Goal: Task Accomplishment & Management: Use online tool/utility

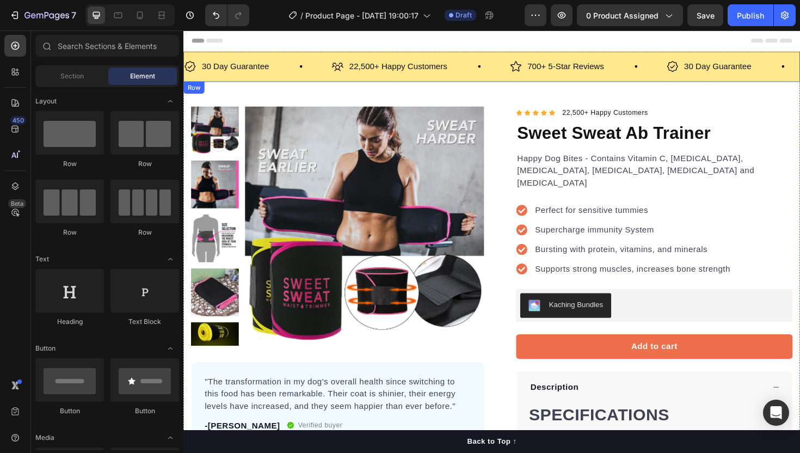
click at [651, 56] on div "30 Day Guarantee Item List 22,500+ Happy Customers Item List 700+ 5-Star Review…" at bounding box center [509, 69] width 653 height 32
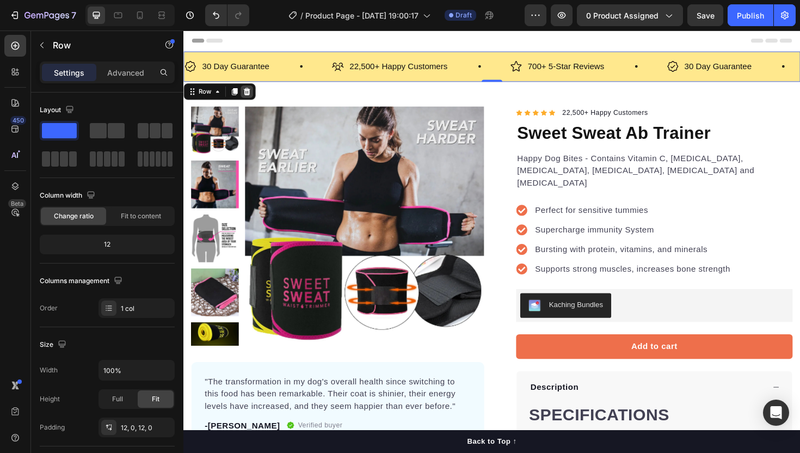
click at [251, 93] on icon at bounding box center [250, 95] width 7 height 8
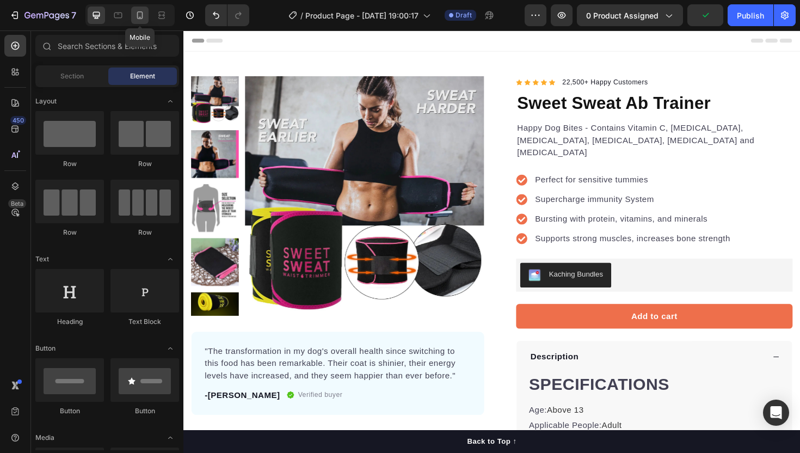
click at [139, 13] on icon at bounding box center [139, 15] width 11 height 11
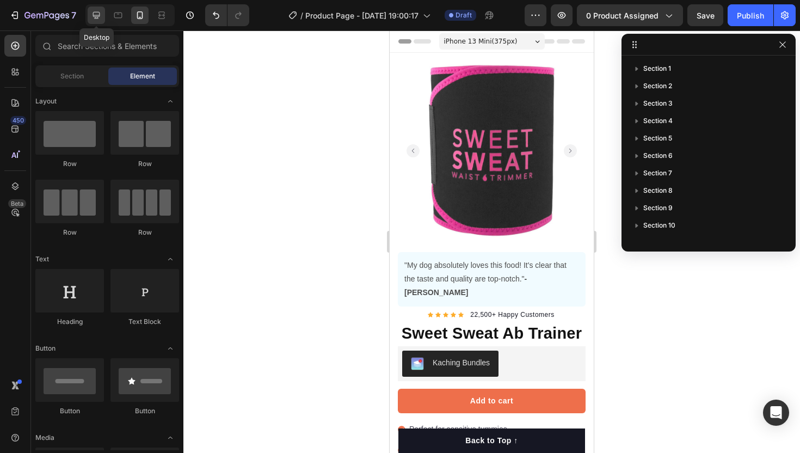
click at [95, 14] on icon at bounding box center [96, 15] width 11 height 11
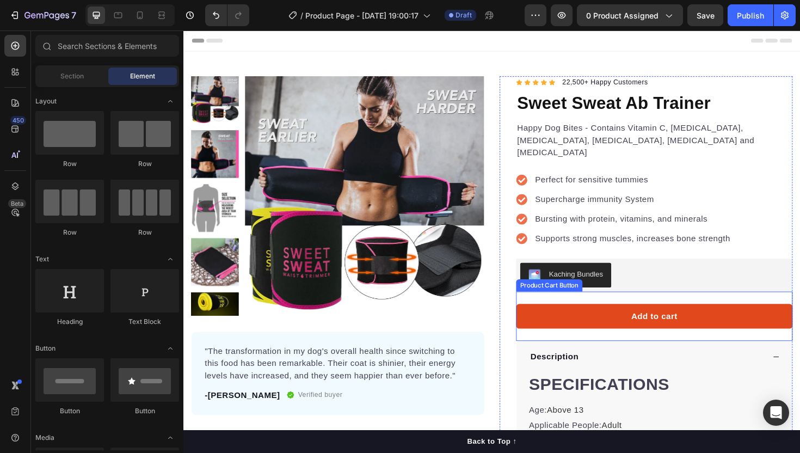
click at [640, 320] on button "Add to cart" at bounding box center [682, 333] width 293 height 26
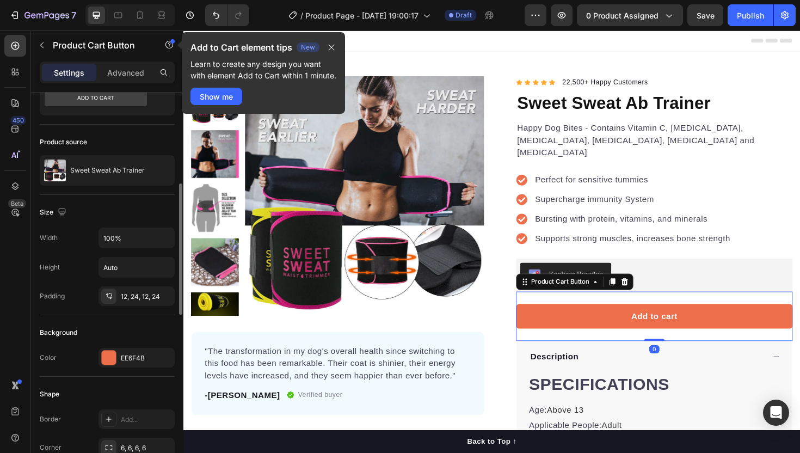
scroll to position [102, 0]
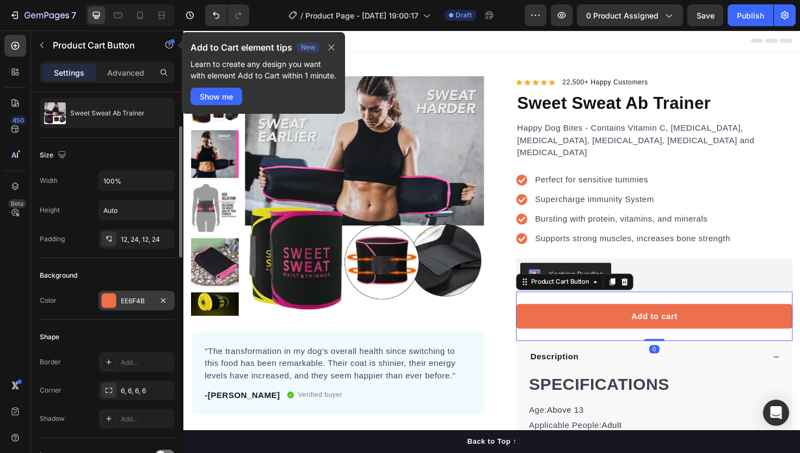
click at [124, 298] on div "EE6F4B" at bounding box center [137, 301] width 32 height 10
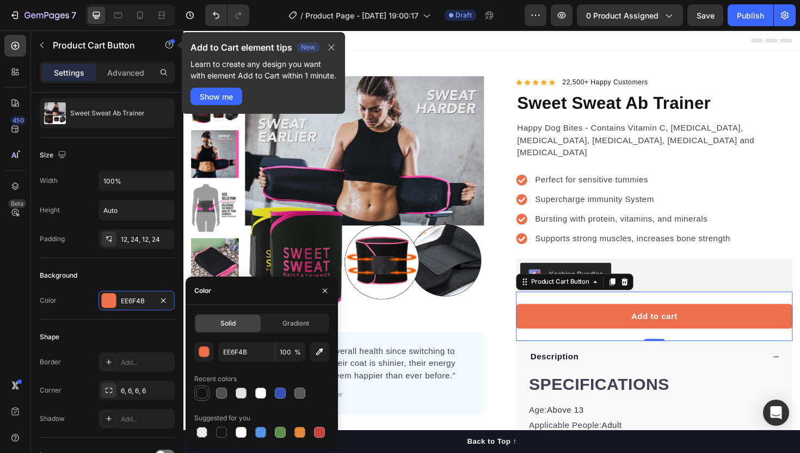
click at [207, 393] on div at bounding box center [201, 392] width 11 height 11
type input "121212"
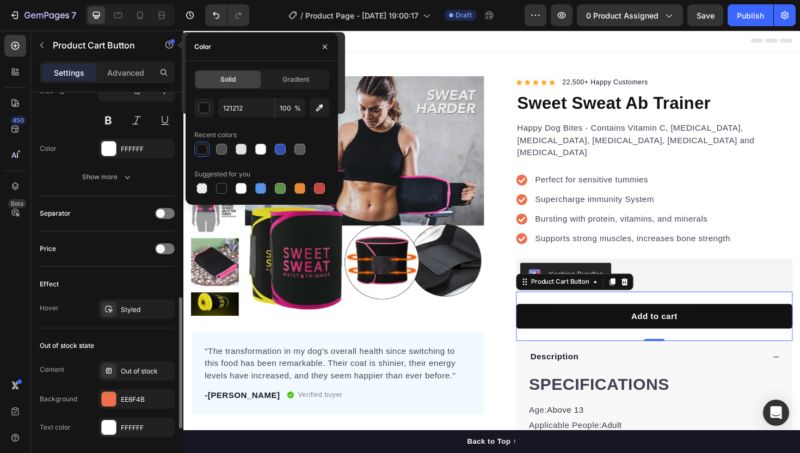
scroll to position [617, 0]
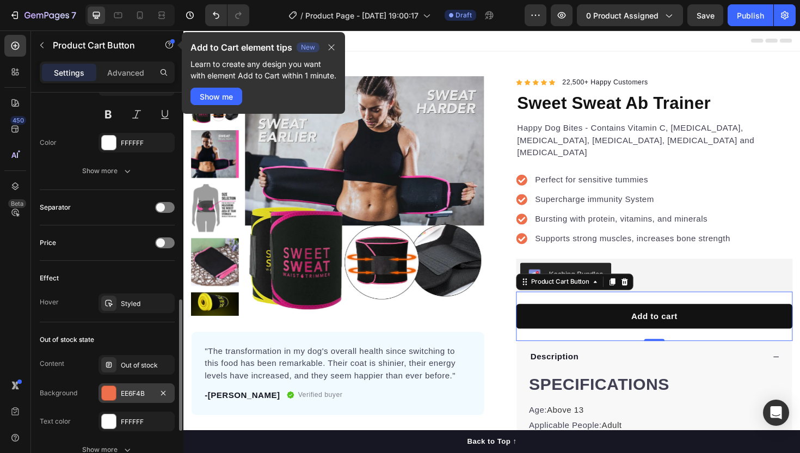
click at [126, 392] on div "EE6F4B" at bounding box center [137, 394] width 32 height 10
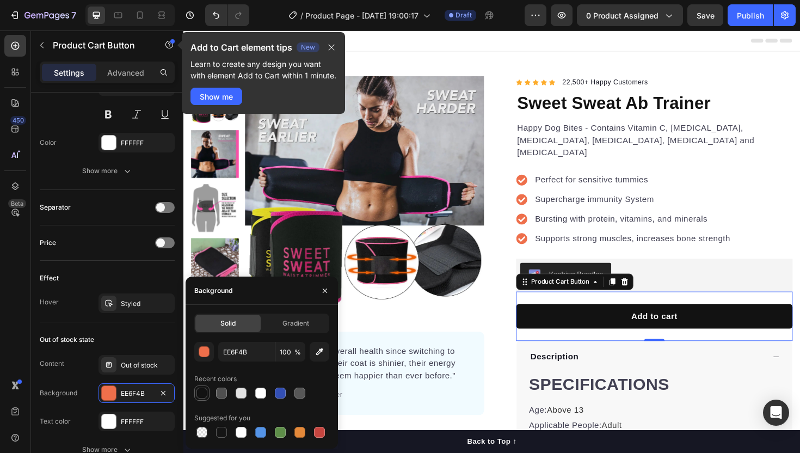
click at [204, 394] on div at bounding box center [201, 392] width 11 height 11
type input "121212"
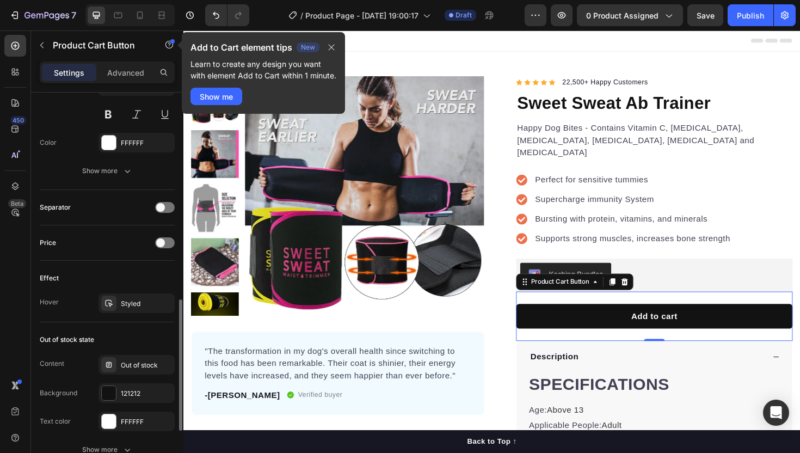
click at [93, 377] on div "Content Out of stock Background 121212 Text color FFFFFF" at bounding box center [107, 393] width 135 height 76
click at [165, 307] on button "button" at bounding box center [163, 303] width 13 height 13
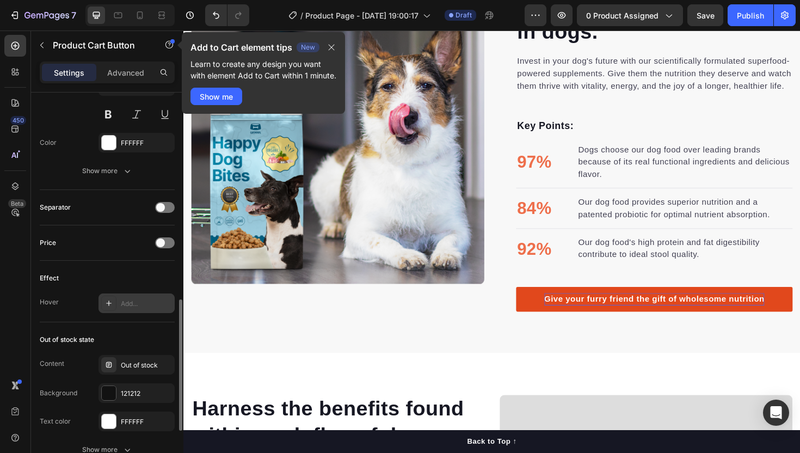
scroll to position [866, 0]
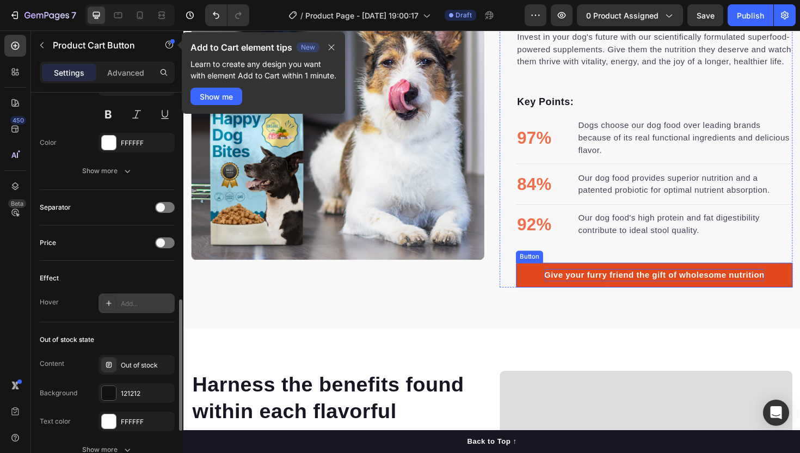
click at [590, 283] on div "Give your furry friend the gift of wholesome nutrition" at bounding box center [681, 289] width 233 height 13
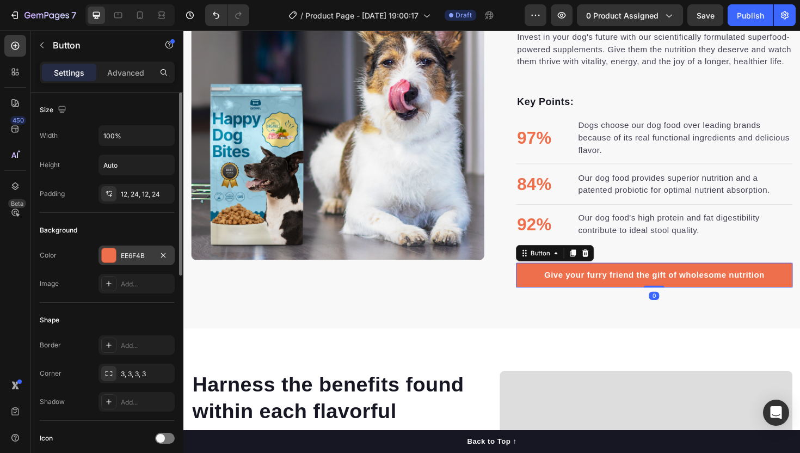
click at [131, 253] on div "EE6F4B" at bounding box center [137, 256] width 32 height 10
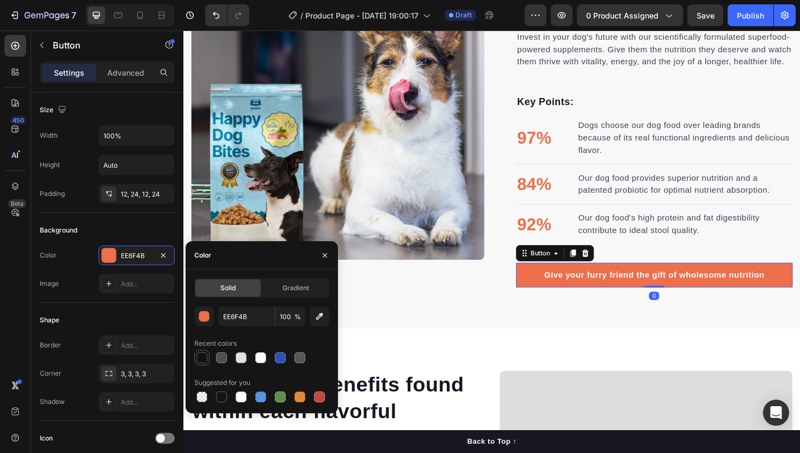
click at [201, 359] on div at bounding box center [201, 357] width 11 height 11
type input "121212"
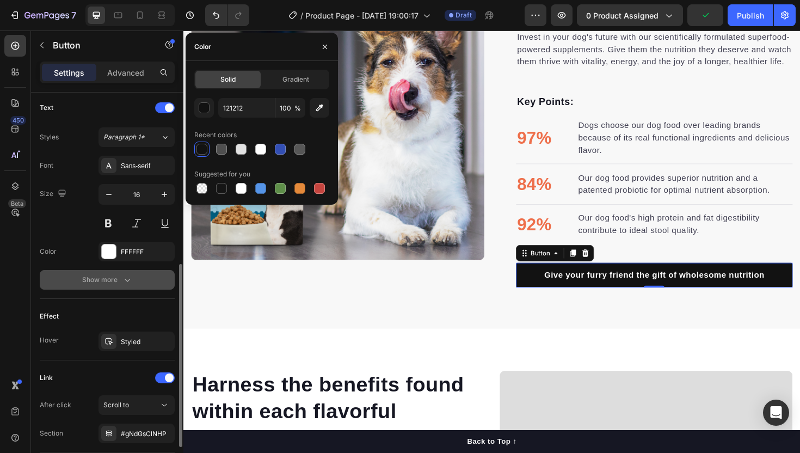
scroll to position [446, 0]
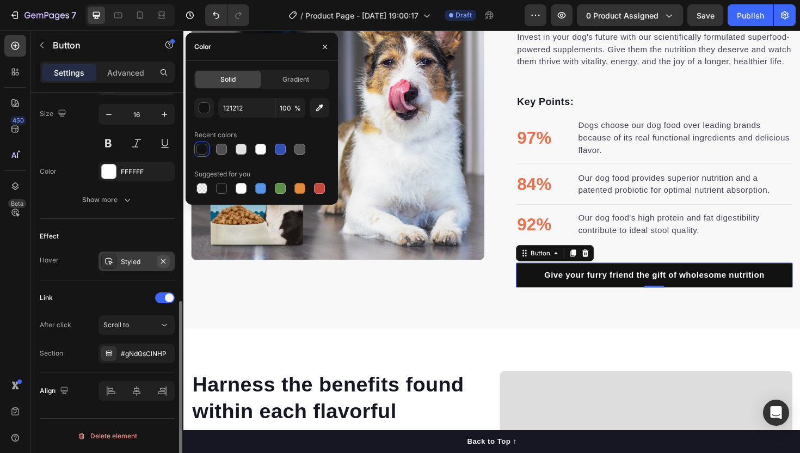
click at [164, 262] on icon "button" at bounding box center [163, 261] width 9 height 9
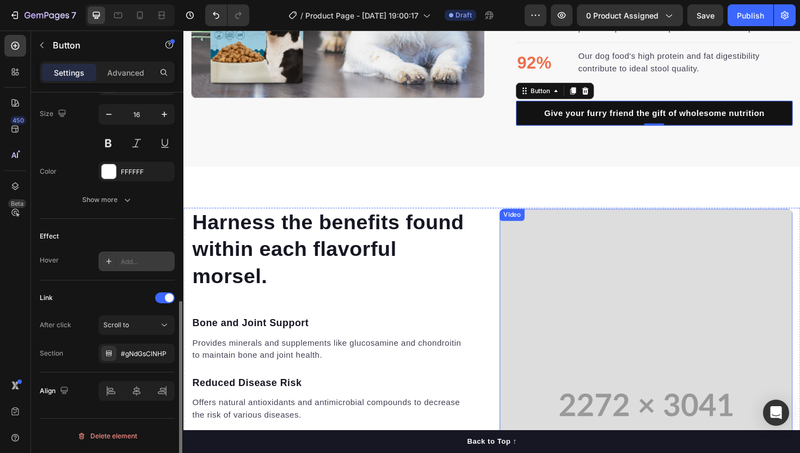
scroll to position [1082, 0]
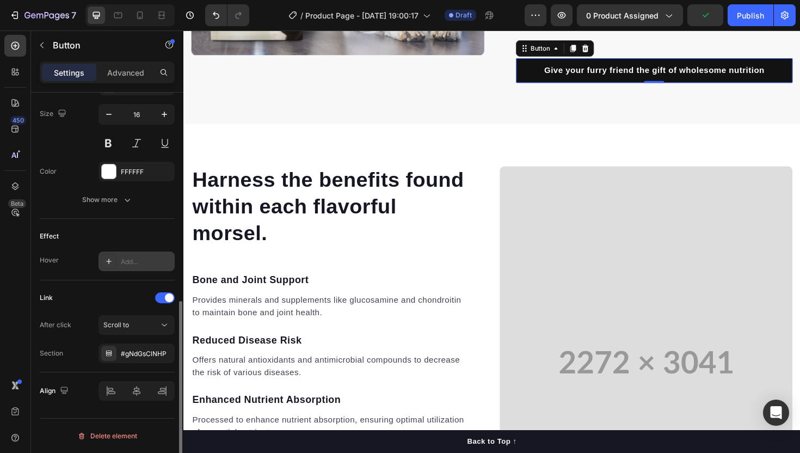
click at [555, 72] on link "Give your furry friend the gift of wholesome nutrition" at bounding box center [682, 73] width 293 height 26
click at [146, 355] on div "#gNdGsClNHP" at bounding box center [137, 354] width 32 height 10
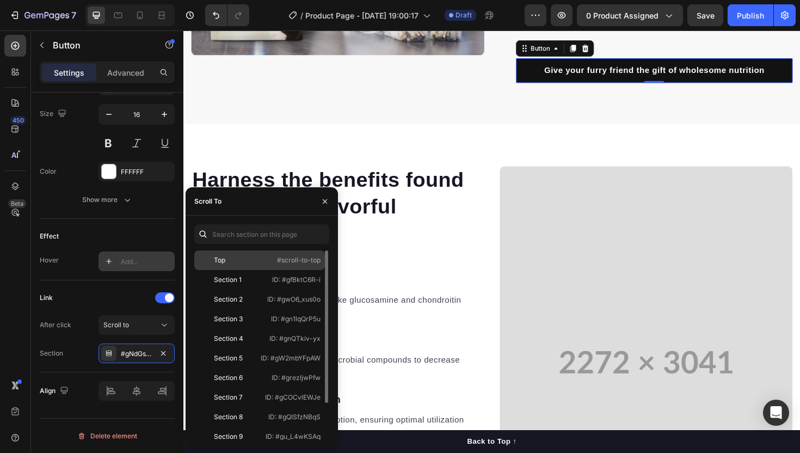
click at [231, 261] on div "Top" at bounding box center [230, 260] width 63 height 10
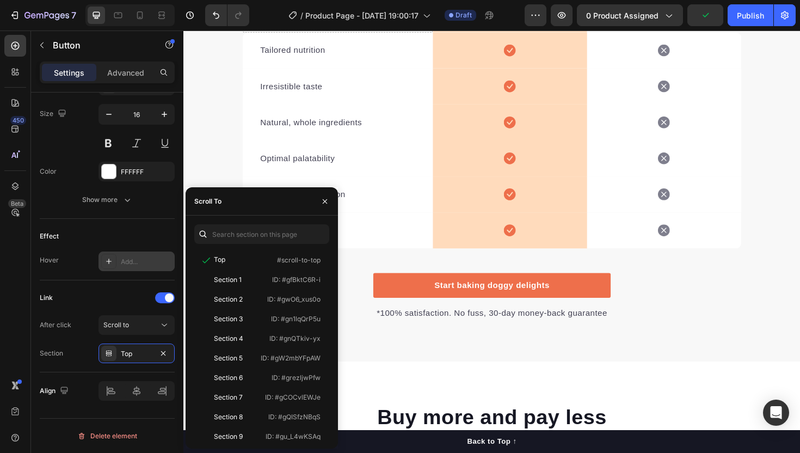
scroll to position [1956, 0]
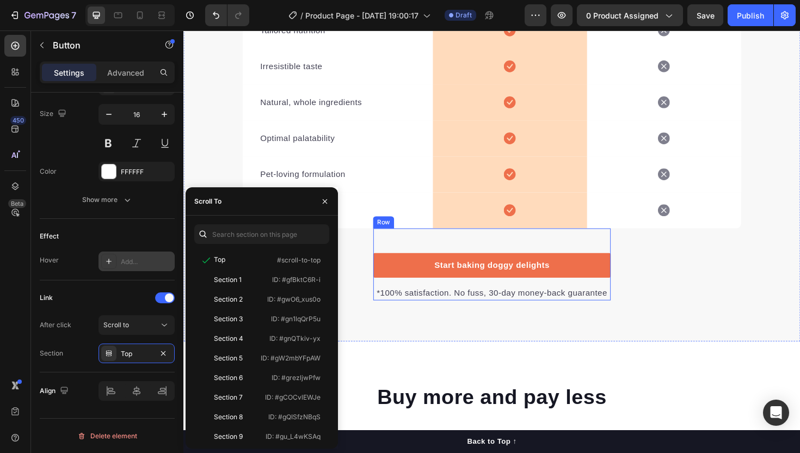
click at [432, 262] on div "Start baking doggy delights Button *100% satisfaction. No fuss, 30-day money-ba…" at bounding box center [509, 278] width 251 height 76
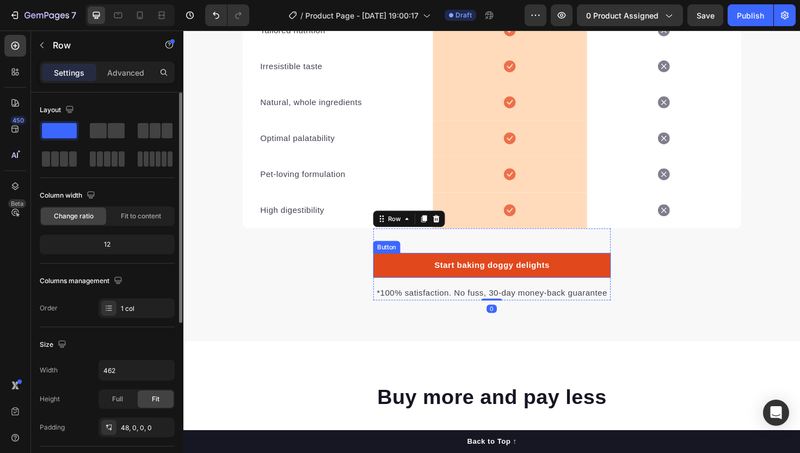
click at [428, 278] on link "Start baking doggy delights" at bounding box center [509, 279] width 251 height 26
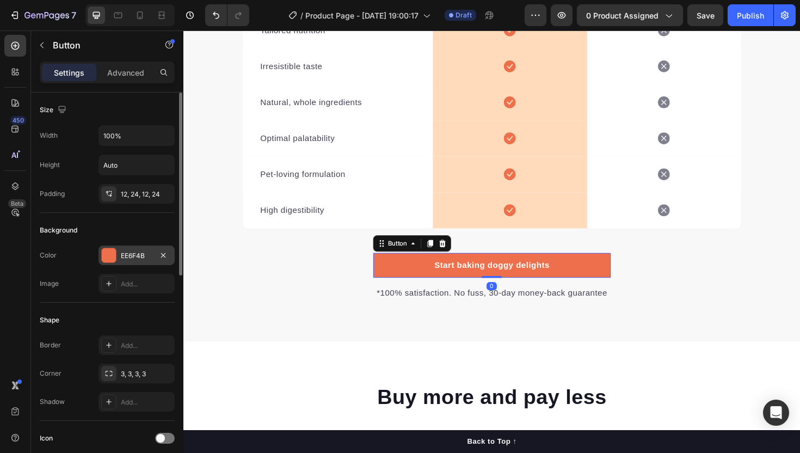
click at [139, 247] on div "EE6F4B" at bounding box center [137, 255] width 76 height 20
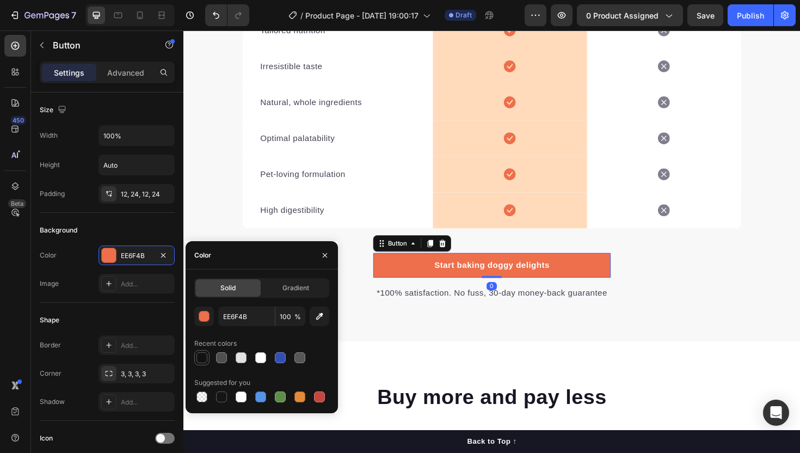
click at [200, 356] on div at bounding box center [201, 357] width 11 height 11
type input "121212"
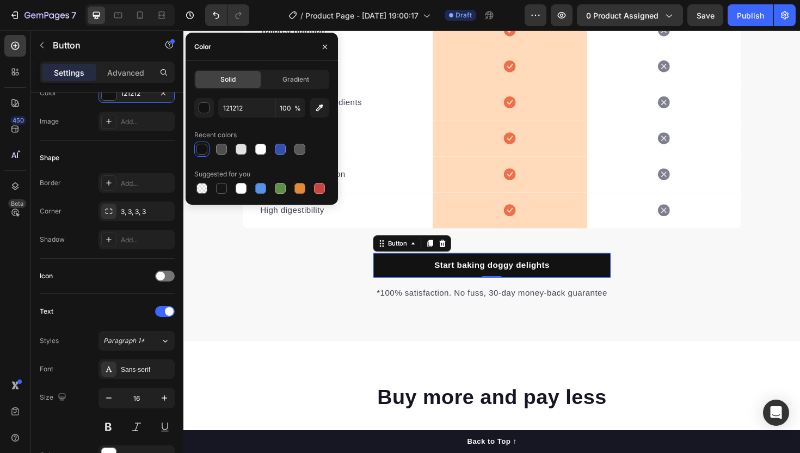
scroll to position [446, 0]
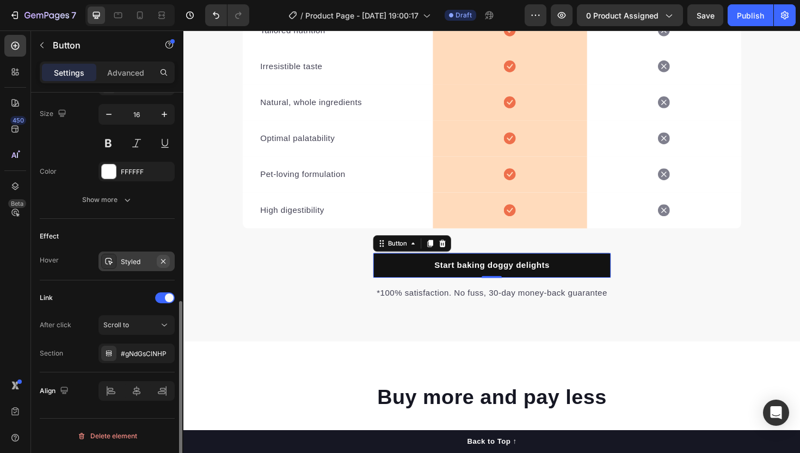
click at [163, 265] on icon "button" at bounding box center [163, 261] width 9 height 9
click at [141, 352] on div "#gNdGsClNHP" at bounding box center [137, 354] width 32 height 10
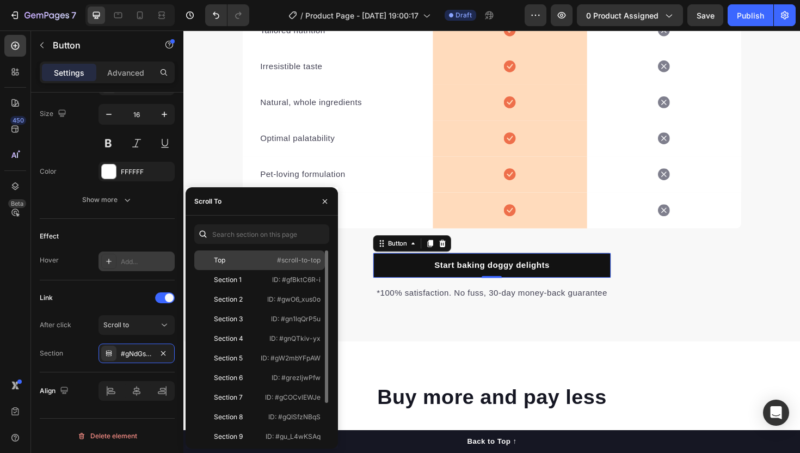
click at [218, 256] on div "Top" at bounding box center [219, 260] width 11 height 10
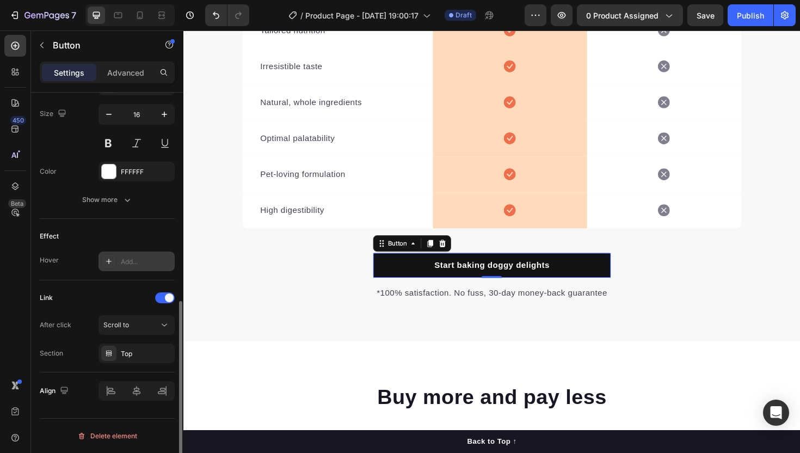
click at [71, 298] on div "Link" at bounding box center [107, 297] width 135 height 17
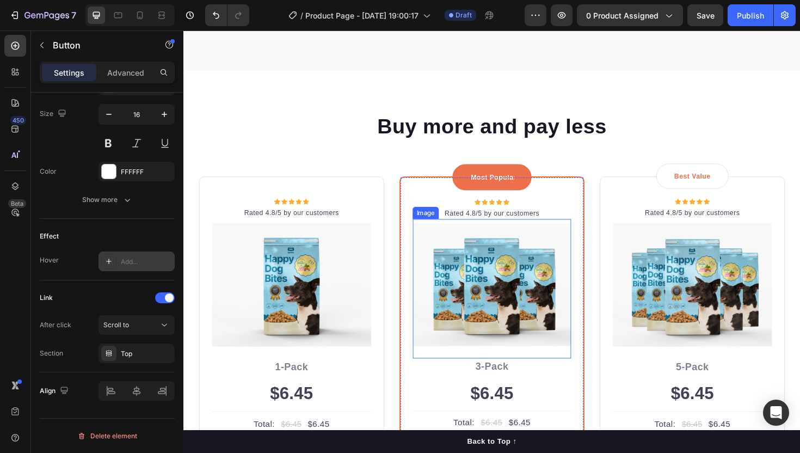
scroll to position [2229, 0]
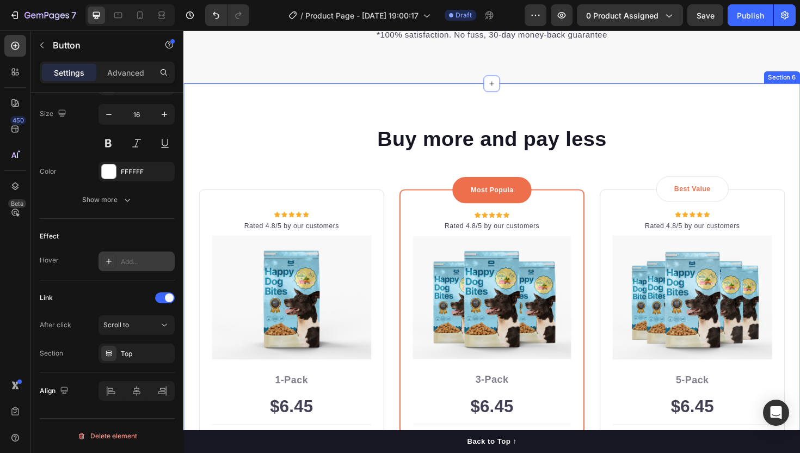
click at [647, 104] on div "Buy more and pay less Heading Row Icon Icon Icon Icon Icon Icon List Hoz Rated …" at bounding box center [509, 381] width 653 height 588
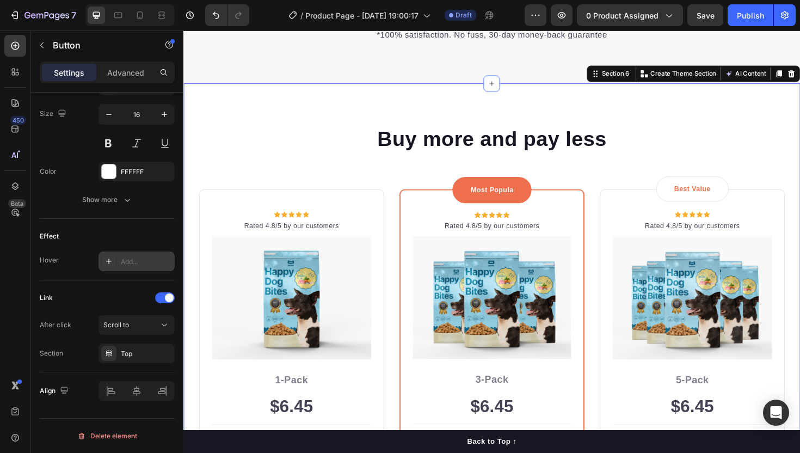
scroll to position [0, 0]
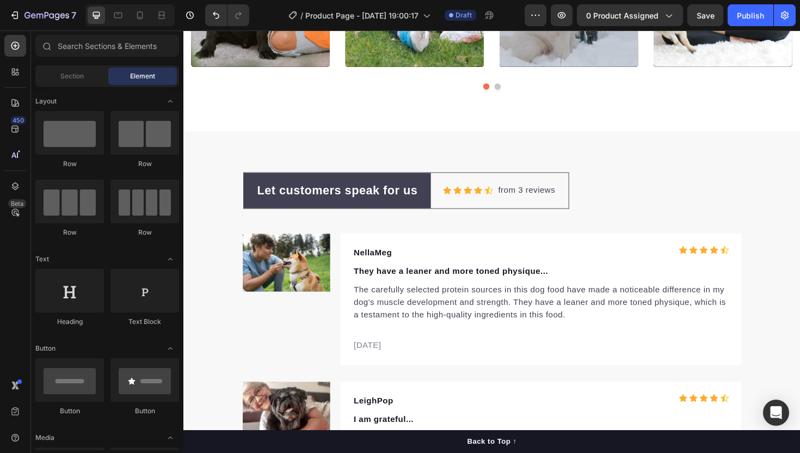
scroll to position [3006, 0]
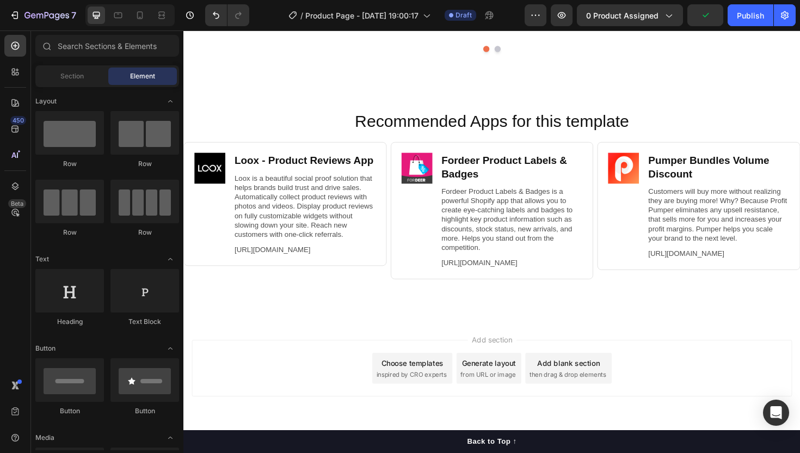
scroll to position [3068, 0]
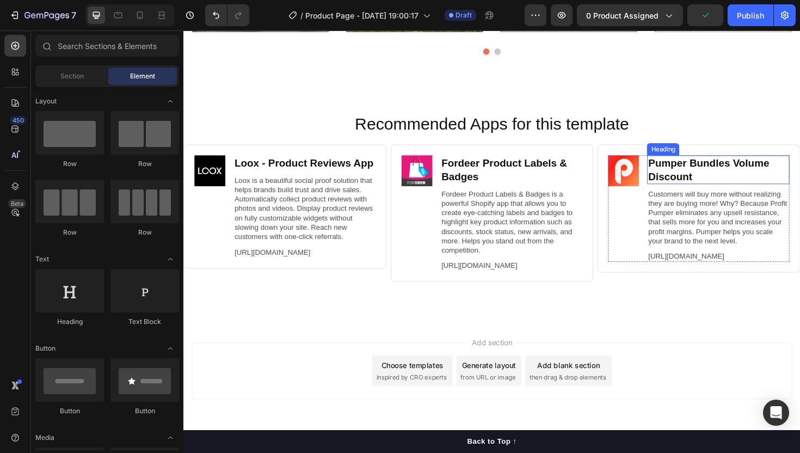
click at [749, 113] on div "Recommended Apps for this template Heading Image Loox ‑ Product Reviews App Hea…" at bounding box center [509, 219] width 653 height 239
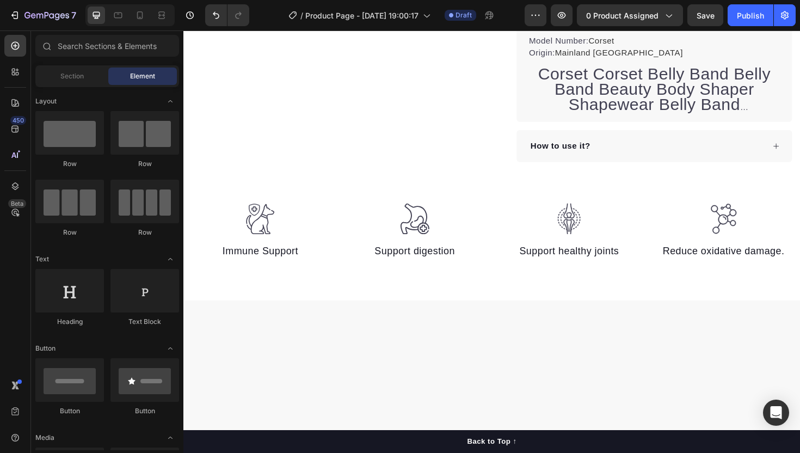
scroll to position [0, 0]
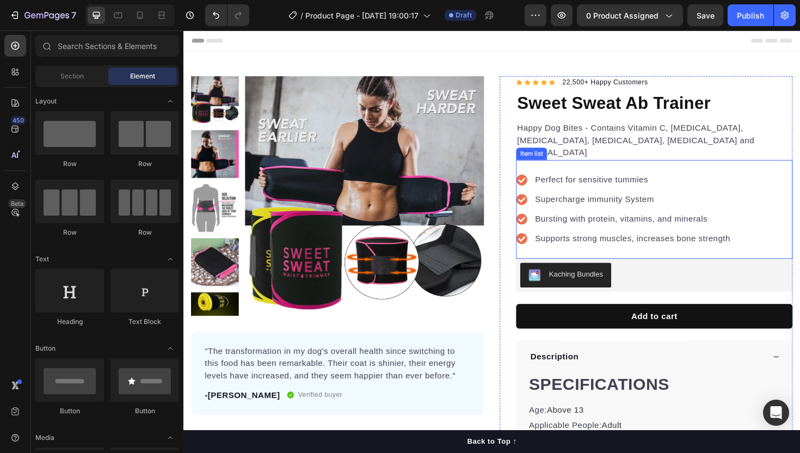
click at [585, 184] on div "Perfect for sensitive tummies Supercharge immunity System Bursting with protein…" at bounding box center [650, 220] width 229 height 78
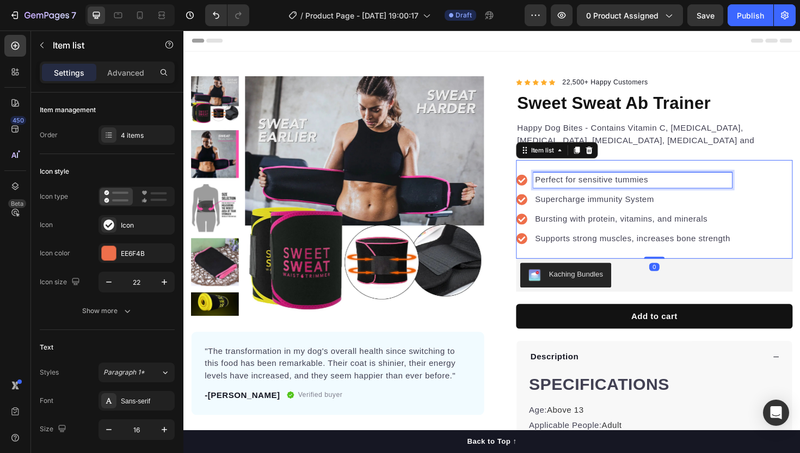
click at [587, 182] on p "Perfect for sensitive tummies" at bounding box center [659, 188] width 207 height 13
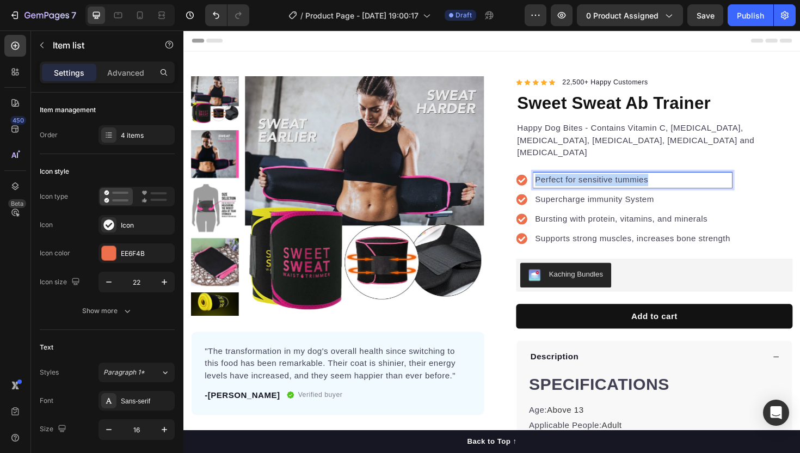
click at [587, 182] on p "Perfect for sensitive tummies" at bounding box center [659, 188] width 207 height 13
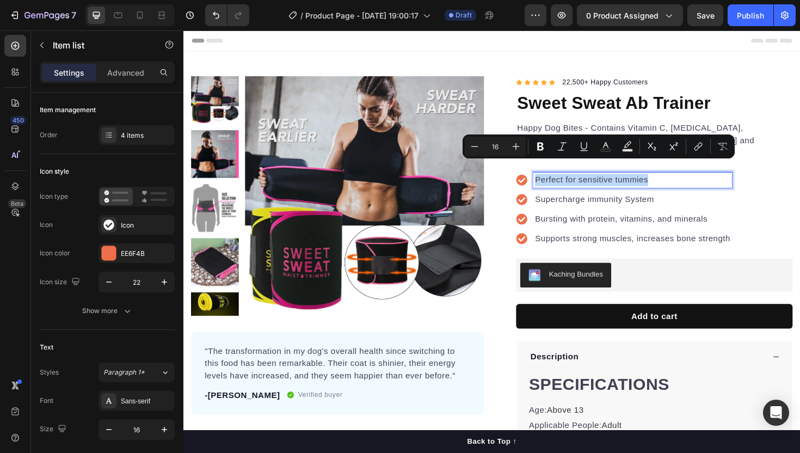
copy p "Perfect for sensitive tummies"
click at [591, 203] on div "Supercharge immunity System" at bounding box center [659, 209] width 210 height 16
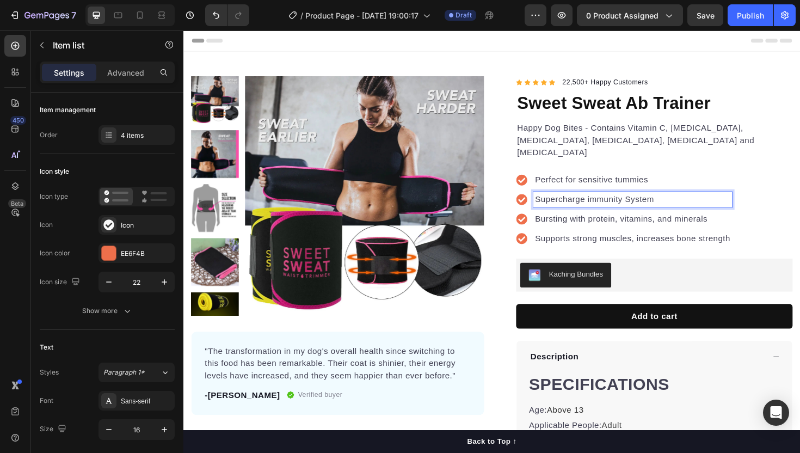
click at [591, 203] on div "Supercharge immunity System" at bounding box center [659, 209] width 210 height 16
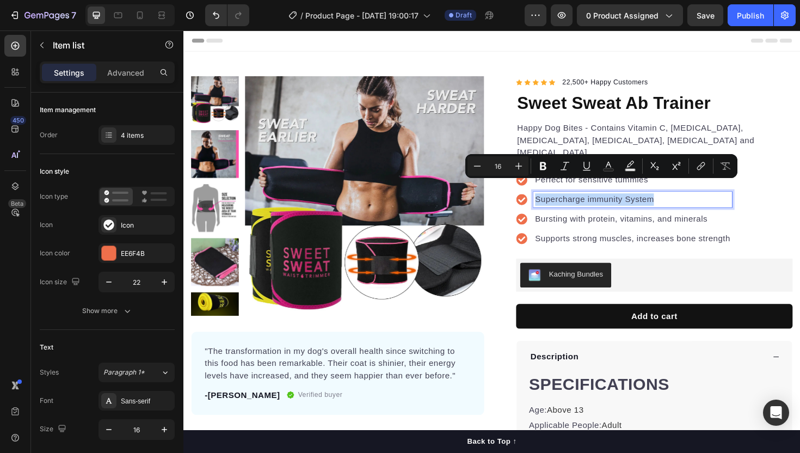
copy p "Supercharge immunity System"
click at [618, 224] on p "Bursting with protein, vitamins, and minerals" at bounding box center [659, 230] width 207 height 13
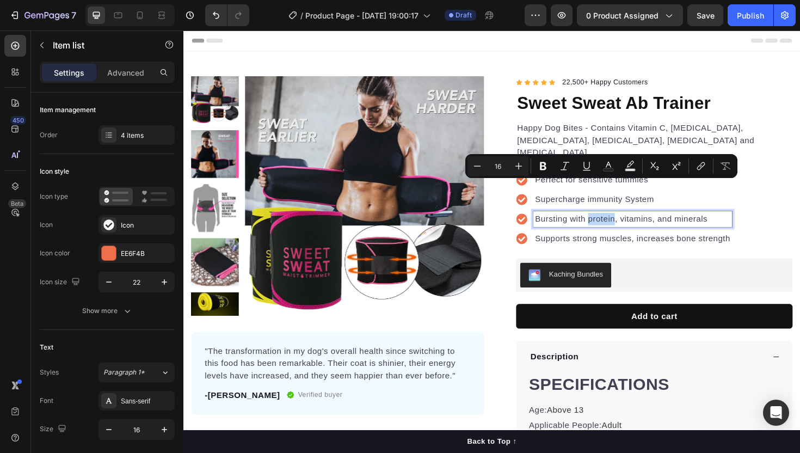
click at [618, 224] on p "Bursting with protein, vitamins, and minerals" at bounding box center [659, 230] width 207 height 13
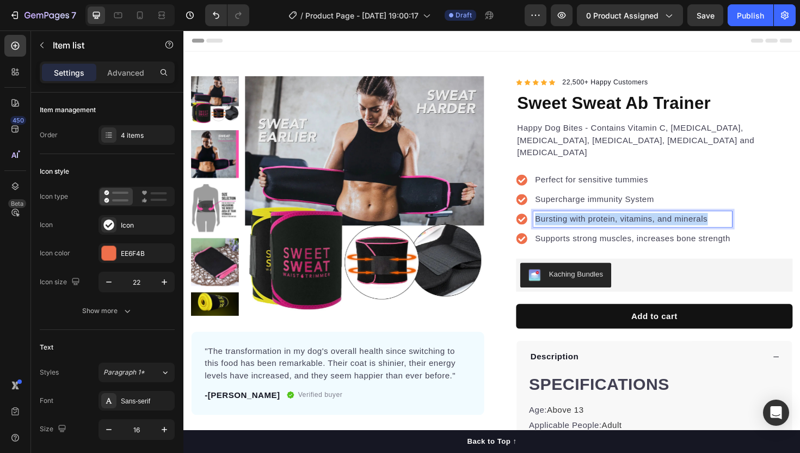
copy p "Bursting with protein, vitamins, and minerals"
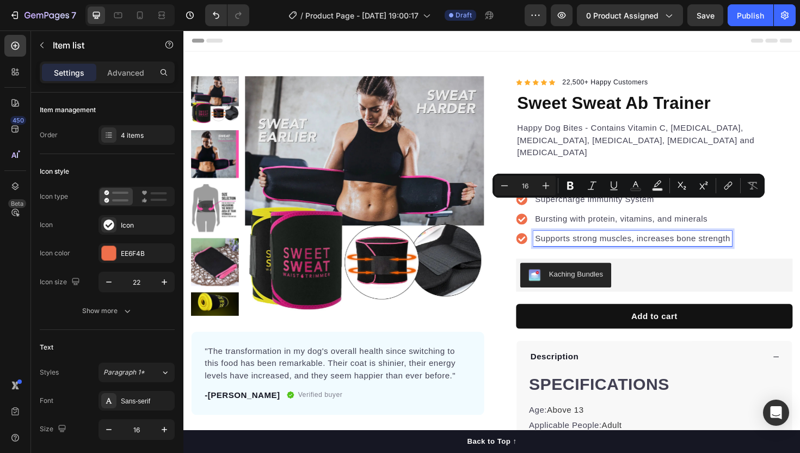
click at [632, 244] on p "Supports strong muscles, increases bone strength" at bounding box center [659, 250] width 207 height 13
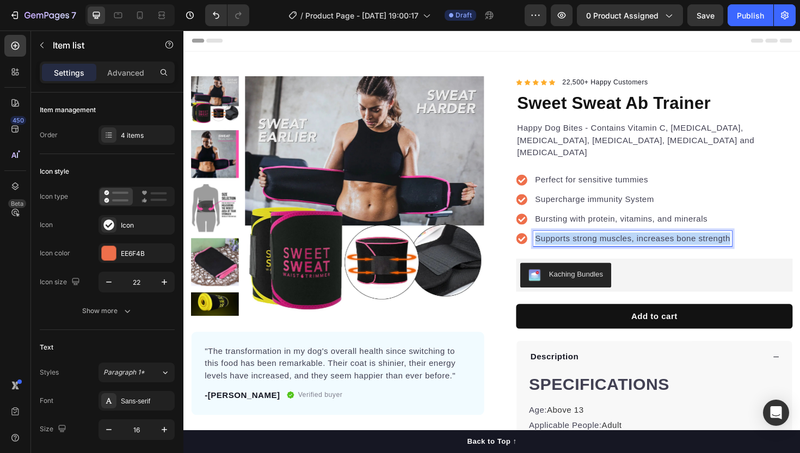
click at [632, 244] on p "Supports strong muscles, increases bone strength" at bounding box center [659, 250] width 207 height 13
copy p "Supports strong muscles, increases bone strength"
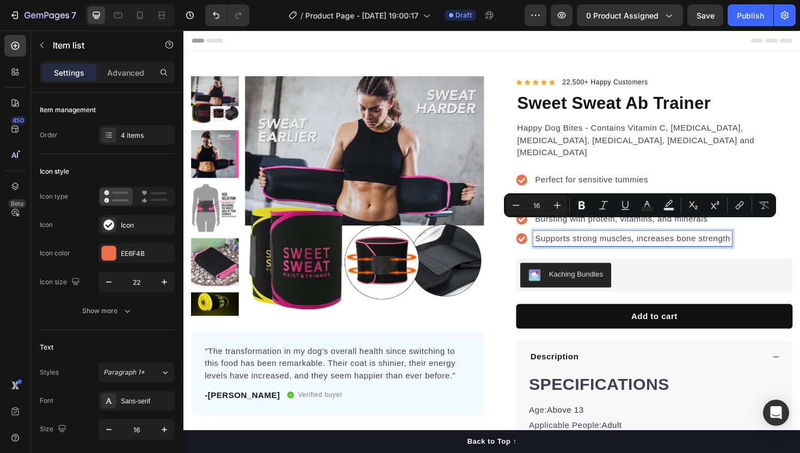
click at [609, 182] on p "Perfect for sensitive tummies" at bounding box center [659, 188] width 207 height 13
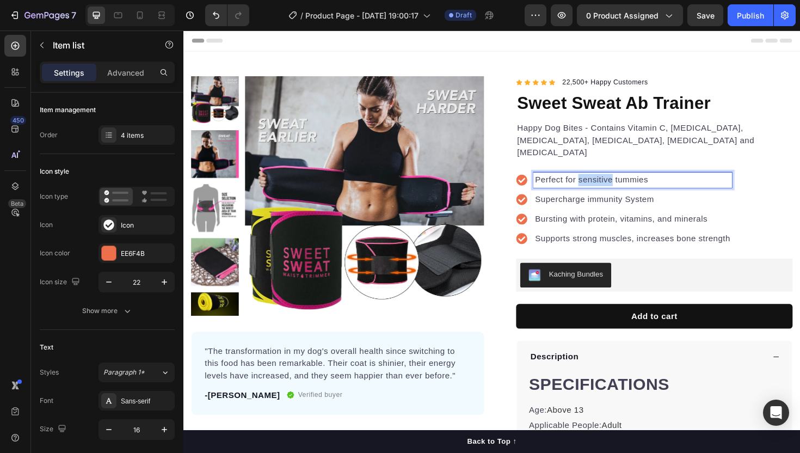
click at [609, 182] on p "Perfect for sensitive tummies" at bounding box center [659, 188] width 207 height 13
click at [583, 203] on p "Supercharge immunity System" at bounding box center [659, 209] width 207 height 13
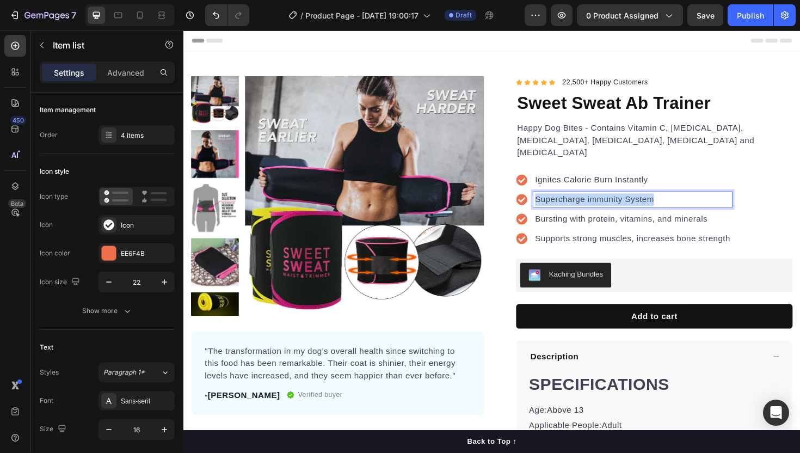
click at [583, 203] on p "Supercharge immunity System" at bounding box center [659, 209] width 207 height 13
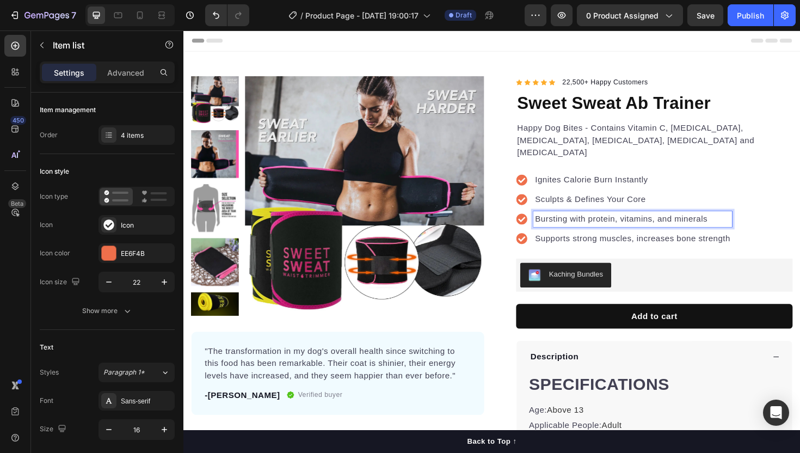
click at [602, 224] on p "Bursting with protein, vitamins, and minerals" at bounding box center [659, 230] width 207 height 13
click at [616, 244] on p "Supports strong muscles, increases bone strength" at bounding box center [659, 250] width 207 height 13
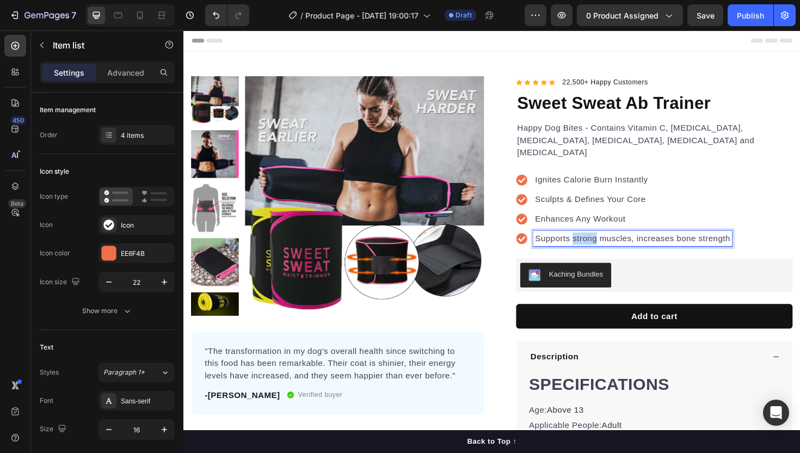
click at [616, 244] on p "Supports strong muscles, increases bone strength" at bounding box center [659, 250] width 207 height 13
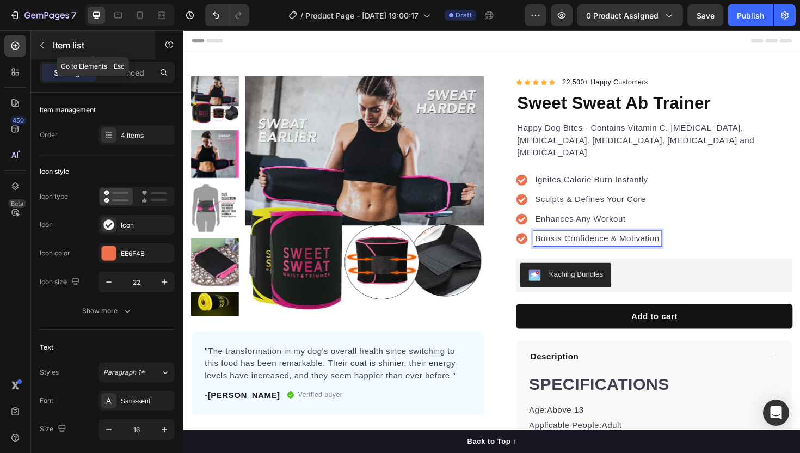
click at [127, 58] on div "Item list" at bounding box center [93, 45] width 124 height 28
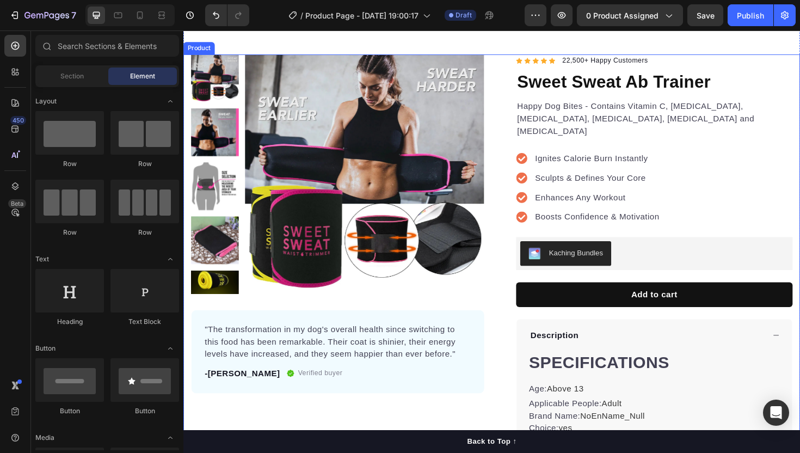
scroll to position [30, 0]
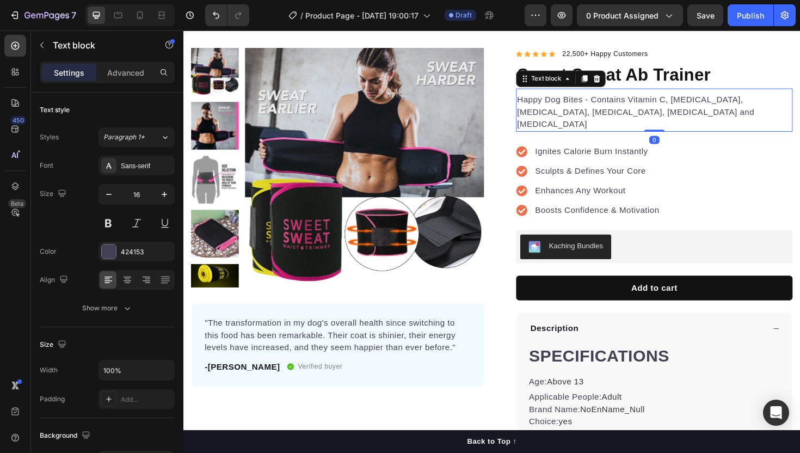
click at [600, 104] on p "Happy Dog Bites - Contains Vitamin C, Vitamin E, Vitamin B2, Vitamin B1, Vitami…" at bounding box center [682, 116] width 291 height 39
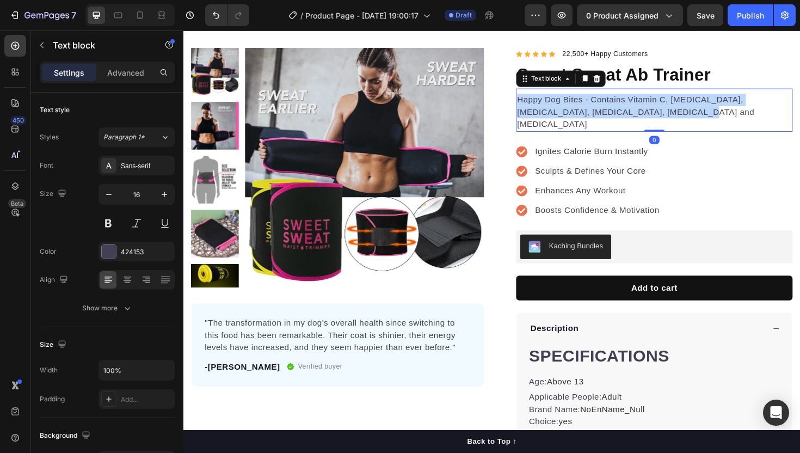
click at [600, 104] on p "Happy Dog Bites - Contains Vitamin C, Vitamin E, Vitamin B2, Vitamin B1, Vitami…" at bounding box center [682, 116] width 291 height 39
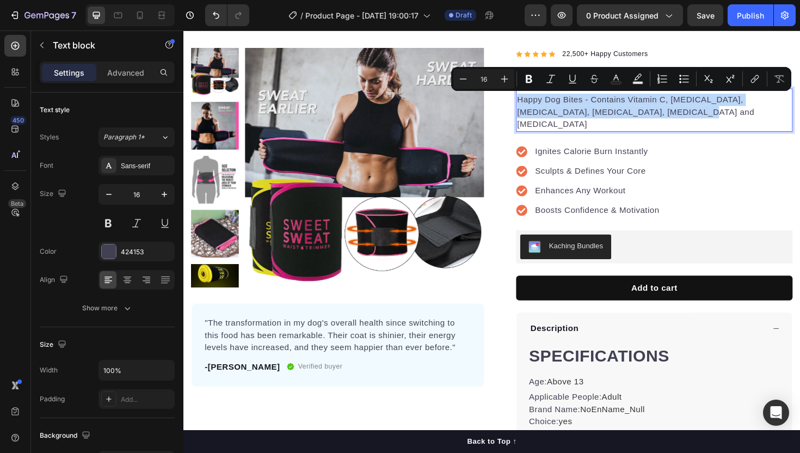
copy p "Happy Dog Bites - Contains Vitamin C, Vitamin E, Vitamin B2, Vitamin B1, Vitami…"
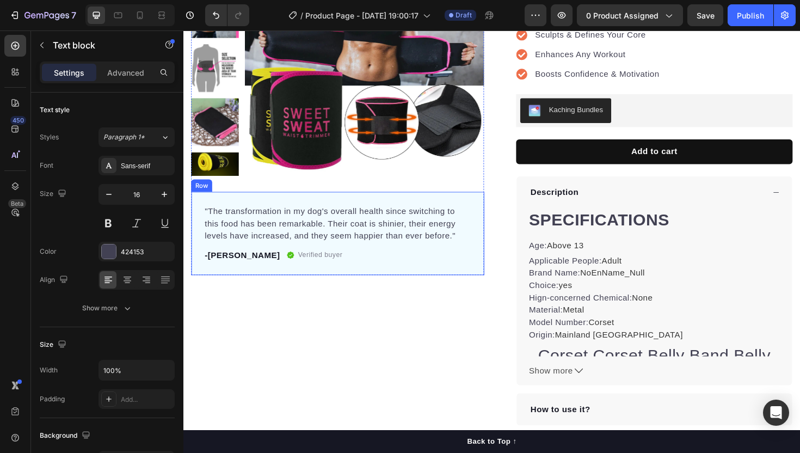
scroll to position [149, 0]
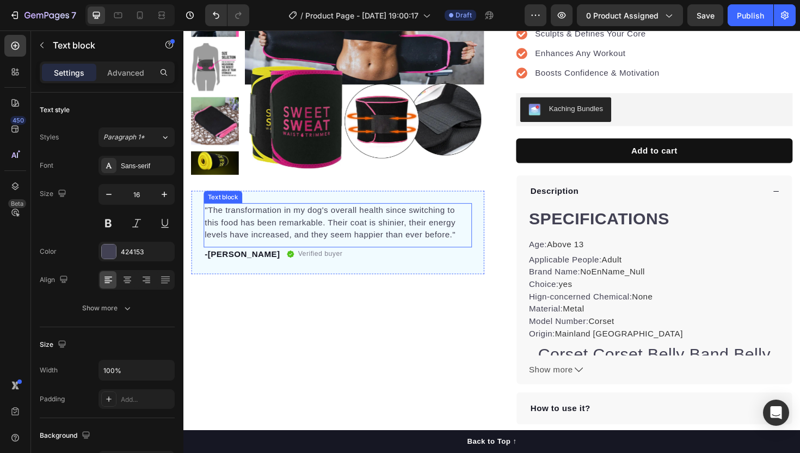
click at [330, 238] on p ""The transformation in my dog's overall health since switching to this food has…" at bounding box center [347, 233] width 282 height 39
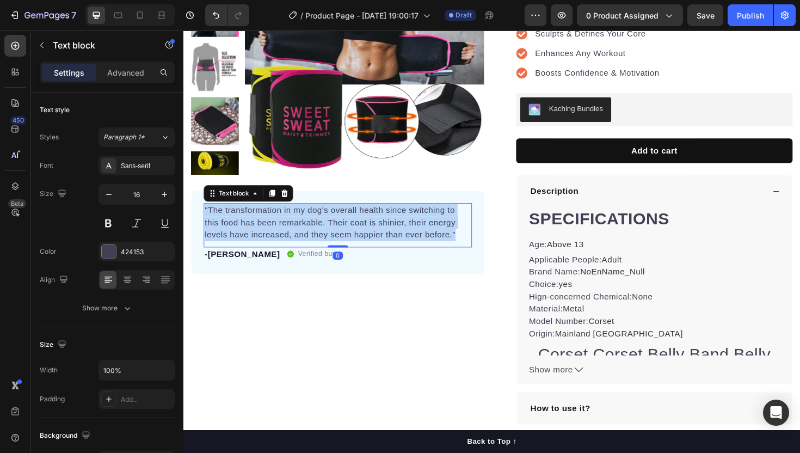
click at [330, 238] on p ""The transformation in my dog's overall health since switching to this food has…" at bounding box center [347, 233] width 282 height 39
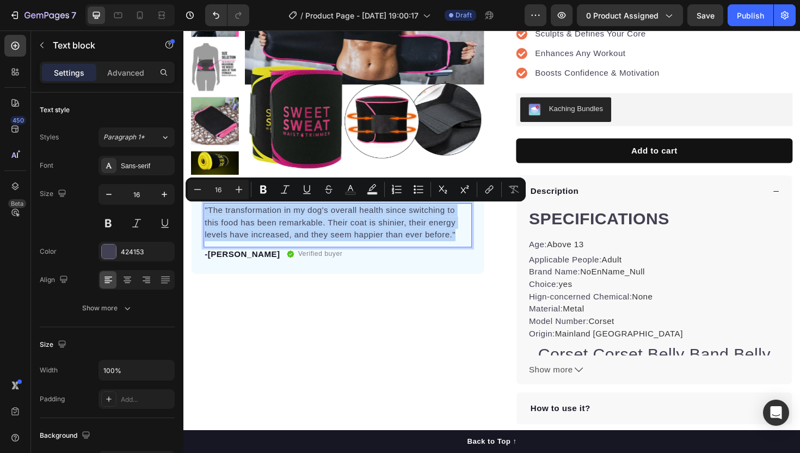
copy p ""The transformation in my dog's overall health since switching to this food has…"
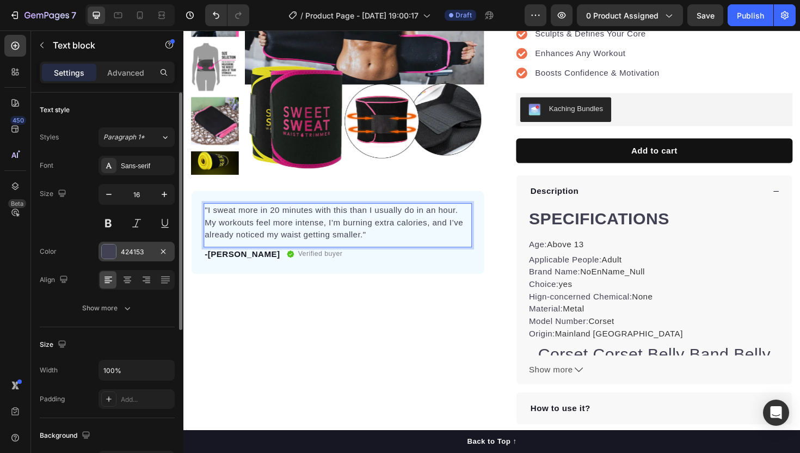
click at [133, 255] on div "424153" at bounding box center [137, 252] width 32 height 10
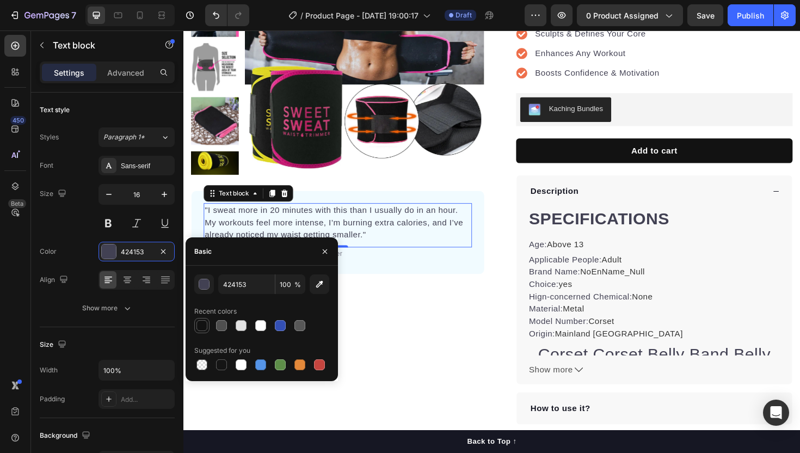
click at [195, 332] on div at bounding box center [201, 325] width 15 height 15
type input "121212"
click at [392, 319] on div "Product Images "I sweat more in 20 minutes with this than I usually do in an ho…" at bounding box center [347, 189] width 310 height 518
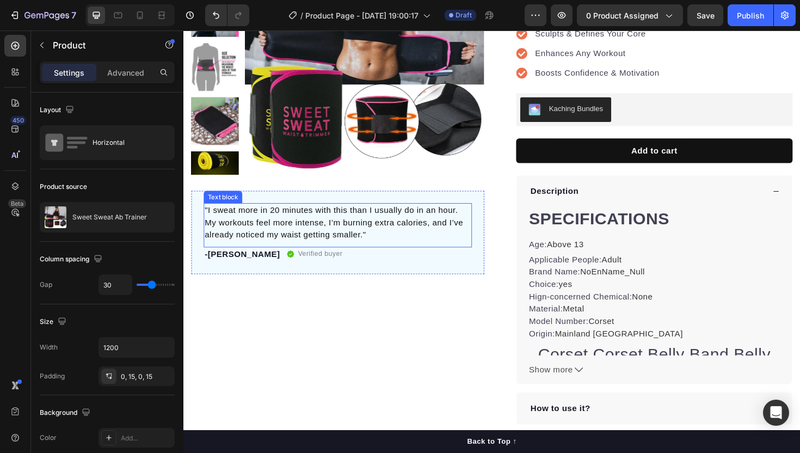
click at [315, 235] on p ""I sweat more in 20 minutes with this than I usually do in an hour. My workouts…" at bounding box center [347, 233] width 282 height 39
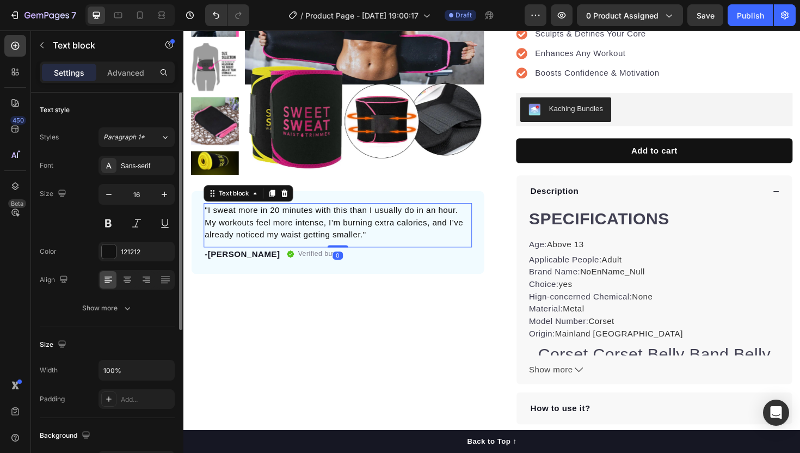
click at [118, 262] on div "Font Sans-serif Size 16 Color 121212 Align Show more" at bounding box center [107, 237] width 135 height 162
click at [120, 255] on div "121212" at bounding box center [137, 252] width 76 height 20
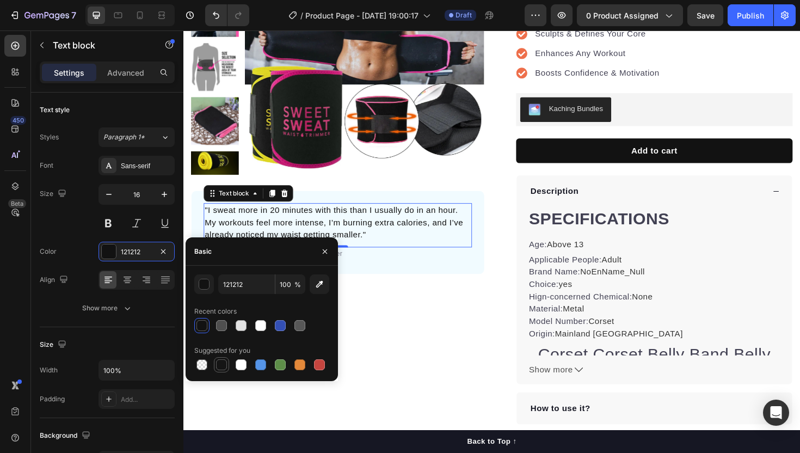
click at [223, 362] on div at bounding box center [221, 364] width 11 height 11
click at [201, 319] on div at bounding box center [201, 325] width 13 height 13
click at [236, 286] on input "121212" at bounding box center [246, 284] width 57 height 20
click at [205, 287] on div "button" at bounding box center [204, 284] width 11 height 11
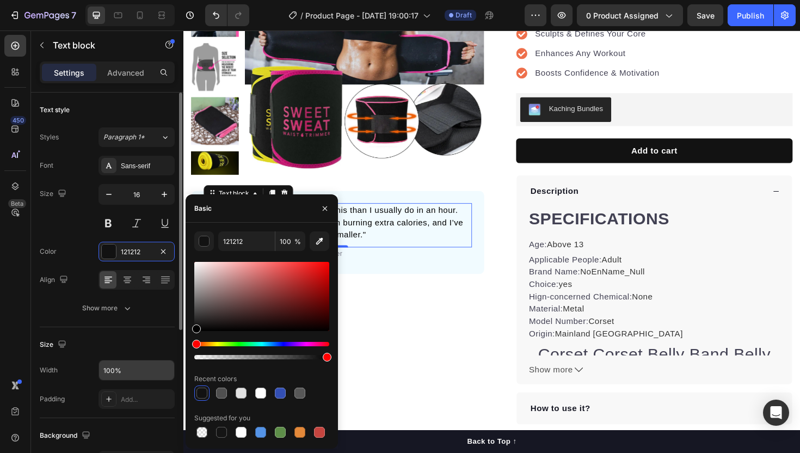
click at [164, 361] on div "450 Beta Sections(18) Elements(84) Section Element Hero Section Product Detail …" at bounding box center [91, 241] width 183 height 422
type input "000000"
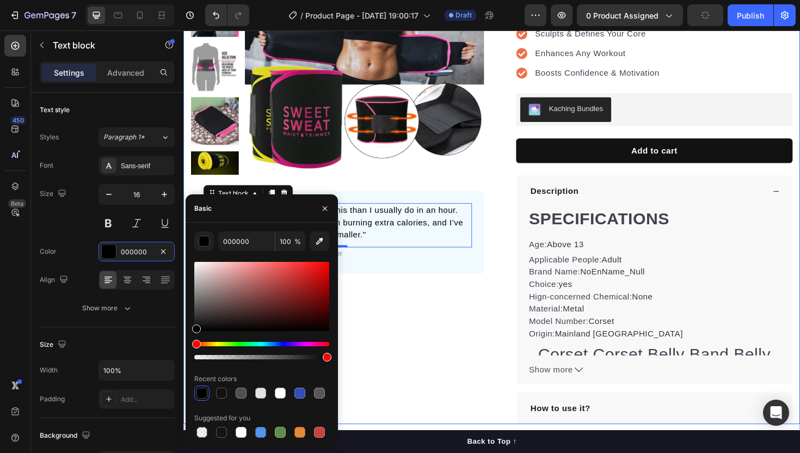
click at [396, 316] on div "Product Images "I sweat more in 20 minutes with this than I usually do in an ho…" at bounding box center [347, 189] width 310 height 518
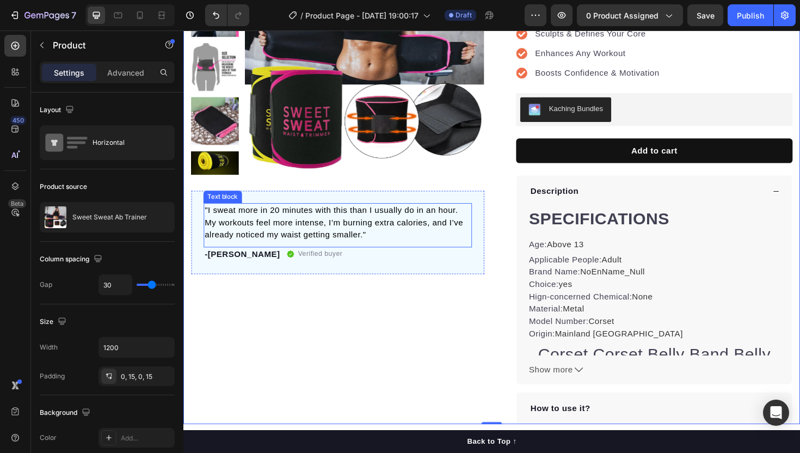
click at [290, 248] on p ""I sweat more in 20 minutes with this than I usually do in an hour. My workouts…" at bounding box center [347, 233] width 282 height 39
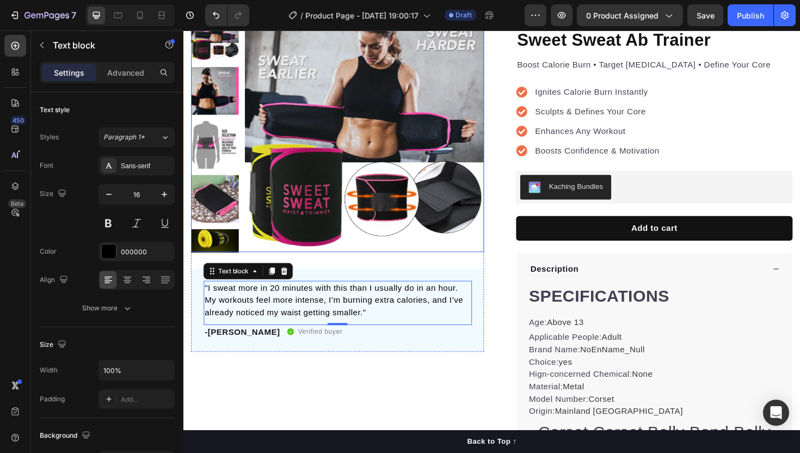
scroll to position [39, 0]
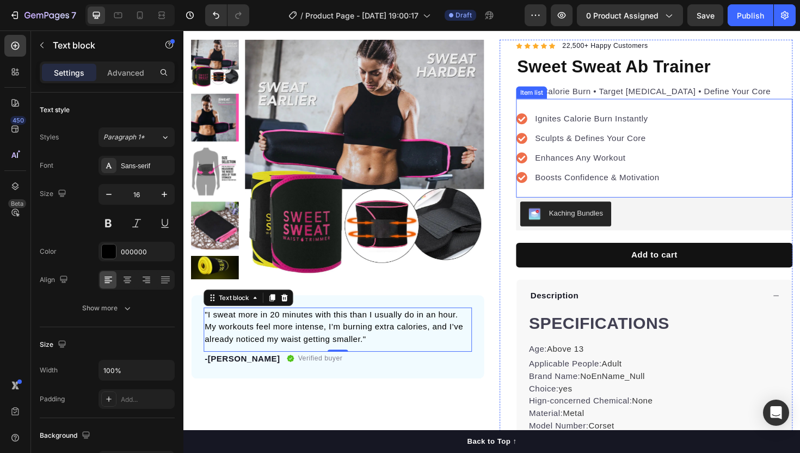
click at [593, 132] on div "Ignites Calorie Burn Instantly" at bounding box center [621, 124] width 135 height 16
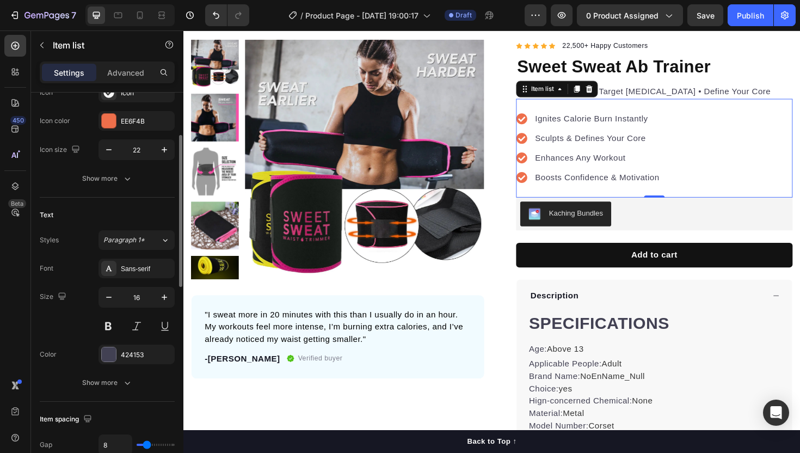
scroll to position [169, 0]
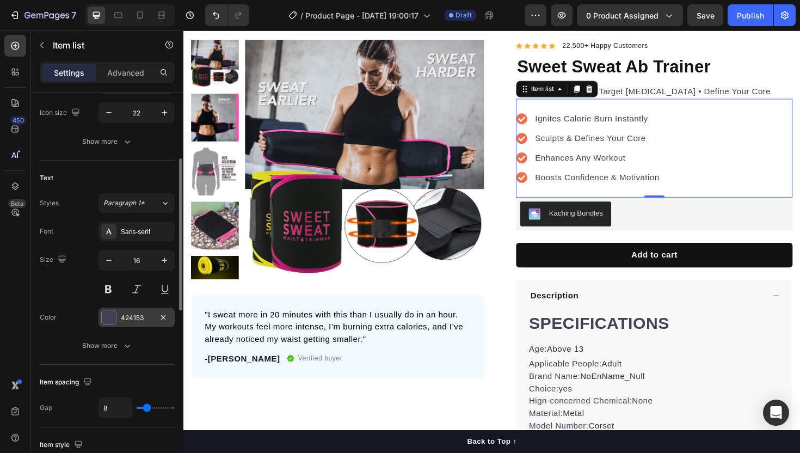
click at [129, 322] on div "424153" at bounding box center [137, 318] width 32 height 10
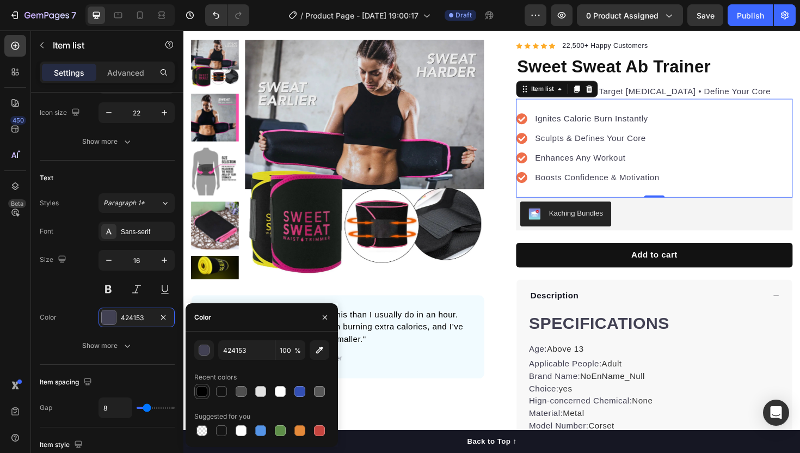
click at [205, 392] on div at bounding box center [201, 391] width 11 height 11
type input "000000"
click at [621, 144] on p "Sculpts & Defines Your Core" at bounding box center [622, 144] width 132 height 13
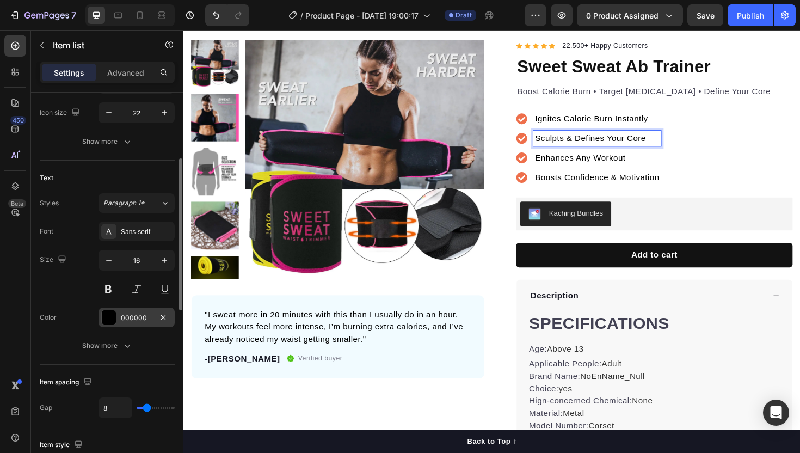
click at [140, 307] on div "000000" at bounding box center [137, 317] width 76 height 20
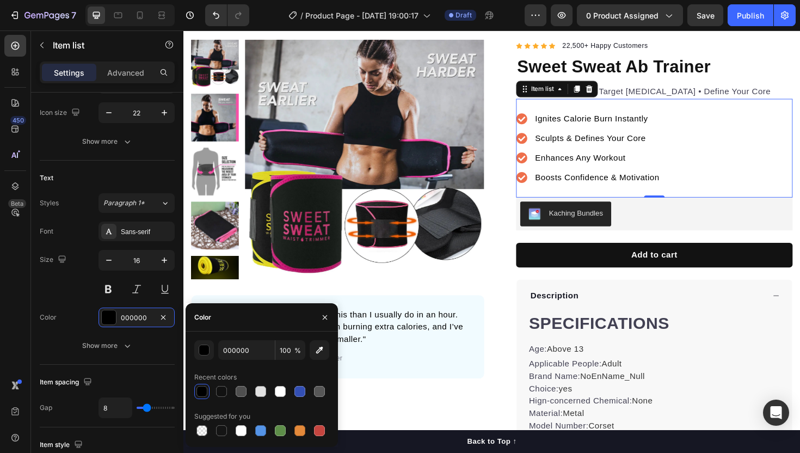
click at [206, 393] on div at bounding box center [201, 391] width 11 height 11
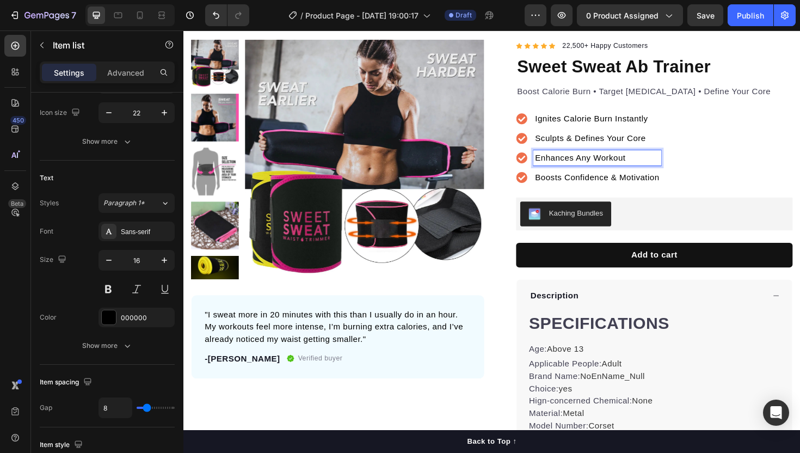
click at [587, 178] on div "Boosts Confidence & Motivation" at bounding box center [621, 186] width 135 height 16
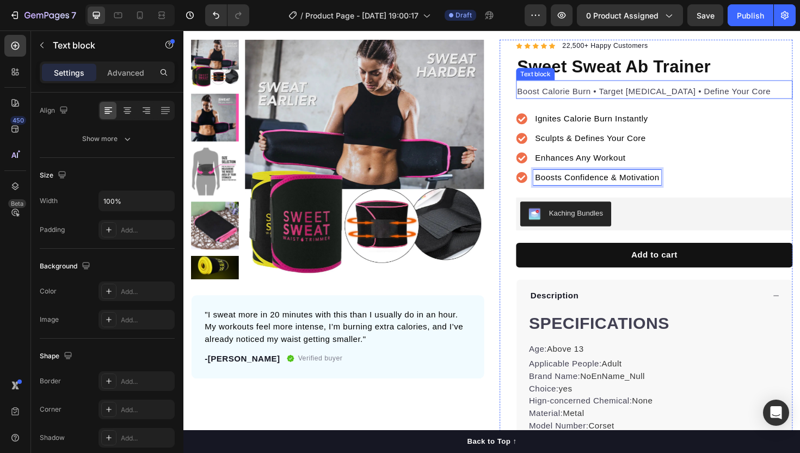
click at [616, 94] on p "Boost Calorie Burn • Target [MEDICAL_DATA] • Define Your Core" at bounding box center [682, 95] width 291 height 13
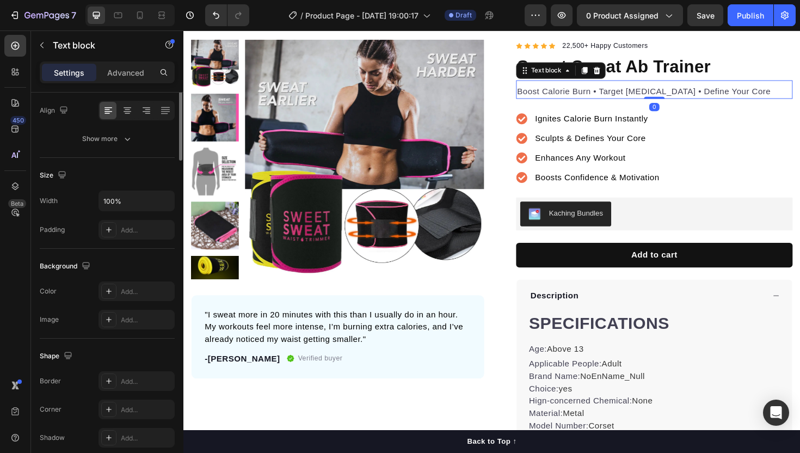
scroll to position [0, 0]
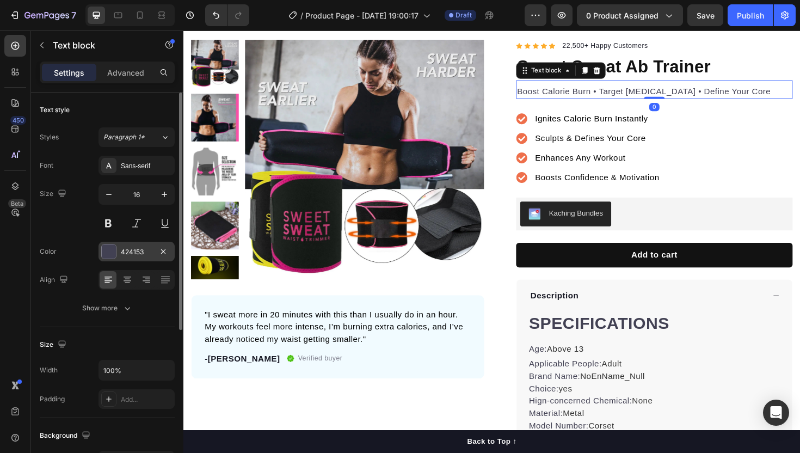
click at [132, 258] on div "424153" at bounding box center [137, 252] width 76 height 20
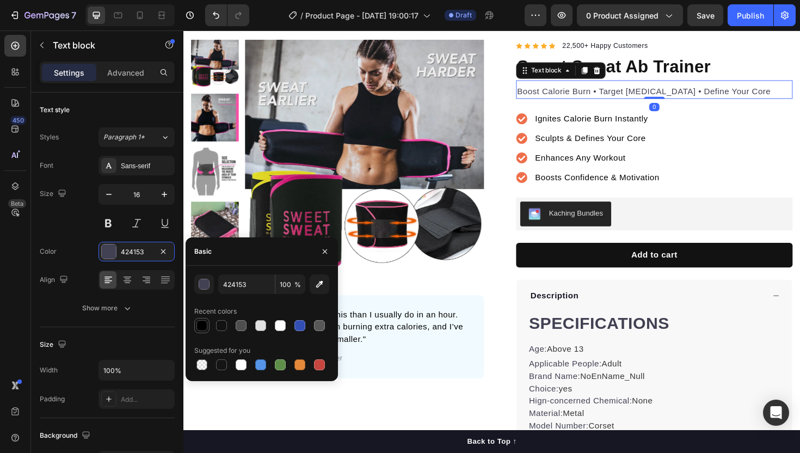
click at [203, 326] on div at bounding box center [201, 325] width 11 height 11
type input "000000"
click at [477, 341] on p ""I sweat more in 20 minutes with this than I usually do in an hour. My workouts…" at bounding box center [347, 344] width 282 height 39
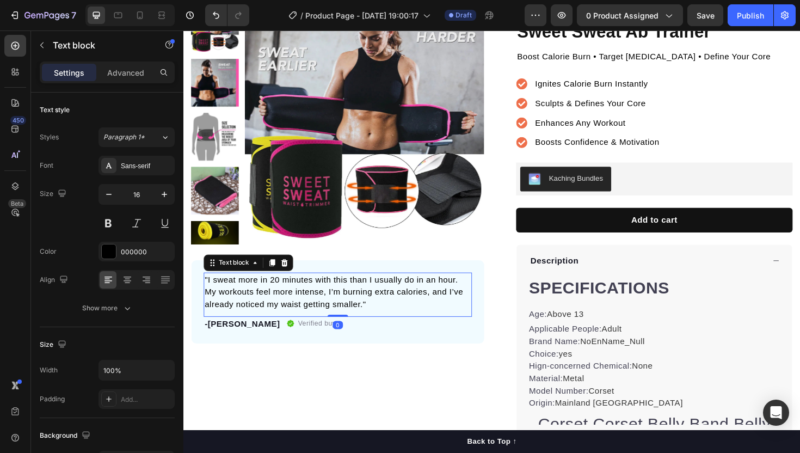
scroll to position [78, 0]
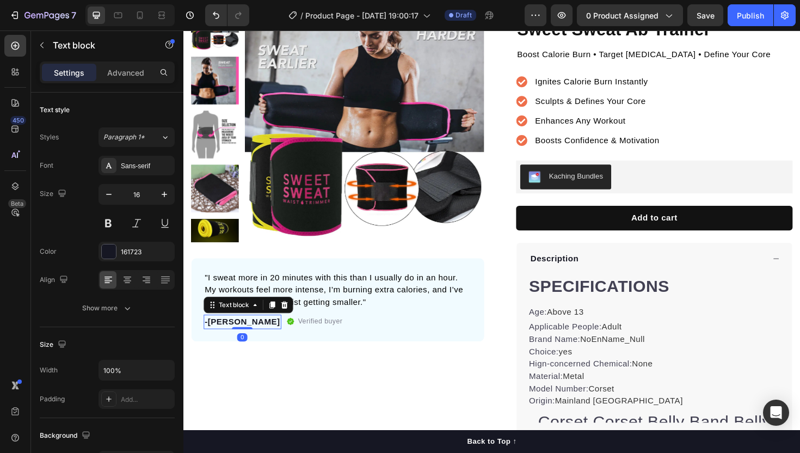
click at [227, 341] on p "-[PERSON_NAME]" at bounding box center [246, 339] width 80 height 13
click at [206, 339] on p "- C" at bounding box center [212, 339] width 13 height 13
click at [209, 339] on p "- C" at bounding box center [212, 339] width 13 height 13
click at [212, 340] on p "- C" at bounding box center [212, 339] width 13 height 13
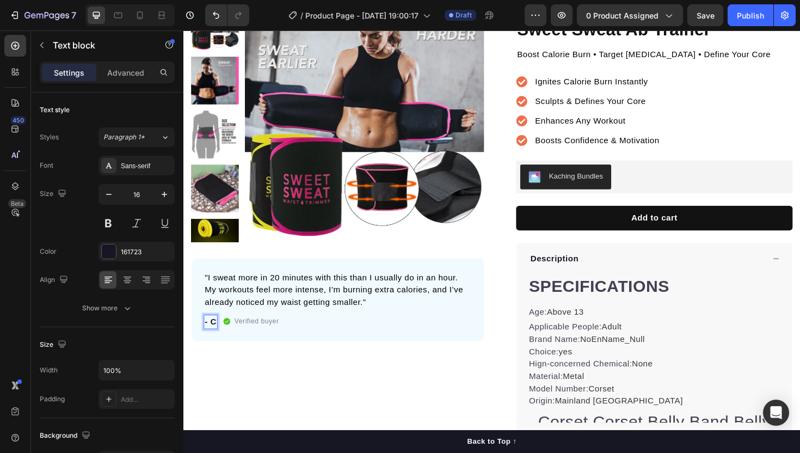
click at [216, 340] on p "- C" at bounding box center [212, 339] width 13 height 13
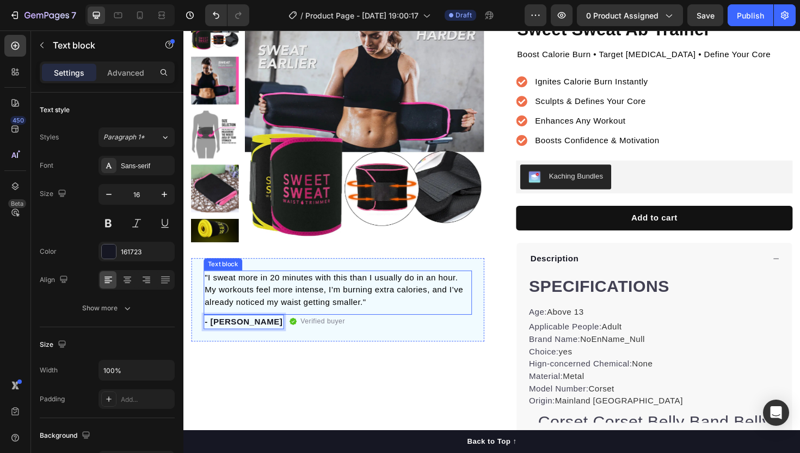
click at [311, 398] on div "Product Images "I sweat more in 20 minutes with this than I usually do in an ho…" at bounding box center [347, 260] width 310 height 518
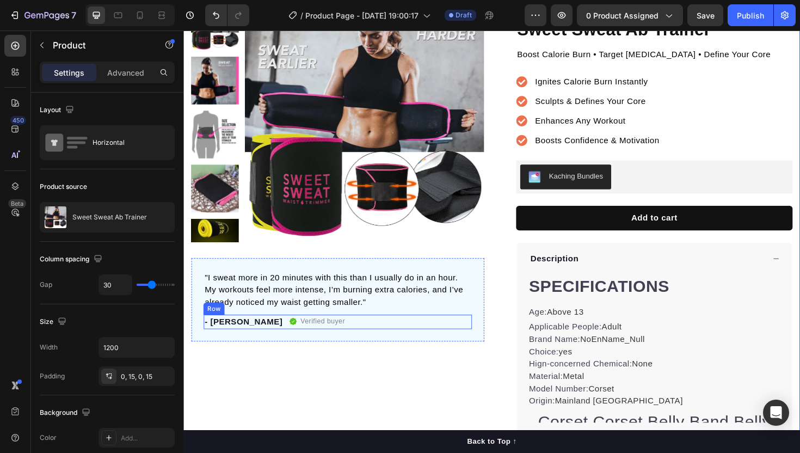
click at [379, 337] on div "- Bella S. Text block Verified buyer Item list Row" at bounding box center [347, 338] width 284 height 15
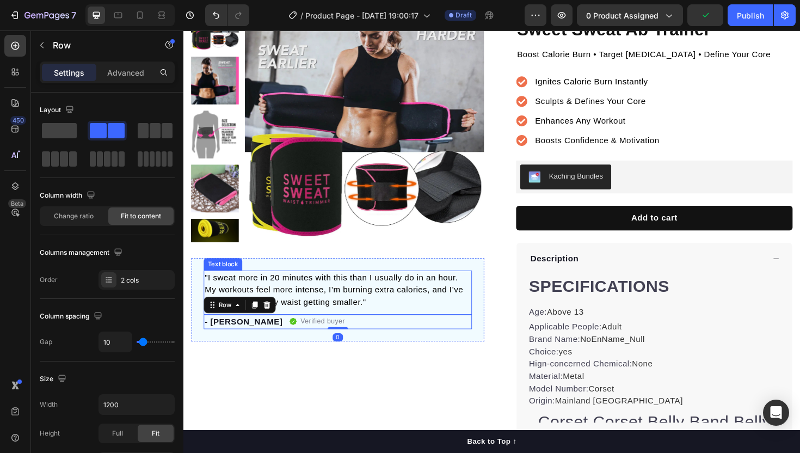
click at [453, 313] on p ""I sweat more in 20 minutes with this than I usually do in an hour. My workouts…" at bounding box center [347, 305] width 282 height 39
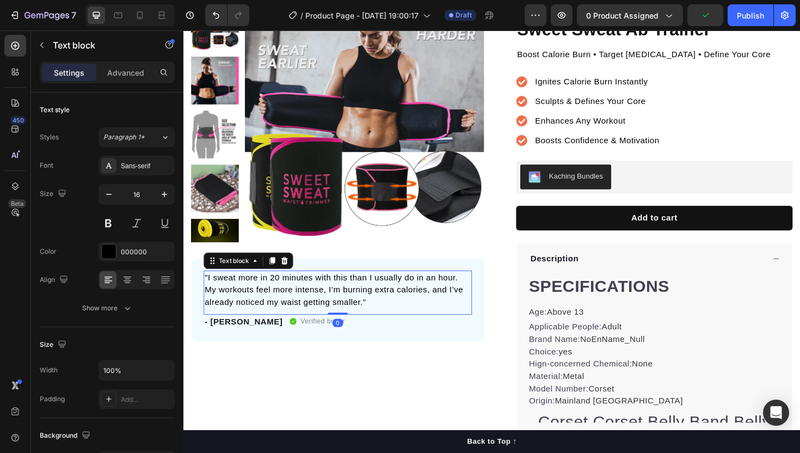
click at [481, 321] on p ""I sweat more in 20 minutes with this than I usually do in an hour. My workouts…" at bounding box center [347, 305] width 282 height 39
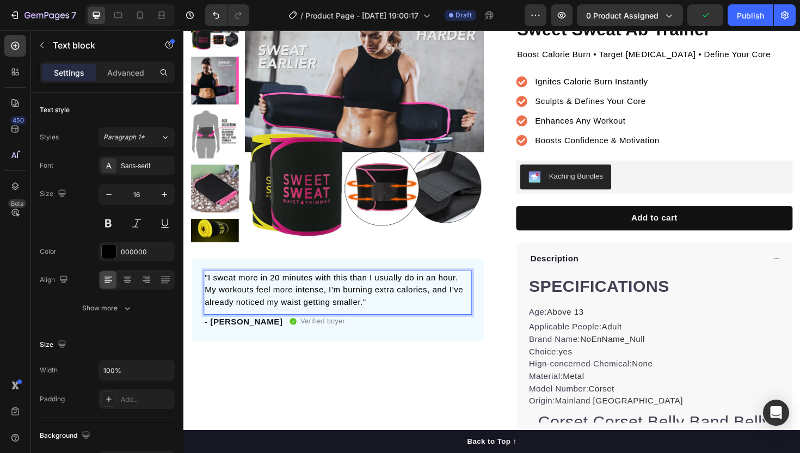
click at [484, 323] on p ""I sweat more in 20 minutes with this than I usually do in an hour. My workouts…" at bounding box center [347, 305] width 282 height 39
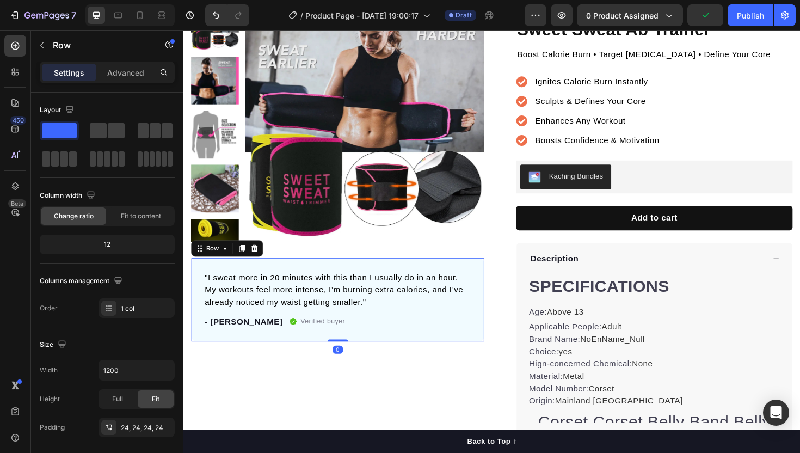
click at [489, 334] on div ""I sweat more in 20 minutes with this than I usually do in an hour. My workouts…" at bounding box center [347, 316] width 310 height 88
click at [239, 340] on p "- Bella S." at bounding box center [247, 339] width 83 height 13
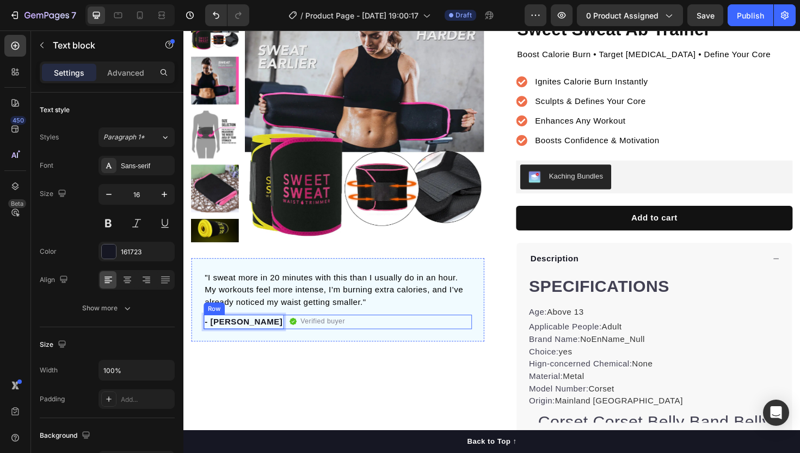
click at [247, 337] on div "- Bella S. Text block 0 Verified buyer Item list Row" at bounding box center [347, 338] width 284 height 15
click at [243, 337] on p "- Bella S." at bounding box center [247, 339] width 83 height 13
click at [238, 337] on p "- Bella S." at bounding box center [247, 339] width 83 height 13
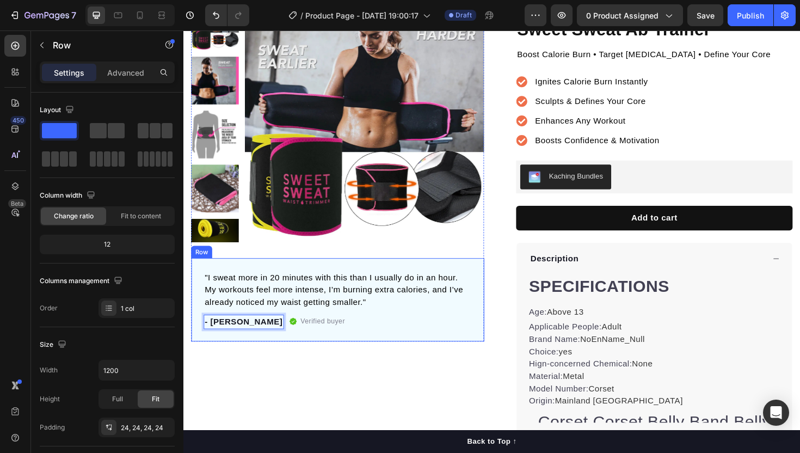
click at [401, 279] on div ""I sweat more in 20 minutes with this than I usually do in an hour. My workouts…" at bounding box center [347, 316] width 310 height 88
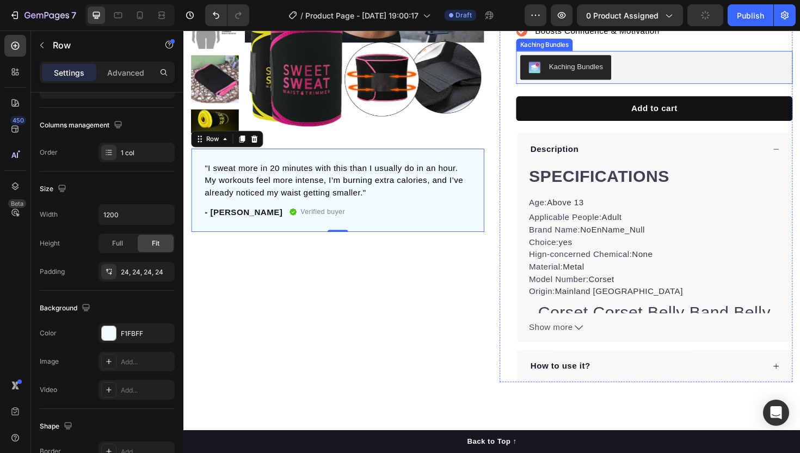
scroll to position [264, 0]
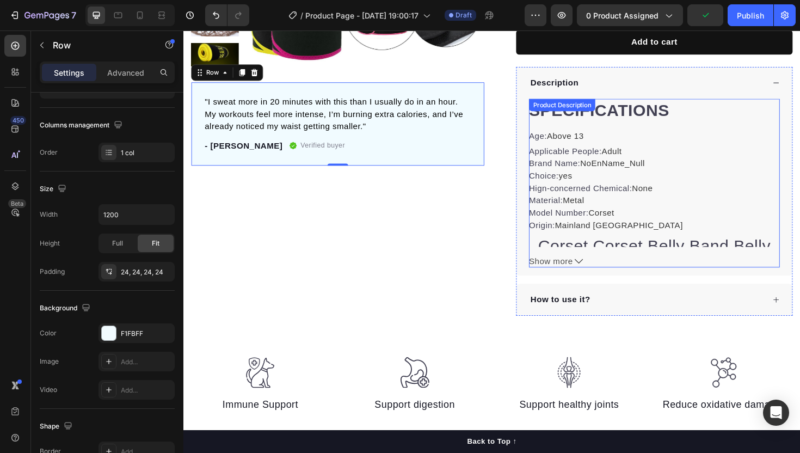
click at [719, 128] on div "SPECIFICATIONS Age : Above 13 Applicable People : Adult Brand Name : NoEnName_N…" at bounding box center [682, 181] width 266 height 157
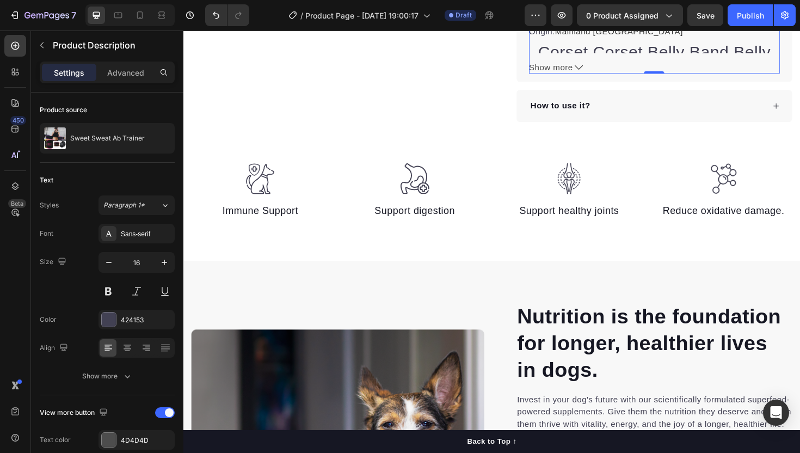
scroll to position [391, 0]
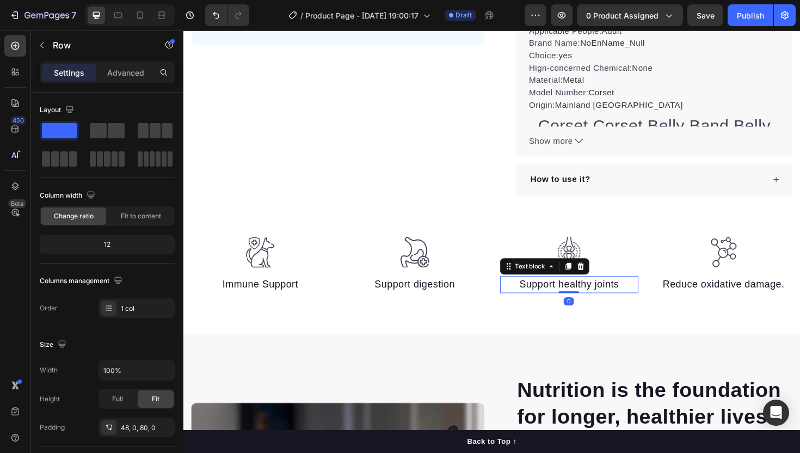
click at [595, 302] on p "Support healthy joints" at bounding box center [592, 300] width 144 height 16
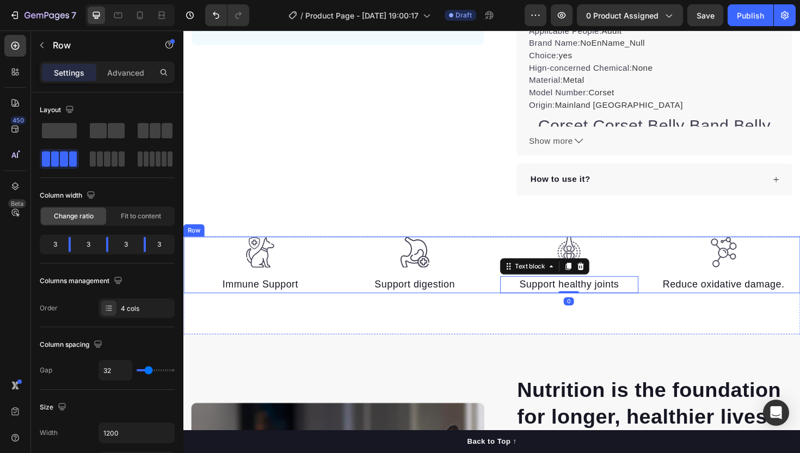
click at [515, 275] on div "Image Immune Support Text block Image Support digestion Text block Image Suppor…" at bounding box center [509, 279] width 653 height 60
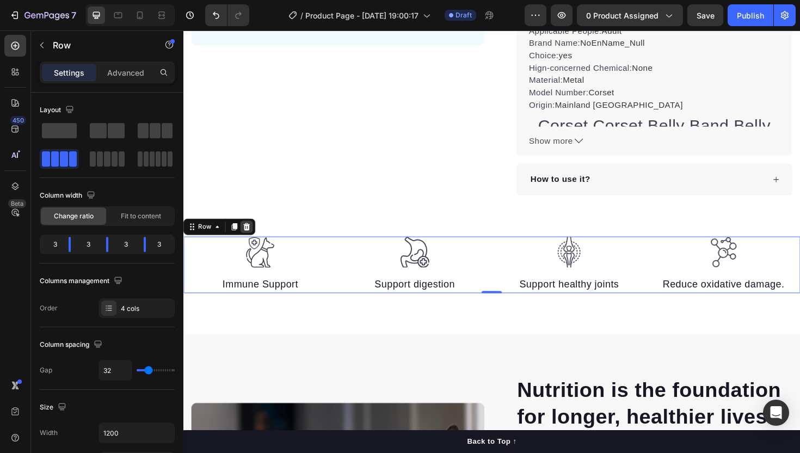
click at [251, 237] on icon at bounding box center [250, 238] width 9 height 9
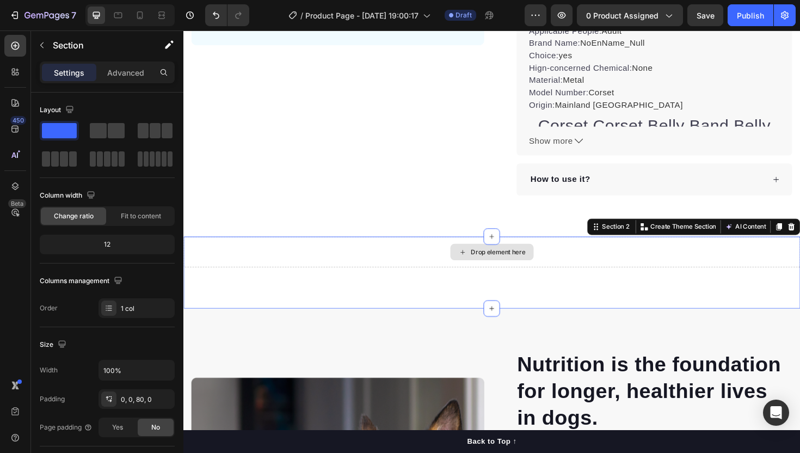
click at [448, 258] on div "Drop element here" at bounding box center [509, 265] width 653 height 33
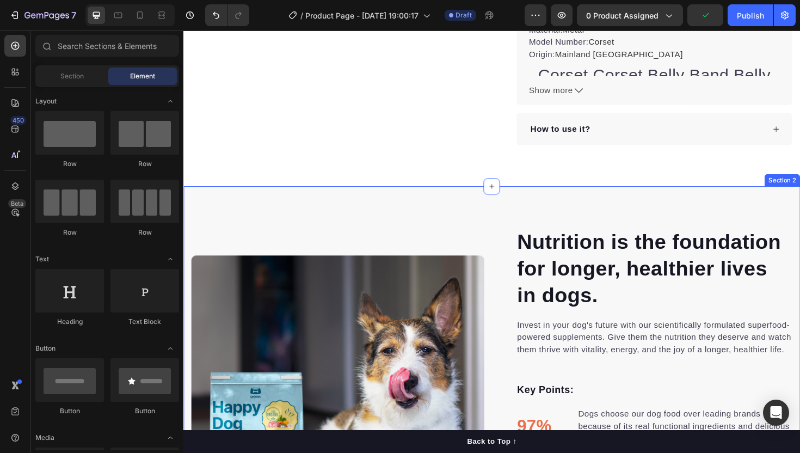
scroll to position [475, 0]
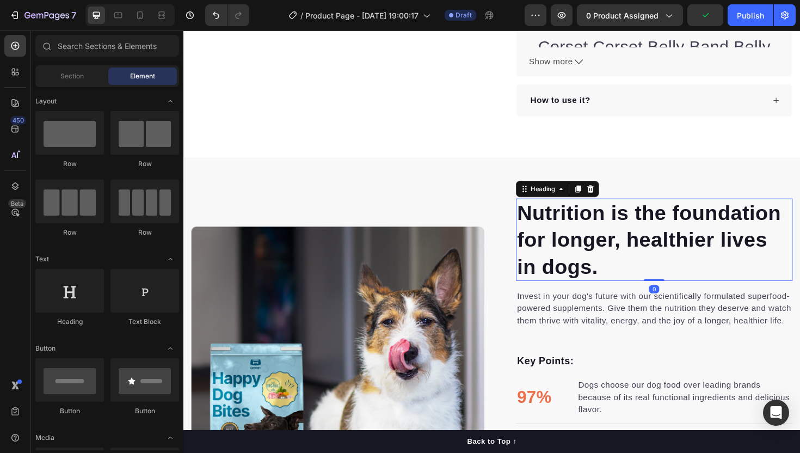
click at [583, 247] on p "Nutrition is the foundation for longer, healthier lives in dogs." at bounding box center [682, 252] width 291 height 85
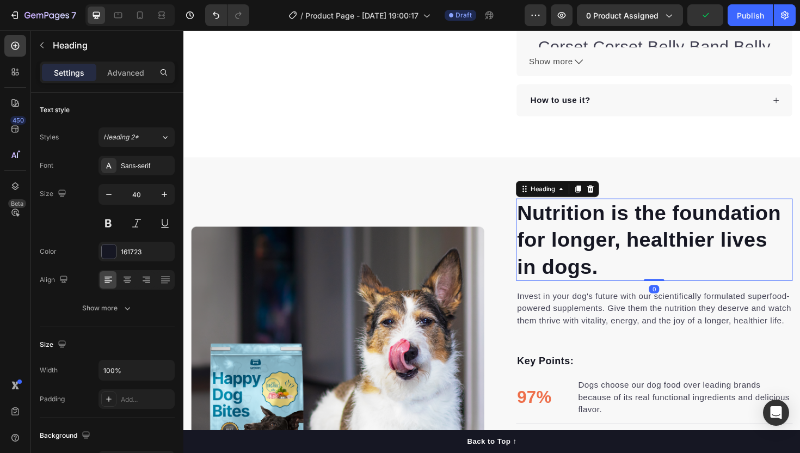
click at [583, 247] on p "Nutrition is the foundation for longer, healthier lives in dogs." at bounding box center [682, 252] width 291 height 85
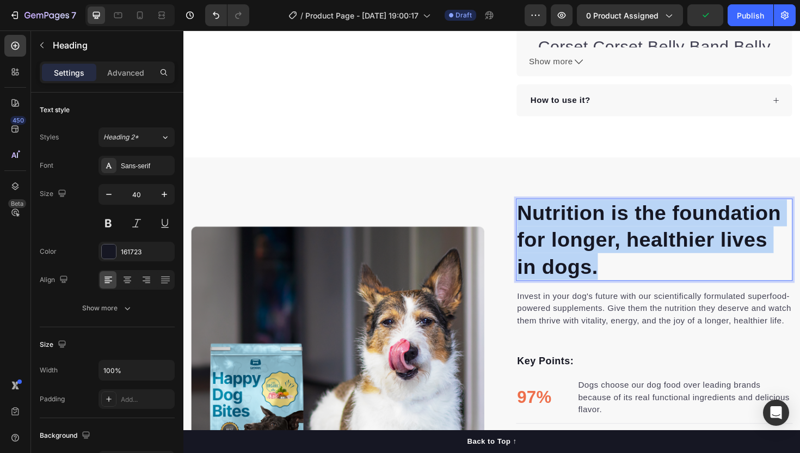
click at [583, 247] on p "Nutrition is the foundation for longer, healthier lives in dogs." at bounding box center [682, 252] width 291 height 85
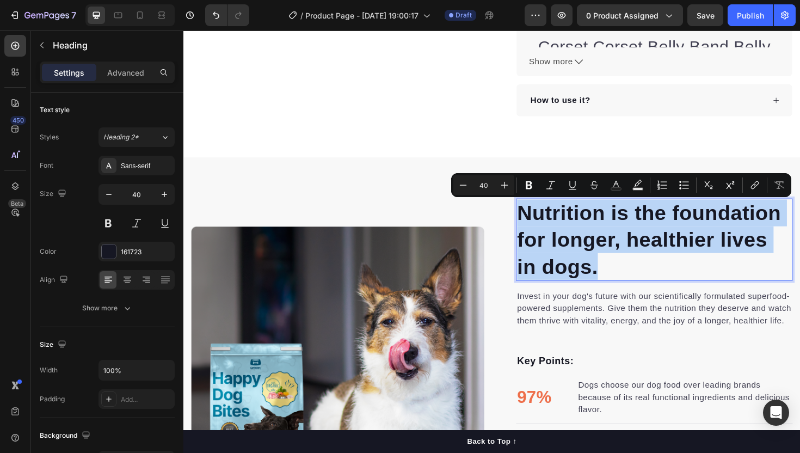
copy p "Nutrition is the foundation for longer, healthier lives in dogs."
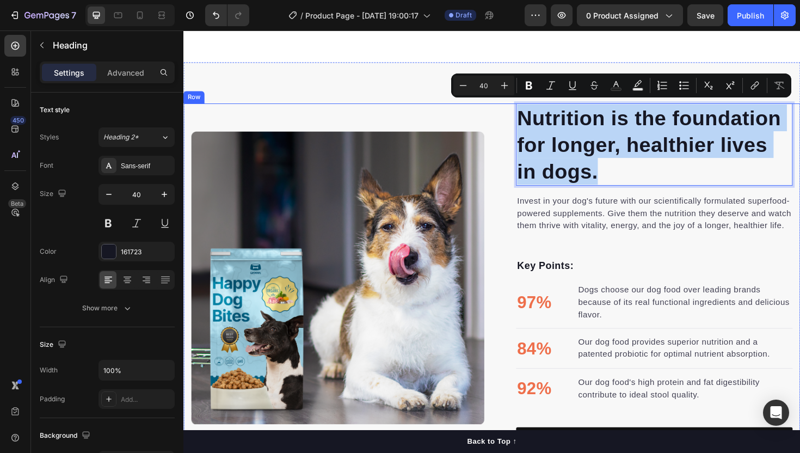
scroll to position [581, 0]
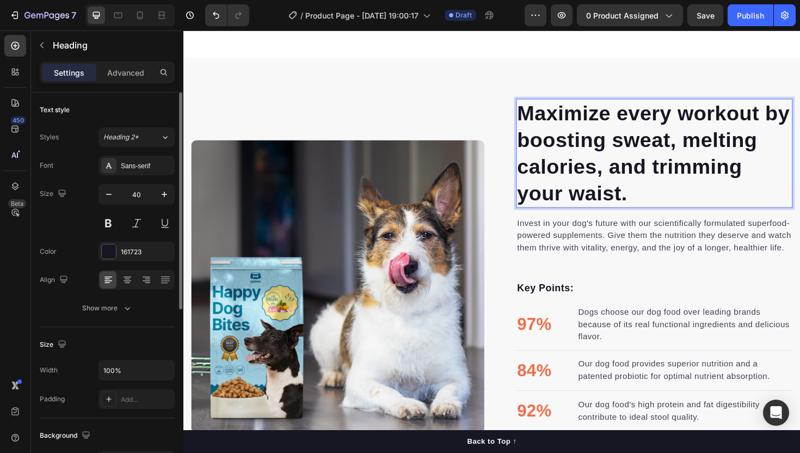
click at [134, 261] on div "Font Sans-serif Size 40 Color 161723 Align Show more" at bounding box center [107, 237] width 135 height 162
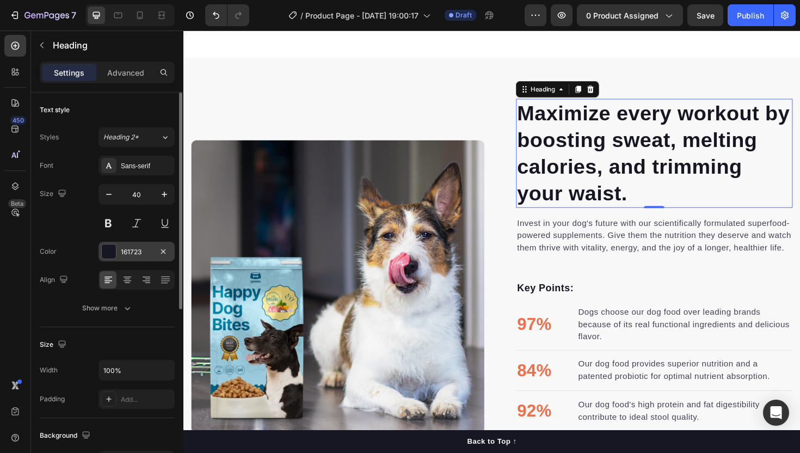
click at [134, 260] on div "161723" at bounding box center [137, 252] width 76 height 20
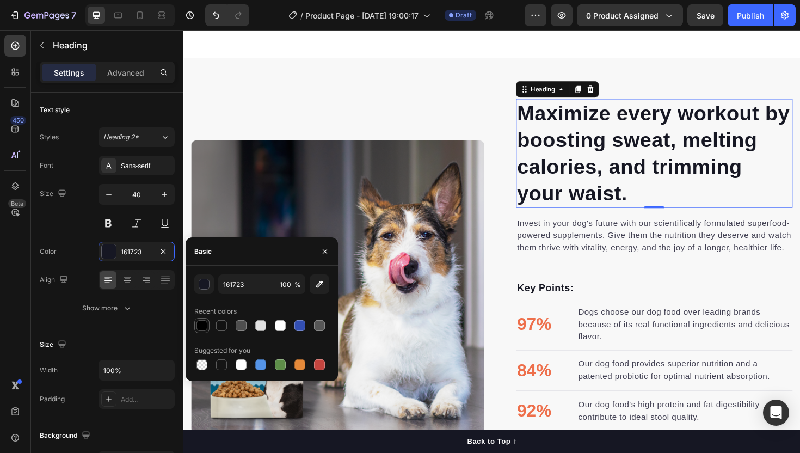
click at [205, 324] on div at bounding box center [201, 325] width 11 height 11
type input "000000"
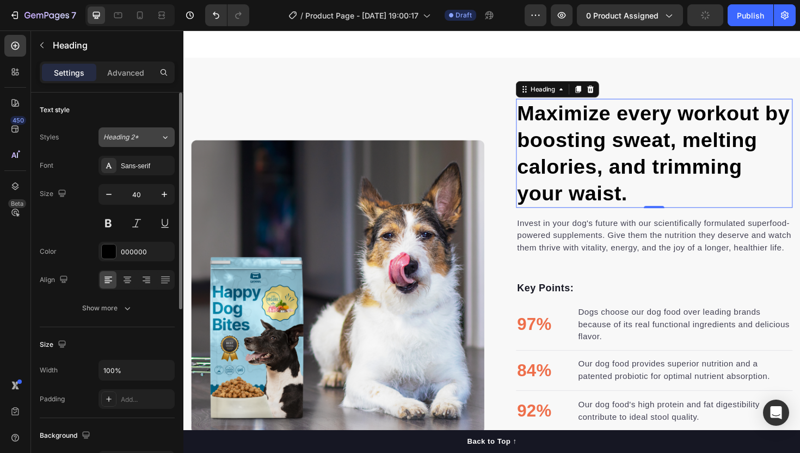
click at [137, 138] on span "Heading 2*" at bounding box center [120, 137] width 35 height 10
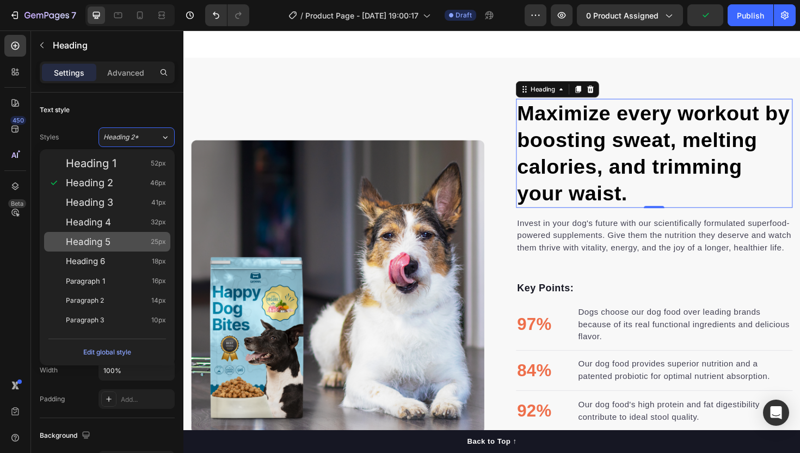
click at [108, 235] on div "Heading 5 25px" at bounding box center [107, 242] width 126 height 20
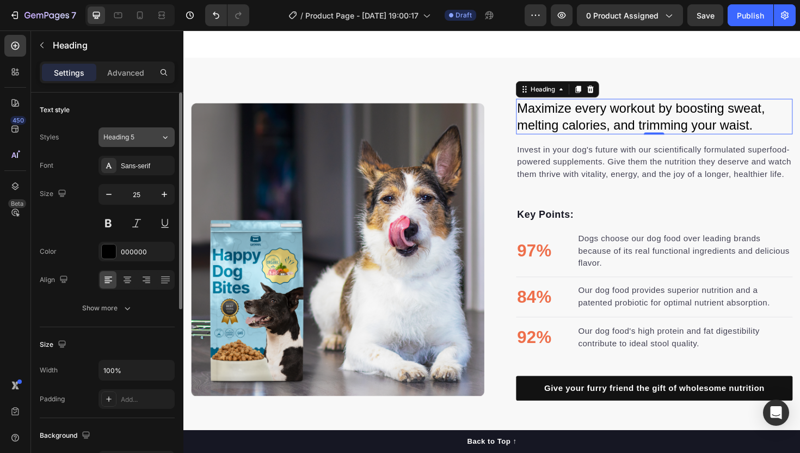
click at [137, 139] on div "Heading 5" at bounding box center [125, 137] width 44 height 10
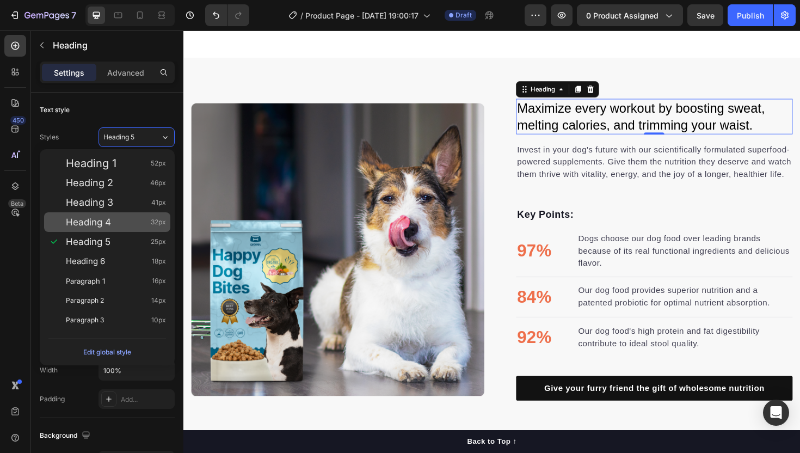
click at [122, 229] on div "Heading 4 32px" at bounding box center [107, 222] width 126 height 20
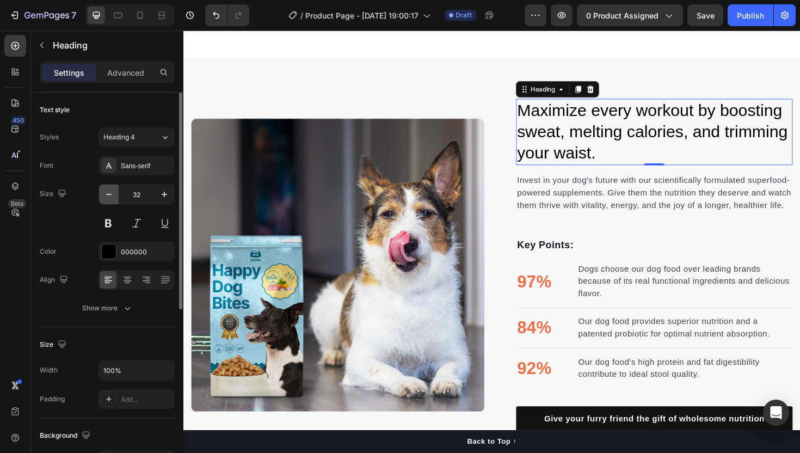
click at [114, 198] on button "button" at bounding box center [109, 194] width 20 height 20
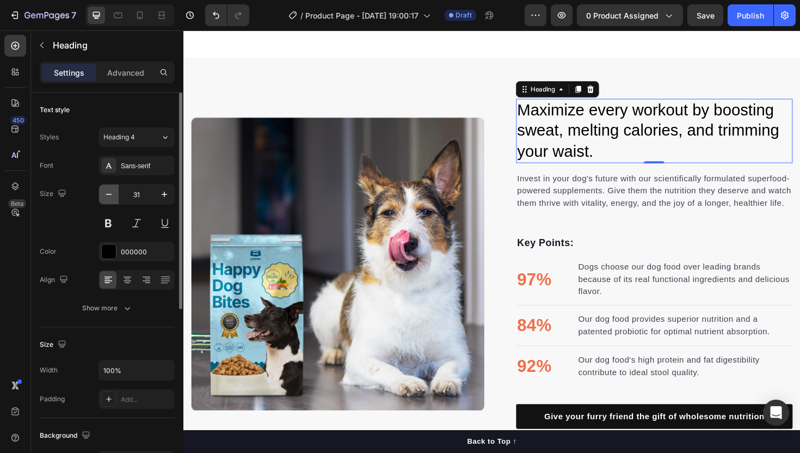
click at [114, 198] on button "button" at bounding box center [109, 194] width 20 height 20
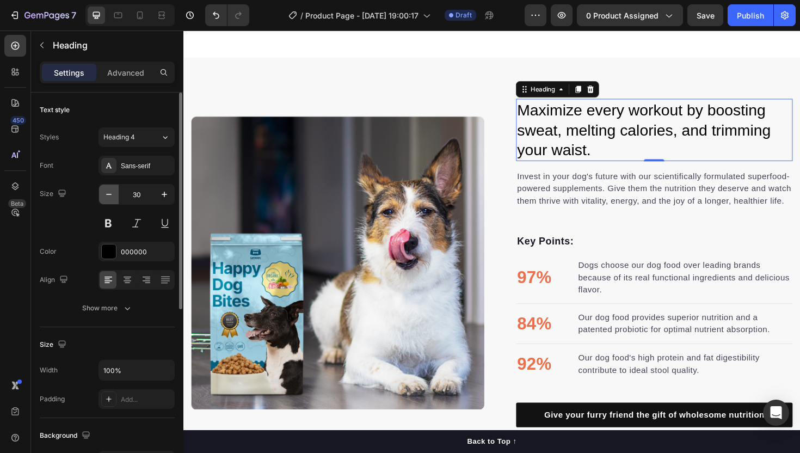
click at [112, 199] on icon "button" at bounding box center [108, 194] width 11 height 11
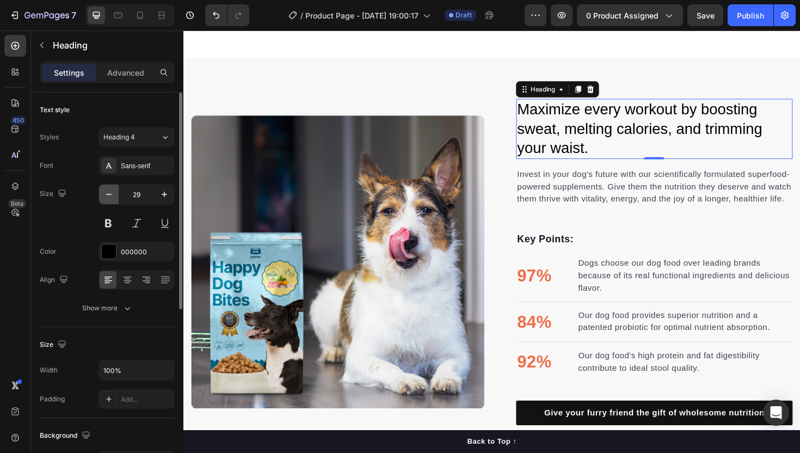
click at [112, 199] on icon "button" at bounding box center [108, 194] width 11 height 11
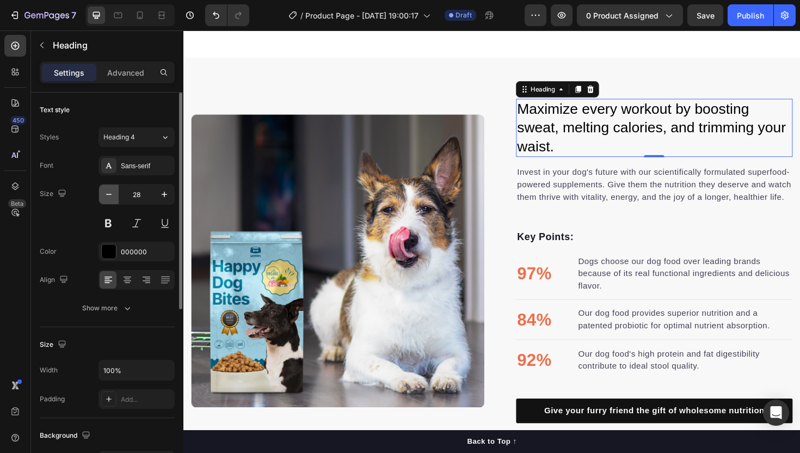
click at [112, 199] on icon "button" at bounding box center [108, 194] width 11 height 11
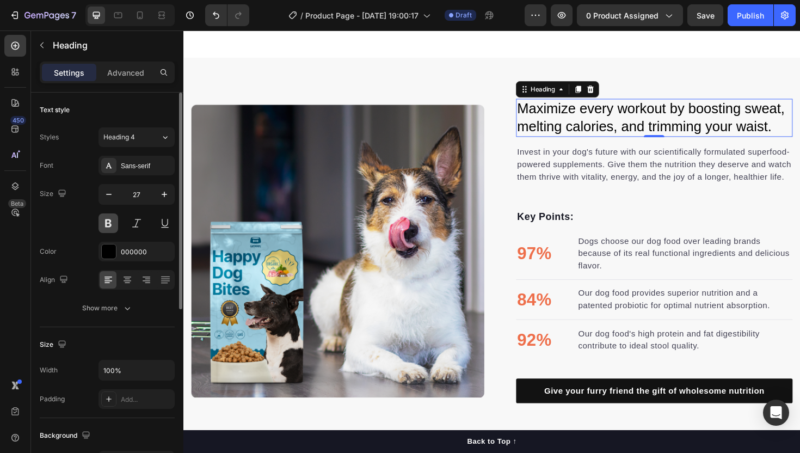
click at [107, 231] on button at bounding box center [109, 223] width 20 height 20
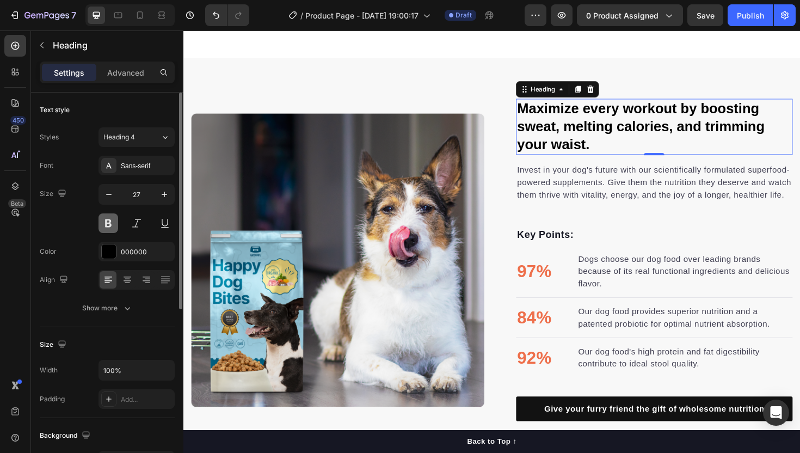
click at [107, 231] on button at bounding box center [109, 223] width 20 height 20
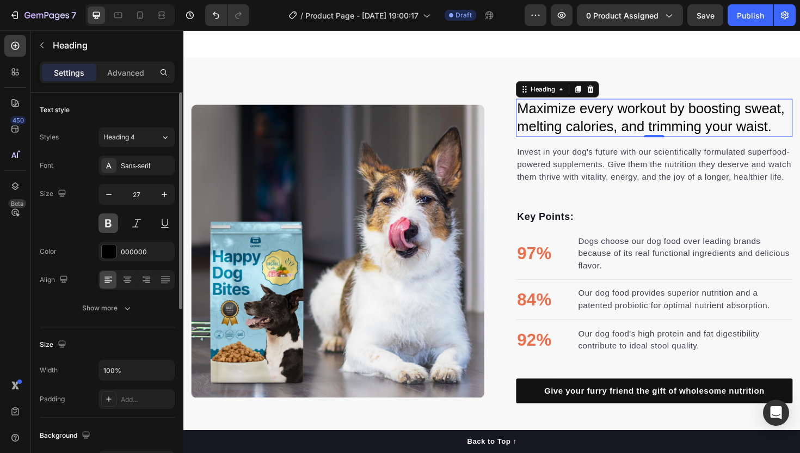
click at [107, 231] on button at bounding box center [109, 223] width 20 height 20
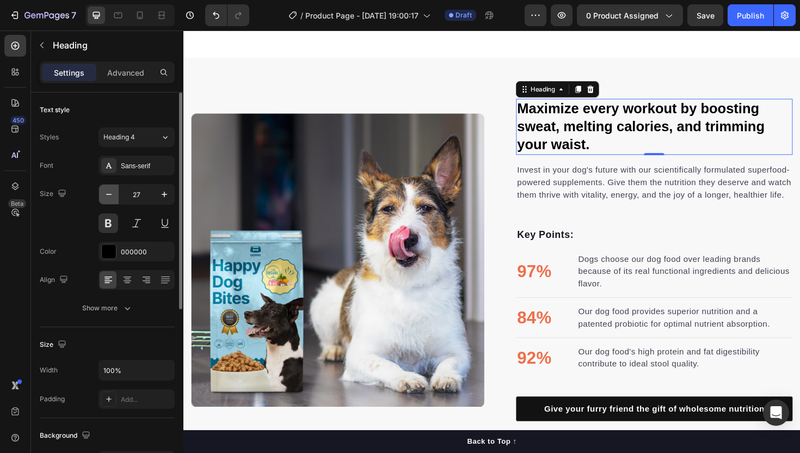
click at [112, 196] on icon "button" at bounding box center [108, 194] width 11 height 11
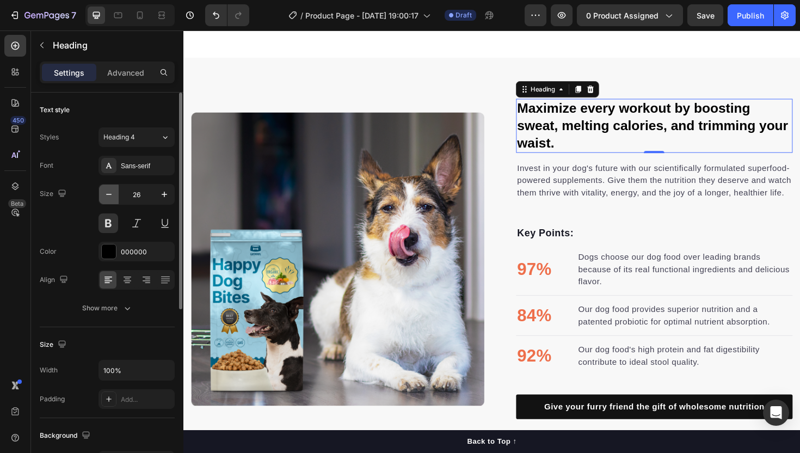
click at [112, 196] on icon "button" at bounding box center [108, 194] width 11 height 11
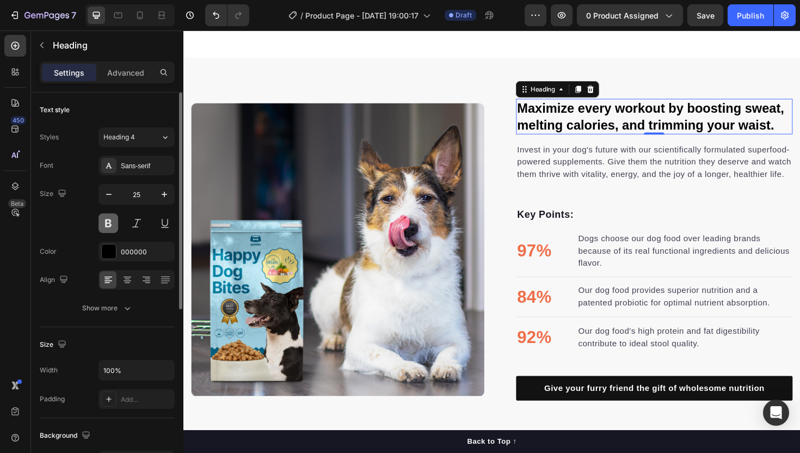
click at [109, 227] on button at bounding box center [109, 223] width 20 height 20
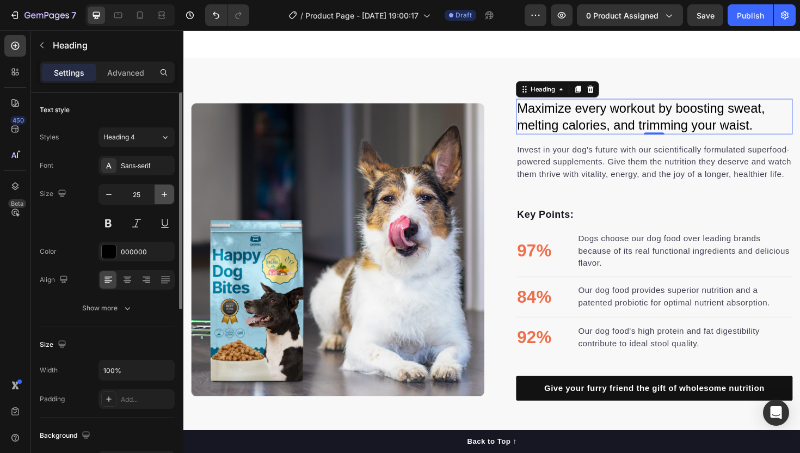
click at [163, 200] on button "button" at bounding box center [165, 194] width 20 height 20
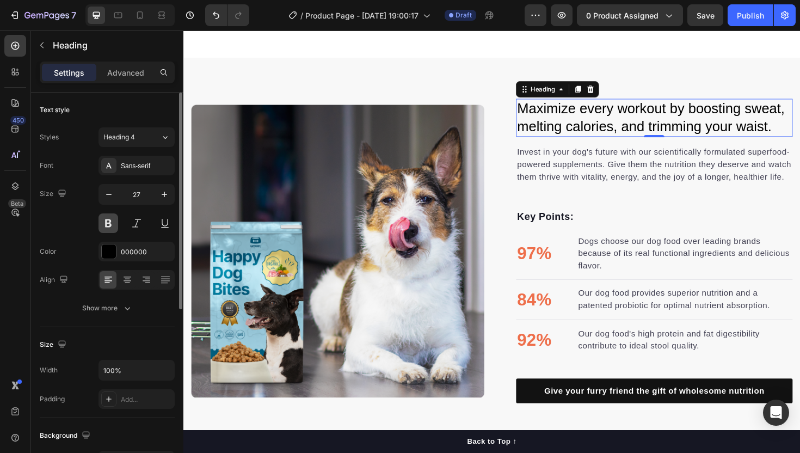
click at [114, 226] on button at bounding box center [109, 223] width 20 height 20
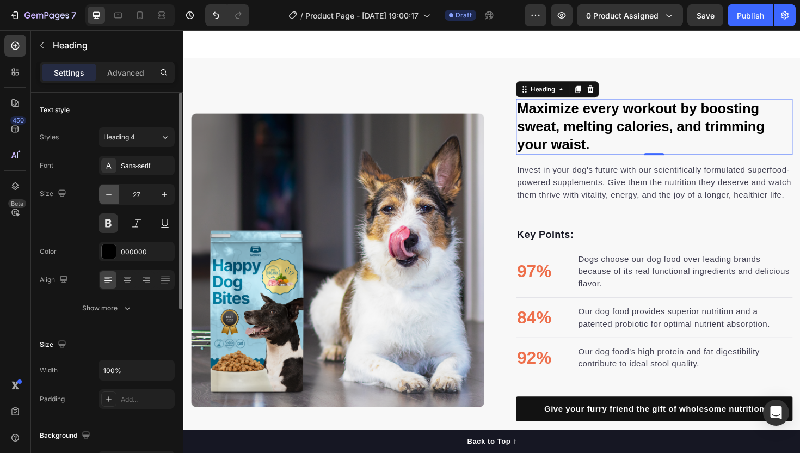
click at [111, 201] on button "button" at bounding box center [109, 194] width 20 height 20
type input "25"
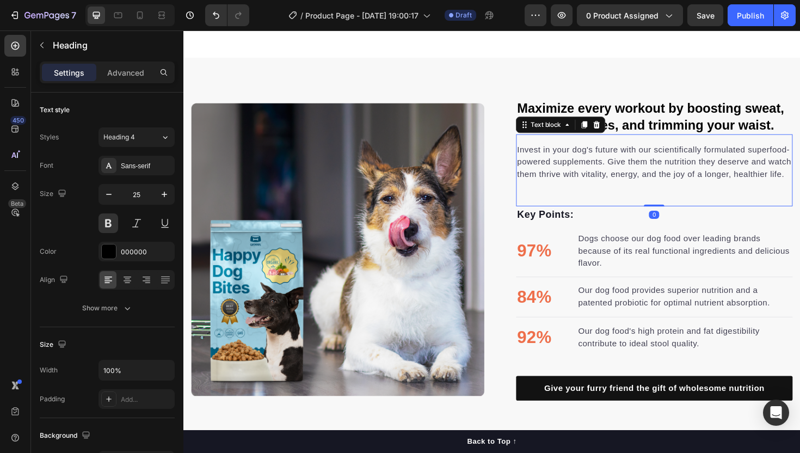
click at [683, 168] on p "Invest in your dog's future with our scientifically formulated superfood-powere…" at bounding box center [682, 169] width 291 height 39
click at [678, 171] on p "Invest in your dog's future with our scientifically formulated superfood-powere…" at bounding box center [682, 169] width 291 height 39
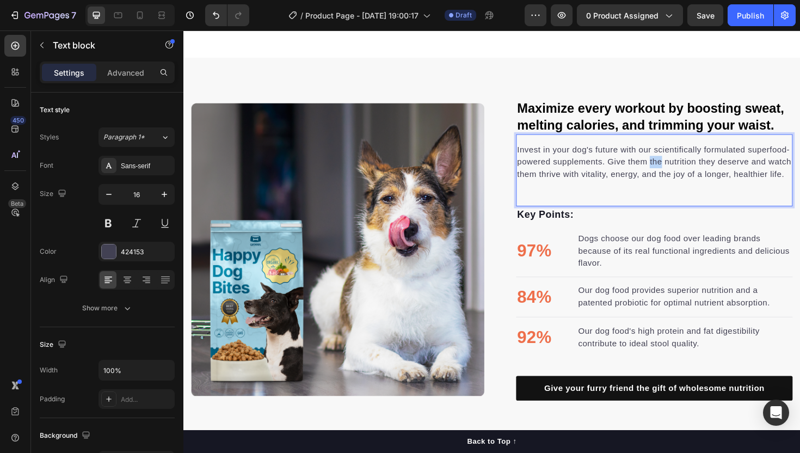
click at [678, 171] on p "Invest in your dog's future with our scientifically formulated superfood-powere…" at bounding box center [682, 169] width 291 height 39
click at [681, 171] on p "Invest in your dog's future with our scientifically formulated superfood-powere…" at bounding box center [682, 169] width 291 height 39
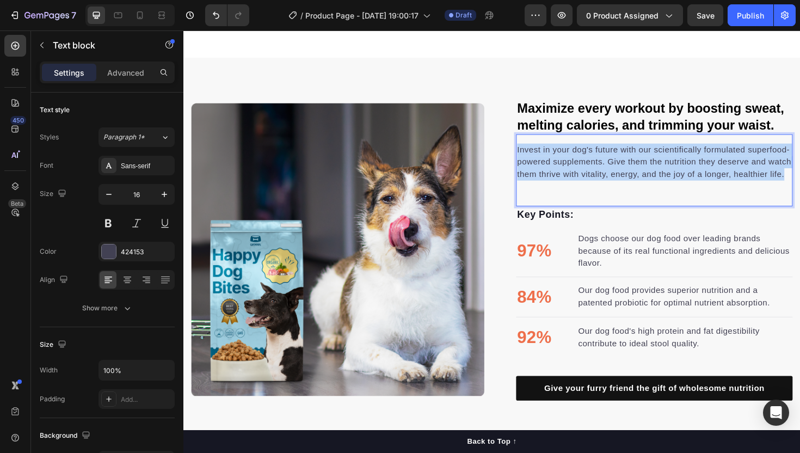
click at [681, 171] on p "Invest in your dog's future with our scientifically formulated superfood-powere…" at bounding box center [682, 169] width 291 height 39
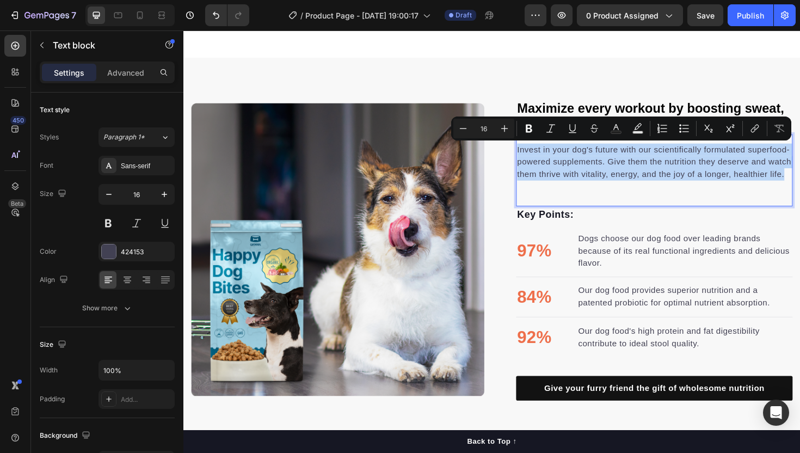
copy p "Invest in your dog's future with our scientifically formulated superfood-powere…"
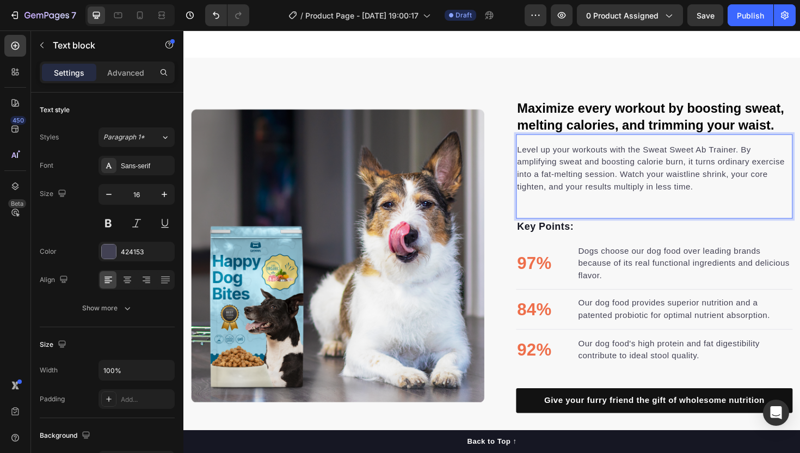
click at [622, 212] on div "Level up your workouts with the Sweat Sweet Ab Trainer. By amplifying sweat and…" at bounding box center [682, 184] width 293 height 89
click at [627, 209] on div "Level up your workouts with the Sweat Sweet Ab Trainer. By amplifying sweat and…" at bounding box center [682, 184] width 293 height 89
click at [644, 190] on p "Level up your workouts with the Sweat Sweet Ab Trainer. By amplifying sweat and…" at bounding box center [682, 176] width 291 height 52
click at [651, 191] on p "Level up your workouts with the Sweat Sweet Ab Trainer. By amplifying sweat and…" at bounding box center [682, 176] width 291 height 52
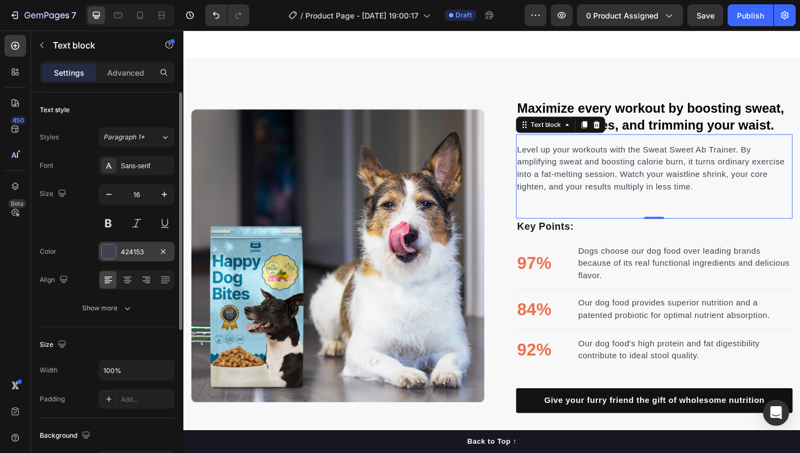
click at [120, 253] on div "424153" at bounding box center [137, 252] width 76 height 20
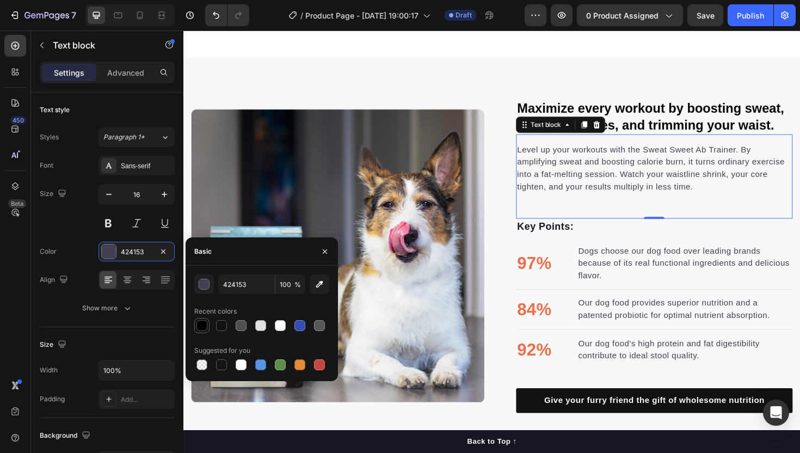
click at [207, 330] on div at bounding box center [201, 325] width 13 height 13
type input "000000"
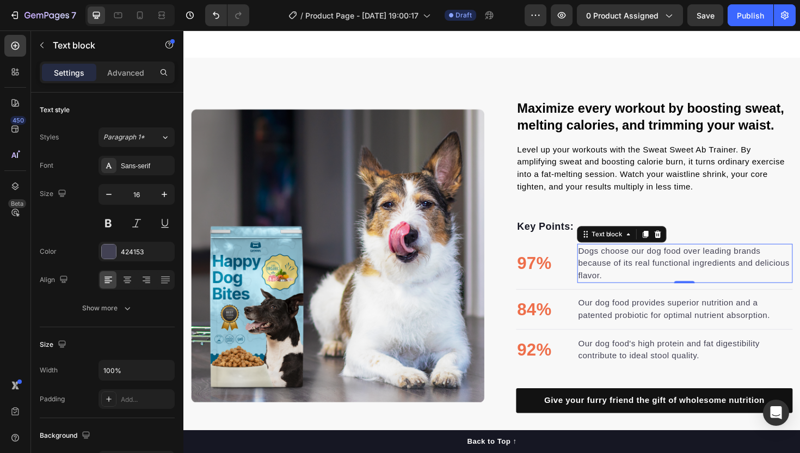
click at [699, 278] on p "Dogs choose our dog food over leading brands because of its real functional ing…" at bounding box center [714, 276] width 226 height 39
click at [544, 275] on p "97%" at bounding box center [555, 276] width 36 height 27
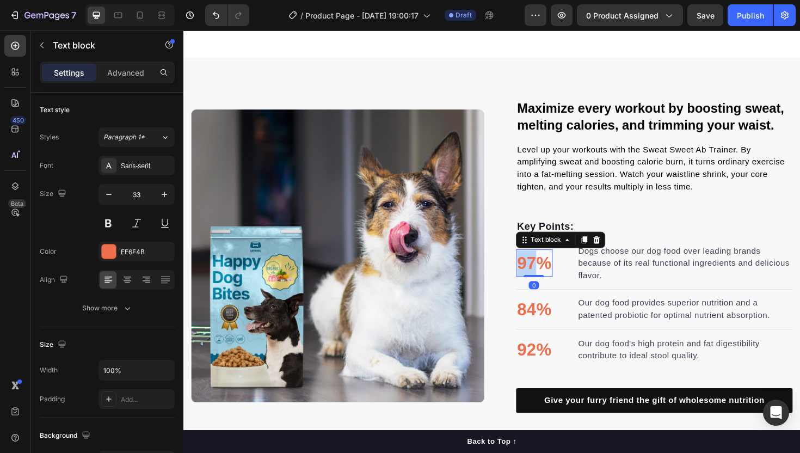
click at [544, 275] on p "97%" at bounding box center [555, 276] width 36 height 27
copy p "97%"
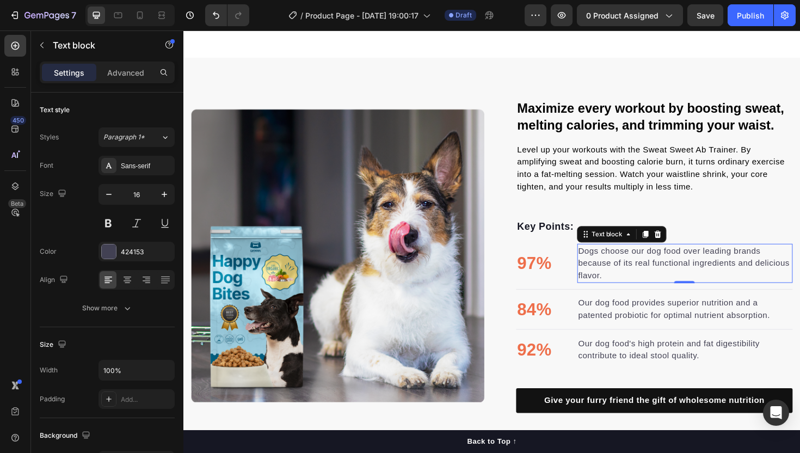
click at [629, 285] on p "Dogs choose our dog food over leading brands because of its real functional ing…" at bounding box center [714, 276] width 226 height 39
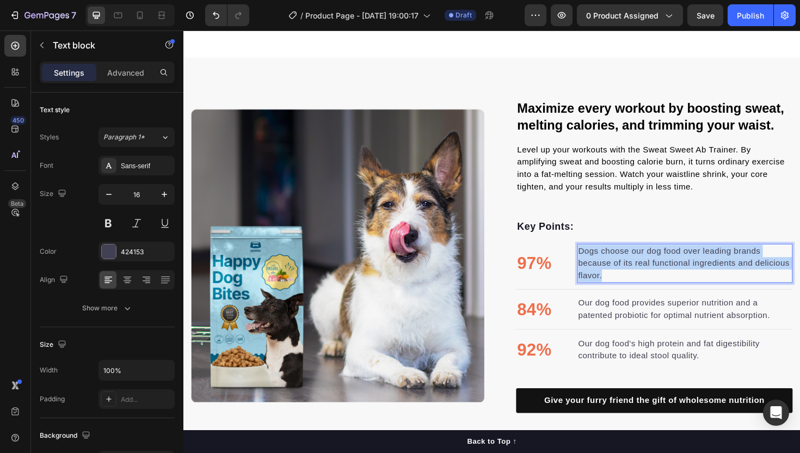
click at [629, 285] on p "Dogs choose our dog food over leading brands because of its real functional ing…" at bounding box center [714, 276] width 226 height 39
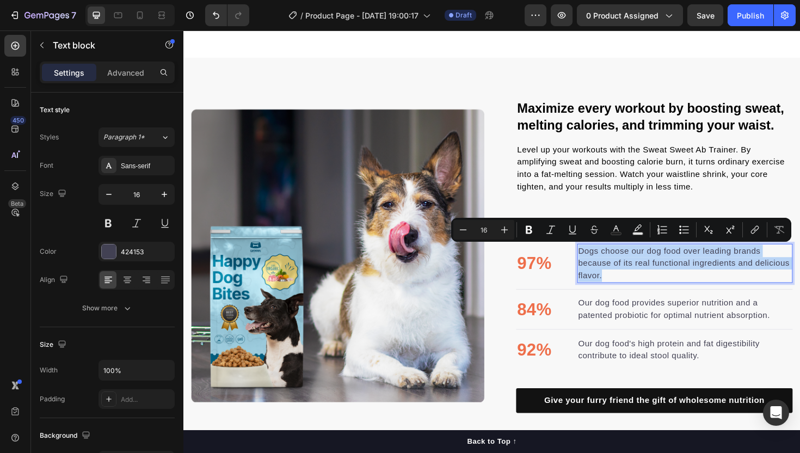
copy p "Dogs choose our dog food over leading brands because of its real functional ing…"
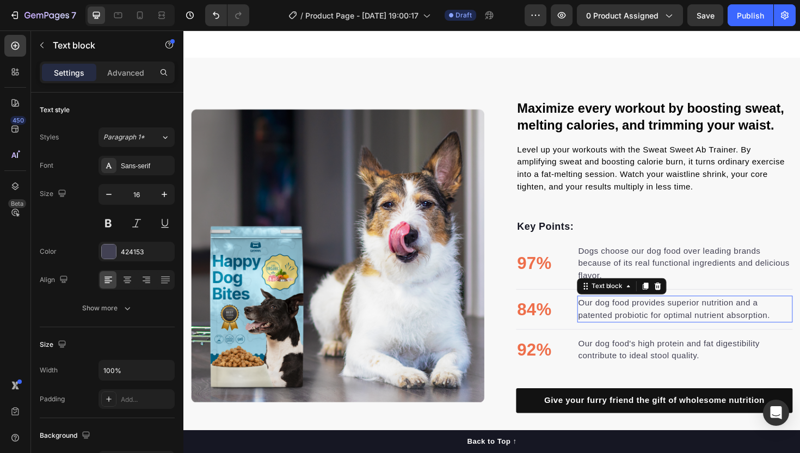
click at [649, 333] on p "Our dog food provides superior nutrition and a patented probiotic for optimal n…" at bounding box center [714, 325] width 226 height 26
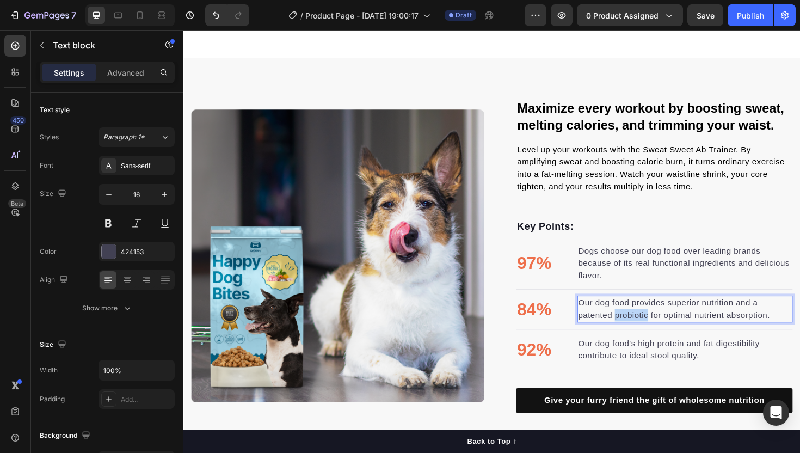
click at [649, 333] on p "Our dog food provides superior nutrition and a patented probiotic for optimal n…" at bounding box center [714, 325] width 226 height 26
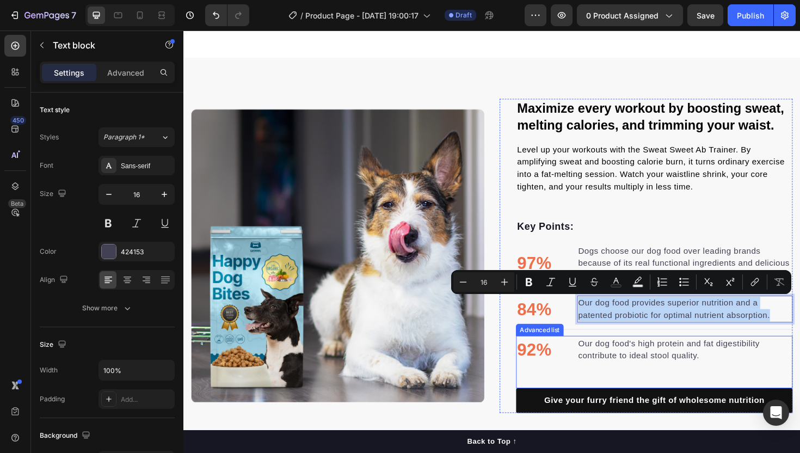
click at [559, 368] on p "92%" at bounding box center [555, 368] width 36 height 27
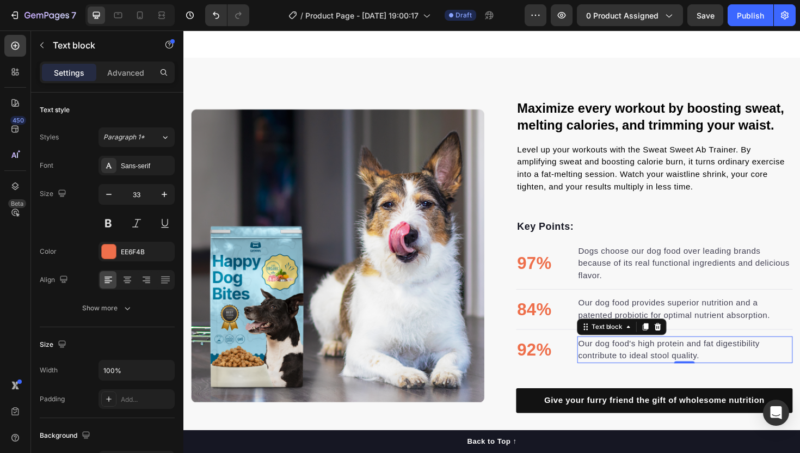
click at [644, 369] on p "Our dog food's high protein and fat digestibility contribute to ideal stool qua…" at bounding box center [714, 368] width 226 height 26
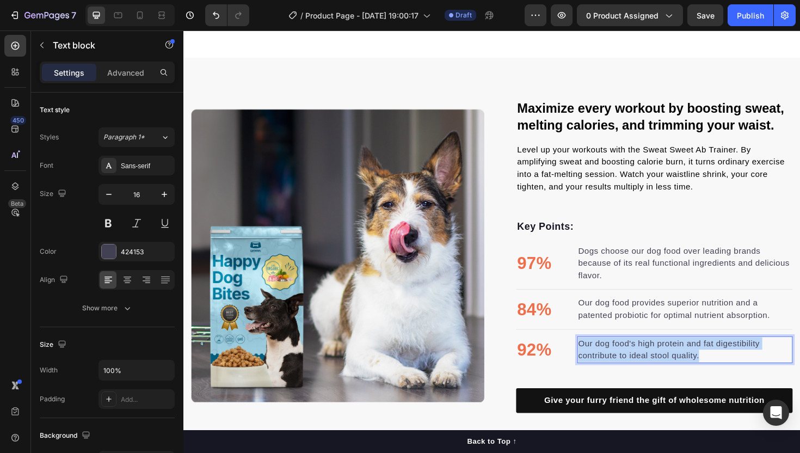
click at [644, 369] on p "Our dog food's high protein and fat digestibility contribute to ideal stool qua…" at bounding box center [714, 368] width 226 height 26
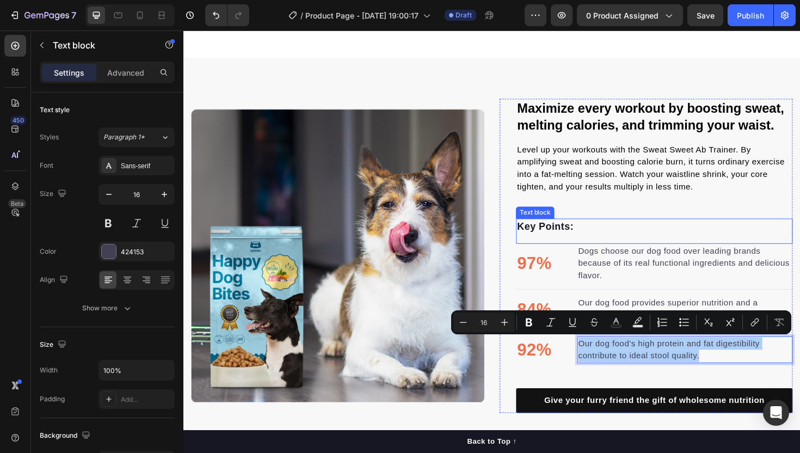
click at [614, 260] on p "Dogs choose our dog food over leading brands because of its real functional ing…" at bounding box center [714, 276] width 226 height 39
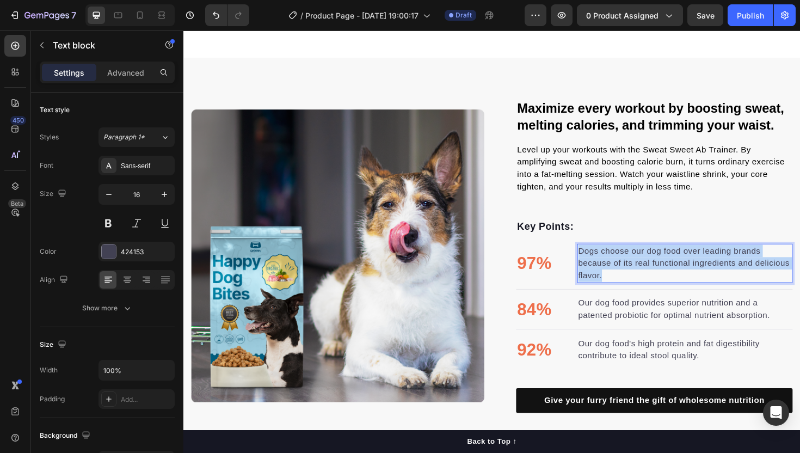
click at [614, 260] on p "Dogs choose our dog food over leading brands because of its real functional ing…" at bounding box center [714, 276] width 226 height 39
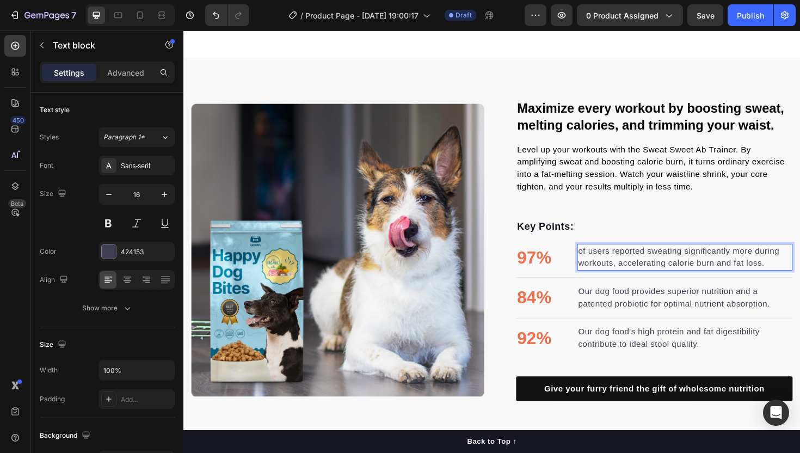
scroll to position [581, 0]
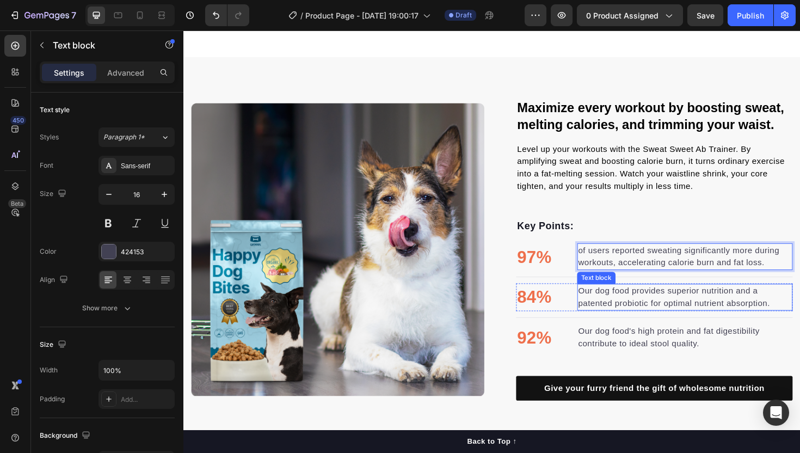
click at [617, 311] on p "Our dog food provides superior nutrition and a patented probiotic for optimal n…" at bounding box center [714, 313] width 226 height 26
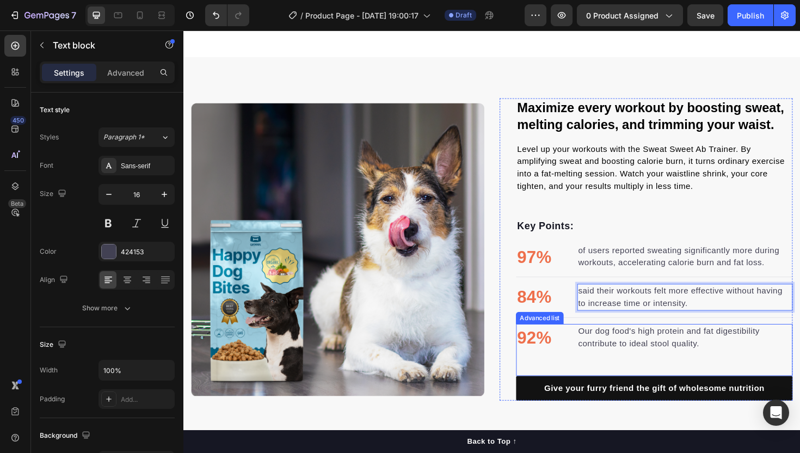
click at [643, 377] on div "92% Text block Our dog food's high protein and fat digestibility contribute to …" at bounding box center [682, 369] width 293 height 56
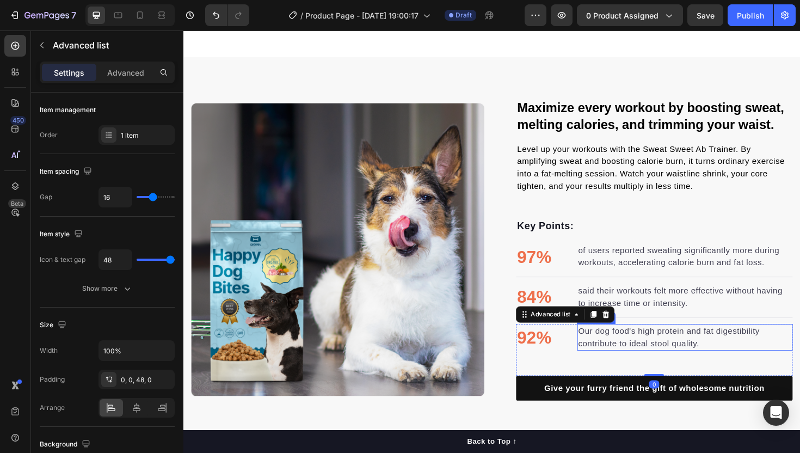
click at [643, 352] on p "Our dog food's high protein and fat digestibility contribute to ideal stool qua…" at bounding box center [714, 355] width 226 height 26
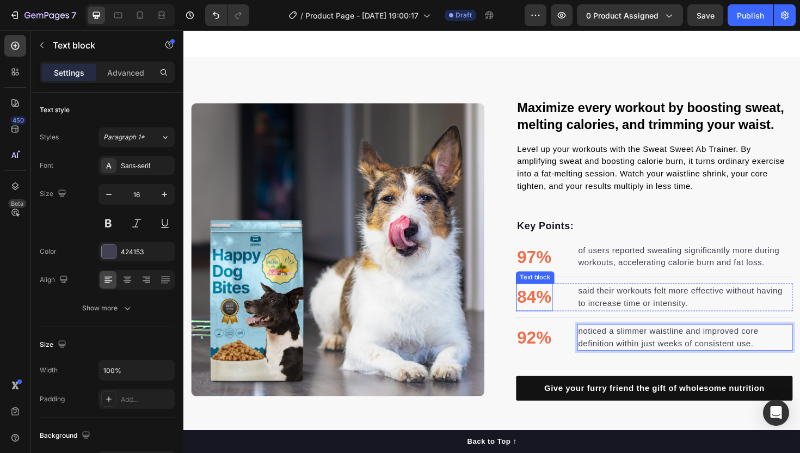
click at [550, 313] on p "84%" at bounding box center [555, 312] width 36 height 27
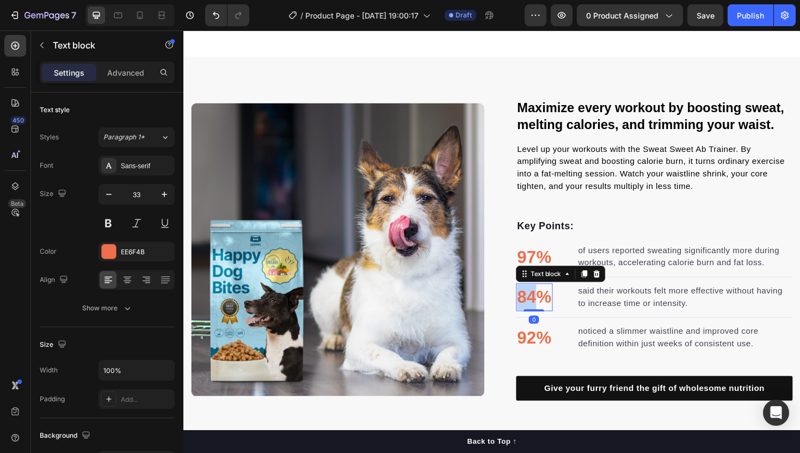
click at [550, 313] on p "84%" at bounding box center [555, 312] width 36 height 27
click at [550, 359] on p "92%" at bounding box center [555, 355] width 36 height 27
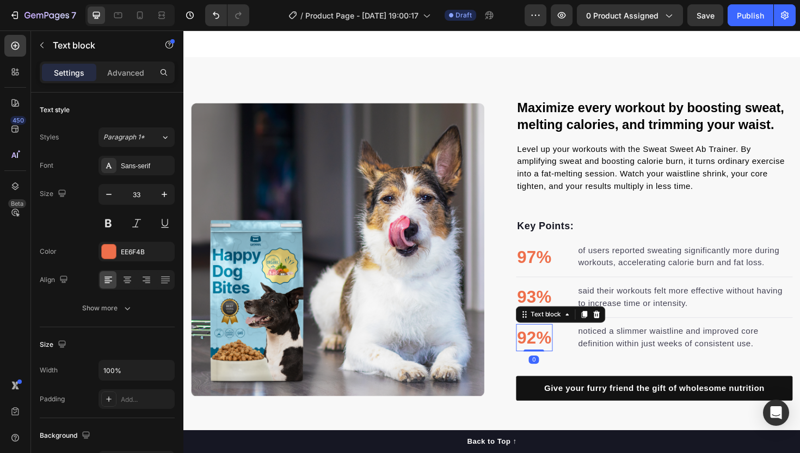
click at [550, 359] on p "92%" at bounding box center [555, 355] width 36 height 27
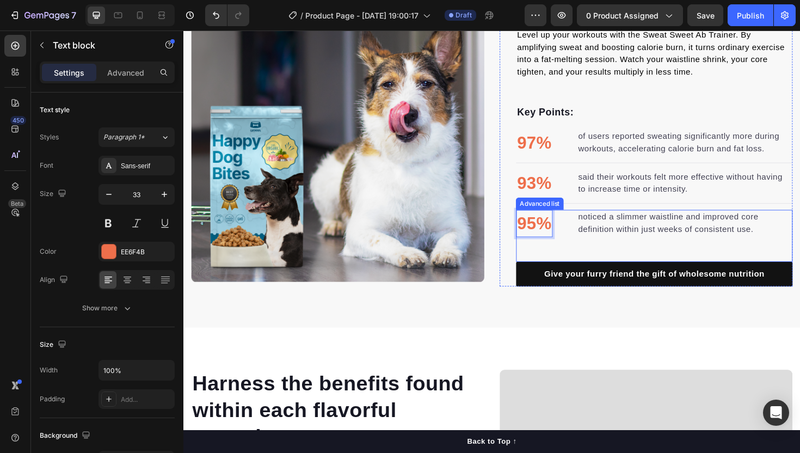
scroll to position [734, 0]
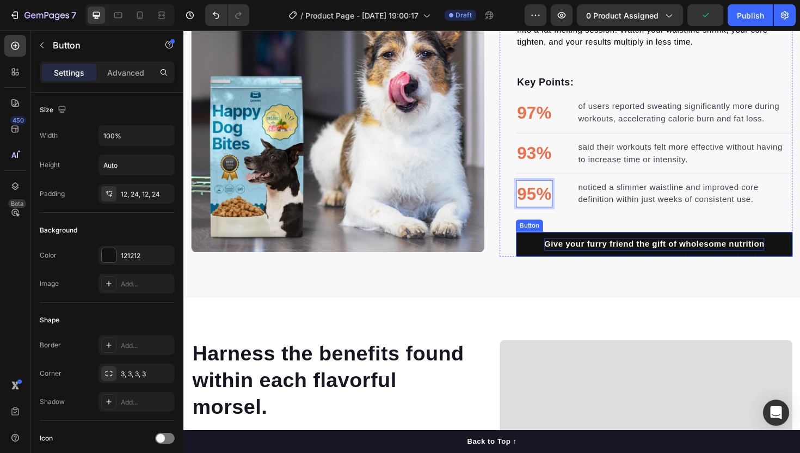
click at [581, 258] on div "Give your furry friend the gift of wholesome nutrition" at bounding box center [681, 256] width 233 height 13
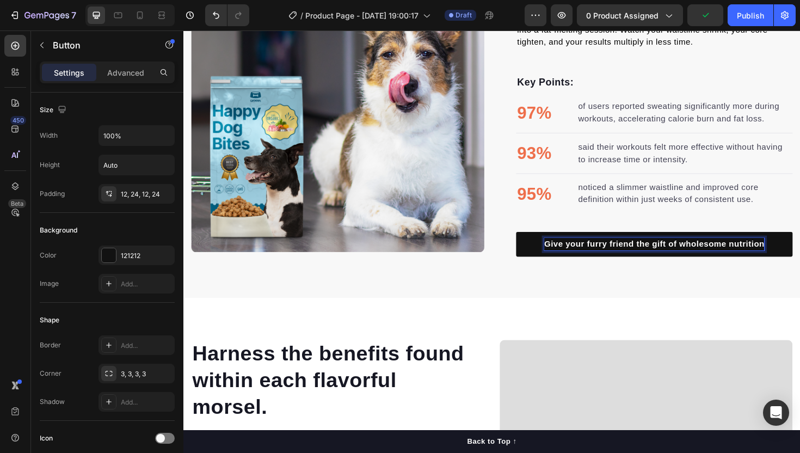
click at [581, 258] on div "Give your furry friend the gift of wholesome nutrition" at bounding box center [681, 256] width 233 height 13
click at [581, 258] on p "Give your furry friend the gift of wholesome nutrition" at bounding box center [681, 256] width 233 height 13
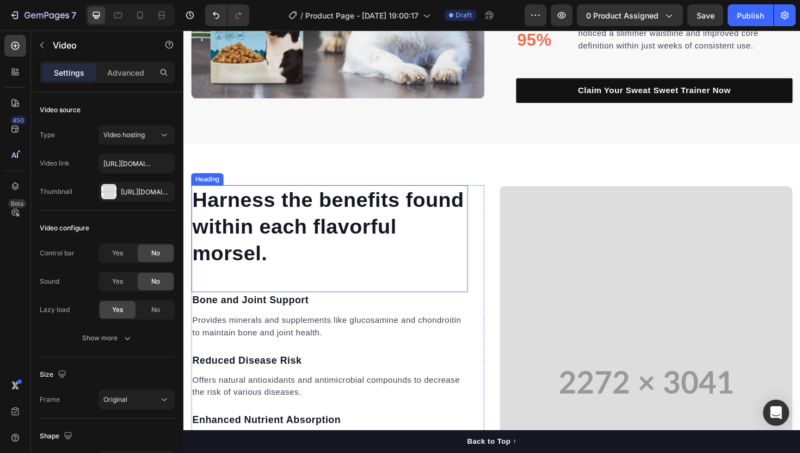
scroll to position [740, 0]
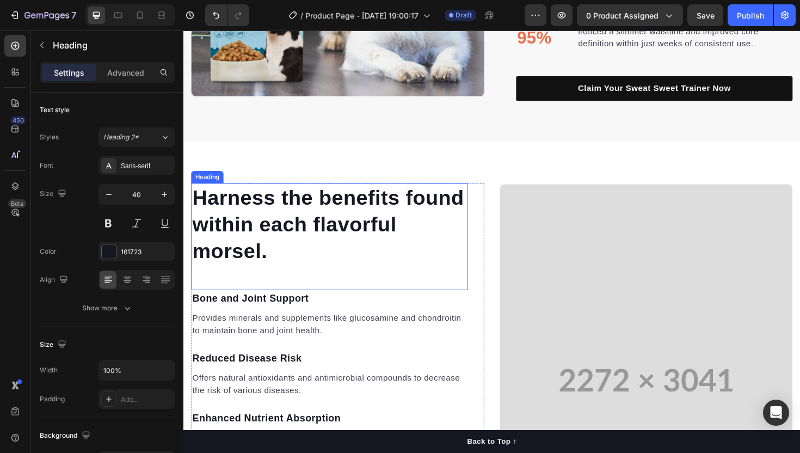
click at [291, 235] on p "Harness the benefits found within each flavorful morsel." at bounding box center [338, 235] width 291 height 85
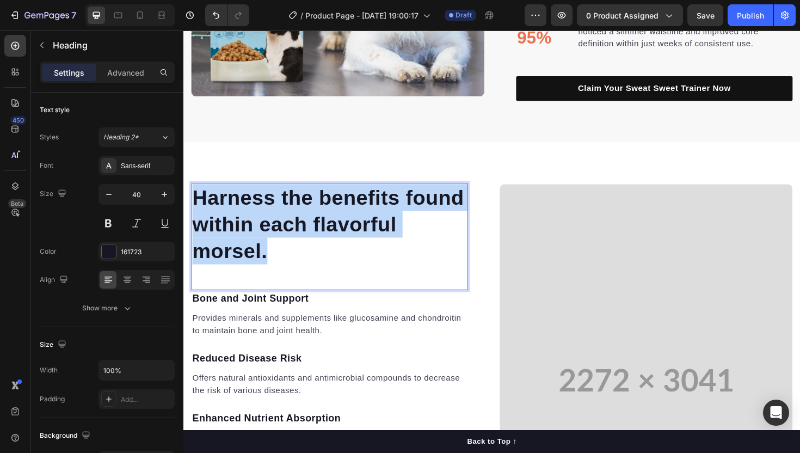
click at [291, 235] on p "Harness the benefits found within each flavorful morsel." at bounding box center [338, 235] width 291 height 85
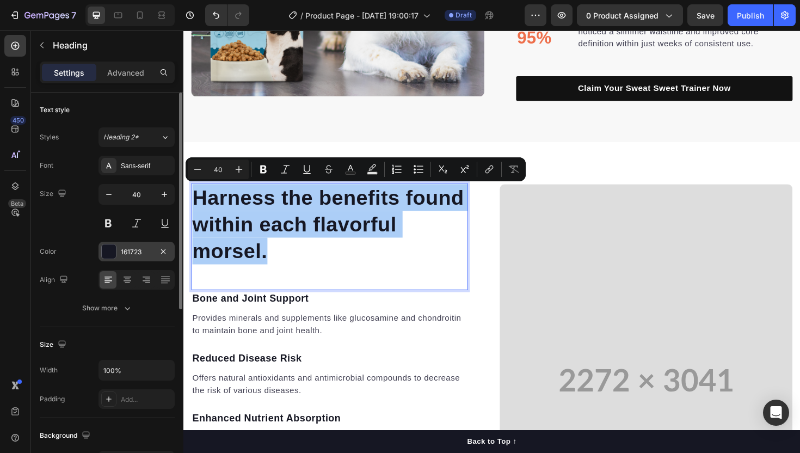
click at [131, 256] on div "161723" at bounding box center [137, 252] width 76 height 20
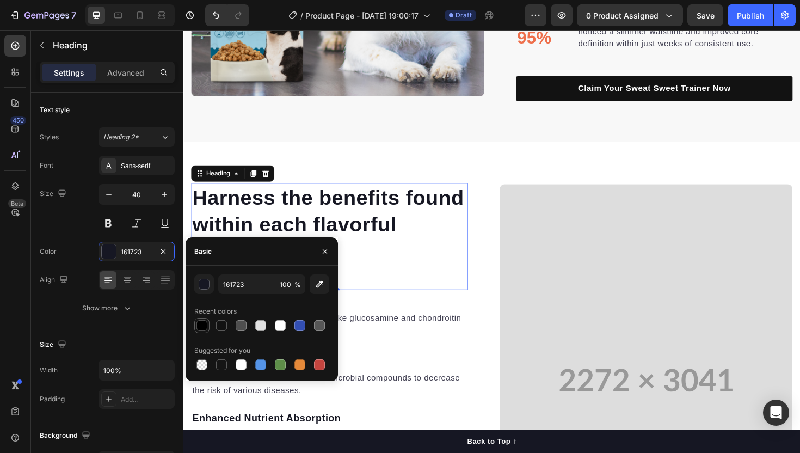
click at [200, 329] on div at bounding box center [201, 325] width 11 height 11
type input "000000"
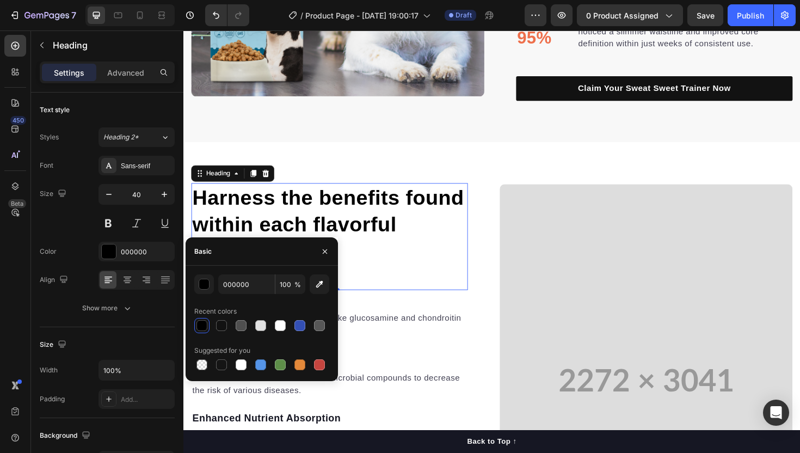
click at [318, 212] on h2 "Harness the benefits found within each flavorful morsel." at bounding box center [338, 235] width 293 height 87
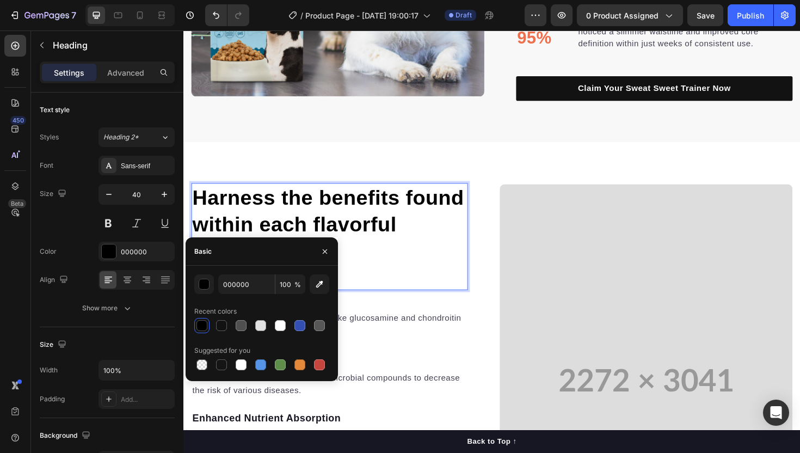
click at [318, 212] on p "Harness the benefits found within each flavorful morsel." at bounding box center [338, 235] width 291 height 85
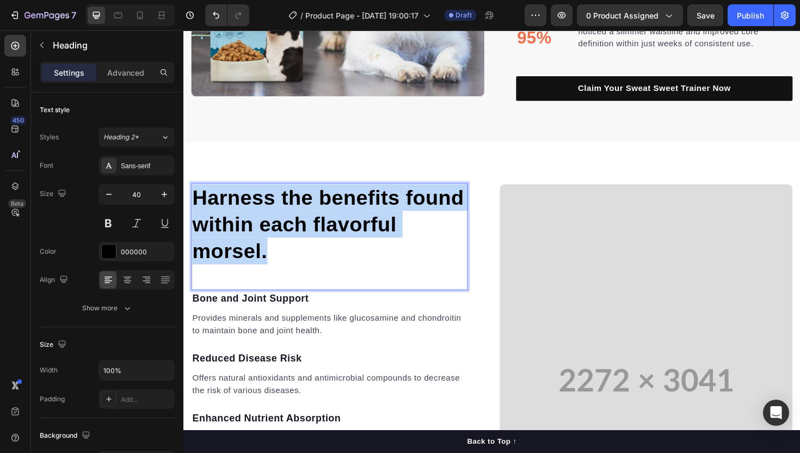
click at [318, 212] on p "Harness the benefits found within each flavorful morsel." at bounding box center [338, 235] width 291 height 85
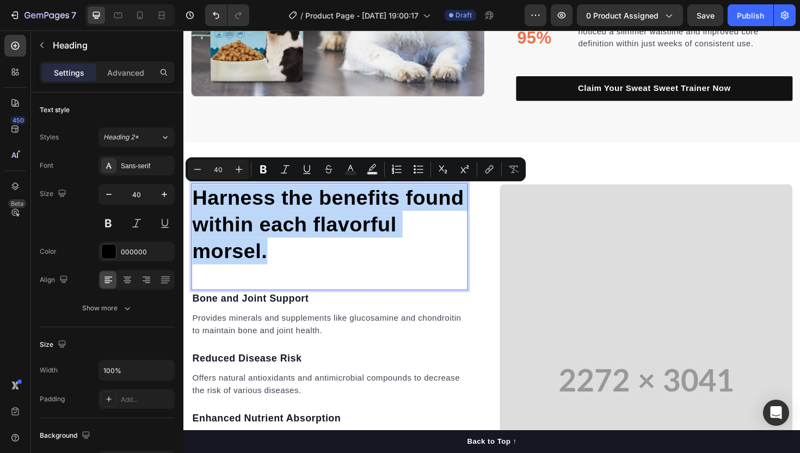
scroll to position [753, 0]
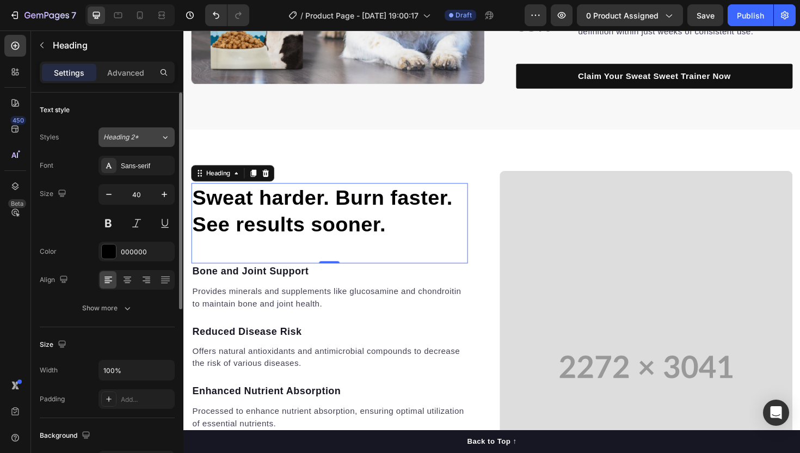
click at [137, 135] on span "Heading 2*" at bounding box center [120, 137] width 35 height 10
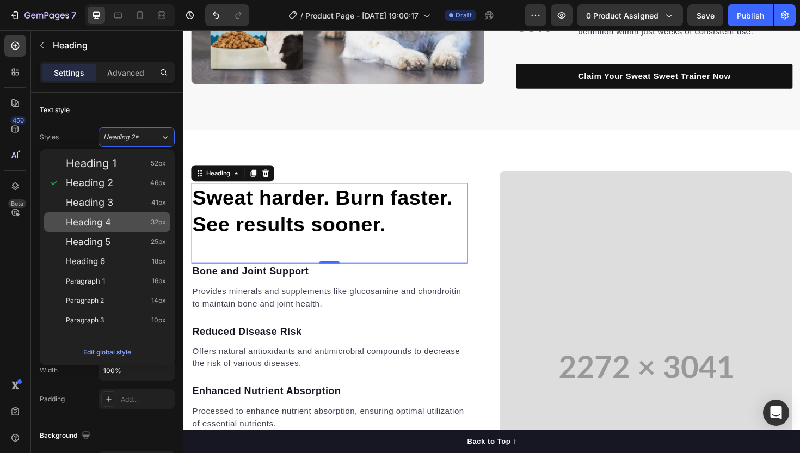
click at [125, 220] on div "Heading 4 32px" at bounding box center [116, 222] width 100 height 11
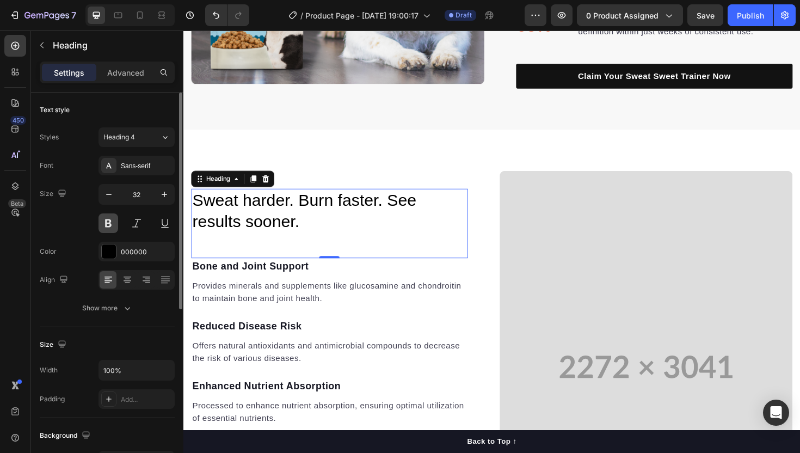
click at [112, 216] on button at bounding box center [109, 223] width 20 height 20
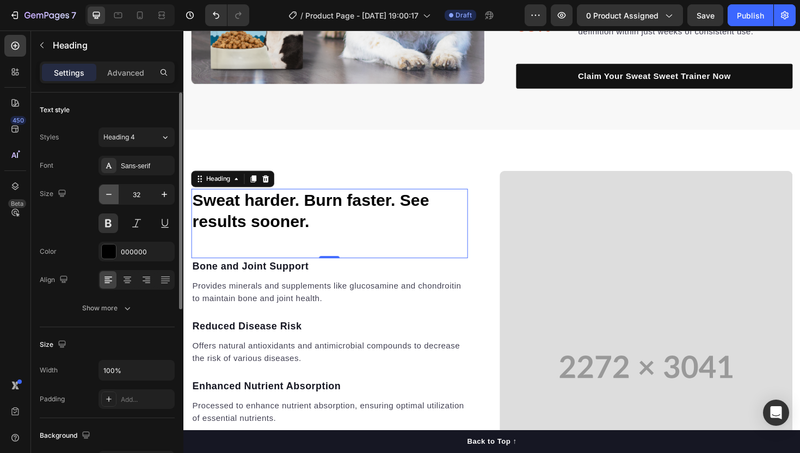
click at [113, 196] on icon "button" at bounding box center [108, 194] width 11 height 11
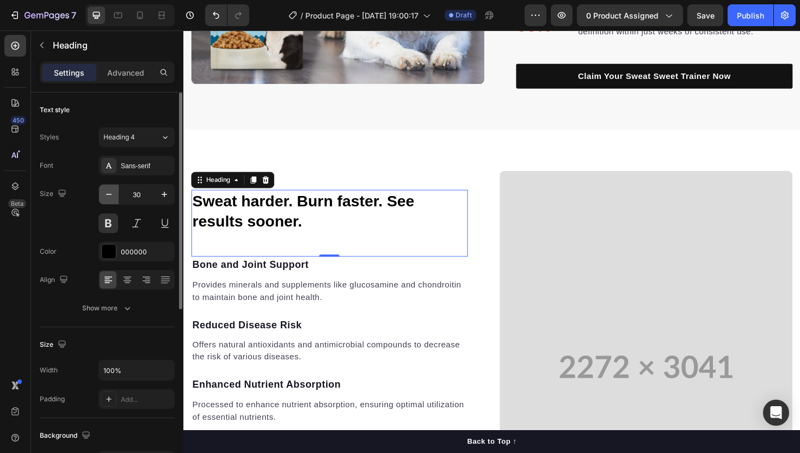
click at [113, 196] on icon "button" at bounding box center [108, 194] width 11 height 11
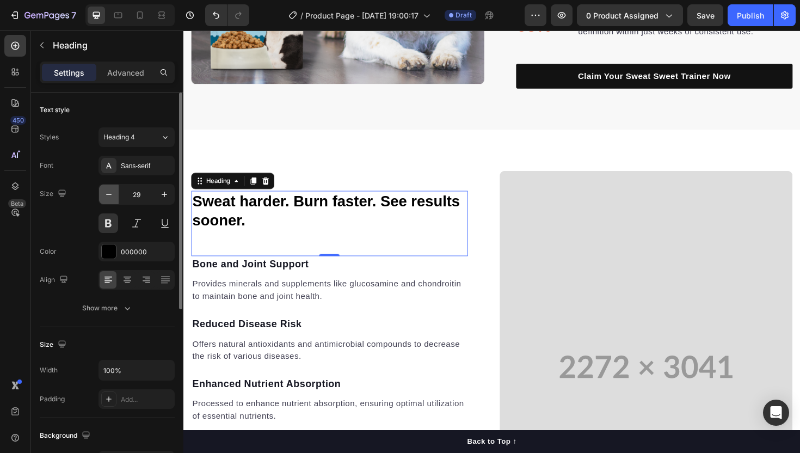
click at [113, 196] on icon "button" at bounding box center [108, 194] width 11 height 11
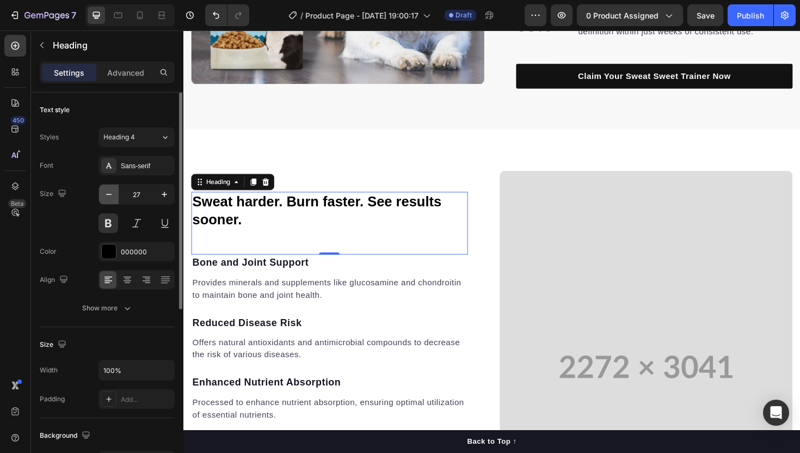
click at [113, 196] on icon "button" at bounding box center [108, 194] width 11 height 11
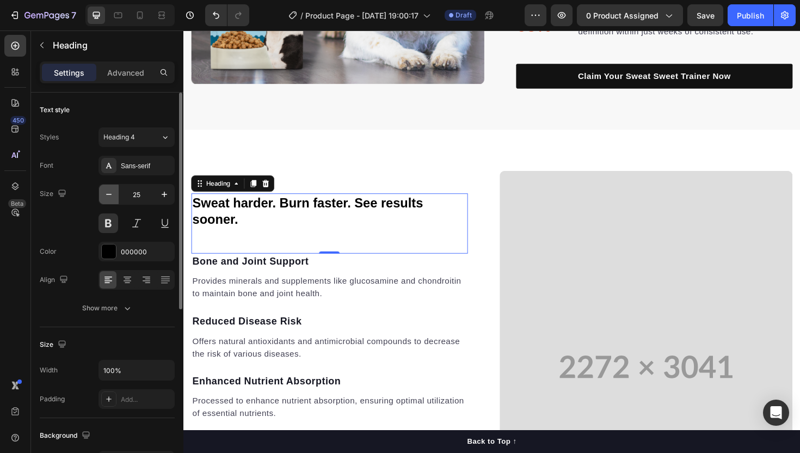
click at [113, 196] on icon "button" at bounding box center [108, 194] width 11 height 11
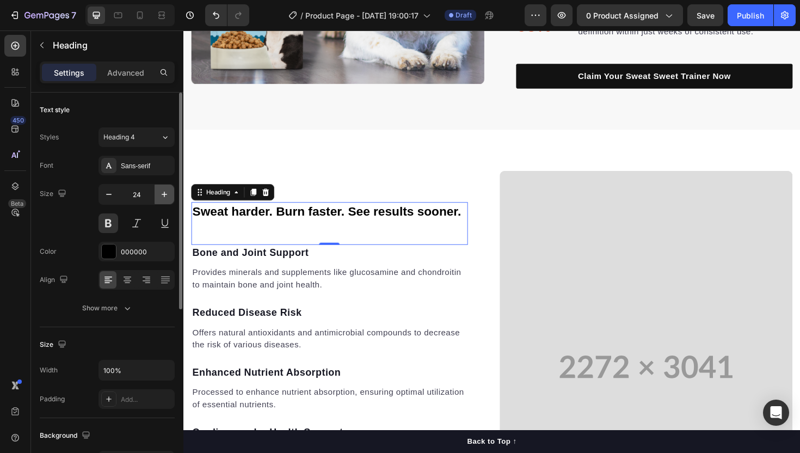
click at [161, 192] on icon "button" at bounding box center [164, 194] width 11 height 11
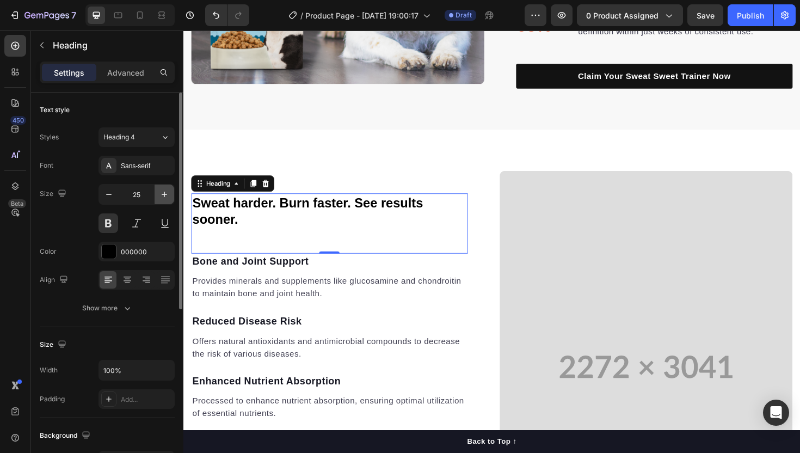
click at [162, 192] on icon "button" at bounding box center [164, 194] width 11 height 11
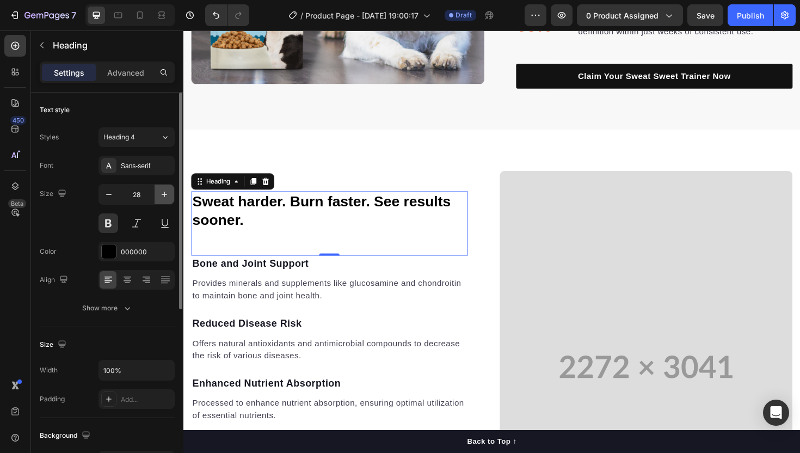
click at [162, 192] on icon "button" at bounding box center [164, 194] width 11 height 11
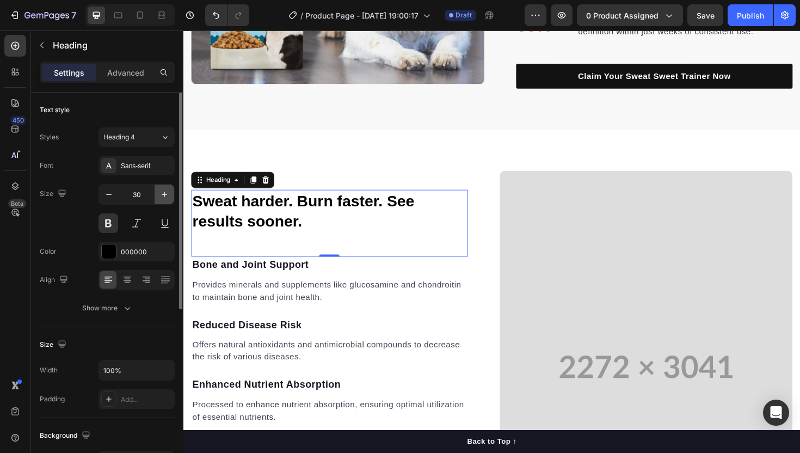
click at [162, 192] on icon "button" at bounding box center [164, 194] width 11 height 11
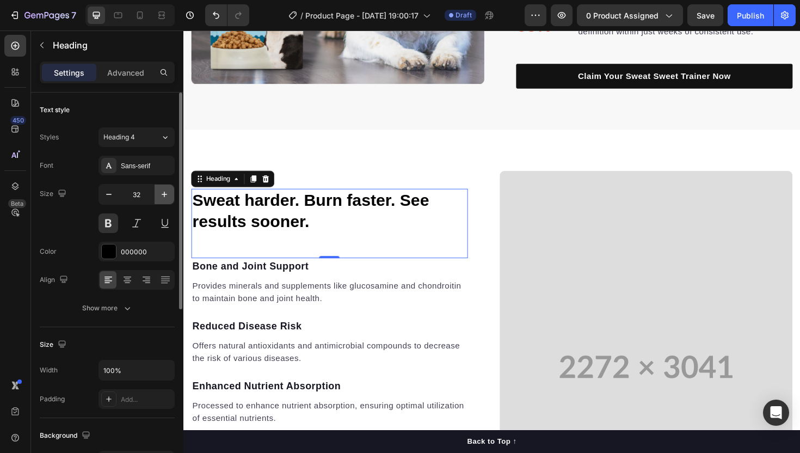
click at [162, 192] on icon "button" at bounding box center [164, 194] width 11 height 11
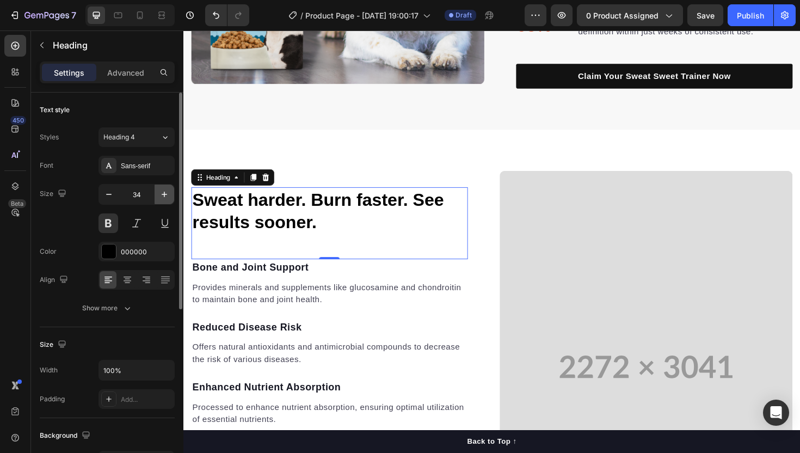
click at [162, 192] on icon "button" at bounding box center [164, 194] width 11 height 11
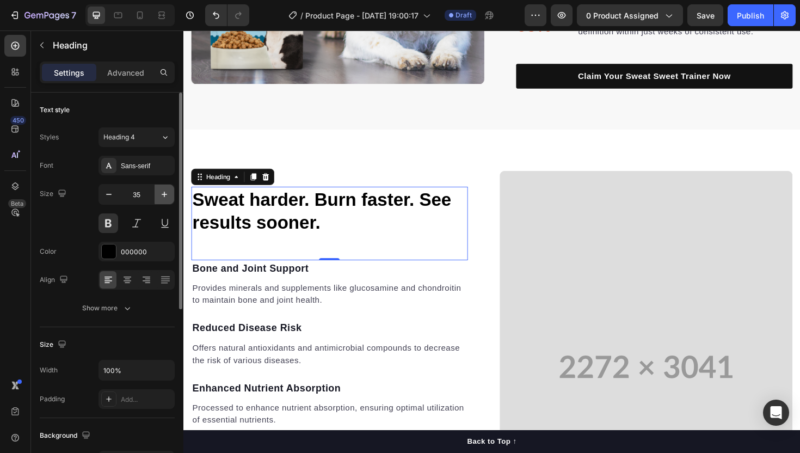
click at [162, 192] on icon "button" at bounding box center [164, 194] width 11 height 11
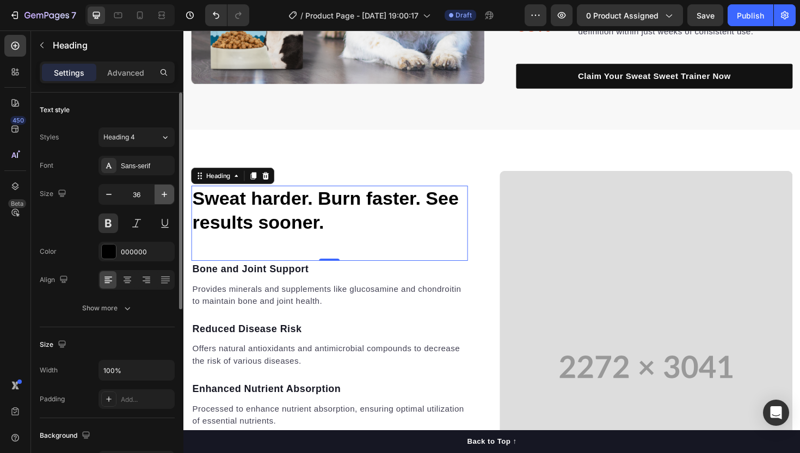
click at [162, 192] on icon "button" at bounding box center [164, 194] width 11 height 11
click at [165, 195] on icon "button" at bounding box center [164, 194] width 11 height 11
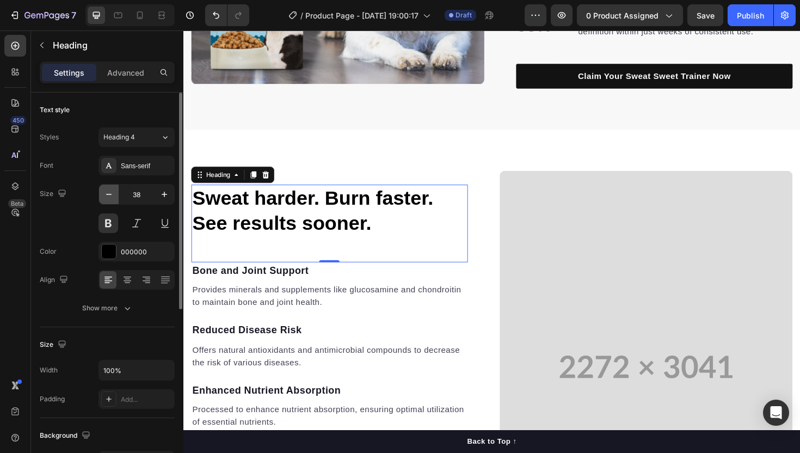
click at [113, 194] on icon "button" at bounding box center [108, 194] width 11 height 11
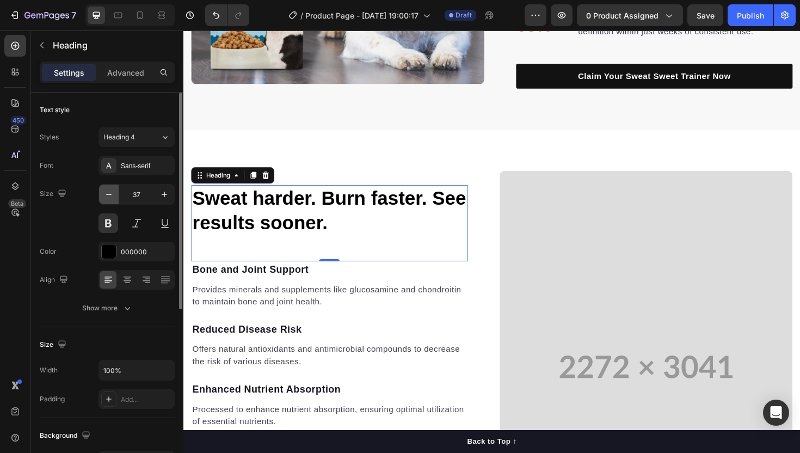
click at [113, 194] on icon "button" at bounding box center [108, 194] width 11 height 11
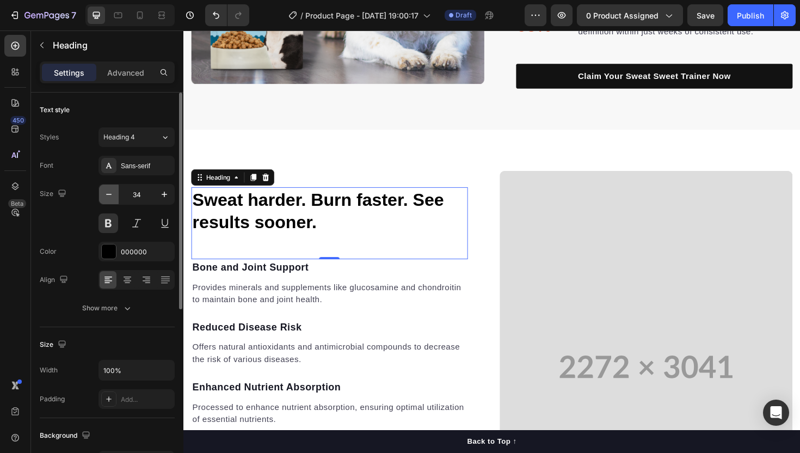
click at [113, 194] on icon "button" at bounding box center [108, 194] width 11 height 11
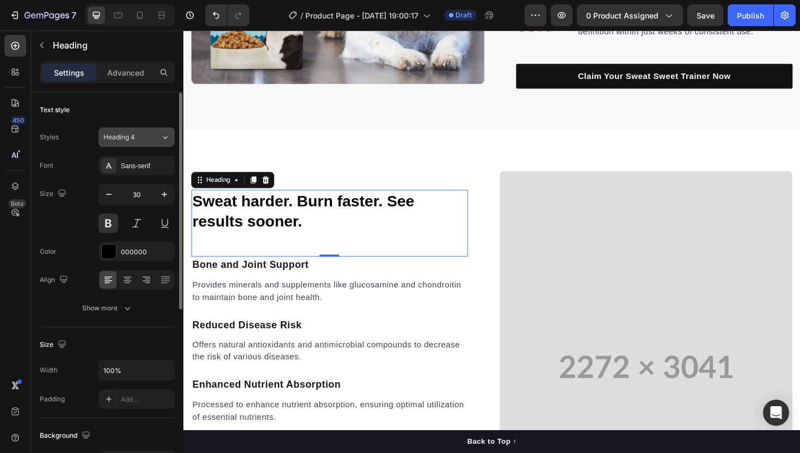
click at [143, 141] on div "Heading 4" at bounding box center [125, 137] width 44 height 10
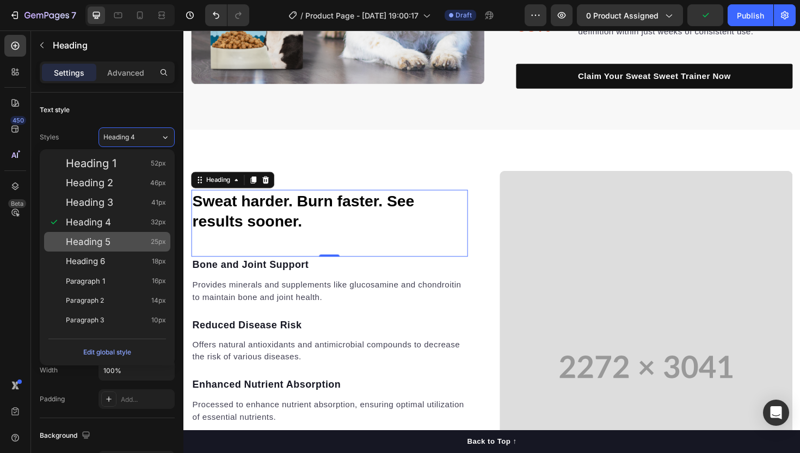
click at [117, 247] on div "Heading 5 25px" at bounding box center [107, 242] width 126 height 20
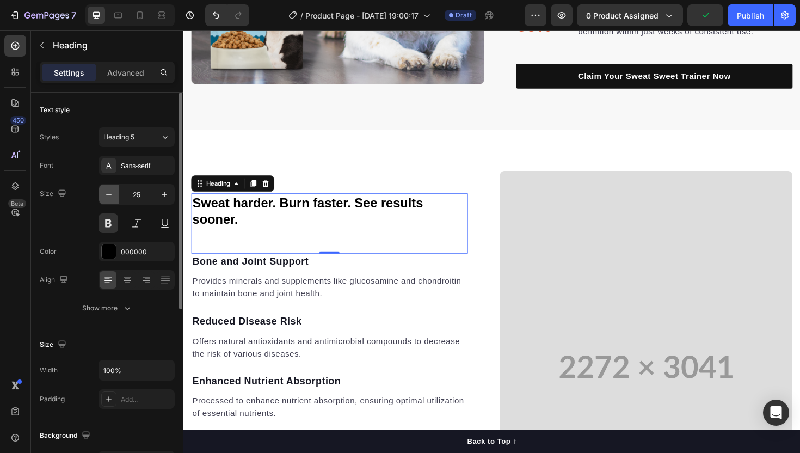
click at [118, 201] on button "button" at bounding box center [109, 194] width 20 height 20
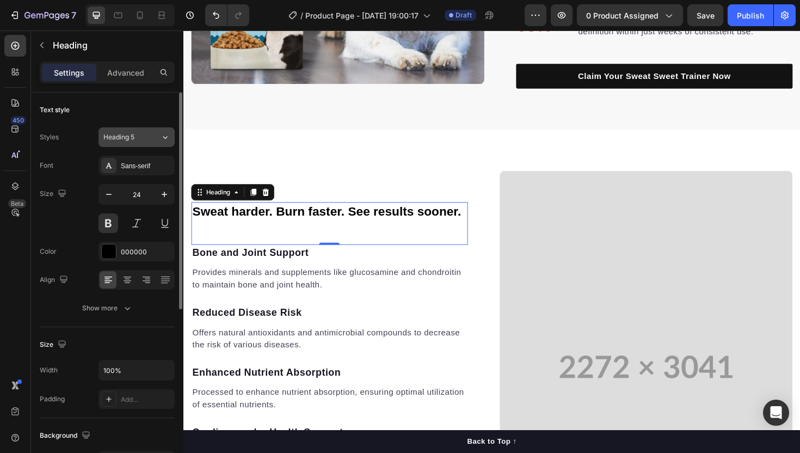
click at [146, 141] on div "Heading 5" at bounding box center [125, 137] width 44 height 10
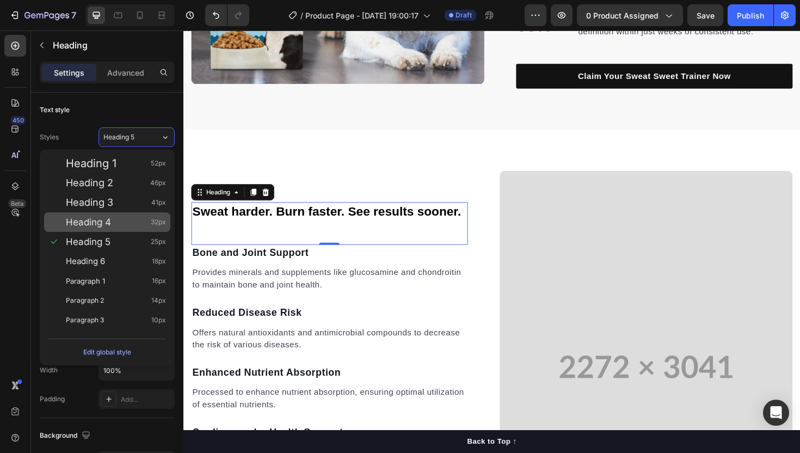
click at [126, 219] on div "Heading 4 32px" at bounding box center [116, 222] width 100 height 11
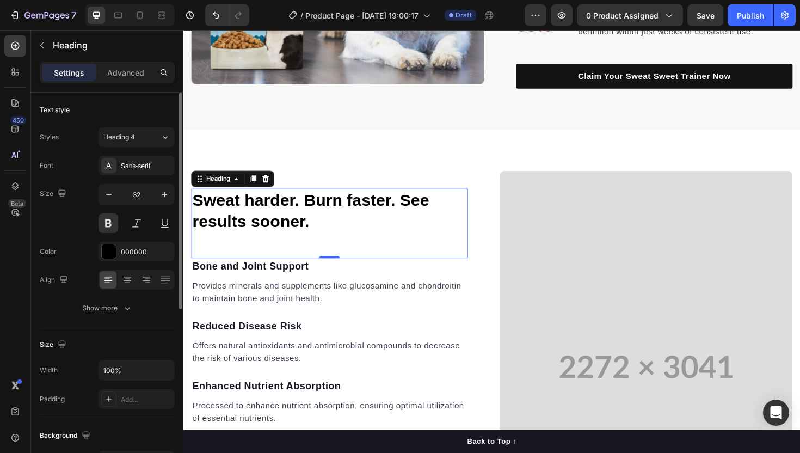
click at [113, 205] on div "32" at bounding box center [137, 208] width 76 height 49
click at [113, 201] on button "button" at bounding box center [109, 194] width 20 height 20
click at [113, 199] on icon "button" at bounding box center [108, 194] width 11 height 11
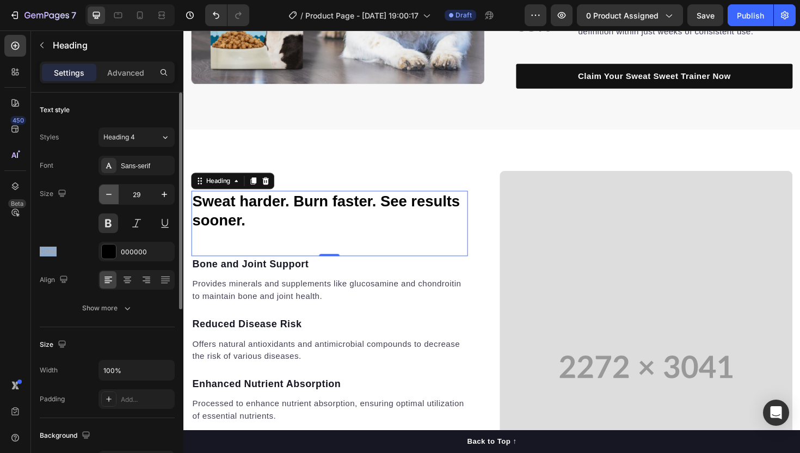
click at [113, 199] on icon "button" at bounding box center [108, 194] width 11 height 11
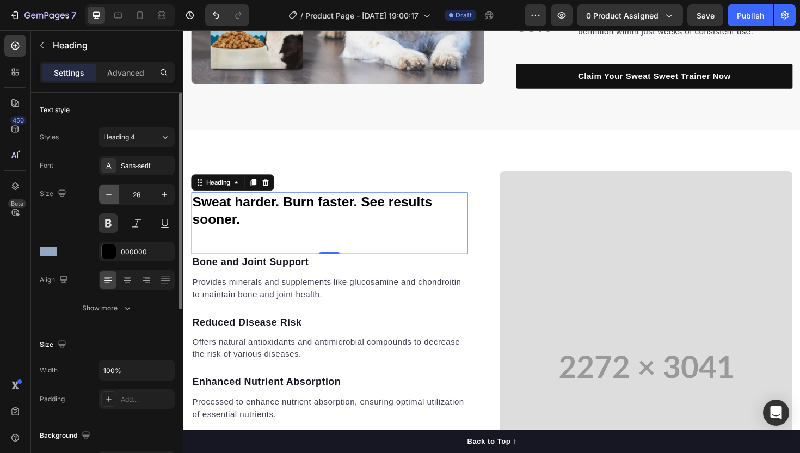
click at [113, 199] on icon "button" at bounding box center [108, 194] width 11 height 11
type input "24"
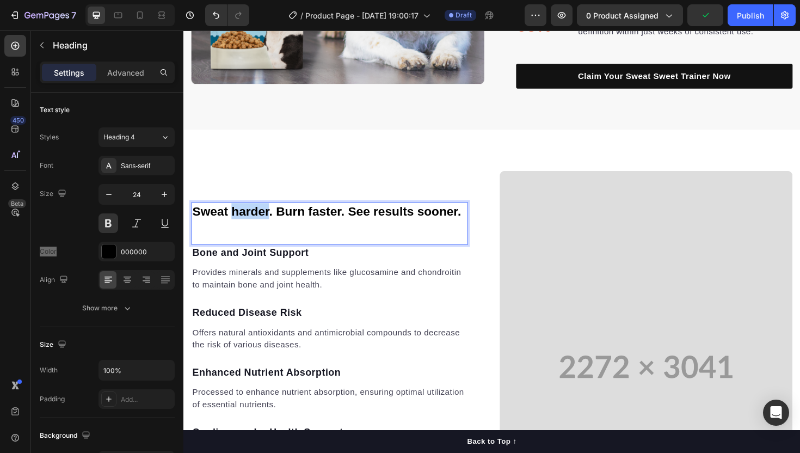
click at [235, 218] on p "Sweat harder. Burn faster. See results sooner." at bounding box center [338, 221] width 291 height 17
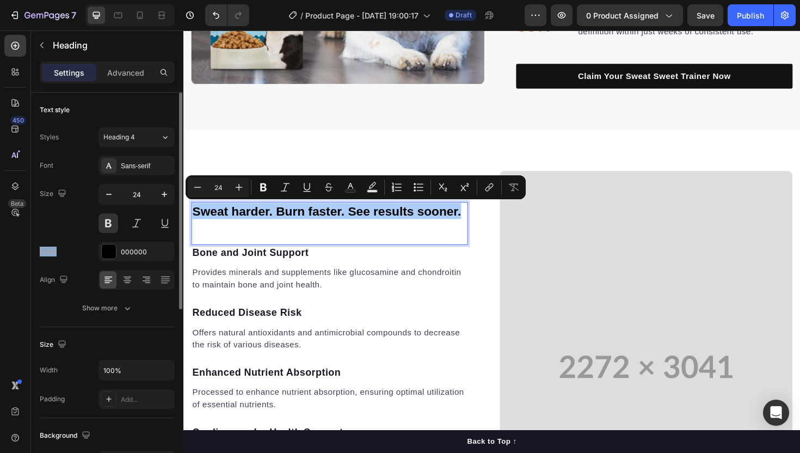
click at [75, 231] on div "Size 24" at bounding box center [107, 208] width 135 height 49
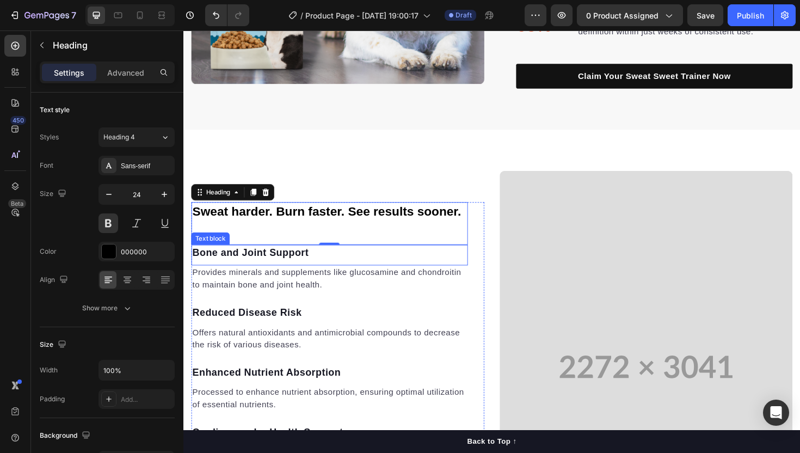
click at [341, 297] on p "Provides minerals and supplements like glucosamine and chondroitin to maintain …" at bounding box center [338, 293] width 291 height 26
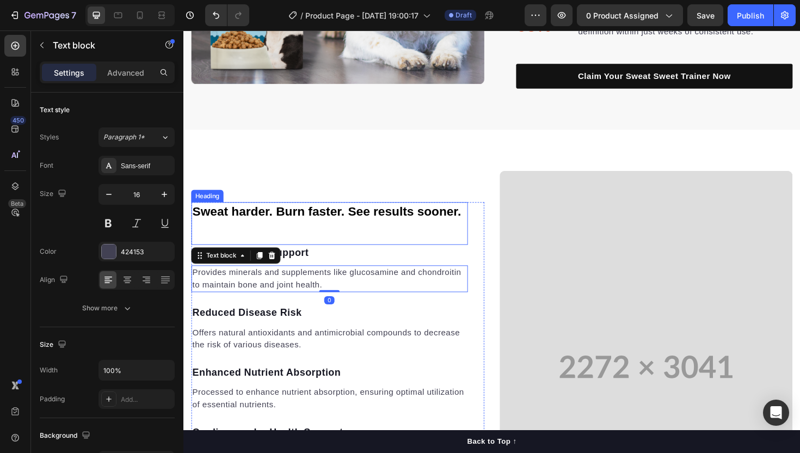
click at [346, 225] on p "Sweat harder. Burn faster. See results sooner." at bounding box center [338, 221] width 291 height 17
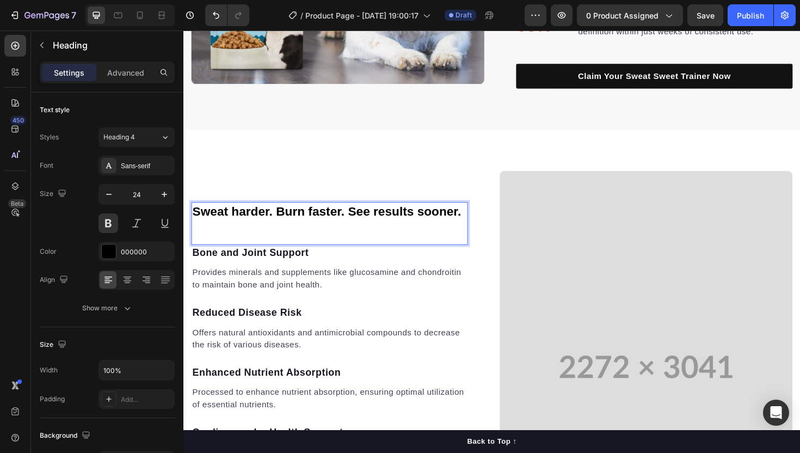
click at [238, 222] on p "Sweat harder. Burn faster. See results sooner." at bounding box center [338, 221] width 291 height 17
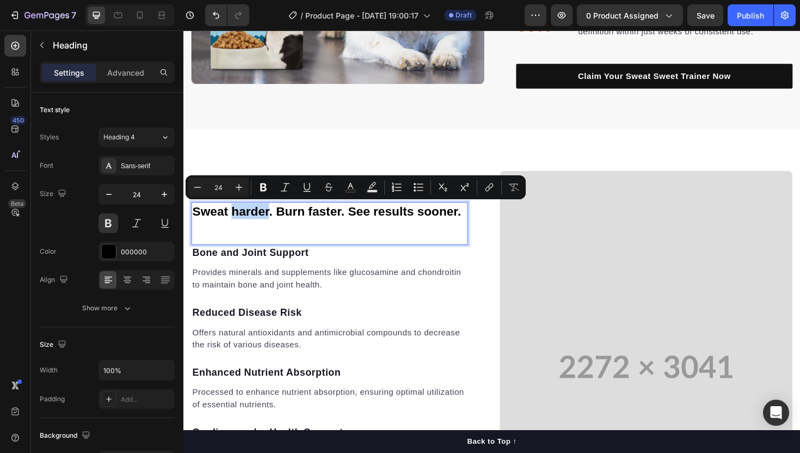
click at [238, 222] on p "Sweat harder. Burn faster. See results sooner." at bounding box center [338, 221] width 291 height 17
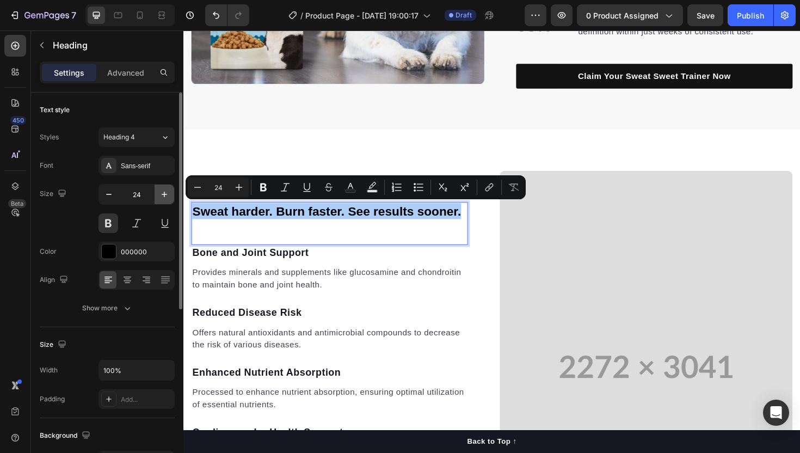
click at [165, 190] on icon "button" at bounding box center [164, 194] width 11 height 11
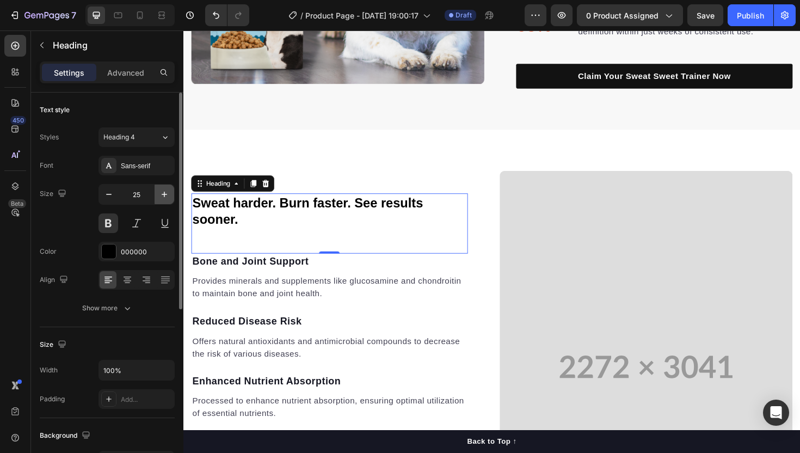
click at [165, 190] on icon "button" at bounding box center [164, 194] width 11 height 11
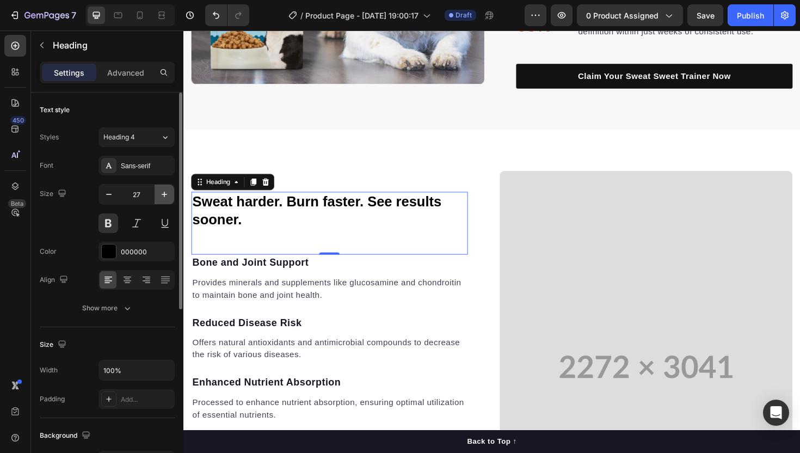
click at [165, 190] on icon "button" at bounding box center [164, 194] width 11 height 11
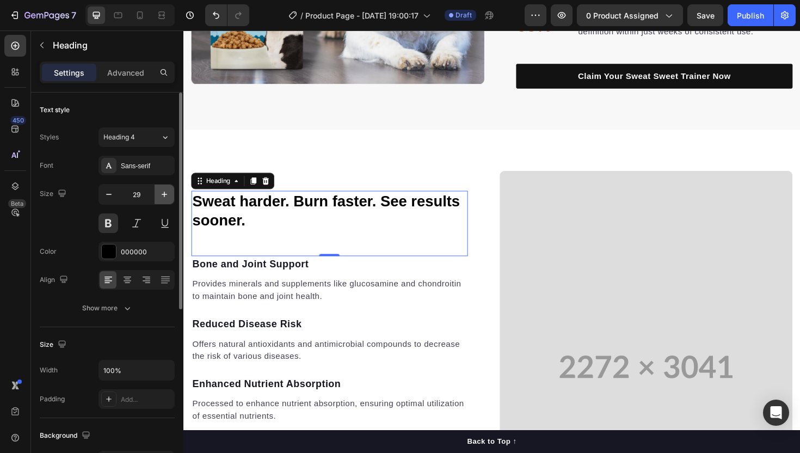
click at [165, 190] on icon "button" at bounding box center [164, 194] width 11 height 11
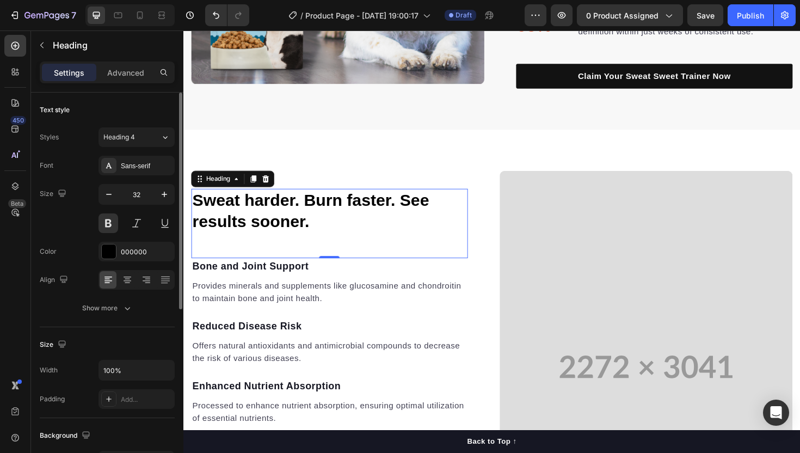
click at [108, 207] on div "32" at bounding box center [137, 208] width 76 height 49
click at [109, 198] on icon "button" at bounding box center [108, 194] width 11 height 11
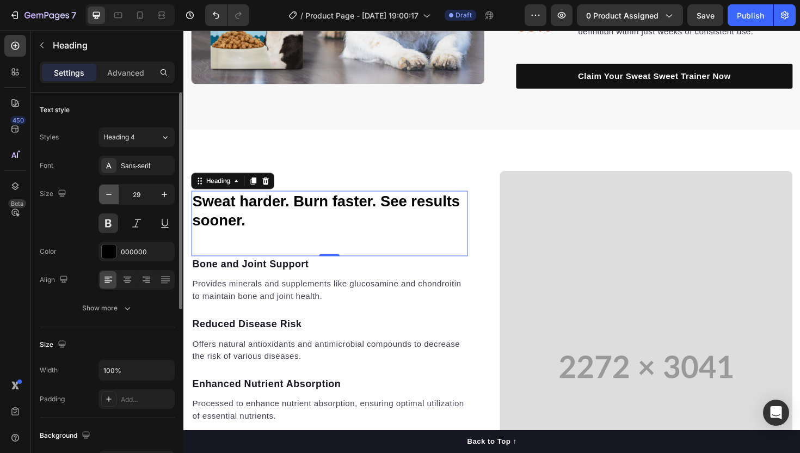
click at [109, 198] on icon "button" at bounding box center [108, 194] width 11 height 11
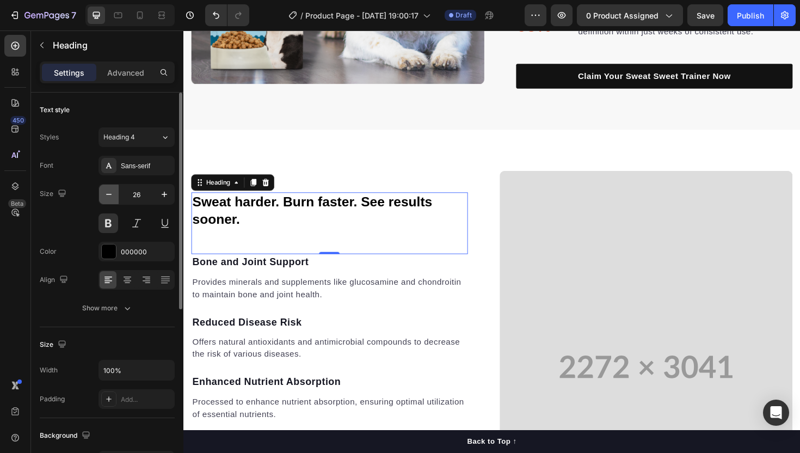
click at [109, 198] on icon "button" at bounding box center [108, 194] width 11 height 11
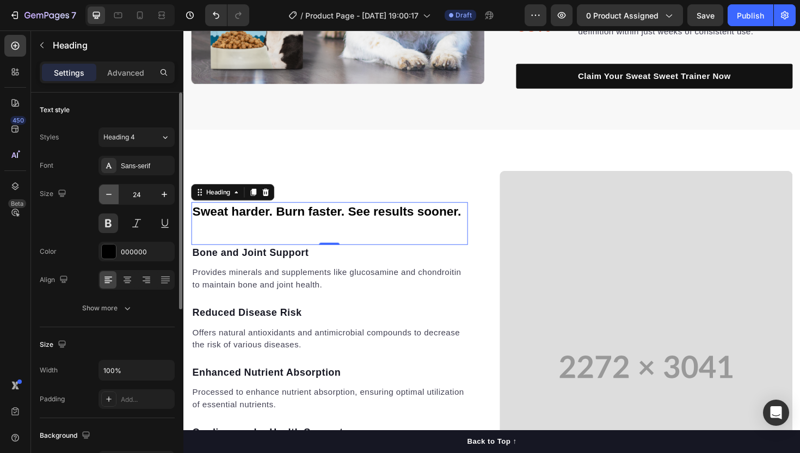
click at [109, 198] on icon "button" at bounding box center [108, 194] width 11 height 11
click at [166, 192] on icon "button" at bounding box center [164, 194] width 11 height 11
click at [154, 133] on div "Heading 4" at bounding box center [131, 137] width 57 height 10
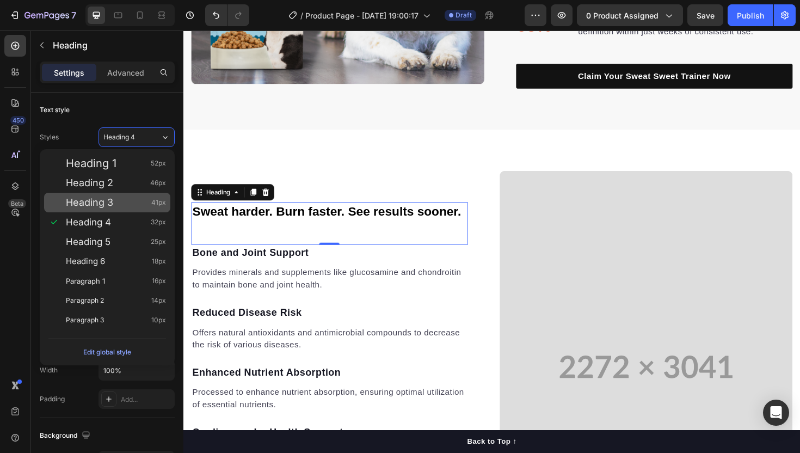
click at [130, 204] on div "Heading 3 41px" at bounding box center [116, 202] width 100 height 11
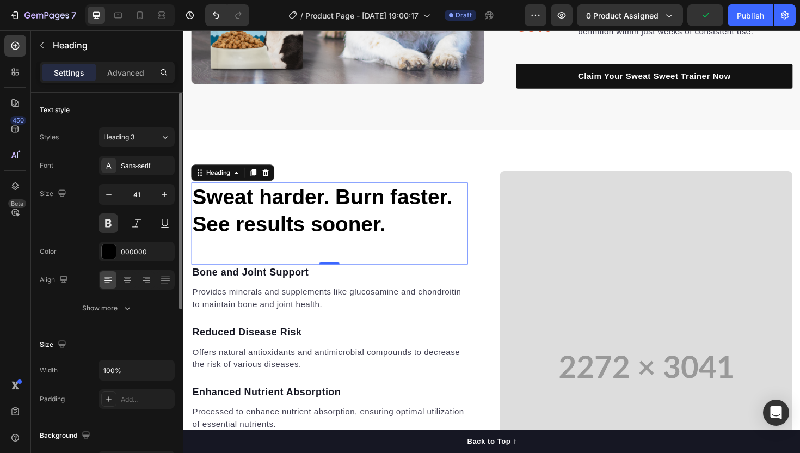
click at [108, 236] on div "Font Sans-serif Size 41 Color 000000 Align Show more" at bounding box center [107, 237] width 135 height 162
click at [108, 220] on button at bounding box center [109, 223] width 20 height 20
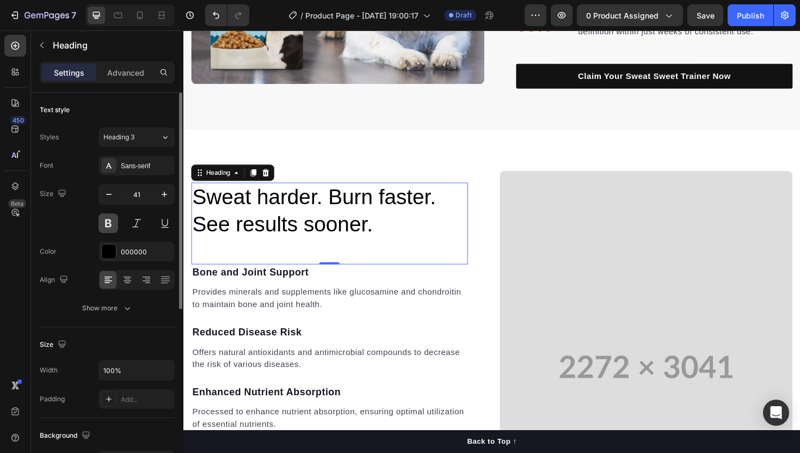
click at [107, 219] on button at bounding box center [109, 223] width 20 height 20
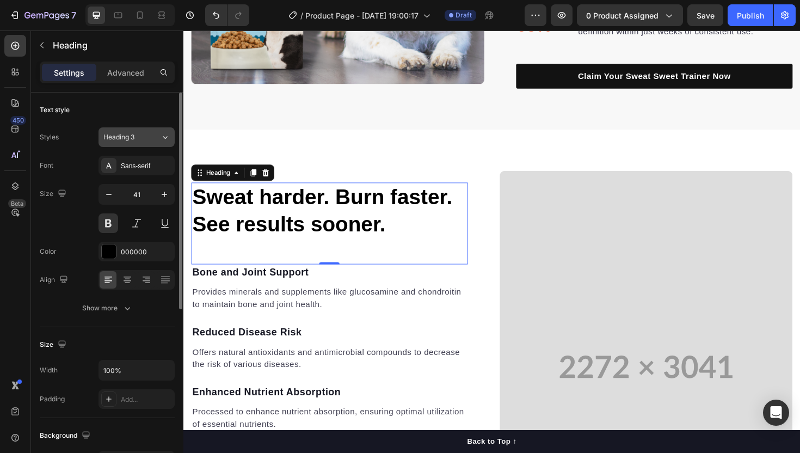
click at [143, 131] on button "Heading 3" at bounding box center [137, 137] width 76 height 20
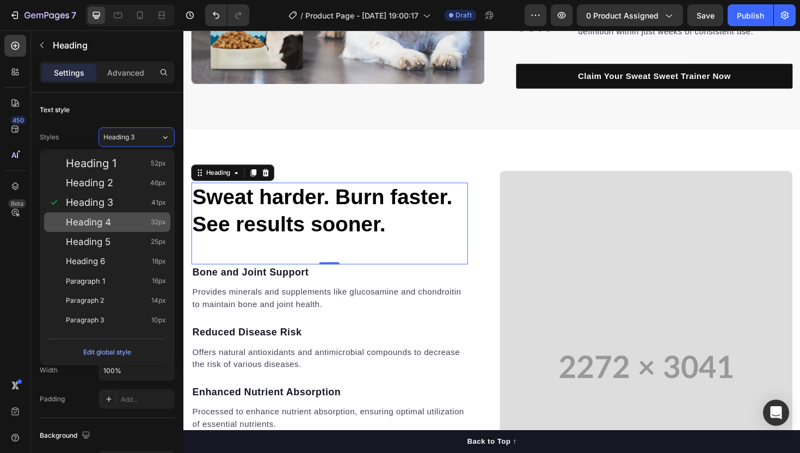
click at [123, 222] on div "Heading 4 32px" at bounding box center [116, 222] width 100 height 11
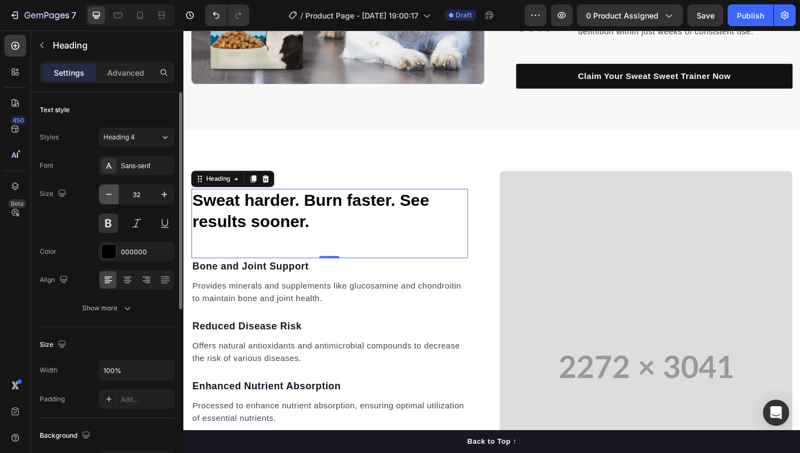
click at [109, 204] on button "button" at bounding box center [109, 194] width 20 height 20
click at [163, 199] on icon "button" at bounding box center [164, 194] width 11 height 11
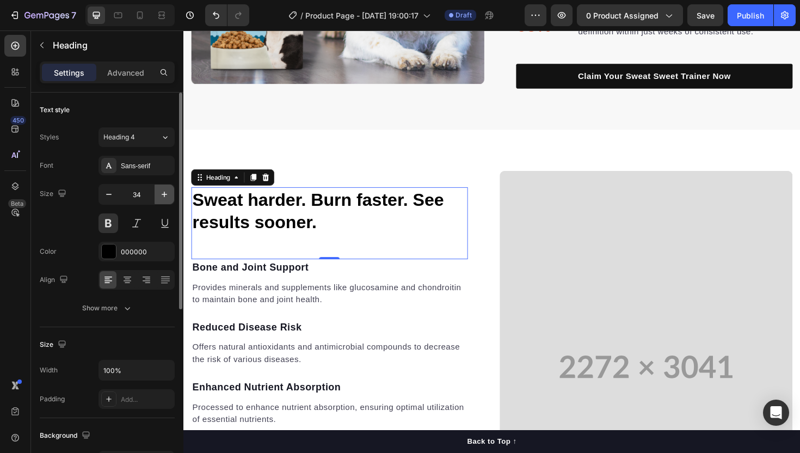
click at [163, 199] on icon "button" at bounding box center [164, 194] width 11 height 11
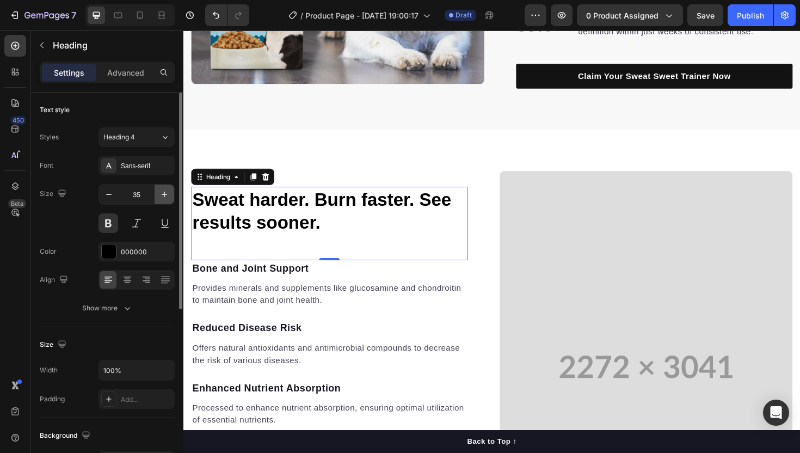
click at [163, 199] on icon "button" at bounding box center [164, 194] width 11 height 11
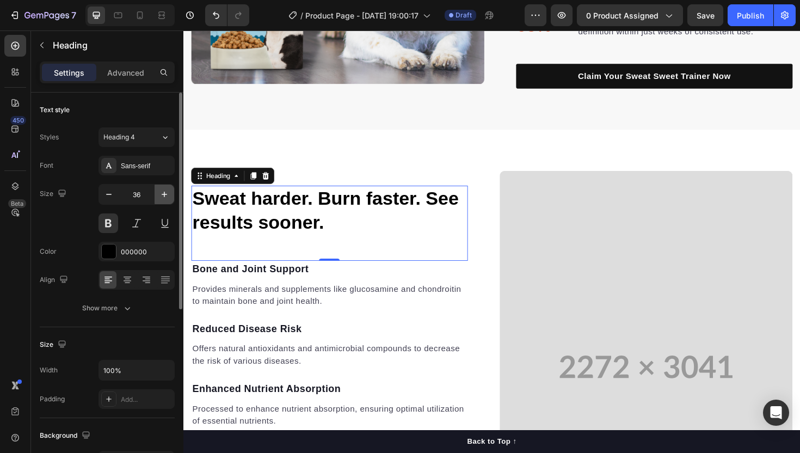
click at [163, 199] on icon "button" at bounding box center [164, 194] width 11 height 11
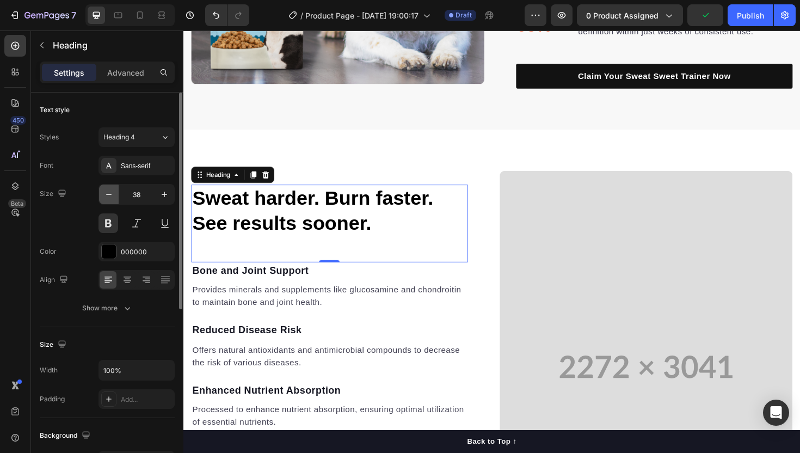
click at [108, 199] on icon "button" at bounding box center [108, 194] width 11 height 11
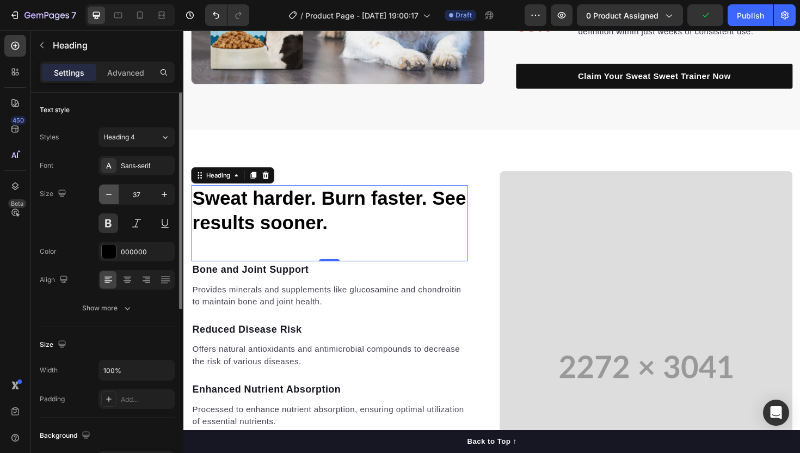
click at [108, 199] on icon "button" at bounding box center [108, 194] width 11 height 11
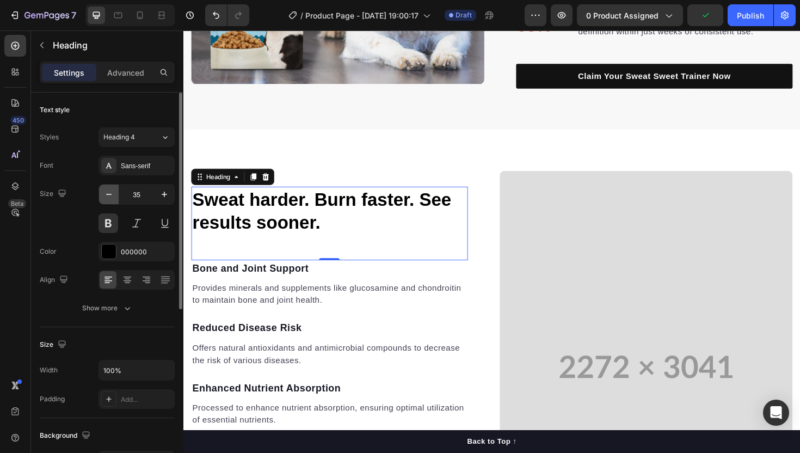
click at [108, 199] on icon "button" at bounding box center [108, 194] width 11 height 11
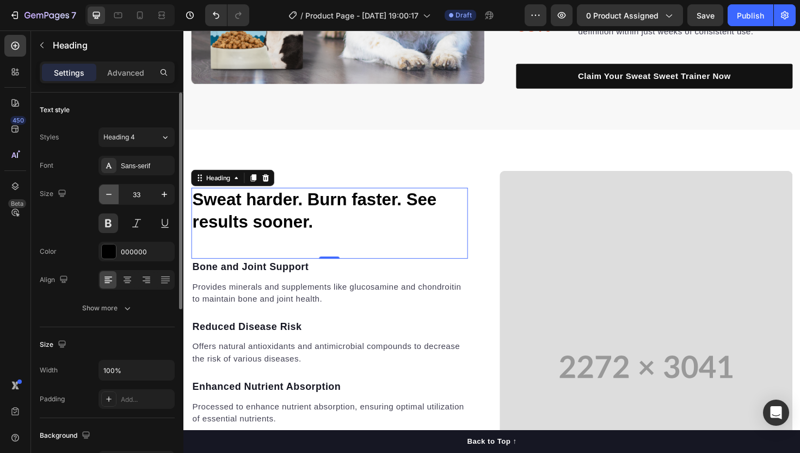
click at [108, 199] on icon "button" at bounding box center [108, 194] width 11 height 11
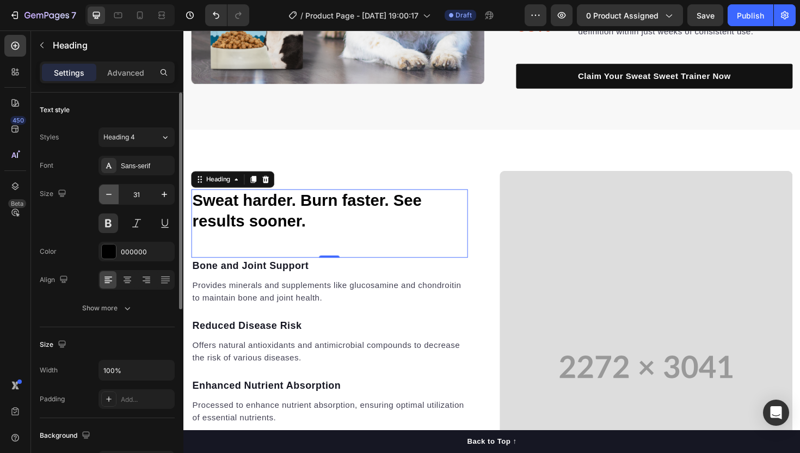
click at [108, 199] on icon "button" at bounding box center [108, 194] width 11 height 11
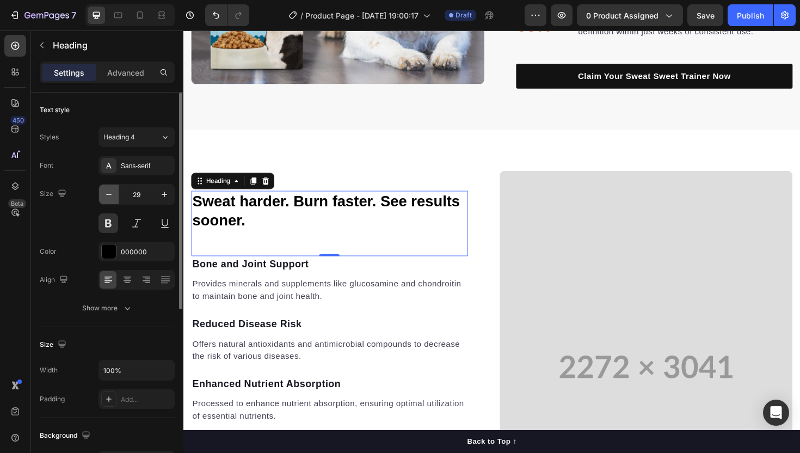
click at [108, 199] on icon "button" at bounding box center [108, 194] width 11 height 11
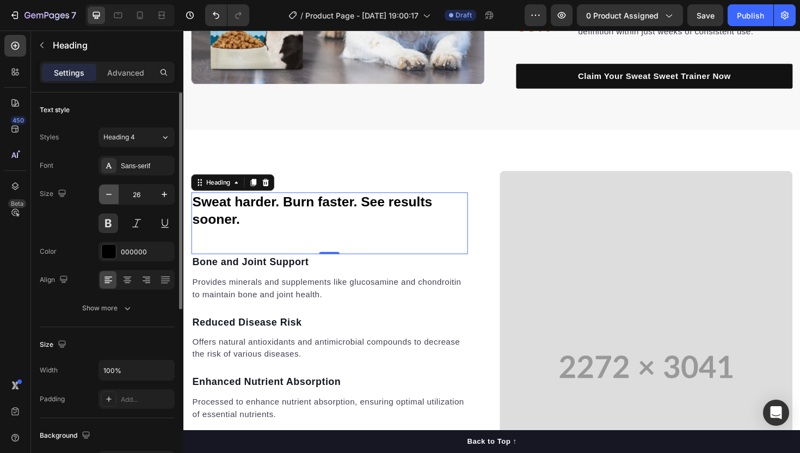
click at [108, 199] on icon "button" at bounding box center [108, 194] width 11 height 11
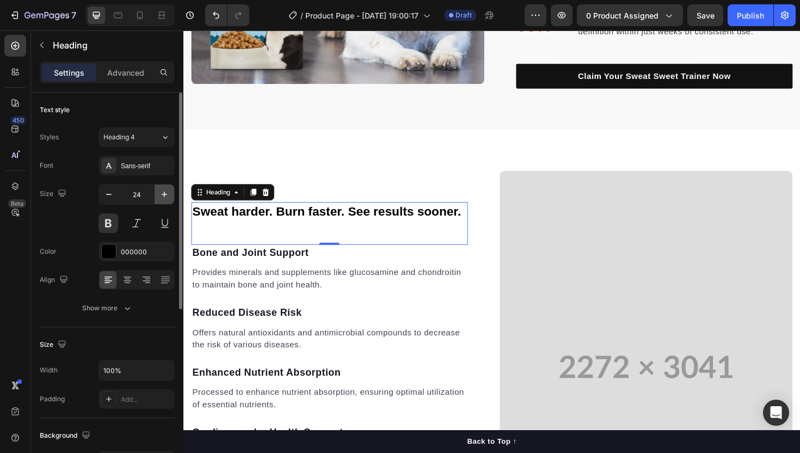
click at [161, 196] on icon "button" at bounding box center [164, 194] width 11 height 11
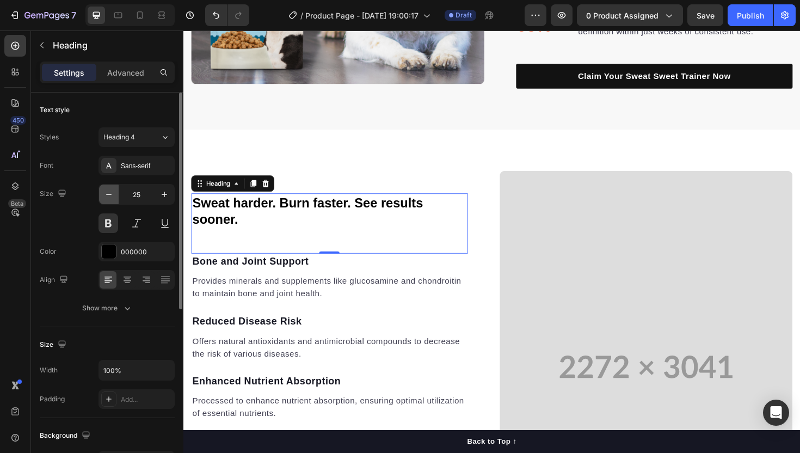
click at [111, 198] on icon "button" at bounding box center [108, 194] width 11 height 11
type input "24"
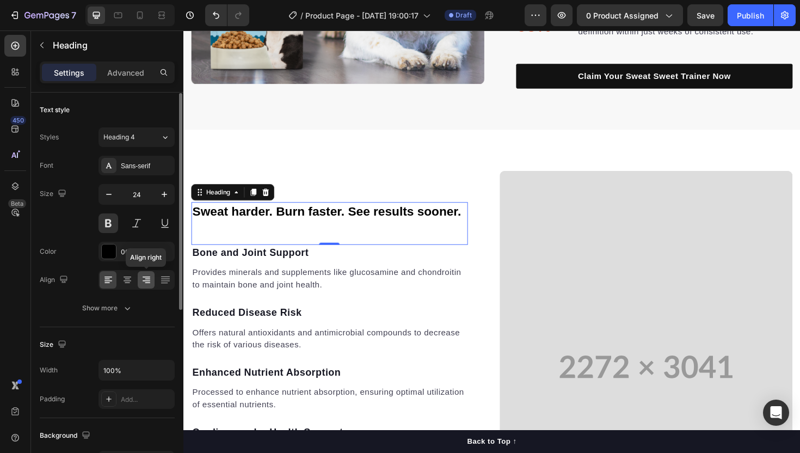
scroll to position [33, 0]
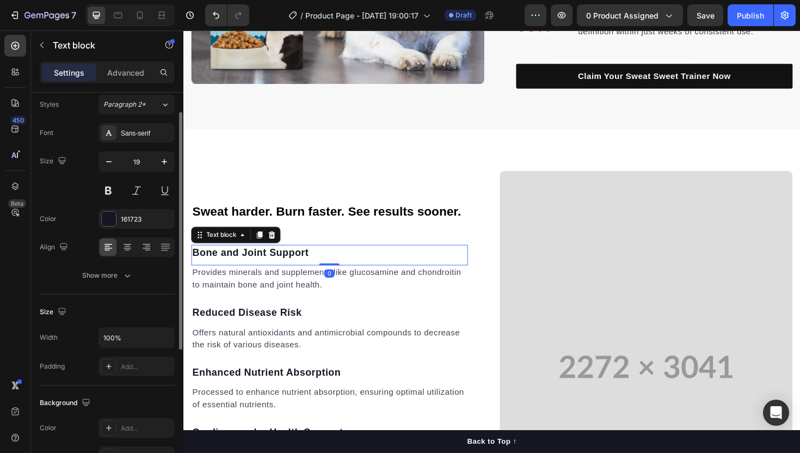
click at [235, 261] on p "Bone and Joint Support" at bounding box center [338, 267] width 291 height 16
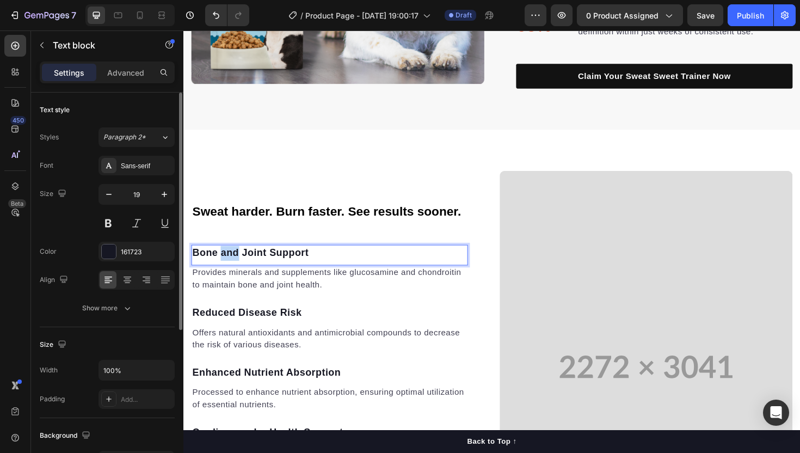
click at [235, 261] on p "Bone and Joint Support" at bounding box center [338, 267] width 291 height 16
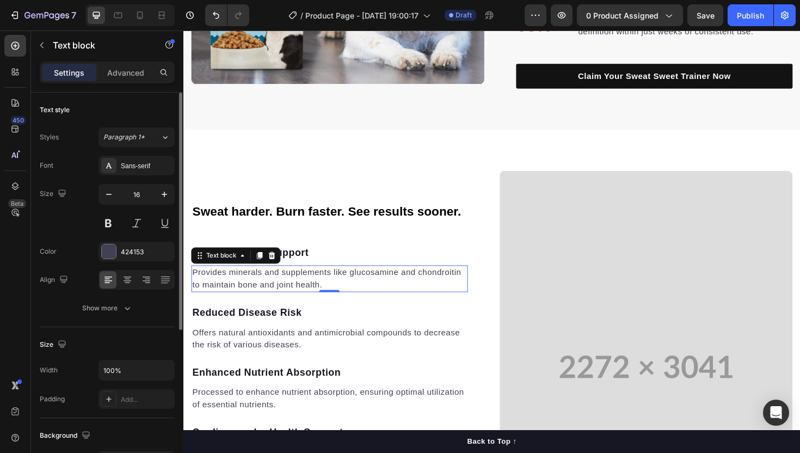
click at [242, 293] on p "Provides minerals and supplements like glucosamine and chondroitin to maintain …" at bounding box center [338, 293] width 291 height 26
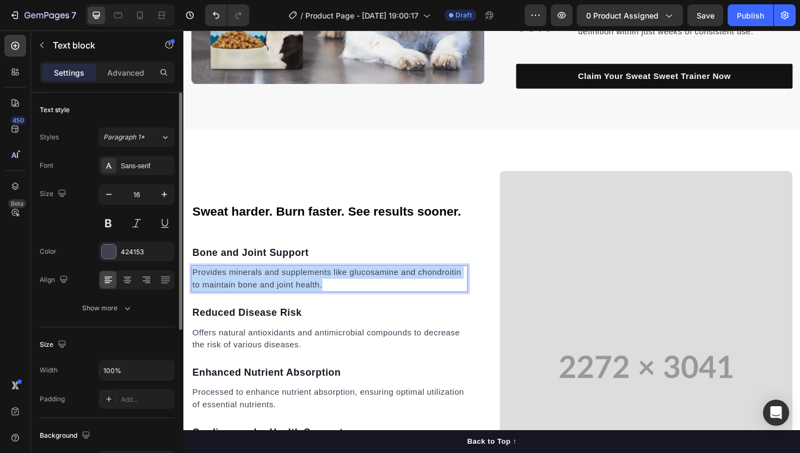
click at [242, 293] on p "Provides minerals and supplements like glucosamine and chondroitin to maintain …" at bounding box center [338, 293] width 291 height 26
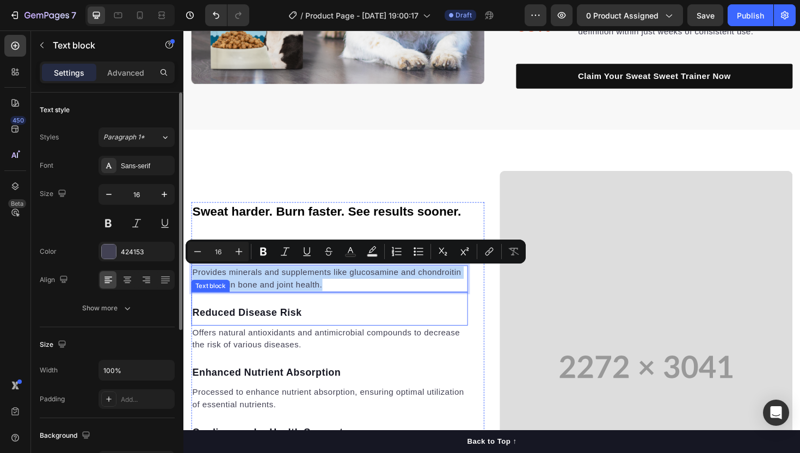
click at [238, 327] on p "Reduced Disease Risk" at bounding box center [338, 330] width 291 height 16
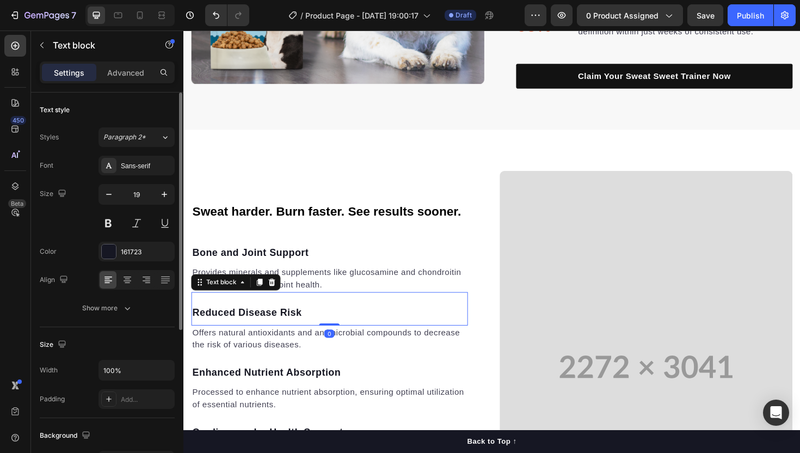
click at [238, 327] on p "Reduced Disease Risk" at bounding box center [338, 330] width 291 height 16
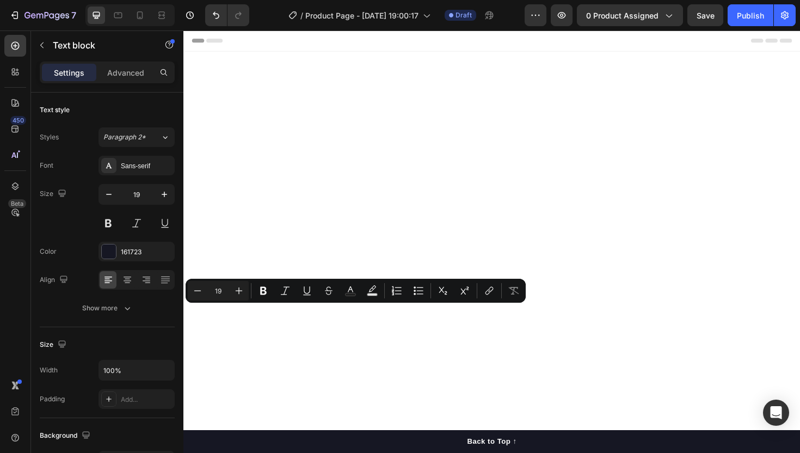
scroll to position [753, 0]
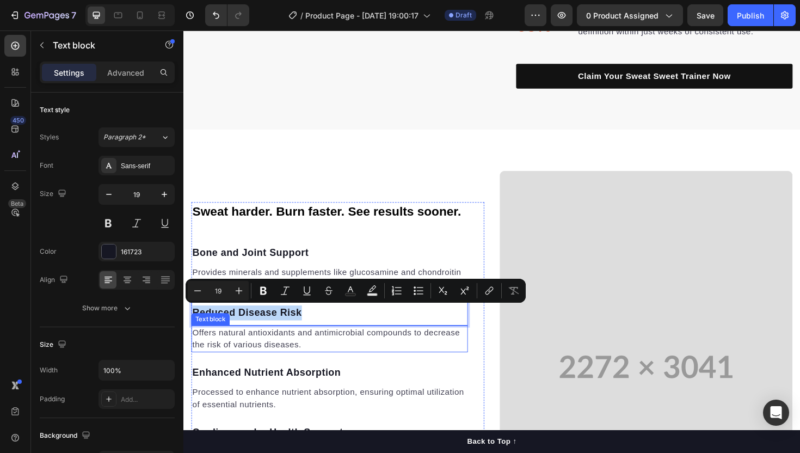
click at [245, 352] on p "Offers natural antioxidants and antimicrobial compounds to decrease the risk of…" at bounding box center [338, 357] width 291 height 26
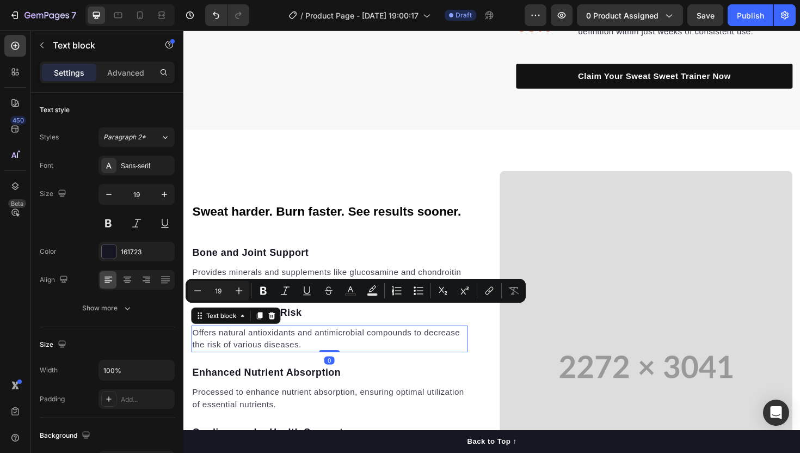
click at [245, 352] on p "Offers natural antioxidants and antimicrobial compounds to decrease the risk of…" at bounding box center [338, 357] width 291 height 26
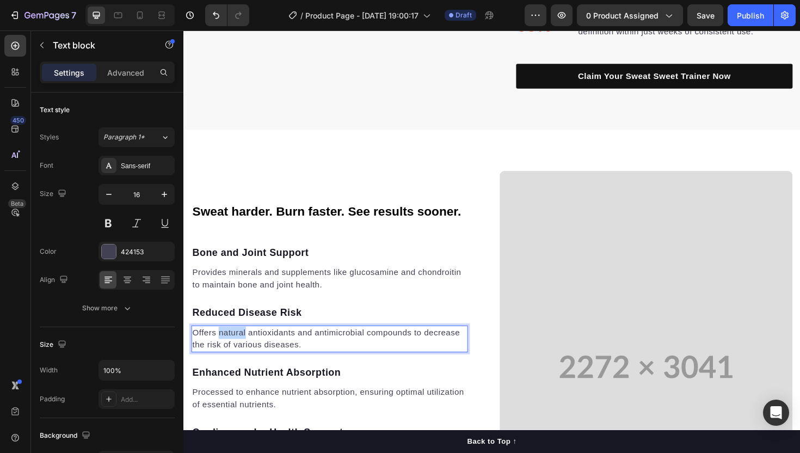
click at [245, 352] on p "Offers natural antioxidants and antimicrobial compounds to decrease the risk of…" at bounding box center [338, 357] width 291 height 26
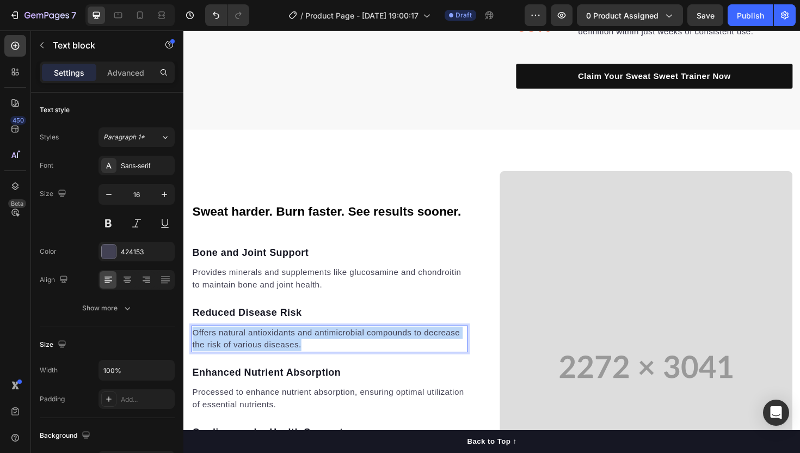
copy p "Offers natural antioxidants and antimicrobial compounds to decrease the risk of…"
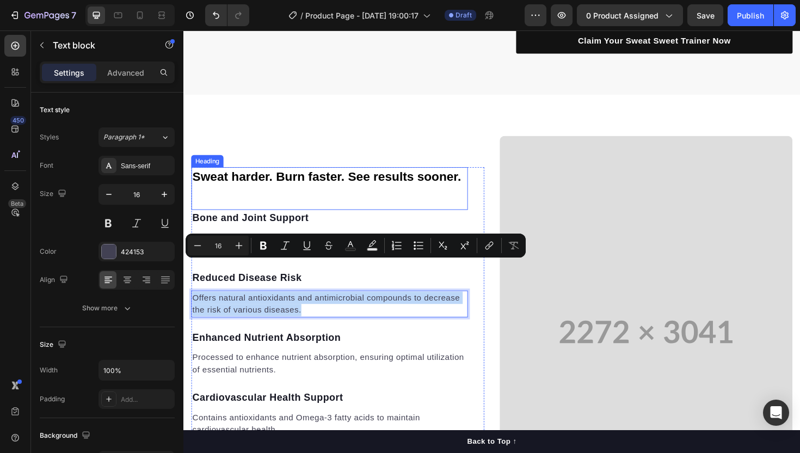
scroll to position [848, 0]
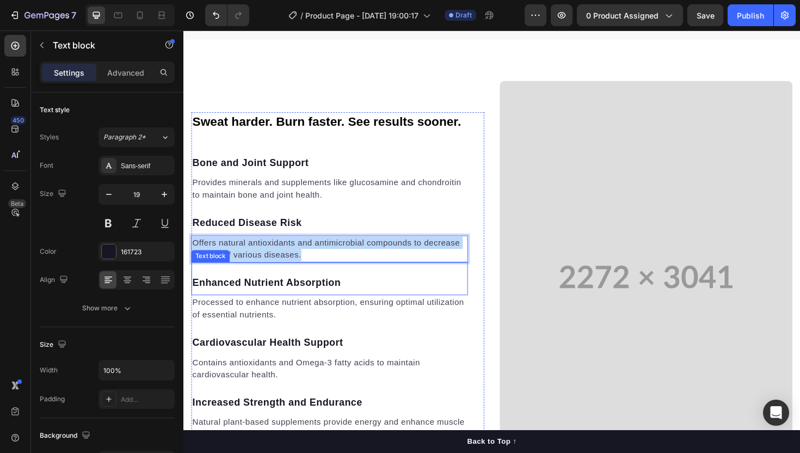
click at [285, 299] on p "Enhanced Nutrient Absorption" at bounding box center [338, 298] width 291 height 16
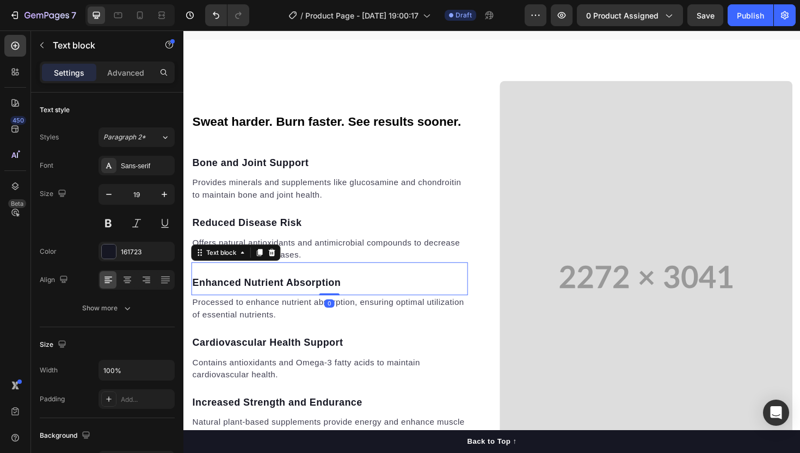
click at [285, 299] on p "Enhanced Nutrient Absorption" at bounding box center [338, 298] width 291 height 16
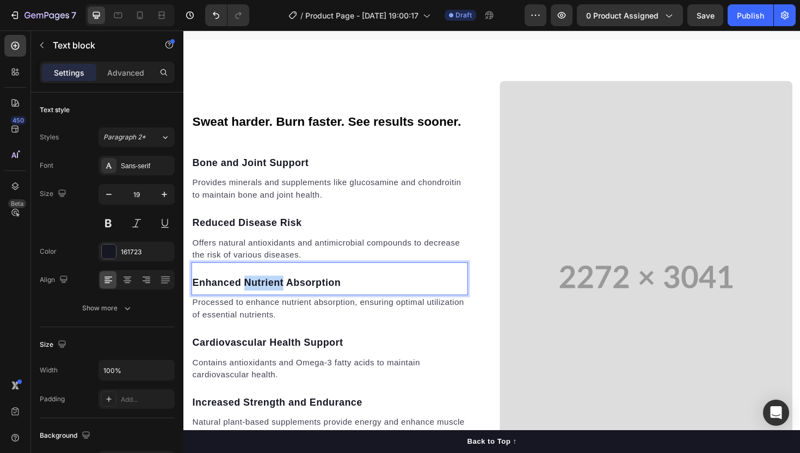
click at [285, 299] on p "Enhanced Nutrient Absorption" at bounding box center [338, 298] width 291 height 16
copy p "Enhanced Nutrient Absorption"
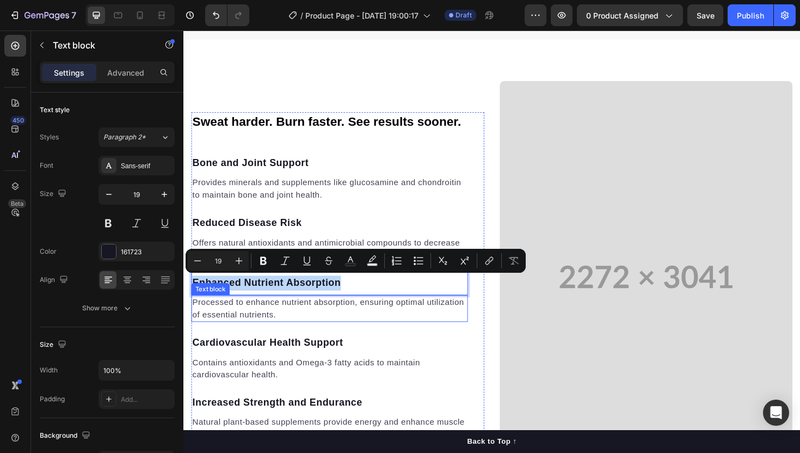
click at [273, 321] on p "Processed to enhance nutrient absorption, ensuring optimal utilization of essen…" at bounding box center [338, 325] width 291 height 26
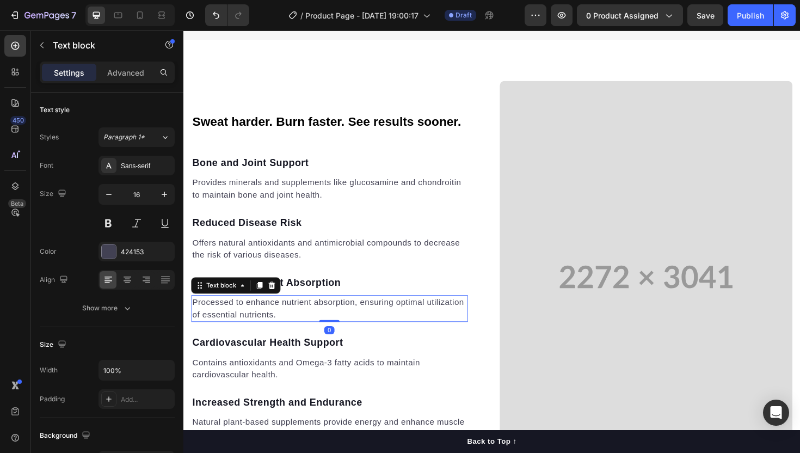
click at [273, 321] on p "Processed to enhance nutrient absorption, ensuring optimal utilization of essen…" at bounding box center [338, 325] width 291 height 26
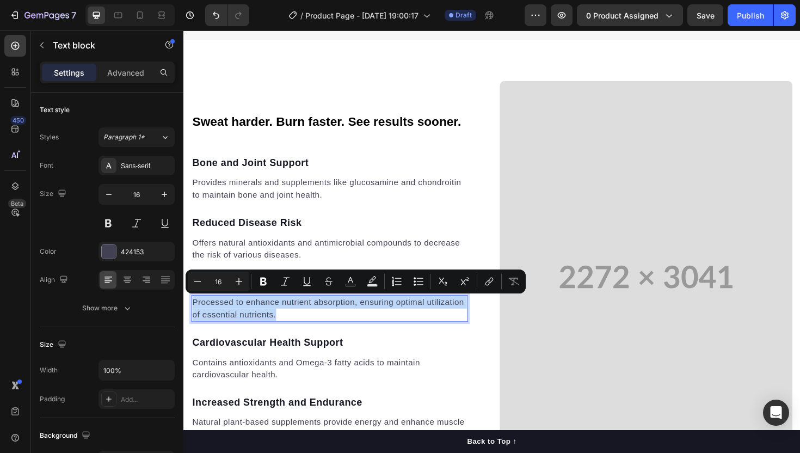
copy p "Processed to enhance nutrient absorption, ensuring optimal utilization of essen…"
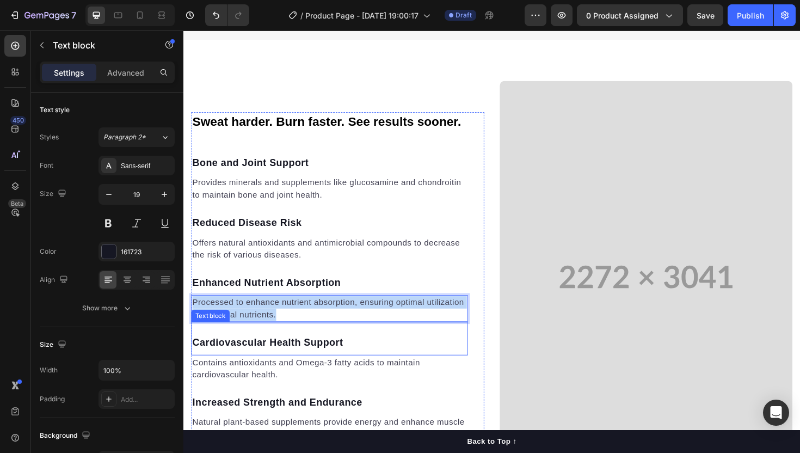
click at [248, 360] on p "Cardiovascular Health Support" at bounding box center [338, 361] width 291 height 16
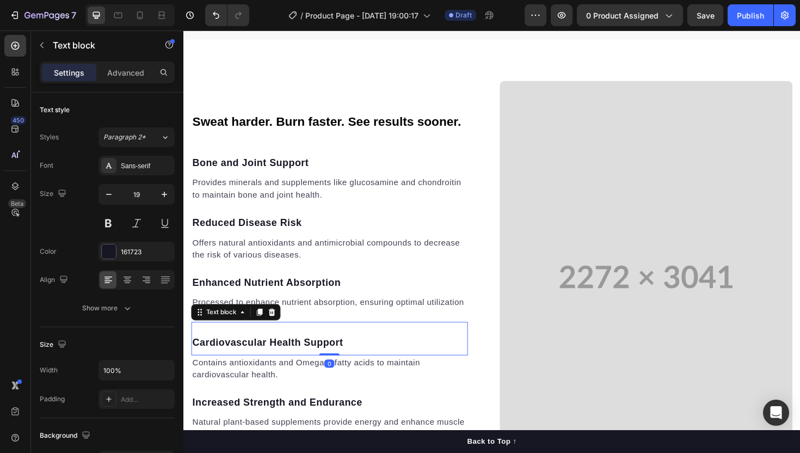
click at [248, 360] on p "Cardiovascular Health Support" at bounding box center [338, 361] width 291 height 16
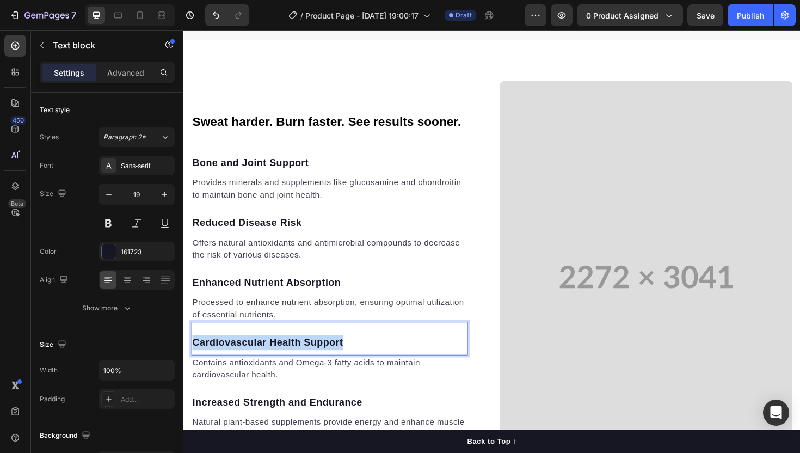
copy p "Cardiovascular Health Support"
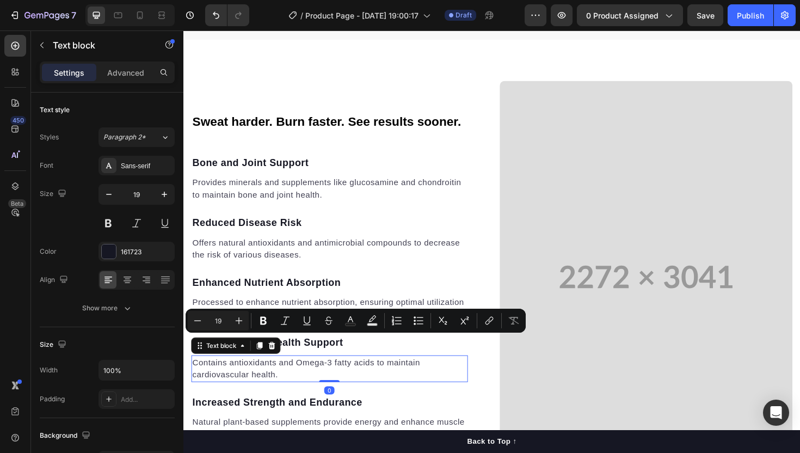
click at [242, 386] on p "Contains antioxidants and Omega-3 fatty acids to maintain cardiovascular health." at bounding box center [338, 389] width 291 height 26
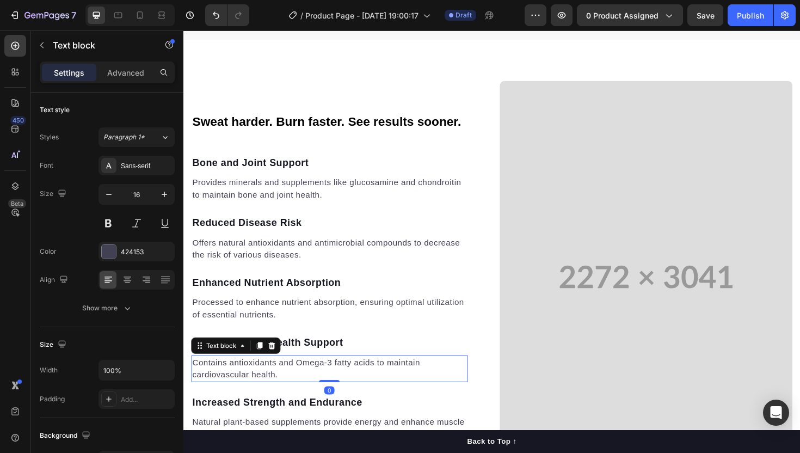
click at [242, 386] on p "Contains antioxidants and Omega-3 fatty acids to maintain cardiovascular health." at bounding box center [338, 389] width 291 height 26
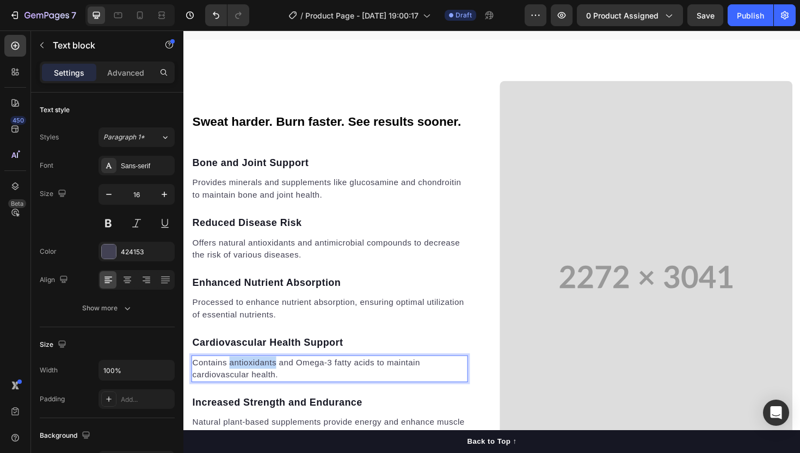
click at [242, 386] on p "Contains antioxidants and Omega-3 fatty acids to maintain cardiovascular health." at bounding box center [338, 389] width 291 height 26
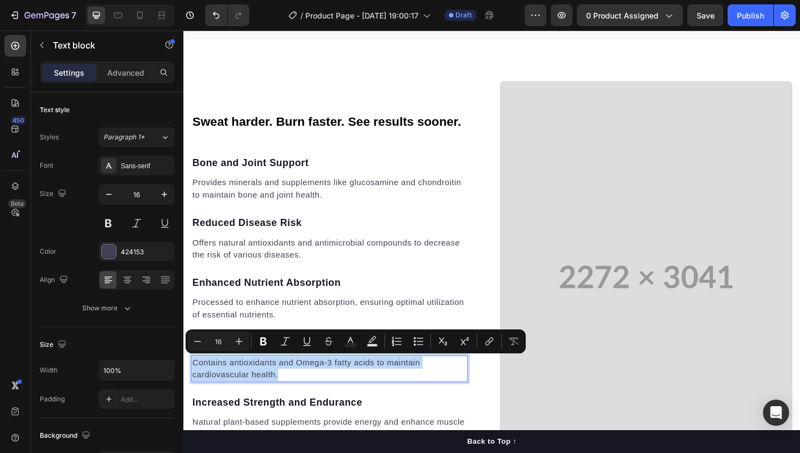
copy p "Contains antioxidants and Omega-3 fatty acids to maintain cardiovascular health."
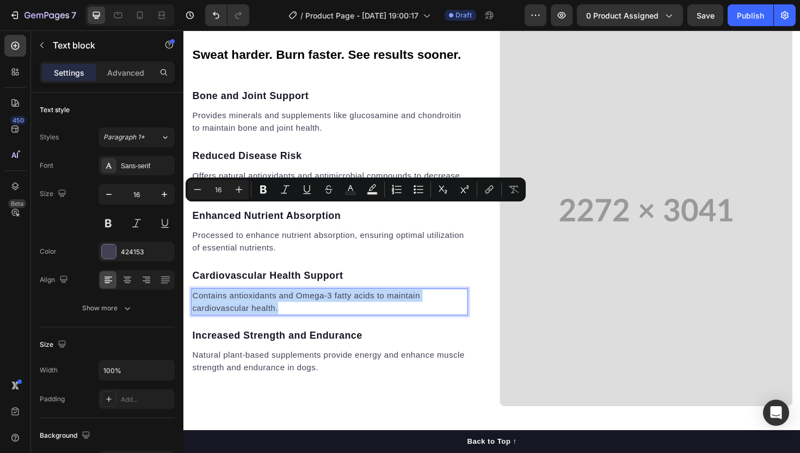
scroll to position [1008, 0]
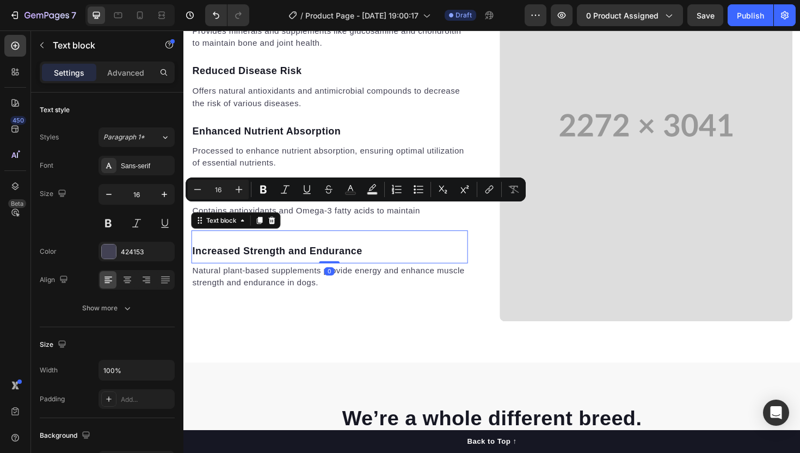
click at [279, 262] on p "Increased Strength and Endurance" at bounding box center [338, 264] width 291 height 16
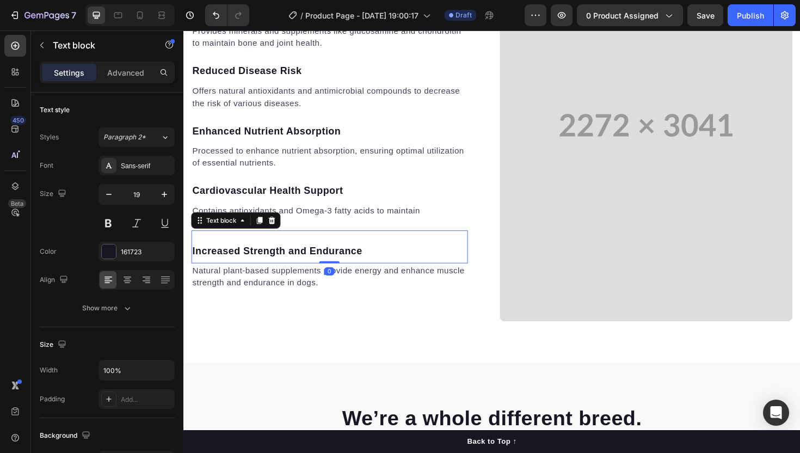
click at [279, 262] on p "Increased Strength and Endurance" at bounding box center [338, 264] width 291 height 16
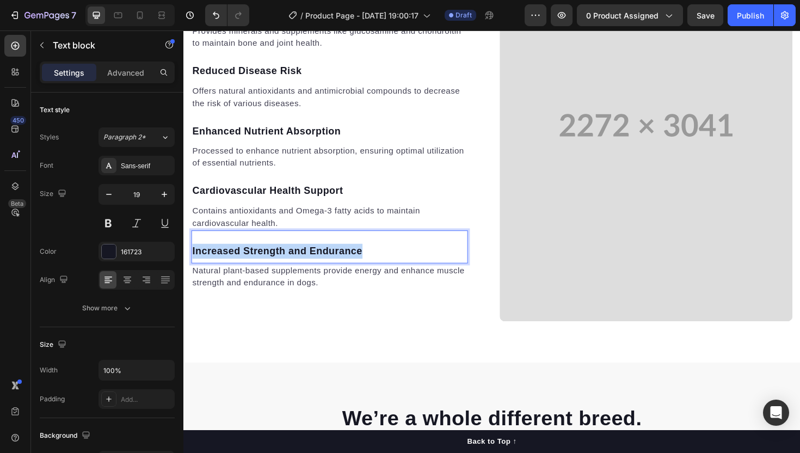
click at [279, 262] on p "Increased Strength and Endurance" at bounding box center [338, 264] width 291 height 16
copy p "Increased Strength and Endurance"
click at [263, 286] on p "Natural plant-based supplements provide energy and enhance muscle strength and …" at bounding box center [338, 291] width 291 height 26
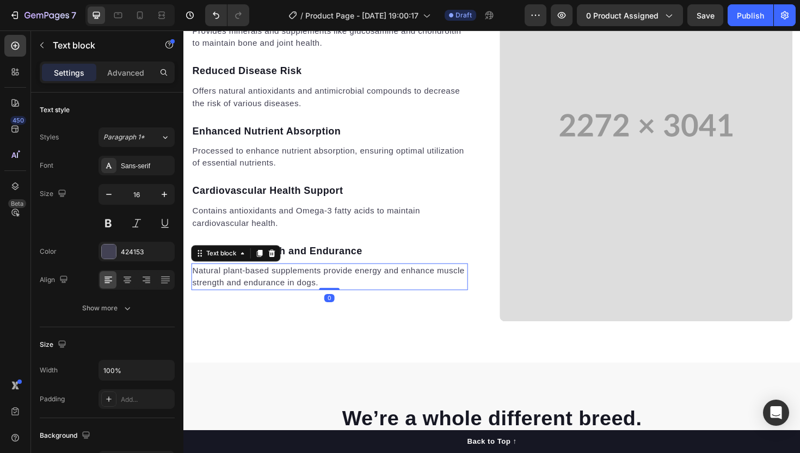
click at [263, 286] on p "Natural plant-based supplements provide energy and enhance muscle strength and …" at bounding box center [338, 291] width 291 height 26
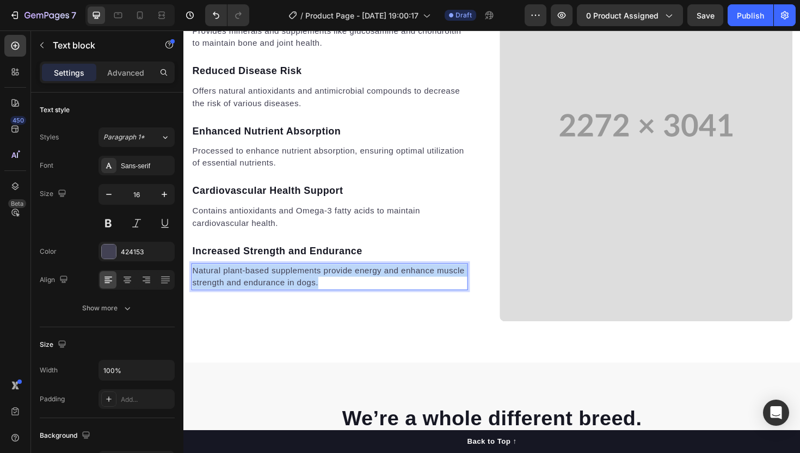
click at [263, 286] on p "Natural plant-based supplements provide energy and enhance muscle strength and …" at bounding box center [338, 291] width 291 height 26
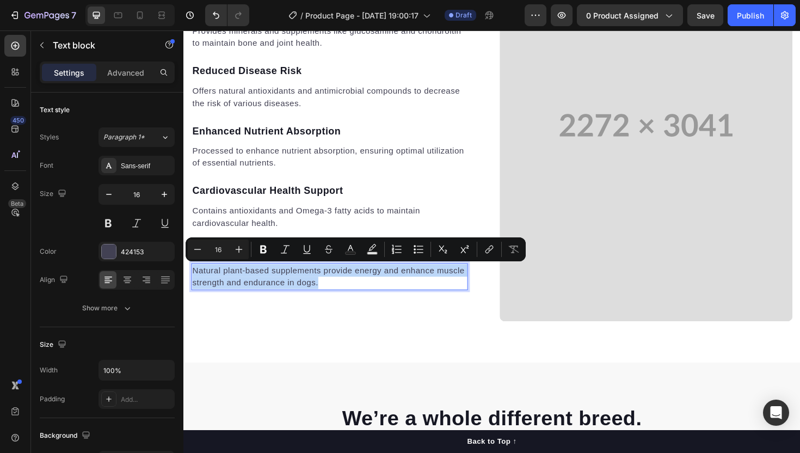
copy p "Natural plant-based supplements provide energy and enhance muscle strength and …"
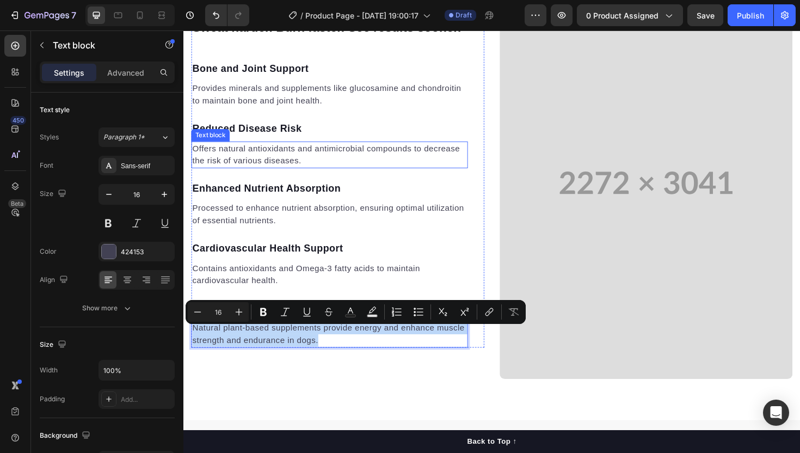
scroll to position [942, 0]
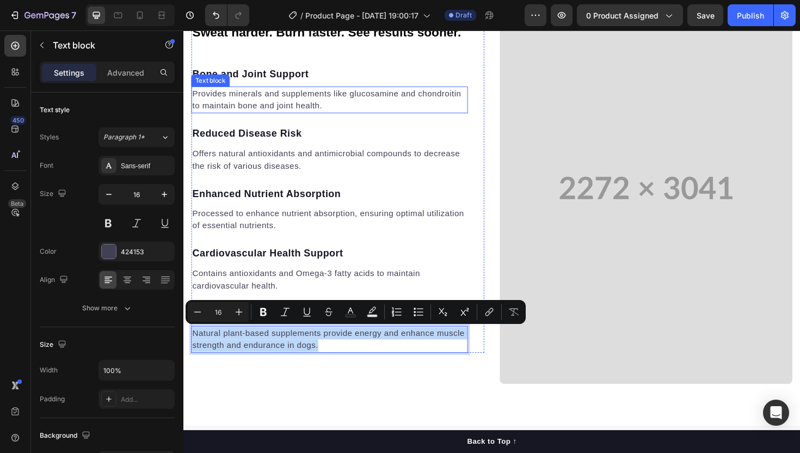
click at [275, 85] on div "Bone and Joint Support" at bounding box center [338, 77] width 293 height 18
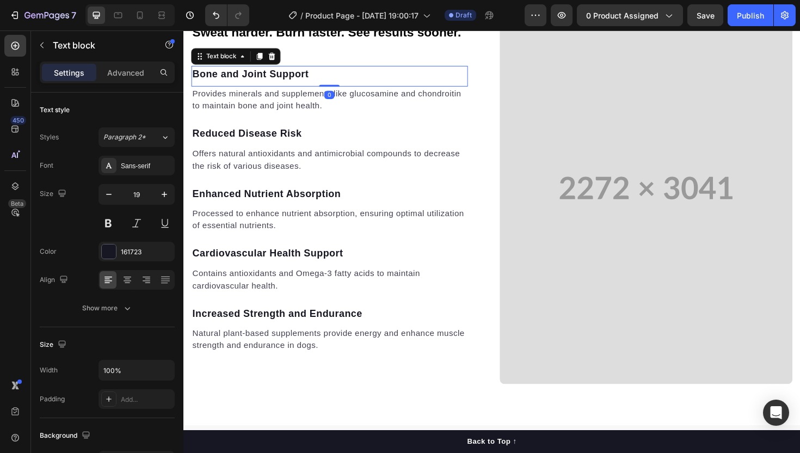
click at [275, 85] on div "Bone and Joint Support" at bounding box center [338, 77] width 293 height 18
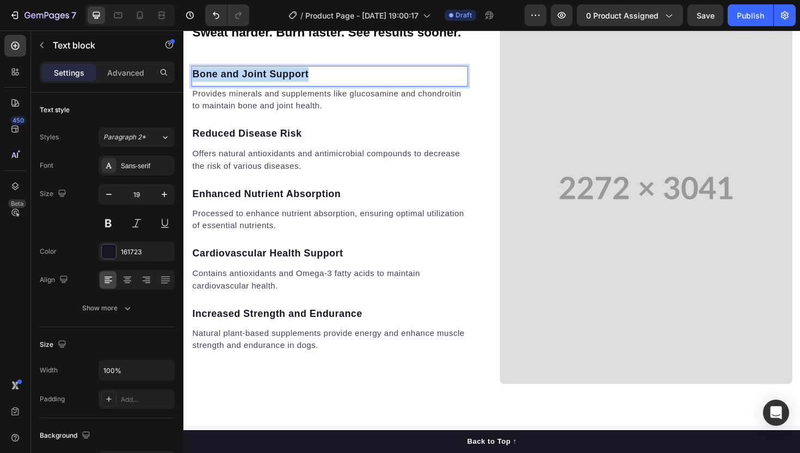
click at [275, 85] on div "Bone and Joint Support" at bounding box center [338, 77] width 293 height 18
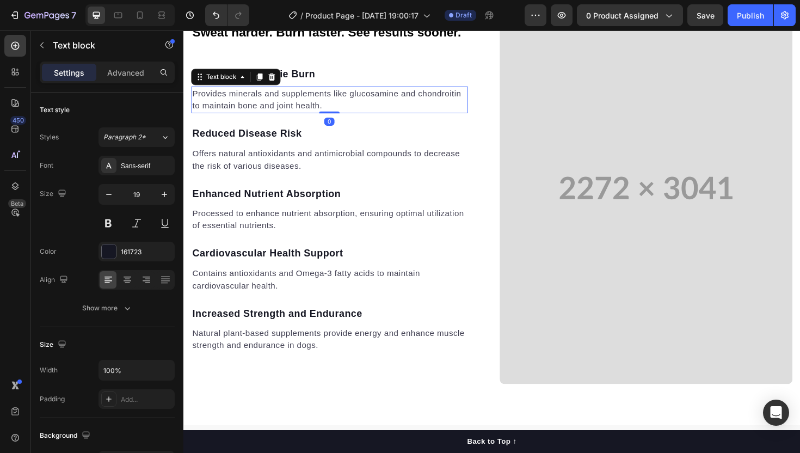
click at [293, 113] on p "Provides minerals and supplements like glucosamine and chondroitin to maintain …" at bounding box center [338, 104] width 291 height 26
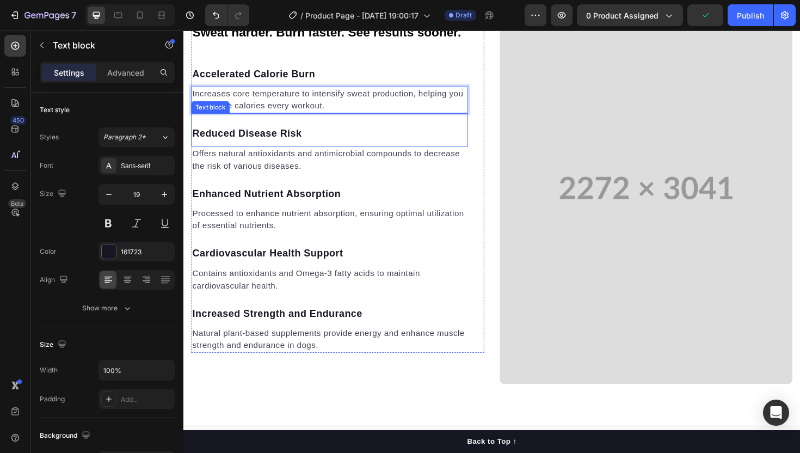
click at [273, 147] on p "Reduced Disease Risk" at bounding box center [338, 140] width 291 height 16
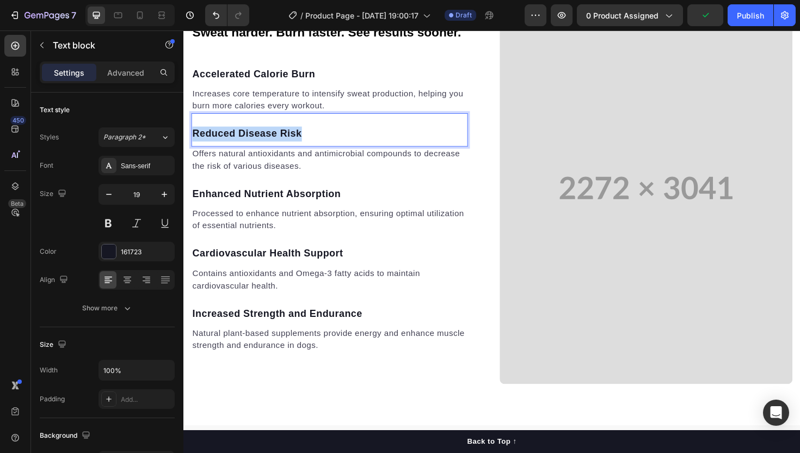
click at [273, 147] on p "Reduced Disease Risk" at bounding box center [338, 140] width 291 height 16
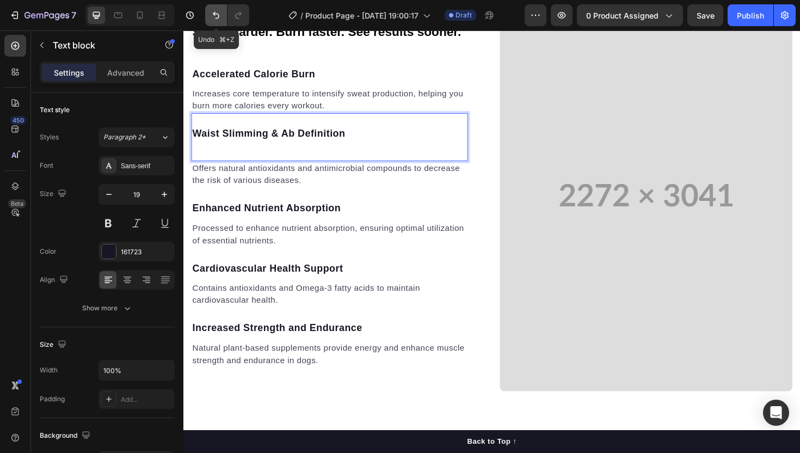
click at [211, 13] on icon "Undo/Redo" at bounding box center [216, 15] width 11 height 11
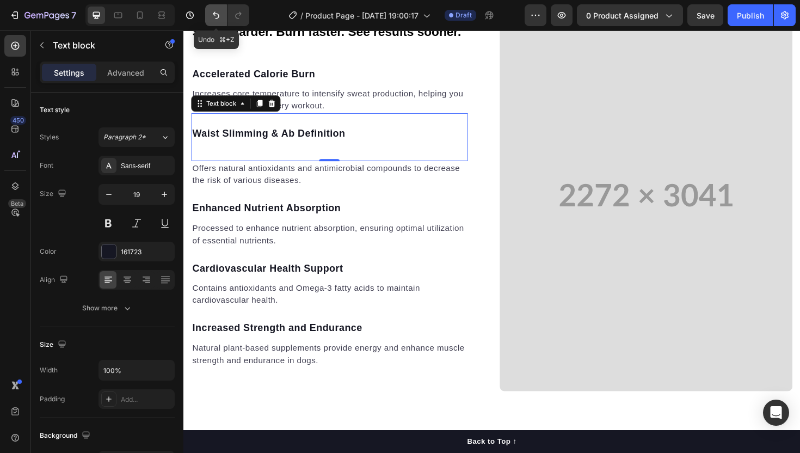
click at [211, 13] on icon "Undo/Redo" at bounding box center [216, 15] width 11 height 11
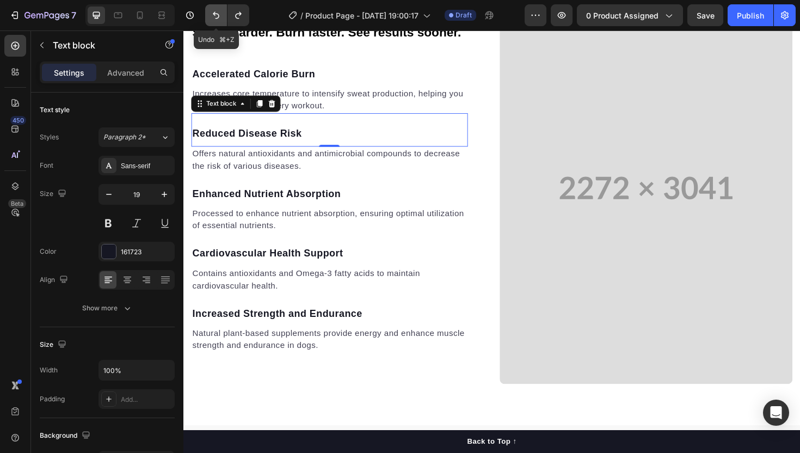
click at [211, 13] on icon "Undo/Redo" at bounding box center [216, 15] width 11 height 11
click at [239, 11] on icon "Undo/Redo" at bounding box center [238, 15] width 11 height 11
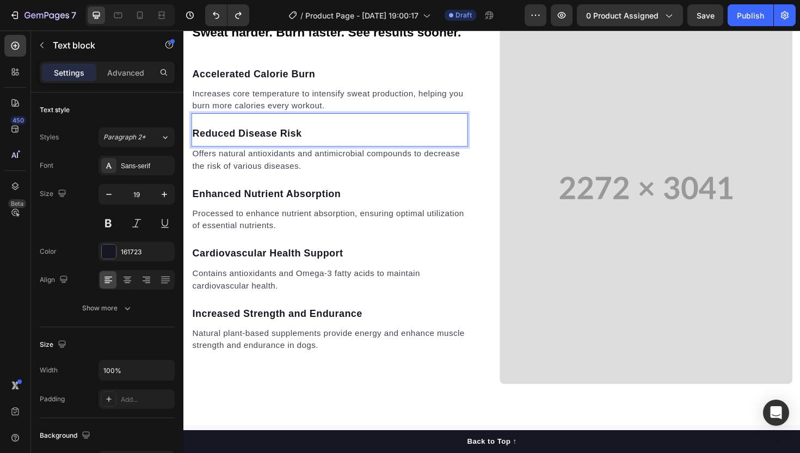
click at [239, 136] on p "Reduced Disease Risk" at bounding box center [338, 140] width 291 height 16
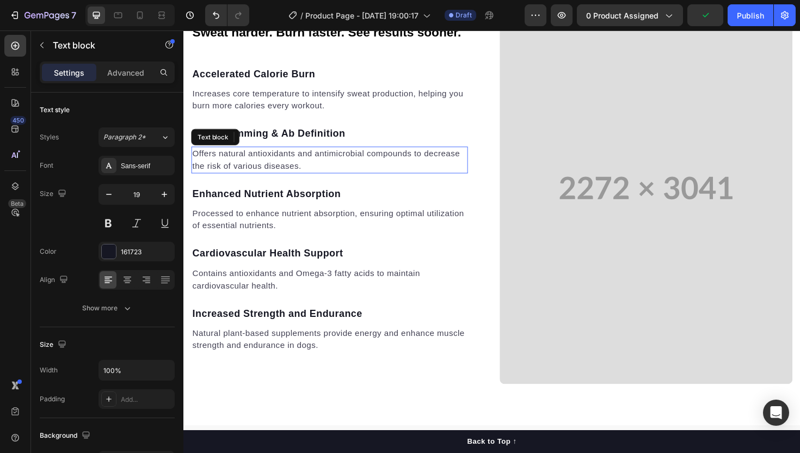
click at [231, 159] on p "Offers natural antioxidants and antimicrobial compounds to decrease the risk of…" at bounding box center [338, 168] width 291 height 26
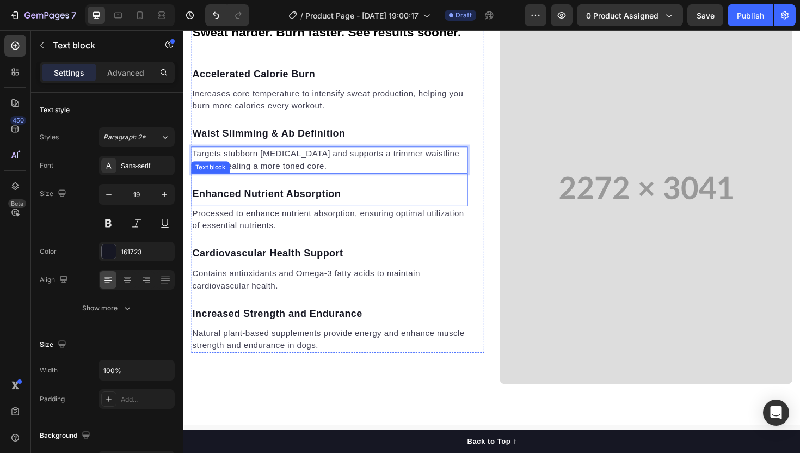
click at [291, 198] on p "Enhanced Nutrient Absorption" at bounding box center [338, 204] width 291 height 16
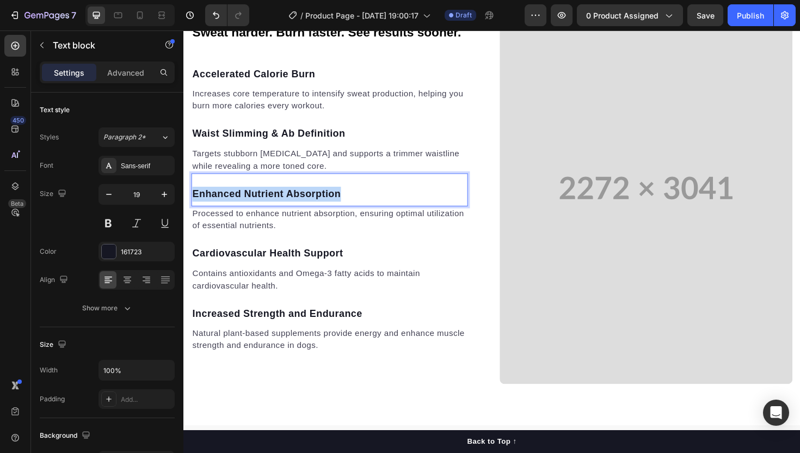
click at [291, 198] on p "Enhanced Nutrient Absorption" at bounding box center [338, 204] width 291 height 16
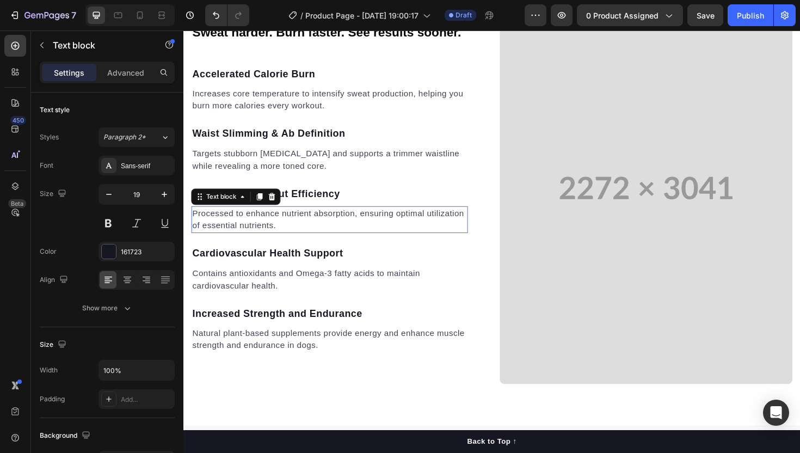
click at [258, 232] on p "Processed to enhance nutrient absorption, ensuring optimal utilization of essen…" at bounding box center [338, 231] width 291 height 26
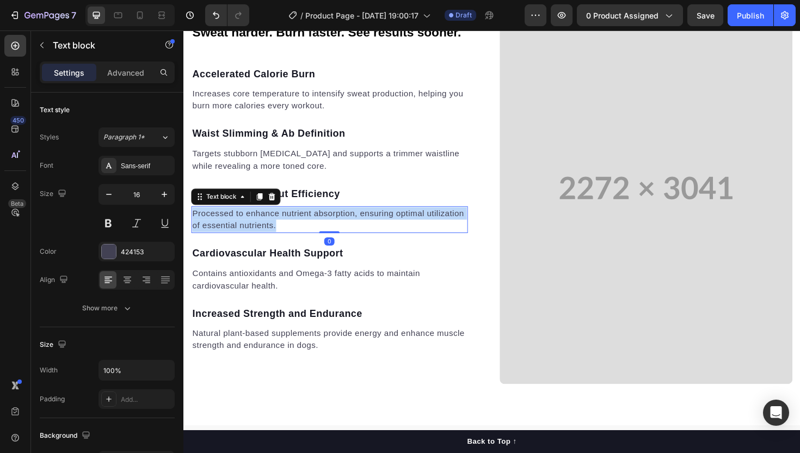
click at [258, 232] on p "Processed to enhance nutrient absorption, ensuring optimal utilization of essen…" at bounding box center [338, 231] width 291 height 26
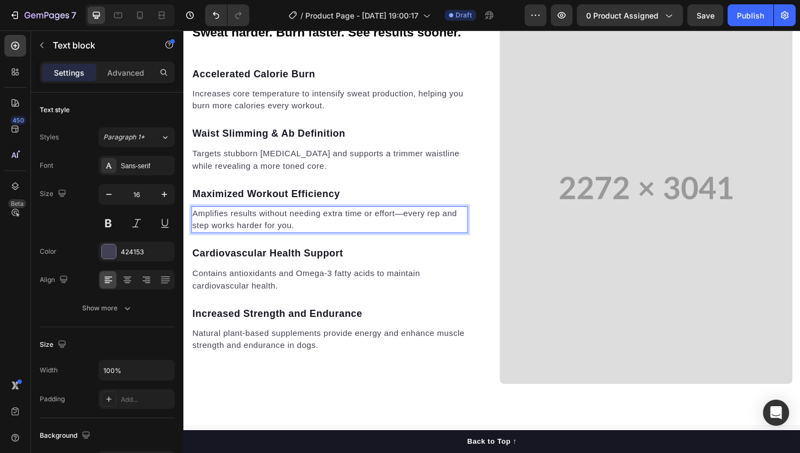
click at [285, 233] on p "Amplifies results without needing extra time or effort—every rep and step works…" at bounding box center [338, 231] width 291 height 26
click at [255, 266] on p "Cardiovascular Health Support" at bounding box center [338, 267] width 291 height 16
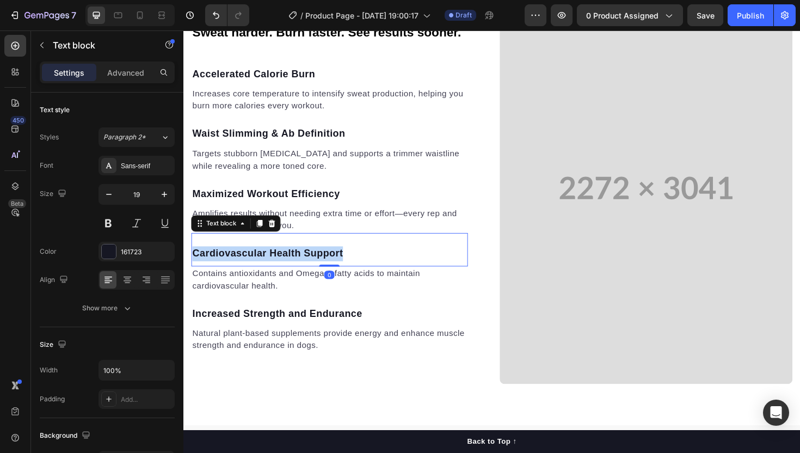
click at [255, 266] on p "Cardiovascular Health Support" at bounding box center [338, 267] width 291 height 16
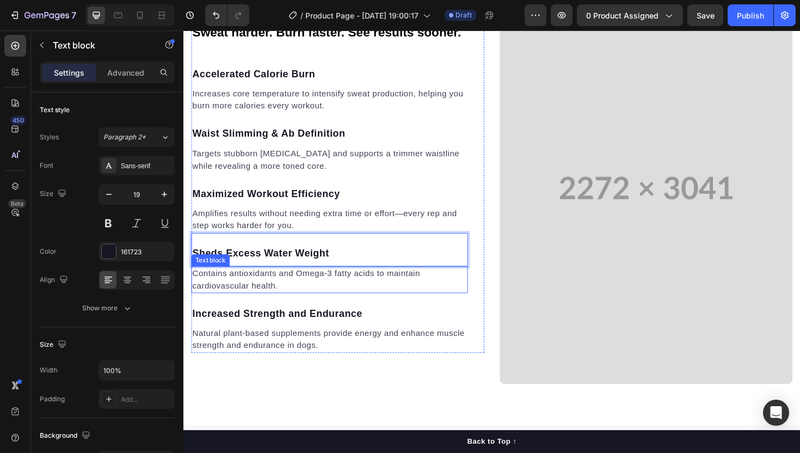
click at [263, 297] on p "Contains antioxidants and Omega-3 fatty acids to maintain cardiovascular health." at bounding box center [338, 294] width 291 height 26
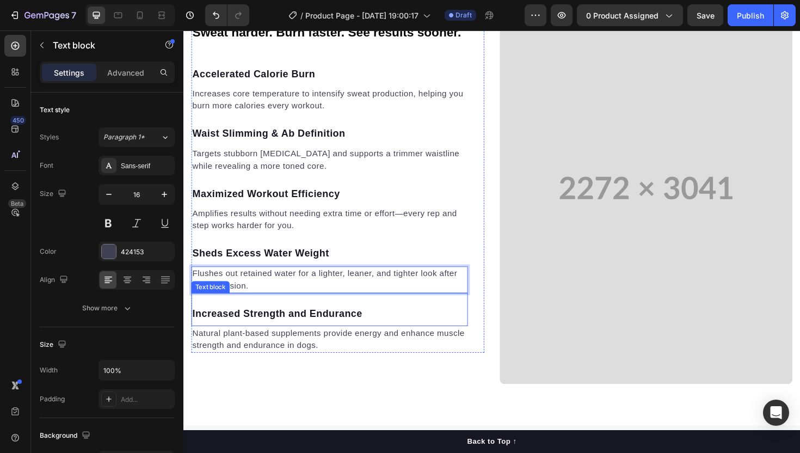
click at [235, 329] on p "Increased Strength and Endurance" at bounding box center [338, 331] width 291 height 16
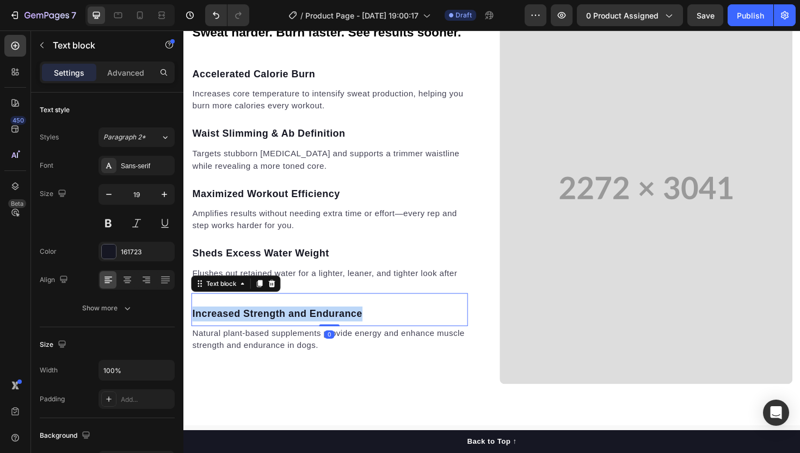
click at [235, 329] on p "Increased Strength and Endurance" at bounding box center [338, 331] width 291 height 16
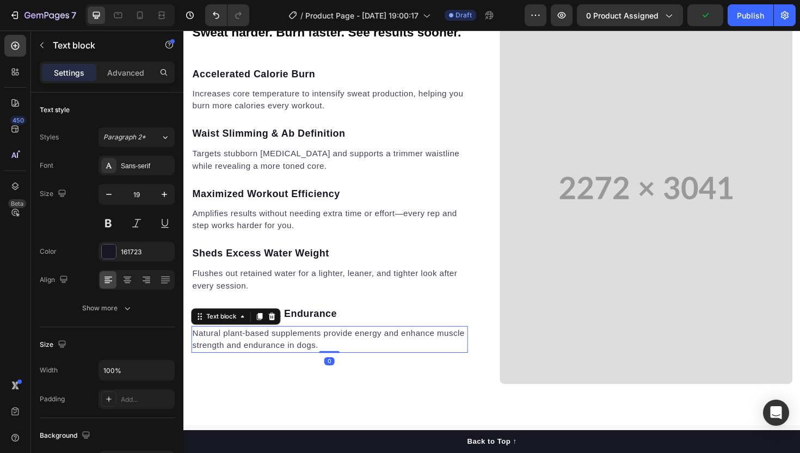
click at [244, 361] on p "Natural plant-based supplements provide energy and enhance muscle strength and …" at bounding box center [338, 357] width 291 height 26
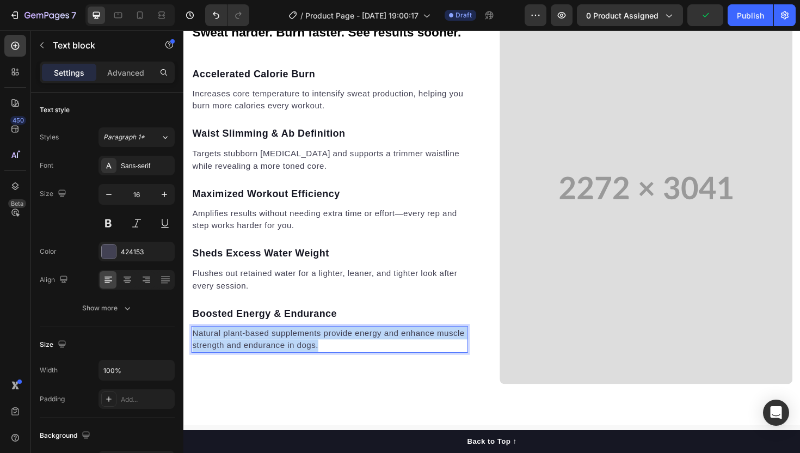
click at [244, 361] on p "Natural plant-based supplements provide energy and enhance muscle strength and …" at bounding box center [338, 357] width 291 height 26
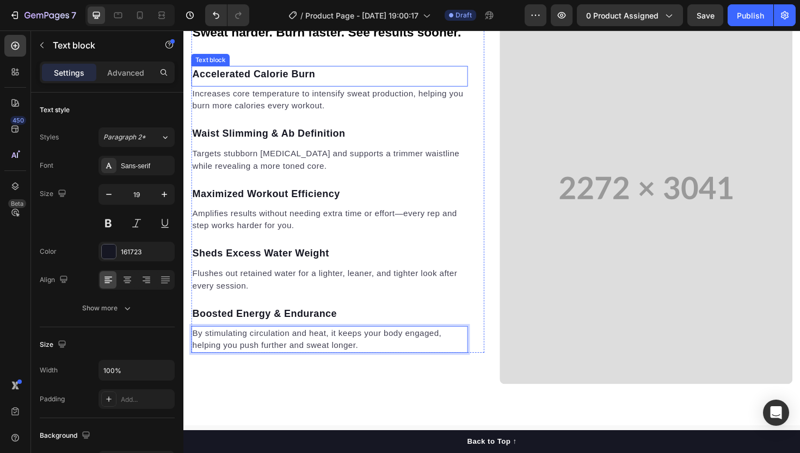
click at [232, 78] on p "Accelerated Calorie Burn" at bounding box center [338, 77] width 291 height 16
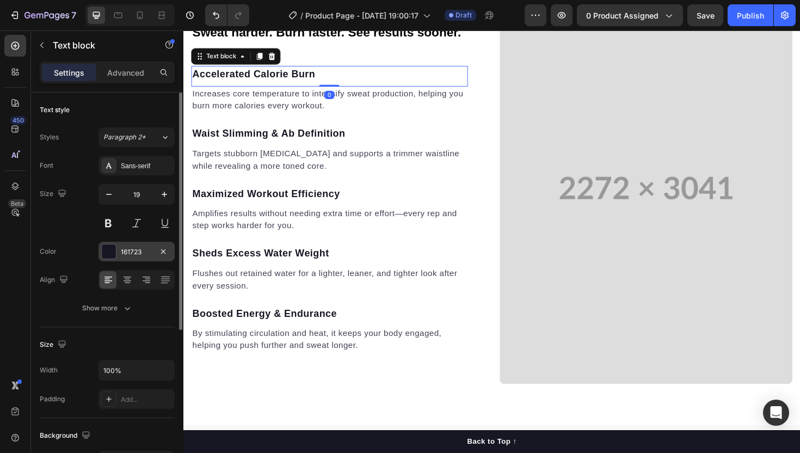
click at [125, 253] on div "161723" at bounding box center [137, 252] width 32 height 10
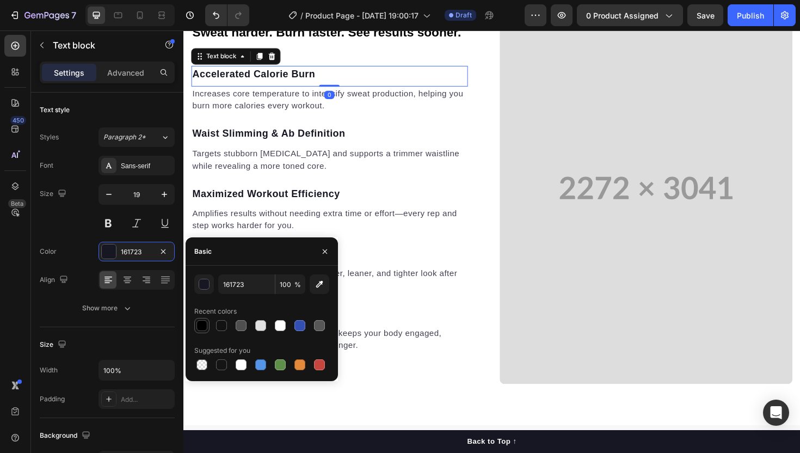
click at [203, 324] on div at bounding box center [201, 325] width 11 height 11
type input "000000"
click at [252, 104] on p "Increases core temperature to intensify sweat production, helping you burn more…" at bounding box center [338, 104] width 291 height 26
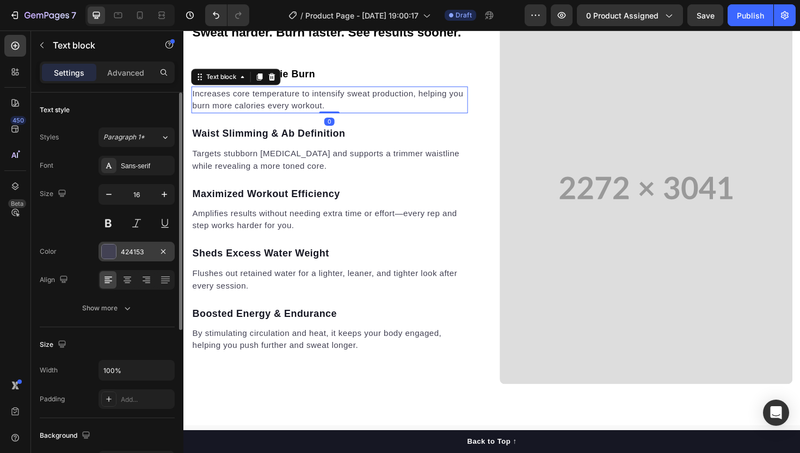
click at [124, 247] on div "424153" at bounding box center [137, 252] width 32 height 10
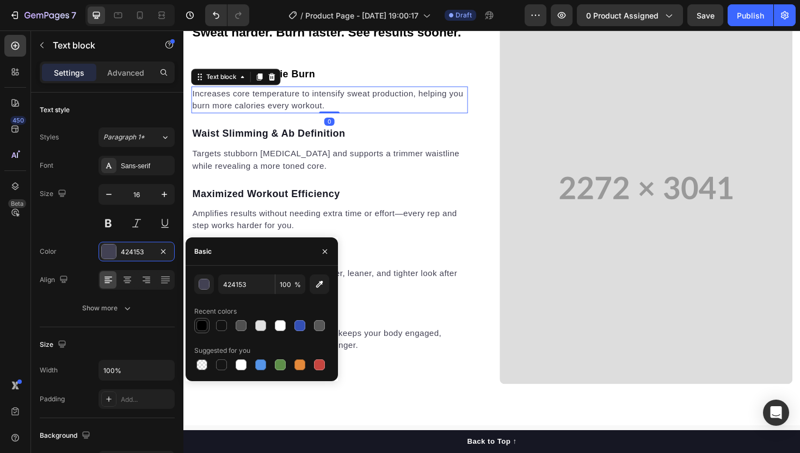
click at [200, 326] on div at bounding box center [201, 325] width 11 height 11
type input "000000"
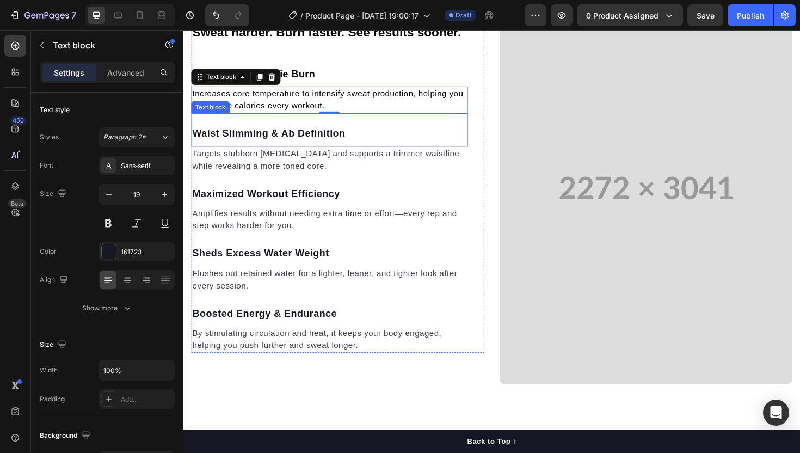
click at [256, 142] on p "Waist Slimming & Ab Definition" at bounding box center [338, 140] width 291 height 16
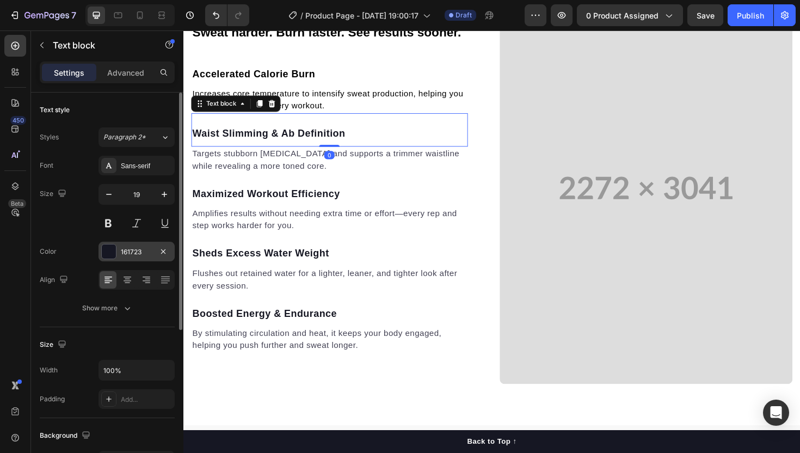
click at [133, 252] on div "161723" at bounding box center [137, 252] width 32 height 10
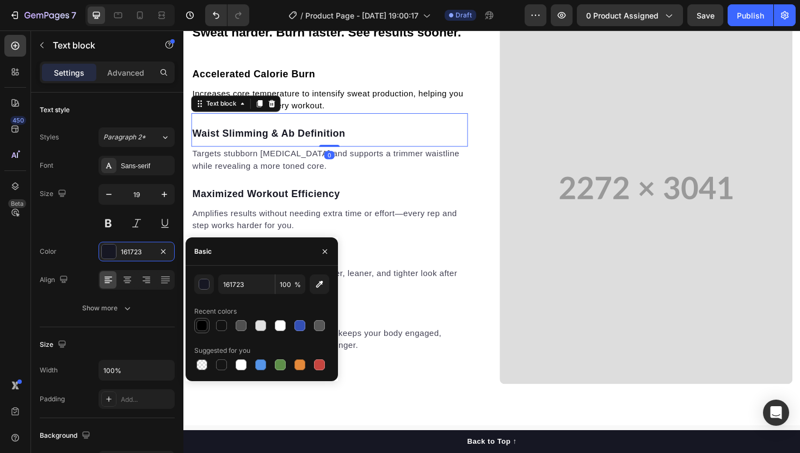
click at [196, 322] on div at bounding box center [201, 325] width 11 height 11
type input "000000"
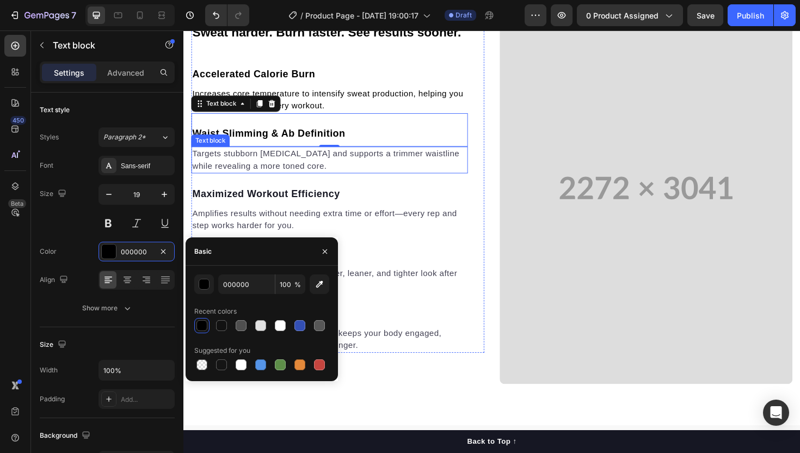
click at [256, 157] on p "Targets stubborn [MEDICAL_DATA] and supports a trimmer waistline while revealin…" at bounding box center [338, 168] width 291 height 26
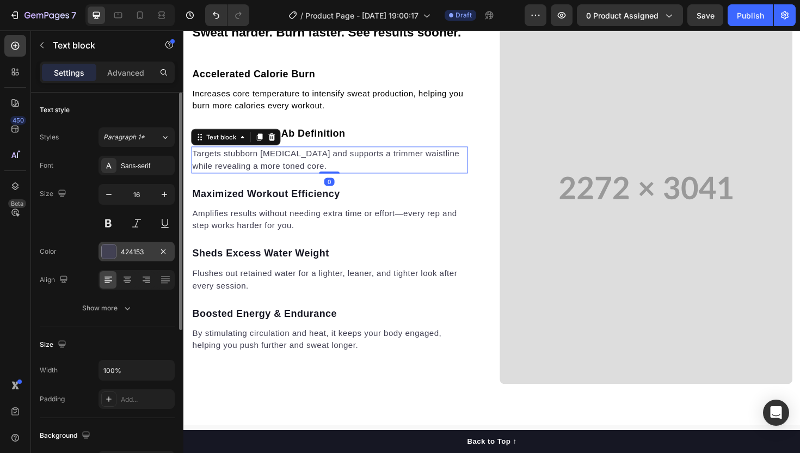
click at [127, 250] on div "424153" at bounding box center [137, 252] width 32 height 10
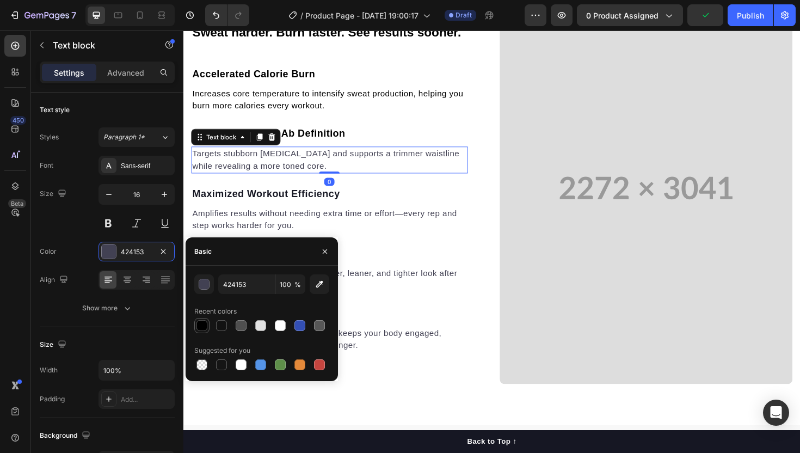
click at [206, 327] on div at bounding box center [201, 325] width 11 height 11
type input "000000"
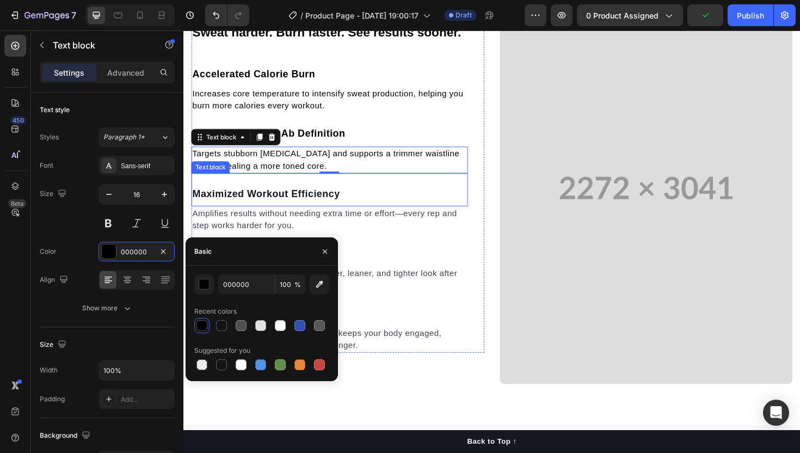
click at [276, 200] on p "Maximized Workout Efficiency" at bounding box center [338, 204] width 291 height 16
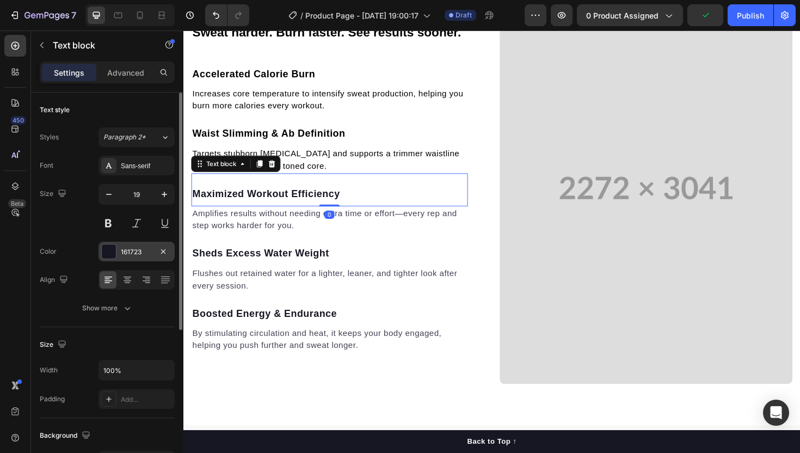
click at [151, 249] on div "161723" at bounding box center [137, 252] width 32 height 10
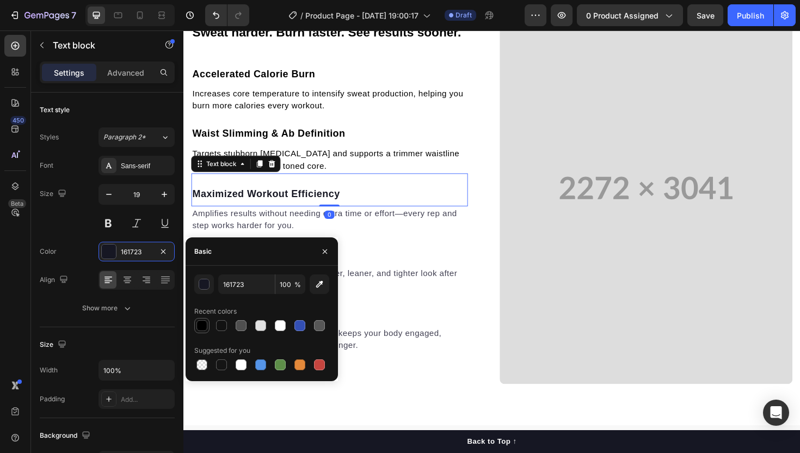
click at [196, 327] on div at bounding box center [201, 325] width 11 height 11
type input "000000"
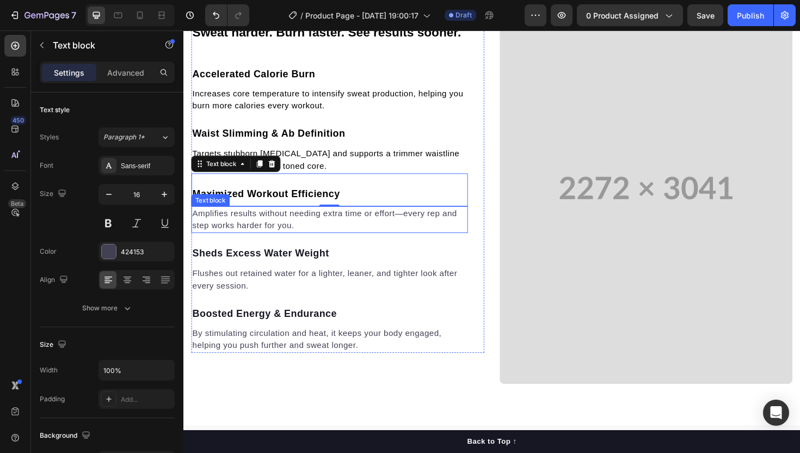
click at [255, 231] on p "Amplifies results without needing extra time or effort—every rep and step works…" at bounding box center [338, 231] width 291 height 26
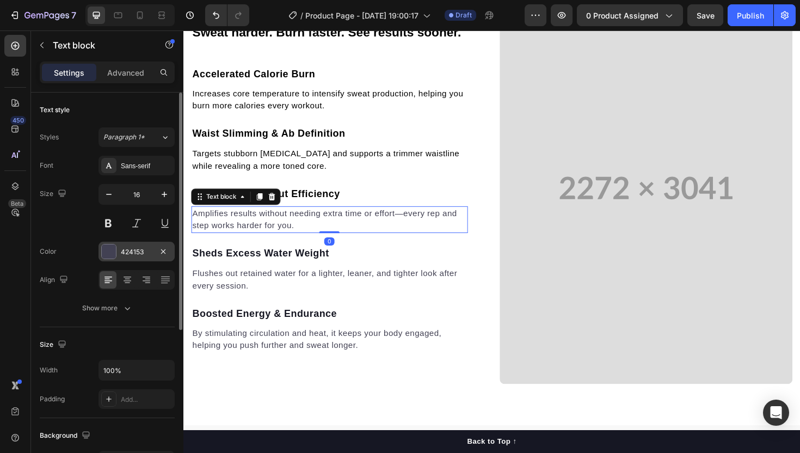
click at [121, 254] on div "424153" at bounding box center [137, 252] width 32 height 10
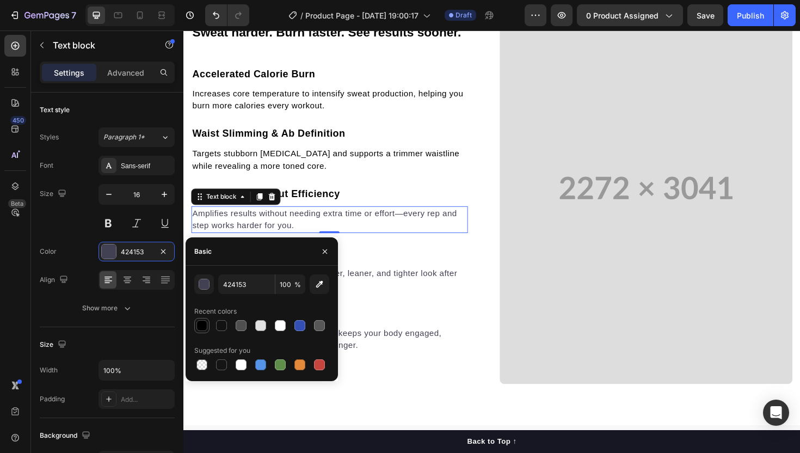
click at [205, 324] on div at bounding box center [201, 325] width 11 height 11
type input "000000"
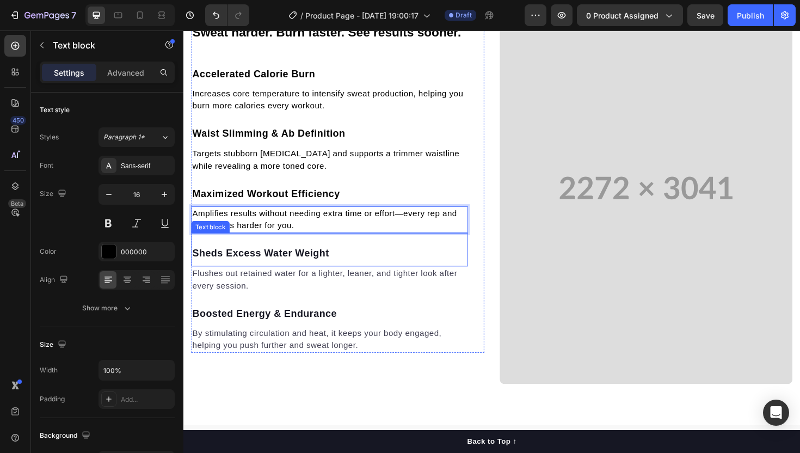
click at [287, 273] on p "Sheds Excess Water Weight" at bounding box center [338, 267] width 291 height 16
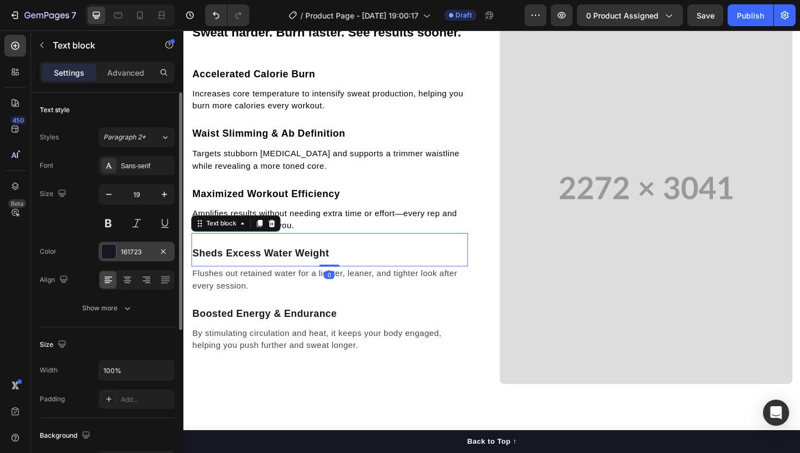
click at [152, 256] on div "161723" at bounding box center [137, 252] width 32 height 10
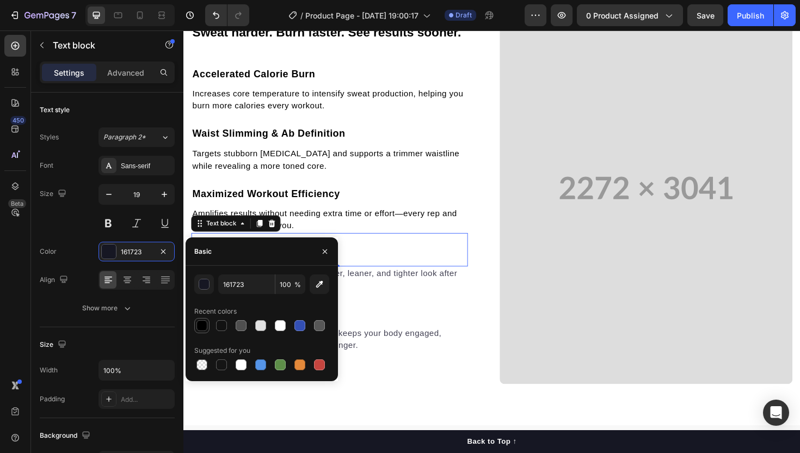
click at [205, 323] on div at bounding box center [201, 325] width 11 height 11
type input "000000"
click at [358, 218] on p "Amplifies results without needing extra time or effort—every rep and step works…" at bounding box center [338, 231] width 291 height 26
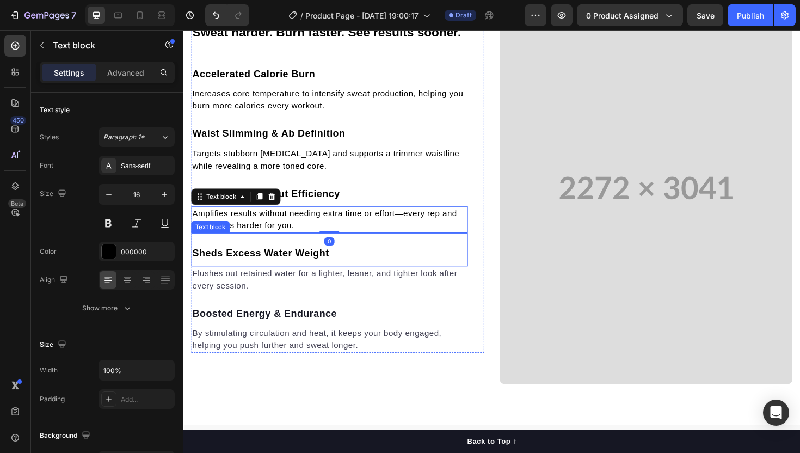
click at [309, 287] on p "Flushes out retained water for a lighter, leaner, and tighter look after every …" at bounding box center [338, 294] width 291 height 26
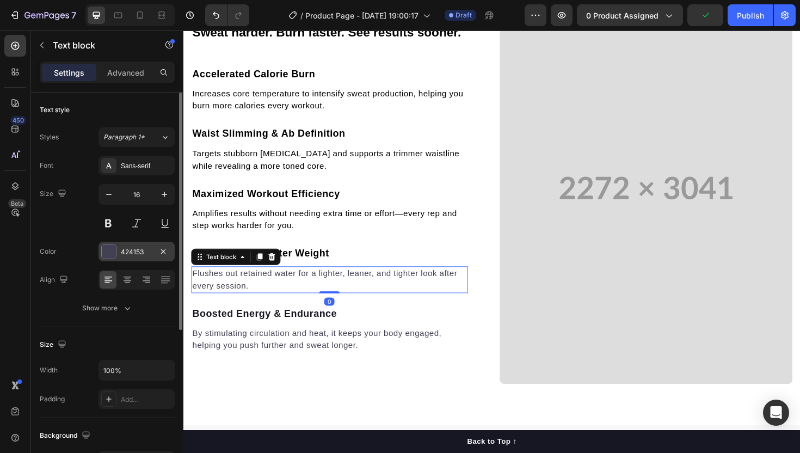
click at [137, 245] on div "424153" at bounding box center [137, 252] width 76 height 20
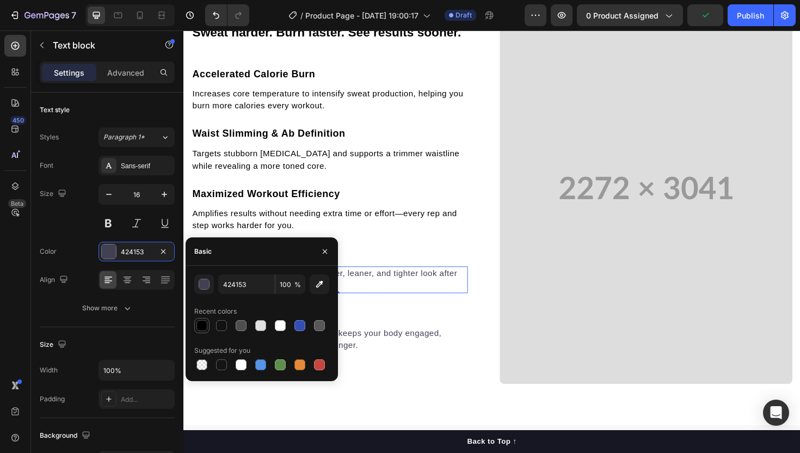
click at [208, 326] on div at bounding box center [201, 325] width 15 height 15
type input "000000"
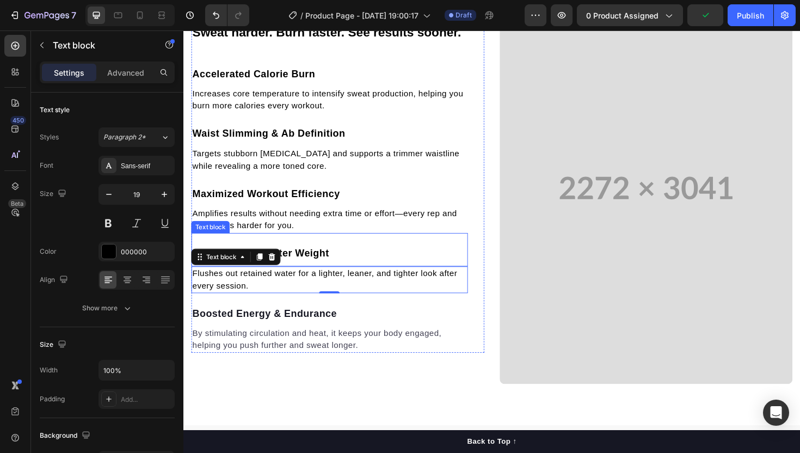
click at [392, 247] on div "Sheds Excess Water Weight Text block" at bounding box center [338, 262] width 293 height 35
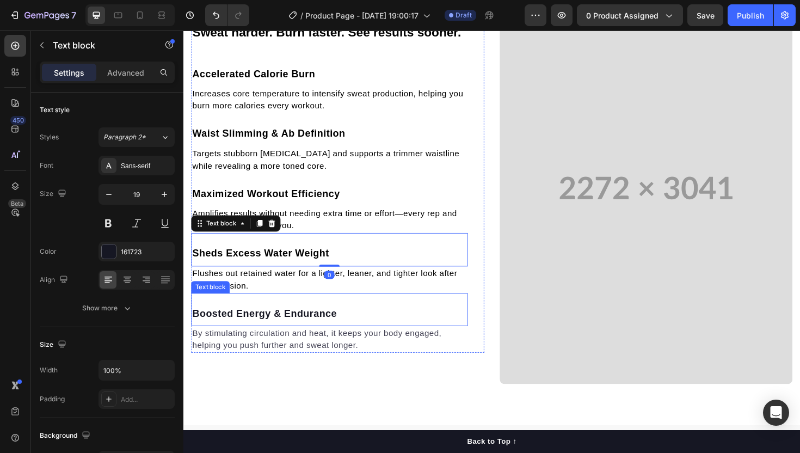
click at [304, 332] on p "Boosted Energy & Endurance" at bounding box center [338, 331] width 291 height 16
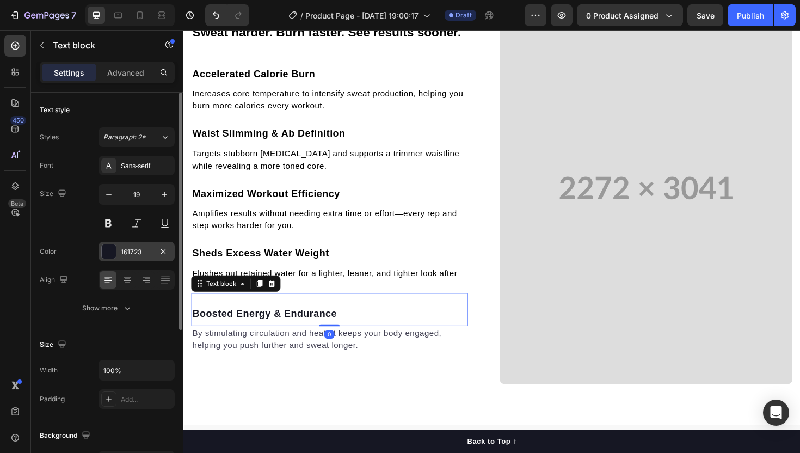
click at [143, 249] on div "161723" at bounding box center [137, 252] width 32 height 10
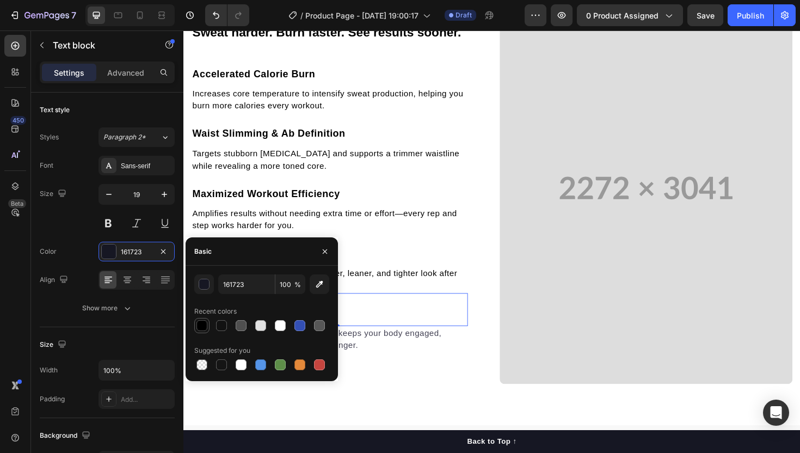
click at [200, 328] on div at bounding box center [201, 325] width 11 height 11
type input "000000"
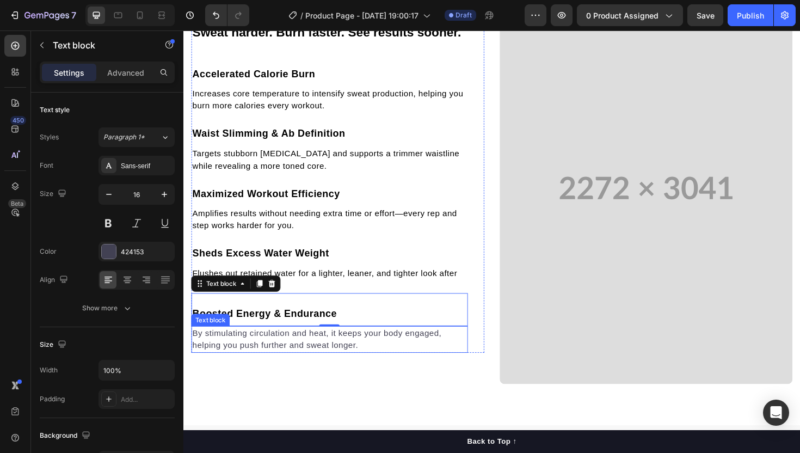
click at [379, 347] on p "By stimulating circulation and heat, it keeps your body engaged, helping you pu…" at bounding box center [338, 357] width 291 height 26
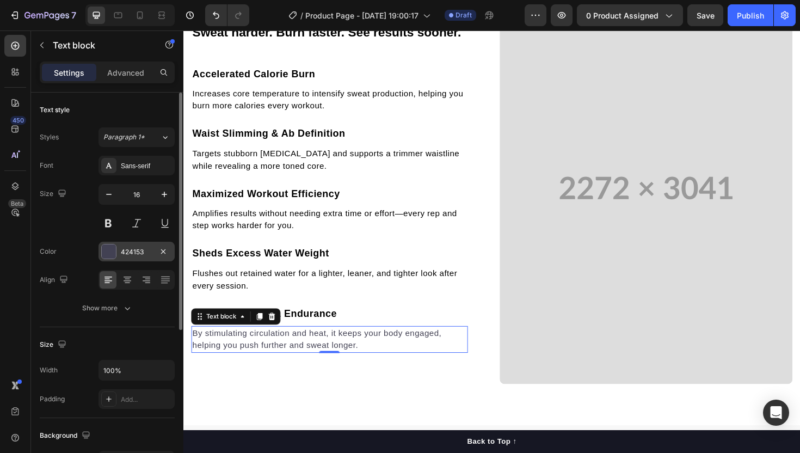
click at [128, 255] on div "424153" at bounding box center [137, 252] width 32 height 10
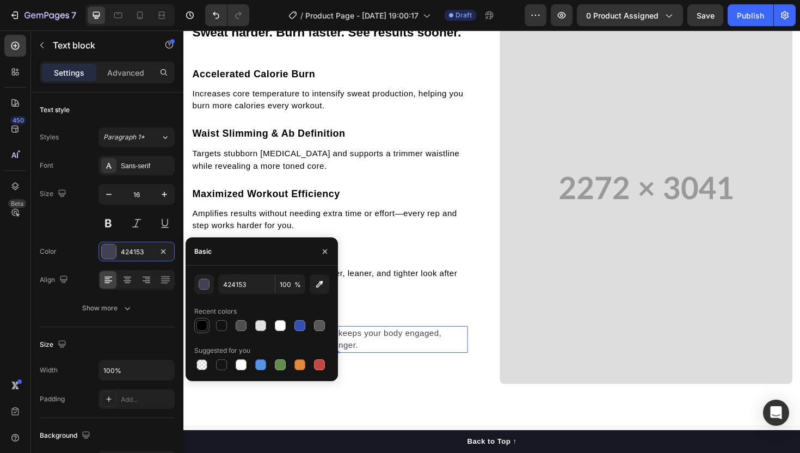
click at [198, 322] on div at bounding box center [201, 325] width 11 height 11
type input "000000"
click at [336, 220] on p "Amplifies results without needing extra time or effort—every rep and step works…" at bounding box center [338, 231] width 291 height 26
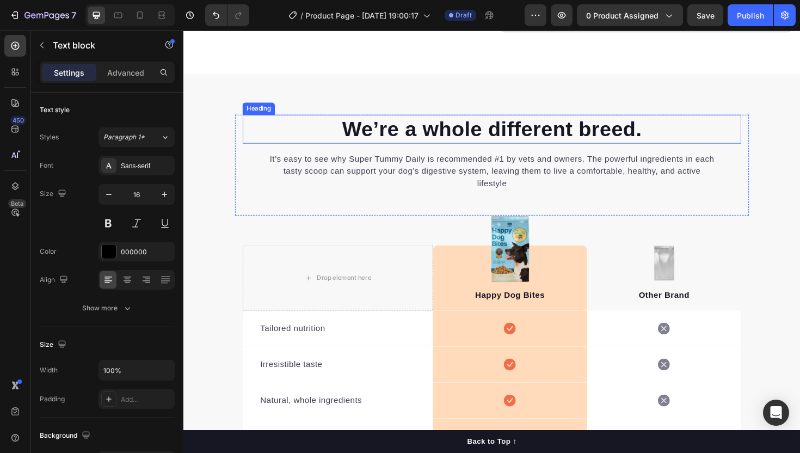
scroll to position [1318, 0]
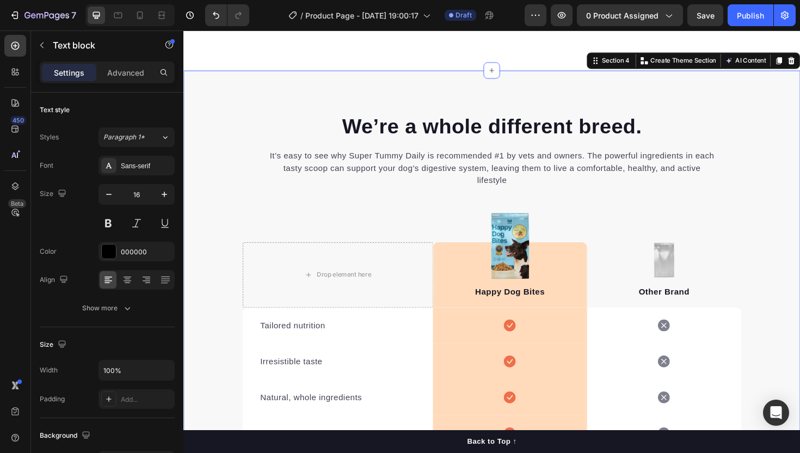
click at [436, 88] on div "We’re a whole different breed. Heading It’s easy to see why Super Tummy Daily i…" at bounding box center [509, 372] width 653 height 599
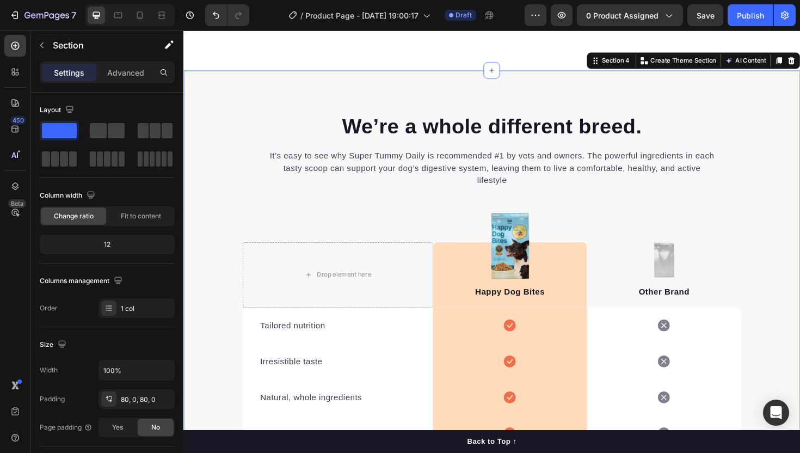
click at [512, 93] on div "We’re a whole different breed. Heading It’s easy to see why Super Tummy Daily i…" at bounding box center [509, 372] width 653 height 599
click at [522, 116] on h2 "We’re a whole different breed." at bounding box center [510, 131] width 528 height 30
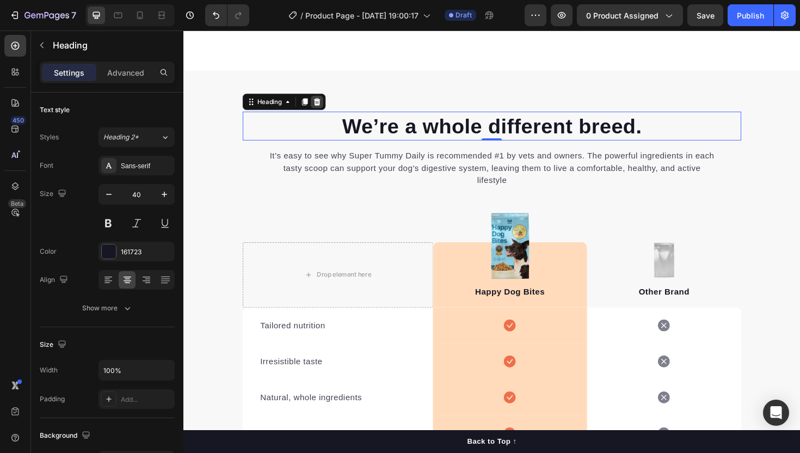
click at [326, 104] on icon at bounding box center [325, 106] width 7 height 8
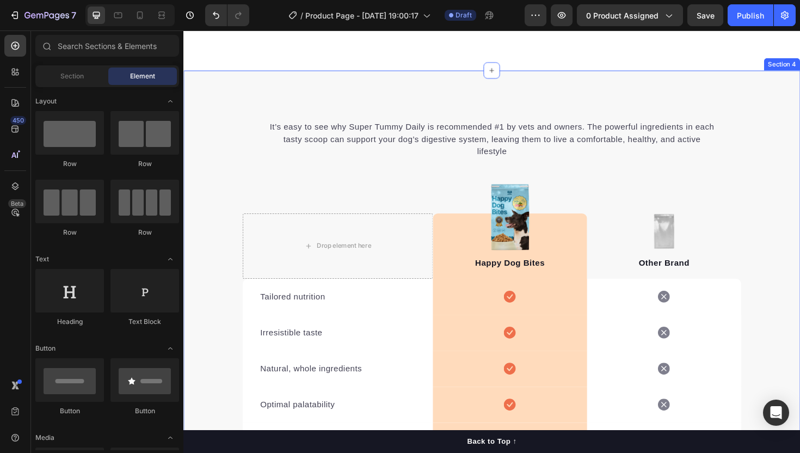
click at [396, 153] on p "It’s easy to see why Super Tummy Daily is recommended #1 by vets and owners. Th…" at bounding box center [510, 145] width 475 height 39
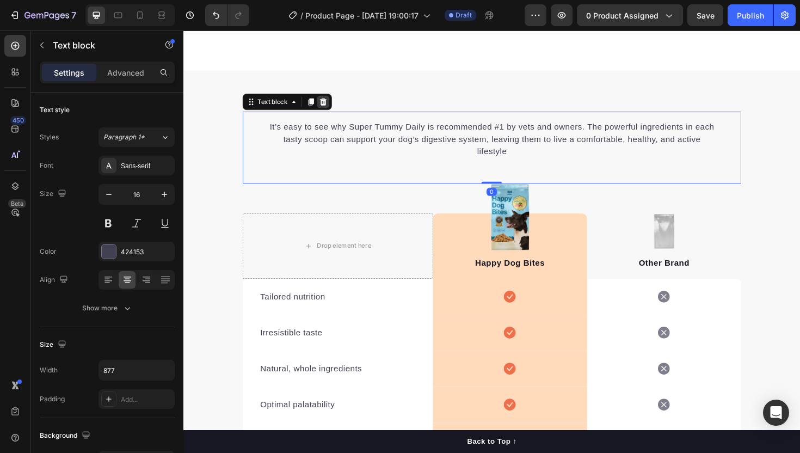
click at [335, 104] on icon at bounding box center [331, 106] width 9 height 9
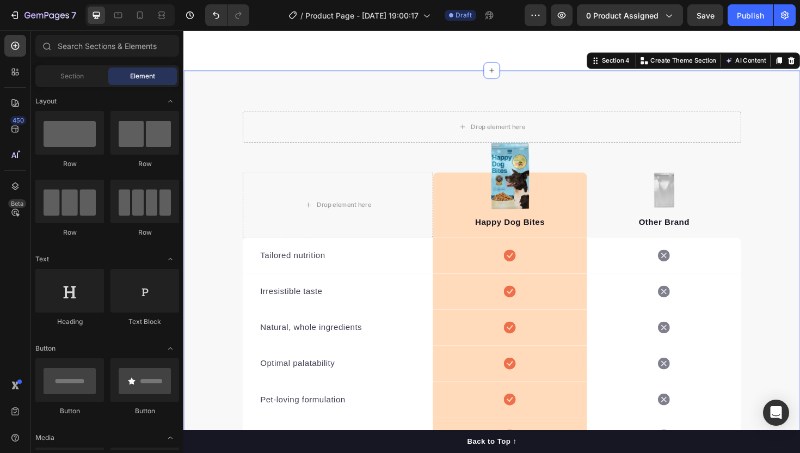
click at [331, 99] on div "Drop element here Row Drop element here Image Happy Dog Bites Text block Row Im…" at bounding box center [509, 335] width 653 height 525
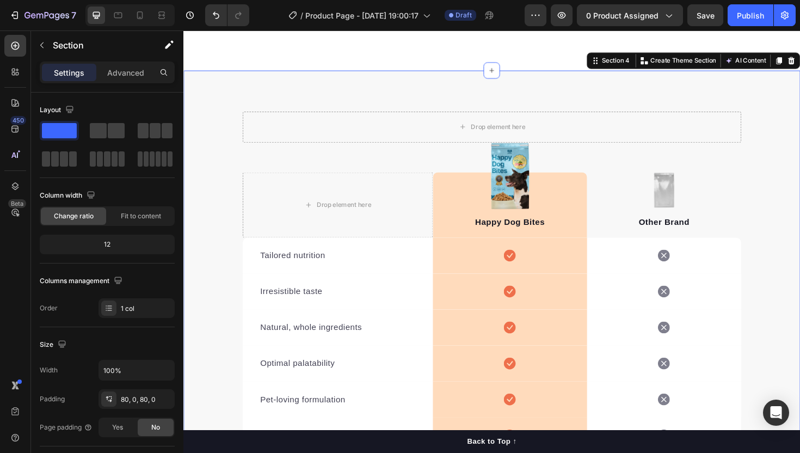
click at [348, 140] on div "Drop element here" at bounding box center [510, 132] width 528 height 33
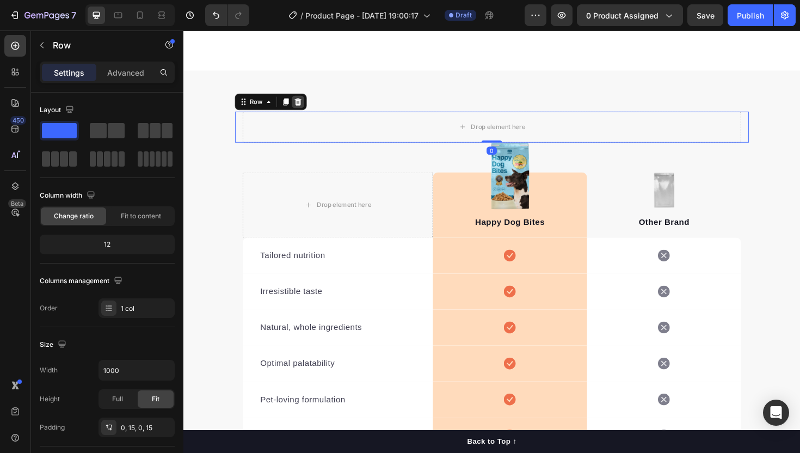
click at [304, 108] on icon at bounding box center [305, 106] width 7 height 8
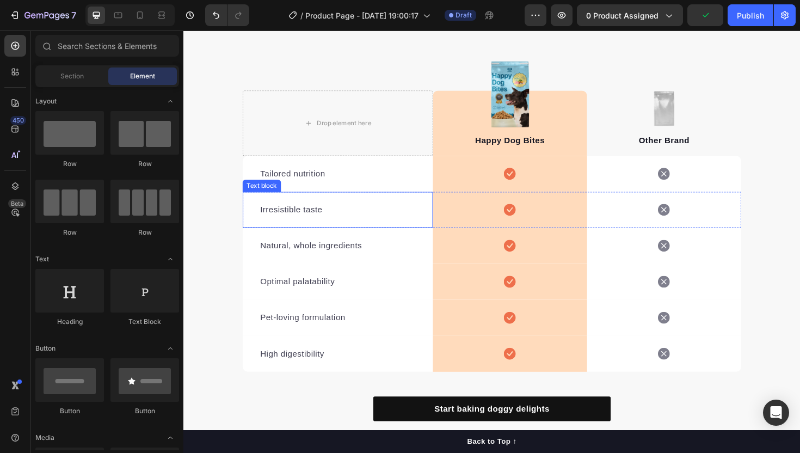
scroll to position [1387, 0]
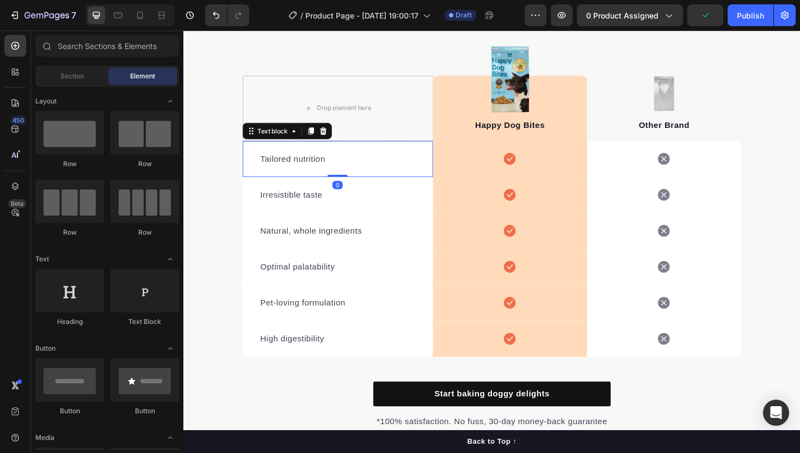
click at [316, 163] on p "Tailored nutrition" at bounding box center [346, 166] width 164 height 13
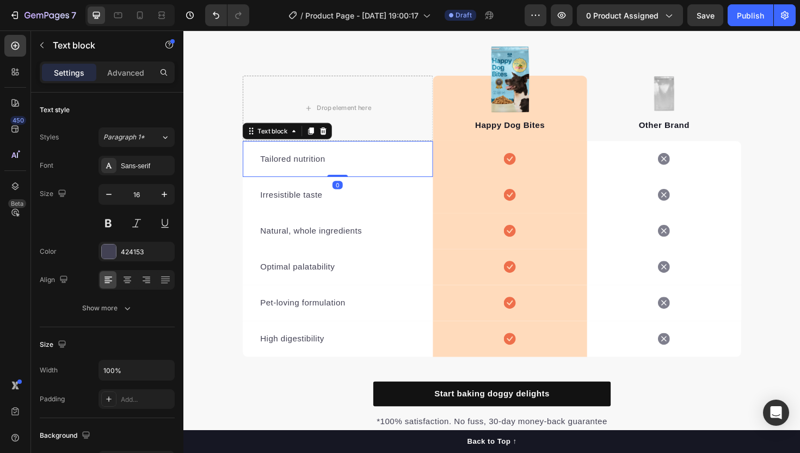
click at [316, 163] on p "Tailored nutrition" at bounding box center [346, 166] width 164 height 13
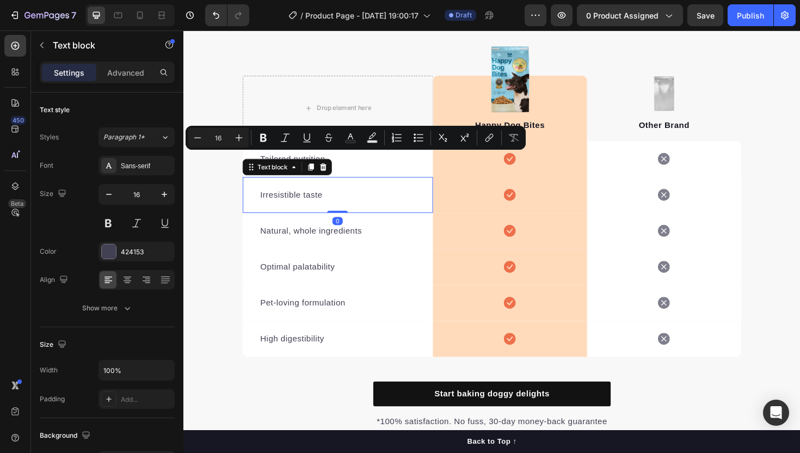
click at [438, 200] on div "Irresistible taste Text block 0" at bounding box center [346, 205] width 201 height 38
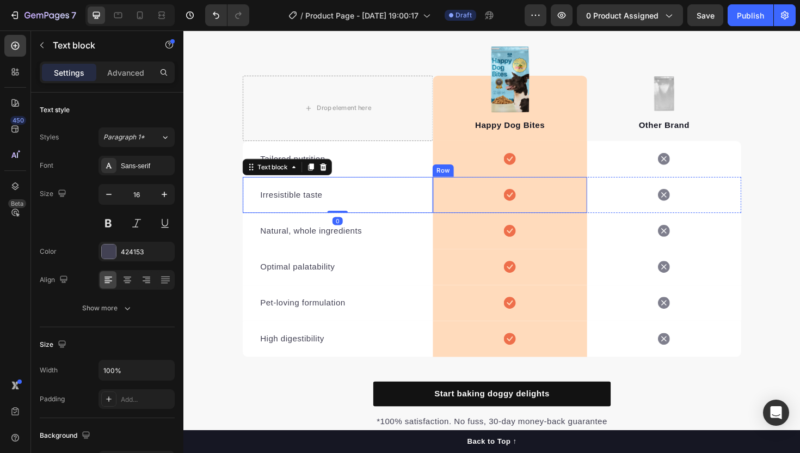
click at [522, 210] on icon at bounding box center [528, 204] width 13 height 13
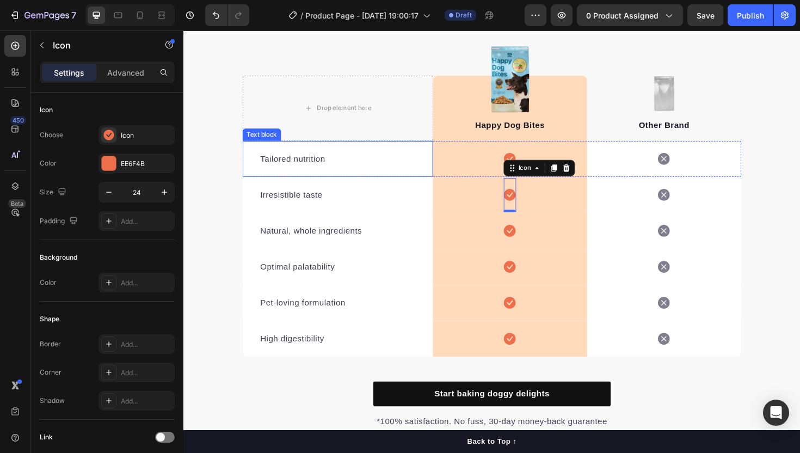
click at [321, 165] on p "Tailored nutrition" at bounding box center [346, 166] width 164 height 13
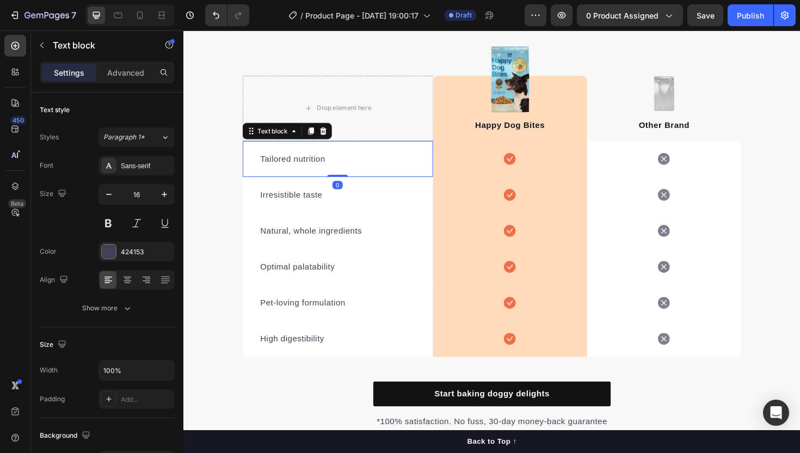
click at [321, 165] on p "Tailored nutrition" at bounding box center [346, 166] width 164 height 13
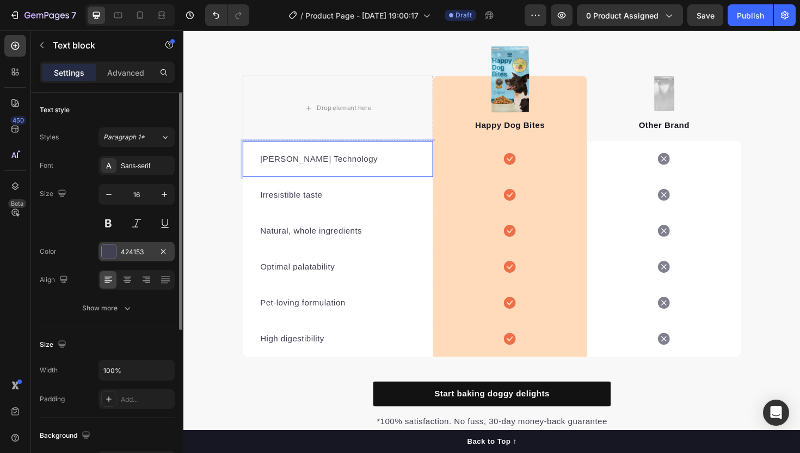
click at [137, 247] on div "424153" at bounding box center [137, 252] width 32 height 10
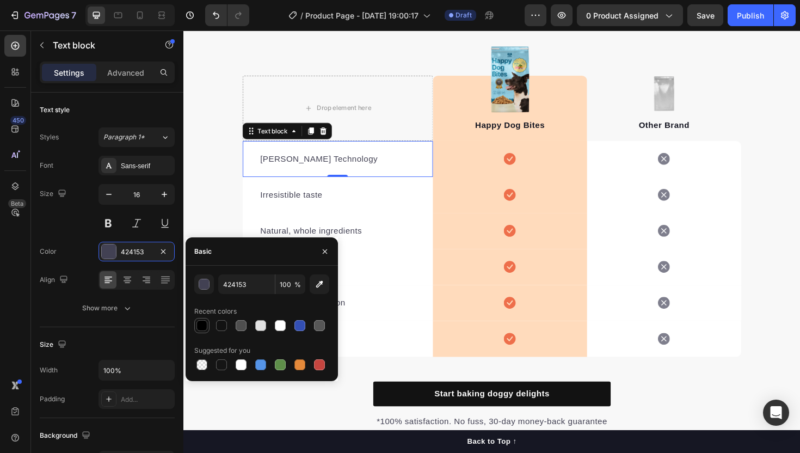
click at [203, 325] on div at bounding box center [201, 325] width 11 height 11
type input "000000"
click at [300, 200] on p "Irresistible taste" at bounding box center [346, 204] width 164 height 13
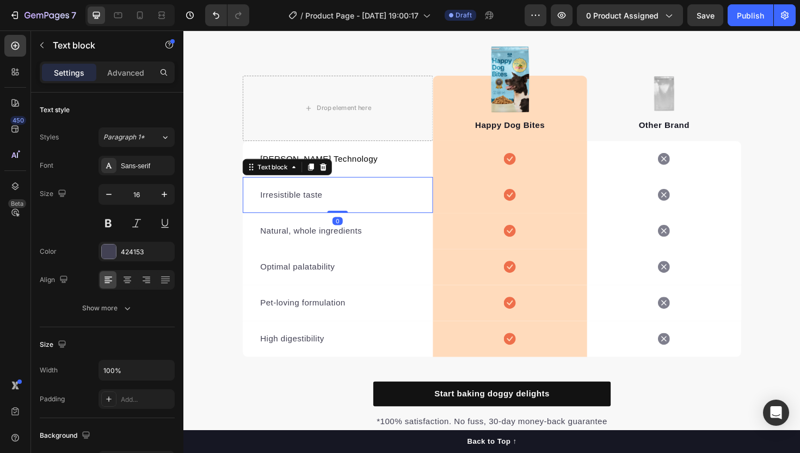
click at [300, 200] on p "Irresistible taste" at bounding box center [346, 204] width 164 height 13
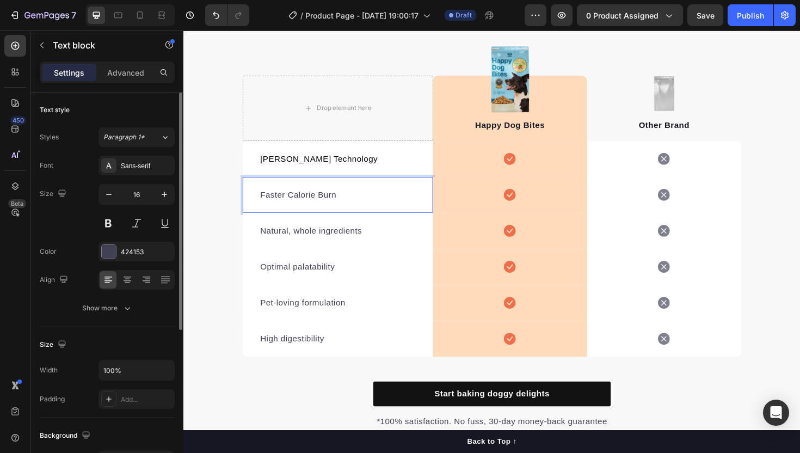
click at [101, 262] on div "Font Sans-serif Size 16 Color 424153 Align Show more" at bounding box center [107, 237] width 135 height 162
click at [114, 261] on div "424153" at bounding box center [137, 252] width 76 height 20
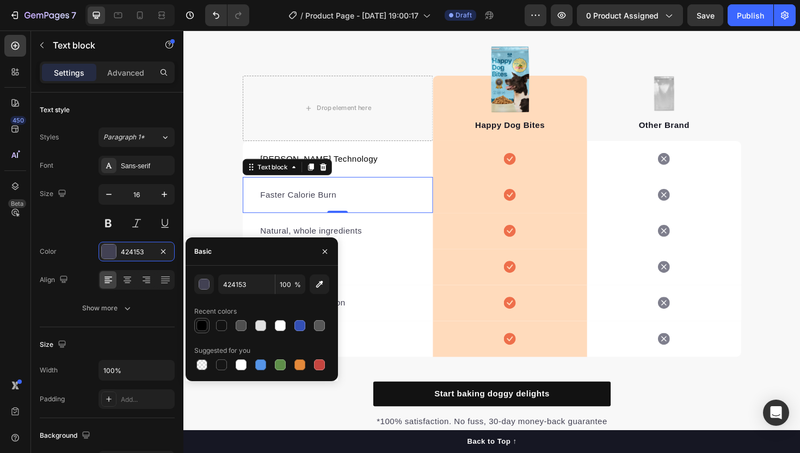
click at [209, 327] on div at bounding box center [201, 325] width 15 height 15
type input "000000"
click at [292, 242] on p "Natural, whole ingredients" at bounding box center [346, 242] width 164 height 13
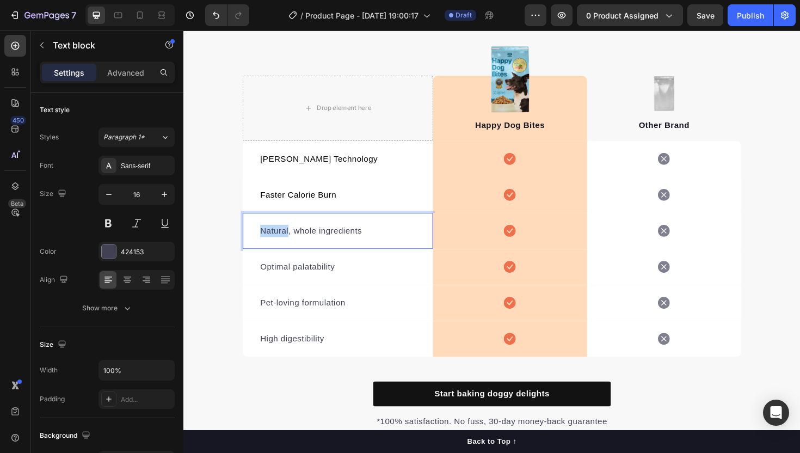
click at [292, 242] on p "Natural, whole ingredients" at bounding box center [346, 242] width 164 height 13
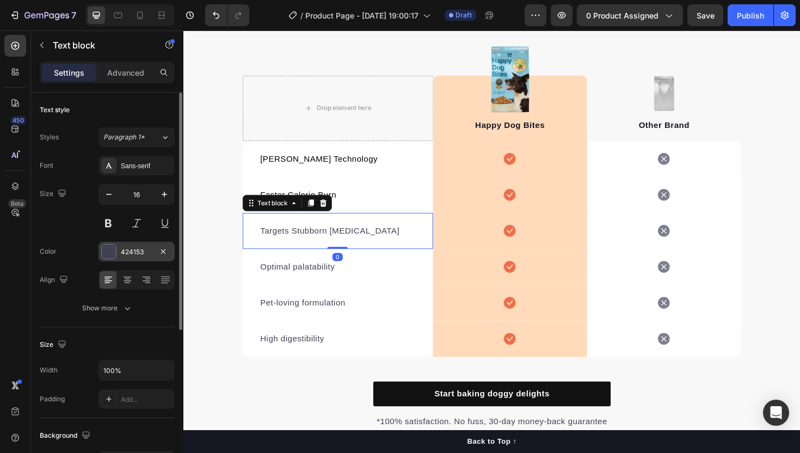
click at [134, 254] on div "424153" at bounding box center [137, 252] width 32 height 10
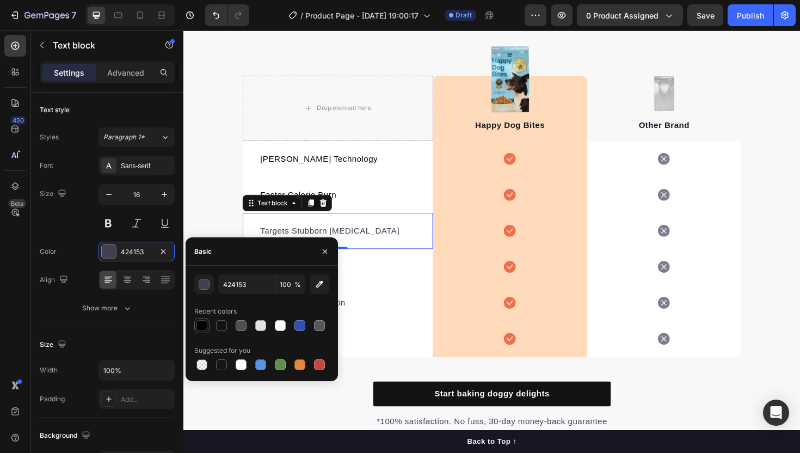
click at [202, 325] on div at bounding box center [201, 325] width 11 height 11
type input "000000"
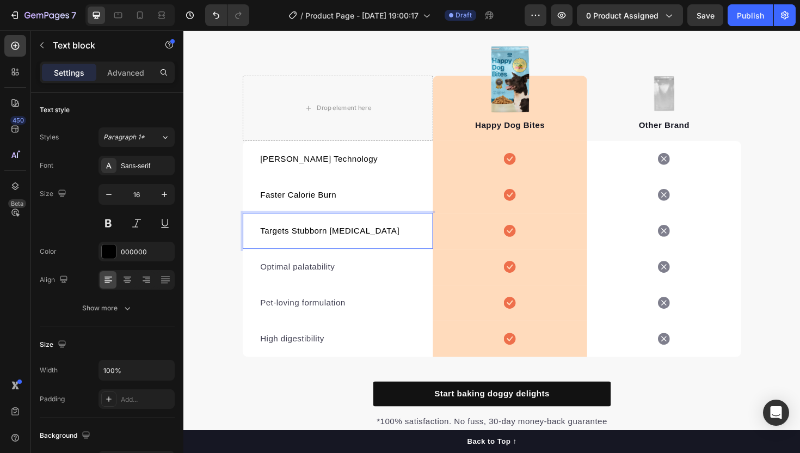
click at [381, 241] on p "Targets Stubborn [MEDICAL_DATA]" at bounding box center [346, 242] width 164 height 13
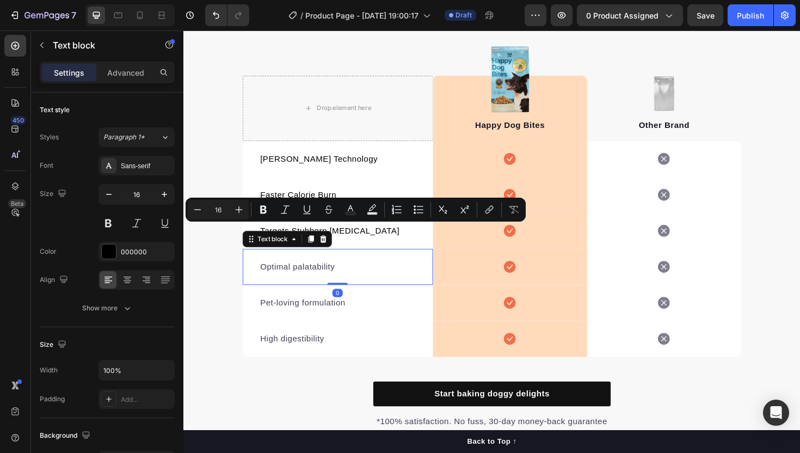
click at [324, 277] on p "Optimal palatability" at bounding box center [346, 280] width 164 height 13
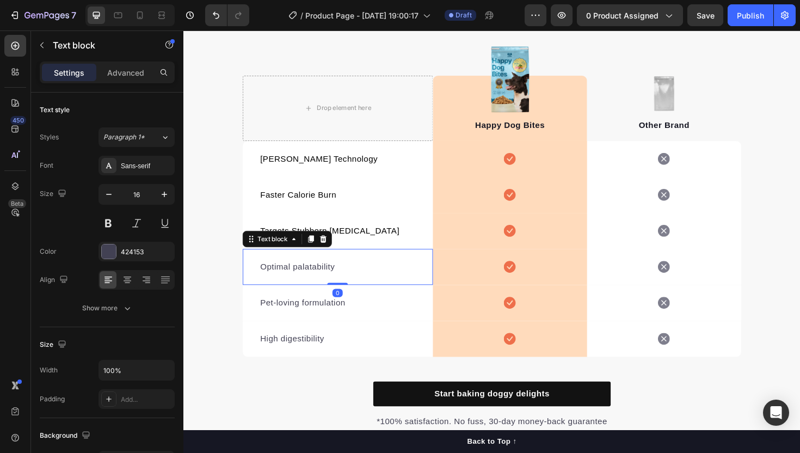
click at [324, 277] on p "Optimal palatability" at bounding box center [346, 280] width 164 height 13
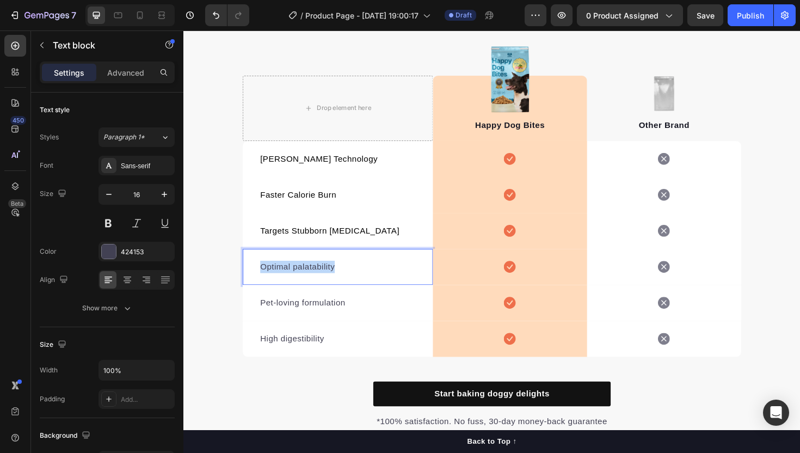
click at [324, 277] on p "Optimal palatability" at bounding box center [346, 280] width 164 height 13
click at [138, 254] on div "424153" at bounding box center [137, 252] width 32 height 10
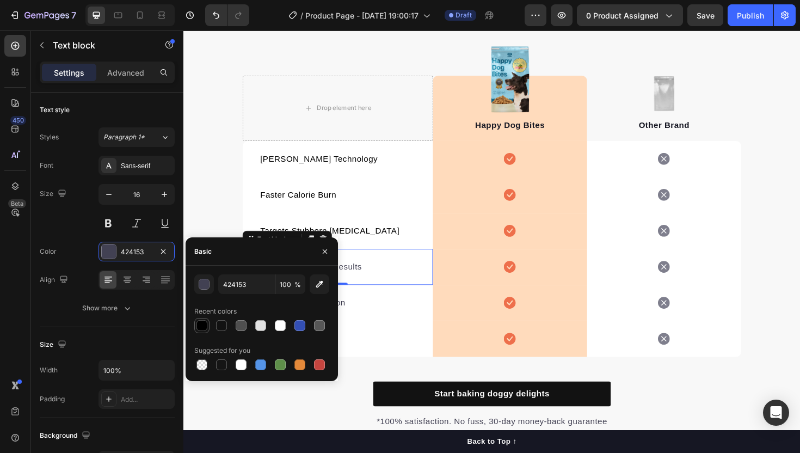
click at [197, 327] on div at bounding box center [201, 325] width 11 height 11
type input "000000"
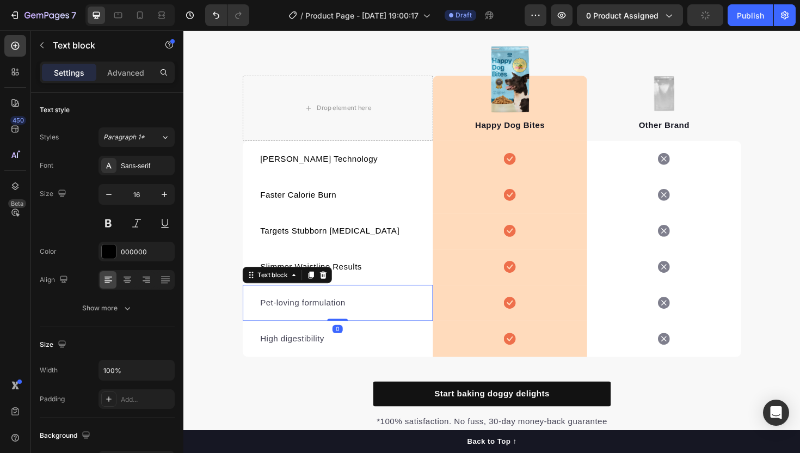
click at [345, 319] on p "Pet-loving formulation" at bounding box center [346, 318] width 164 height 13
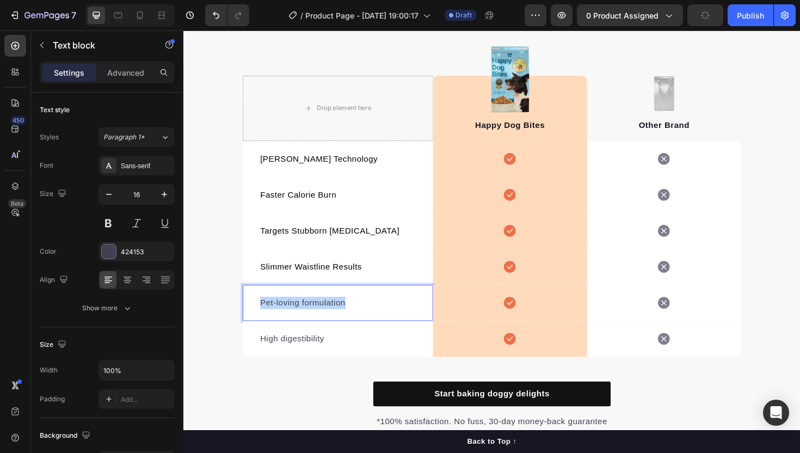
click at [345, 319] on p "Pet-loving formulation" at bounding box center [346, 318] width 164 height 13
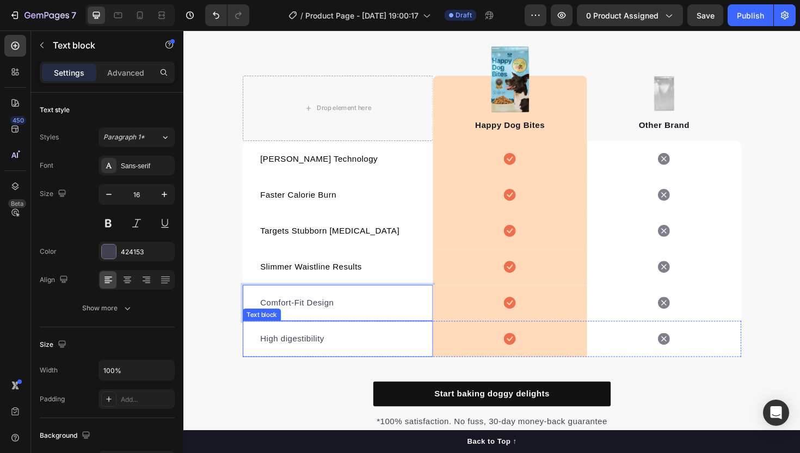
click at [293, 353] on p "High digestibility" at bounding box center [346, 356] width 164 height 13
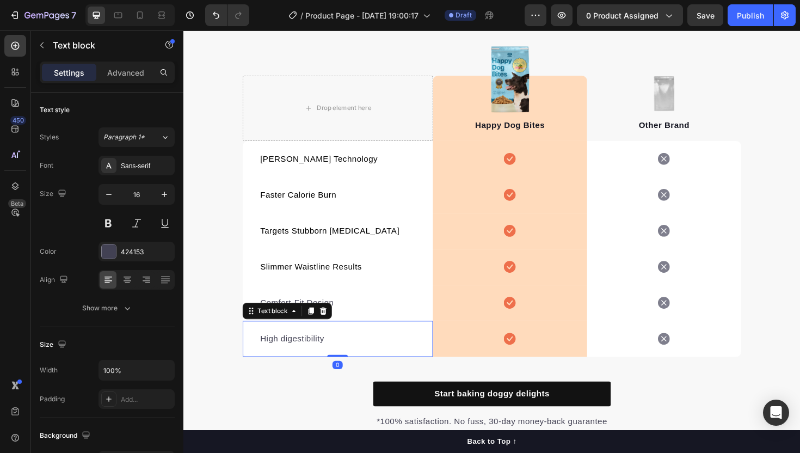
click at [293, 353] on p "High digestibility" at bounding box center [346, 356] width 164 height 13
click at [332, 349] on div "Backed by Personal Trainers" at bounding box center [346, 356] width 167 height 15
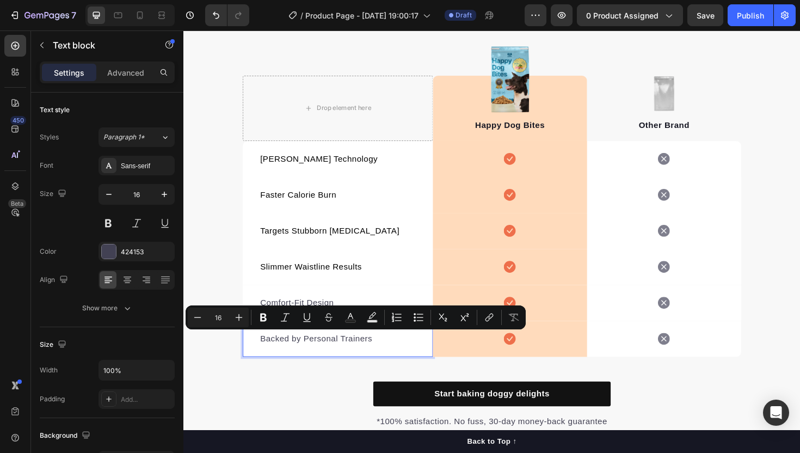
click at [331, 353] on p "Backed by Personal Trainers" at bounding box center [346, 356] width 164 height 13
drag, startPoint x: 331, startPoint y: 354, endPoint x: 384, endPoint y: 353, distance: 52.8
click at [384, 353] on p "Backed by Personal Trainers" at bounding box center [346, 356] width 164 height 13
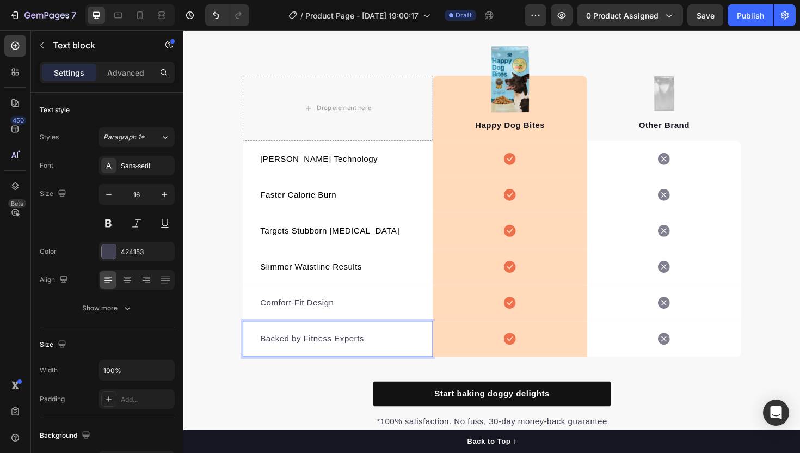
click at [293, 356] on p "Backed by Fitness Experts" at bounding box center [346, 356] width 164 height 13
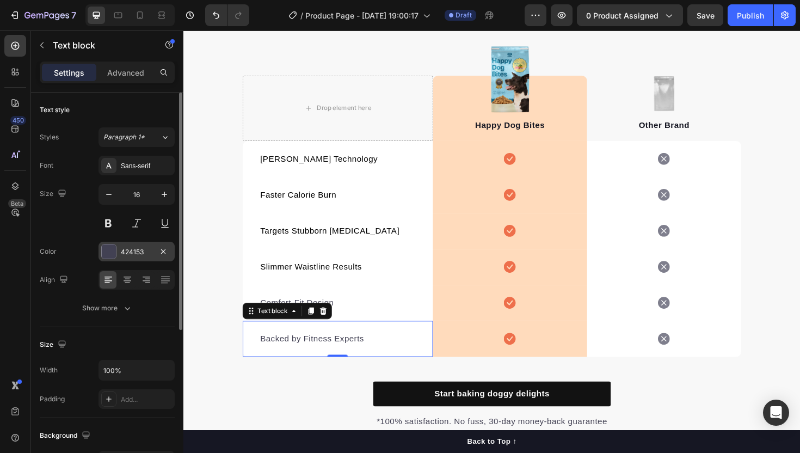
click at [136, 256] on div "424153" at bounding box center [137, 252] width 32 height 10
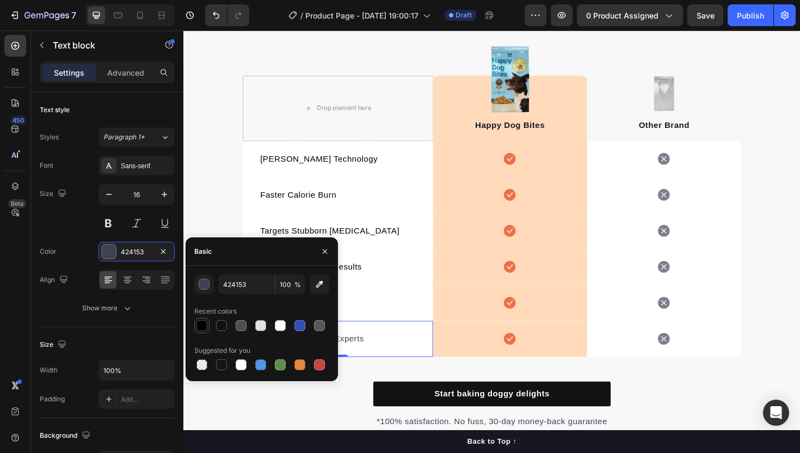
click at [206, 325] on div at bounding box center [201, 325] width 11 height 11
type input "000000"
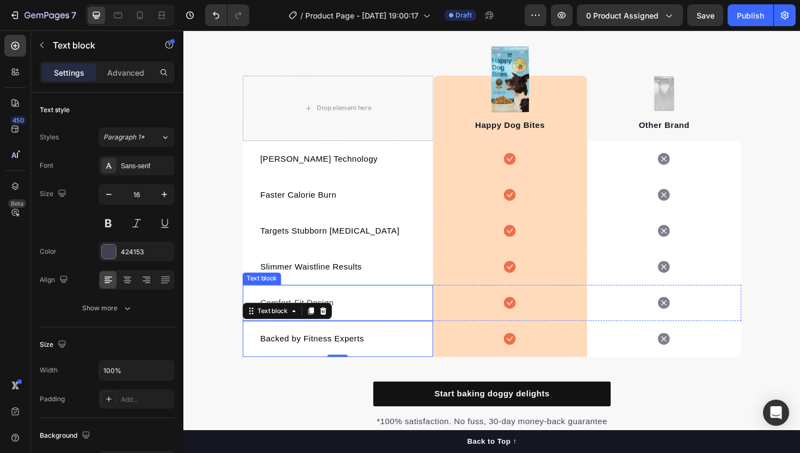
click at [402, 315] on p "Comfort-Fit Design" at bounding box center [346, 318] width 164 height 13
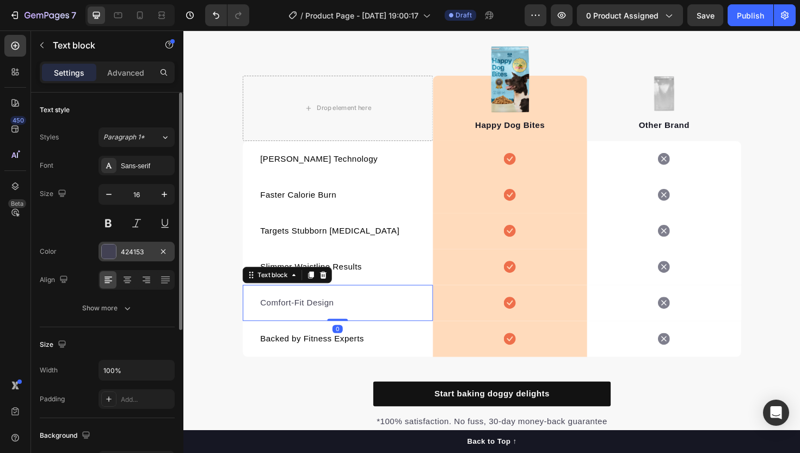
click at [114, 251] on div at bounding box center [109, 251] width 14 height 14
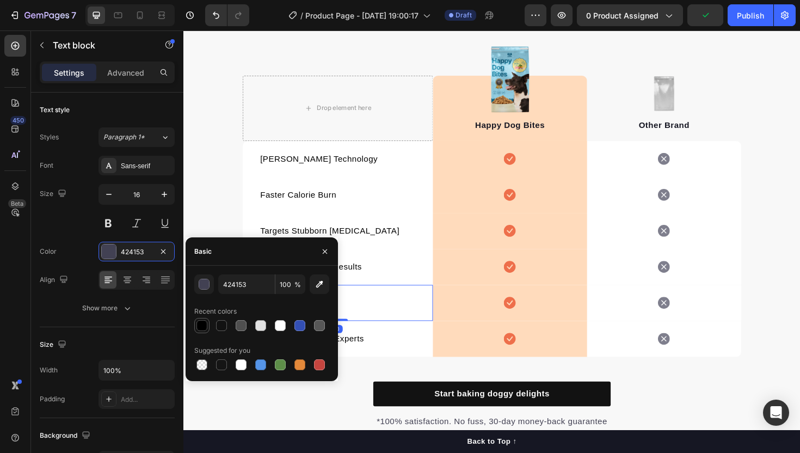
click at [206, 328] on div at bounding box center [201, 325] width 11 height 11
type input "000000"
click at [413, 273] on div "Slimmer Waistline Results" at bounding box center [346, 280] width 167 height 15
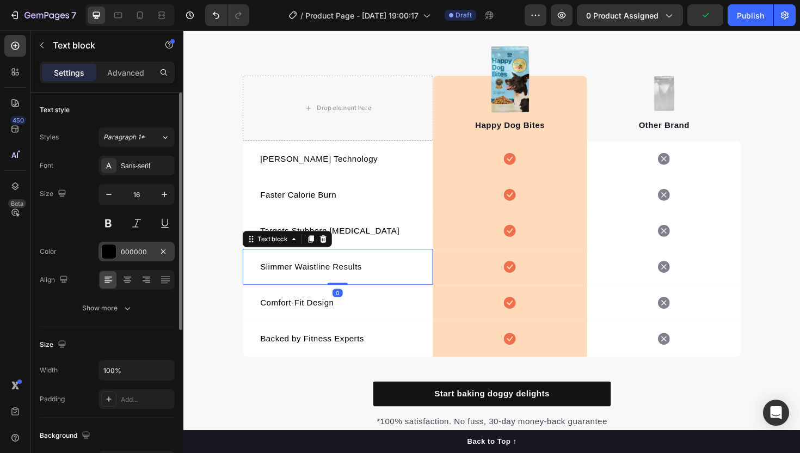
click at [121, 256] on div "000000" at bounding box center [137, 252] width 32 height 10
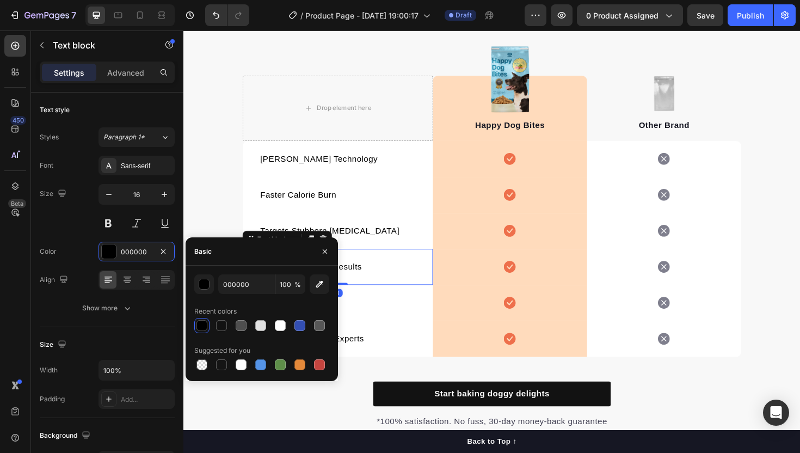
click at [201, 319] on div at bounding box center [201, 325] width 13 height 13
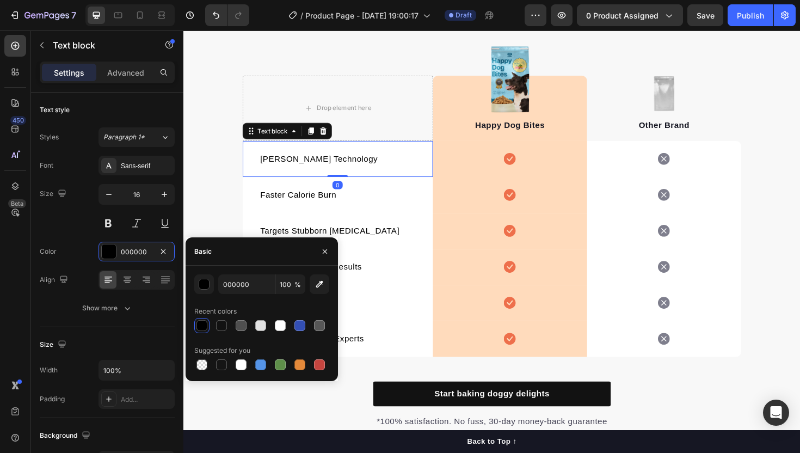
click at [317, 167] on p "[PERSON_NAME] Technology" at bounding box center [346, 166] width 164 height 13
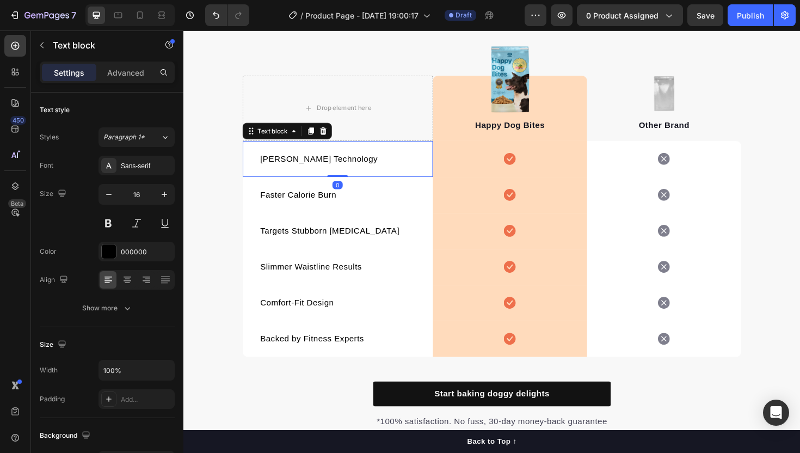
click at [317, 167] on p "[PERSON_NAME] Technology" at bounding box center [346, 166] width 164 height 13
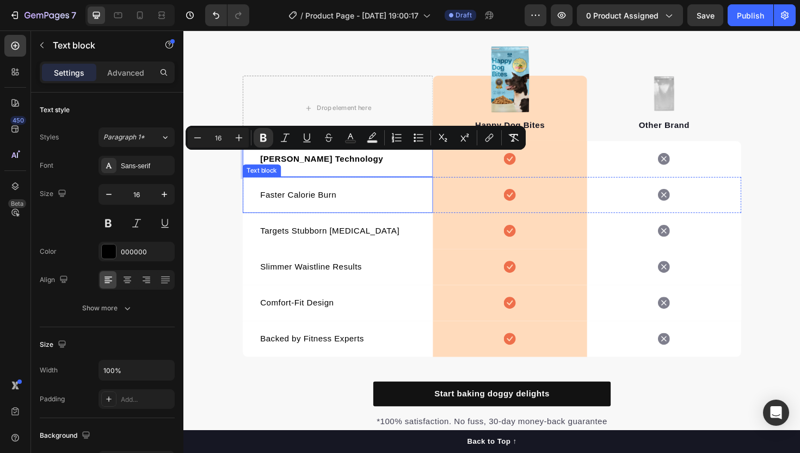
click at [312, 200] on p "Faster Calorie Burn" at bounding box center [346, 204] width 164 height 13
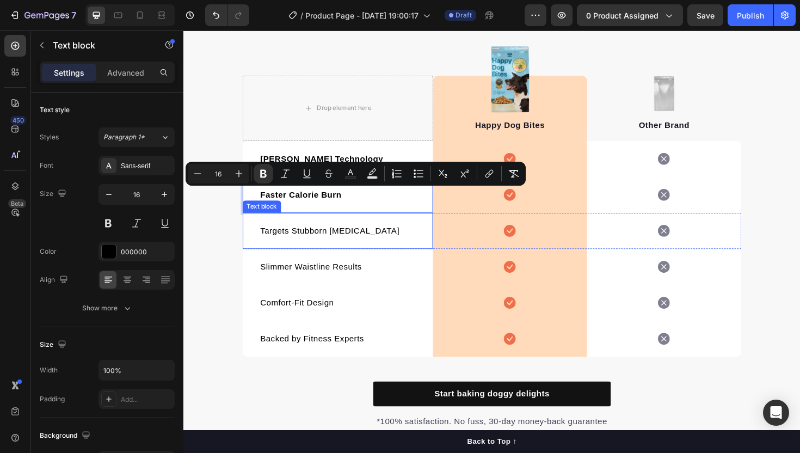
click at [318, 244] on p "Targets Stubborn [MEDICAL_DATA]" at bounding box center [346, 242] width 164 height 13
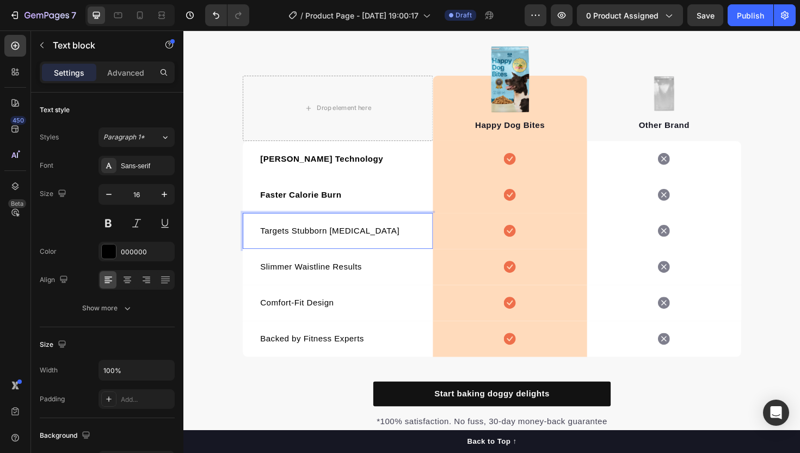
click at [318, 244] on p "Targets Stubborn [MEDICAL_DATA]" at bounding box center [346, 242] width 164 height 13
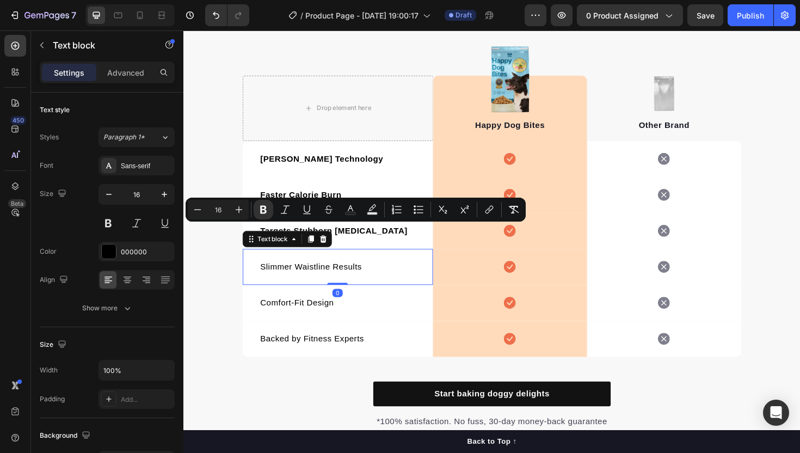
click at [308, 279] on p "Slimmer Waistline Results" at bounding box center [346, 280] width 164 height 13
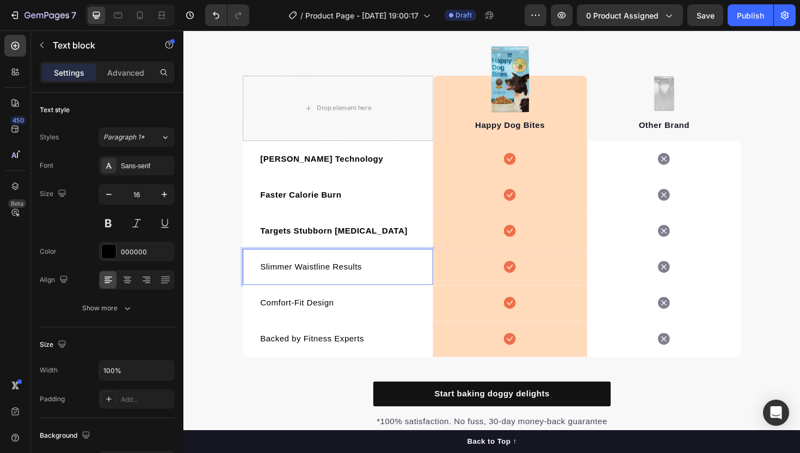
click at [308, 279] on p "Slimmer Waistline Results" at bounding box center [346, 280] width 164 height 13
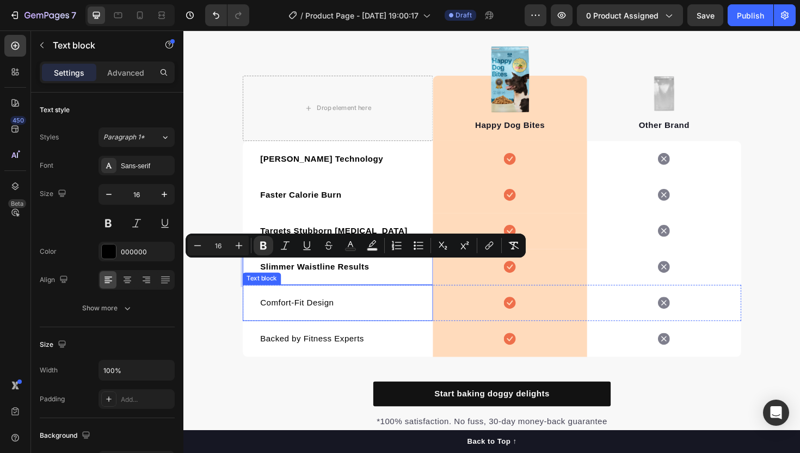
click at [315, 317] on p "Comfort-Fit Design" at bounding box center [346, 318] width 164 height 13
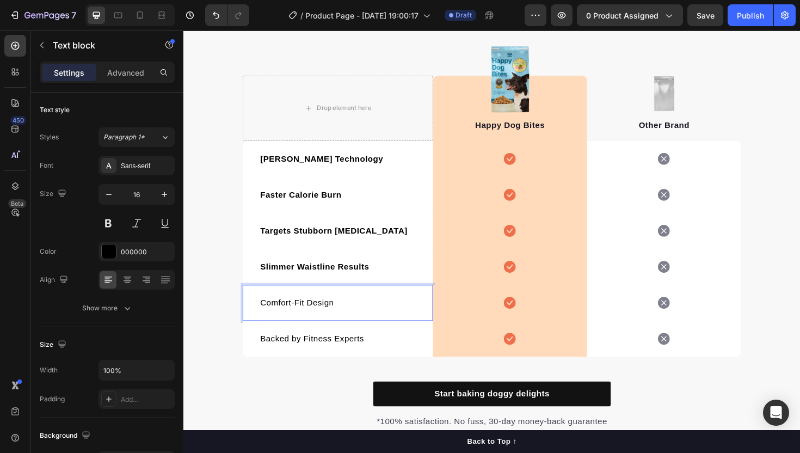
click at [315, 317] on p "Comfort-Fit Design" at bounding box center [346, 318] width 164 height 13
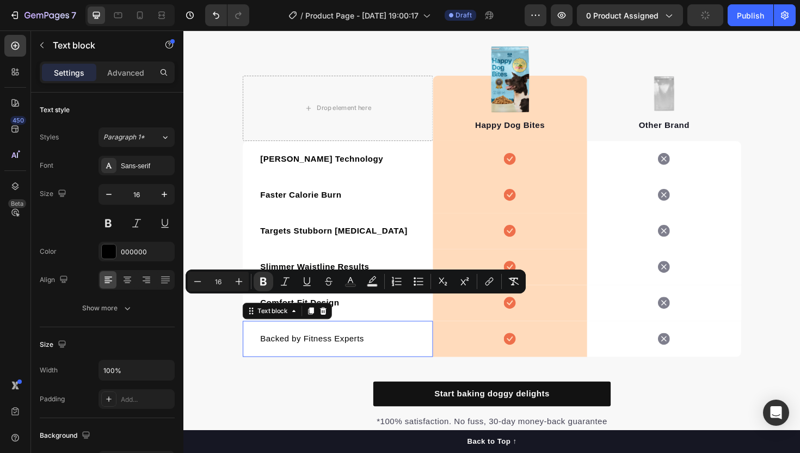
click at [324, 365] on div "Backed by Fitness Experts Text block 0" at bounding box center [346, 357] width 201 height 38
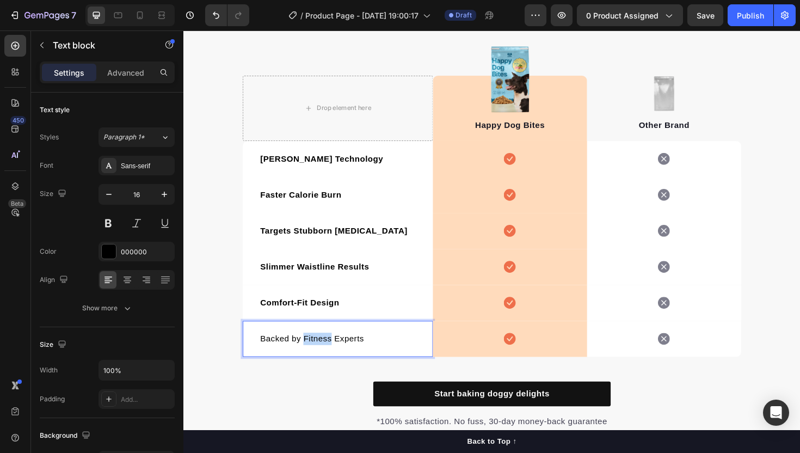
click at [324, 352] on p "Backed by Fitness Experts" at bounding box center [346, 356] width 164 height 13
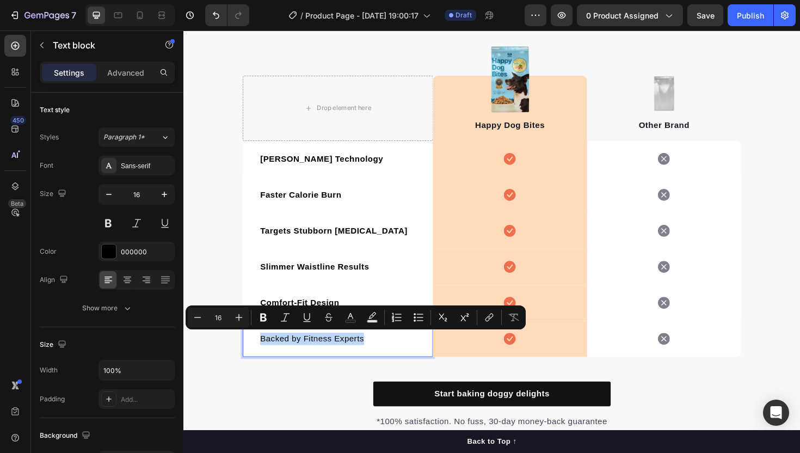
click at [296, 362] on p "Backed by Fitness Experts" at bounding box center [346, 356] width 164 height 13
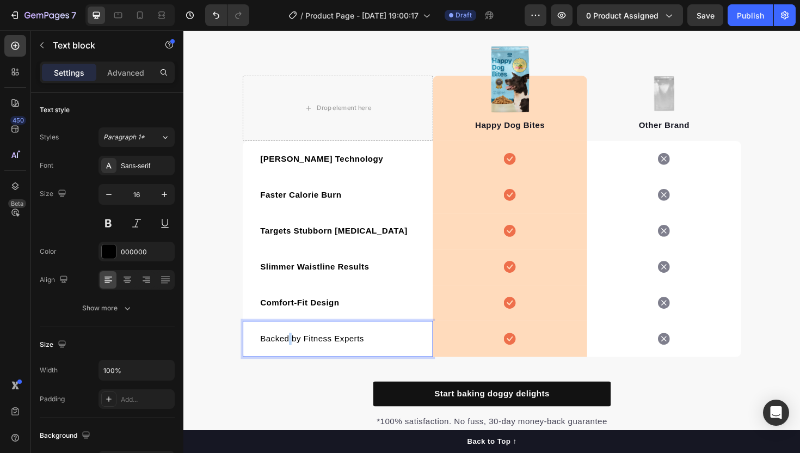
click at [296, 362] on p "Backed by Fitness Experts" at bounding box center [346, 356] width 164 height 13
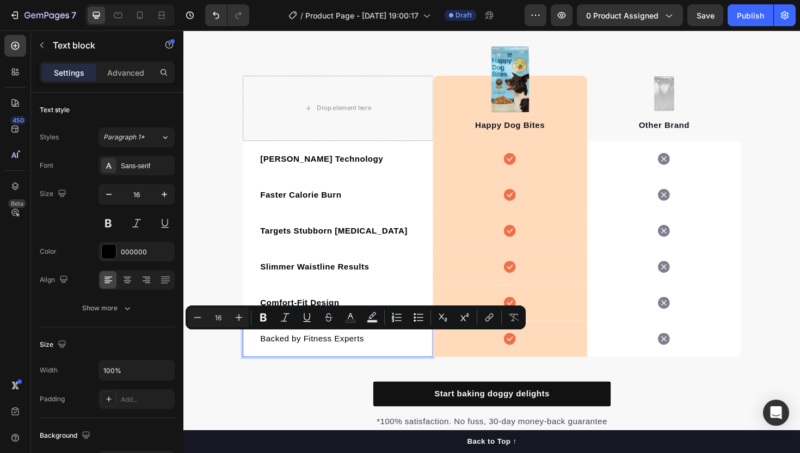
click at [289, 359] on p "Backed by Fitness Experts" at bounding box center [346, 356] width 164 height 13
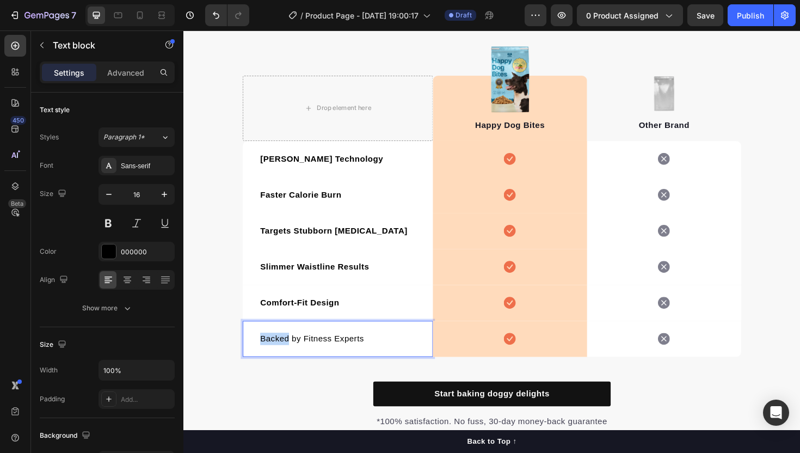
click at [289, 359] on p "Backed by Fitness Experts" at bounding box center [346, 356] width 164 height 13
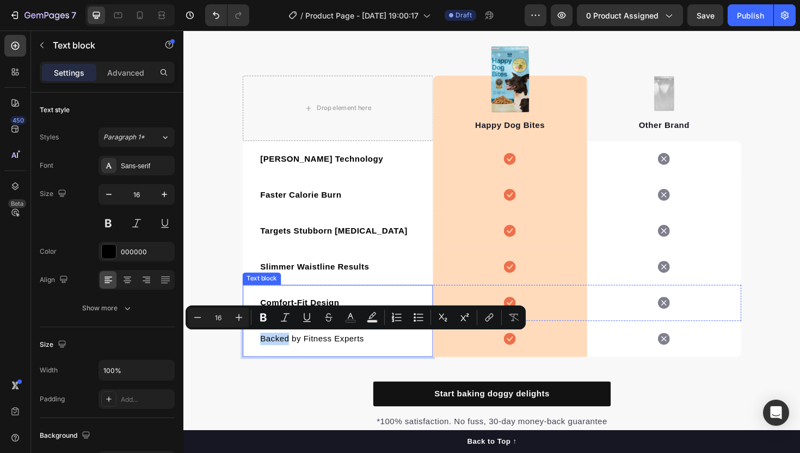
click at [308, 301] on div "Comfort-Fit Design Text block" at bounding box center [346, 319] width 201 height 38
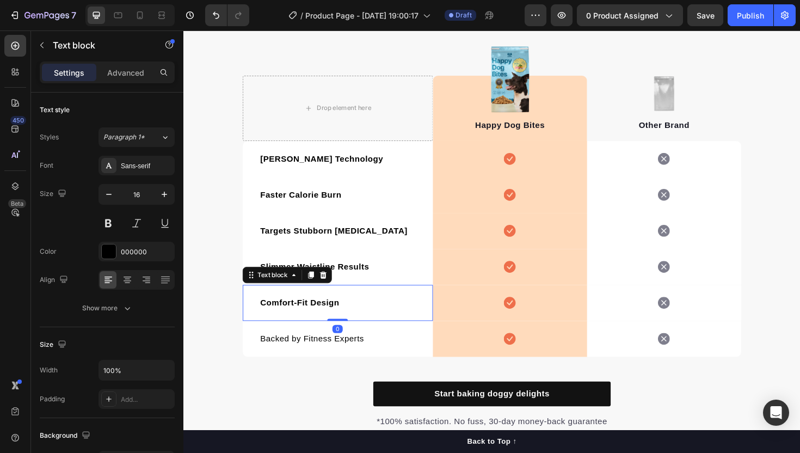
click at [308, 301] on div "Comfort-Fit Design Text block 0" at bounding box center [346, 319] width 201 height 38
click at [307, 317] on strong "Comfort-Fit Design" at bounding box center [306, 318] width 84 height 9
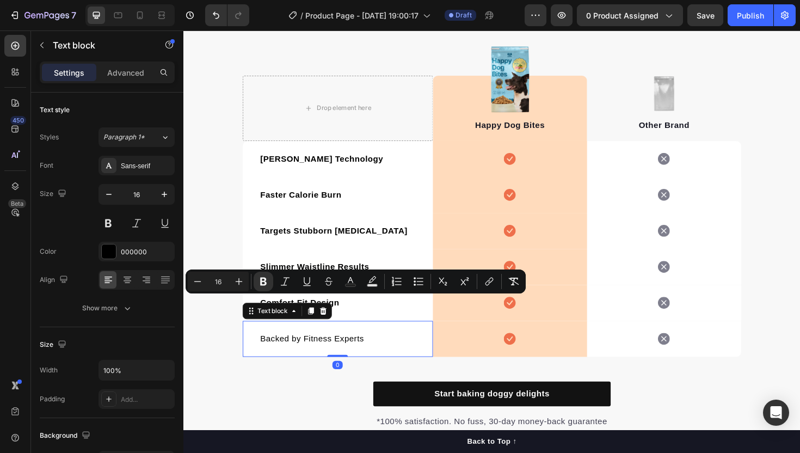
click at [309, 371] on div "Backed by Fitness Experts Text block 0" at bounding box center [346, 357] width 201 height 38
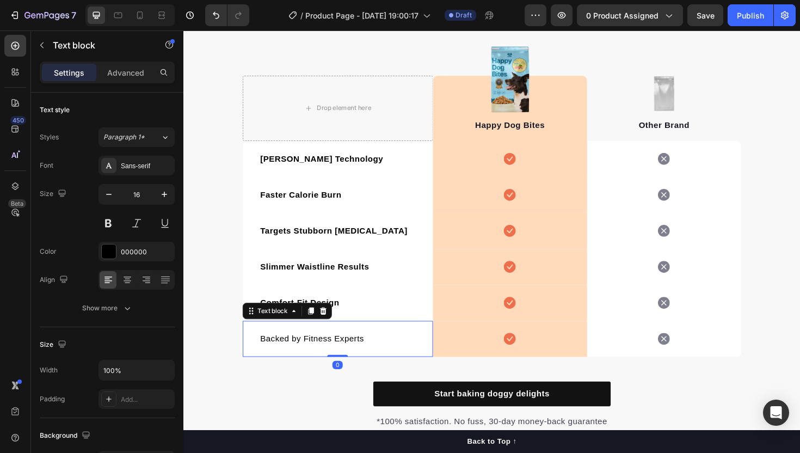
click at [309, 371] on div "Backed by Fitness Experts Text block 0" at bounding box center [346, 357] width 201 height 38
click at [311, 360] on p "Backed by Fitness Experts" at bounding box center [346, 356] width 164 height 13
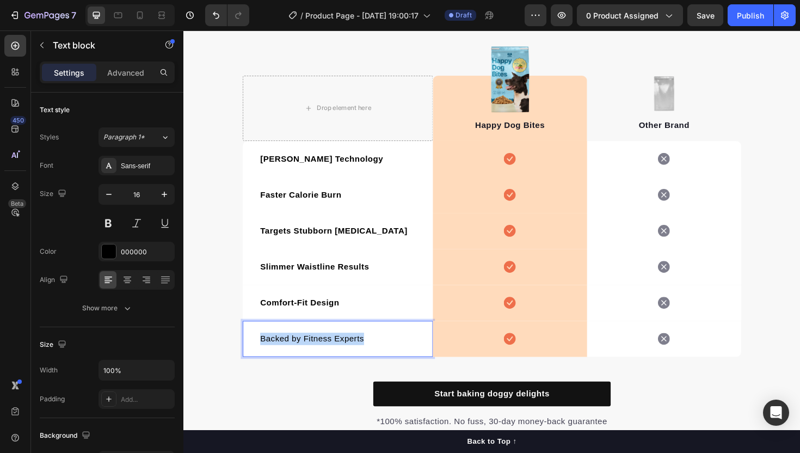
click at [311, 360] on p "Backed by Fitness Experts" at bounding box center [346, 356] width 164 height 13
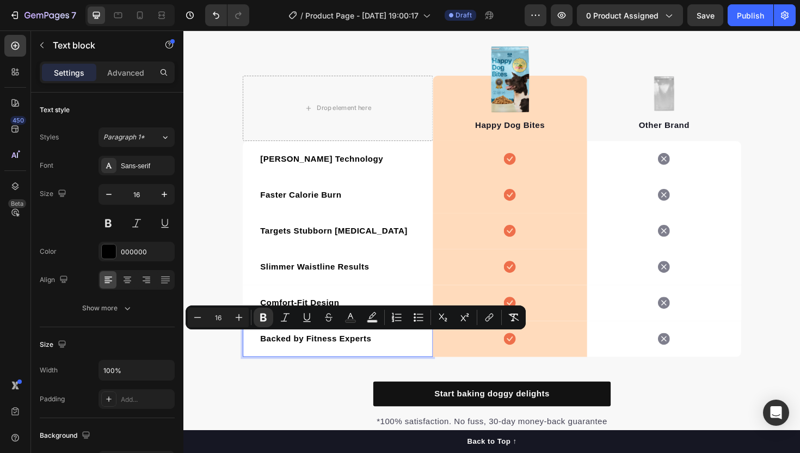
click at [327, 360] on strong "Backed by Fitness Experts" at bounding box center [323, 356] width 118 height 9
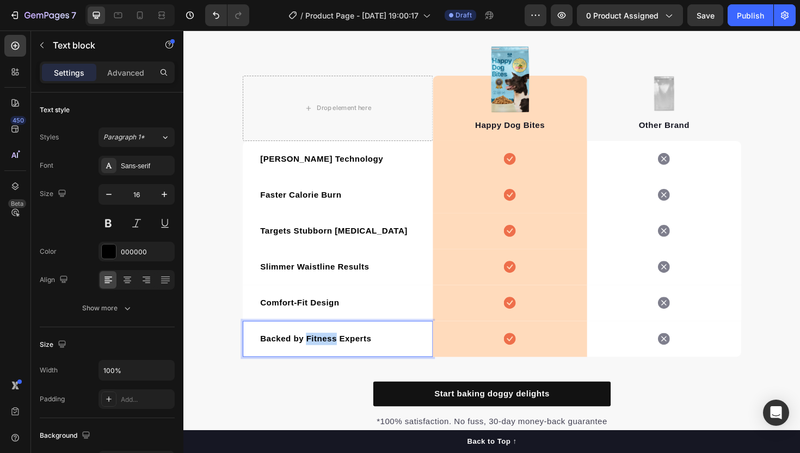
click at [327, 360] on strong "Backed by Fitness Experts" at bounding box center [323, 356] width 118 height 9
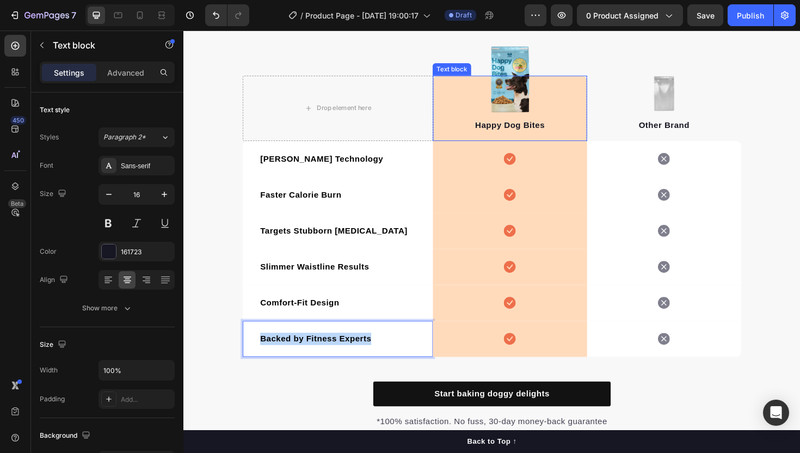
click at [519, 126] on p "Happy Dog Bites" at bounding box center [528, 131] width 161 height 13
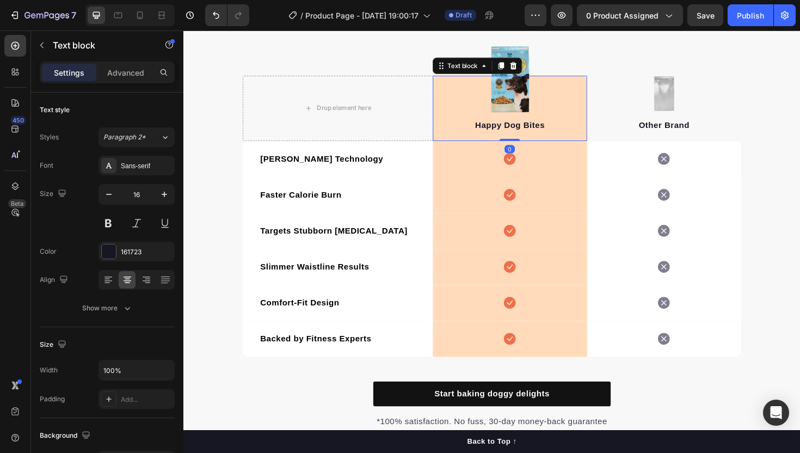
click at [519, 126] on p "Happy Dog Bites" at bounding box center [528, 131] width 161 height 13
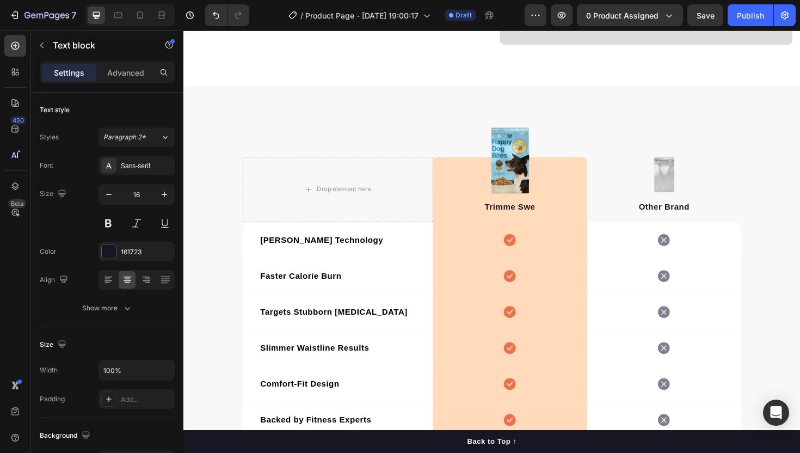
scroll to position [1457, 0]
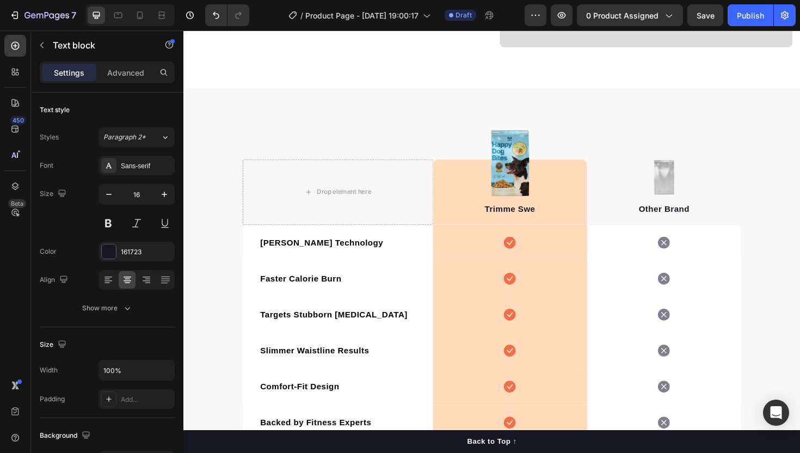
click at [551, 218] on p "Trimme Swe" at bounding box center [528, 219] width 161 height 13
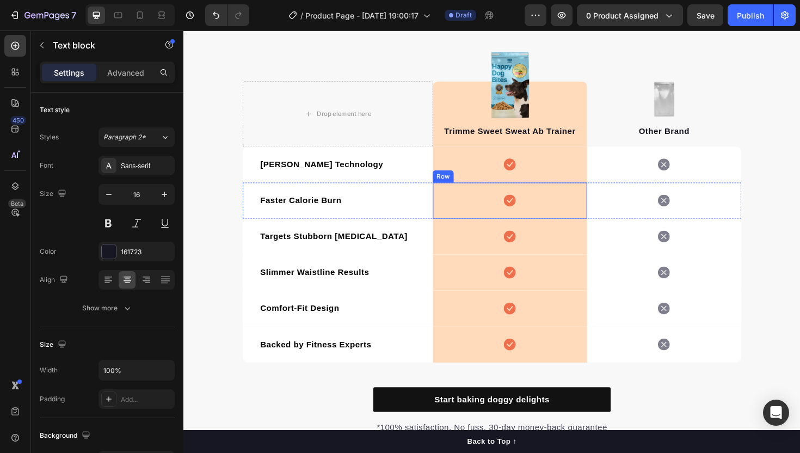
scroll to position [1597, 0]
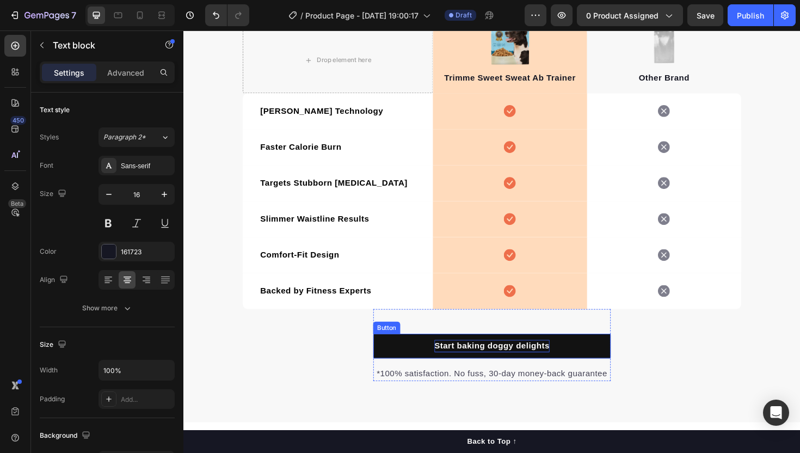
click at [471, 368] on div "Start baking doggy delights" at bounding box center [510, 364] width 122 height 13
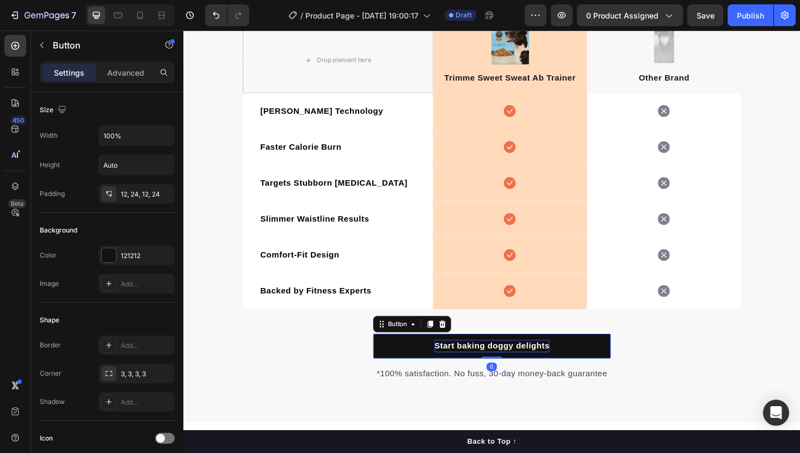
click at [471, 368] on div "Start baking doggy delights" at bounding box center [510, 364] width 122 height 13
click at [471, 368] on p "Start baking doggy delights" at bounding box center [510, 364] width 122 height 13
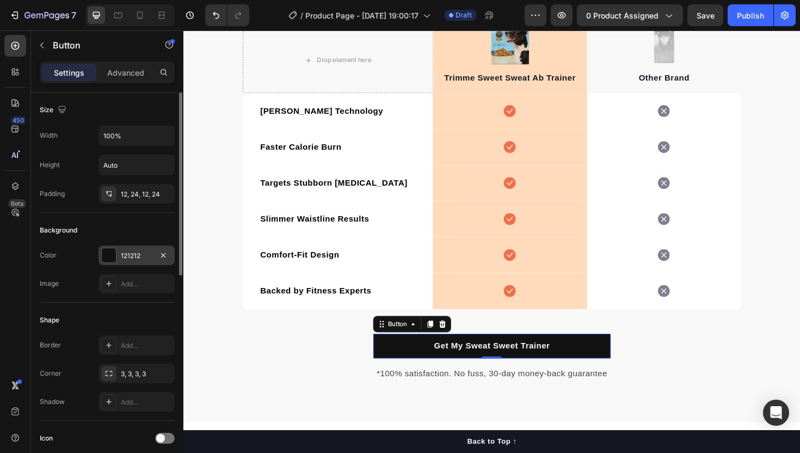
click at [143, 261] on div "121212" at bounding box center [137, 255] width 76 height 20
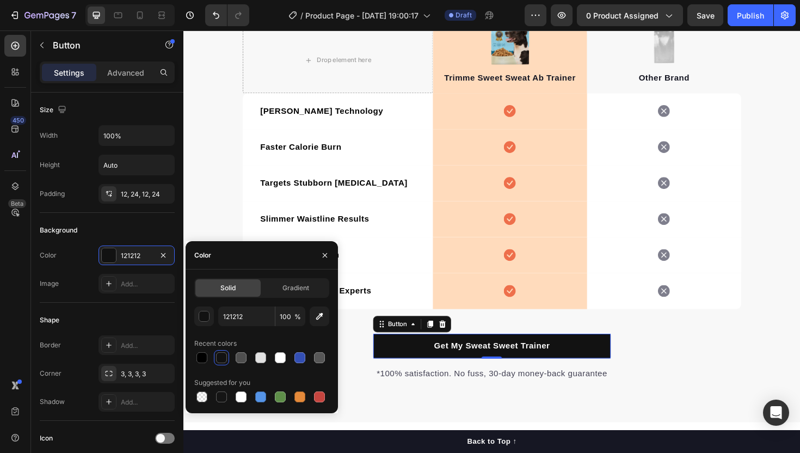
click at [206, 366] on div "121212 100 % Recent colors Suggested for you" at bounding box center [261, 355] width 135 height 98
click at [206, 358] on div at bounding box center [201, 357] width 11 height 11
type input "000000"
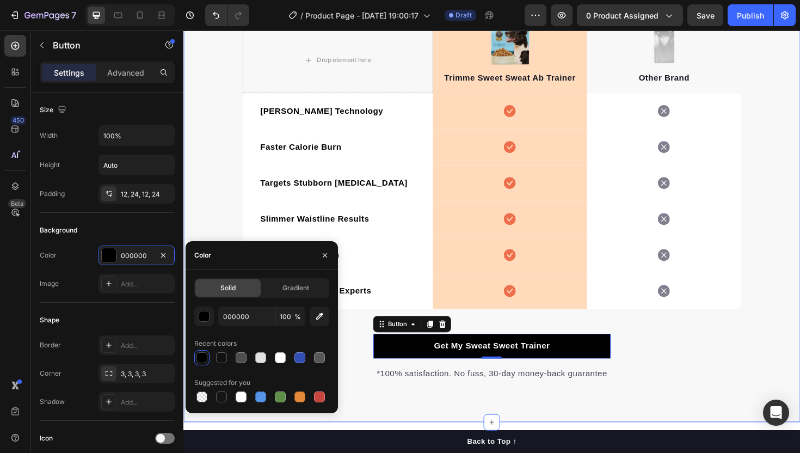
click at [410, 442] on div "Drop element here Image Trimme Sweet Sweat Ab Trainer Text block Row Image Othe…" at bounding box center [509, 199] width 653 height 493
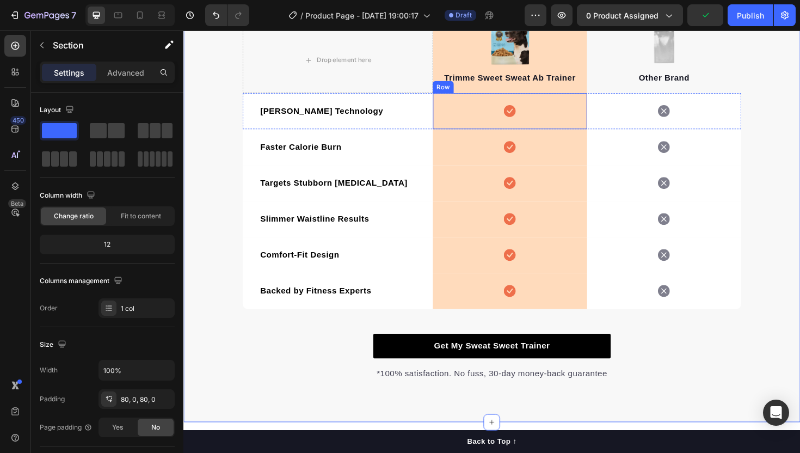
click at [531, 111] on icon at bounding box center [528, 115] width 13 height 13
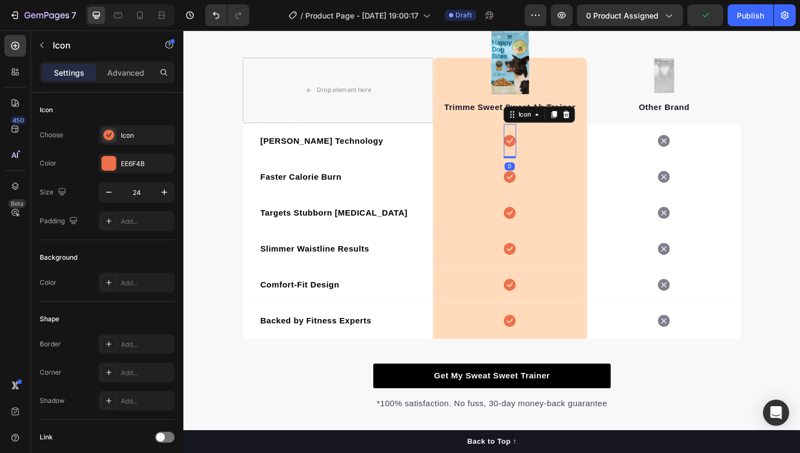
scroll to position [1559, 0]
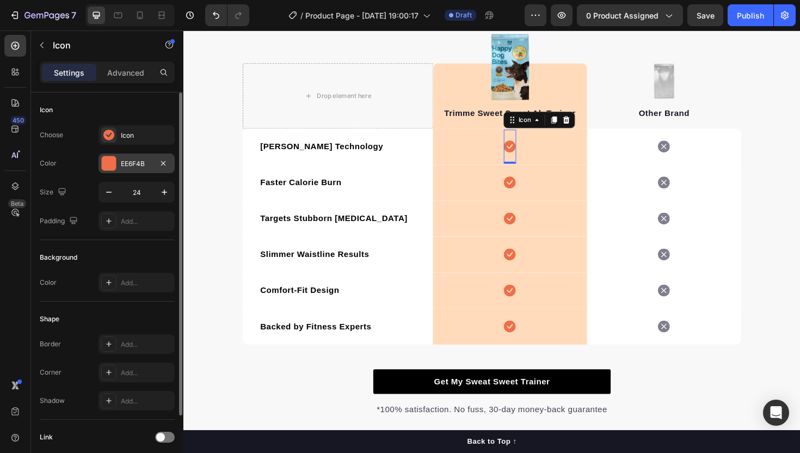
click at [141, 165] on div "EE6F4B" at bounding box center [137, 164] width 32 height 10
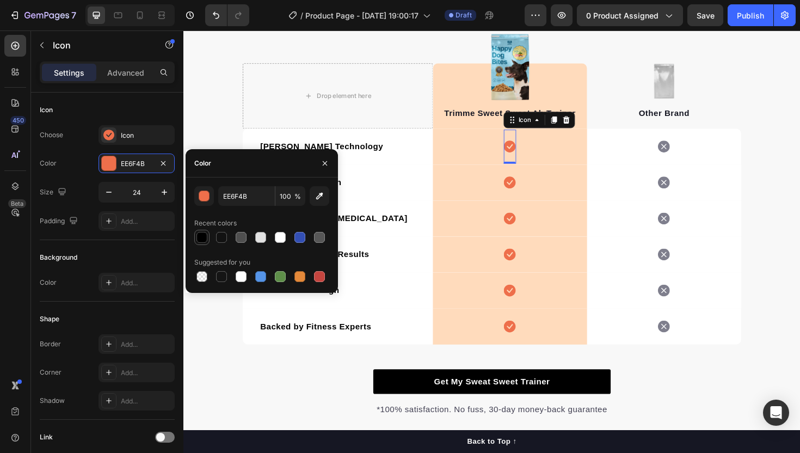
click at [204, 238] on div at bounding box center [201, 237] width 11 height 11
click at [221, 238] on div at bounding box center [221, 237] width 11 height 11
click at [207, 238] on div at bounding box center [201, 237] width 13 height 13
type input "000000"
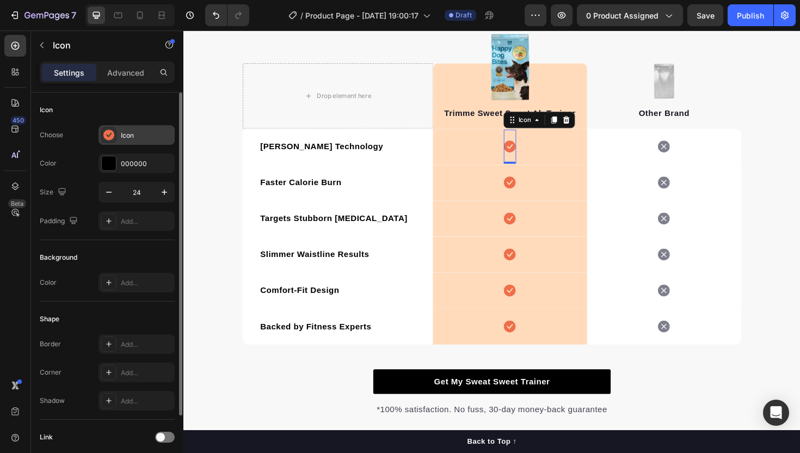
click at [130, 126] on div "Icon" at bounding box center [137, 135] width 76 height 20
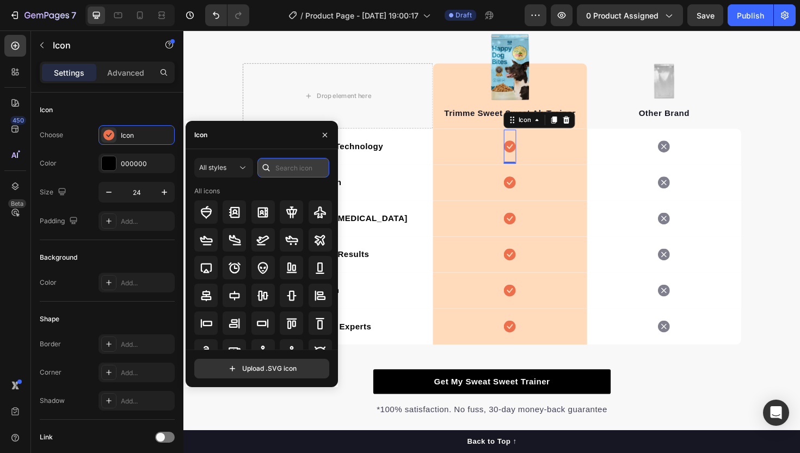
click at [293, 170] on input "text" at bounding box center [293, 168] width 72 height 20
type input "check"
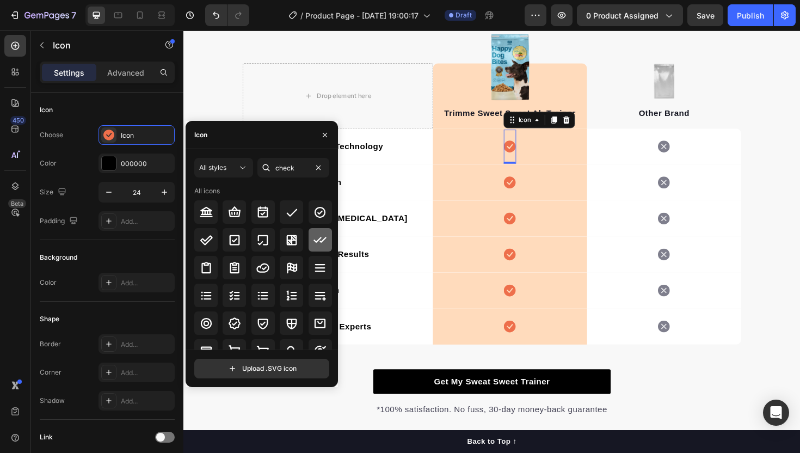
click at [320, 235] on icon at bounding box center [319, 239] width 13 height 13
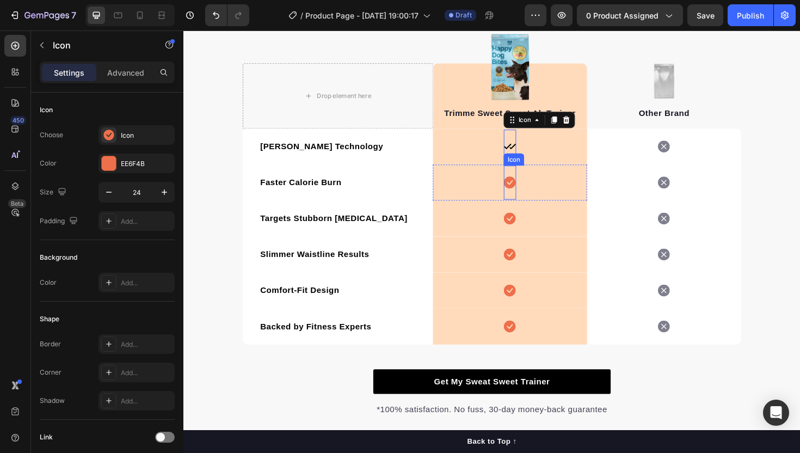
click at [534, 196] on icon at bounding box center [528, 191] width 13 height 13
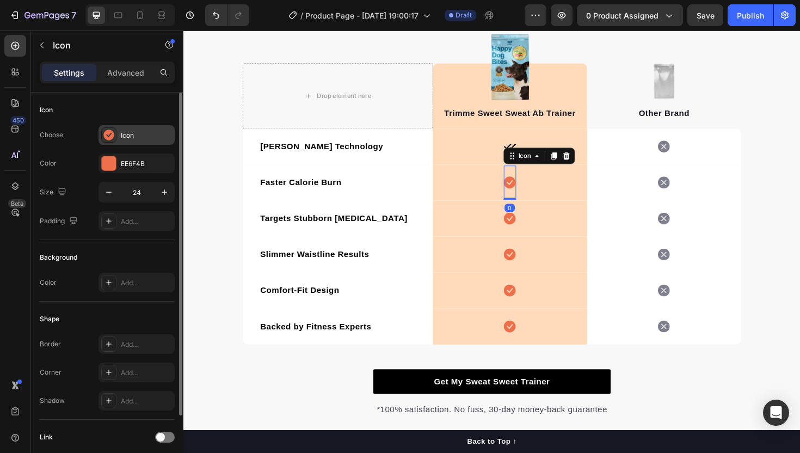
click at [132, 137] on div "Icon" at bounding box center [146, 136] width 51 height 10
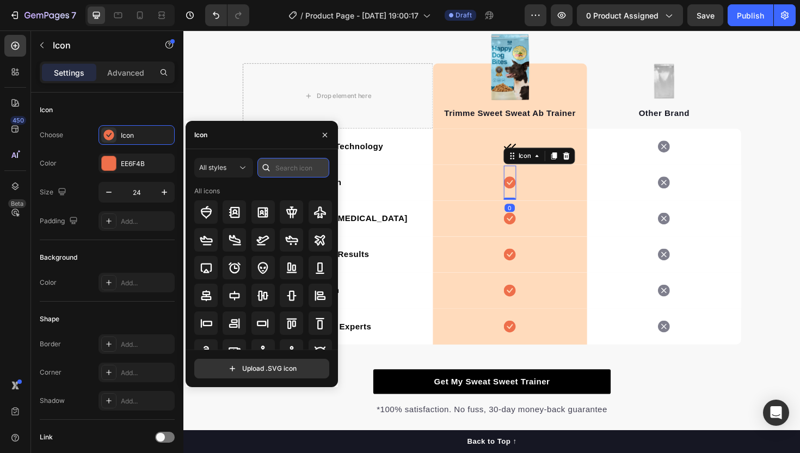
click at [305, 166] on input "text" at bounding box center [293, 168] width 72 height 20
type input "check"
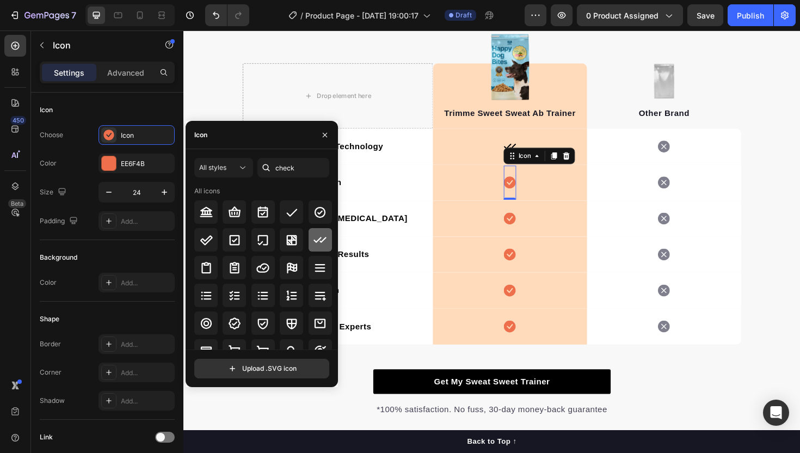
click at [324, 242] on div at bounding box center [320, 239] width 23 height 23
click at [534, 226] on icon at bounding box center [528, 229] width 13 height 13
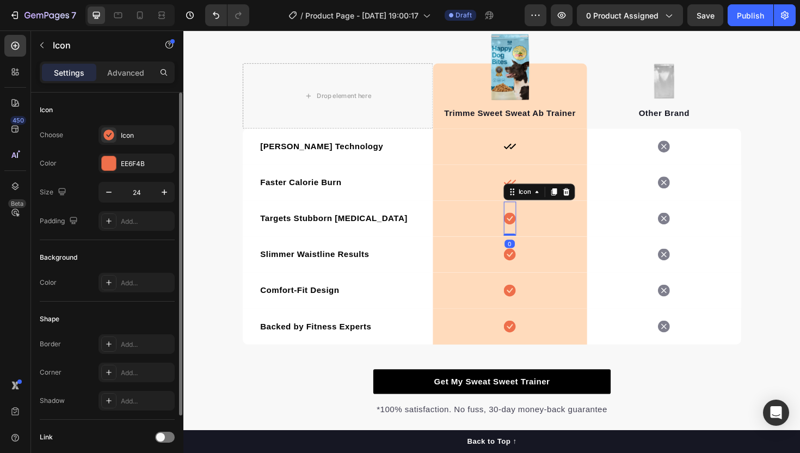
click at [144, 146] on div "Choose Icon Color EE6F4B Size 24 Padding Add..." at bounding box center [107, 178] width 135 height 106
click at [144, 141] on div "Icon" at bounding box center [137, 135] width 76 height 20
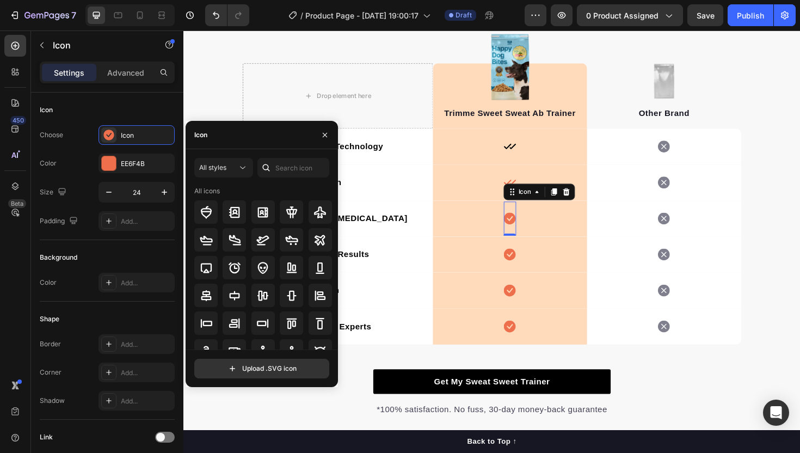
click at [302, 180] on div "All styles All icons" at bounding box center [261, 254] width 135 height 192
click at [300, 179] on div "All styles All icons" at bounding box center [261, 254] width 135 height 192
click at [300, 170] on input "text" at bounding box center [293, 168] width 72 height 20
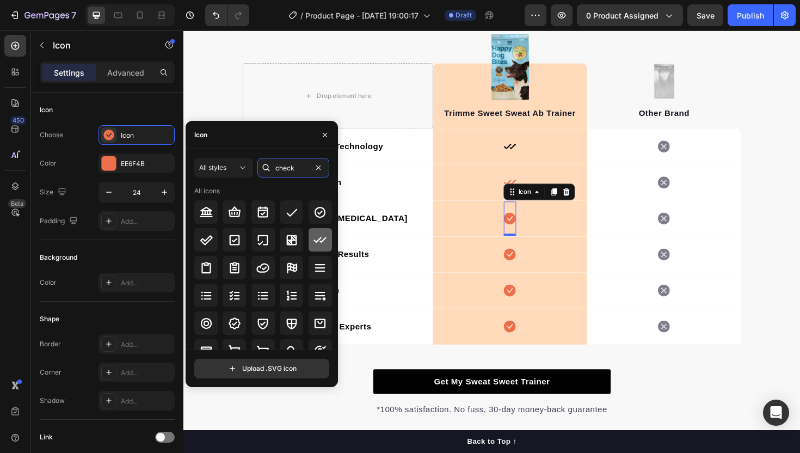
type input "check"
click at [309, 231] on div at bounding box center [320, 239] width 23 height 23
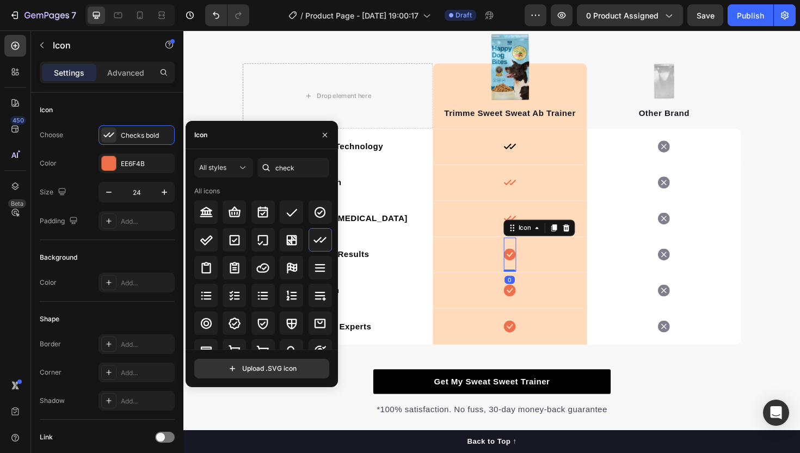
click at [525, 268] on icon at bounding box center [528, 267] width 13 height 13
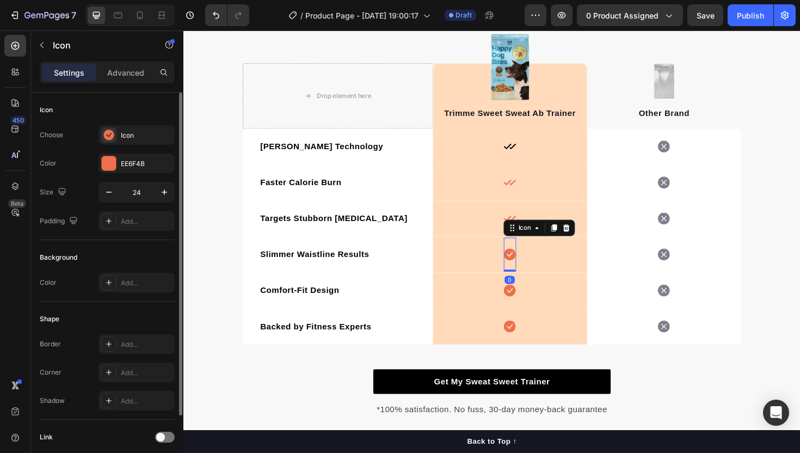
click at [133, 146] on div "Choose Icon Color EE6F4B Size 24 Padding Add..." at bounding box center [107, 178] width 135 height 106
click at [135, 142] on div "Icon" at bounding box center [137, 135] width 76 height 20
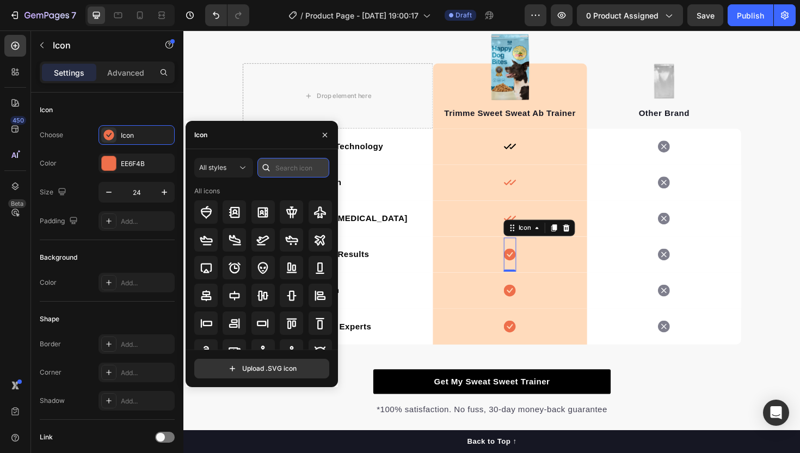
click at [306, 167] on input "text" at bounding box center [293, 168] width 72 height 20
type input "check"
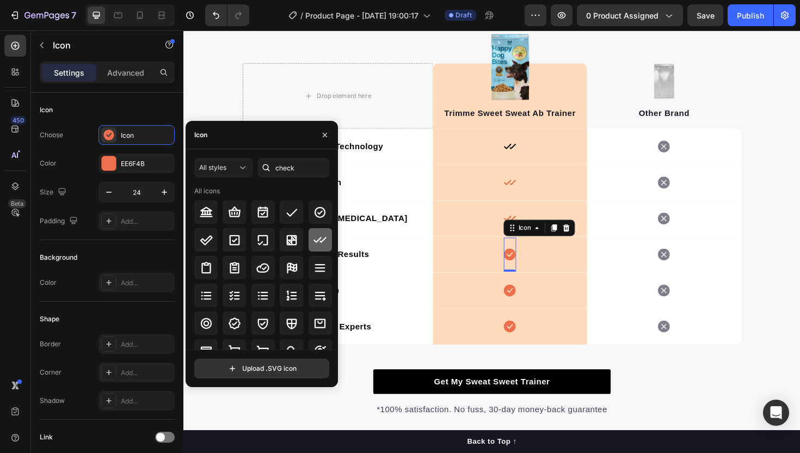
click at [315, 232] on div at bounding box center [320, 239] width 23 height 23
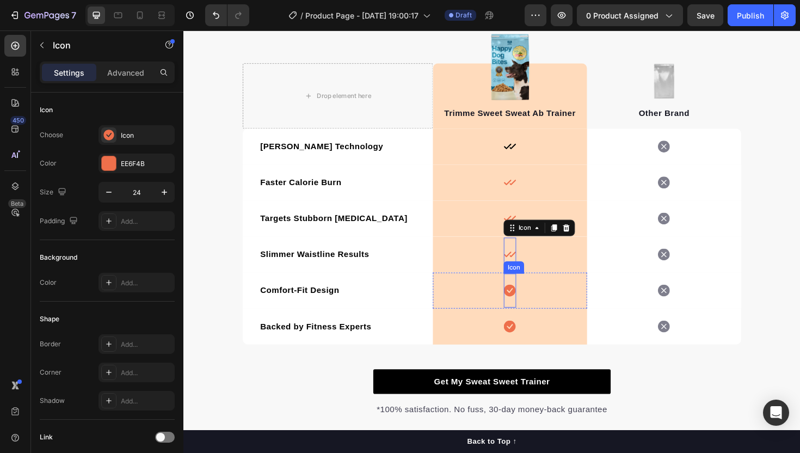
click at [533, 309] on icon at bounding box center [528, 305] width 13 height 13
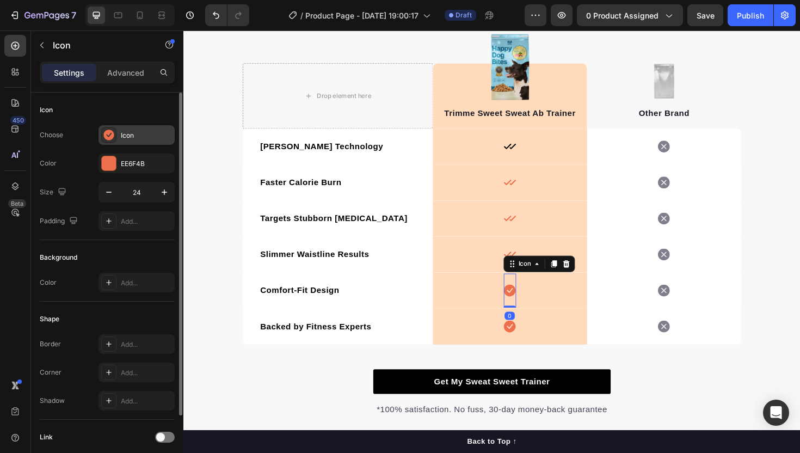
click at [144, 132] on div "Icon" at bounding box center [146, 136] width 51 height 10
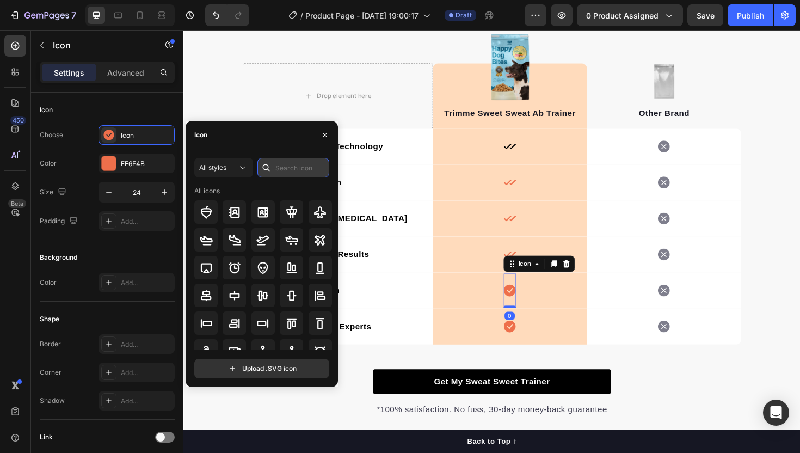
click at [309, 171] on input "text" at bounding box center [293, 168] width 72 height 20
type input "check"
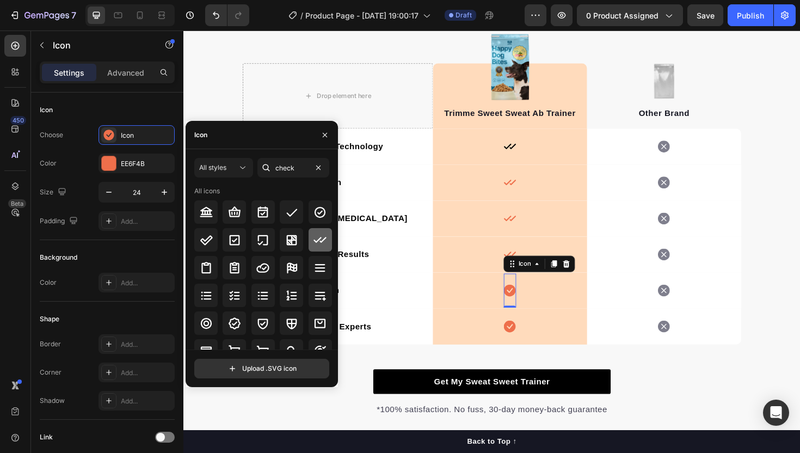
click at [318, 236] on icon at bounding box center [319, 239] width 13 height 13
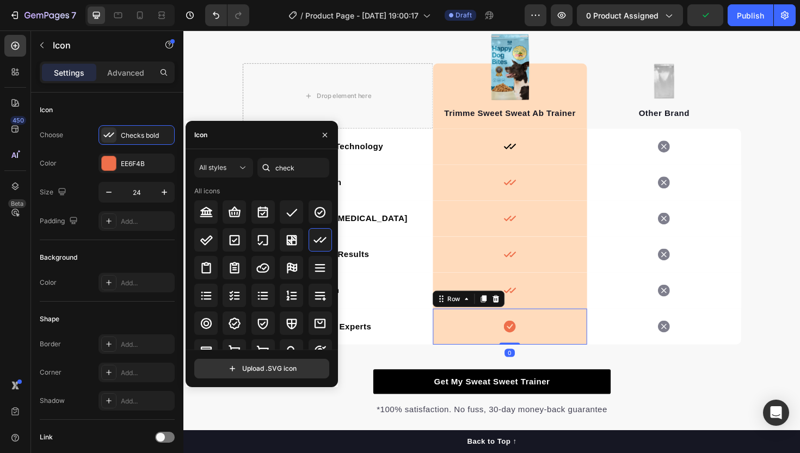
click at [521, 346] on div "Icon Row 0" at bounding box center [528, 344] width 163 height 38
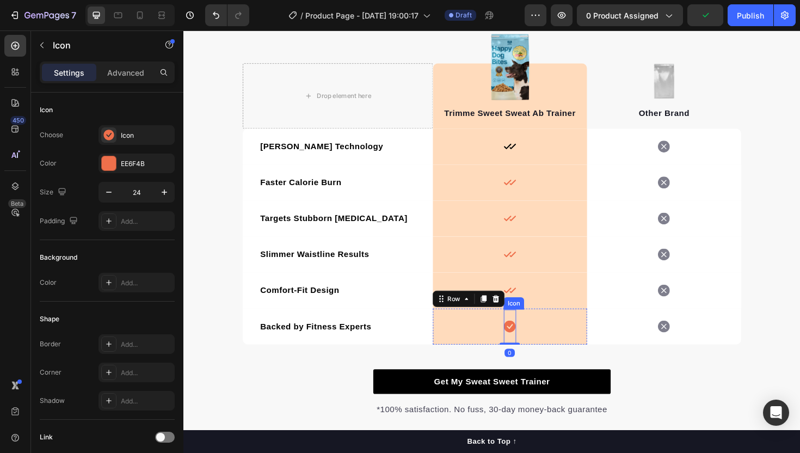
click at [534, 346] on icon at bounding box center [528, 343] width 13 height 13
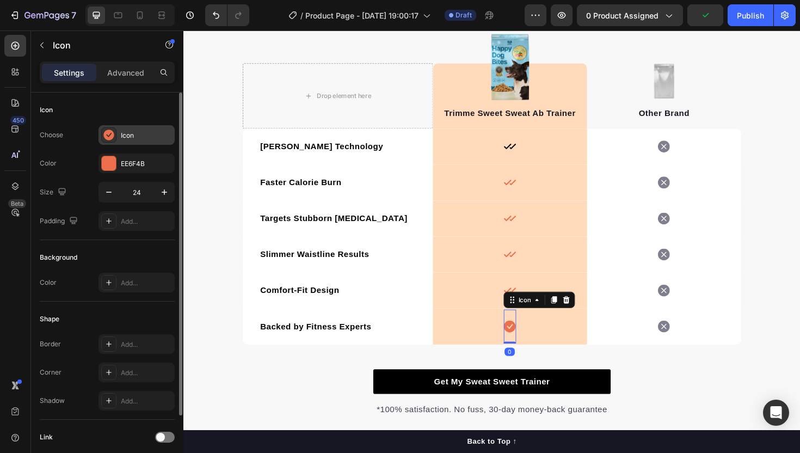
click at [156, 134] on div "Icon" at bounding box center [146, 136] width 51 height 10
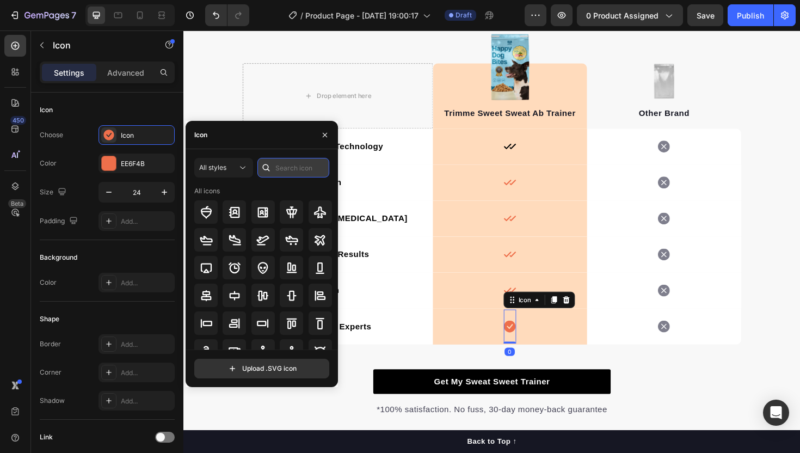
click at [309, 167] on input "text" at bounding box center [293, 168] width 72 height 20
type input "check"
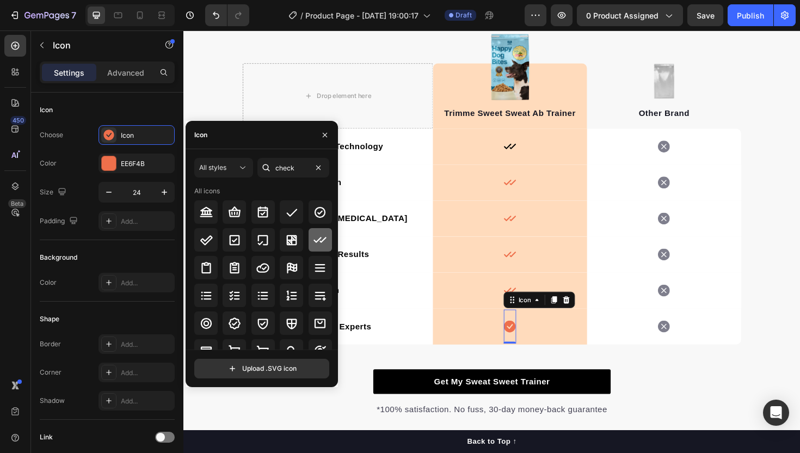
click at [322, 236] on icon at bounding box center [319, 239] width 13 height 13
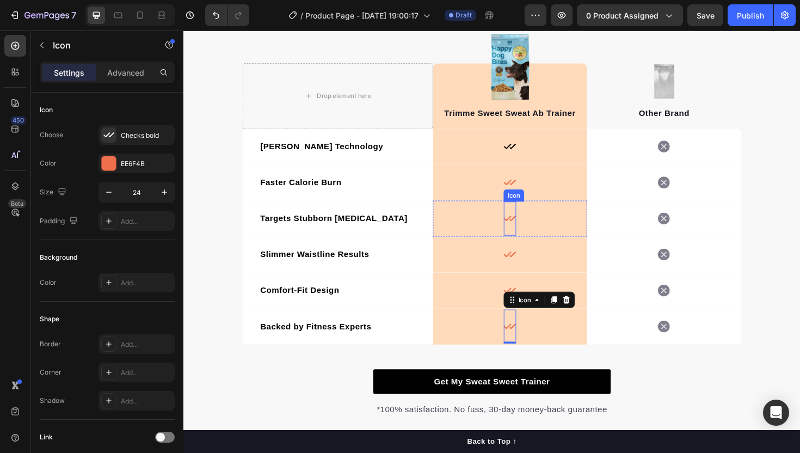
click at [527, 195] on icon at bounding box center [528, 191] width 13 height 13
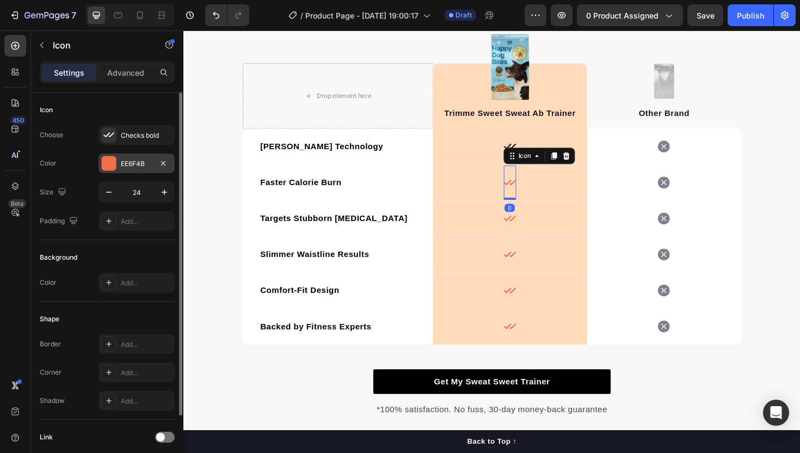
click at [138, 159] on div "EE6F4B" at bounding box center [137, 164] width 32 height 10
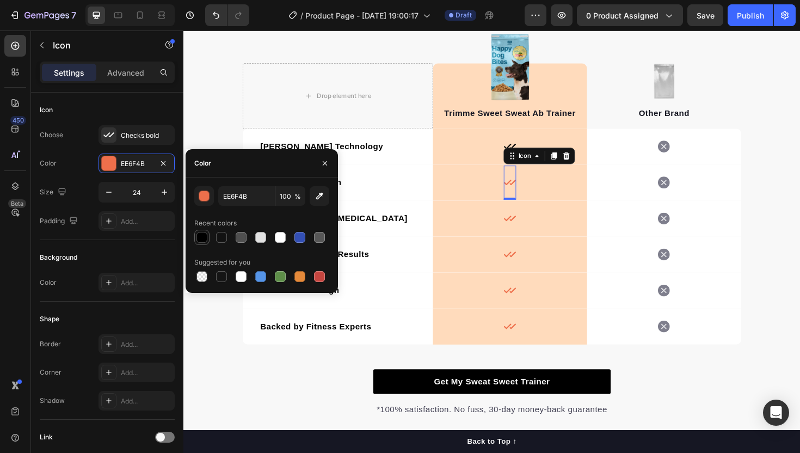
click at [199, 233] on div at bounding box center [201, 237] width 11 height 11
type input "000000"
click at [525, 232] on icon at bounding box center [528, 229] width 13 height 13
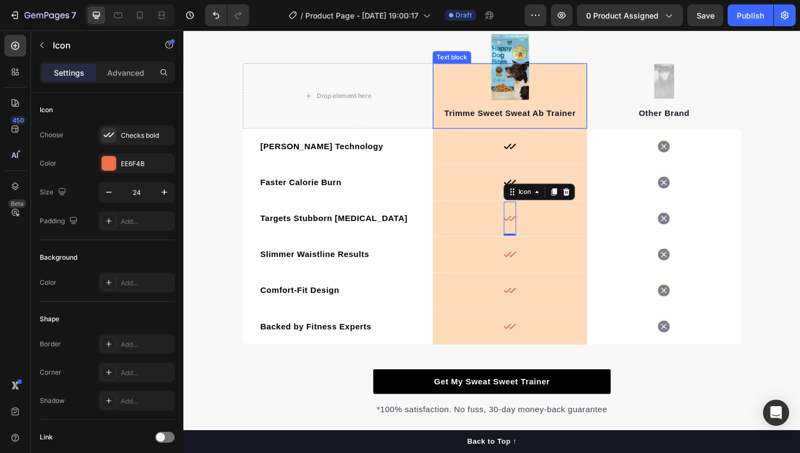
click at [583, 98] on div "Trimme Sweet Sweat Ab Trainer Text block" at bounding box center [528, 99] width 163 height 69
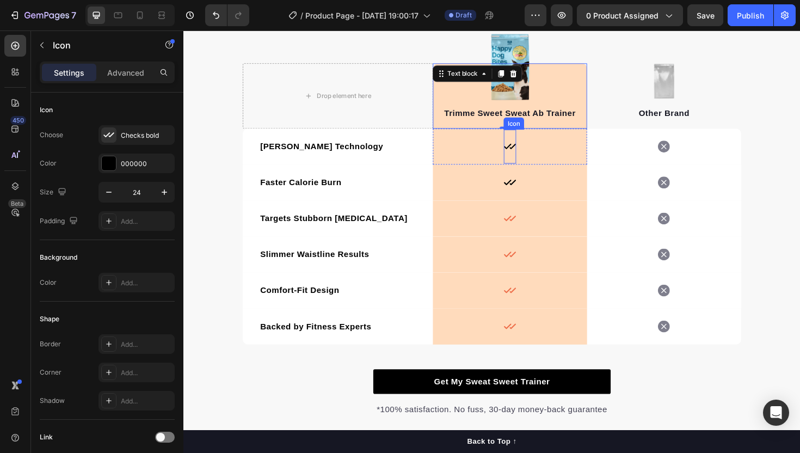
click at [530, 156] on icon at bounding box center [528, 153] width 13 height 13
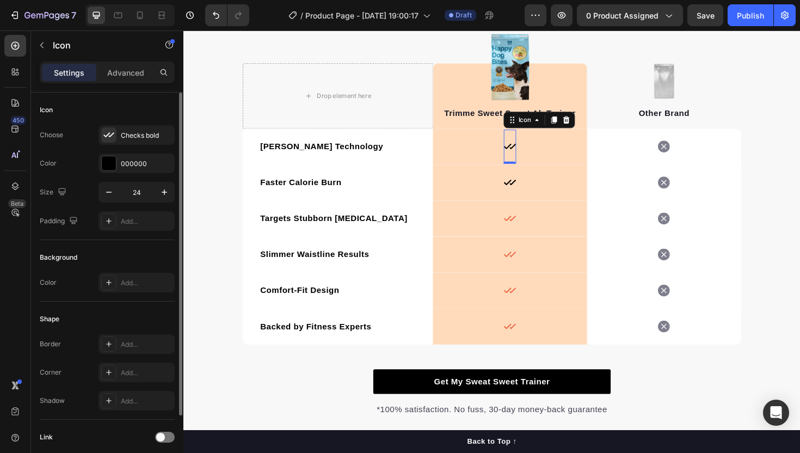
click at [136, 177] on div "Choose Checks bold Color 000000 Size 24 Padding Add..." at bounding box center [107, 178] width 135 height 106
click at [135, 169] on div "000000" at bounding box center [137, 163] width 76 height 20
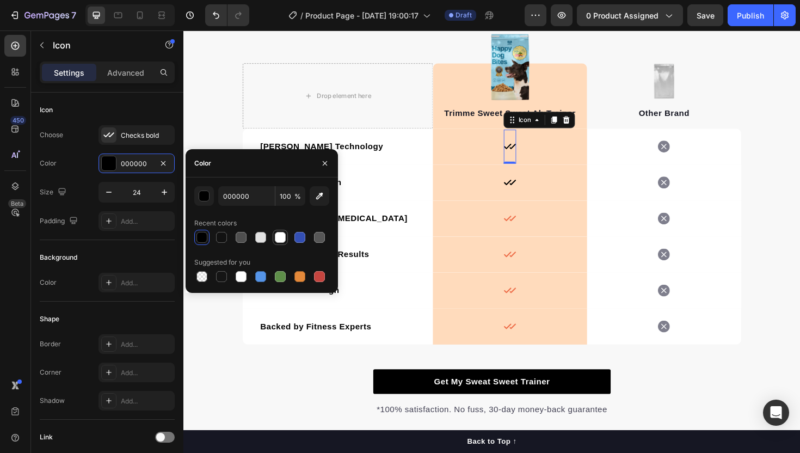
click at [282, 238] on div at bounding box center [280, 237] width 11 height 11
type input "FFFFFF"
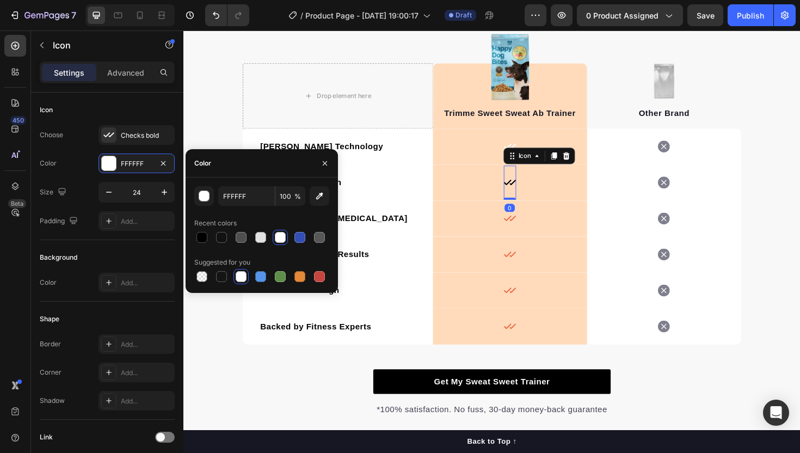
click at [528, 191] on icon at bounding box center [528, 191] width 13 height 13
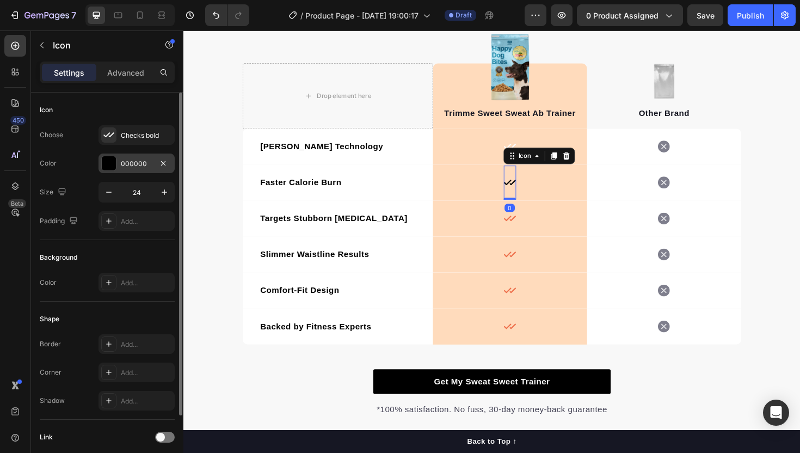
click at [138, 164] on div "000000" at bounding box center [137, 164] width 32 height 10
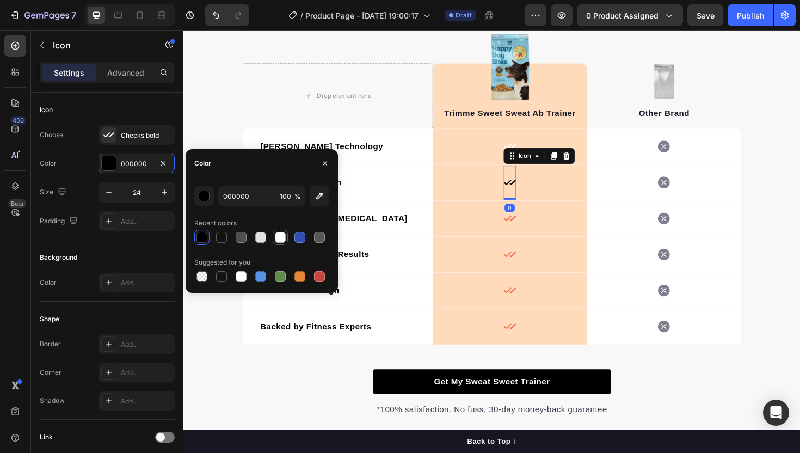
click at [274, 238] on div at bounding box center [280, 237] width 13 height 13
type input "FFFFFF"
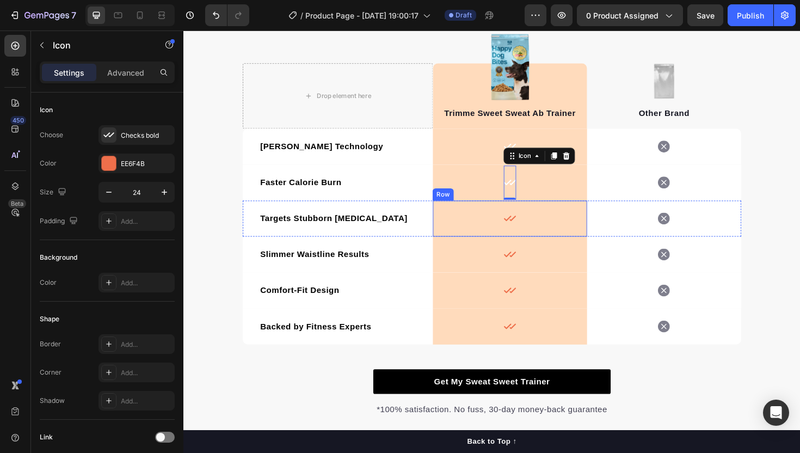
click at [531, 230] on icon at bounding box center [528, 229] width 13 height 6
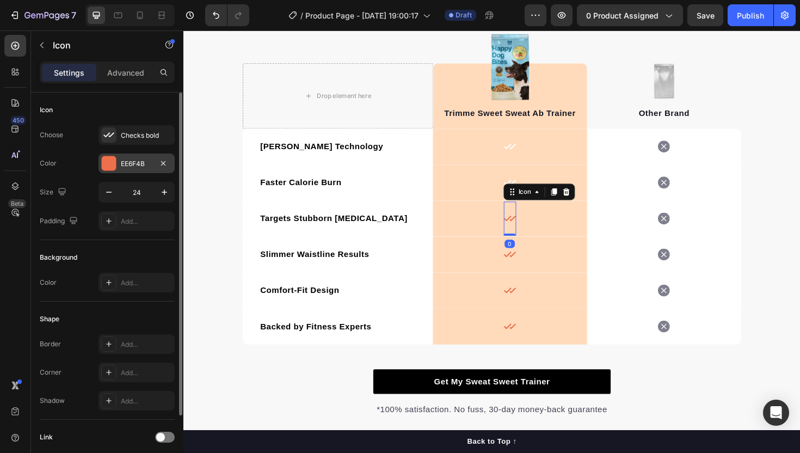
click at [141, 156] on div "EE6F4B" at bounding box center [137, 163] width 76 height 20
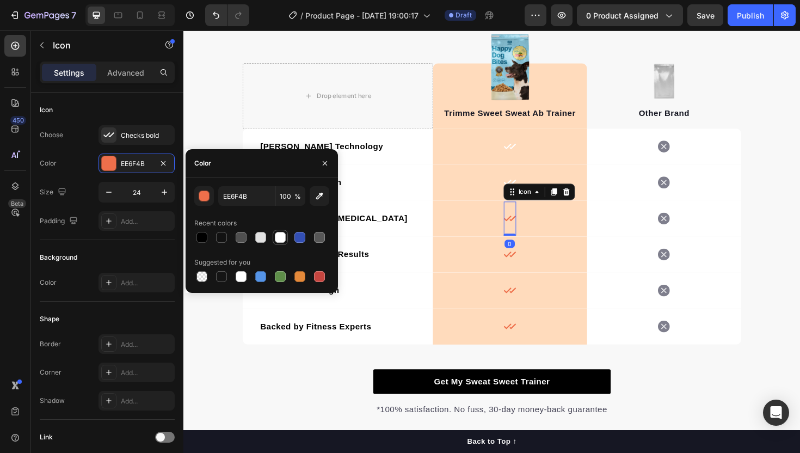
click at [283, 235] on div at bounding box center [280, 237] width 11 height 11
type input "FFFFFF"
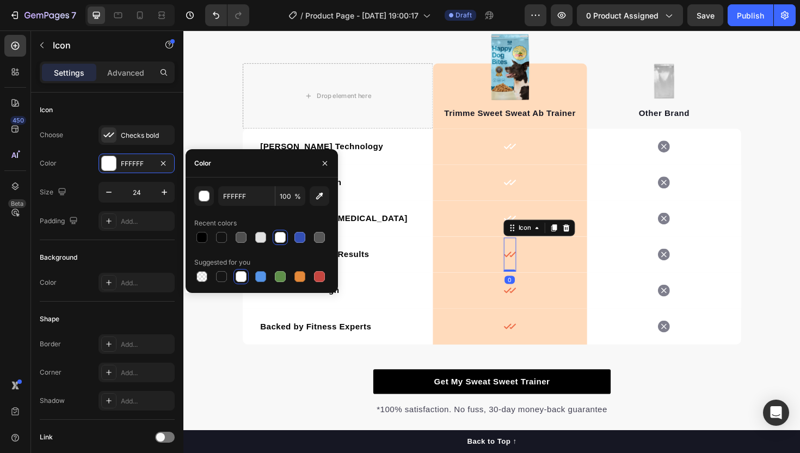
click at [529, 263] on icon at bounding box center [528, 267] width 13 height 13
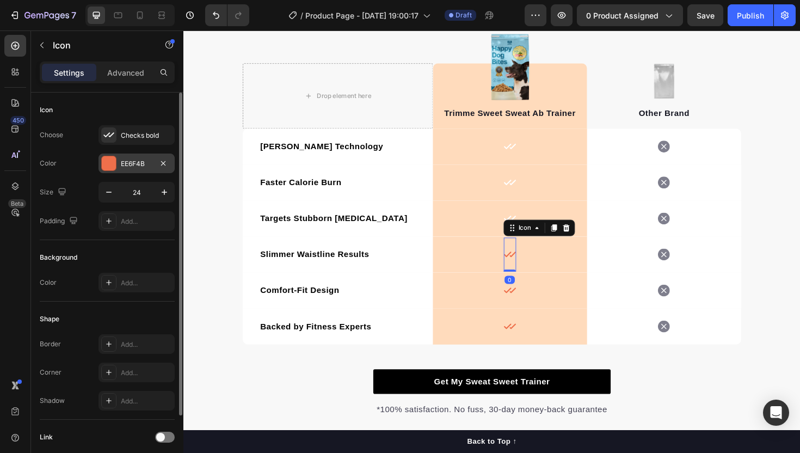
click at [139, 161] on div "EE6F4B" at bounding box center [137, 164] width 32 height 10
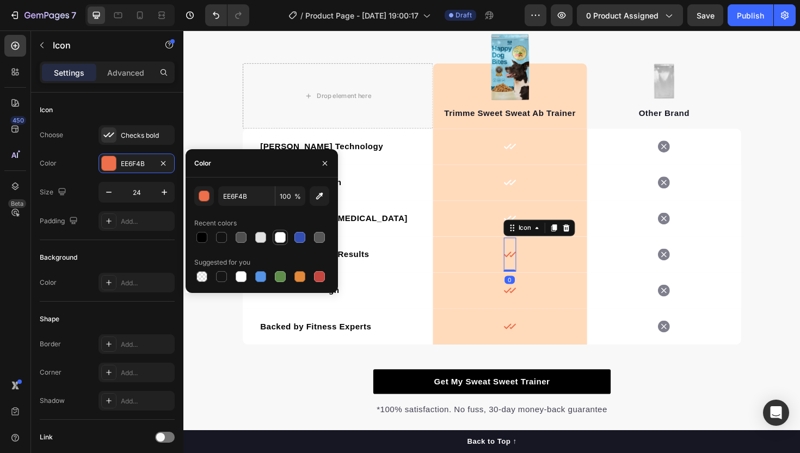
click at [281, 241] on div at bounding box center [280, 237] width 11 height 11
type input "FFFFFF"
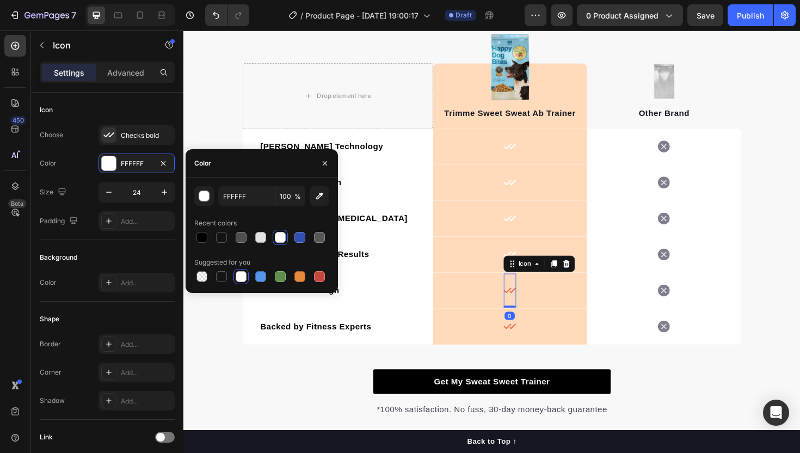
click at [525, 312] on icon at bounding box center [528, 305] width 13 height 13
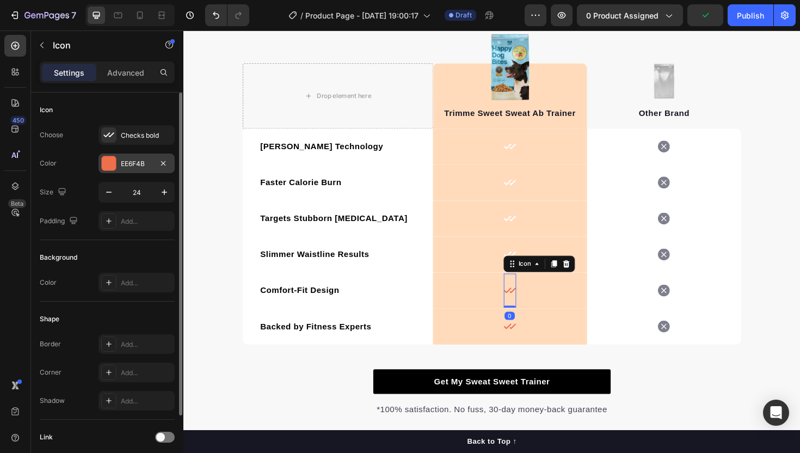
click at [135, 168] on div "EE6F4B" at bounding box center [137, 164] width 32 height 10
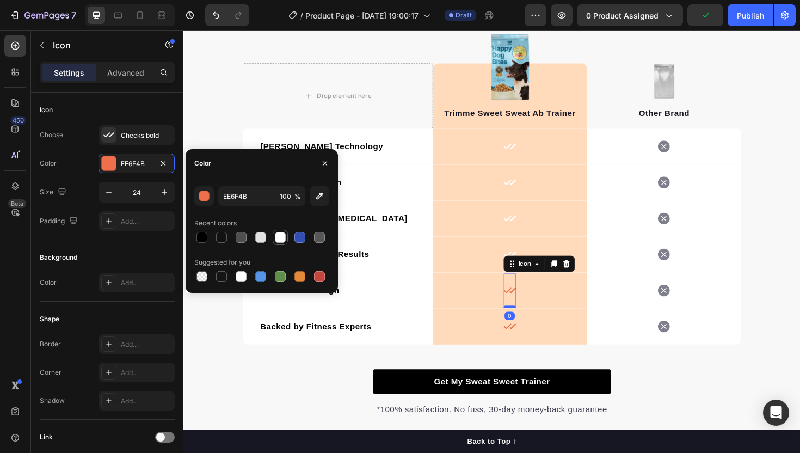
click at [280, 232] on div at bounding box center [280, 237] width 11 height 11
type input "FFFFFF"
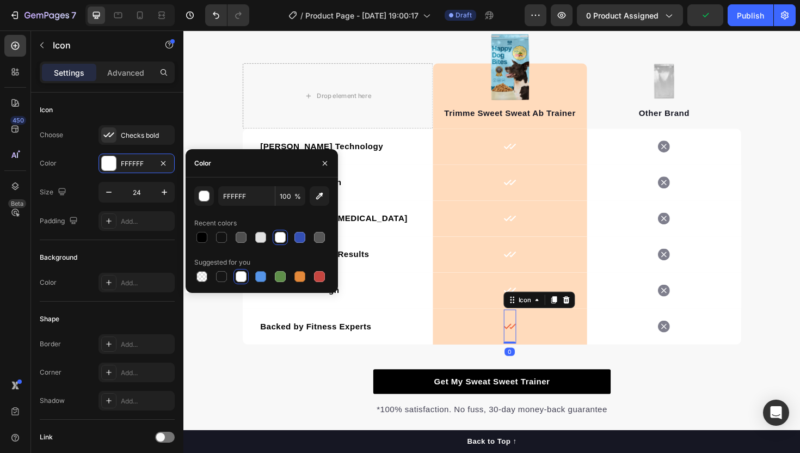
click at [530, 340] on icon at bounding box center [528, 343] width 13 height 13
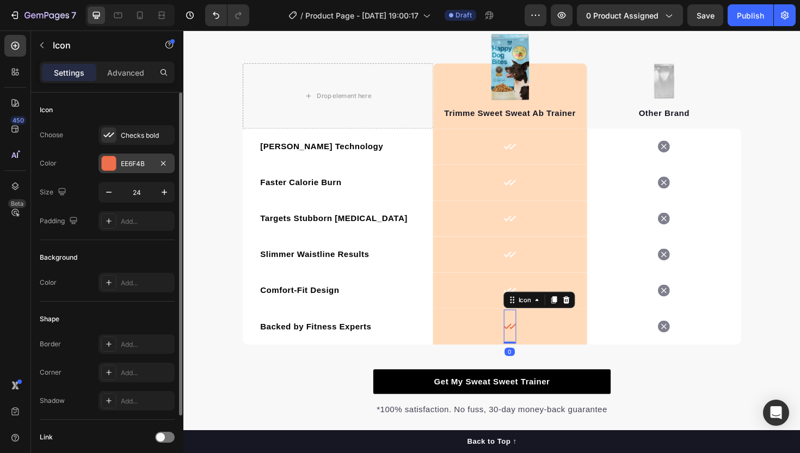
click at [130, 162] on div "EE6F4B" at bounding box center [137, 164] width 32 height 10
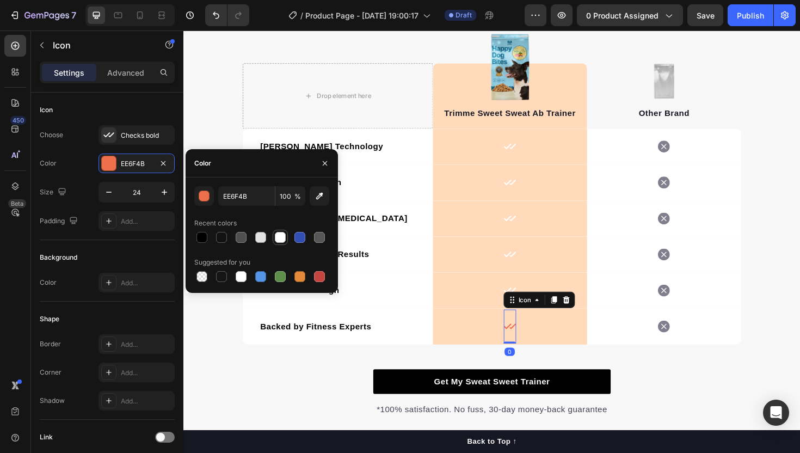
click at [283, 236] on div at bounding box center [280, 237] width 11 height 11
type input "FFFFFF"
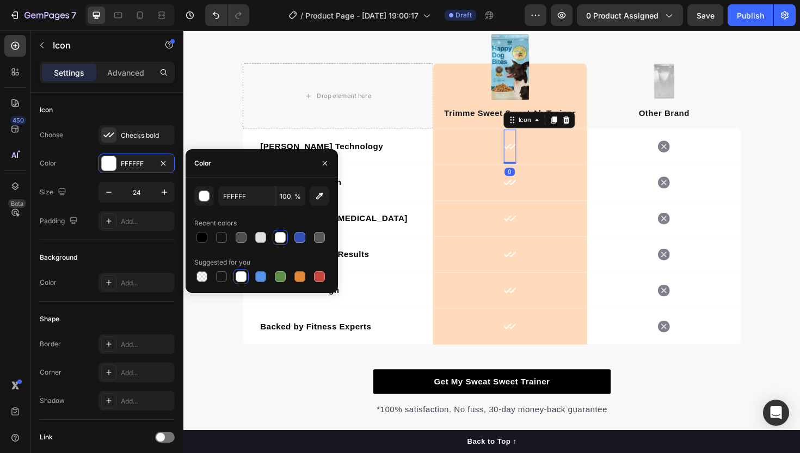
click at [532, 151] on icon at bounding box center [528, 153] width 13 height 13
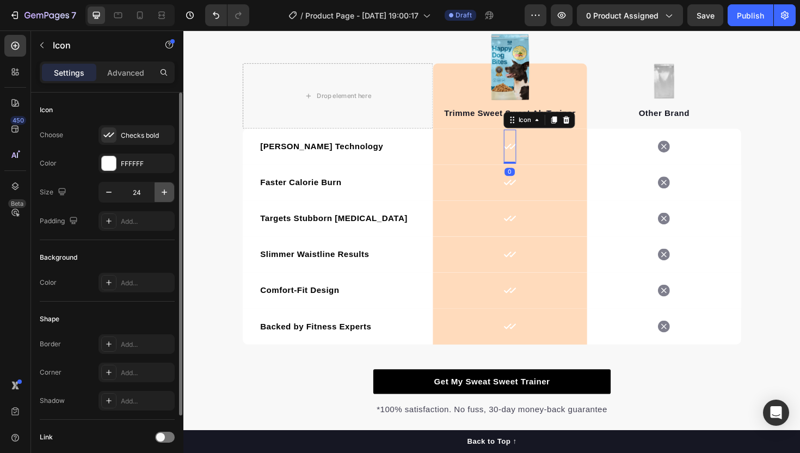
click at [170, 186] on button "button" at bounding box center [165, 192] width 20 height 20
click at [112, 192] on icon "button" at bounding box center [108, 192] width 11 height 11
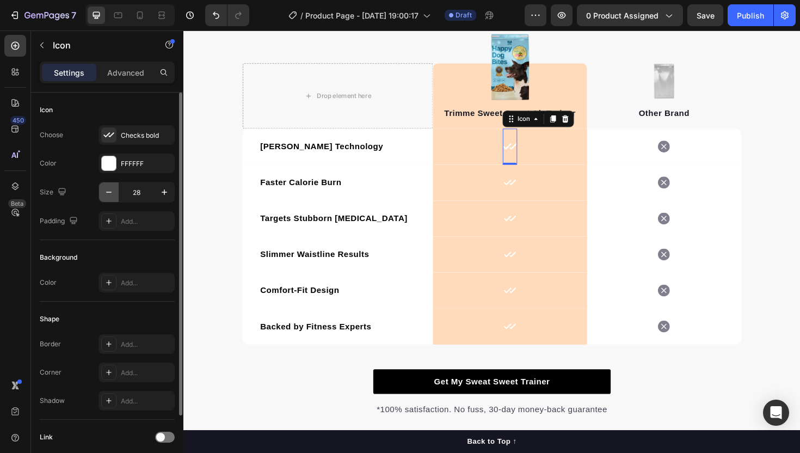
type input "27"
click at [174, 193] on div "27" at bounding box center [137, 192] width 76 height 21
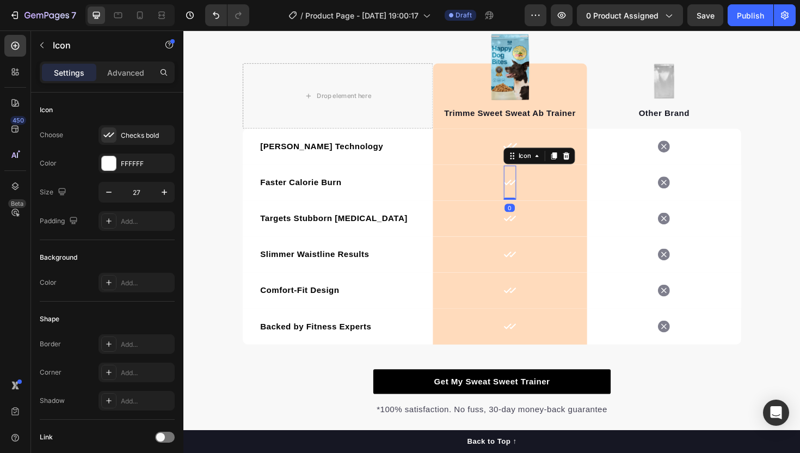
click at [532, 189] on icon at bounding box center [528, 191] width 13 height 13
click at [167, 198] on button "button" at bounding box center [165, 192] width 20 height 20
click at [172, 187] on button "button" at bounding box center [165, 192] width 20 height 20
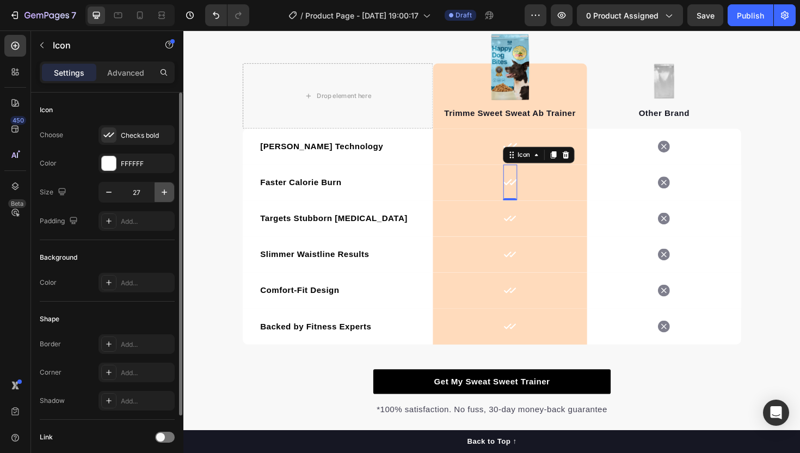
type input "28"
click at [525, 226] on icon at bounding box center [528, 229] width 13 height 13
click at [162, 196] on icon "button" at bounding box center [164, 192] width 11 height 11
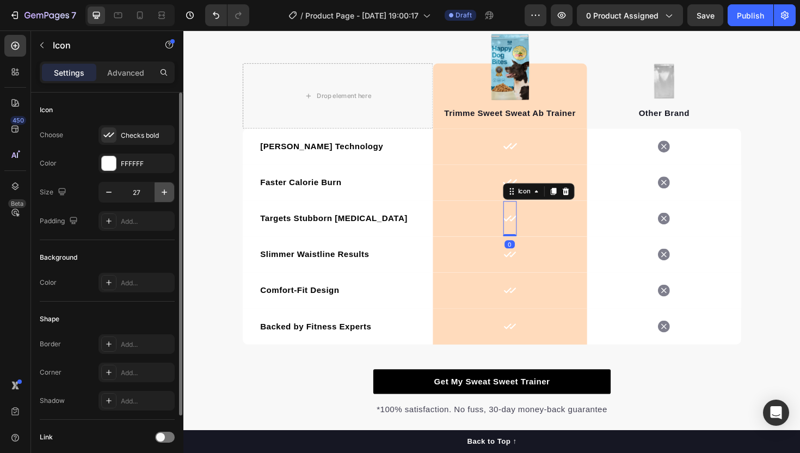
click at [162, 196] on icon "button" at bounding box center [164, 192] width 11 height 11
click at [102, 194] on button "button" at bounding box center [109, 192] width 20 height 20
type input "28"
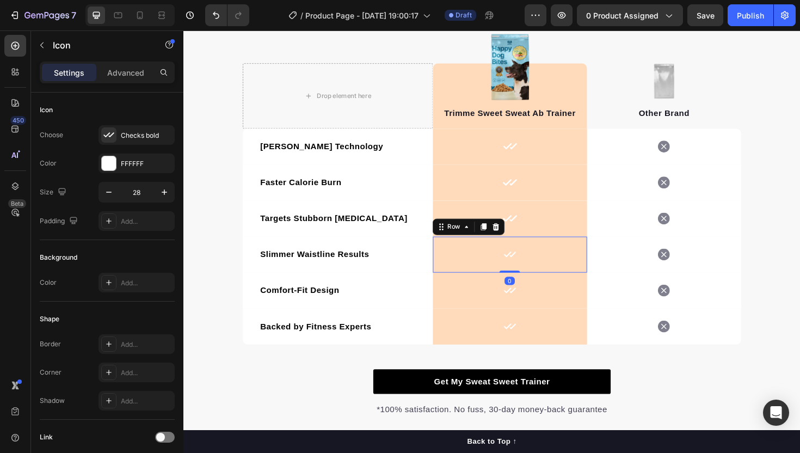
click at [522, 264] on div "Icon Row 0" at bounding box center [528, 268] width 163 height 38
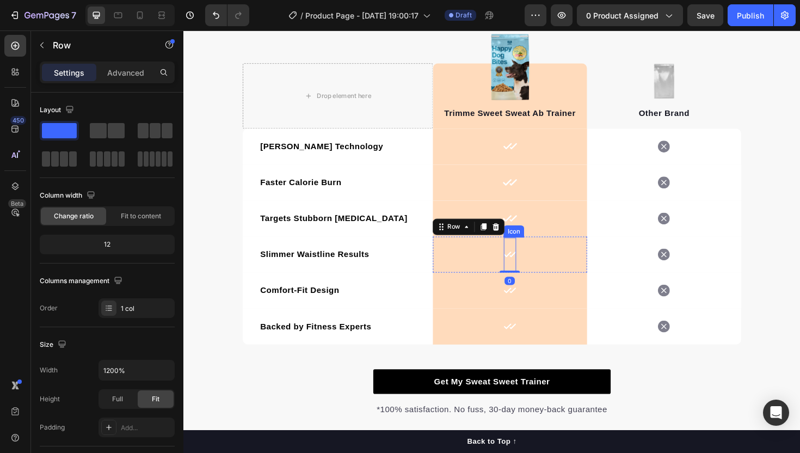
click at [528, 270] on icon at bounding box center [528, 267] width 13 height 13
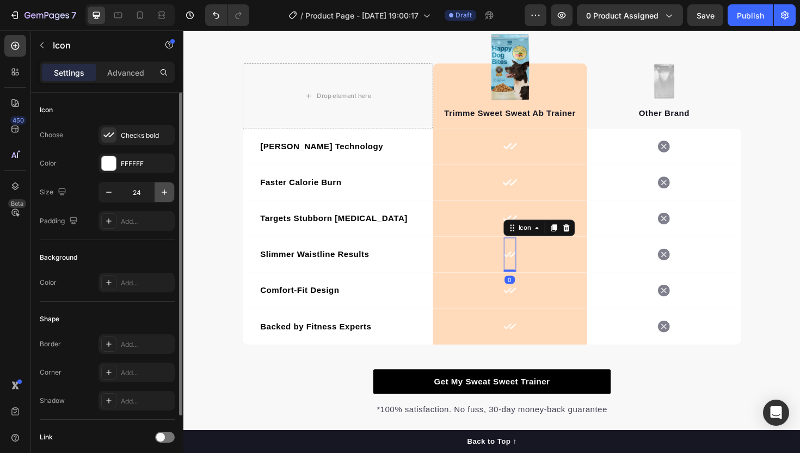
click at [162, 189] on icon "button" at bounding box center [164, 192] width 11 height 11
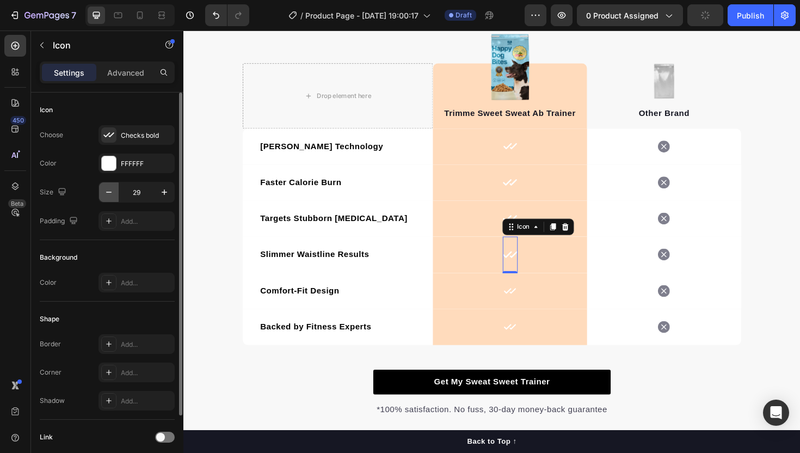
click at [115, 191] on button "button" at bounding box center [109, 192] width 20 height 20
type input "28"
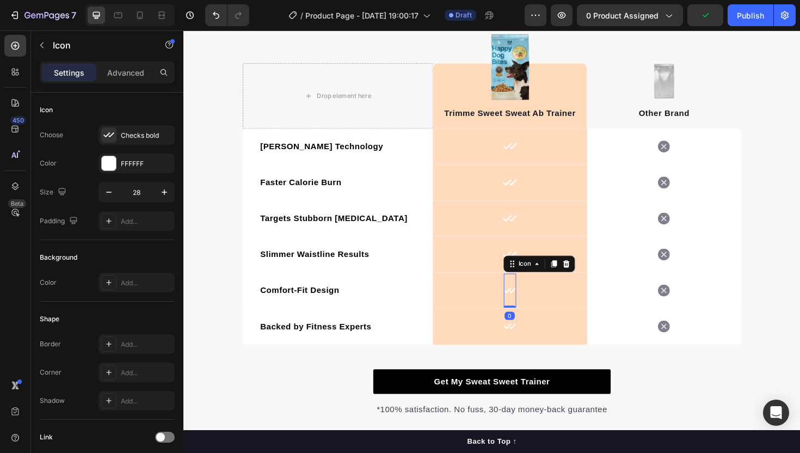
click at [533, 307] on icon at bounding box center [528, 305] width 13 height 13
click at [172, 200] on button "button" at bounding box center [165, 192] width 20 height 20
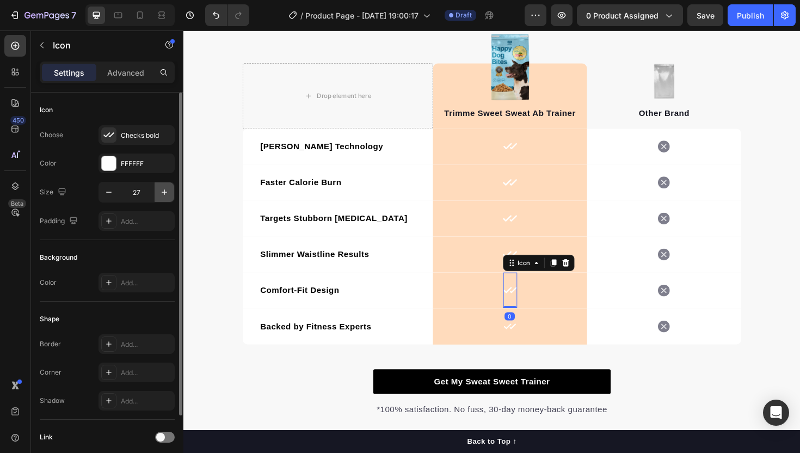
type input "28"
click at [531, 334] on div "0" at bounding box center [529, 333] width 11 height 9
click at [531, 341] on icon at bounding box center [528, 343] width 13 height 13
click at [163, 194] on icon "button" at bounding box center [164, 192] width 11 height 11
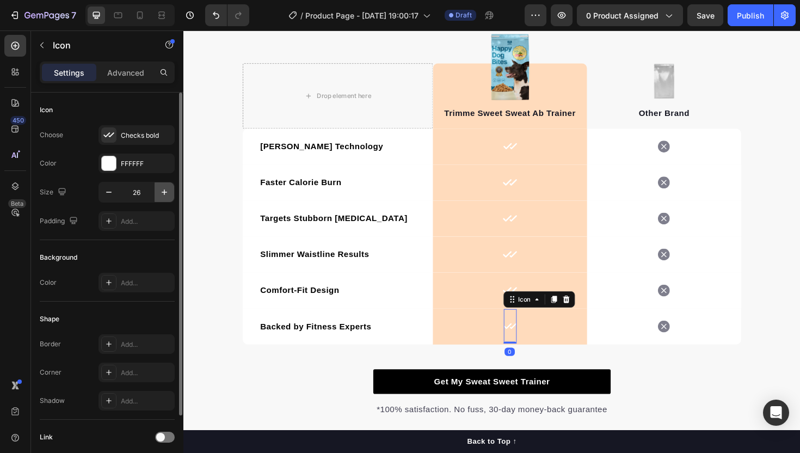
click at [163, 194] on icon "button" at bounding box center [164, 192] width 11 height 11
type input "28"
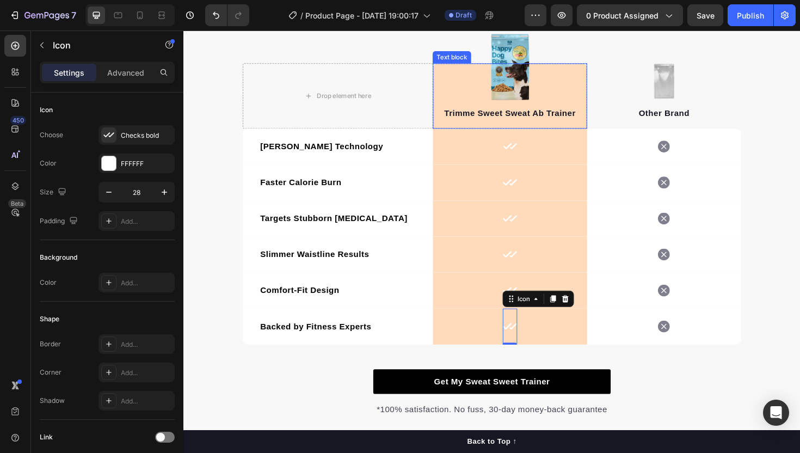
click at [574, 121] on p "Trimme Sweet Sweat Ab Trainer" at bounding box center [528, 118] width 161 height 13
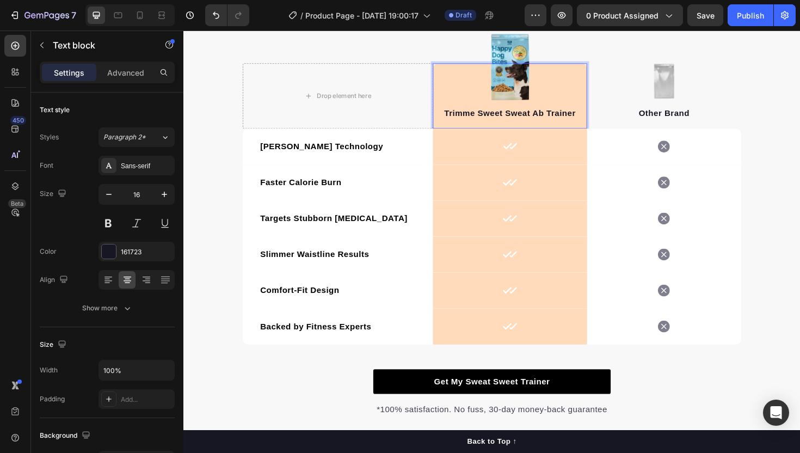
click at [574, 121] on p "Trimme Sweet Sweat Ab Trainer" at bounding box center [528, 118] width 161 height 13
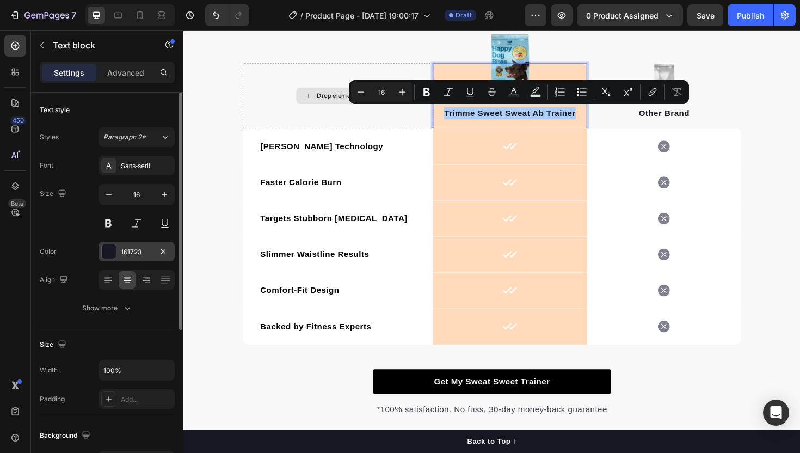
click at [134, 250] on div "161723" at bounding box center [137, 252] width 32 height 10
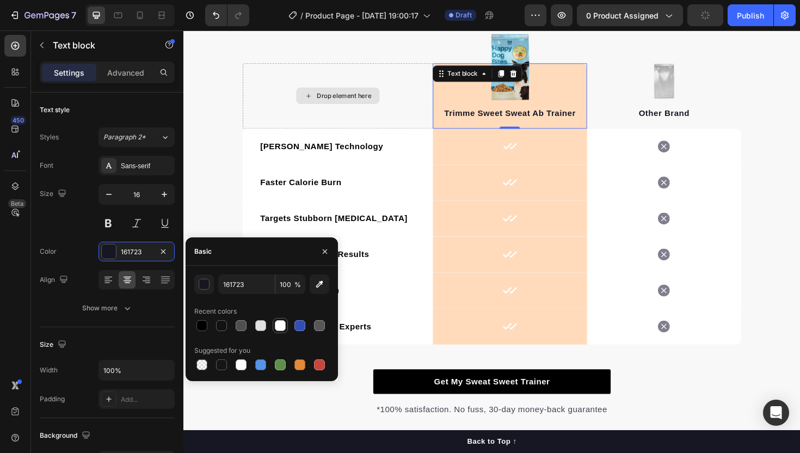
click at [280, 327] on div at bounding box center [280, 325] width 11 height 11
type input "FFFFFF"
click at [605, 78] on div "Trimme Sweet Sweat Ab Trainer Text block 0" at bounding box center [528, 99] width 163 height 69
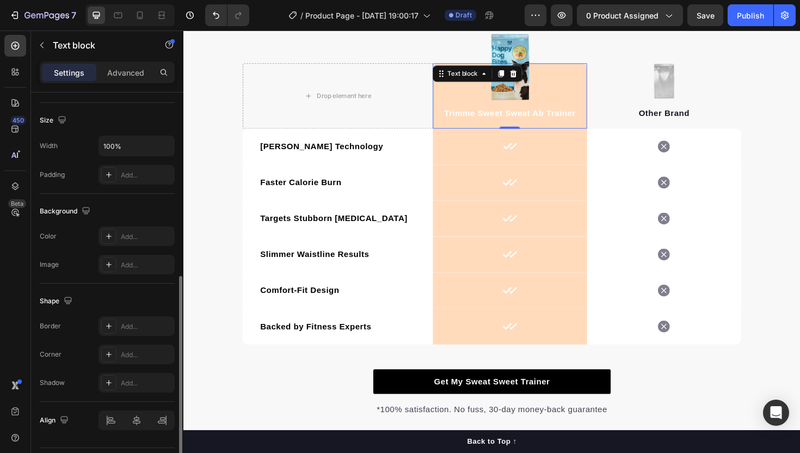
scroll to position [254, 0]
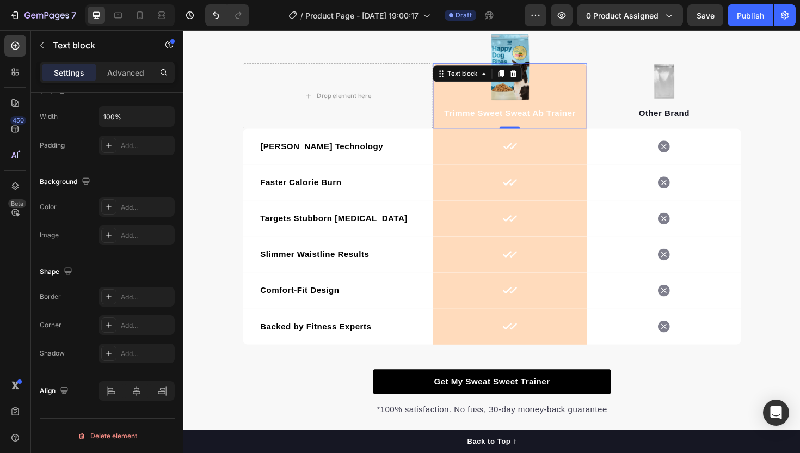
click at [495, 94] on div "Trimme Sweet Sweat Ab Trainer Text block 0" at bounding box center [528, 99] width 163 height 69
click at [472, 88] on div "Trimme Sweet Sweat Ab Trainer Text block 0" at bounding box center [528, 99] width 163 height 69
click at [479, 76] on div "Text block" at bounding box center [479, 76] width 36 height 10
click at [549, 165] on div "Icon Row" at bounding box center [528, 153] width 163 height 38
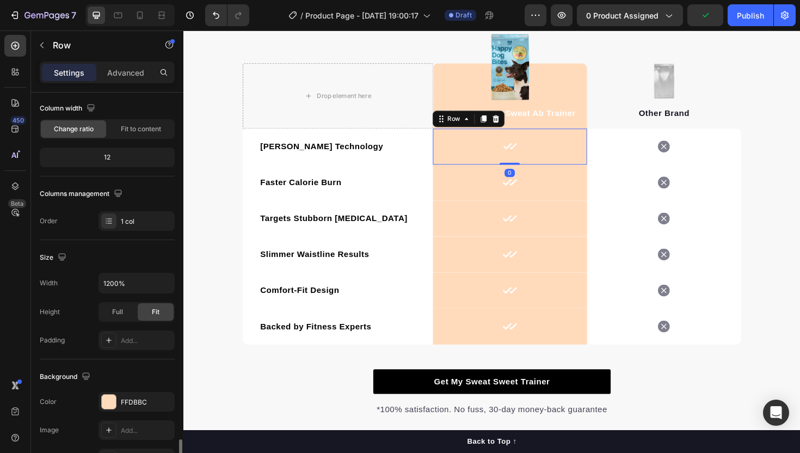
scroll to position [273, 0]
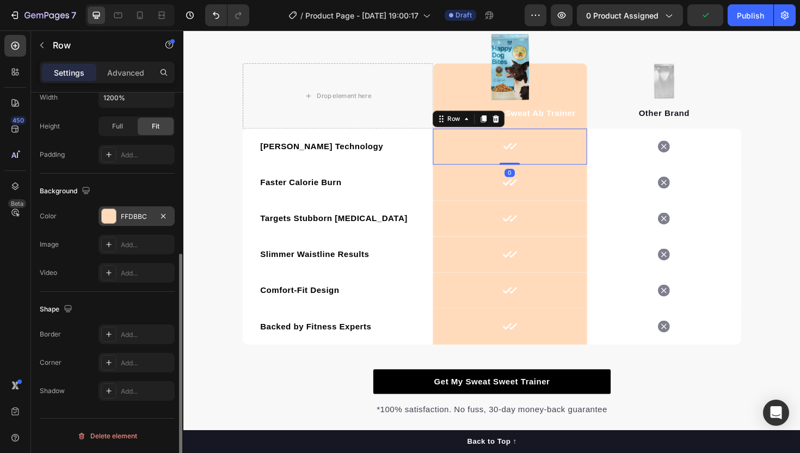
click at [129, 212] on div "FFDBBC" at bounding box center [137, 217] width 32 height 10
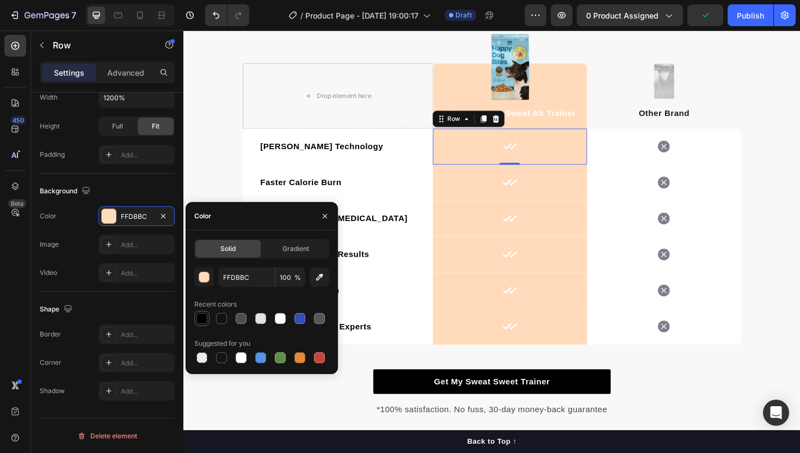
click at [206, 319] on div at bounding box center [201, 318] width 11 height 11
type input "000000"
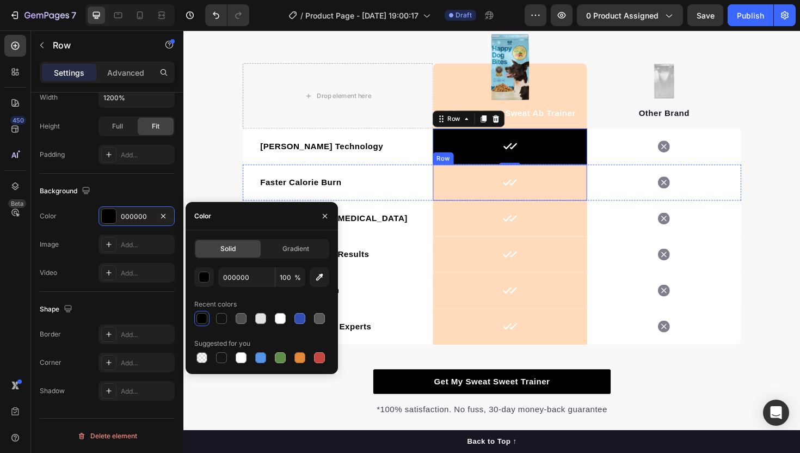
click at [506, 186] on div "Icon Row" at bounding box center [528, 192] width 163 height 38
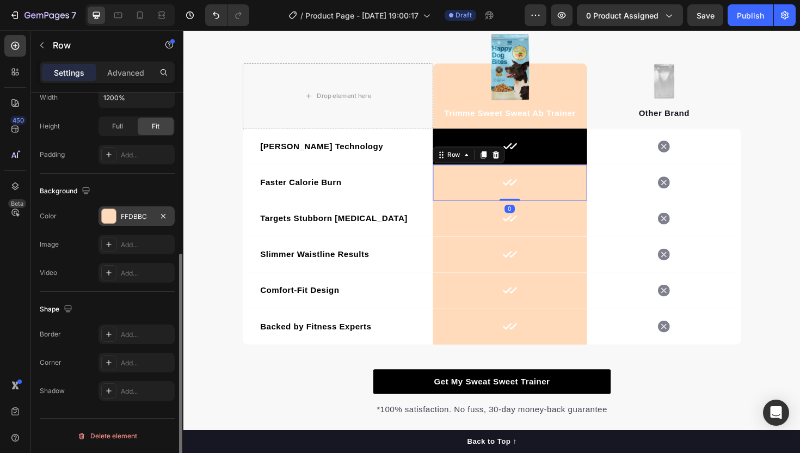
click at [106, 212] on div at bounding box center [109, 216] width 14 height 14
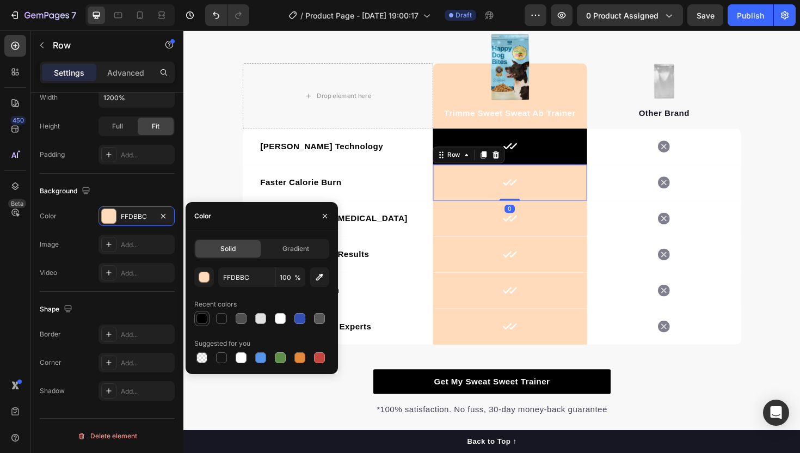
click at [199, 310] on div "Recent colors" at bounding box center [261, 311] width 135 height 30
click at [201, 330] on div "FFDBBC 100 % Recent colors Suggested for you" at bounding box center [261, 316] width 135 height 98
click at [201, 324] on div at bounding box center [201, 318] width 13 height 13
type input "000000"
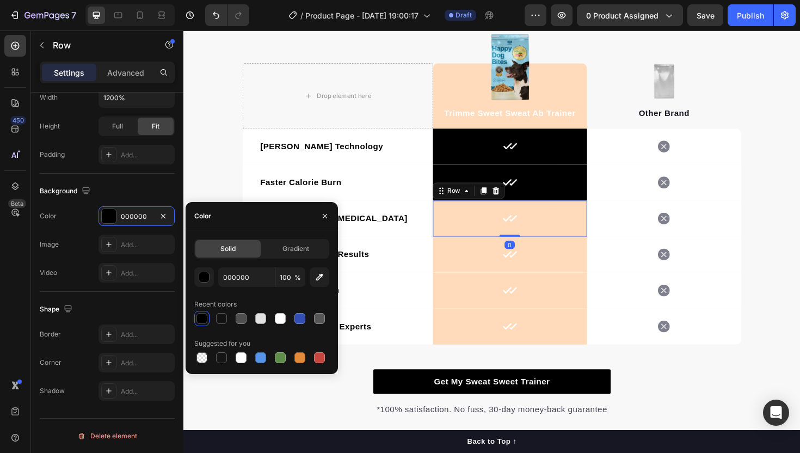
click at [471, 222] on div "Icon Row 0" at bounding box center [528, 230] width 163 height 38
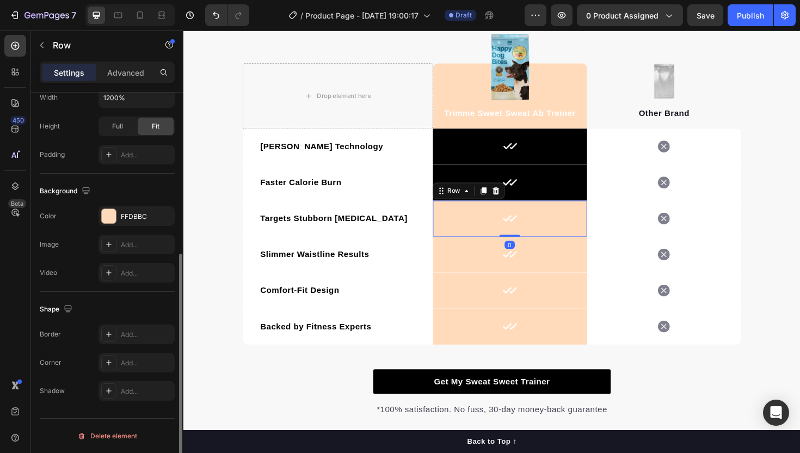
click at [126, 227] on div "The changes might be hidden by the video. Color FFDBBC Image Add... Video Add..." at bounding box center [107, 244] width 135 height 76
click at [126, 224] on div "FFDBBC" at bounding box center [137, 216] width 76 height 20
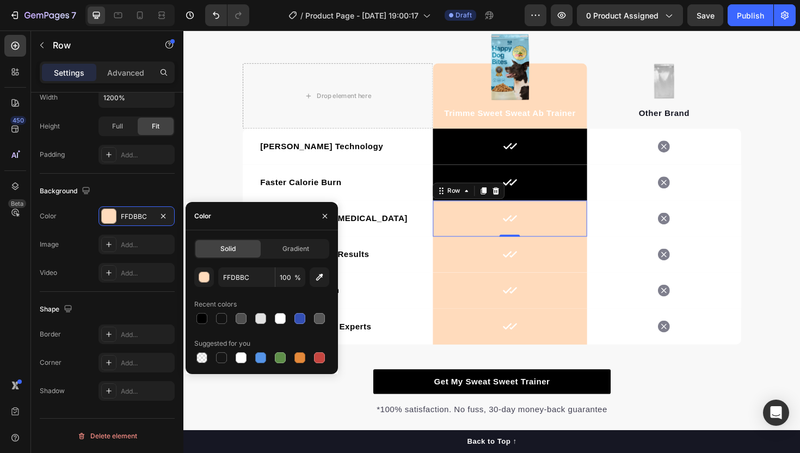
click at [202, 310] on div "Recent colors" at bounding box center [261, 304] width 135 height 17
click at [202, 315] on div at bounding box center [201, 318] width 11 height 11
type input "000000"
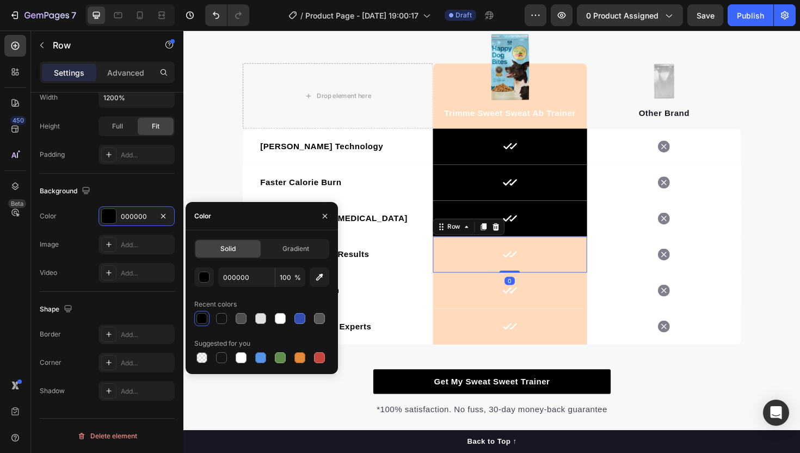
click at [472, 263] on div "Icon Row 0" at bounding box center [528, 268] width 163 height 38
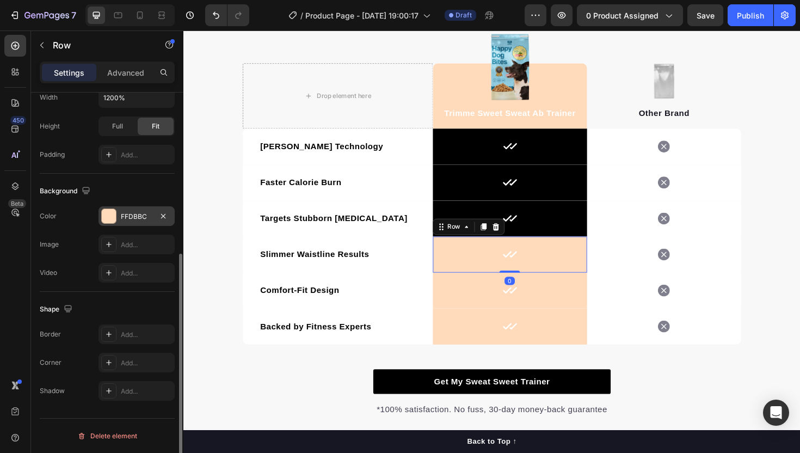
click at [140, 212] on div "FFDBBC" at bounding box center [137, 217] width 32 height 10
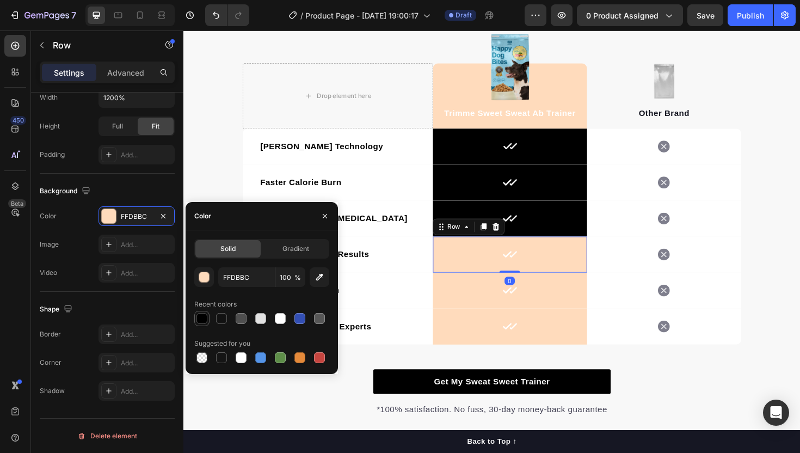
click at [204, 313] on div at bounding box center [201, 318] width 11 height 11
type input "000000"
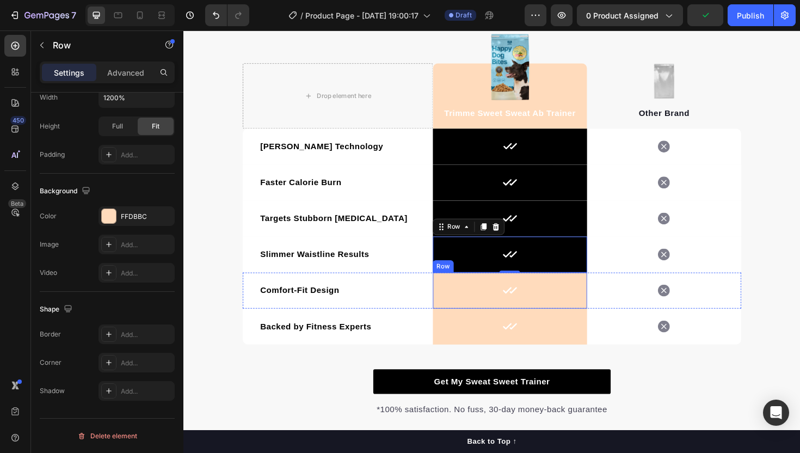
click at [462, 307] on div "Icon Row" at bounding box center [528, 306] width 163 height 38
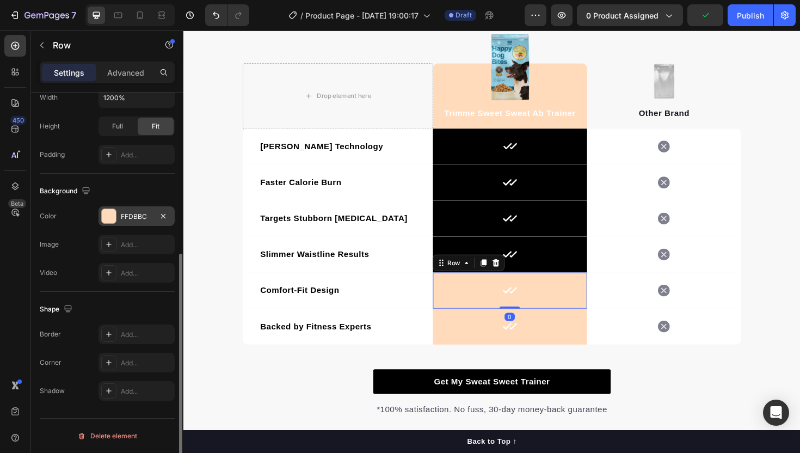
click at [137, 218] on div "FFDBBC" at bounding box center [137, 217] width 32 height 10
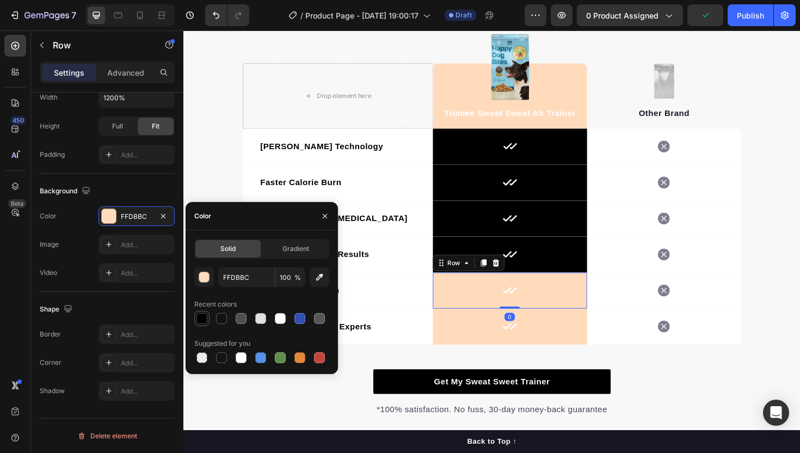
click at [198, 315] on div at bounding box center [201, 318] width 11 height 11
type input "000000"
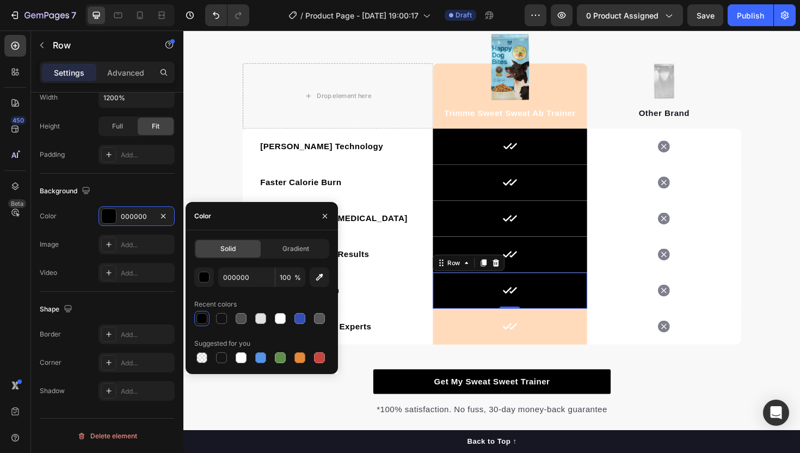
click at [494, 342] on div "Icon Row" at bounding box center [528, 344] width 163 height 38
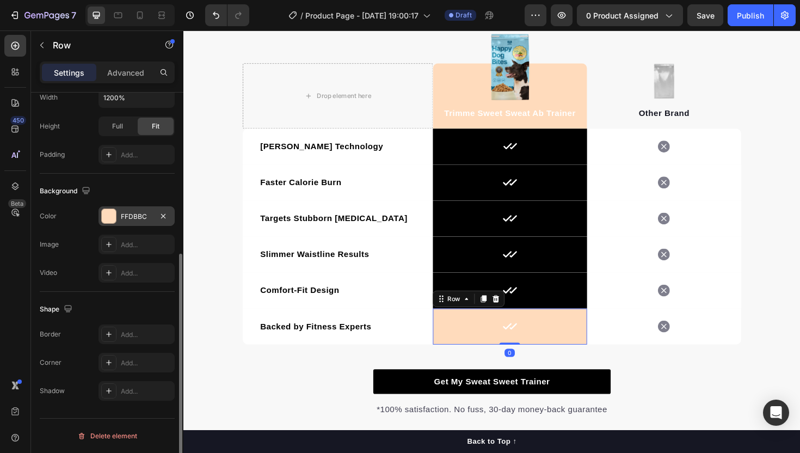
click at [148, 222] on div "FFDBBC" at bounding box center [137, 216] width 76 height 20
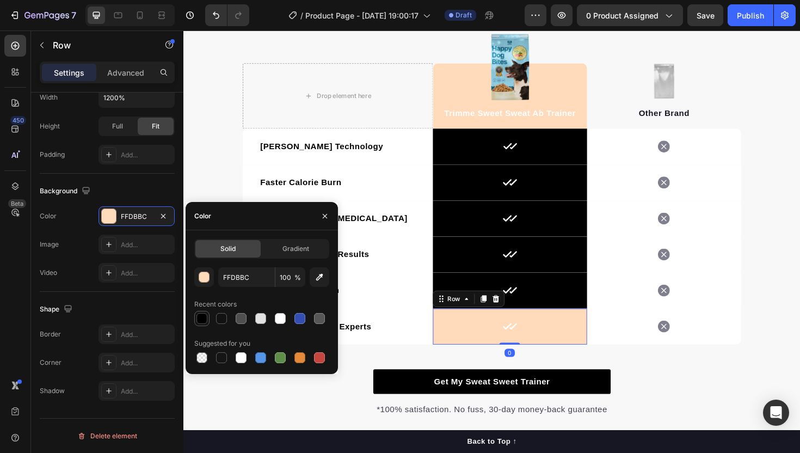
click at [207, 325] on div at bounding box center [201, 318] width 15 height 15
type input "000000"
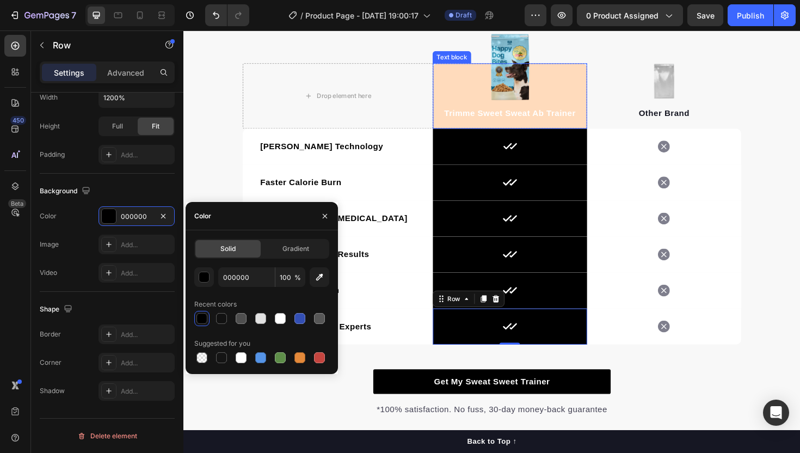
click at [585, 95] on div "Trimme Sweet Sweat Ab Trainer Text block" at bounding box center [528, 99] width 163 height 69
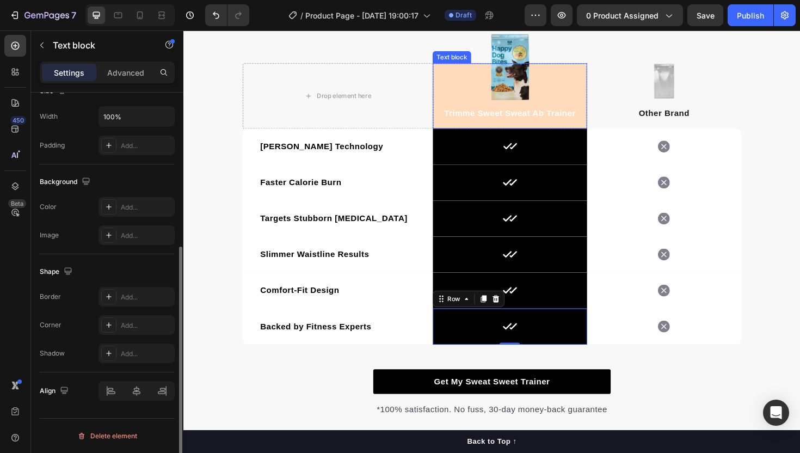
scroll to position [0, 0]
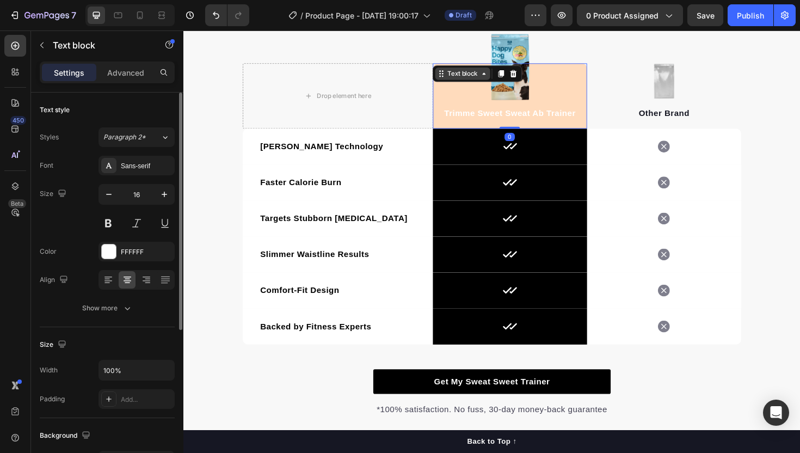
click at [482, 71] on div "Text block" at bounding box center [479, 76] width 36 height 10
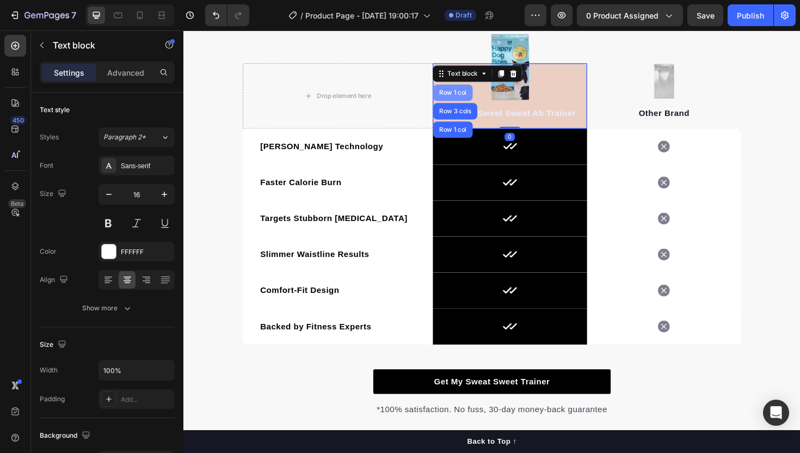
click at [474, 97] on div "Row 1 col" at bounding box center [468, 96] width 33 height 7
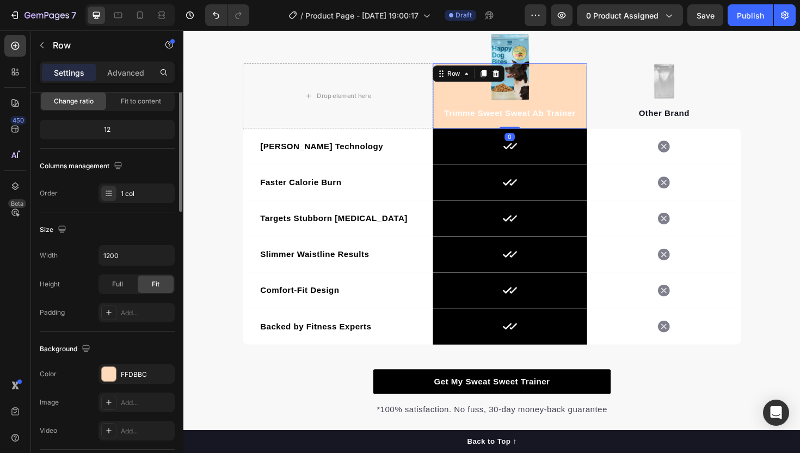
scroll to position [273, 0]
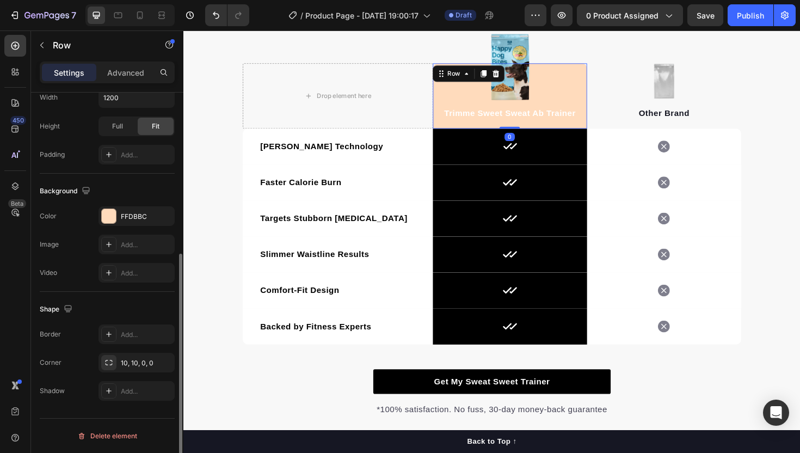
click at [137, 202] on div "Background The changes might be hidden by the video. Color FFDBBC Image Add... …" at bounding box center [107, 233] width 135 height 118
click at [137, 212] on div "FFDBBC" at bounding box center [137, 217] width 32 height 10
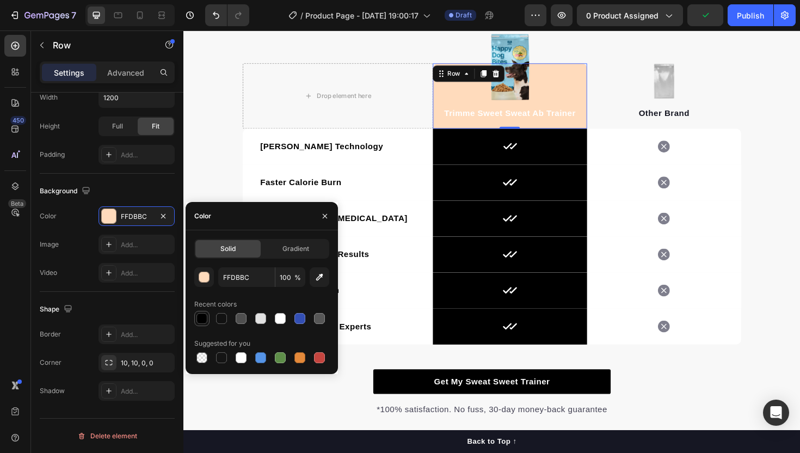
click at [201, 314] on div at bounding box center [201, 318] width 11 height 11
type input "000000"
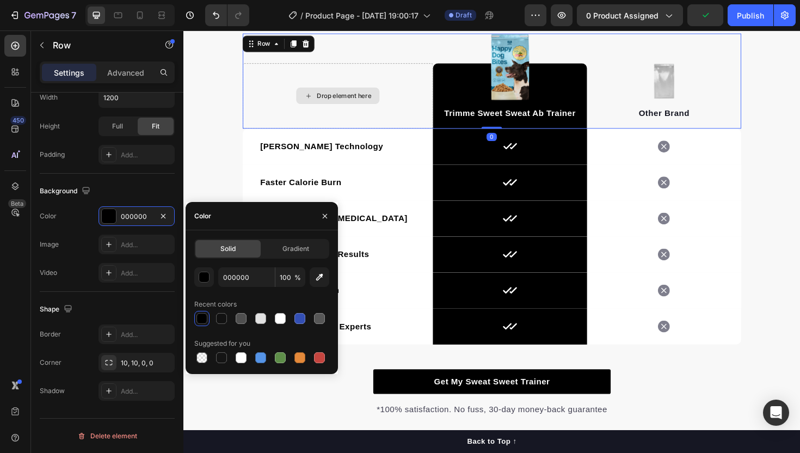
click at [254, 99] on div "Drop element here" at bounding box center [346, 99] width 201 height 69
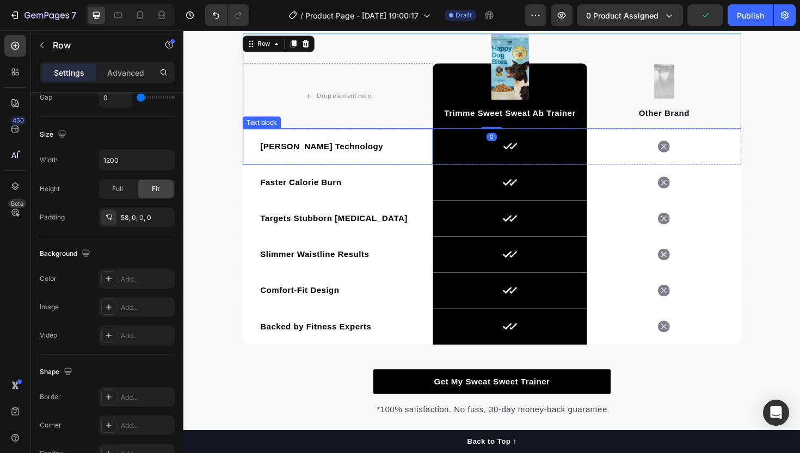
click at [352, 264] on strong "Slimmer Waistline Results" at bounding box center [321, 267] width 115 height 9
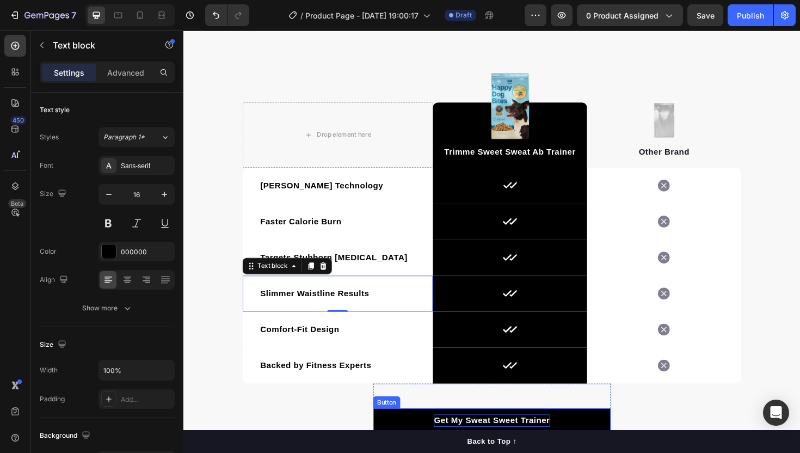
scroll to position [1514, 0]
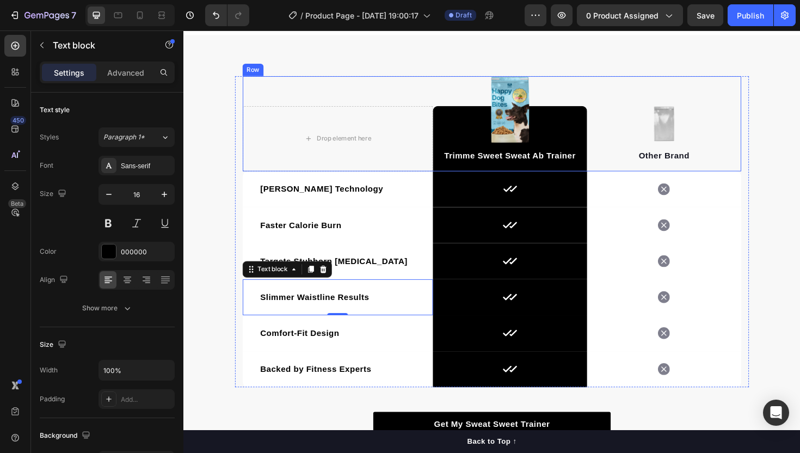
click at [534, 109] on img at bounding box center [528, 114] width 41 height 71
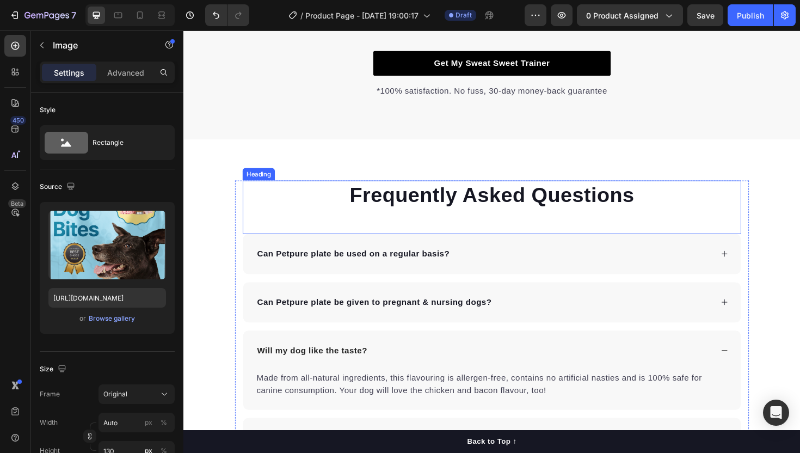
scroll to position [1898, 0]
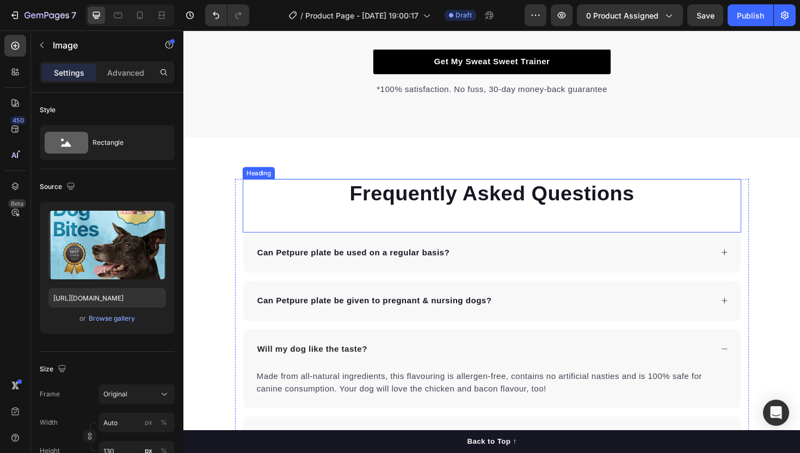
click at [496, 207] on p "Frequently Asked Questions" at bounding box center [510, 203] width 526 height 28
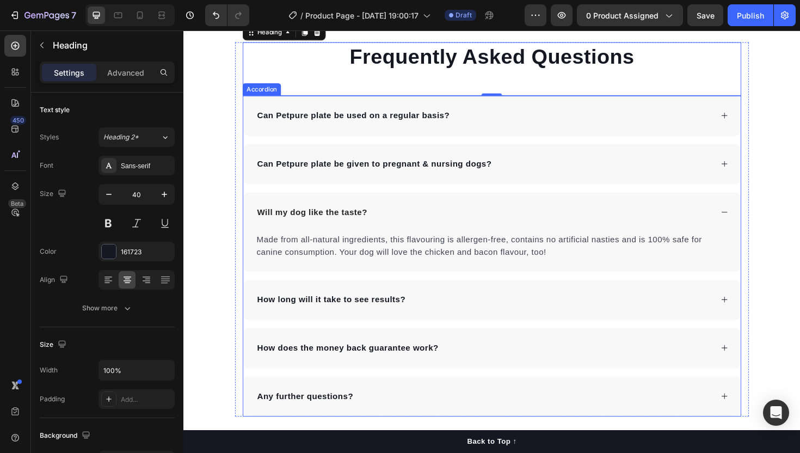
scroll to position [2041, 0]
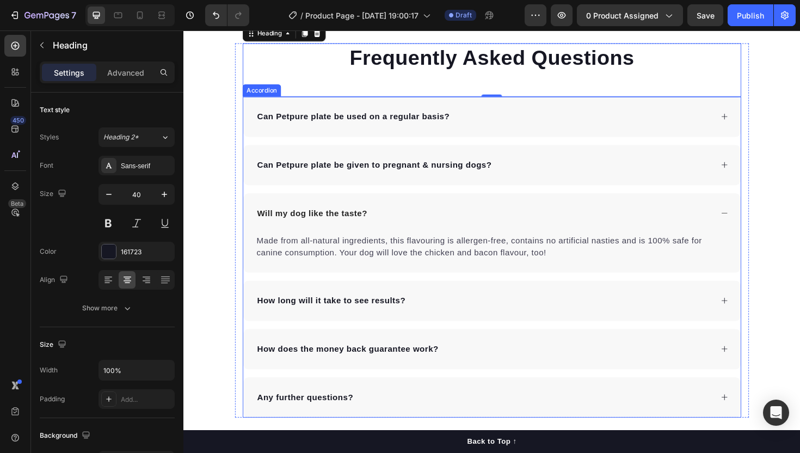
click at [408, 239] on div "Will my dog like the taste?" at bounding box center [510, 224] width 527 height 42
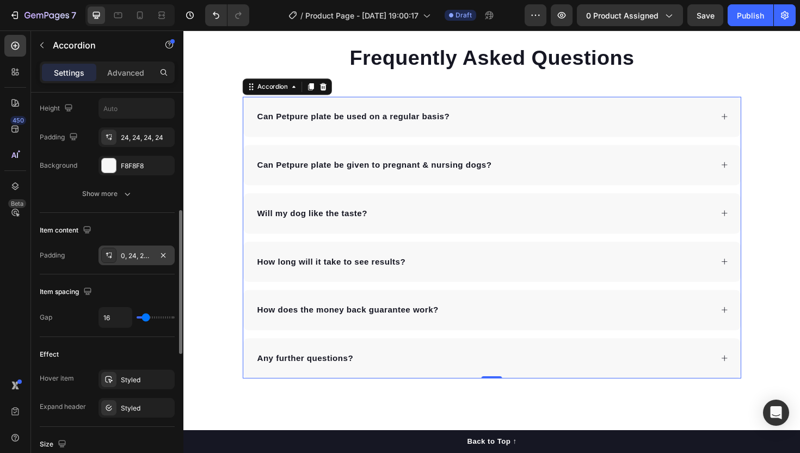
scroll to position [349, 0]
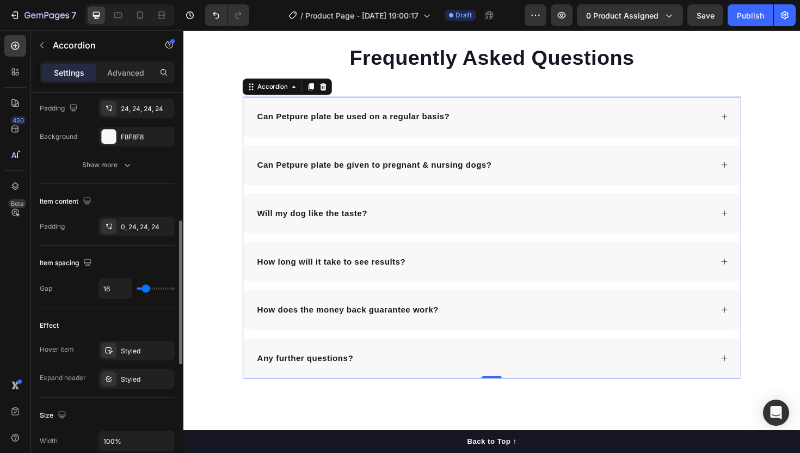
click at [403, 217] on div "Will my dog like the taste?" at bounding box center [502, 224] width 484 height 16
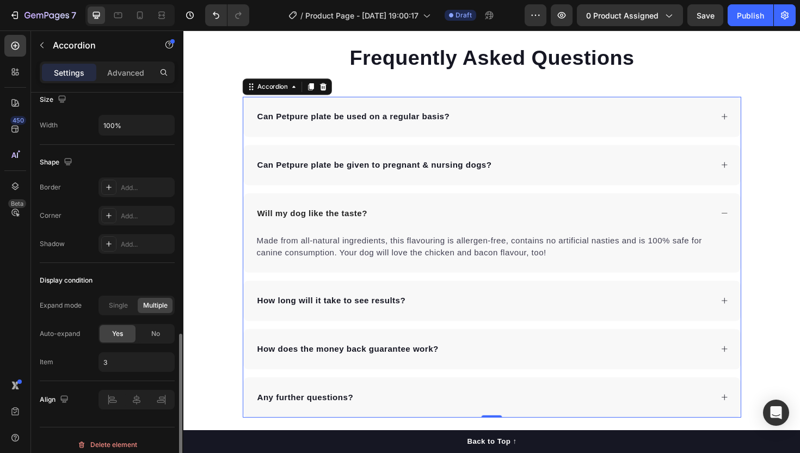
scroll to position [672, 0]
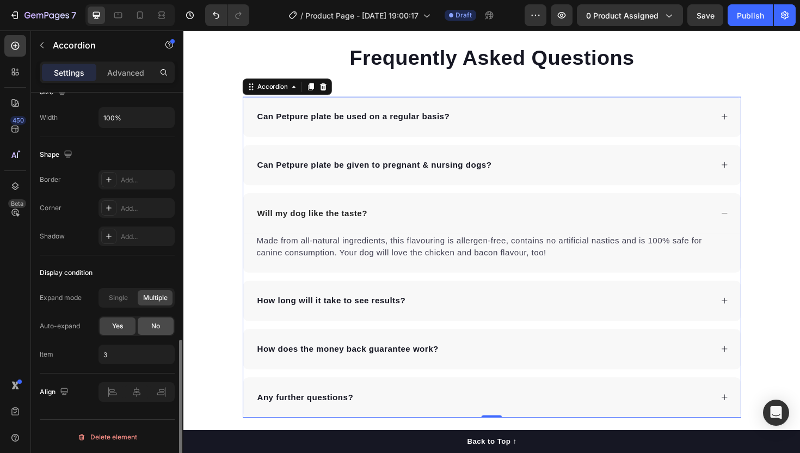
click at [153, 324] on span "No" at bounding box center [155, 326] width 9 height 10
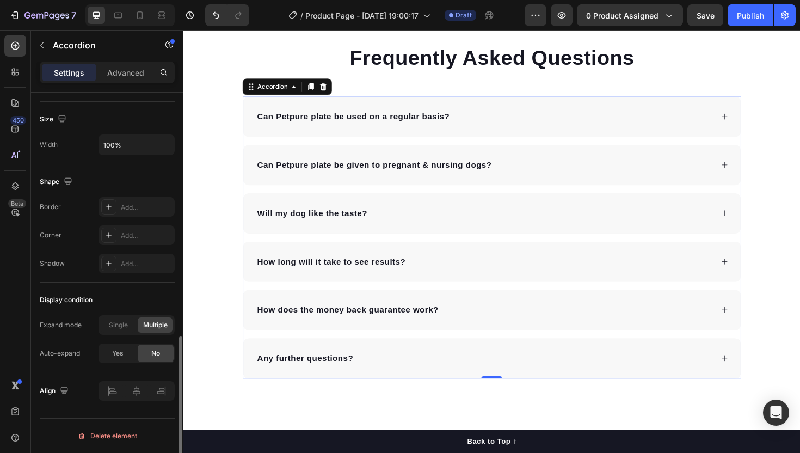
scroll to position [645, 0]
click at [570, 110] on div "Can Petpure plate be used on a regular basis?" at bounding box center [510, 122] width 527 height 42
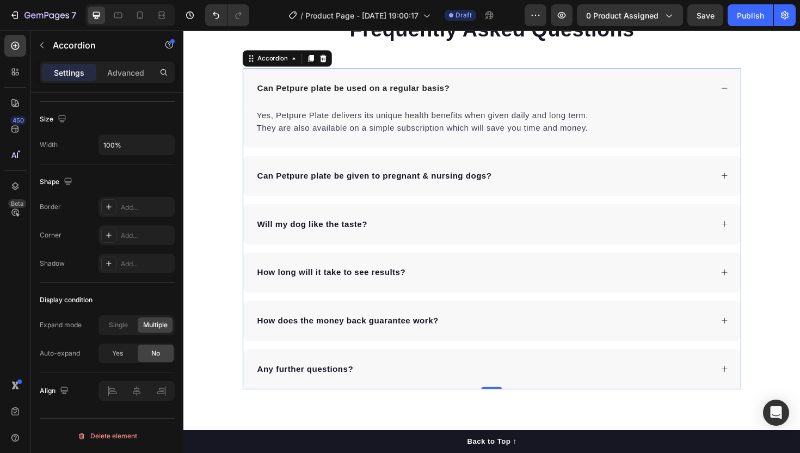
scroll to position [2072, 0]
click at [363, 96] on p "Can Petpure plate be used on a regular basis?" at bounding box center [363, 91] width 204 height 13
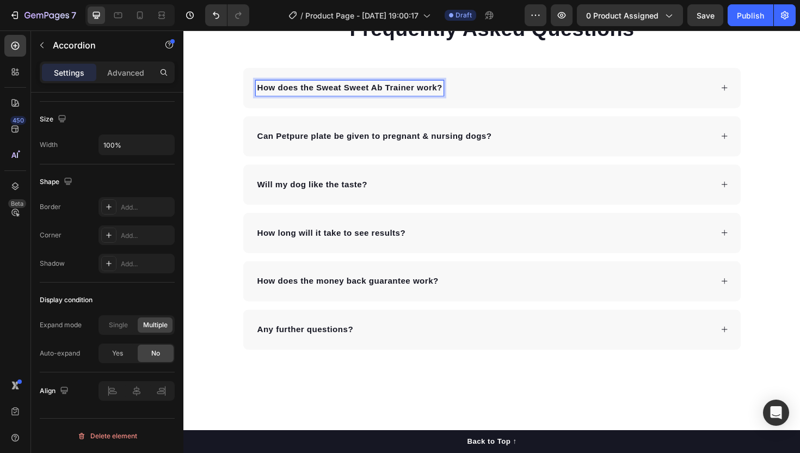
click at [506, 85] on div "How does the Sweat Sweet Ab Trainer work?" at bounding box center [502, 91] width 484 height 16
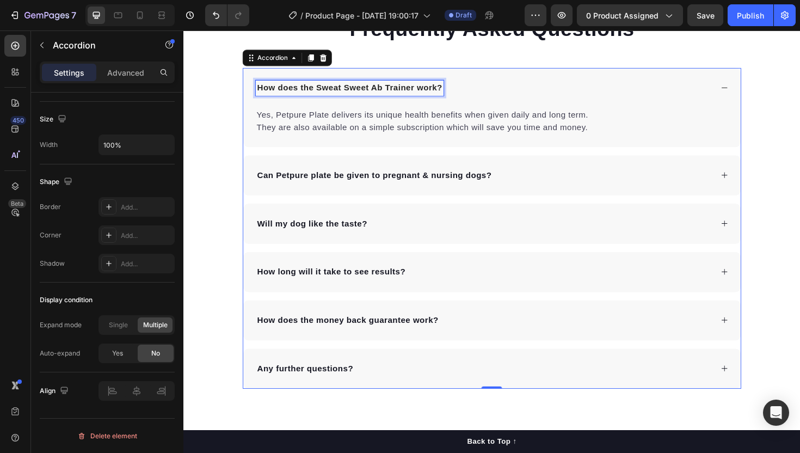
click at [427, 89] on p "How does the Sweat Sweet Ab Trainer work?" at bounding box center [359, 91] width 196 height 13
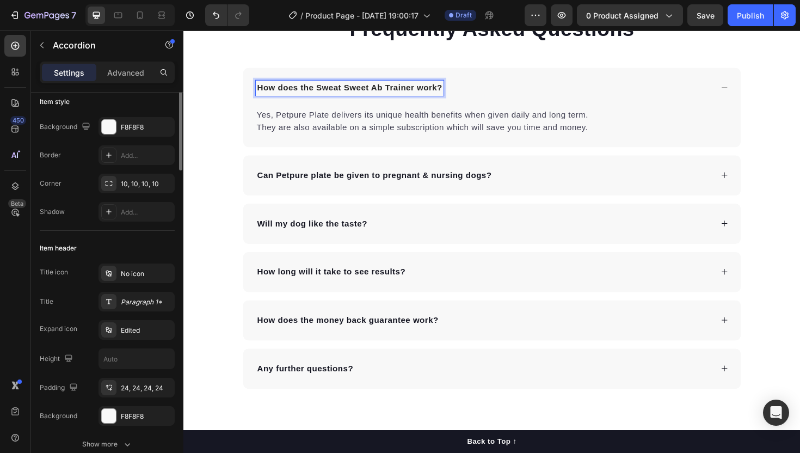
scroll to position [0, 0]
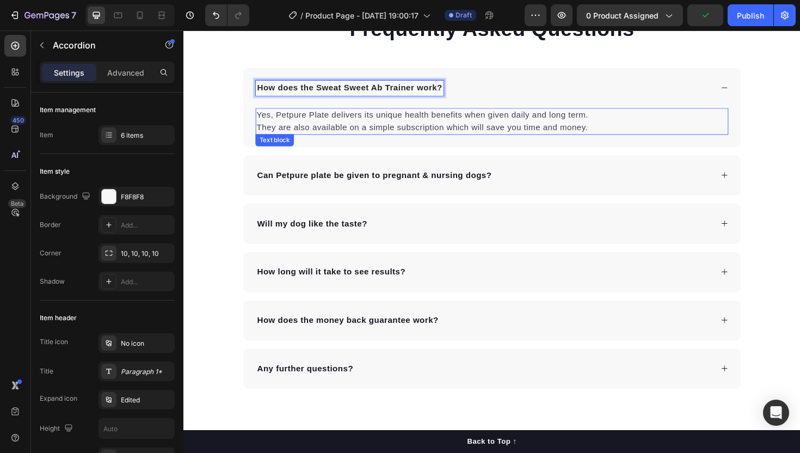
click at [380, 117] on p "Yes, Petpure Plate delivers its unique health benefits when given daily and lon…" at bounding box center [510, 127] width 499 height 26
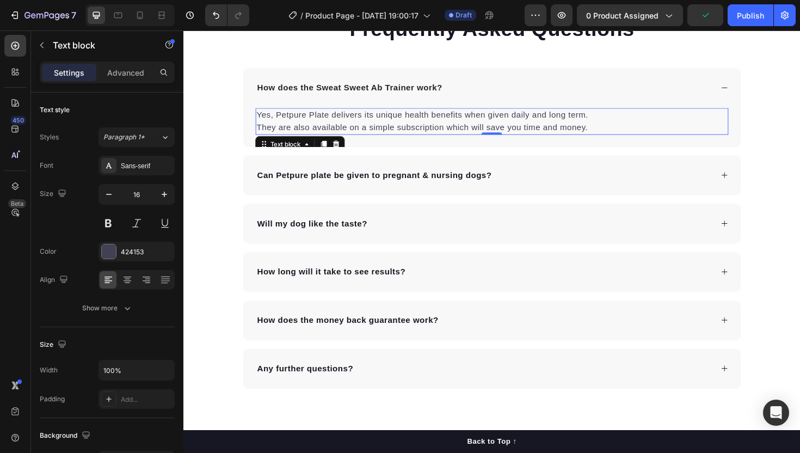
click at [380, 117] on p "Yes, Petpure Plate delivers its unique health benefits when given daily and lon…" at bounding box center [510, 127] width 499 height 26
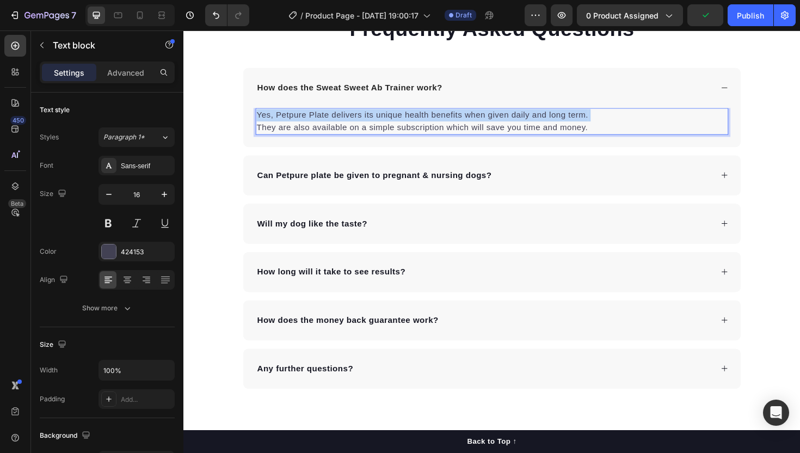
click at [380, 117] on p "Yes, Petpure Plate delivers its unique health benefits when given daily and lon…" at bounding box center [510, 127] width 499 height 26
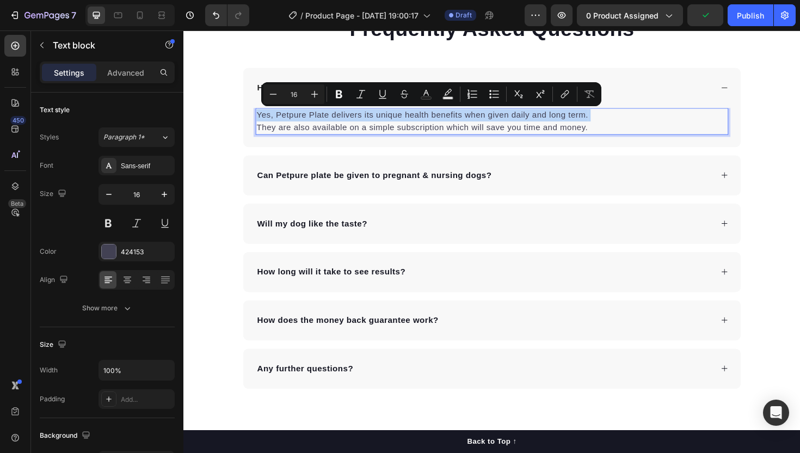
click at [380, 117] on p "Yes, Petpure Plate delivers its unique health benefits when given daily and lon…" at bounding box center [510, 127] width 499 height 26
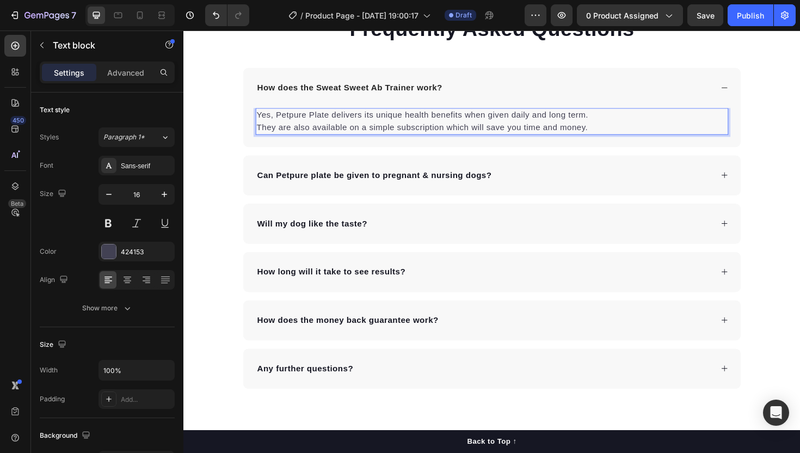
click at [380, 117] on p "Yes, Petpure Plate delivers its unique health benefits when given daily and lon…" at bounding box center [510, 127] width 499 height 26
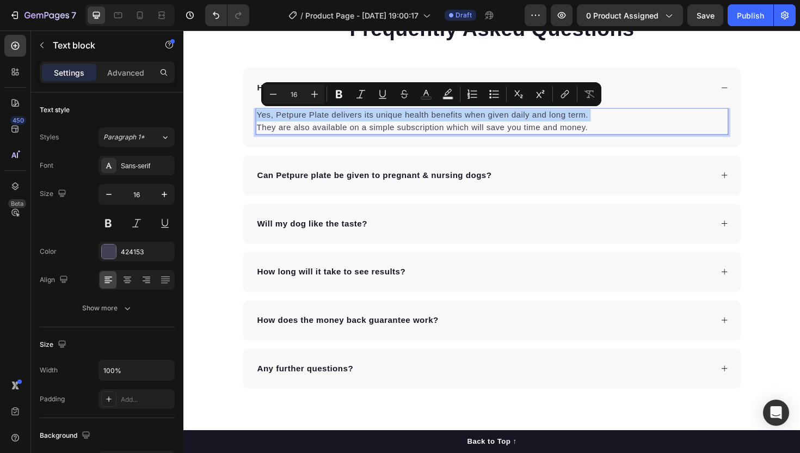
click at [380, 117] on p "Yes, Petpure Plate delivers its unique health benefits when given daily and lon…" at bounding box center [510, 127] width 499 height 26
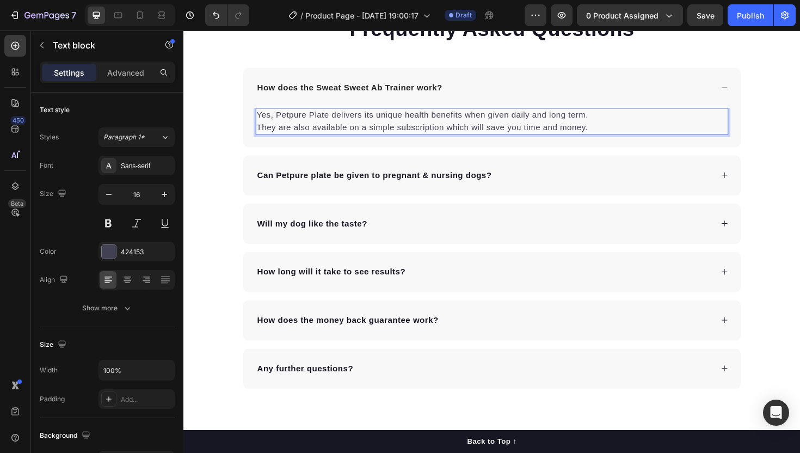
click at [380, 117] on p "Yes, Petpure Plate delivers its unique health benefits when given daily and lon…" at bounding box center [510, 127] width 499 height 26
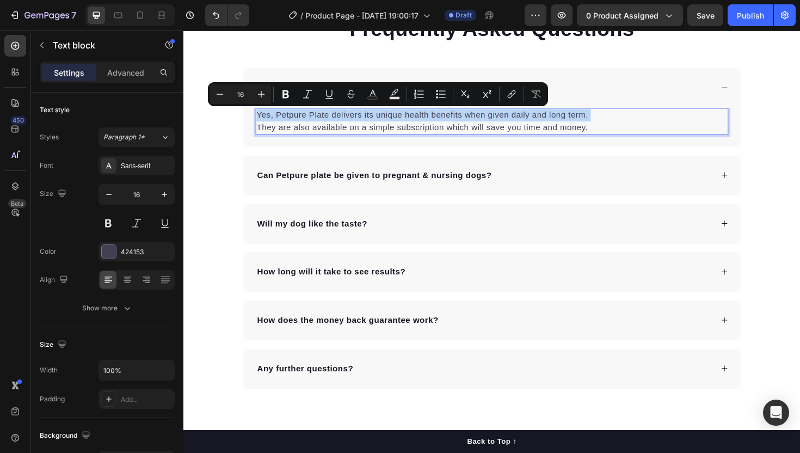
click at [380, 117] on p "Yes, Petpure Plate delivers its unique health benefits when given daily and lon…" at bounding box center [510, 127] width 499 height 26
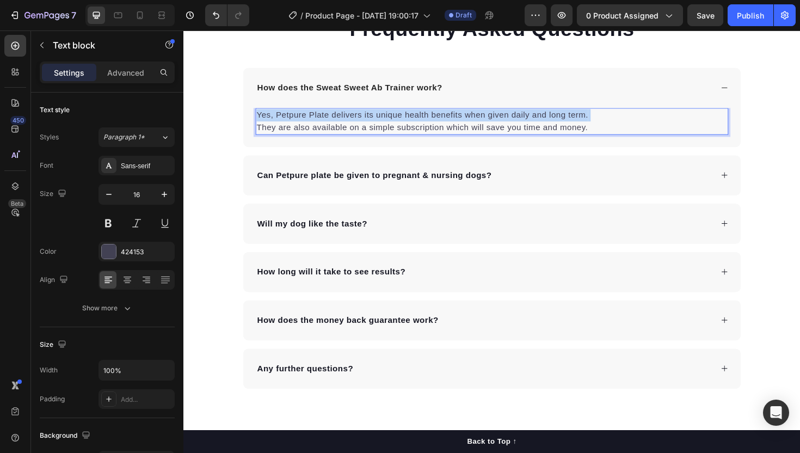
click at [380, 117] on p "Yes, Petpure Plate delivers its unique health benefits when given daily and lon…" at bounding box center [510, 127] width 499 height 26
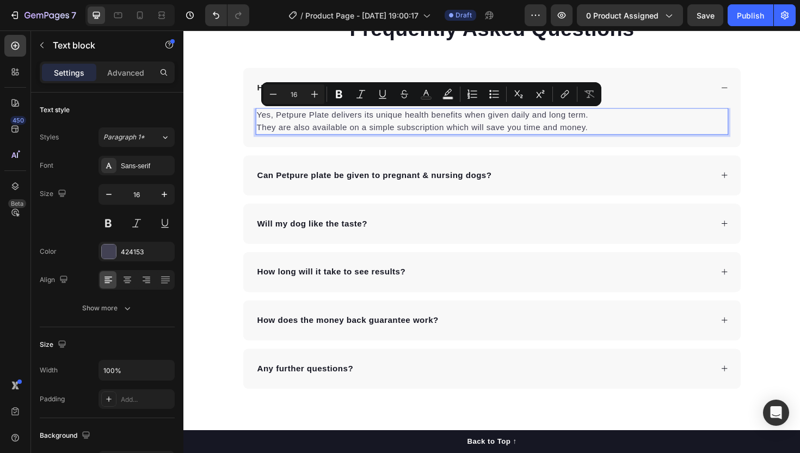
click at [621, 136] on p "Yes, Petpure Plate delivers its unique health benefits when given daily and lon…" at bounding box center [510, 127] width 499 height 26
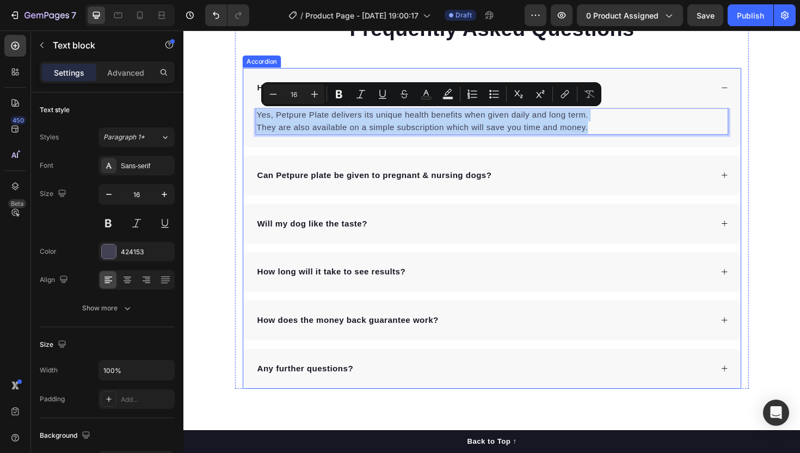
drag, startPoint x: 621, startPoint y: 136, endPoint x: 253, endPoint y: 121, distance: 368.2
click at [253, 121] on div "Yes, Petpure Plate delivers its unique health benefits when given daily and lon…" at bounding box center [510, 133] width 527 height 41
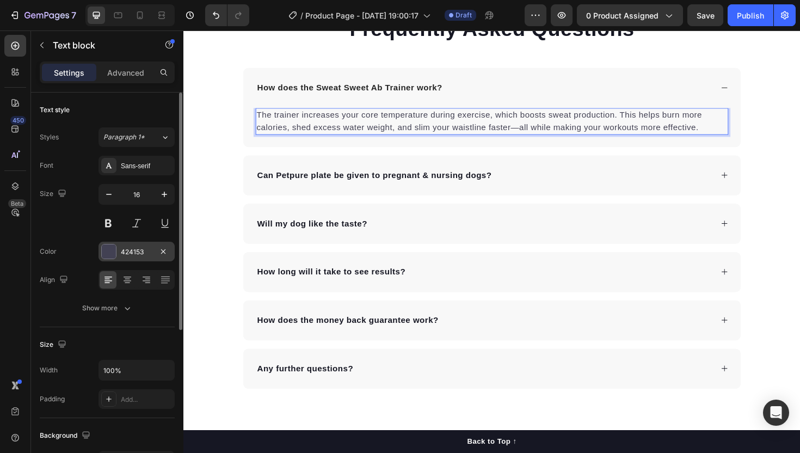
click at [155, 249] on div "424153" at bounding box center [137, 252] width 76 height 20
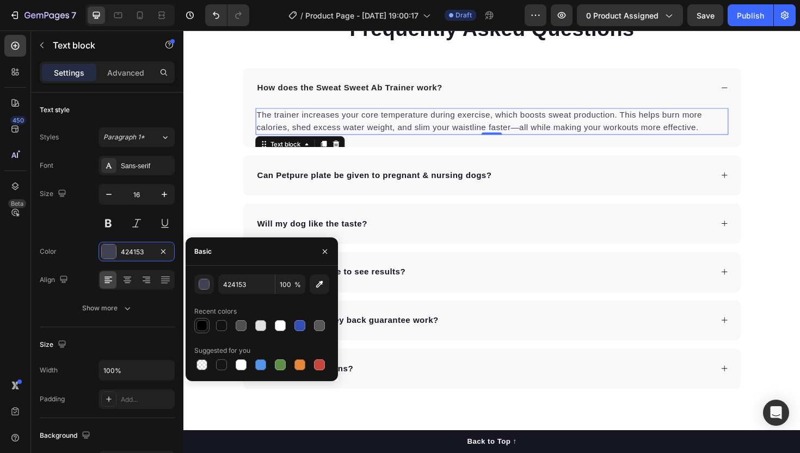
click at [202, 327] on div at bounding box center [201, 325] width 11 height 11
type input "000000"
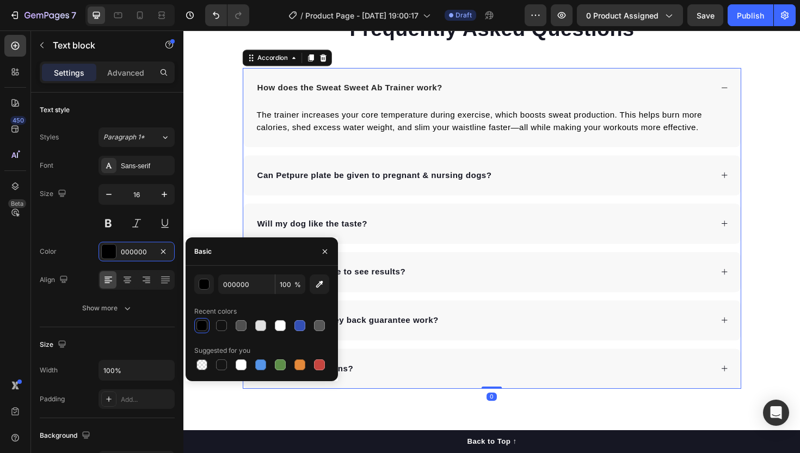
click at [444, 180] on p "Can Petpure plate be given to pregnant & nursing dogs?" at bounding box center [385, 183] width 248 height 13
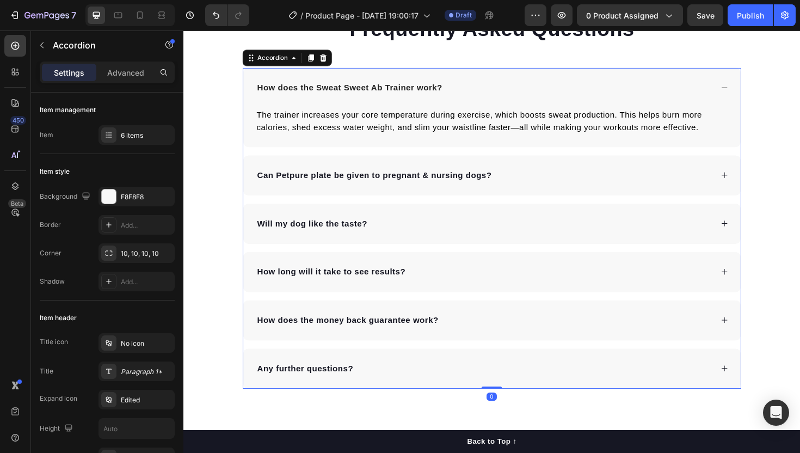
click at [502, 169] on div "Can Petpure plate be given to pregnant & nursing dogs?" at bounding box center [510, 184] width 527 height 42
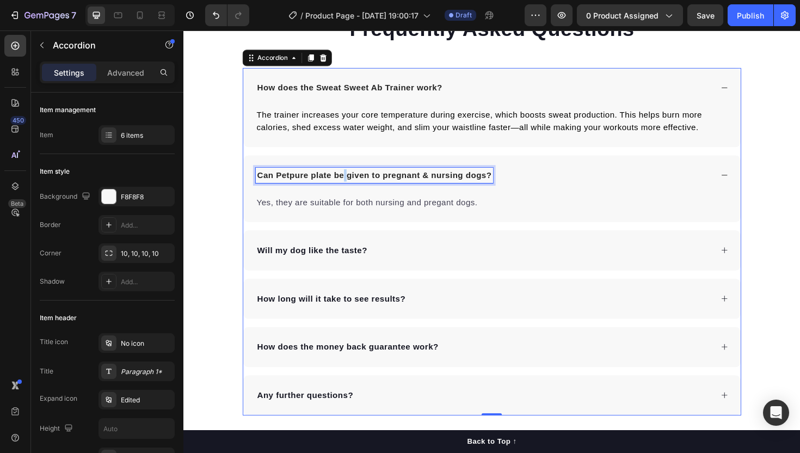
click at [353, 182] on p "Can Petpure plate be given to pregnant & nursing dogs?" at bounding box center [385, 183] width 248 height 13
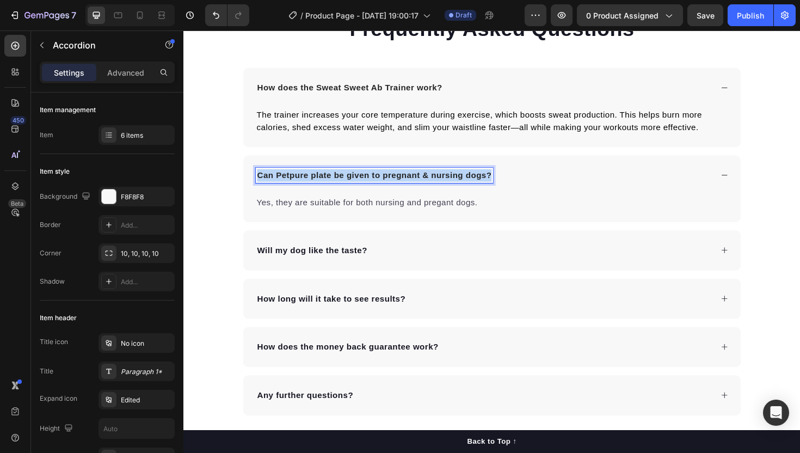
click at [353, 182] on p "Can Petpure plate be given to pregnant & nursing dogs?" at bounding box center [385, 183] width 248 height 13
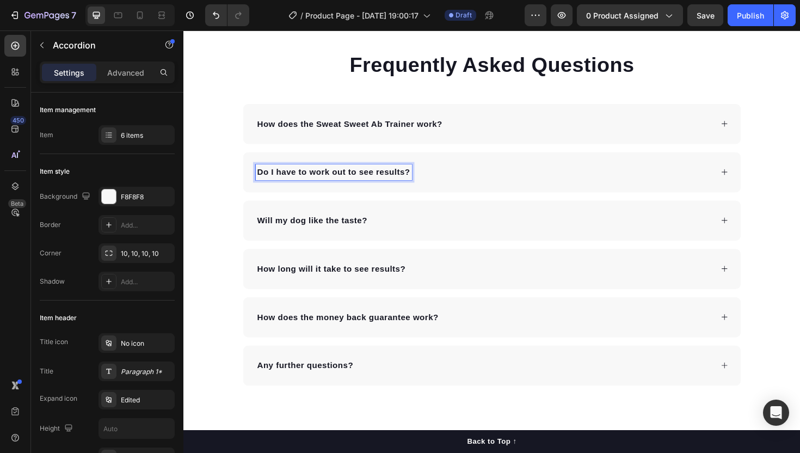
scroll to position [2031, 0]
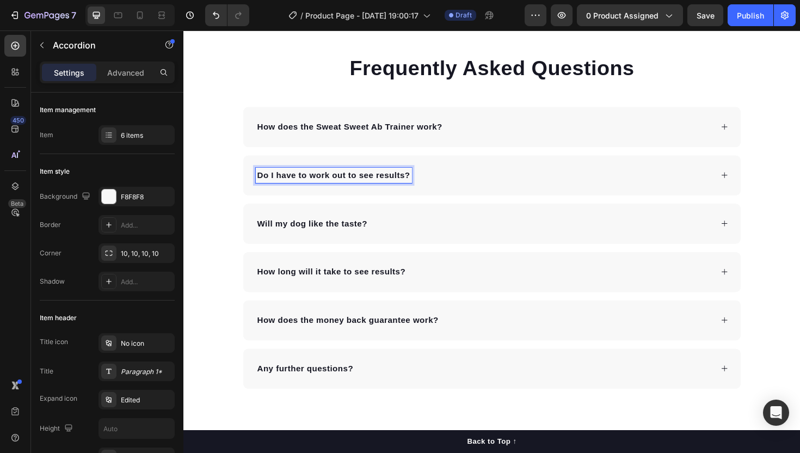
click at [436, 193] on div "Do I have to work out to see results?" at bounding box center [510, 184] width 527 height 42
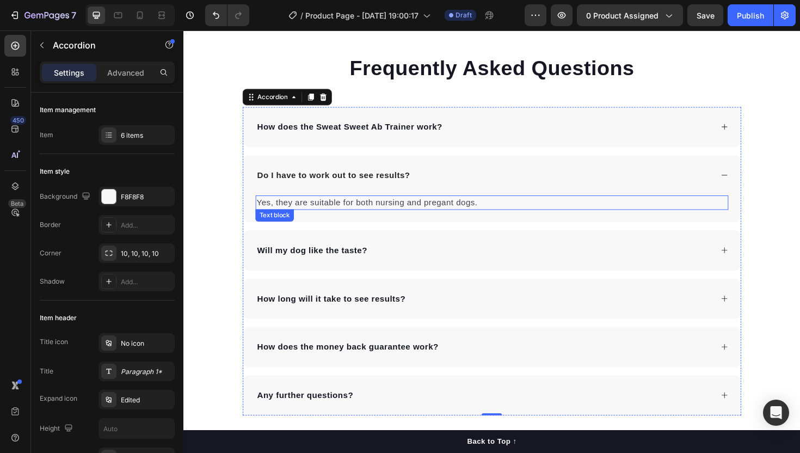
click at [377, 216] on p "Yes, they are suitable for both nursing and pregant dogs." at bounding box center [510, 212] width 499 height 13
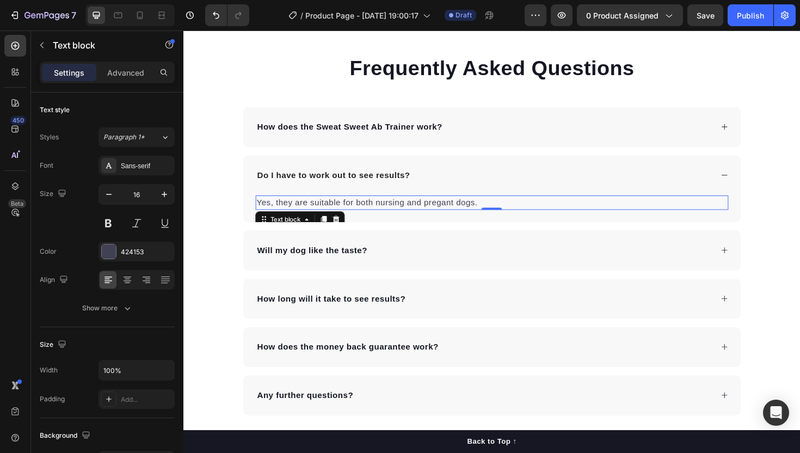
click at [377, 216] on p "Yes, they are suitable for both nursing and pregant dogs." at bounding box center [510, 212] width 499 height 13
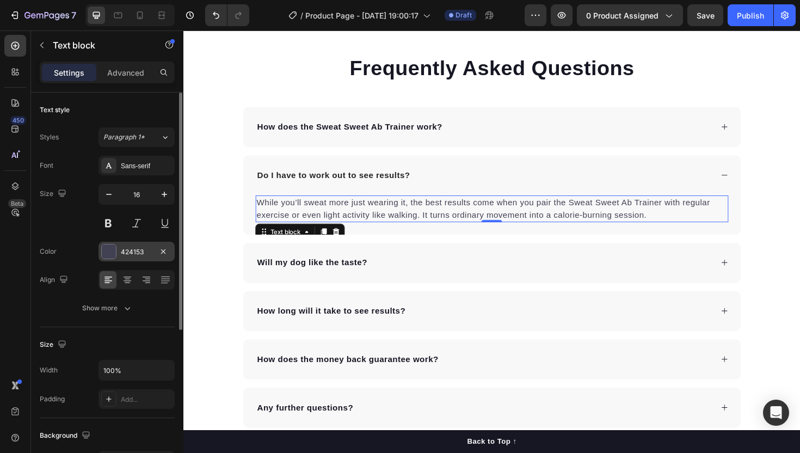
click at [132, 257] on div "424153" at bounding box center [137, 252] width 76 height 20
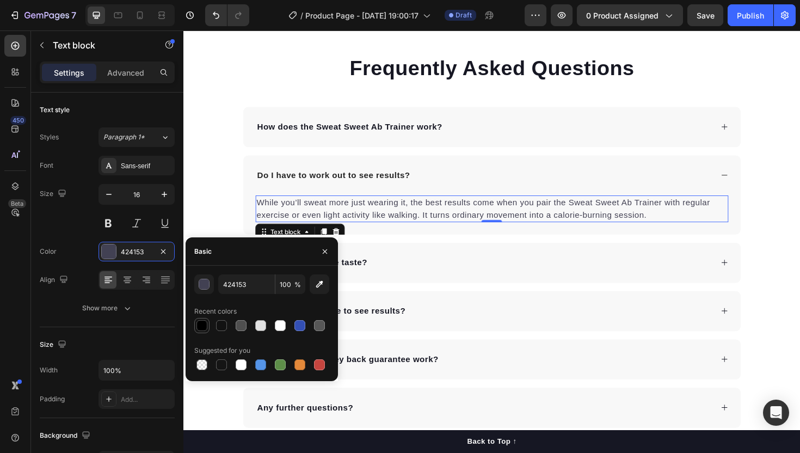
click at [201, 327] on div at bounding box center [201, 325] width 11 height 11
type input "000000"
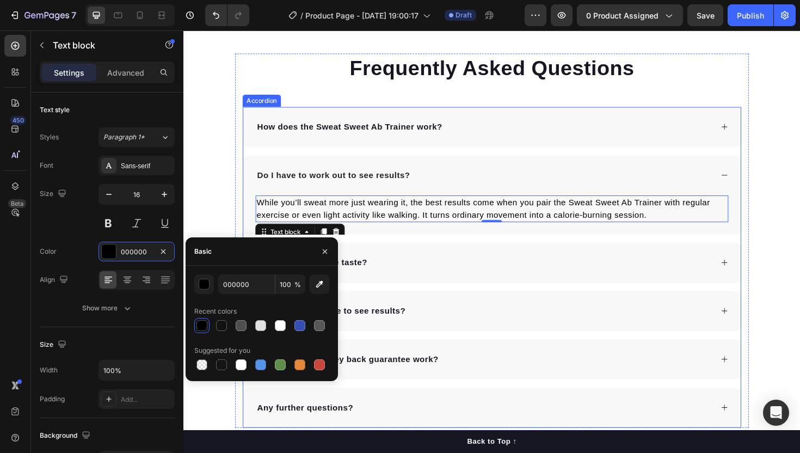
click at [387, 261] on div "Will my dog like the taste?" at bounding box center [510, 276] width 527 height 42
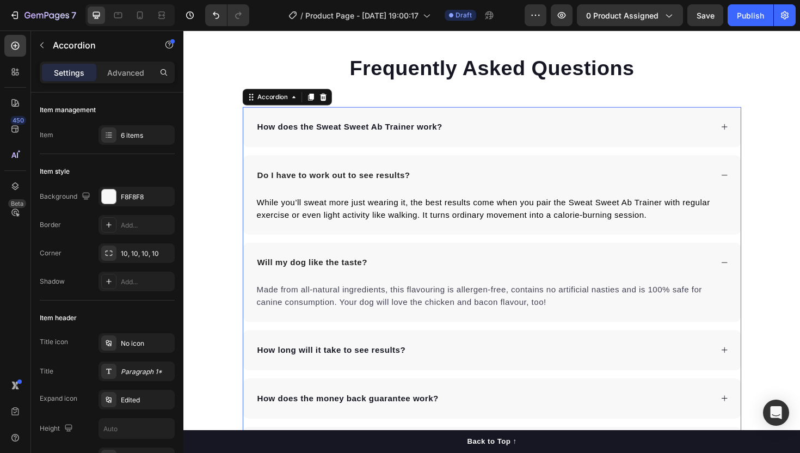
click at [349, 289] on div "Will my dog like the taste?" at bounding box center [510, 276] width 527 height 42
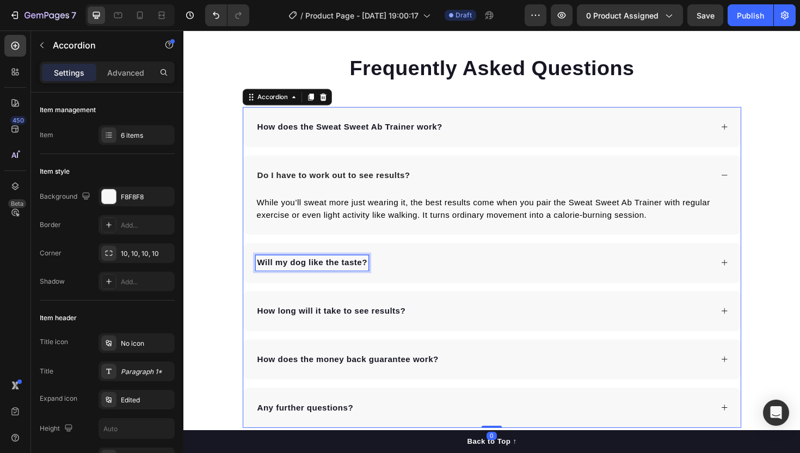
click at [347, 281] on p "Will my dog like the taste?" at bounding box center [319, 276] width 116 height 13
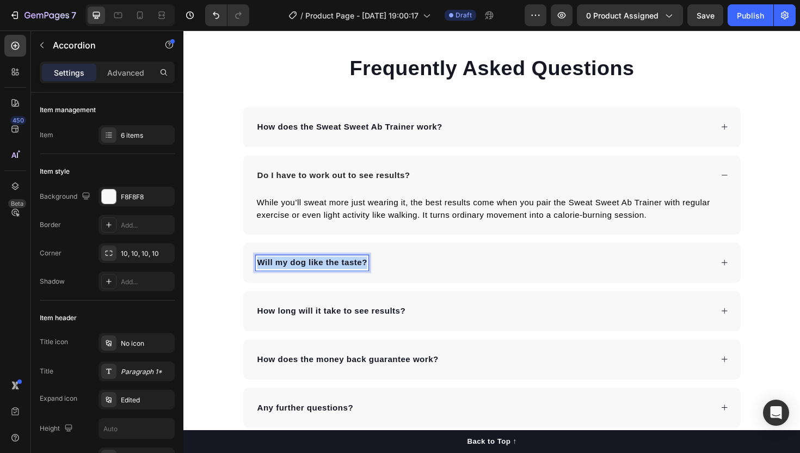
click at [347, 281] on p "Will my dog like the taste?" at bounding box center [319, 276] width 116 height 13
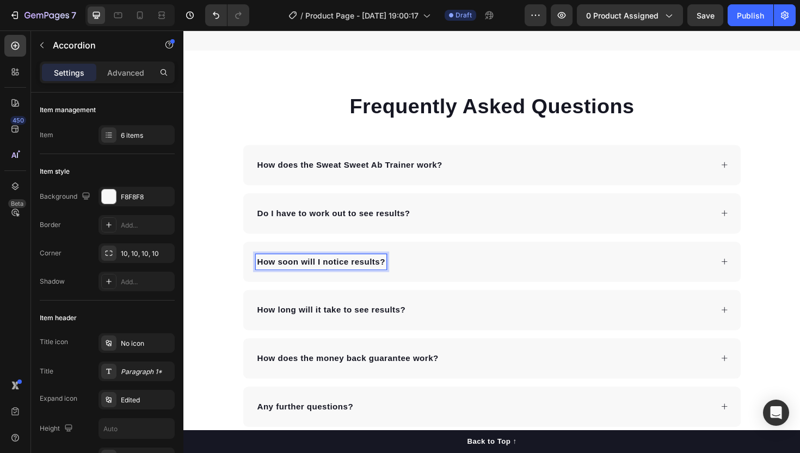
click at [507, 278] on div "How soon will I notice results?" at bounding box center [502, 275] width 484 height 16
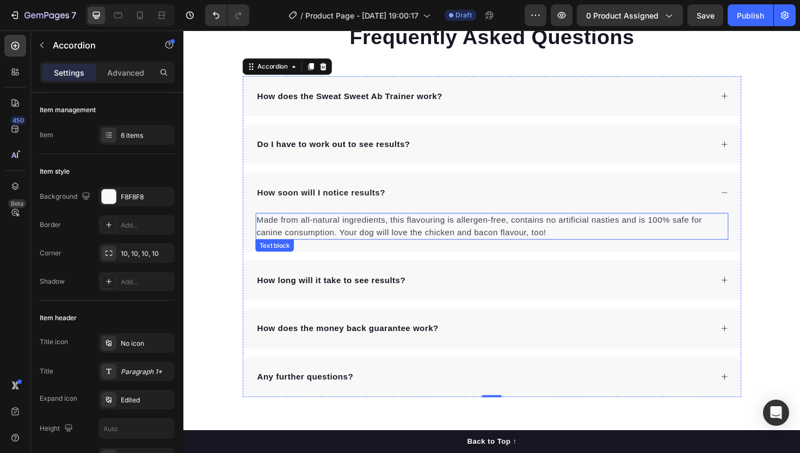
scroll to position [2097, 0]
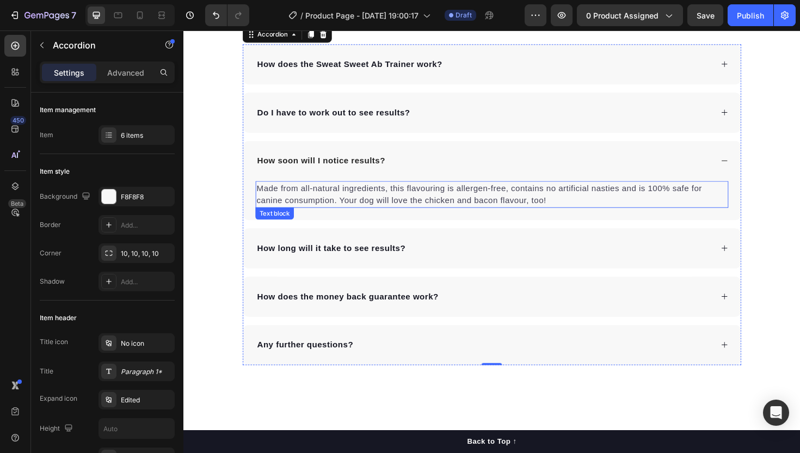
click at [364, 207] on p "Made from all-natural ingredients, this flavouring is allergen-free, contains n…" at bounding box center [510, 204] width 499 height 26
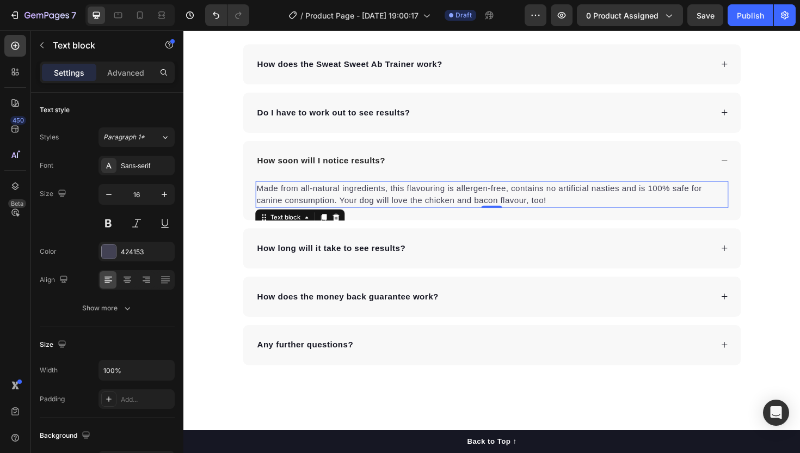
click at [364, 207] on p "Made from all-natural ingredients, this flavouring is allergen-free, contains n…" at bounding box center [510, 204] width 499 height 26
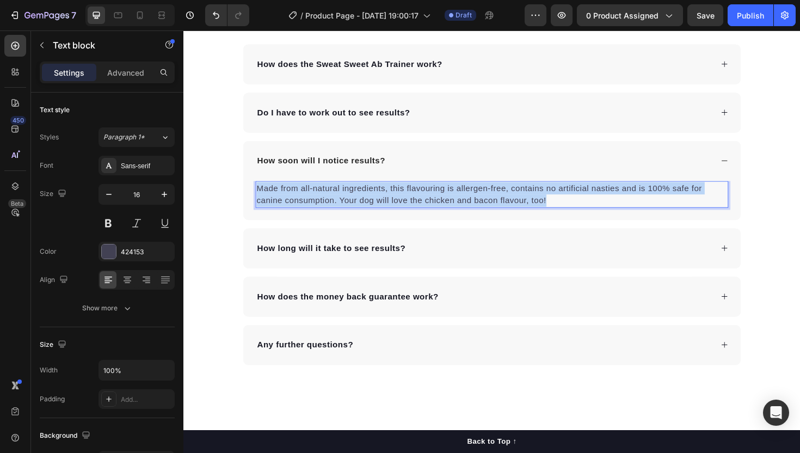
click at [364, 207] on p "Made from all-natural ingredients, this flavouring is allergen-free, contains n…" at bounding box center [510, 204] width 499 height 26
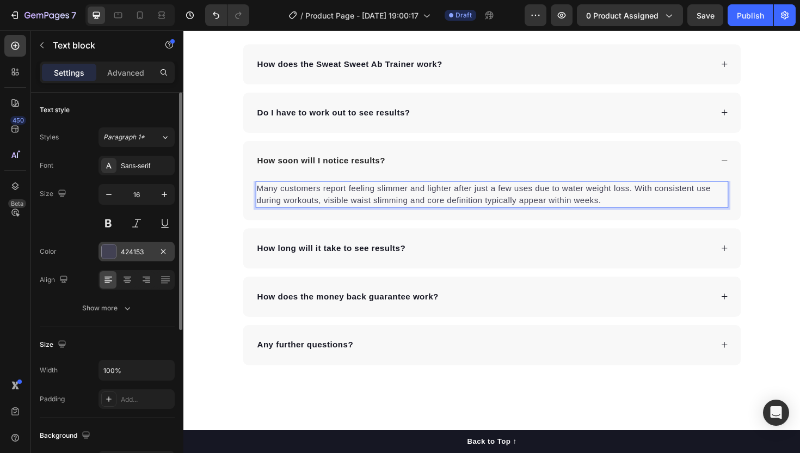
click at [127, 256] on div "424153" at bounding box center [137, 252] width 76 height 20
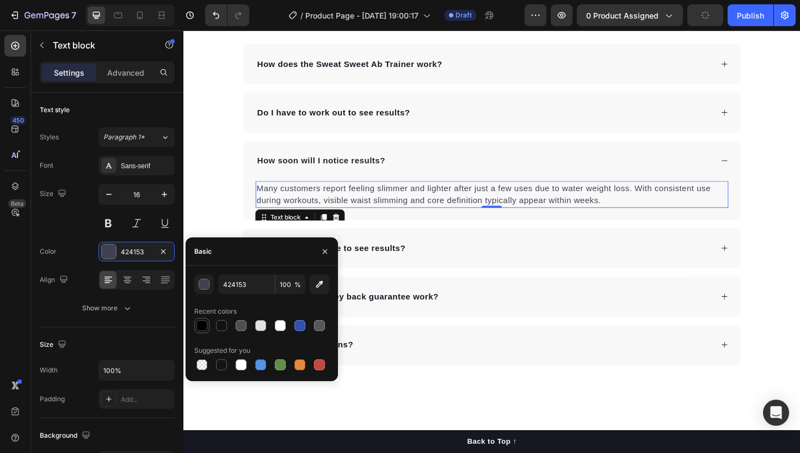
click at [199, 320] on div at bounding box center [201, 325] width 11 height 11
type input "000000"
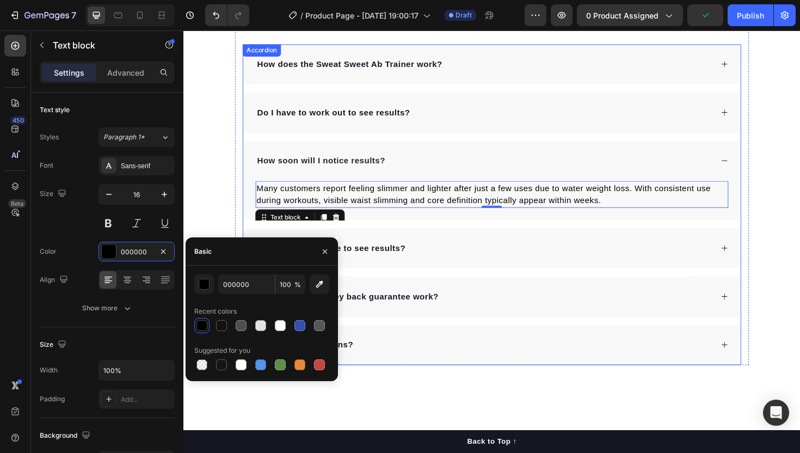
click at [413, 223] on div "Many customers report feeling slimmer and lighter after just a few uses due to …" at bounding box center [510, 210] width 527 height 41
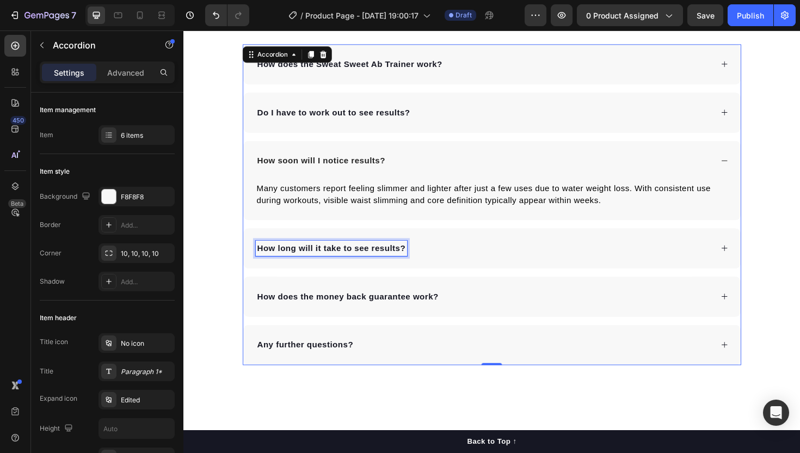
click at [338, 260] on p "How long will it take to see results?" at bounding box center [339, 261] width 157 height 13
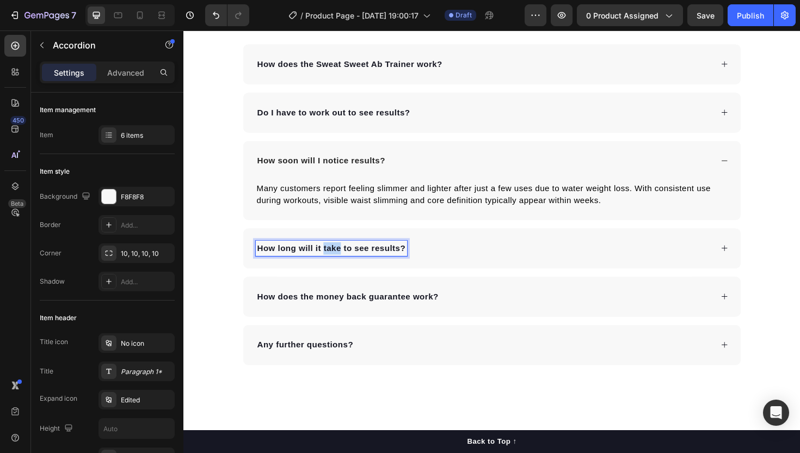
click at [338, 260] on p "How long will it take to see results?" at bounding box center [339, 261] width 157 height 13
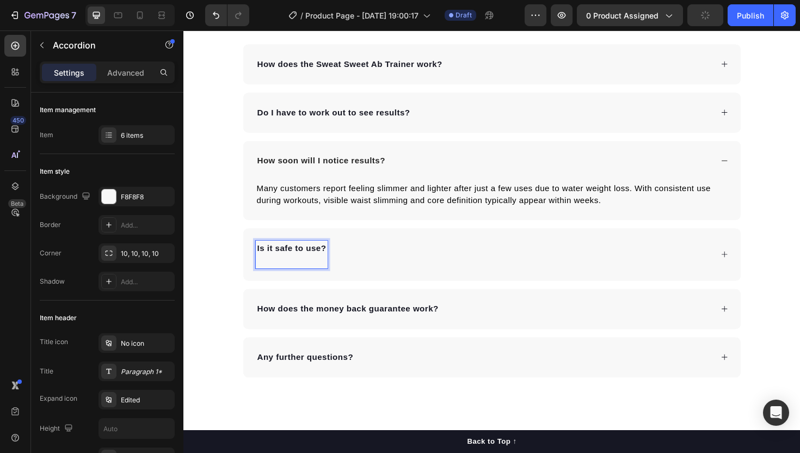
click at [422, 272] on div "Is it safe to use?" at bounding box center [502, 267] width 484 height 29
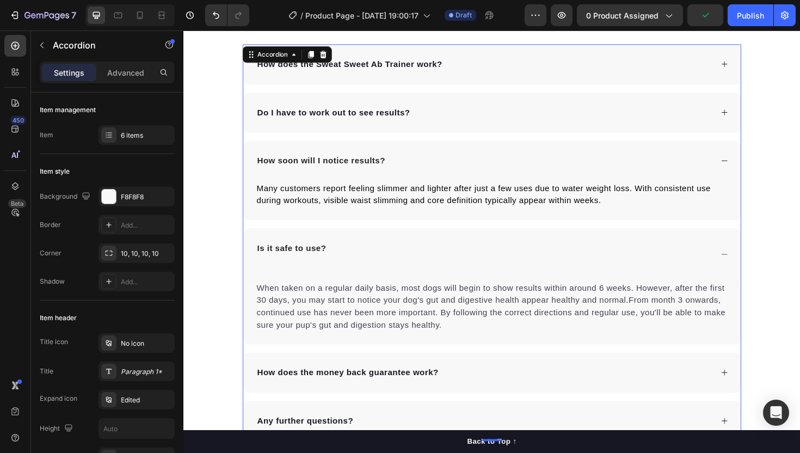
click at [319, 281] on div "Is it safe to use?" at bounding box center [298, 267] width 76 height 29
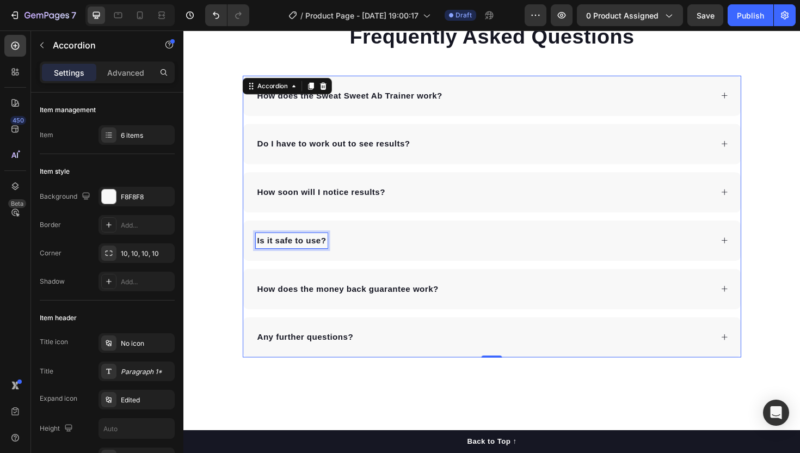
scroll to position [2056, 0]
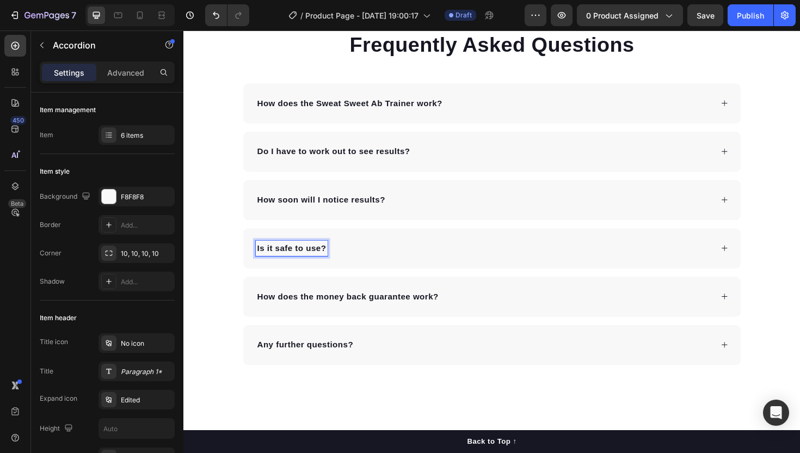
click at [367, 269] on div "Is it safe to use?" at bounding box center [510, 261] width 527 height 42
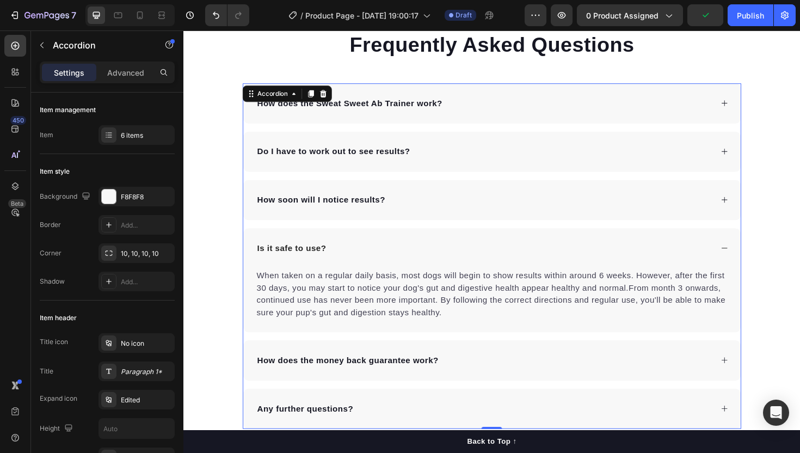
click at [337, 296] on p "When taken on a regular daily basis, most dogs will begin to show results withi…" at bounding box center [510, 310] width 499 height 52
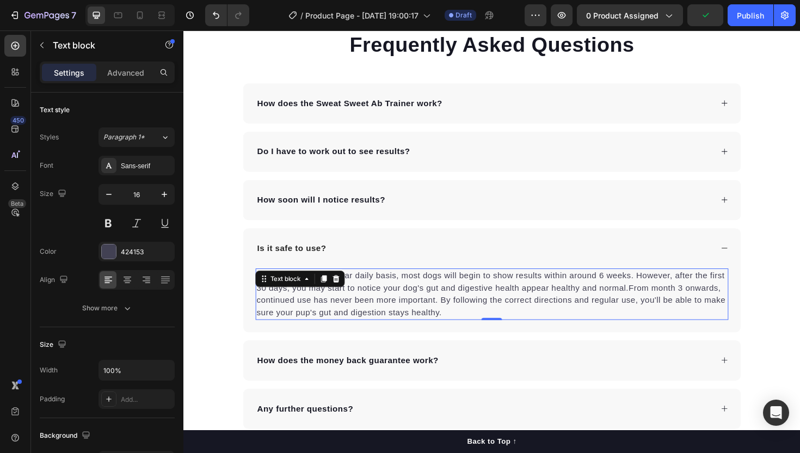
click at [337, 296] on div at bounding box center [331, 293] width 13 height 13
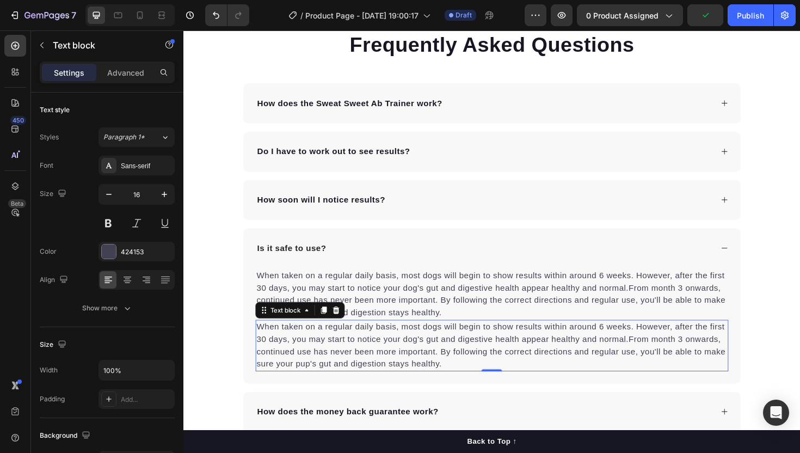
click at [337, 296] on div "When taken on a regular daily basis, most dogs will begin to show results withi…" at bounding box center [510, 309] width 501 height 54
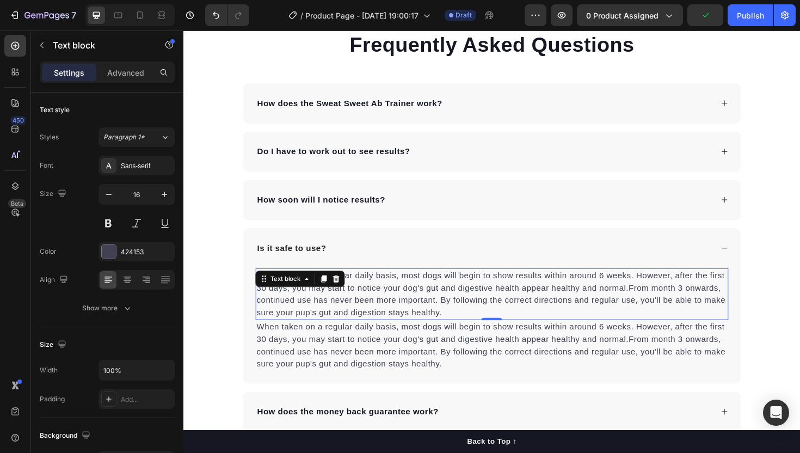
click at [347, 300] on div "Text block" at bounding box center [307, 293] width 95 height 17
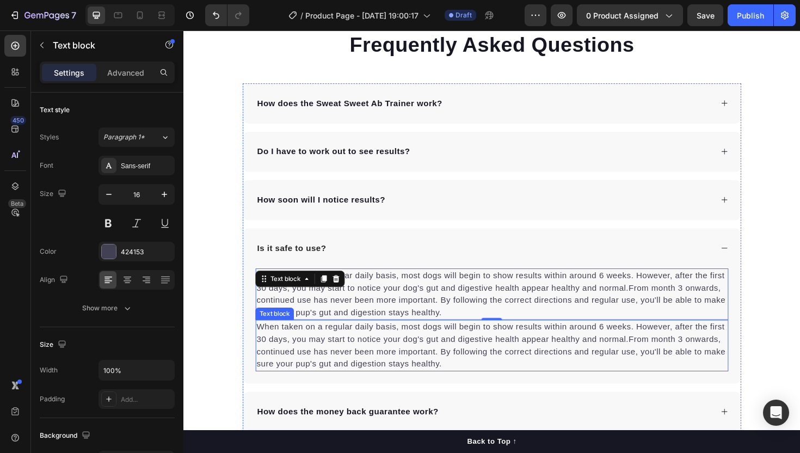
click at [340, 365] on p "When taken on a regular daily basis, most dogs will begin to show results withi…" at bounding box center [510, 364] width 499 height 52
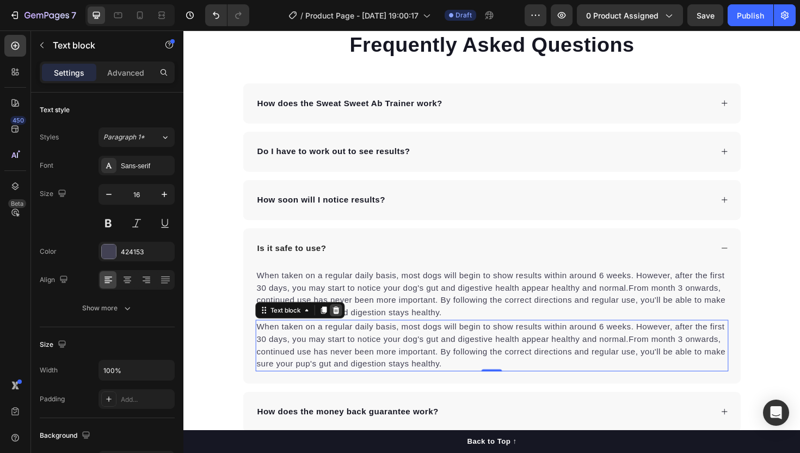
click at [344, 324] on icon at bounding box center [345, 327] width 7 height 8
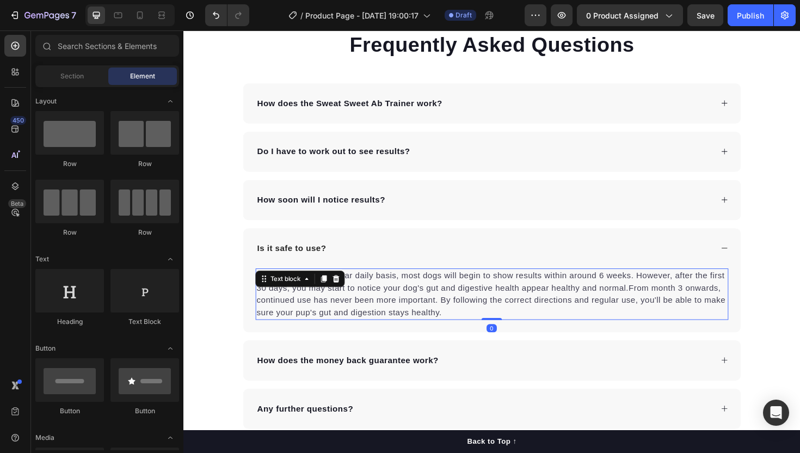
click at [342, 315] on p "When taken on a regular daily basis, most dogs will begin to show results withi…" at bounding box center [510, 310] width 499 height 52
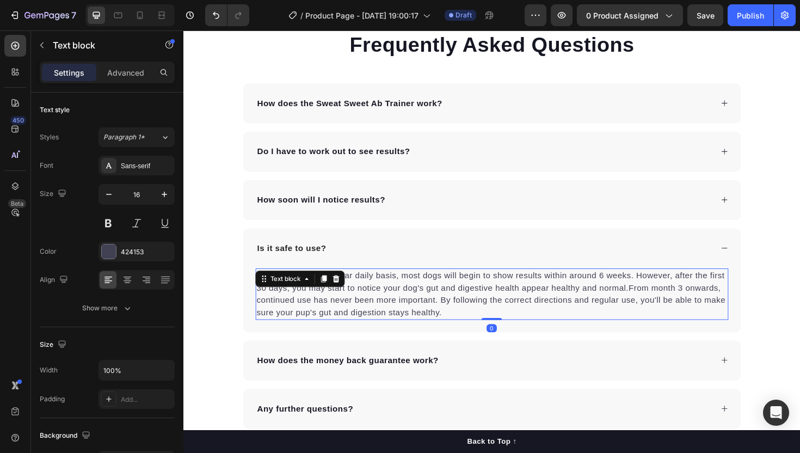
click at [342, 315] on p "When taken on a regular daily basis, most dogs will begin to show results withi…" at bounding box center [510, 310] width 499 height 52
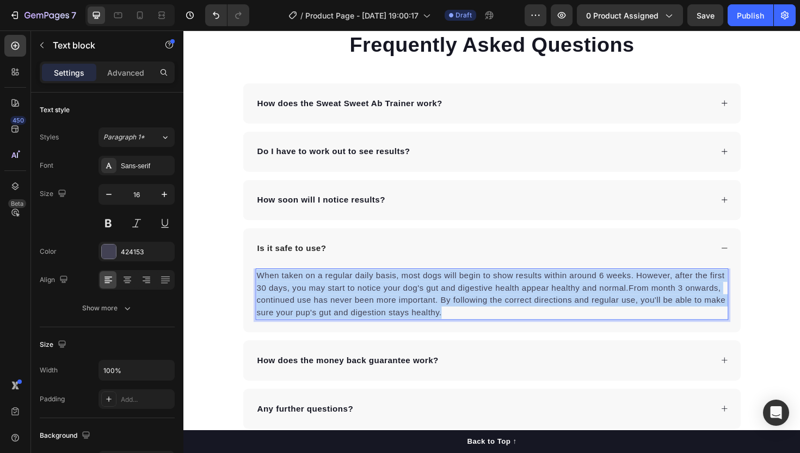
click at [342, 315] on p "When taken on a regular daily basis, most dogs will begin to show results withi…" at bounding box center [510, 310] width 499 height 52
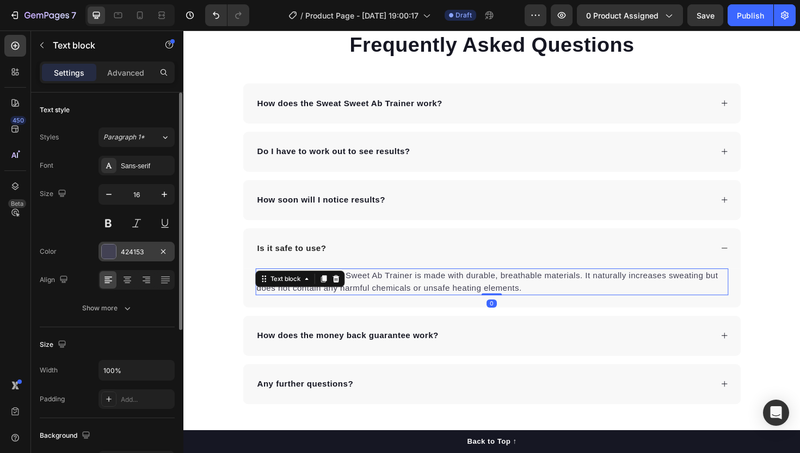
click at [118, 246] on div "424153" at bounding box center [137, 252] width 76 height 20
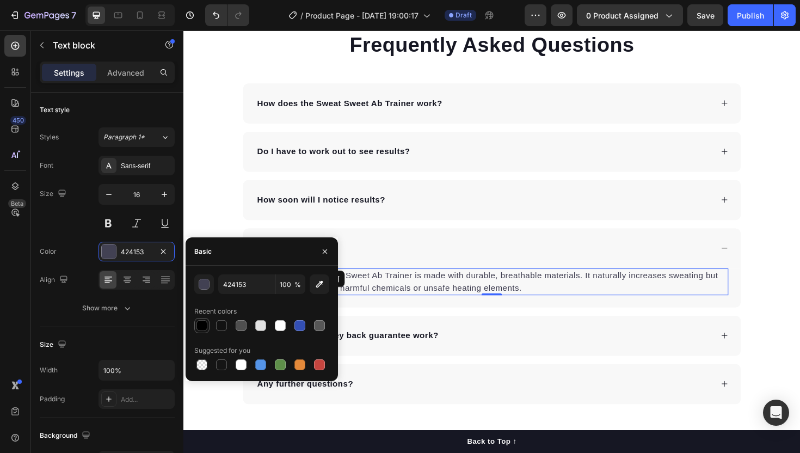
click at [199, 324] on div at bounding box center [201, 325] width 11 height 11
type input "000000"
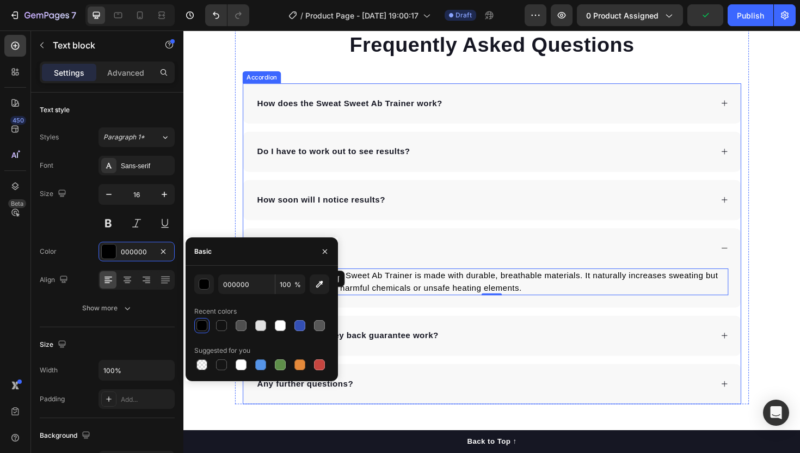
click at [402, 221] on div "How soon will I notice results?" at bounding box center [510, 210] width 527 height 42
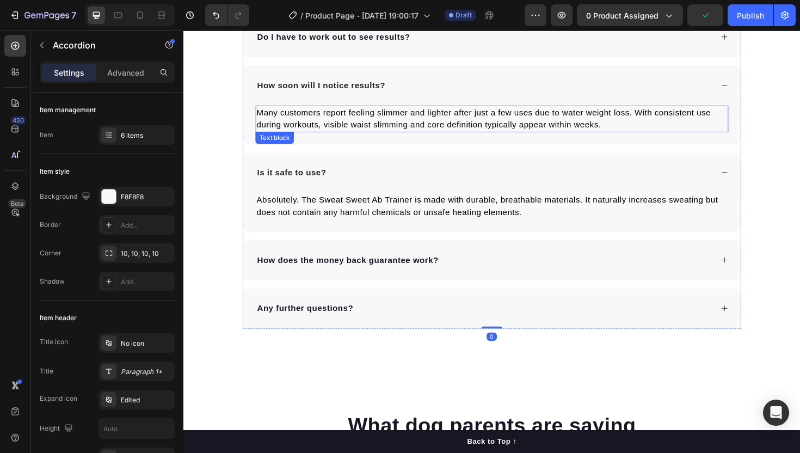
scroll to position [2191, 0]
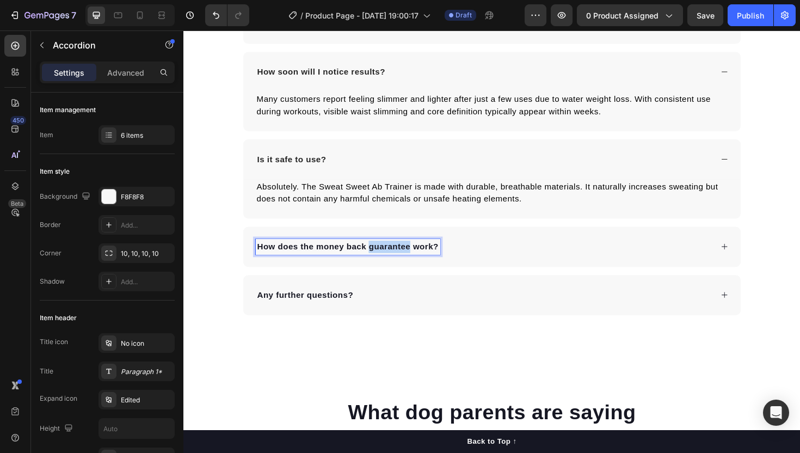
click at [383, 264] on p "How does the money back guarantee work?" at bounding box center [357, 259] width 192 height 13
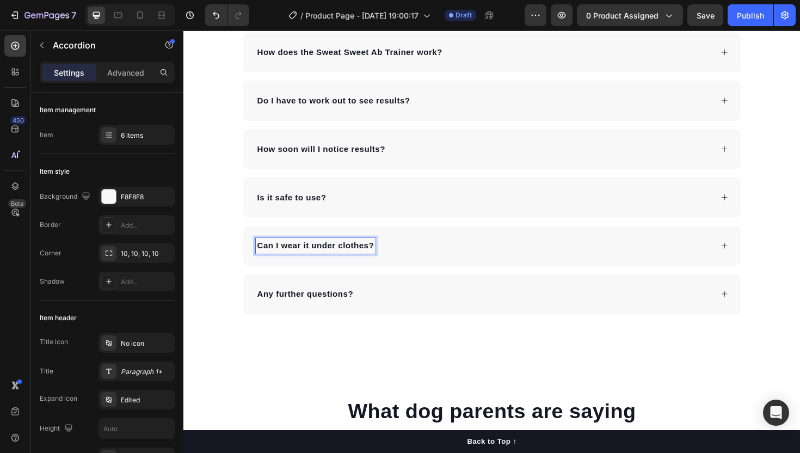
click at [446, 265] on div "Can I wear it under clothes?" at bounding box center [502, 258] width 484 height 16
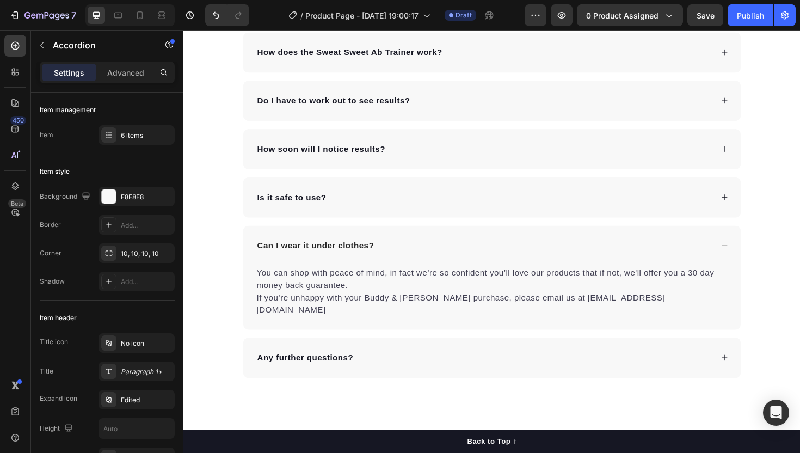
scroll to position [2108, 0]
click at [333, 287] on div "You can shop with peace of mind, in fact we’re so confident you’ll love our pro…" at bounding box center [510, 308] width 501 height 54
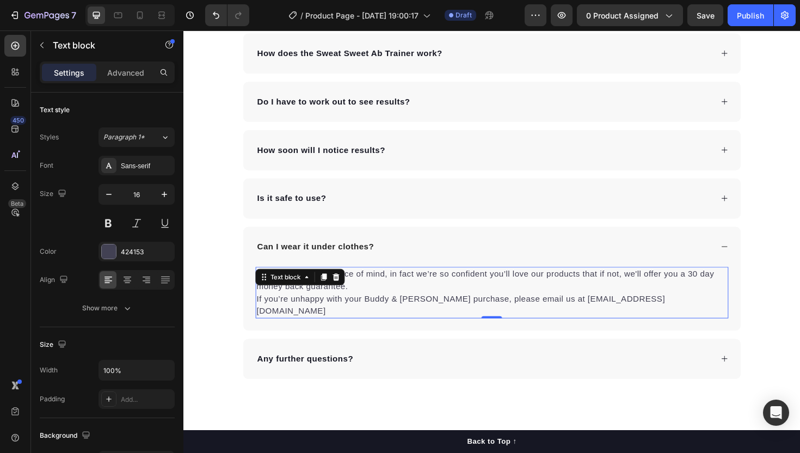
click at [333, 287] on icon at bounding box center [332, 291] width 9 height 9
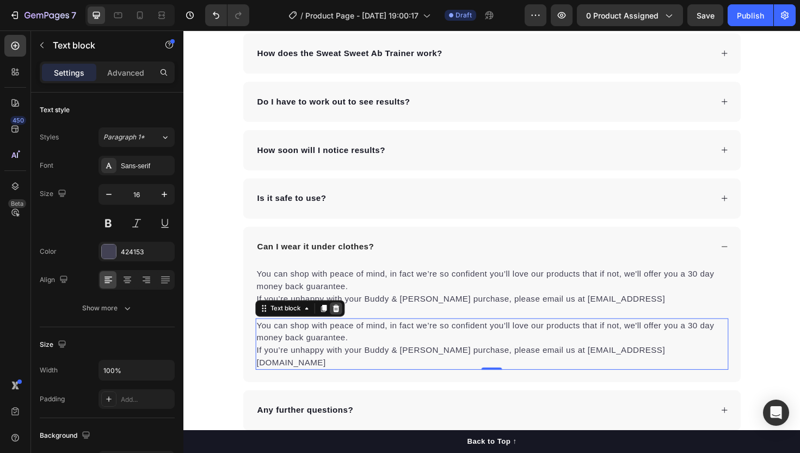
click at [342, 321] on icon at bounding box center [345, 325] width 9 height 9
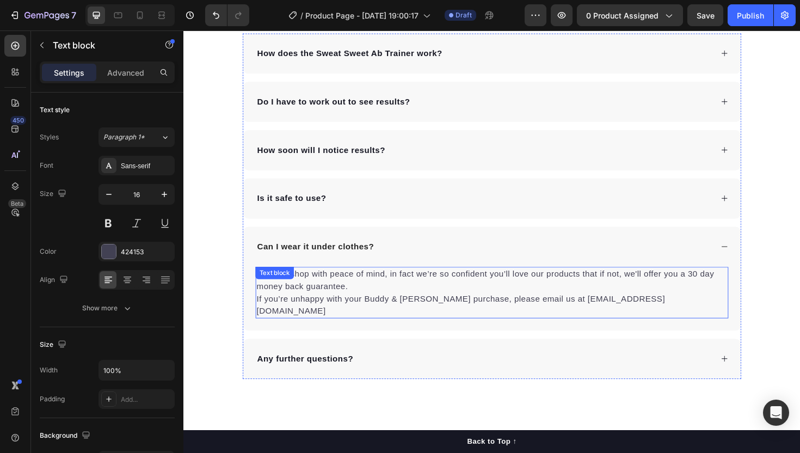
click at [342, 302] on p "You can shop with peace of mind, in fact we’re so confident you’ll love our pro…" at bounding box center [510, 308] width 499 height 52
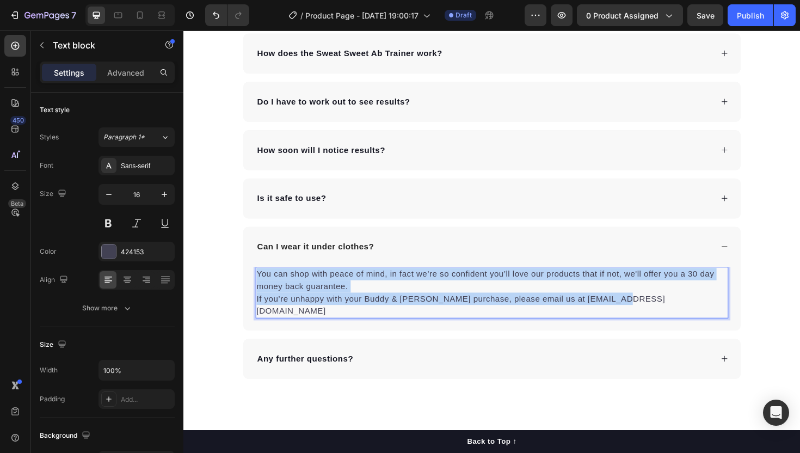
drag, startPoint x: 342, startPoint y: 302, endPoint x: 397, endPoint y: 320, distance: 58.0
click at [397, 320] on p "You can shop with peace of mind, in fact we’re so confident you’ll love our pro…" at bounding box center [510, 308] width 499 height 52
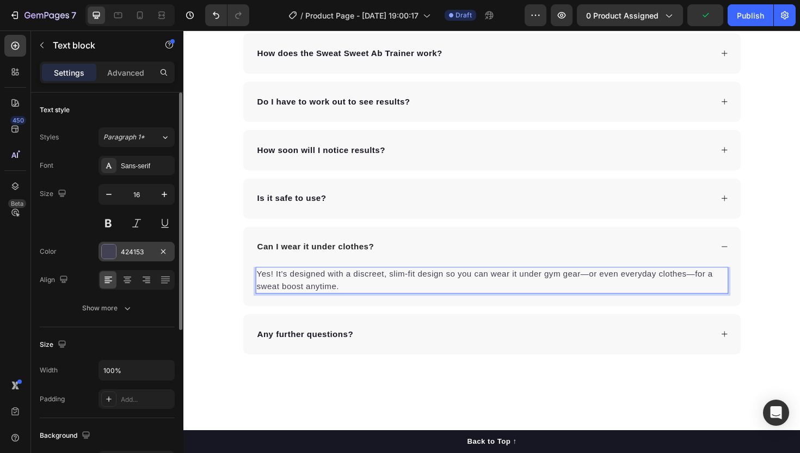
click at [115, 255] on div at bounding box center [109, 251] width 14 height 14
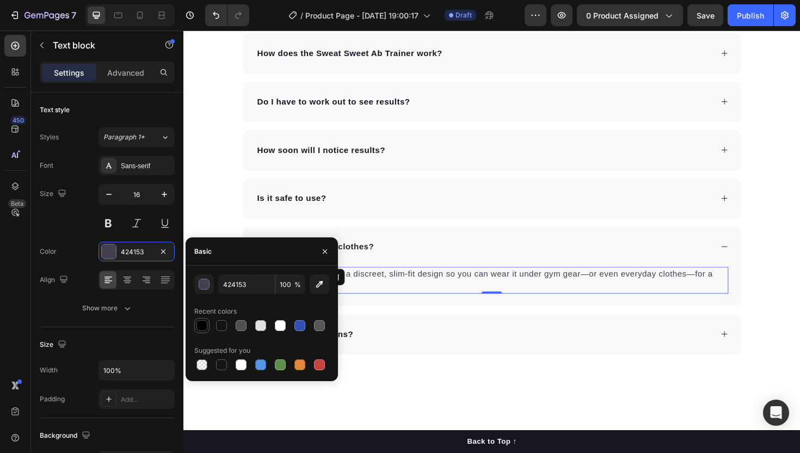
click at [198, 321] on div at bounding box center [201, 325] width 11 height 11
type input "000000"
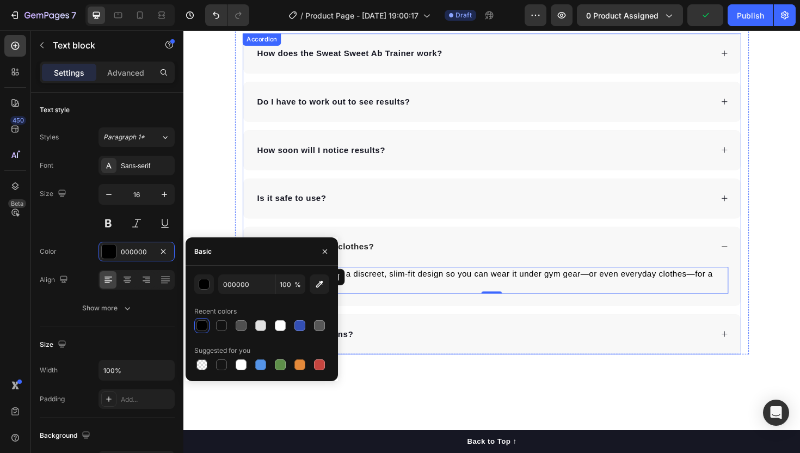
click at [382, 260] on p "Can I wear it under clothes?" at bounding box center [323, 259] width 124 height 13
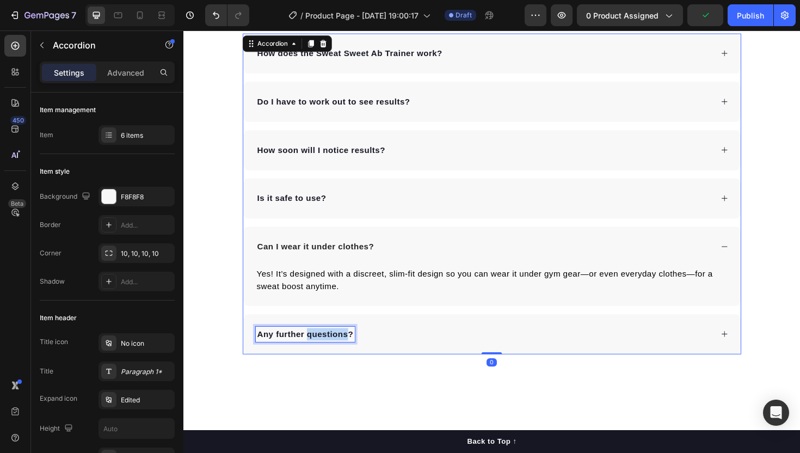
click at [331, 352] on p "Any further questions?" at bounding box center [312, 352] width 102 height 13
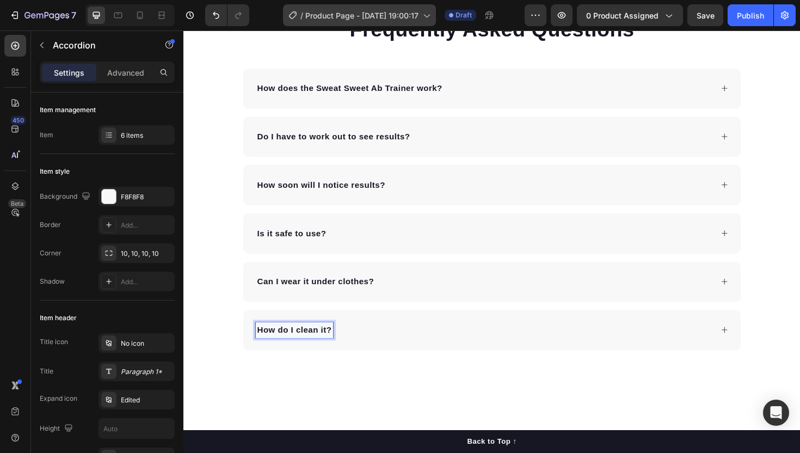
scroll to position [2067, 0]
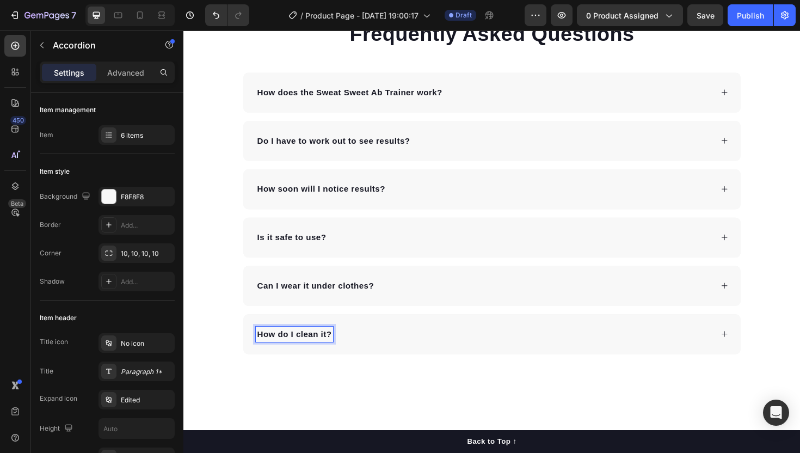
click at [385, 347] on div "How do I clean it?" at bounding box center [502, 352] width 484 height 16
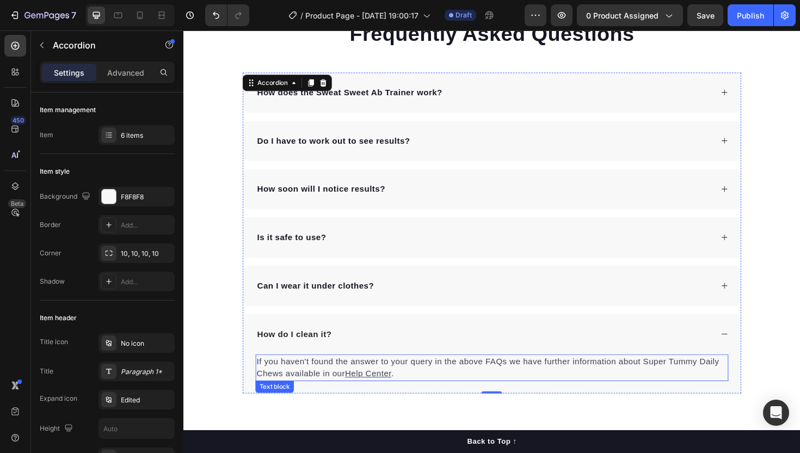
click at [333, 385] on p "If you haven't found the answer to your query in the above FAQs we have further…" at bounding box center [510, 387] width 499 height 26
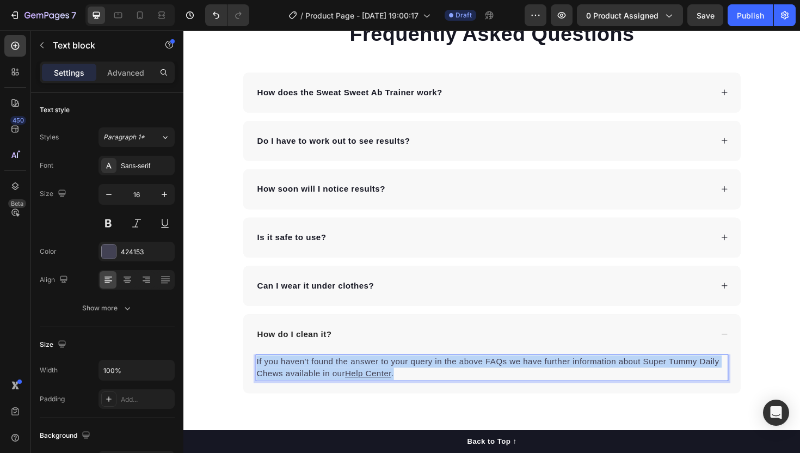
click at [333, 385] on p "If you haven't found the answer to your query in the above FAQs we have further…" at bounding box center [510, 387] width 499 height 26
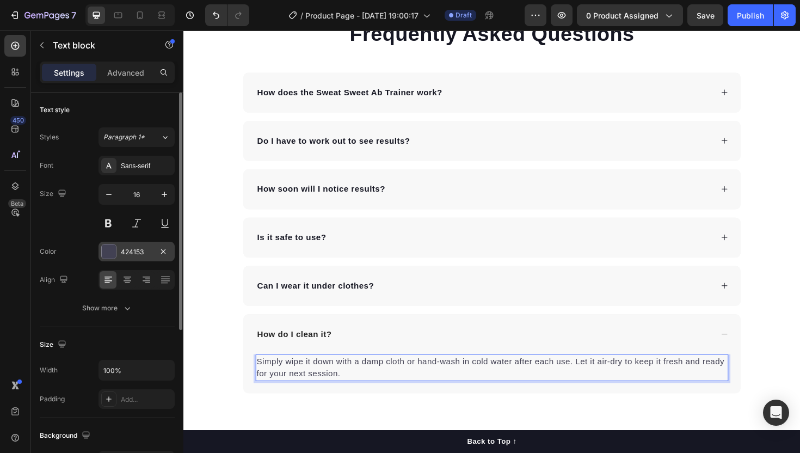
click at [125, 243] on div "424153" at bounding box center [137, 252] width 76 height 20
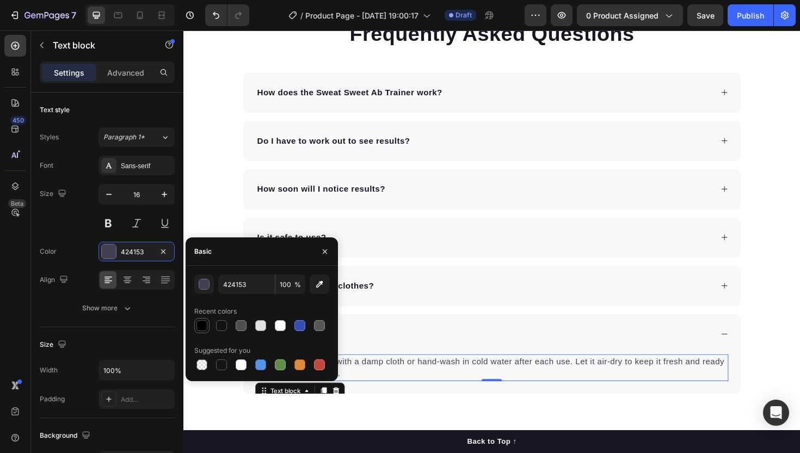
click at [202, 330] on div at bounding box center [201, 325] width 11 height 11
type input "000000"
click at [216, 143] on div "Frequently Asked Questions Heading How does the Sweat Sweet Ab Trainer work? Do…" at bounding box center [509, 217] width 653 height 396
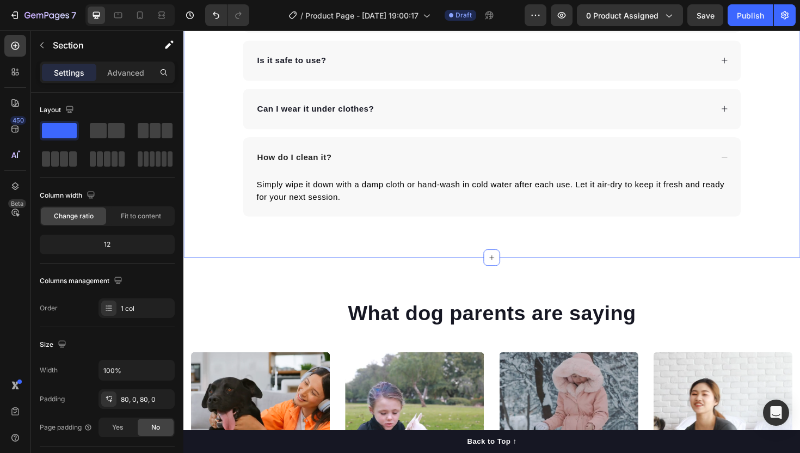
scroll to position [2176, 0]
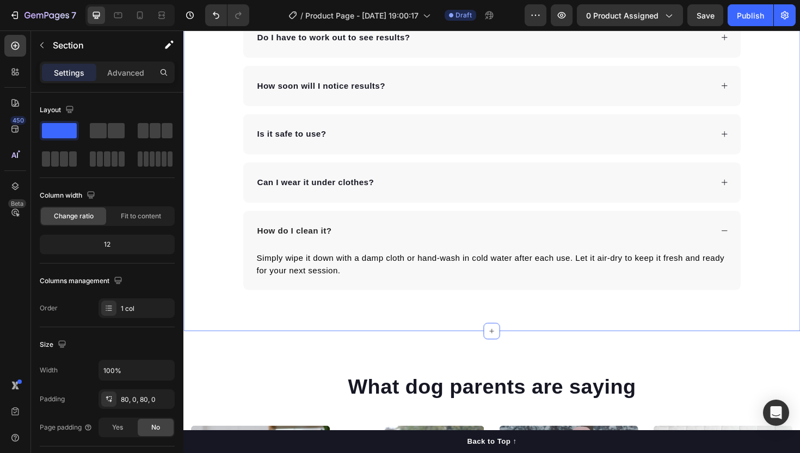
click at [207, 121] on div "Frequently Asked Questions Heading How does the Sweat Sweet Ab Trainer work? Do…" at bounding box center [509, 107] width 653 height 396
click at [104, 71] on div "Advanced" at bounding box center [126, 72] width 54 height 17
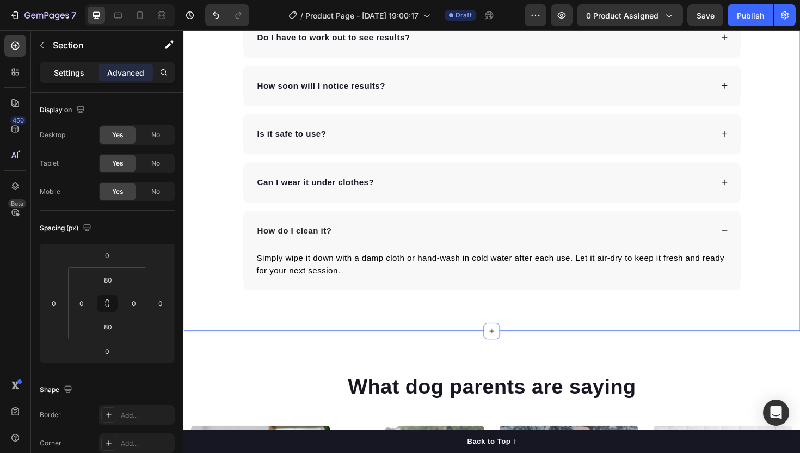
click at [69, 74] on p "Settings" at bounding box center [69, 72] width 30 height 11
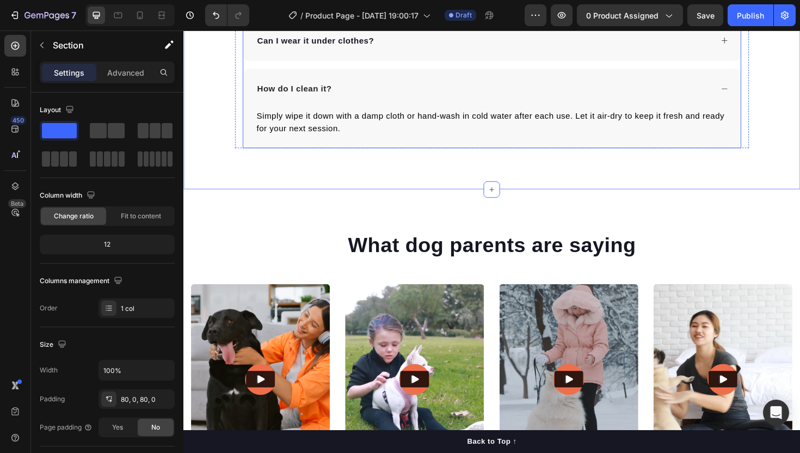
scroll to position [2346, 0]
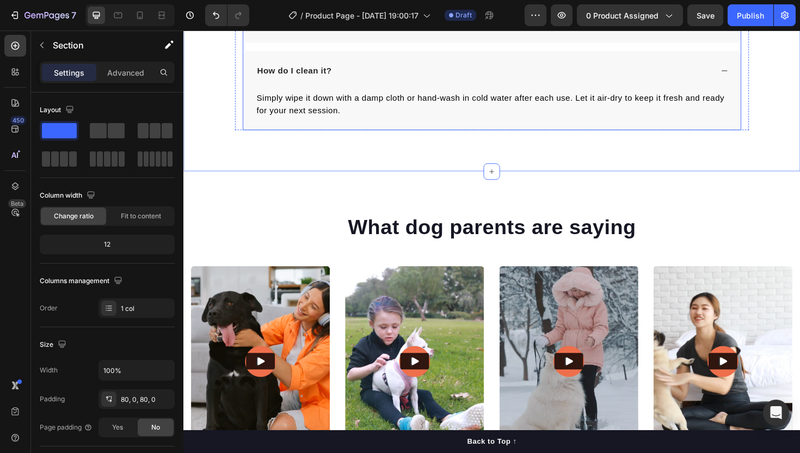
click at [385, 89] on div "How do I clean it?" at bounding box center [510, 73] width 527 height 42
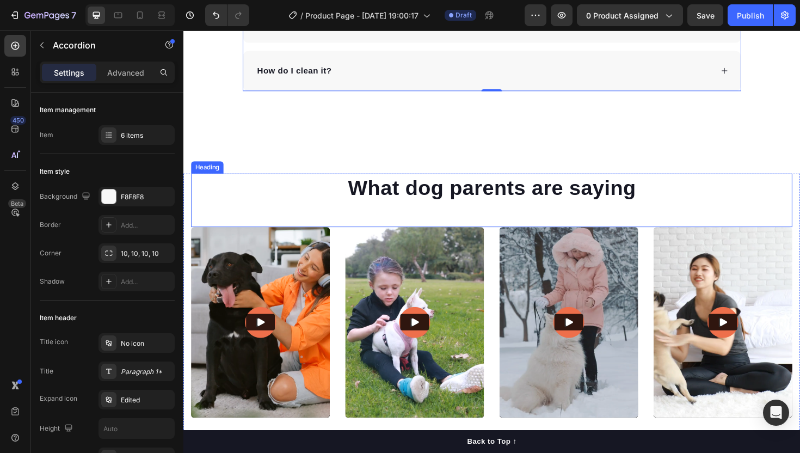
click at [501, 210] on h2 "What dog parents are saying" at bounding box center [510, 197] width 637 height 30
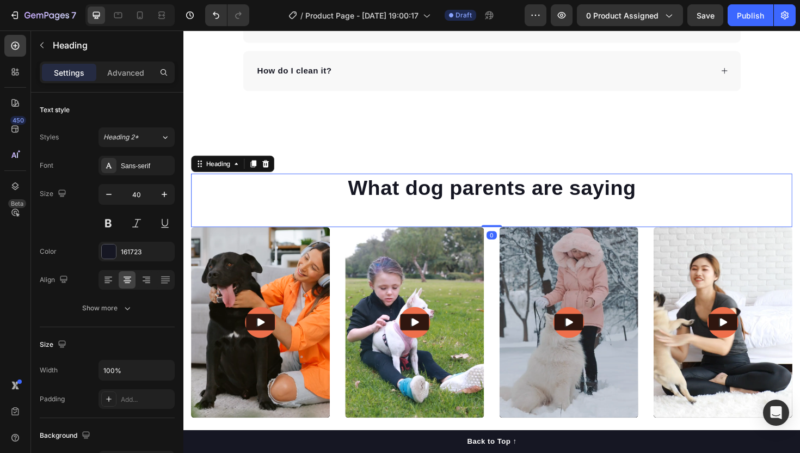
click at [501, 210] on h2 "What dog parents are saying" at bounding box center [510, 197] width 637 height 30
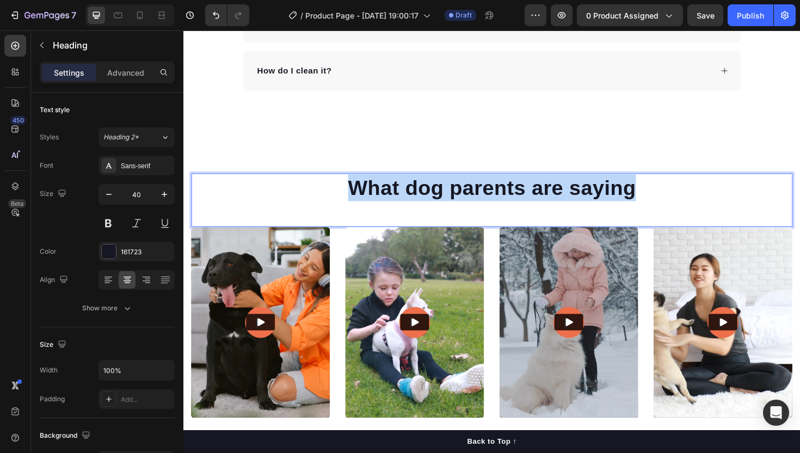
click at [501, 210] on p "What dog parents are saying" at bounding box center [510, 197] width 635 height 28
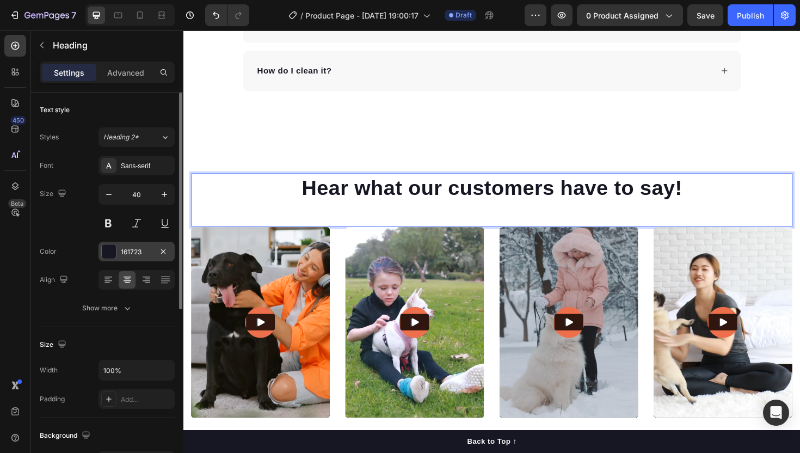
click at [131, 253] on div "161723" at bounding box center [137, 252] width 32 height 10
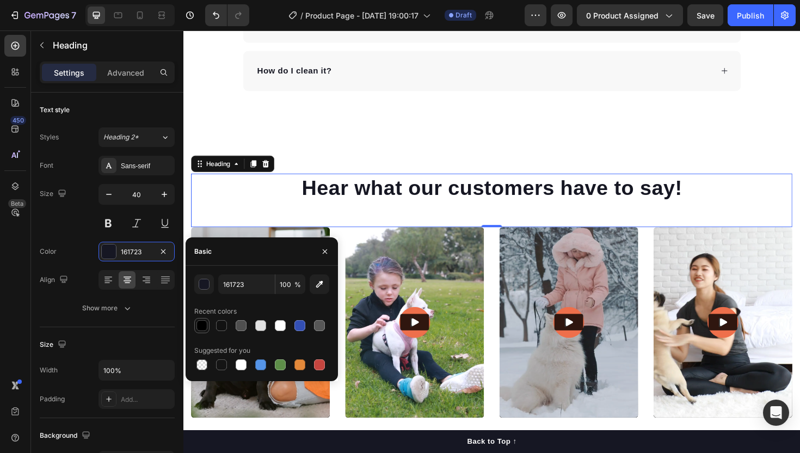
click at [198, 327] on div at bounding box center [201, 325] width 11 height 11
type input "000000"
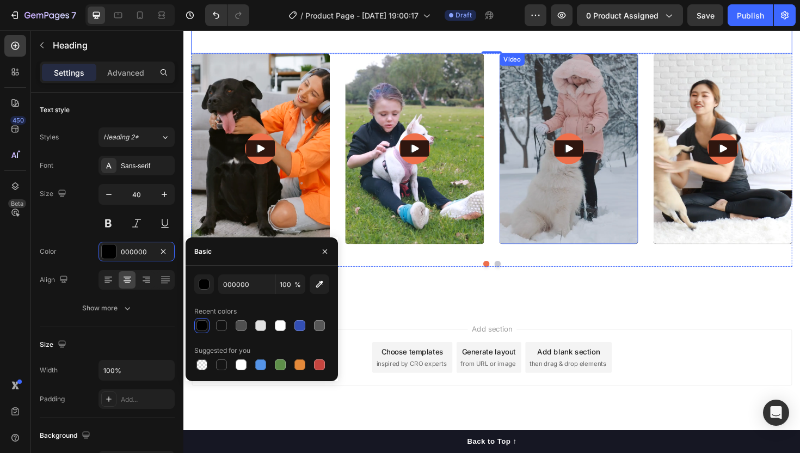
scroll to position [2532, 0]
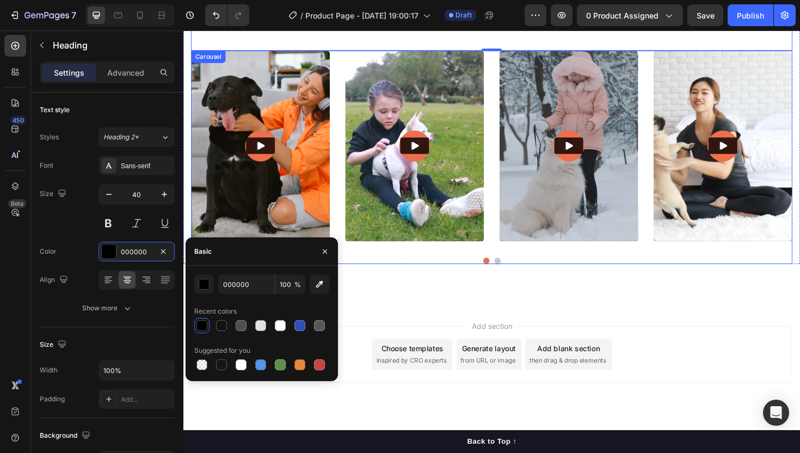
click at [501, 268] on div "Video Video Video Video Video Carousel" at bounding box center [510, 165] width 637 height 226
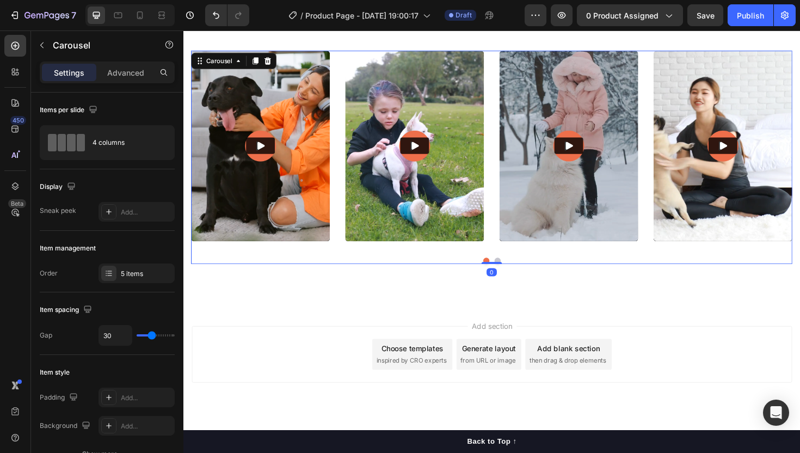
click at [501, 273] on button "Dot" at bounding box center [504, 274] width 7 height 7
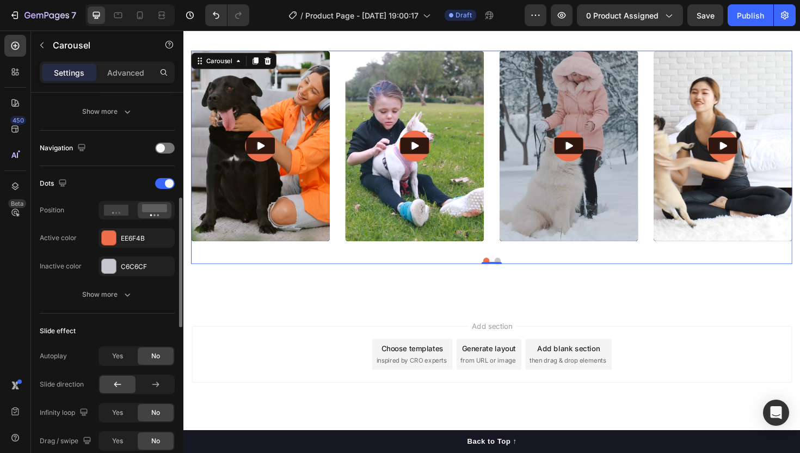
scroll to position [334, 0]
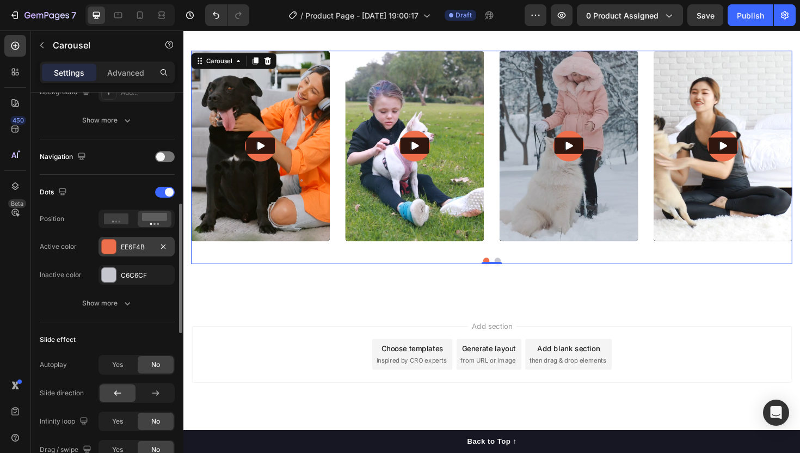
click at [127, 255] on div "EE6F4B" at bounding box center [137, 247] width 76 height 20
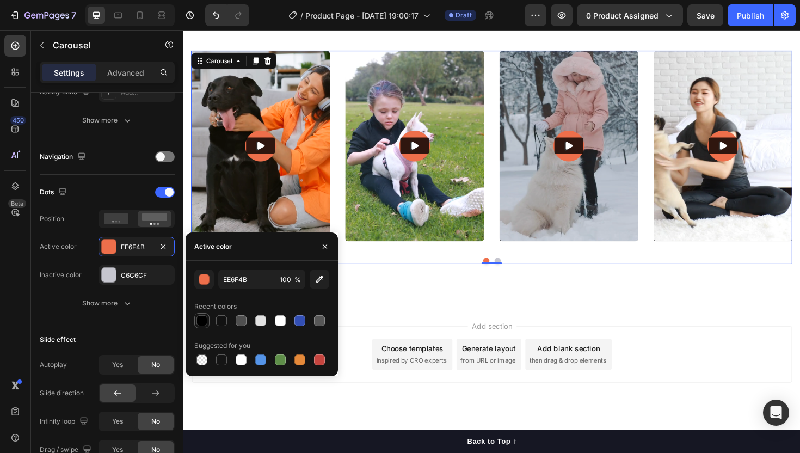
click at [199, 321] on div at bounding box center [201, 320] width 11 height 11
type input "000000"
click at [509, 323] on icon at bounding box center [510, 321] width 9 height 9
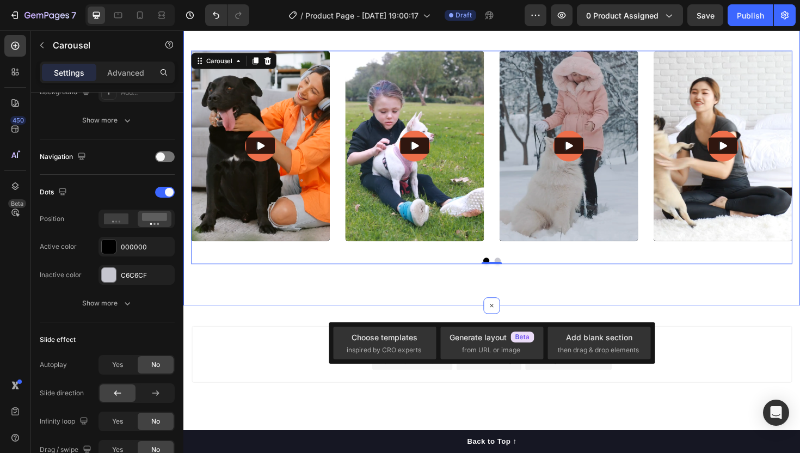
click at [474, 295] on div "Hear what our customers have to say! Heading Video Video Video Video Video Caro…" at bounding box center [509, 137] width 653 height 370
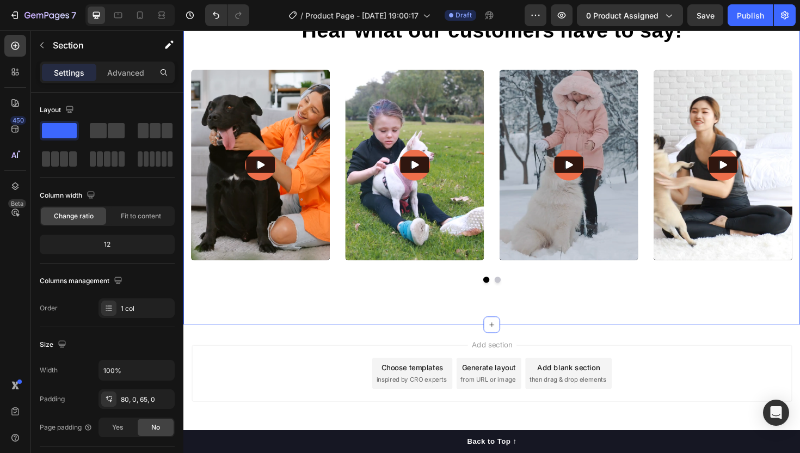
scroll to position [2515, 0]
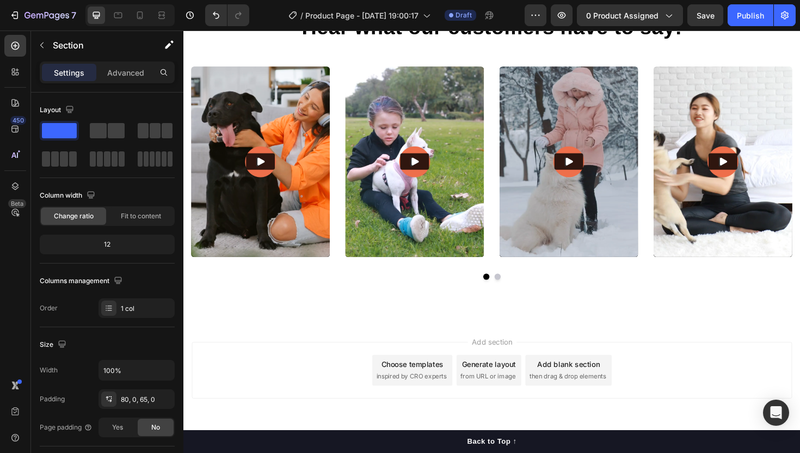
click at [451, 348] on div "Add section Choose templates inspired by CRO experts Generate layout from URL o…" at bounding box center [509, 406] width 653 height 134
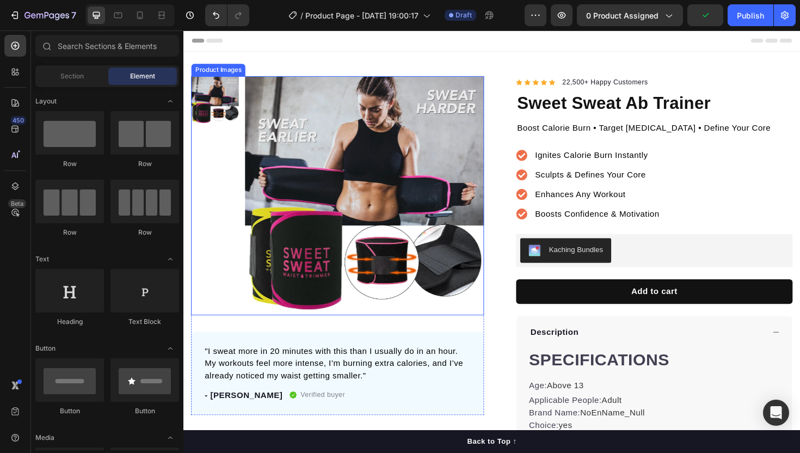
scroll to position [14, 0]
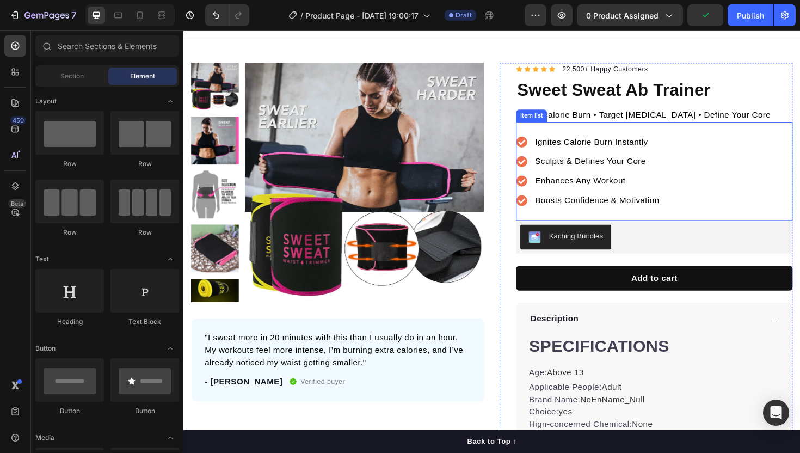
click at [546, 156] on div "Ignites Calorie Burn Instantly" at bounding box center [612, 148] width 153 height 16
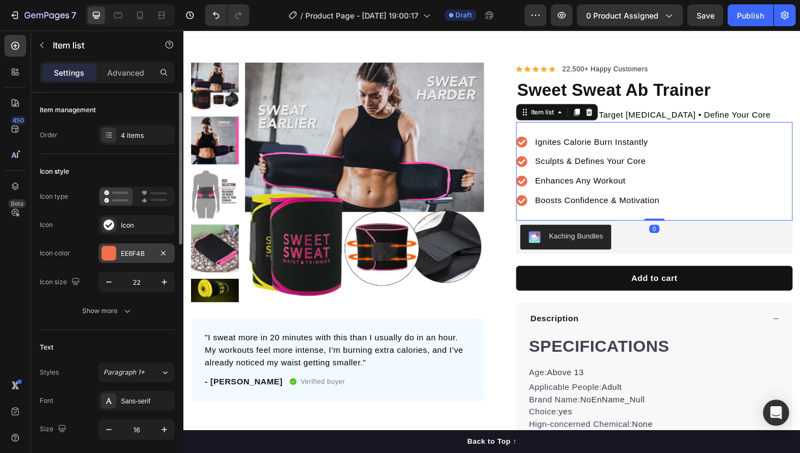
click at [124, 256] on div "EE6F4B" at bounding box center [137, 254] width 32 height 10
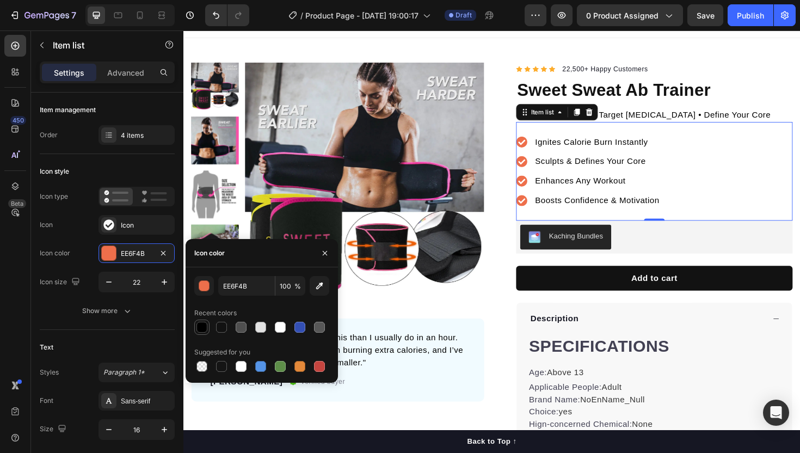
click at [204, 325] on div at bounding box center [201, 327] width 11 height 11
type input "000000"
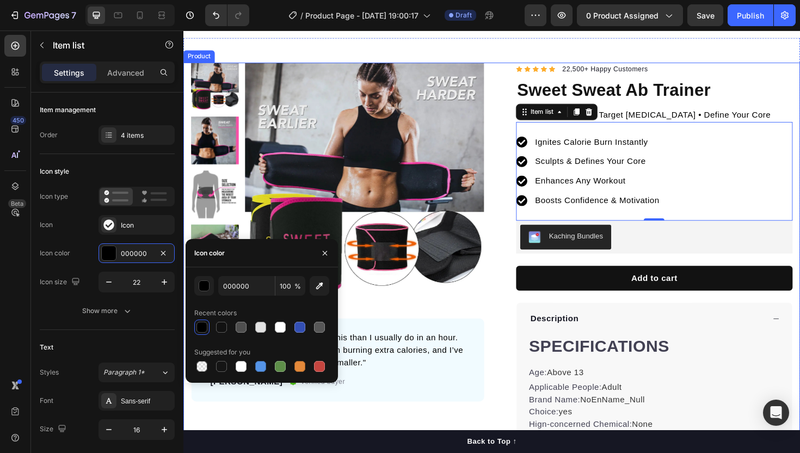
click at [510, 236] on div "Product Images "I sweat more in 20 minutes with this than I usually do in an ho…" at bounding box center [509, 324] width 653 height 518
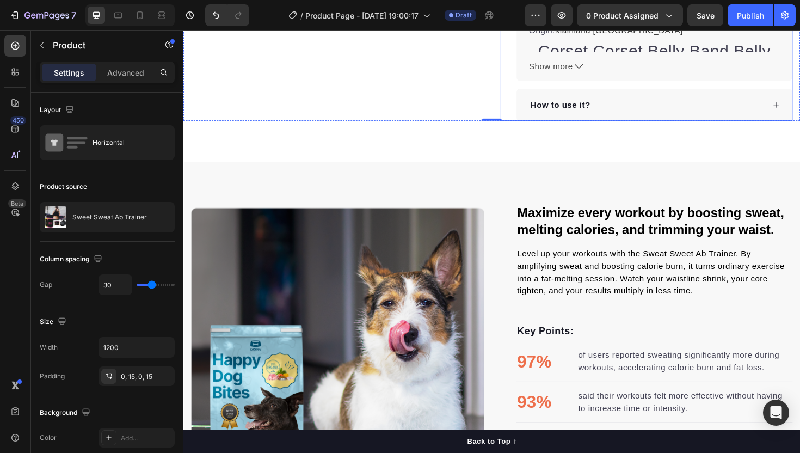
scroll to position [481, 0]
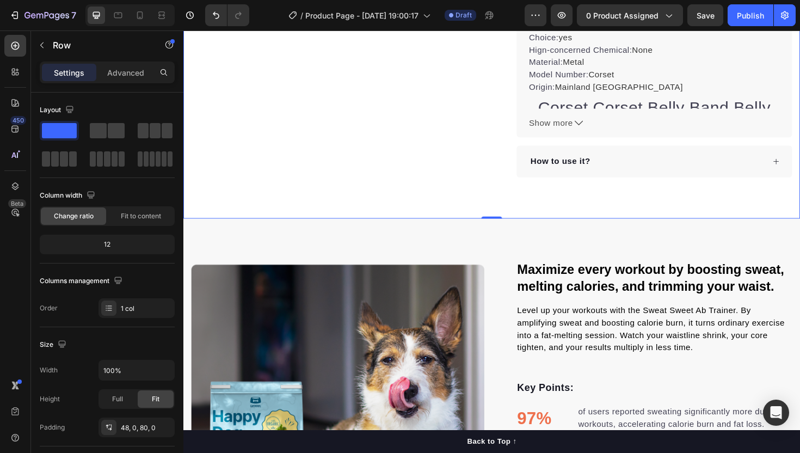
scroll to position [398, 0]
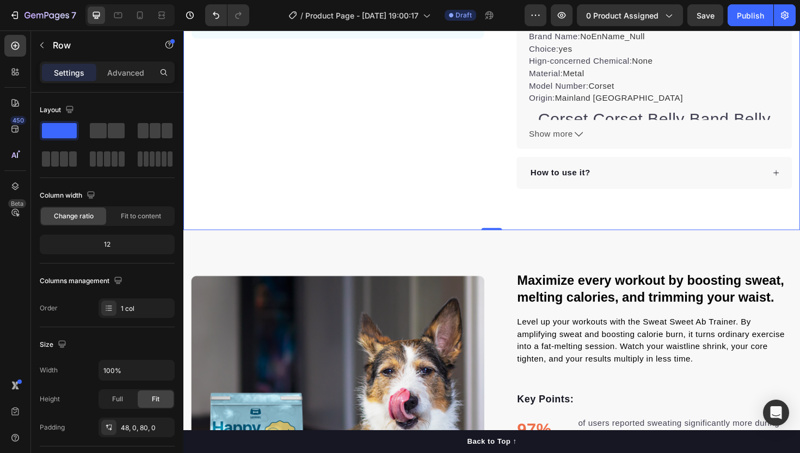
click at [114, 78] on div "Advanced" at bounding box center [126, 72] width 54 height 17
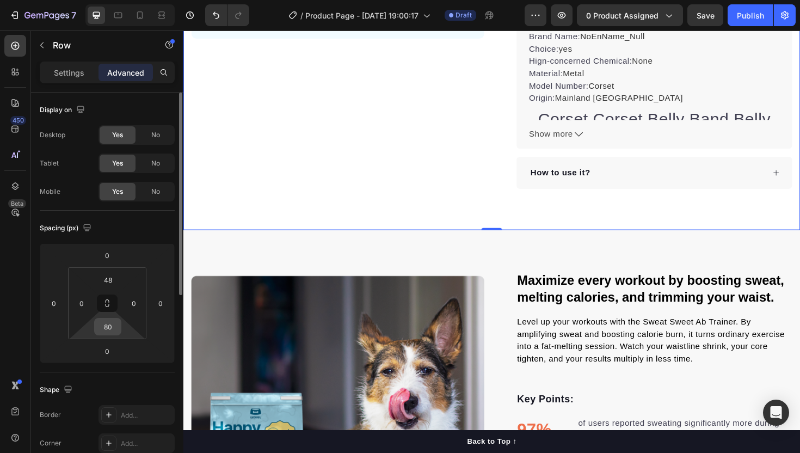
click at [108, 324] on input "80" at bounding box center [108, 326] width 22 height 16
type input "15"
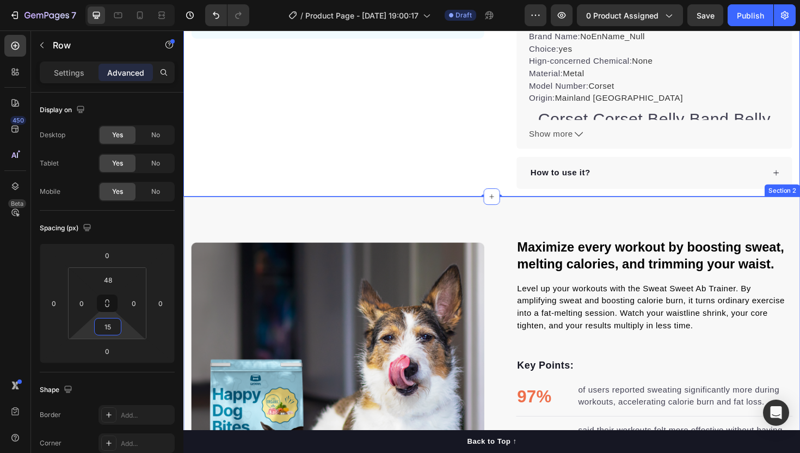
click at [434, 231] on div "Maximize every workout by boosting sweat, melting calories, and trimming your w…" at bounding box center [509, 409] width 653 height 407
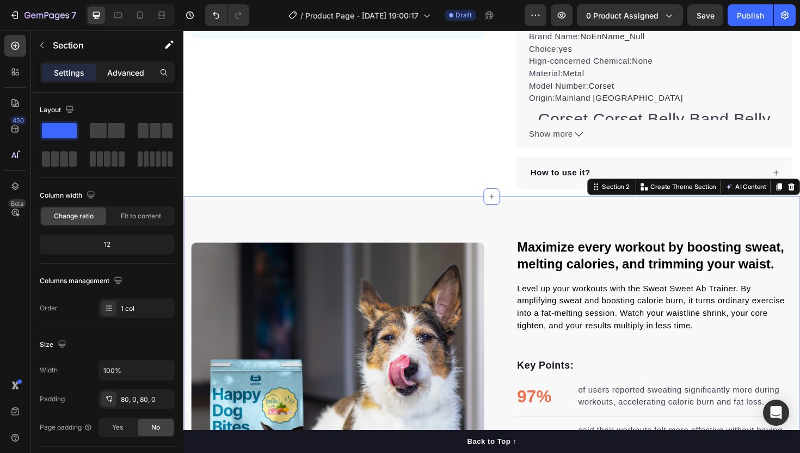
click at [137, 76] on p "Advanced" at bounding box center [125, 72] width 37 height 11
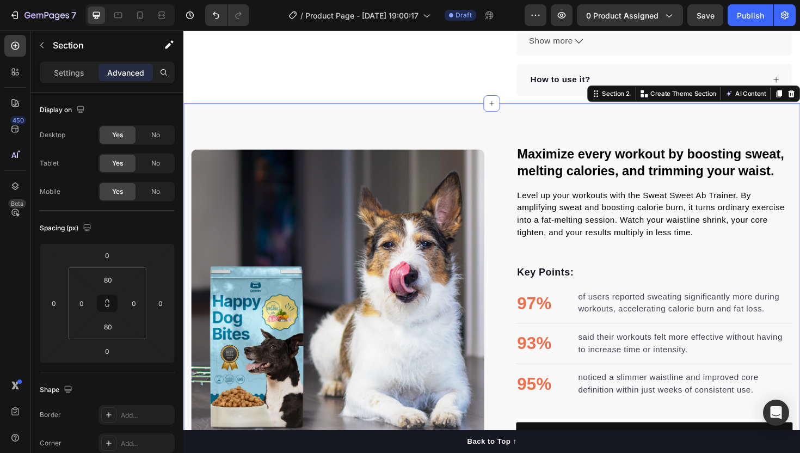
scroll to position [493, 0]
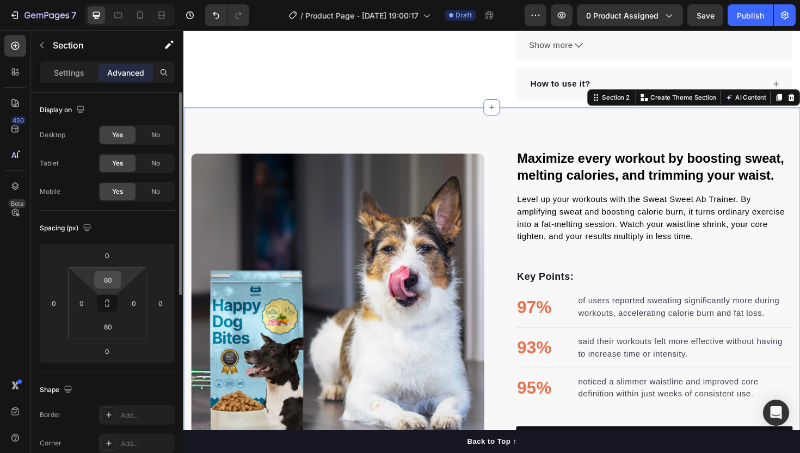
click at [105, 285] on input "80" at bounding box center [108, 280] width 22 height 16
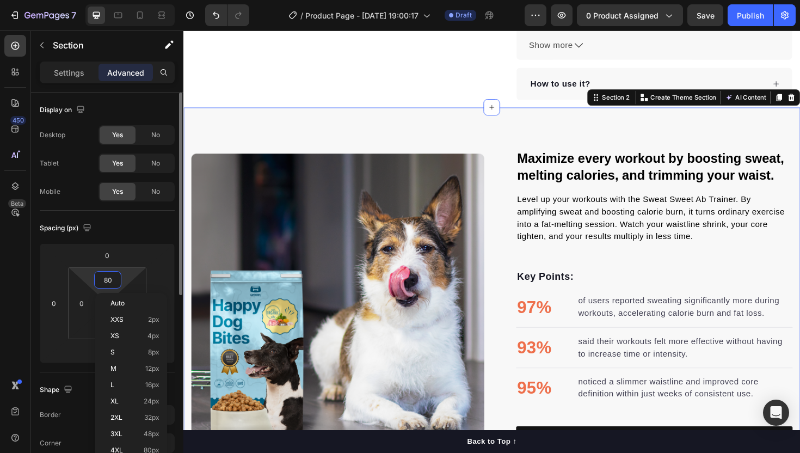
type input "0"
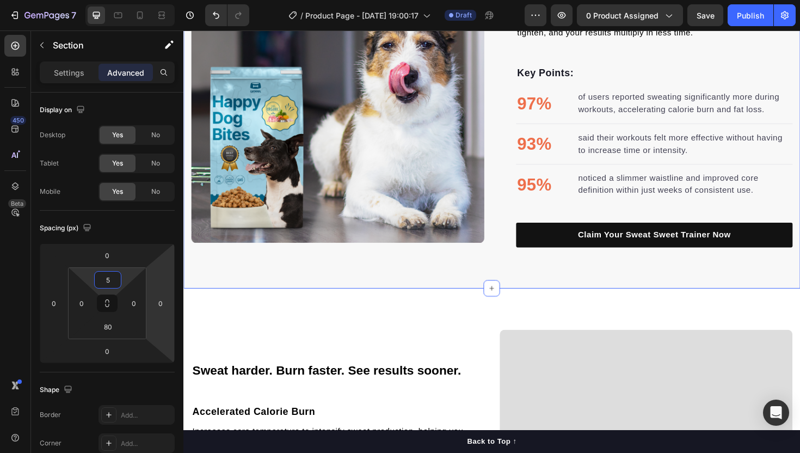
scroll to position [668, 0]
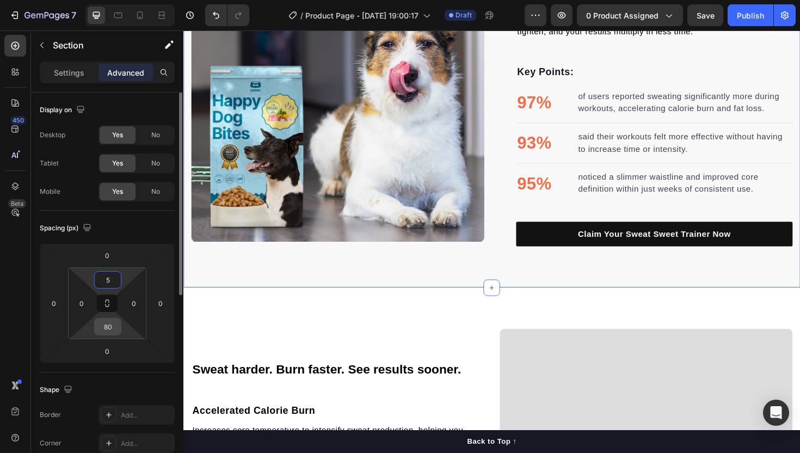
type input "5"
click at [113, 330] on input "80" at bounding box center [108, 326] width 22 height 16
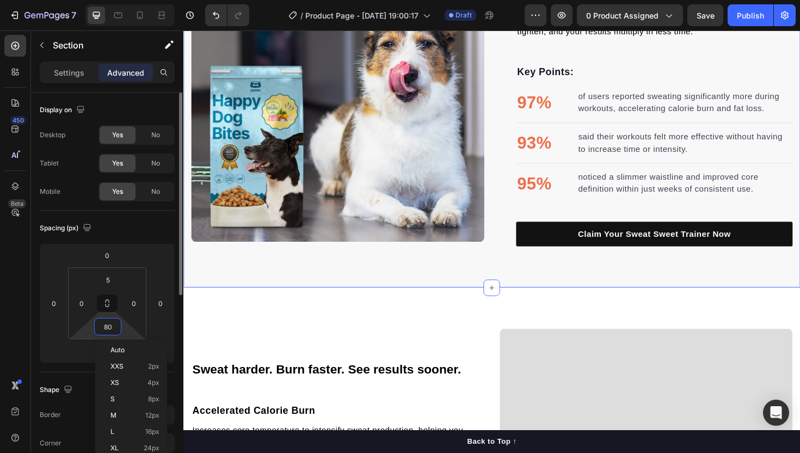
type input "5"
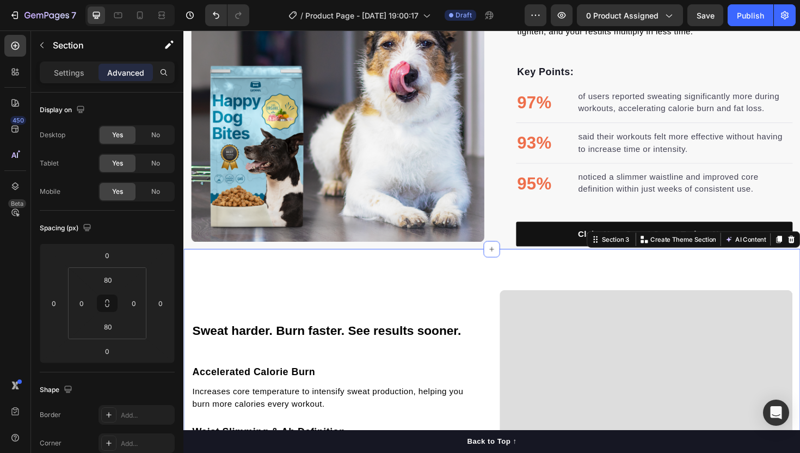
click at [105, 280] on input "80" at bounding box center [108, 280] width 22 height 16
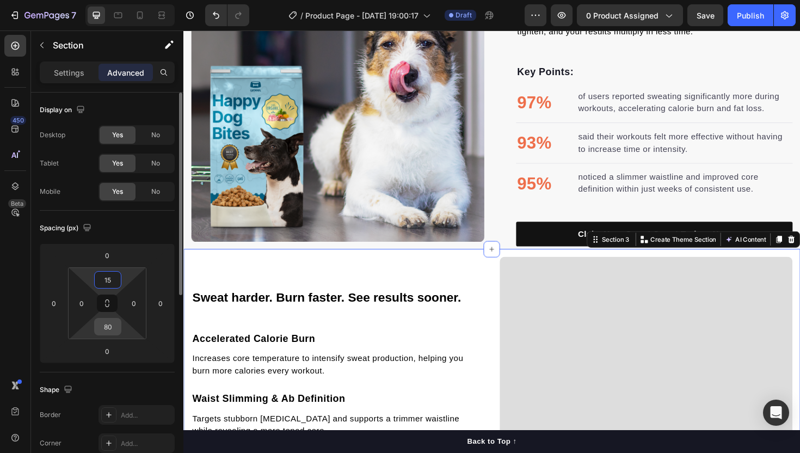
type input "15"
click at [107, 323] on input "80" at bounding box center [108, 326] width 22 height 16
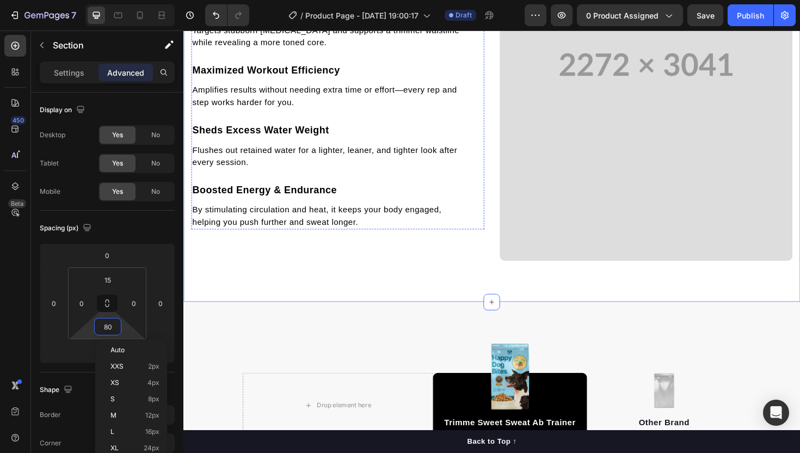
scroll to position [1114, 0]
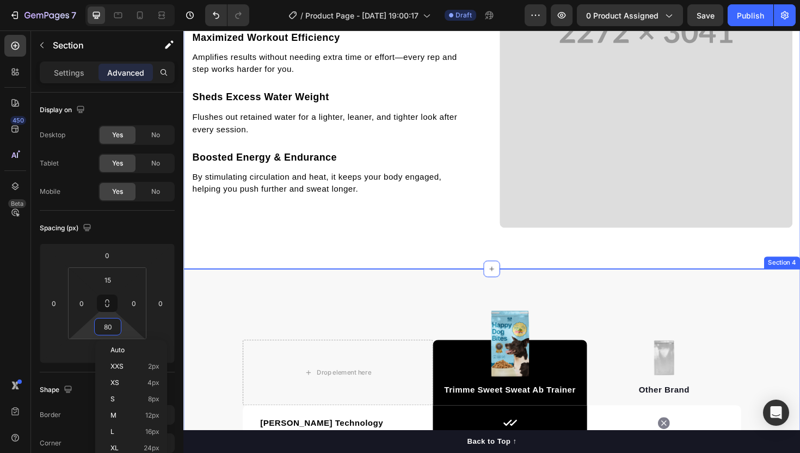
type input "5"
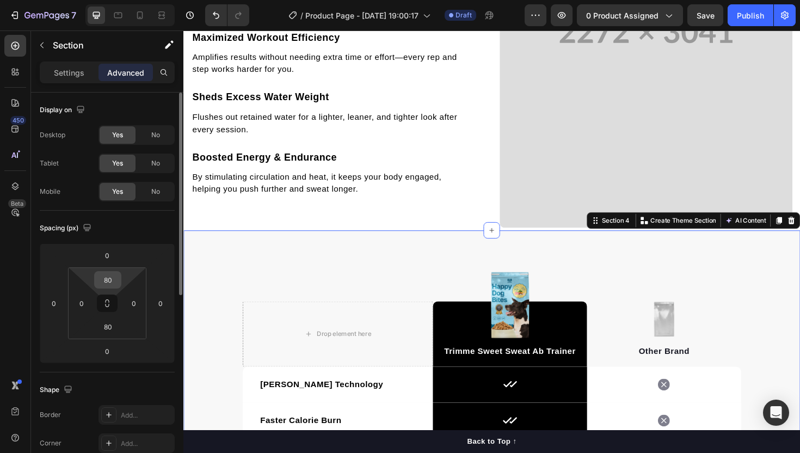
click at [114, 281] on input "80" at bounding box center [108, 280] width 22 height 16
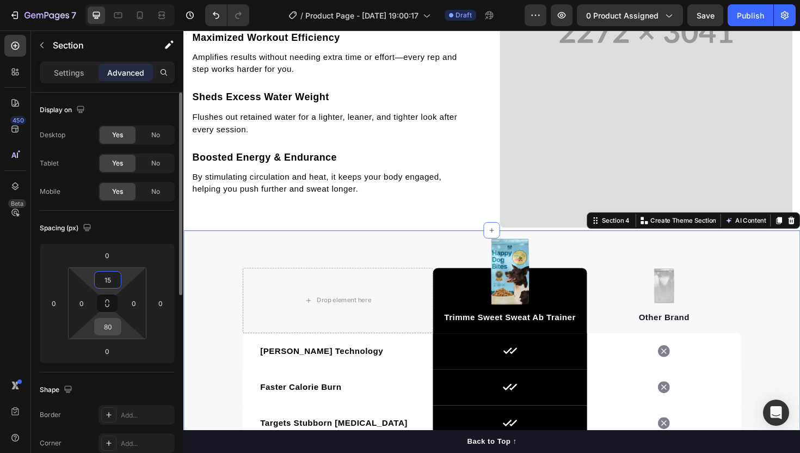
type input "15"
click at [114, 326] on input "80" at bounding box center [108, 326] width 22 height 16
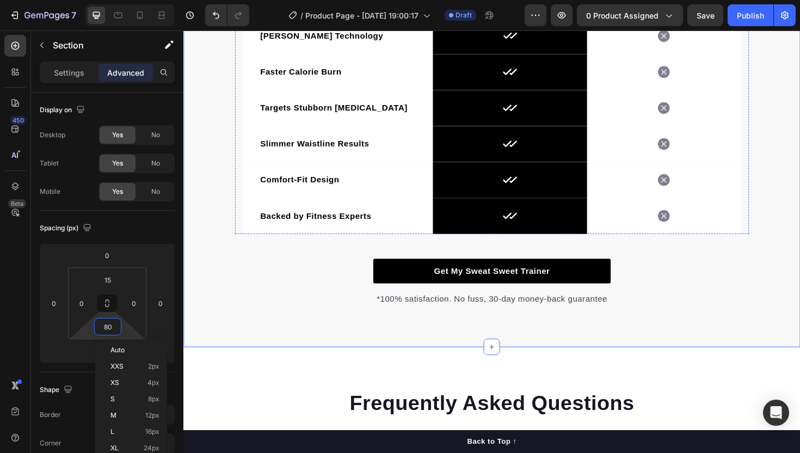
scroll to position [1451, 0]
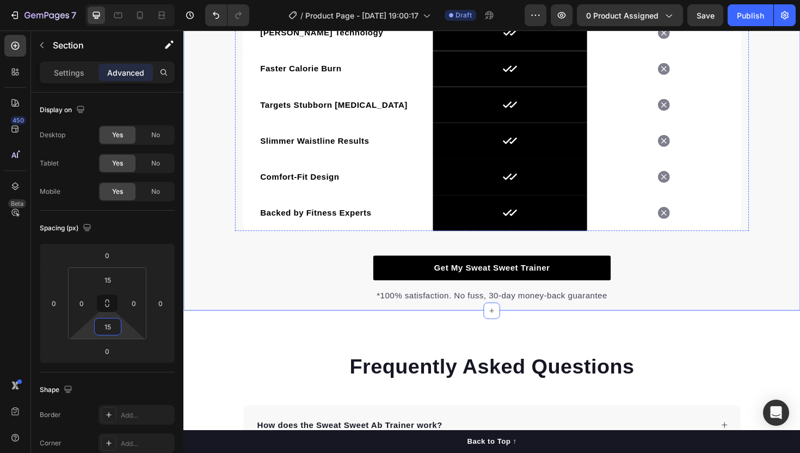
type input "1"
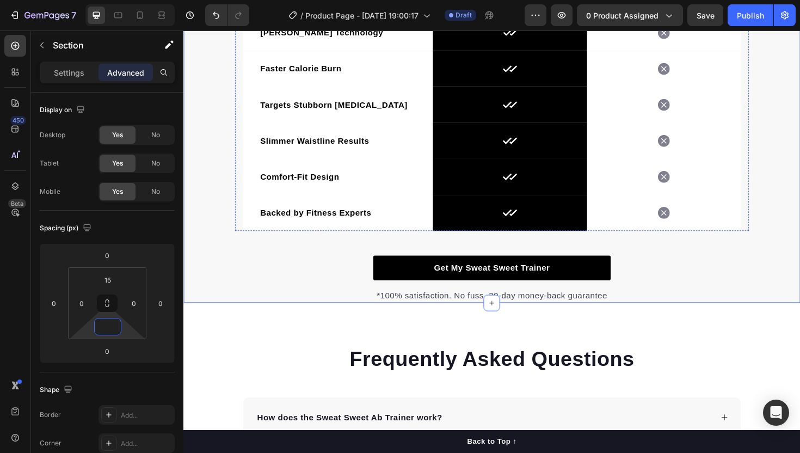
type input "0"
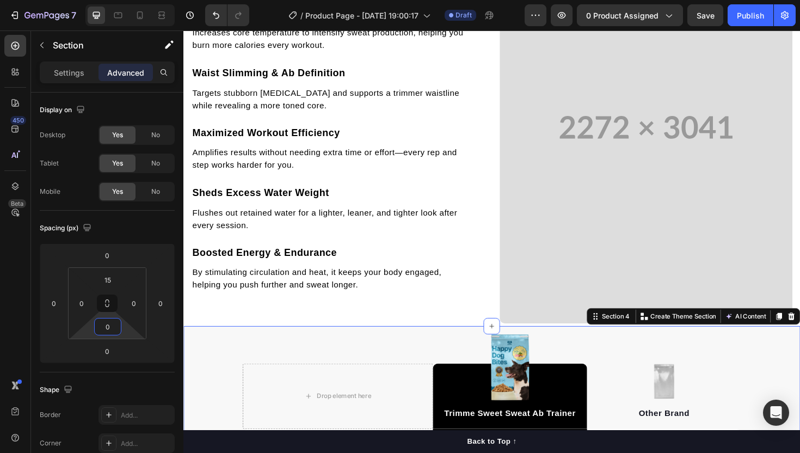
scroll to position [980, 0]
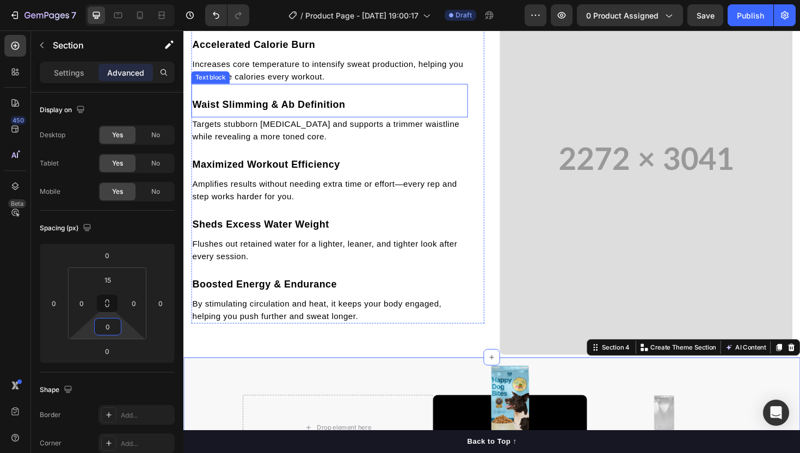
click at [493, 119] on div "Sweat harder. Burn faster. See results sooner. Heading Accelerated Calorie Burn…" at bounding box center [347, 166] width 310 height 349
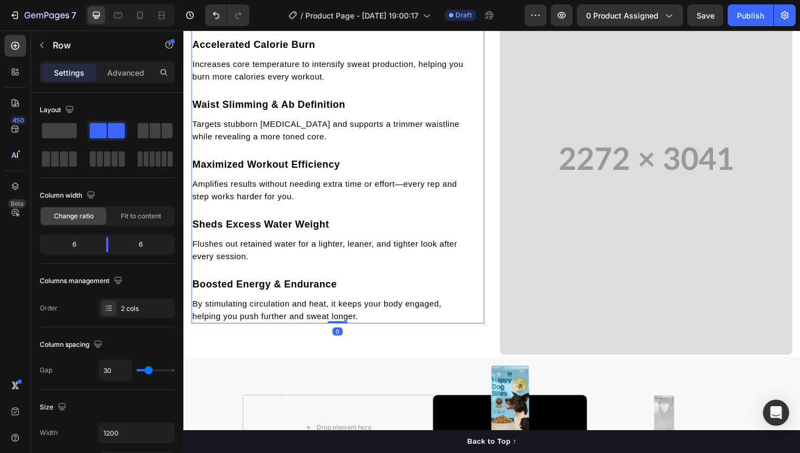
click at [507, 126] on div "Sweat harder. Burn faster. See results sooner. Heading Accelerated Calorie Burn…" at bounding box center [509, 166] width 653 height 415
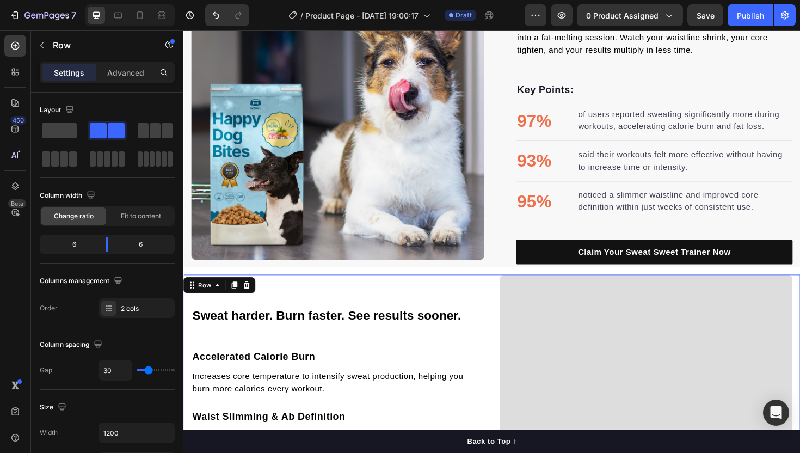
scroll to position [648, 0]
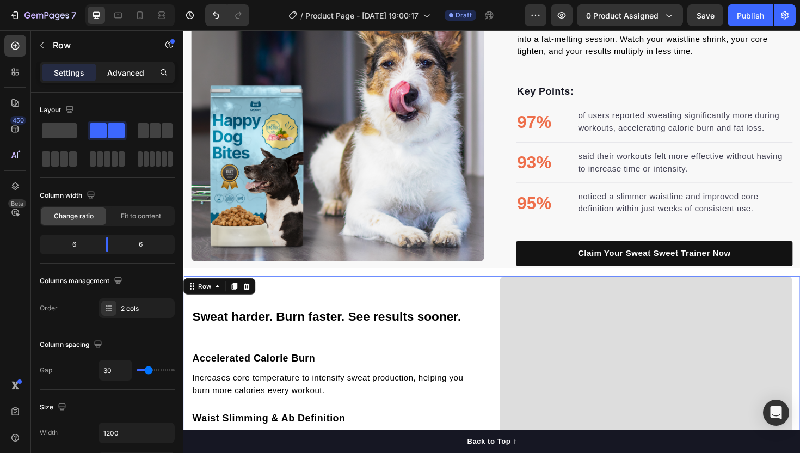
click at [114, 74] on p "Advanced" at bounding box center [125, 72] width 37 height 11
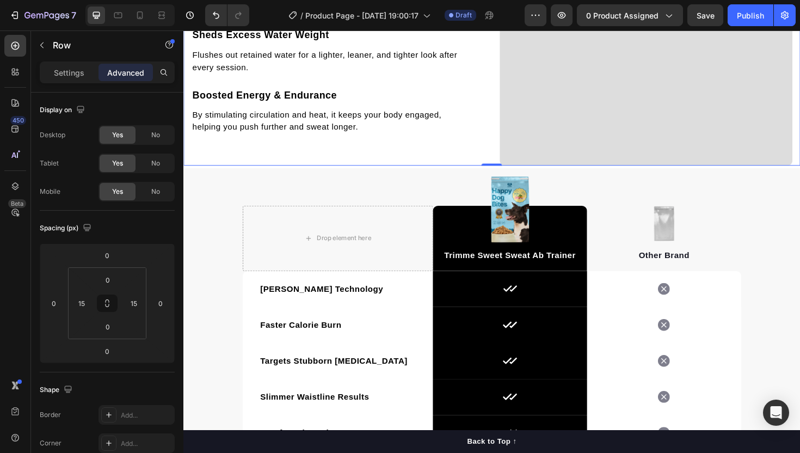
scroll to position [1183, 0]
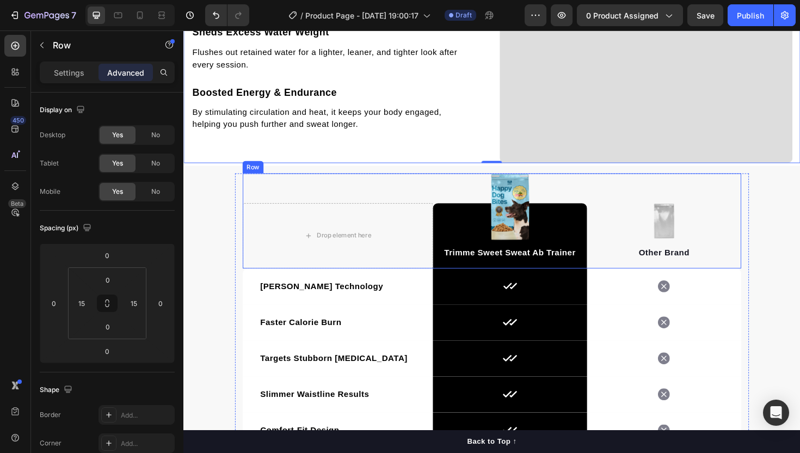
click at [453, 197] on div "Drop element here Image Trimme Sweet Sweat Ab Trainer Text block Row Image Othe…" at bounding box center [510, 232] width 528 height 101
click at [453, 179] on div "Drop element here Image Trimme Sweet Sweat Ab Trainer Text block Row Image Othe…" at bounding box center [509, 381] width 653 height 414
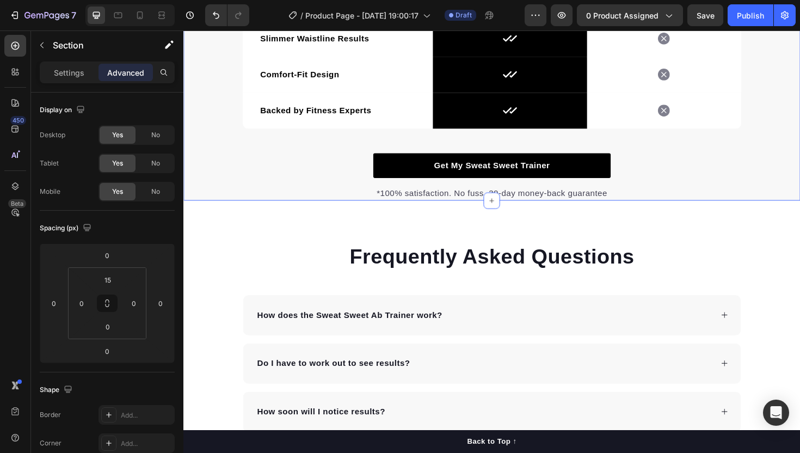
scroll to position [1609, 0]
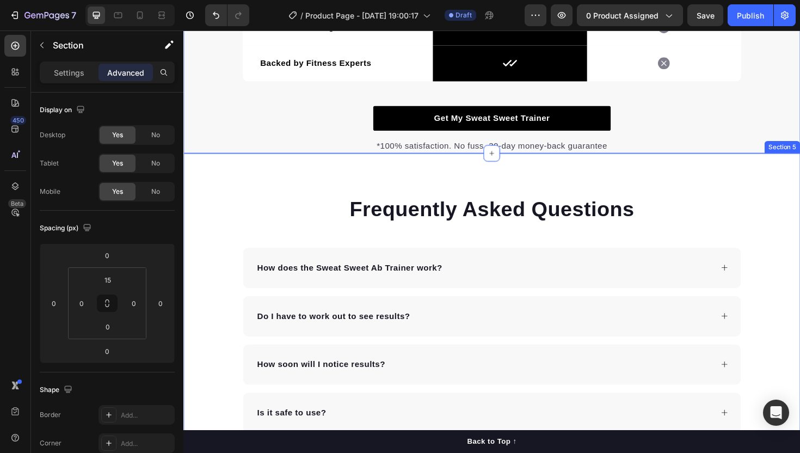
click at [457, 201] on div "Frequently Asked Questions Heading How does the Sweat Sweet Ab Trainer work? Do…" at bounding box center [509, 382] width 653 height 442
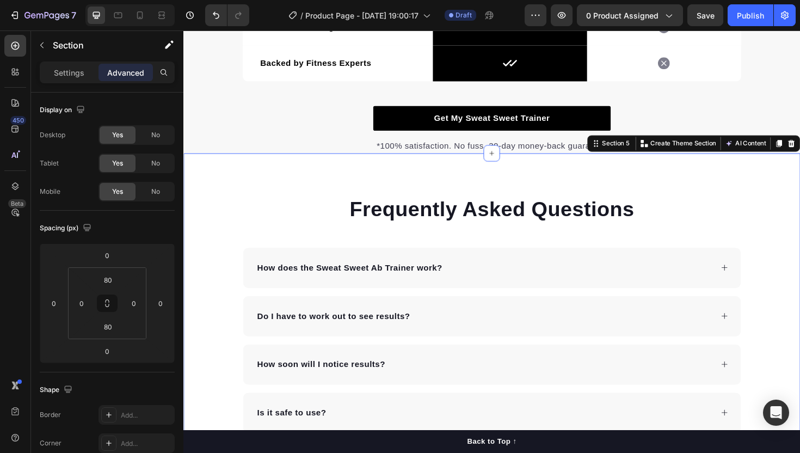
click at [453, 184] on div "Frequently Asked Questions Heading How does the Sweat Sweet Ab Trainer work? Do…" at bounding box center [509, 382] width 653 height 442
click at [110, 280] on input "80" at bounding box center [108, 280] width 22 height 16
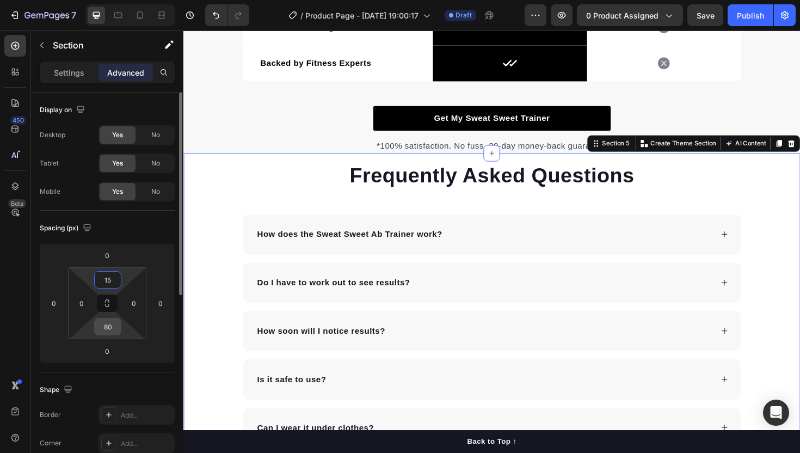
type input "15"
click at [111, 326] on input "80" at bounding box center [108, 326] width 22 height 16
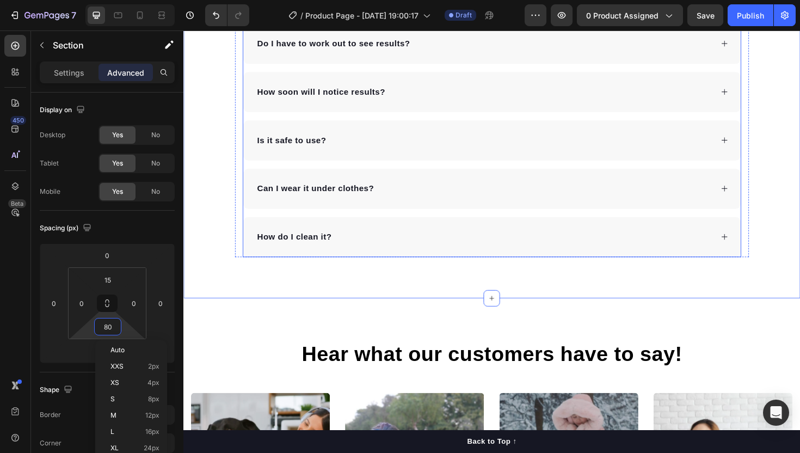
scroll to position [2018, 0]
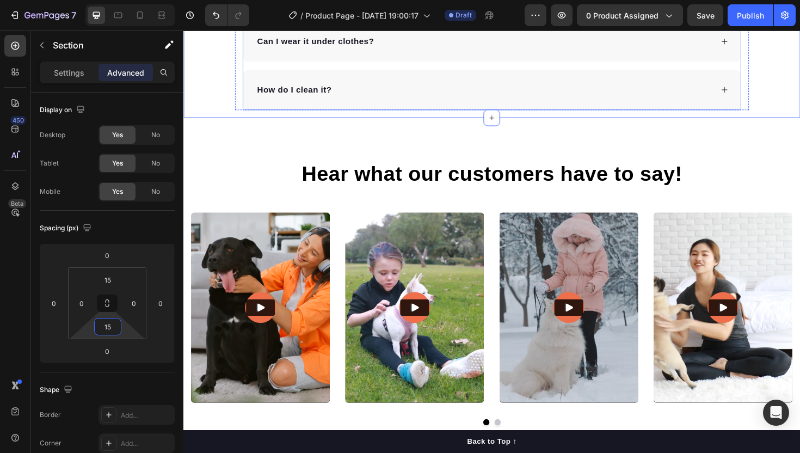
type input "1"
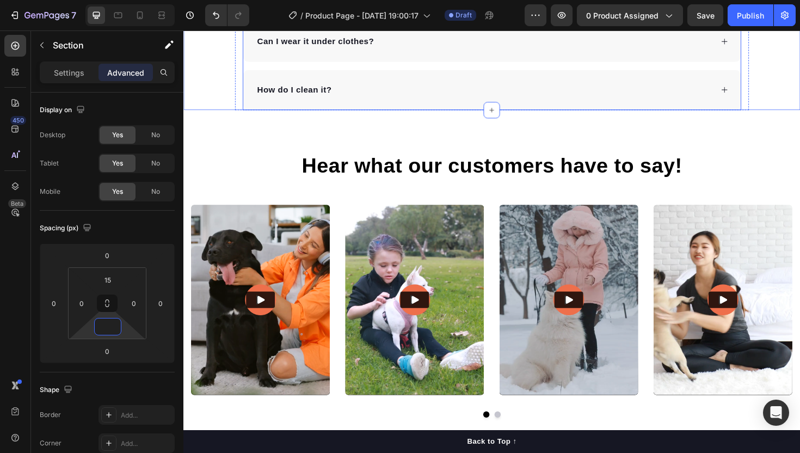
click at [414, 134] on div "Hear what our customers have to say! Heading Video Video Video Video Video Caro…" at bounding box center [509, 300] width 653 height 370
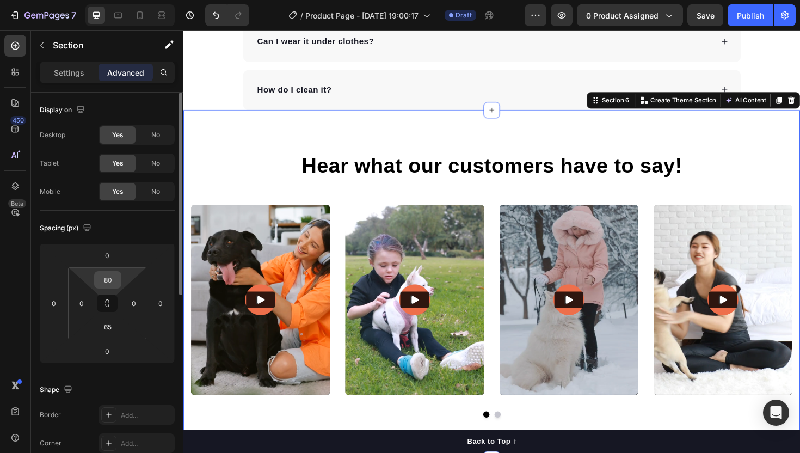
click at [103, 279] on input "80" at bounding box center [108, 280] width 22 height 16
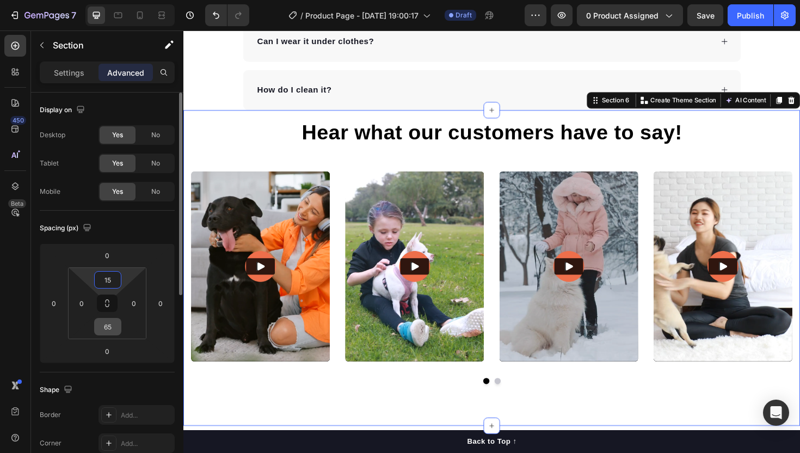
type input "15"
click at [107, 327] on input "65" at bounding box center [108, 326] width 22 height 16
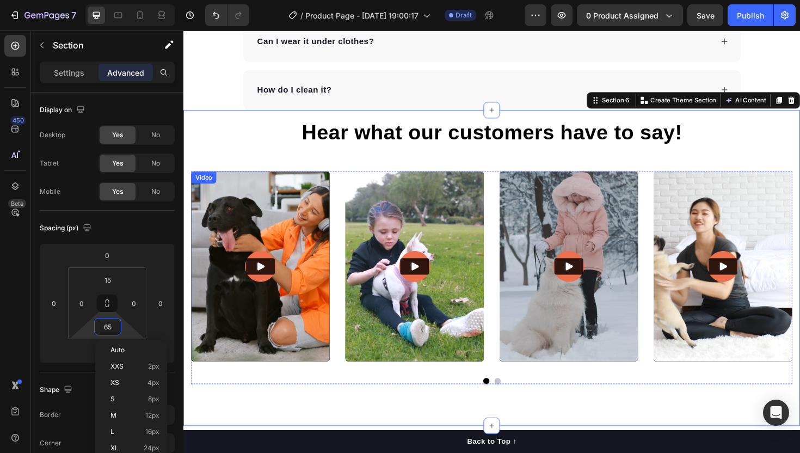
scroll to position [2146, 0]
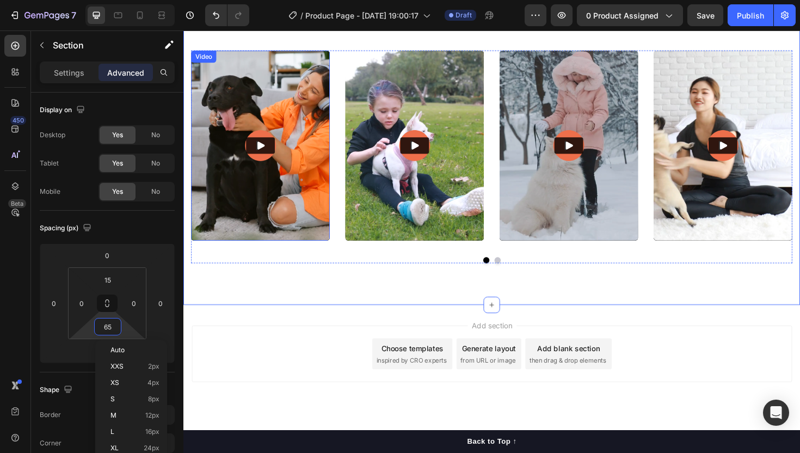
type input "0"
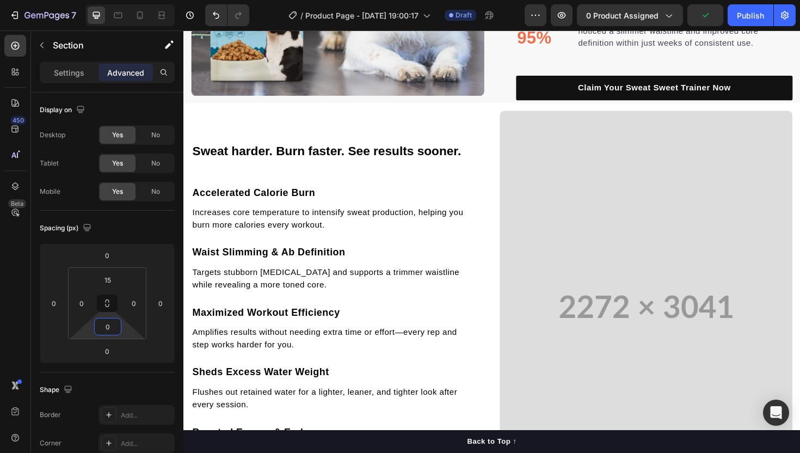
scroll to position [141, 0]
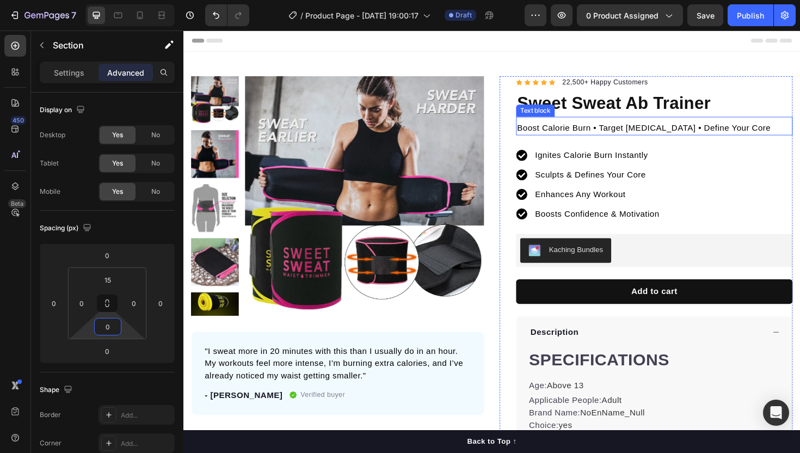
click at [614, 133] on p "Boost Calorie Burn • Target [MEDICAL_DATA] • Define Your Core" at bounding box center [682, 133] width 291 height 13
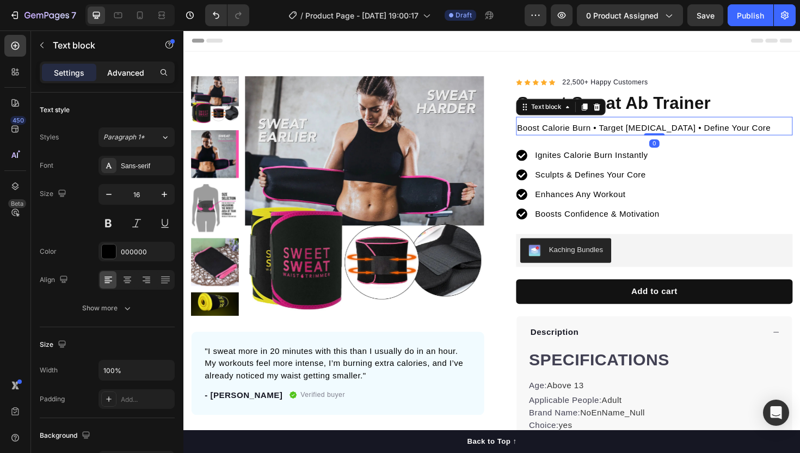
click at [137, 75] on p "Advanced" at bounding box center [125, 72] width 37 height 11
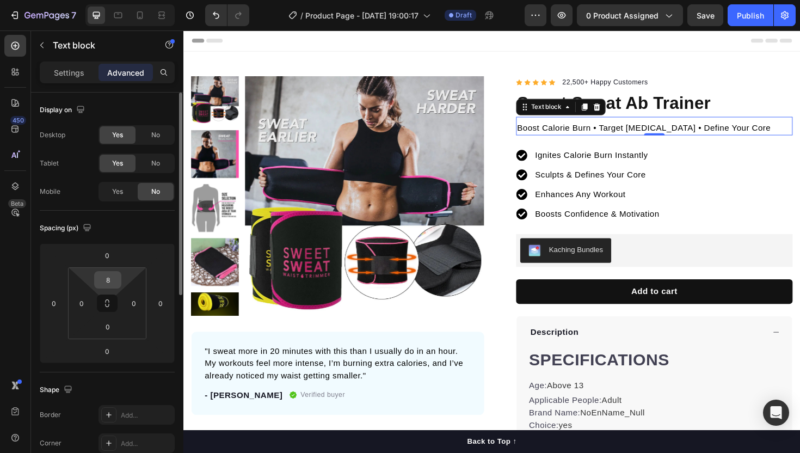
click at [103, 285] on input "8" at bounding box center [108, 280] width 22 height 16
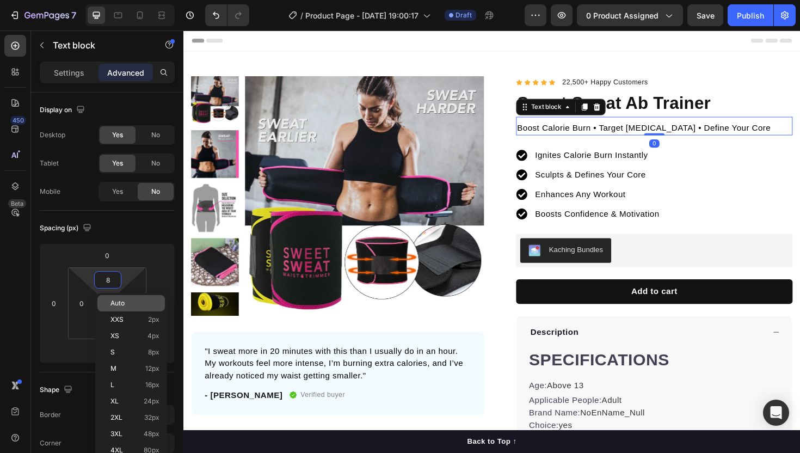
type input "0"
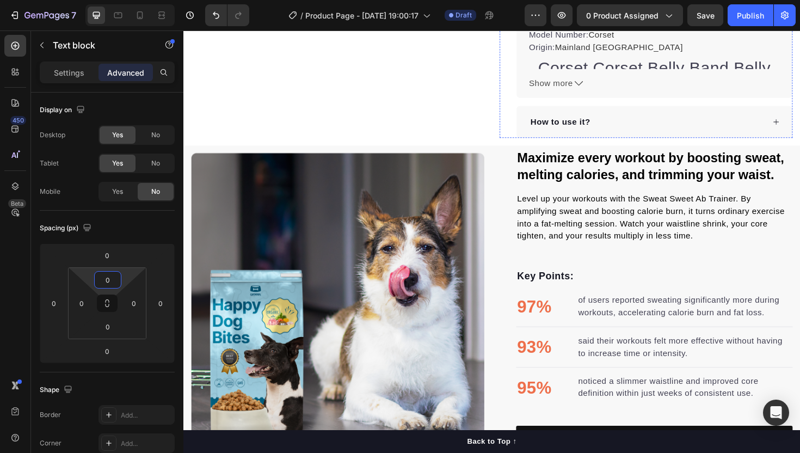
scroll to position [454, 0]
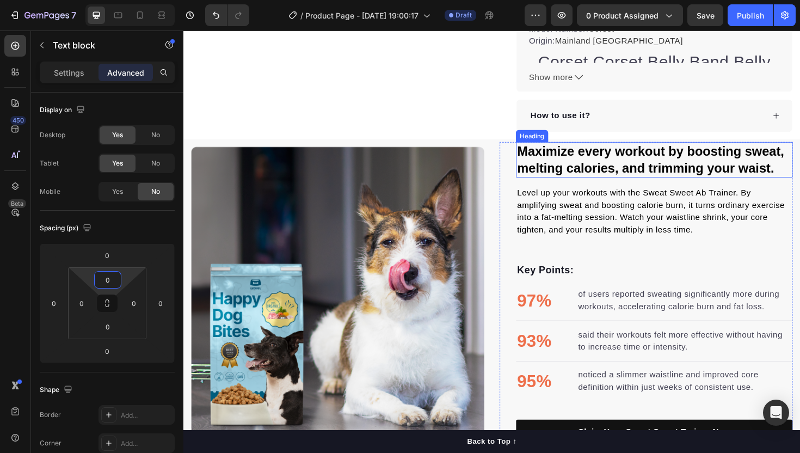
click at [635, 178] on h2 "Maximize every workout by boosting sweat, melting calories, and trimming your w…" at bounding box center [682, 168] width 293 height 38
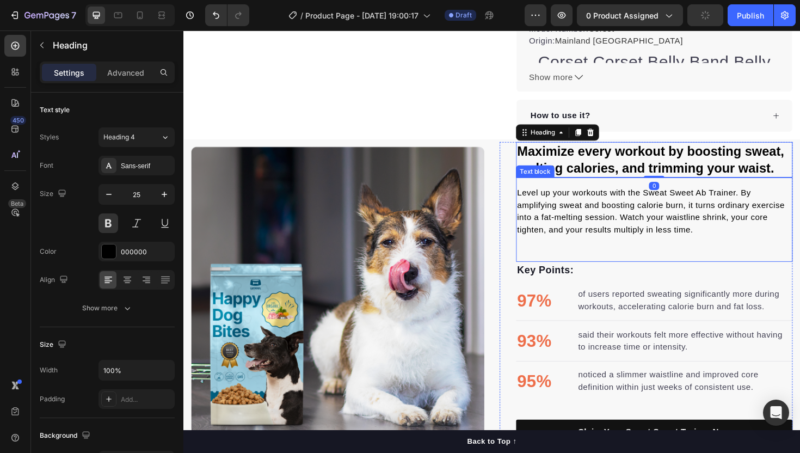
click at [613, 205] on p "Level up your workouts with the Sweat Sweet Ab Trainer. By amplifying sweat and…" at bounding box center [682, 222] width 291 height 52
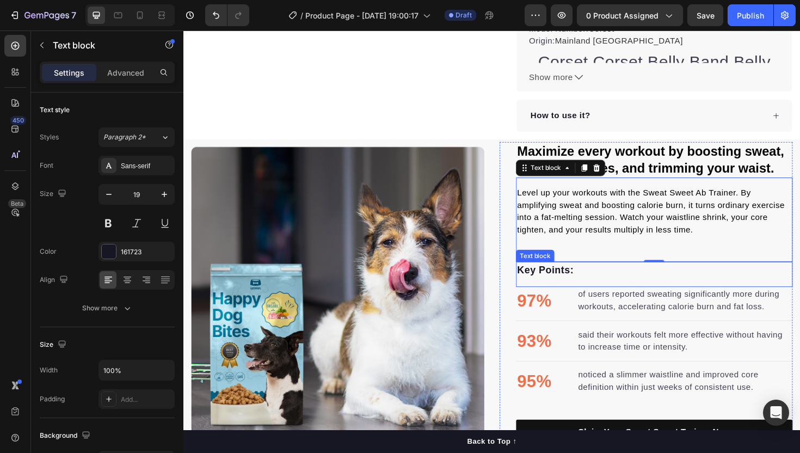
click at [611, 286] on p "Key Points:" at bounding box center [682, 284] width 291 height 16
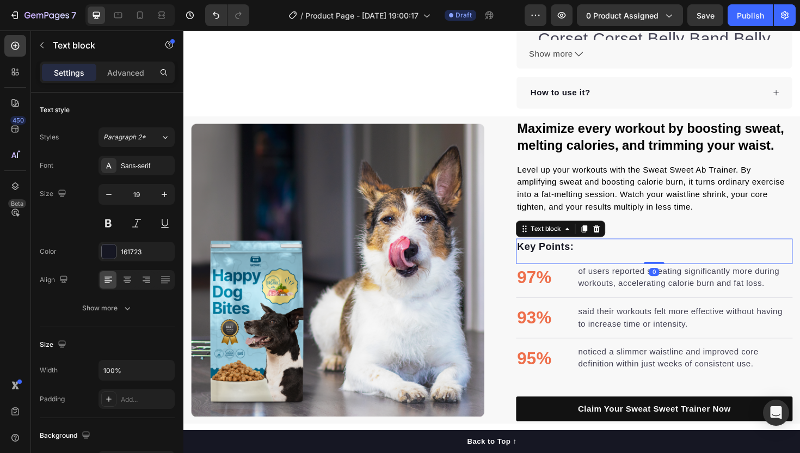
scroll to position [481, 0]
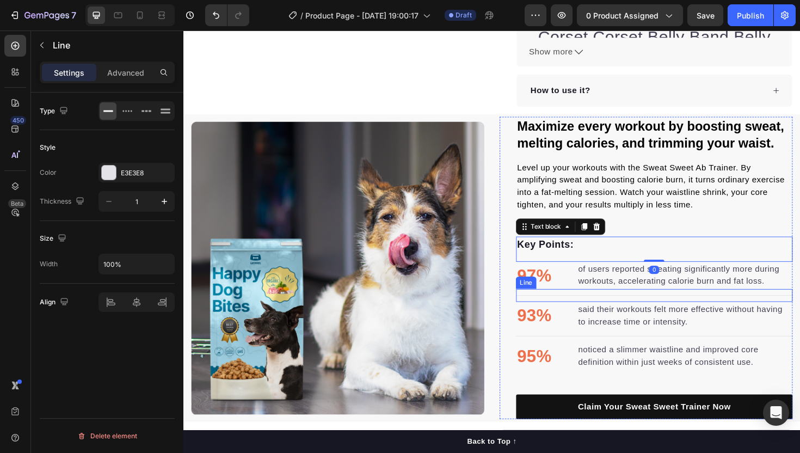
click at [623, 306] on div "Title Line" at bounding box center [682, 311] width 293 height 14
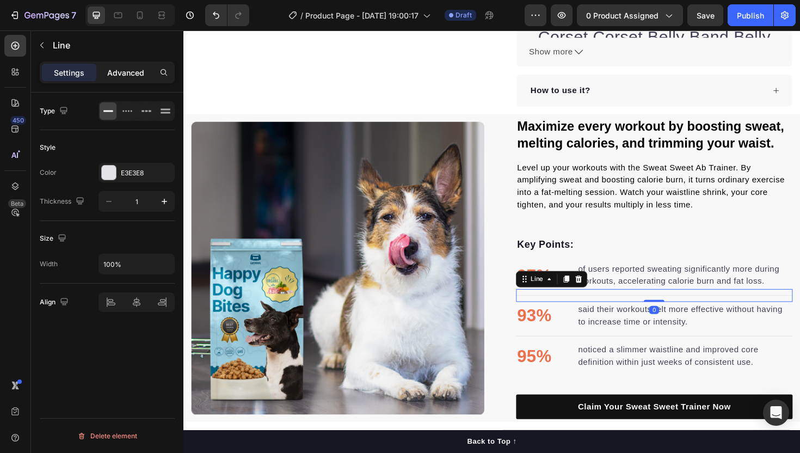
click at [137, 79] on div "Advanced" at bounding box center [126, 72] width 54 height 17
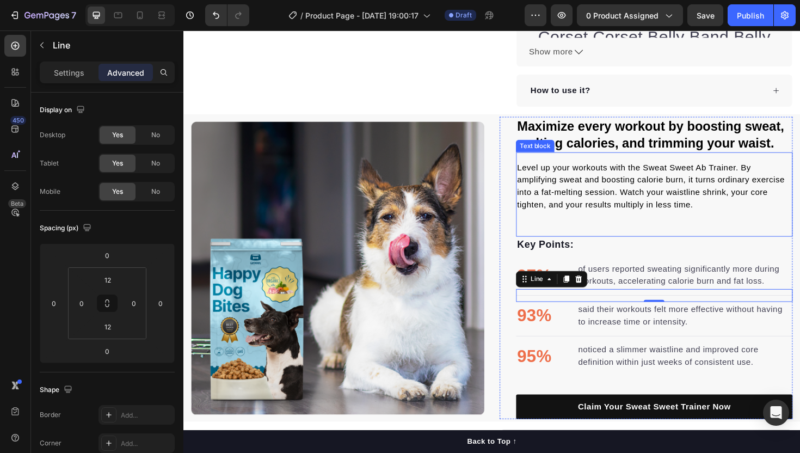
click at [603, 205] on p "Level up your workouts with the Sweat Sweet Ab Trainer. By amplifying sweat and…" at bounding box center [682, 195] width 291 height 52
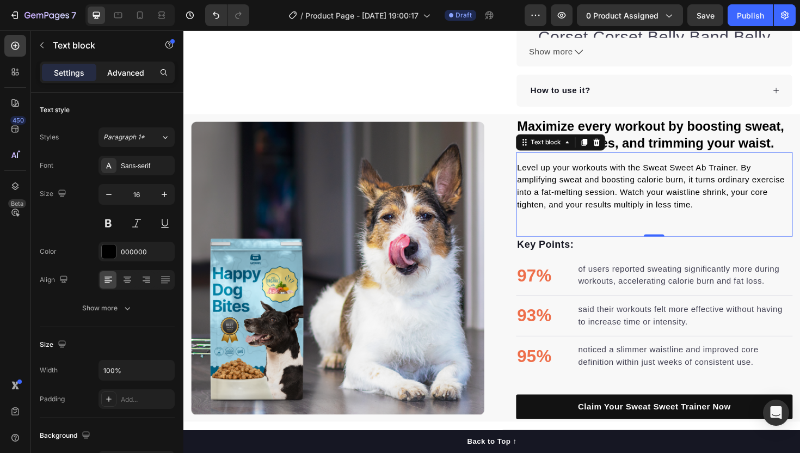
click at [138, 79] on div "Advanced" at bounding box center [126, 72] width 54 height 17
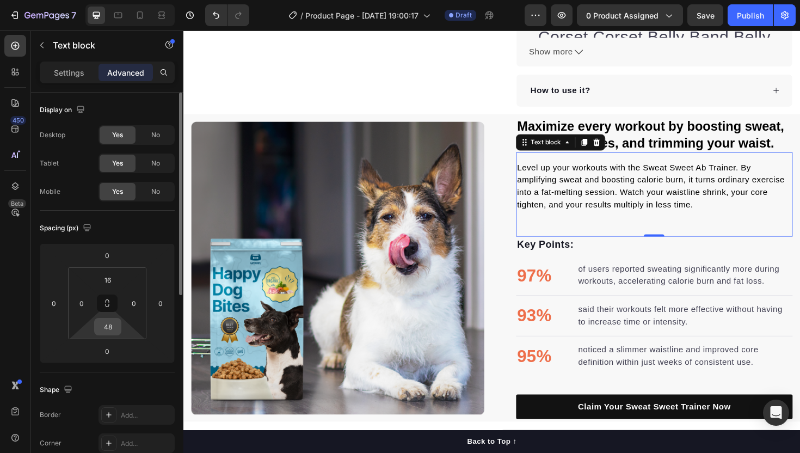
click at [106, 327] on input "48" at bounding box center [108, 326] width 22 height 16
type input "15"
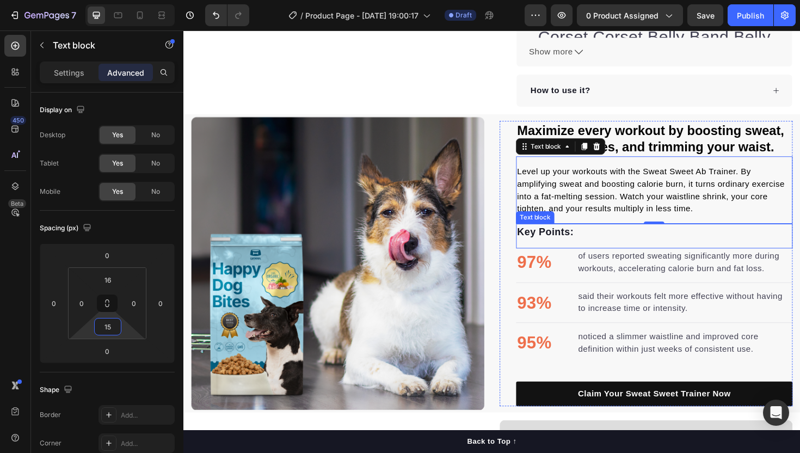
click at [598, 254] on div "Key Points: Text block" at bounding box center [682, 248] width 293 height 27
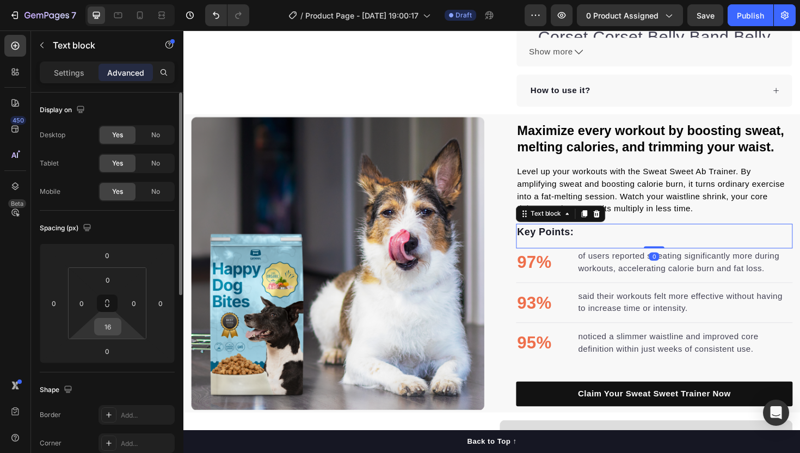
click at [106, 331] on input "16" at bounding box center [108, 326] width 22 height 16
type input "5"
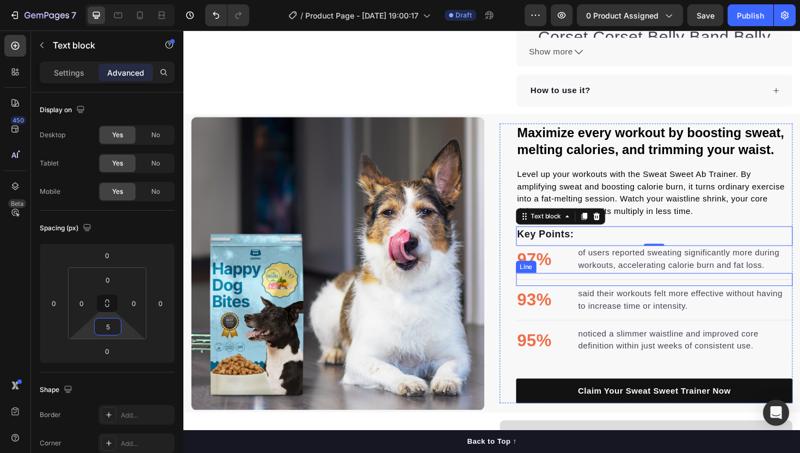
click at [610, 291] on div "Title Line" at bounding box center [682, 294] width 293 height 14
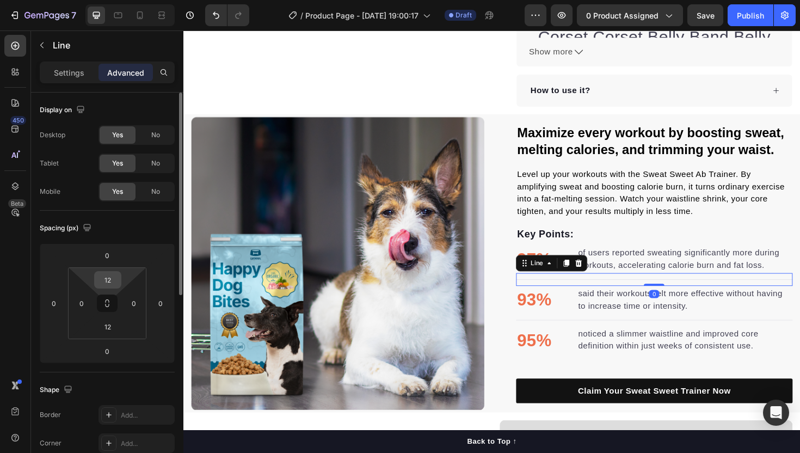
click at [104, 284] on input "12" at bounding box center [108, 280] width 22 height 16
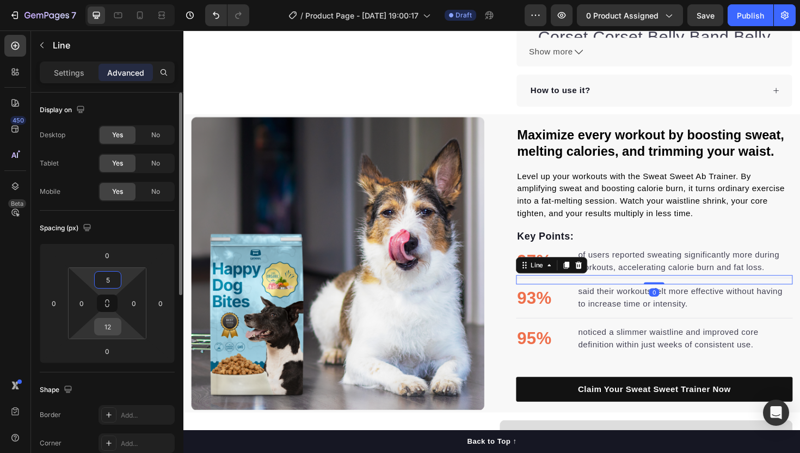
type input "5"
click at [108, 330] on input "12" at bounding box center [108, 326] width 22 height 16
type input "5"
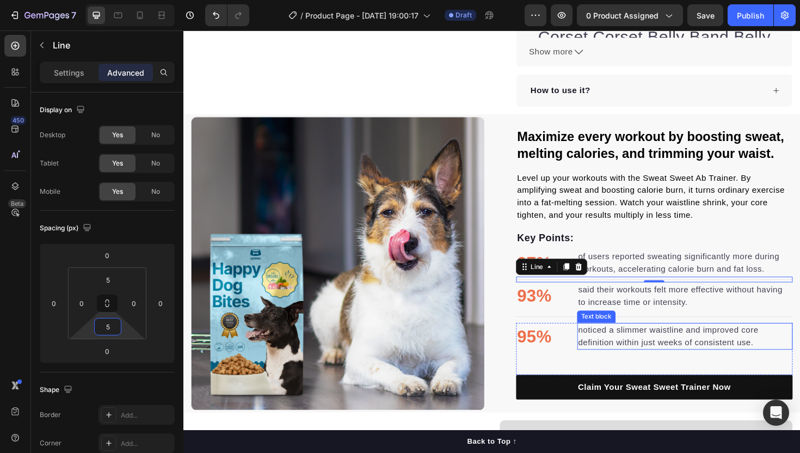
click at [625, 334] on div "Text block" at bounding box center [620, 334] width 36 height 10
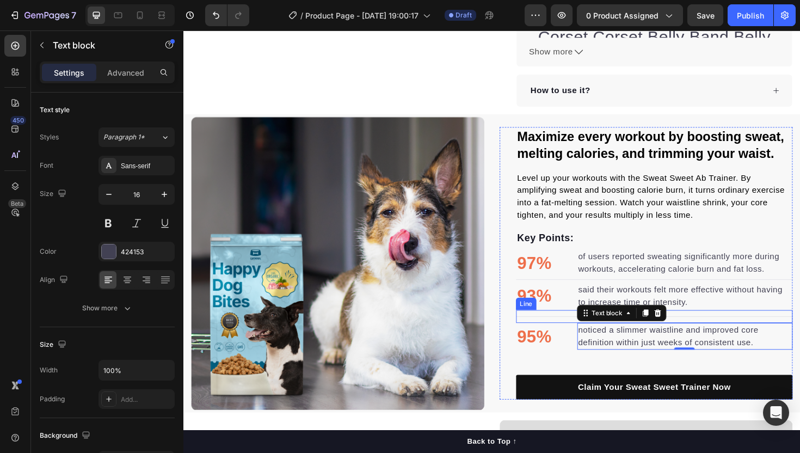
click at [582, 329] on div "Title Line" at bounding box center [682, 334] width 293 height 14
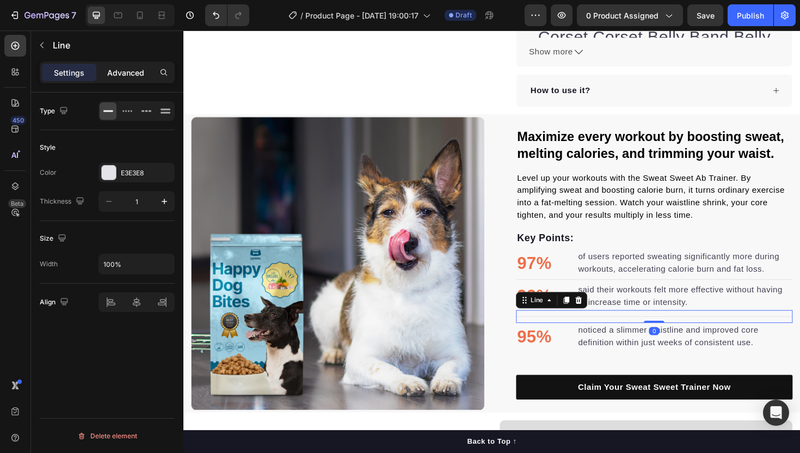
click at [133, 72] on p "Advanced" at bounding box center [125, 72] width 37 height 11
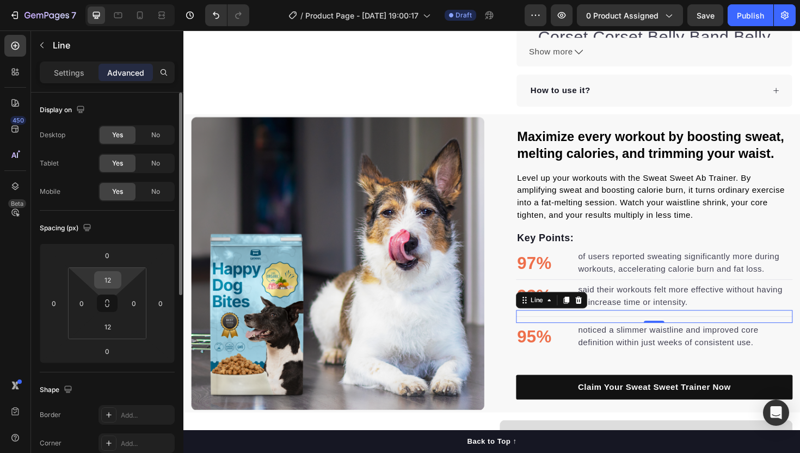
click at [106, 284] on input "12" at bounding box center [108, 280] width 22 height 16
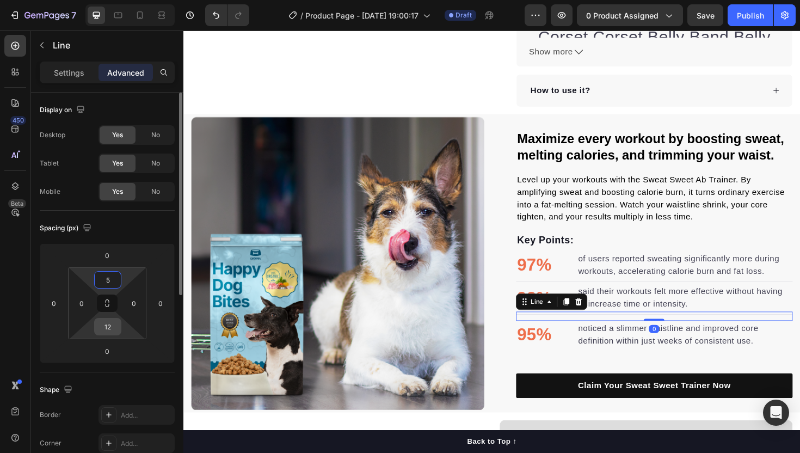
type input "5"
click at [108, 333] on input "12" at bounding box center [108, 326] width 22 height 16
type input "5"
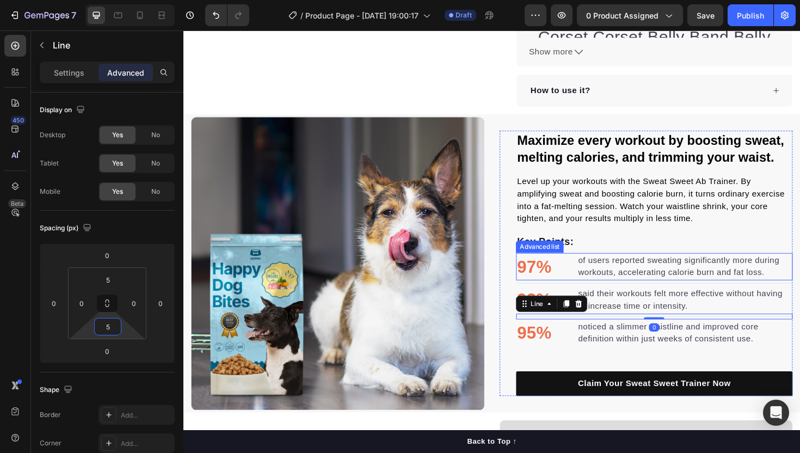
click at [562, 278] on p "97%" at bounding box center [555, 280] width 36 height 27
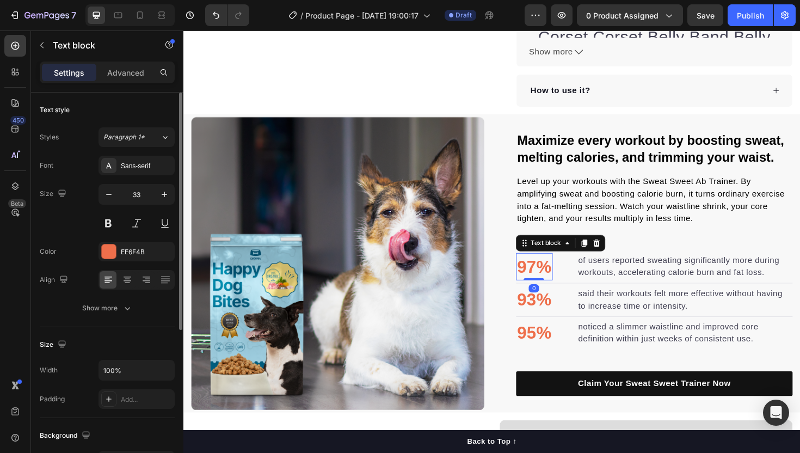
click at [119, 241] on div "Font Sans-serif Size 33 Color EE6F4B Align Show more" at bounding box center [107, 237] width 135 height 162
click at [122, 252] on div "EE6F4B" at bounding box center [137, 252] width 32 height 10
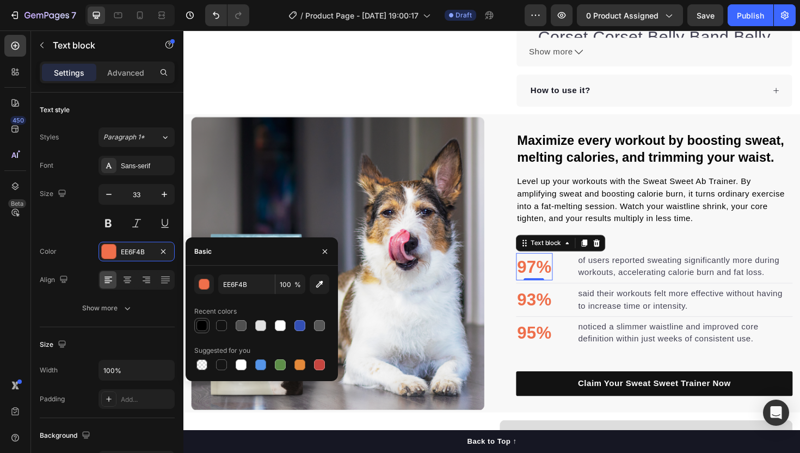
click at [203, 325] on div at bounding box center [201, 325] width 11 height 11
type input "000000"
click at [565, 312] on p "93%" at bounding box center [555, 315] width 36 height 27
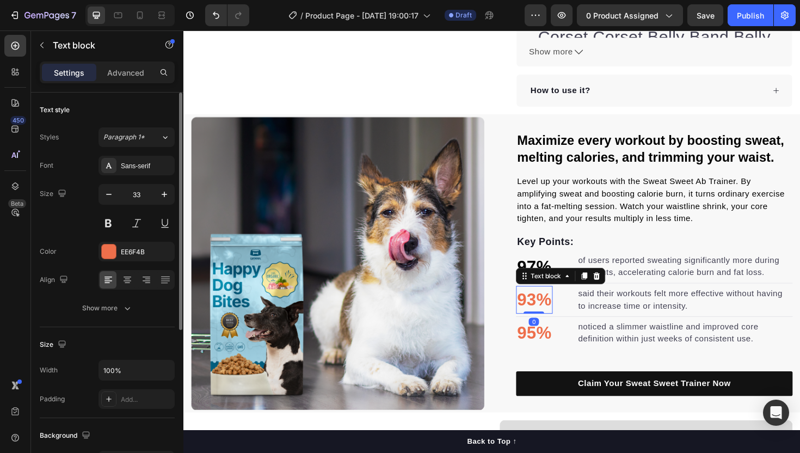
click at [136, 263] on div "Font Sans-serif Size 33 Color EE6F4B Align Show more" at bounding box center [107, 237] width 135 height 162
click at [133, 255] on div "EE6F4B" at bounding box center [137, 252] width 32 height 10
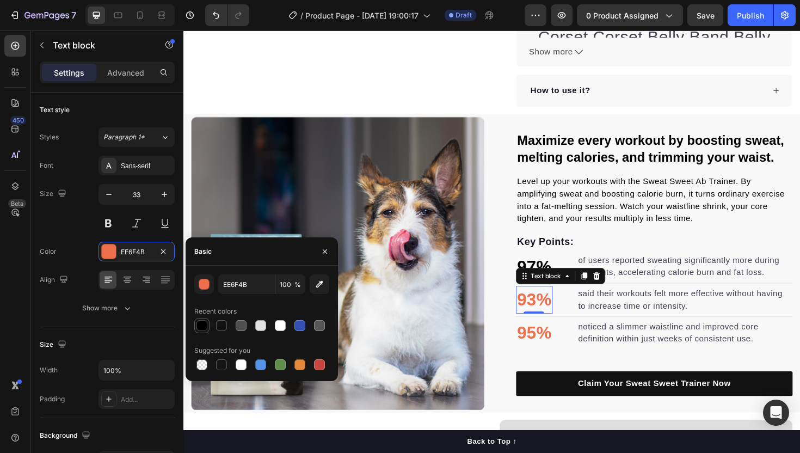
click at [198, 327] on div at bounding box center [201, 325] width 11 height 11
type input "000000"
click at [547, 352] on p "95%" at bounding box center [555, 350] width 36 height 27
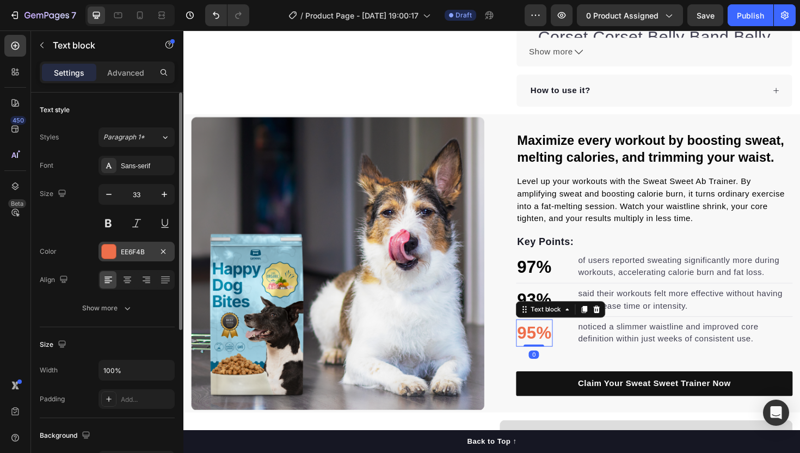
click at [128, 244] on div "EE6F4B" at bounding box center [137, 252] width 76 height 20
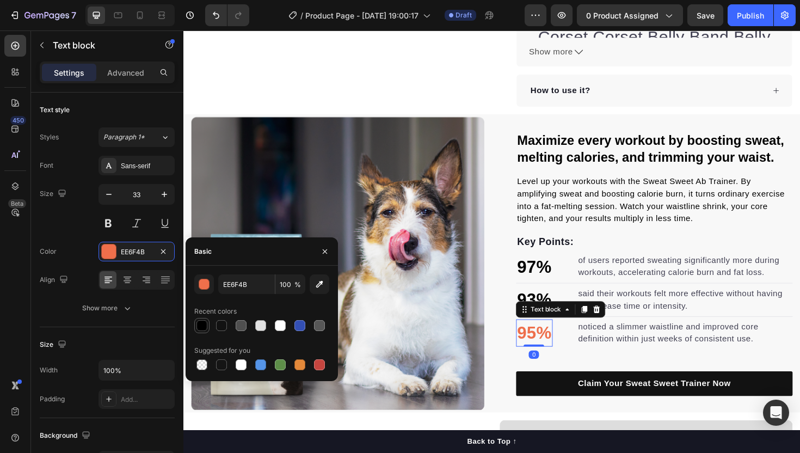
click at [201, 327] on div at bounding box center [201, 325] width 11 height 11
type input "000000"
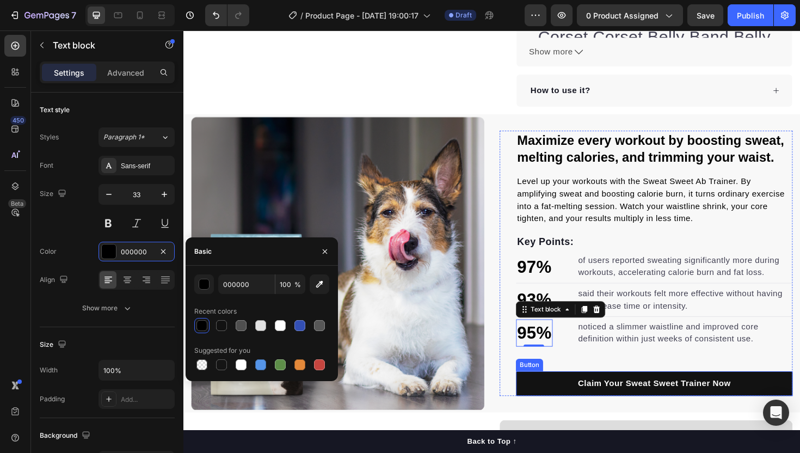
click at [587, 403] on button "Claim Your Sweat Sweet Trainer Now" at bounding box center [682, 404] width 293 height 26
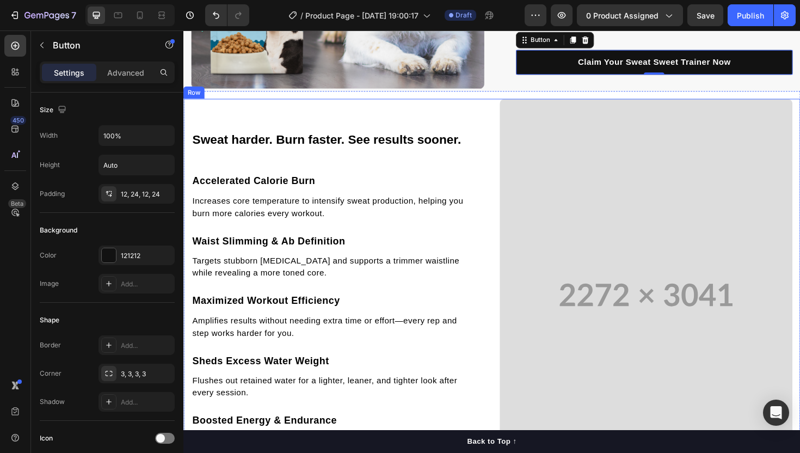
scroll to position [825, 0]
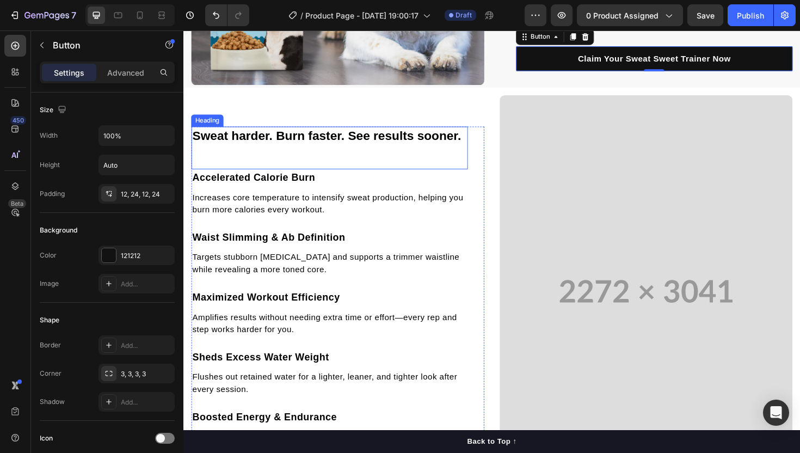
click at [244, 146] on h2 "Sweat harder. Burn faster. See results sooner." at bounding box center [338, 141] width 293 height 19
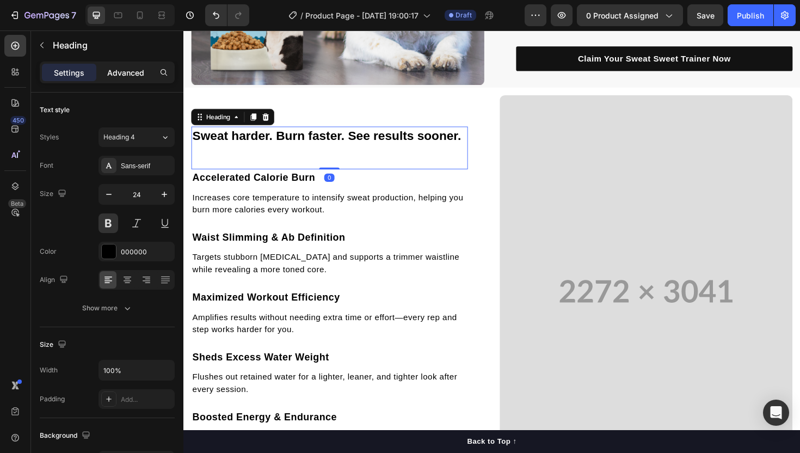
click at [132, 78] on div "Advanced" at bounding box center [126, 72] width 54 height 17
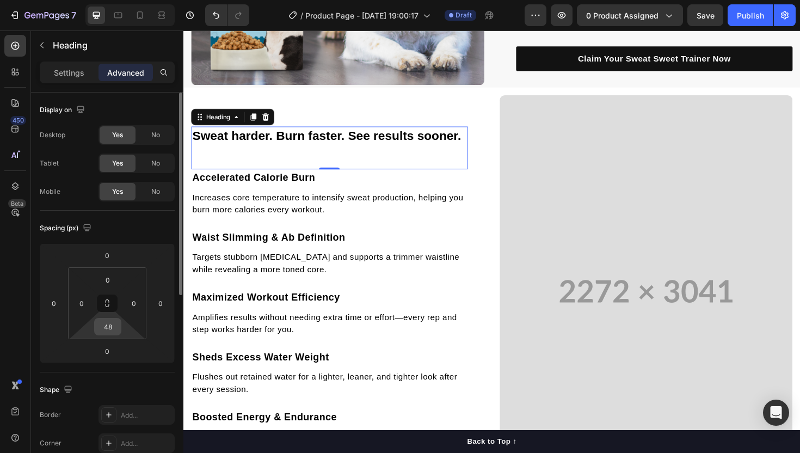
click at [114, 326] on input "48" at bounding box center [108, 326] width 22 height 16
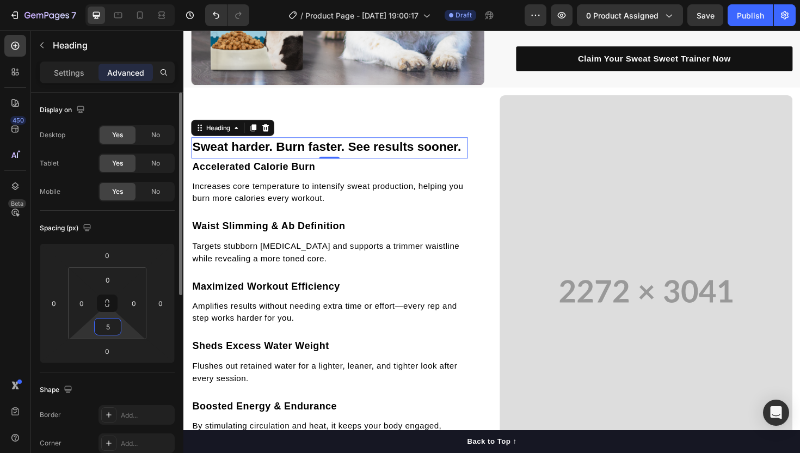
click at [112, 327] on input "5" at bounding box center [108, 326] width 22 height 16
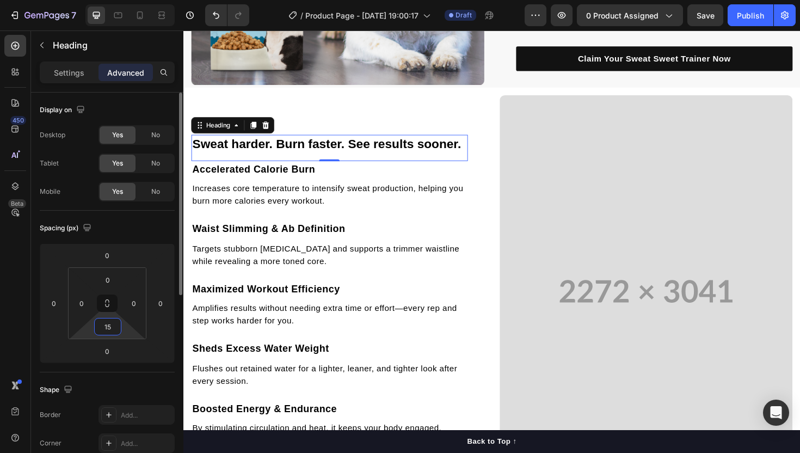
click at [107, 329] on input "15" at bounding box center [108, 326] width 22 height 16
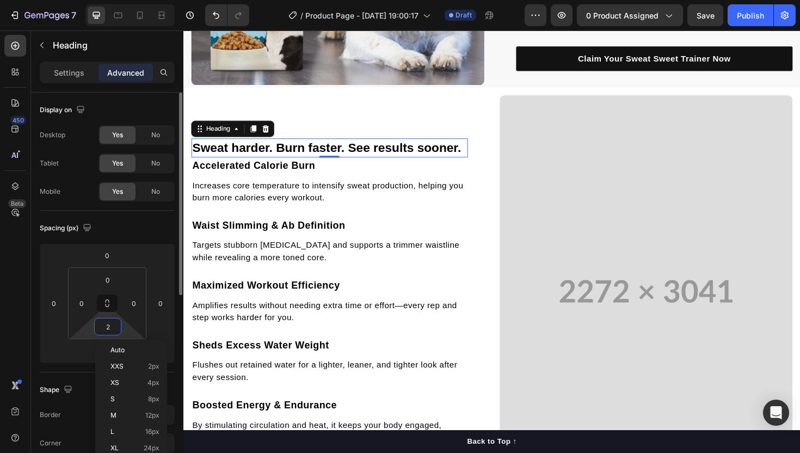
type input "25"
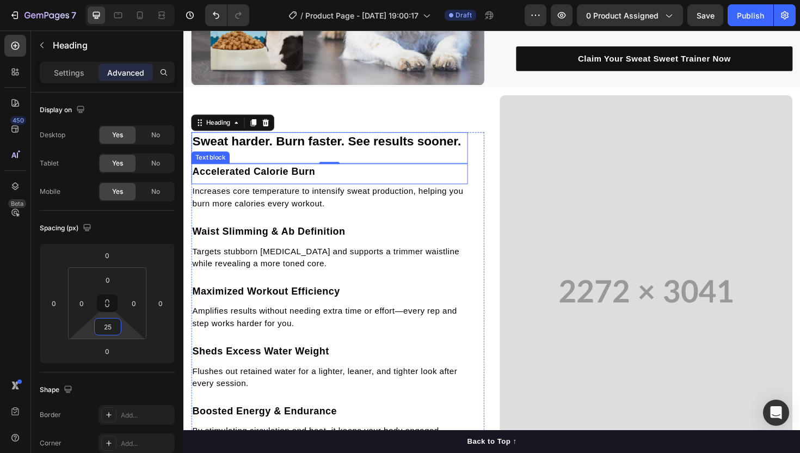
click at [298, 176] on p "Accelerated Calorie Burn" at bounding box center [338, 181] width 291 height 16
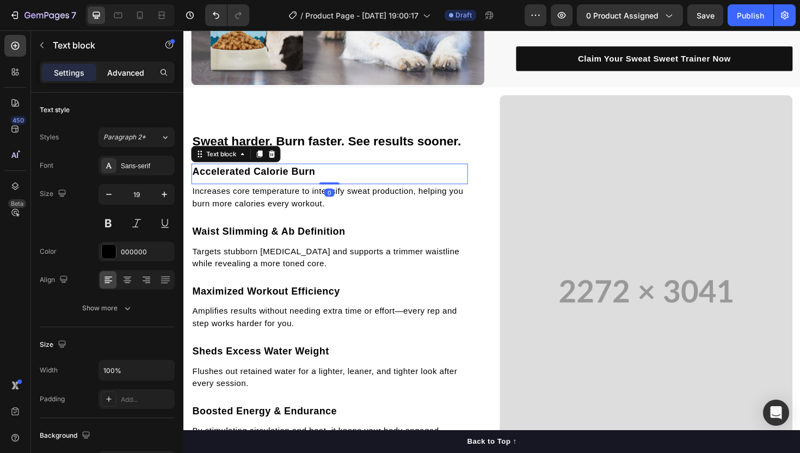
click at [132, 69] on p "Advanced" at bounding box center [125, 72] width 37 height 11
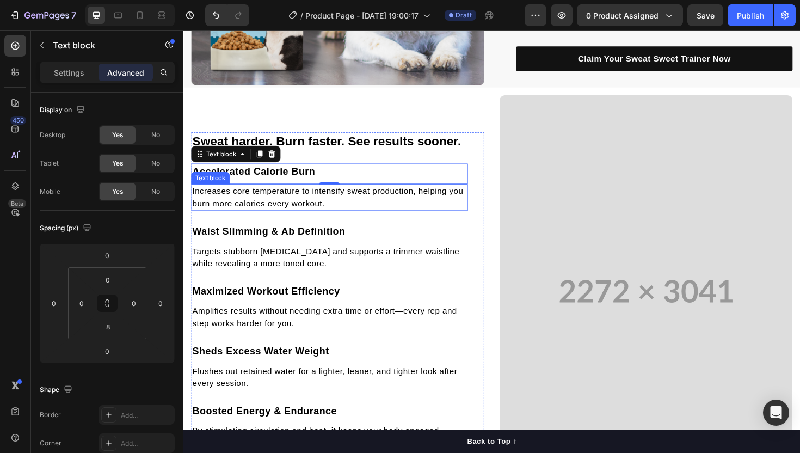
click at [285, 199] on p "Increases core temperature to intensify sweat production, helping you burn more…" at bounding box center [338, 207] width 291 height 26
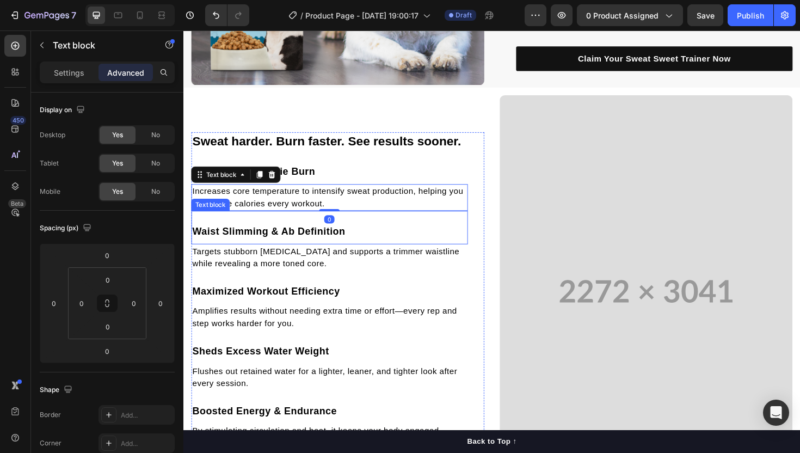
click at [267, 232] on div "Waist Slimming & Ab Definition Text block" at bounding box center [338, 239] width 293 height 35
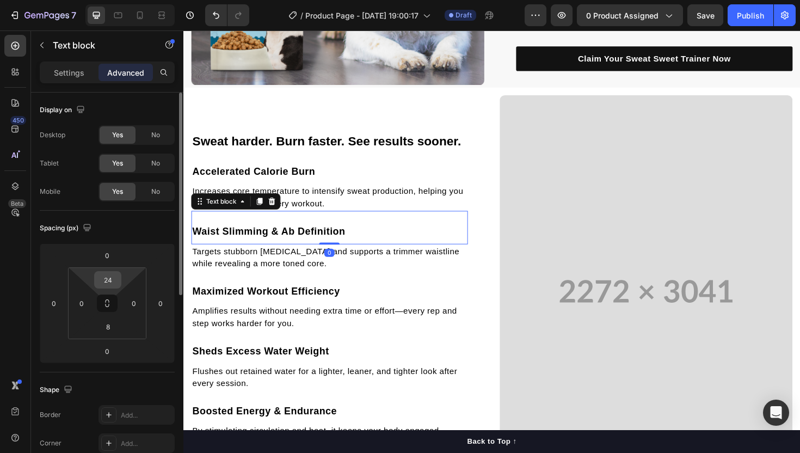
click at [106, 282] on input "24" at bounding box center [108, 280] width 22 height 16
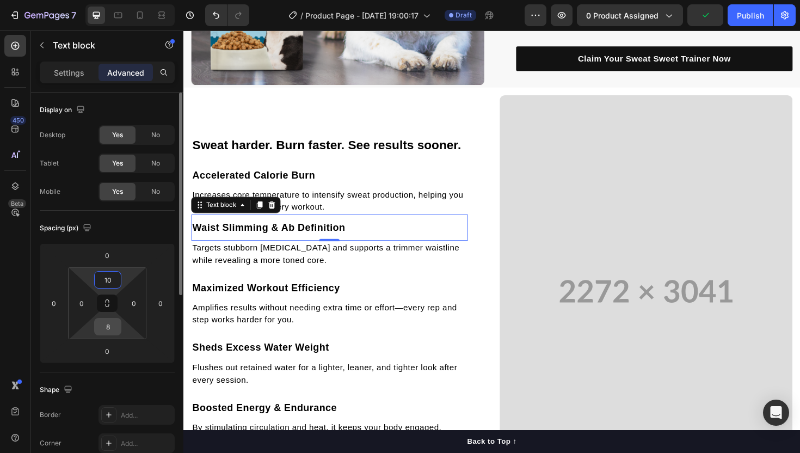
type input "10"
click at [108, 324] on input "8" at bounding box center [108, 326] width 22 height 16
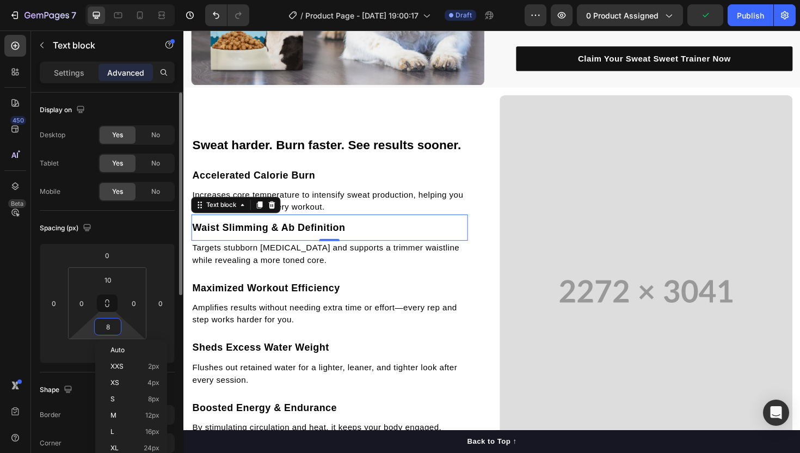
type input "5"
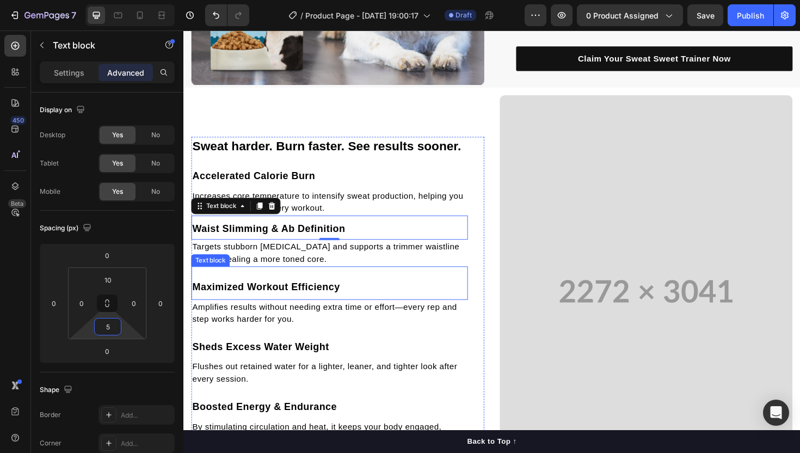
click at [279, 299] on p "Maximized Workout Efficiency" at bounding box center [338, 302] width 291 height 16
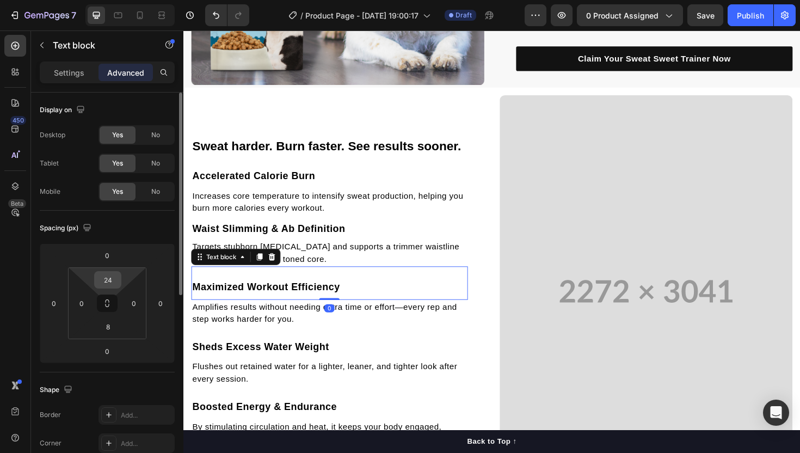
click at [107, 281] on input "24" at bounding box center [108, 280] width 22 height 16
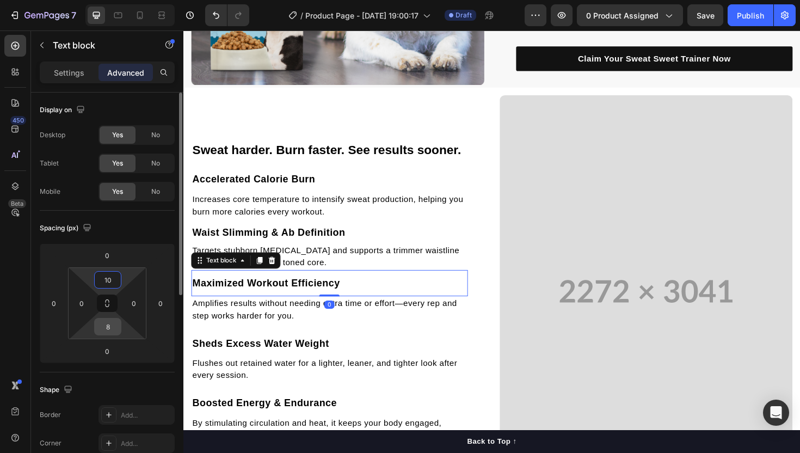
type input "10"
click at [112, 325] on input "8" at bounding box center [108, 326] width 22 height 16
type input "5"
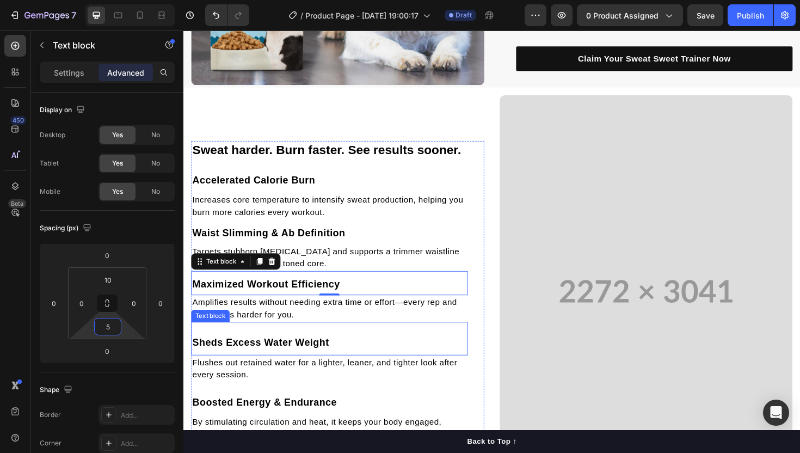
click at [323, 348] on div "Sheds Excess Water Weight Text block" at bounding box center [338, 356] width 293 height 35
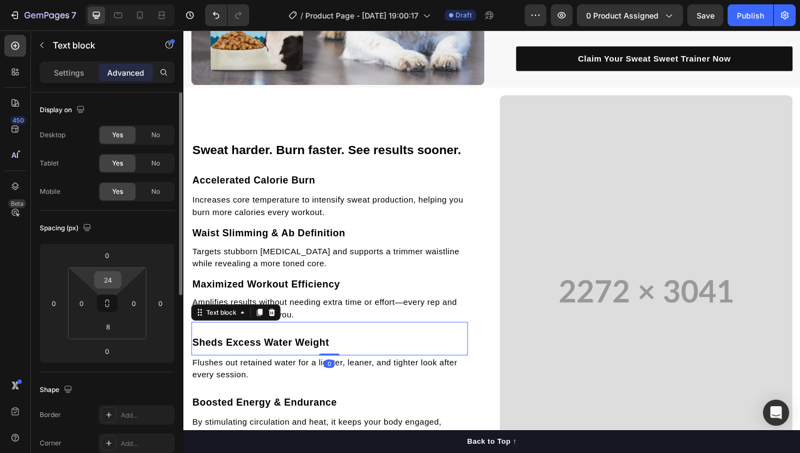
click at [103, 284] on input "24" at bounding box center [108, 280] width 22 height 16
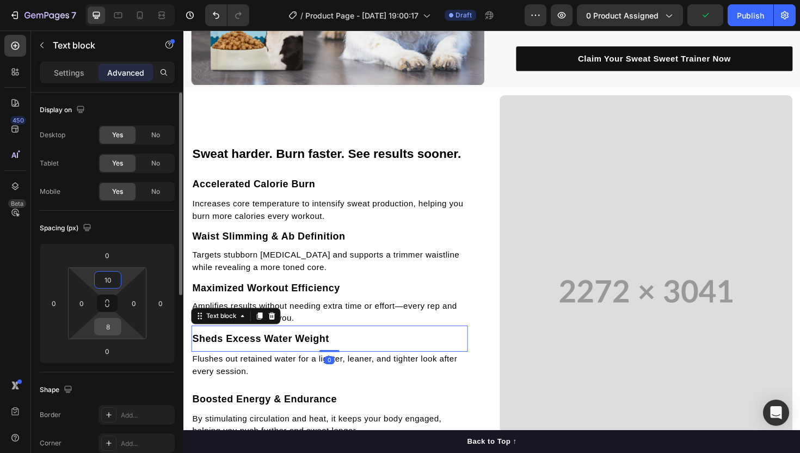
type input "10"
click at [108, 327] on input "8" at bounding box center [108, 326] width 22 height 16
type input "5"
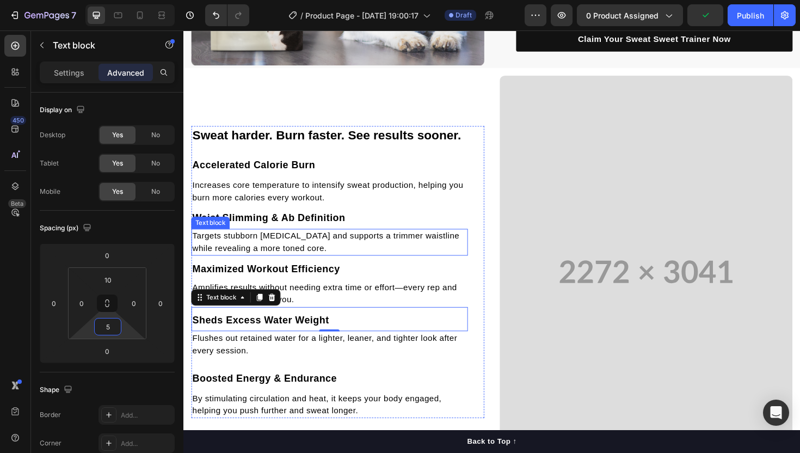
scroll to position [847, 0]
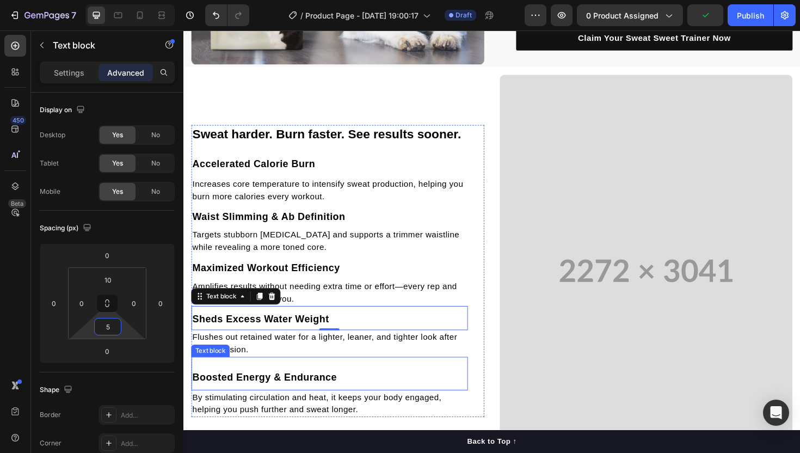
click at [286, 393] on p "Boosted Energy & Endurance" at bounding box center [338, 398] width 291 height 16
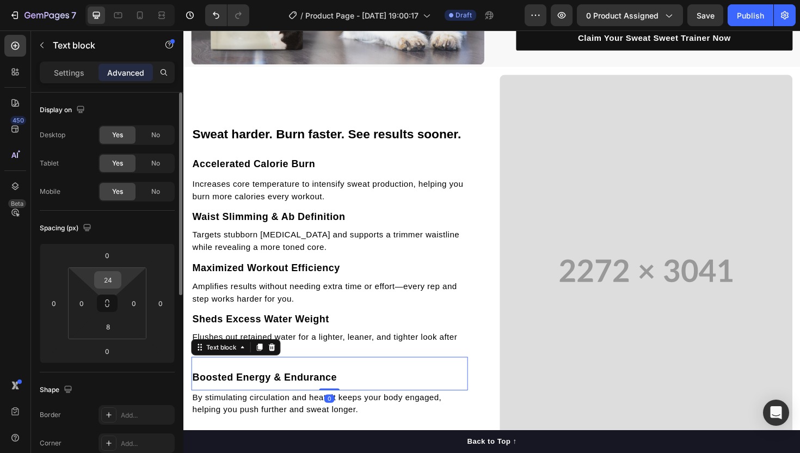
click at [112, 277] on input "24" at bounding box center [108, 280] width 22 height 16
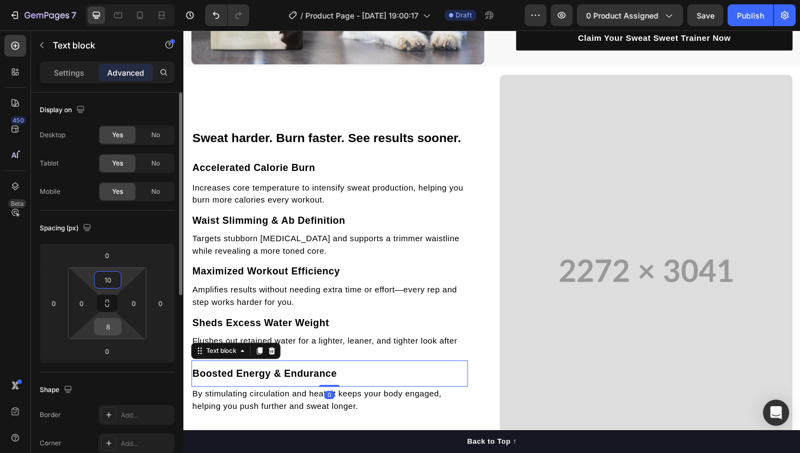
type input "10"
click at [110, 329] on input "8" at bounding box center [108, 326] width 22 height 16
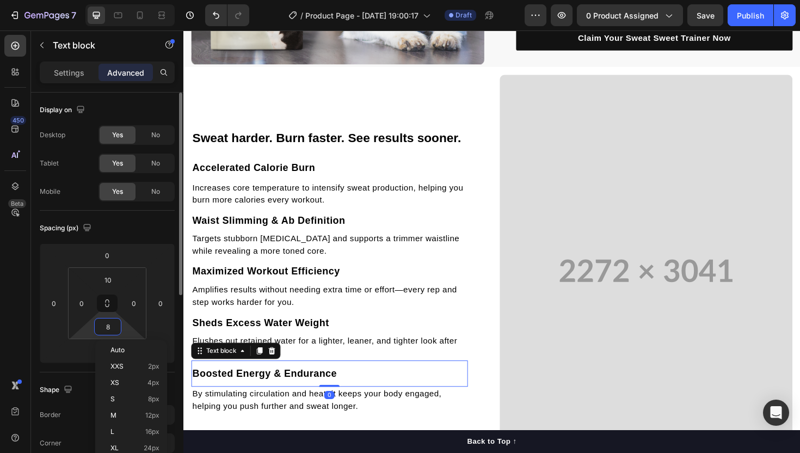
type input "5"
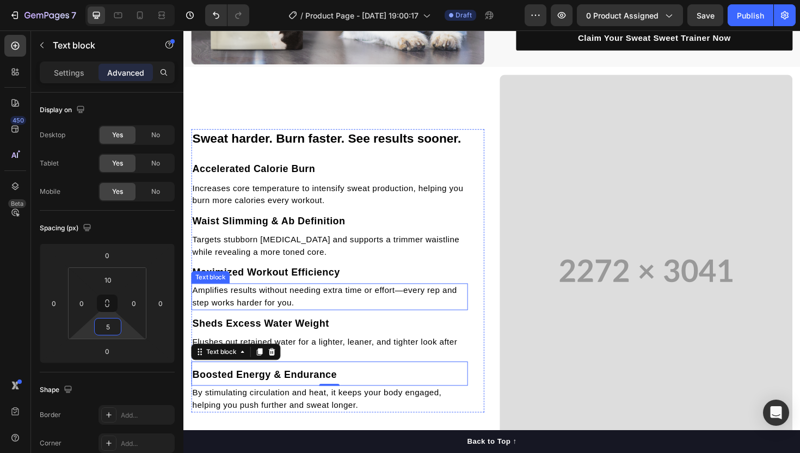
click at [264, 321] on p "Amplifies results without needing extra time or effort—every rep and step works…" at bounding box center [338, 312] width 291 height 26
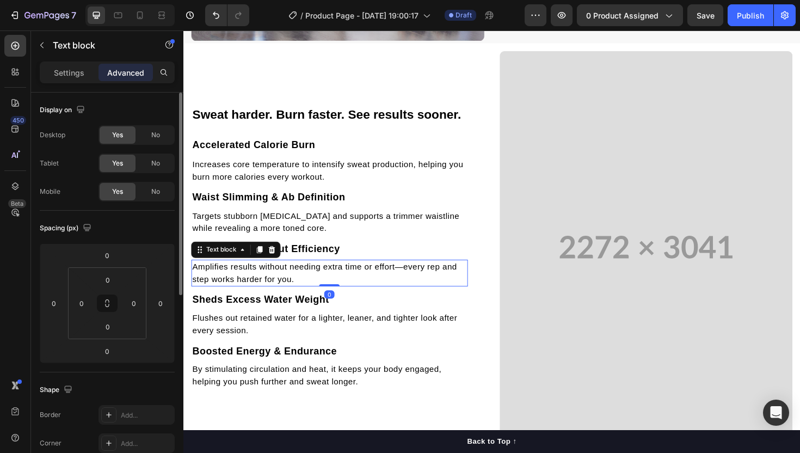
scroll to position [875, 0]
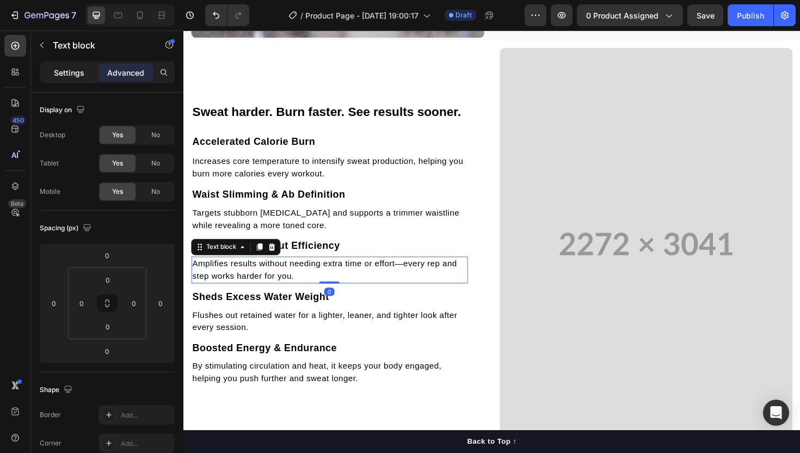
click at [84, 78] on div "Settings" at bounding box center [69, 72] width 54 height 17
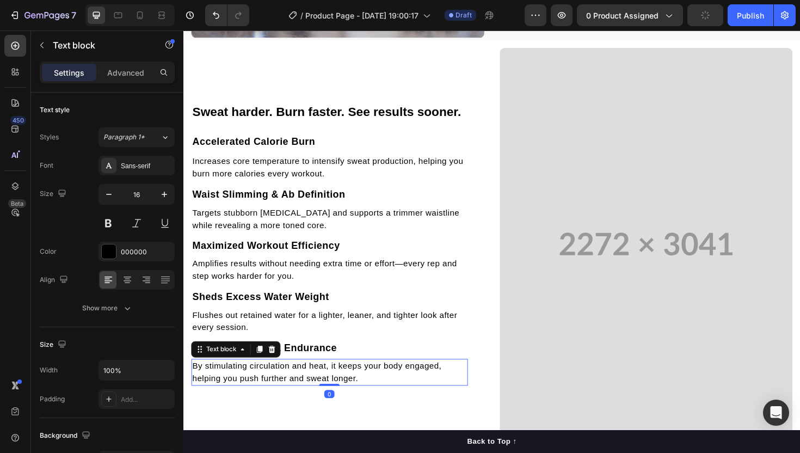
click at [274, 388] on p "By stimulating circulation and heat, it keeps your body engaged, helping you pu…" at bounding box center [338, 392] width 291 height 26
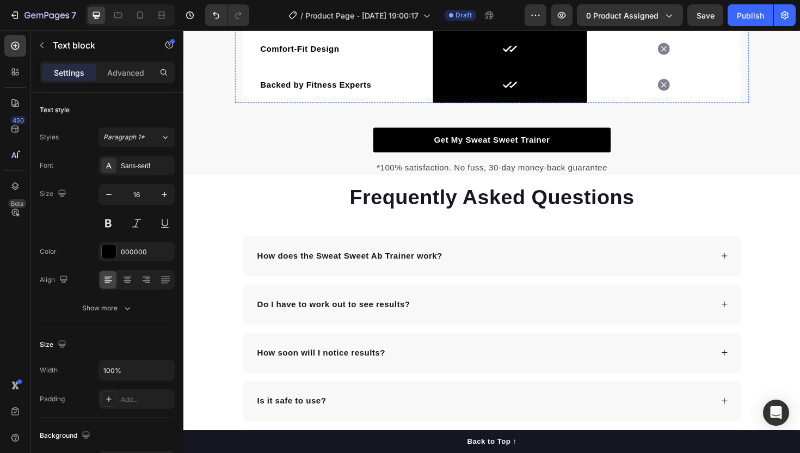
scroll to position [1613, 0]
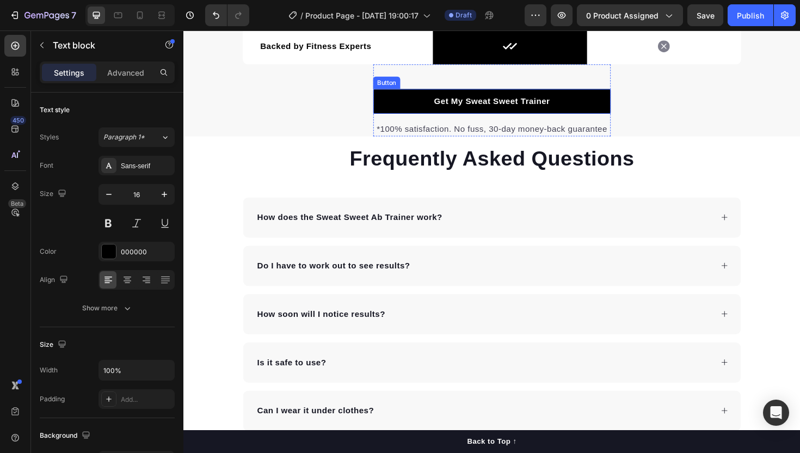
click at [490, 96] on button "Get My Sweat Sweet Trainer" at bounding box center [509, 106] width 251 height 26
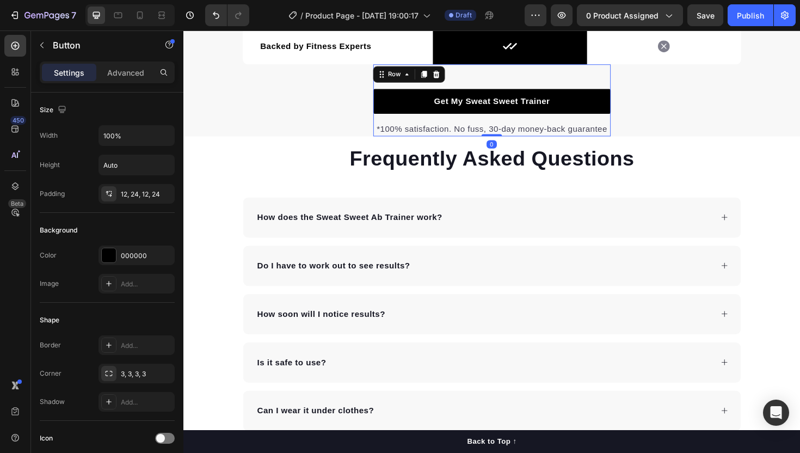
click at [522, 88] on div "Get My Sweat Sweet Trainer Button *100% satisfaction. No fuss, 30-day money-bac…" at bounding box center [509, 104] width 251 height 76
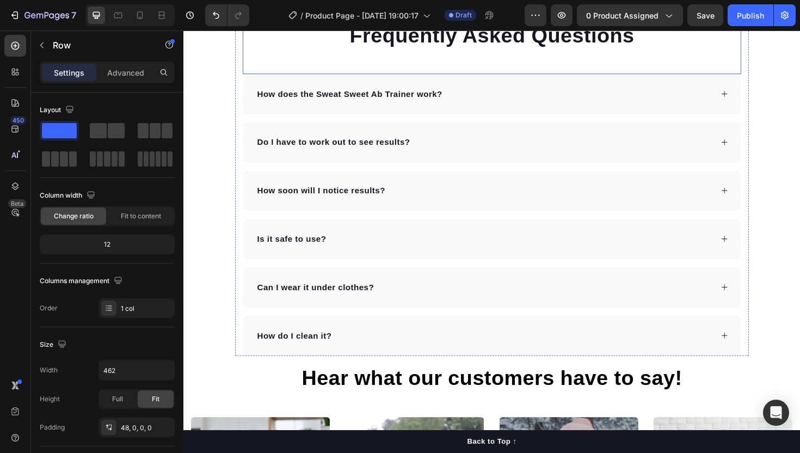
scroll to position [1604, 0]
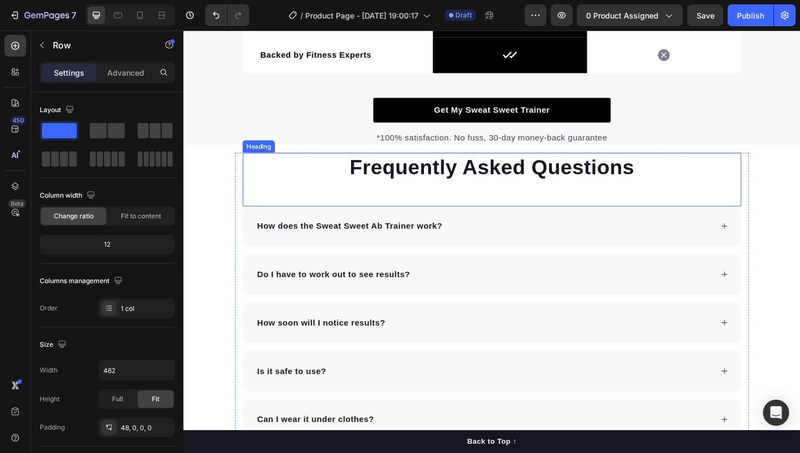
click at [349, 194] on div "Frequently Asked Questions Heading" at bounding box center [510, 188] width 528 height 57
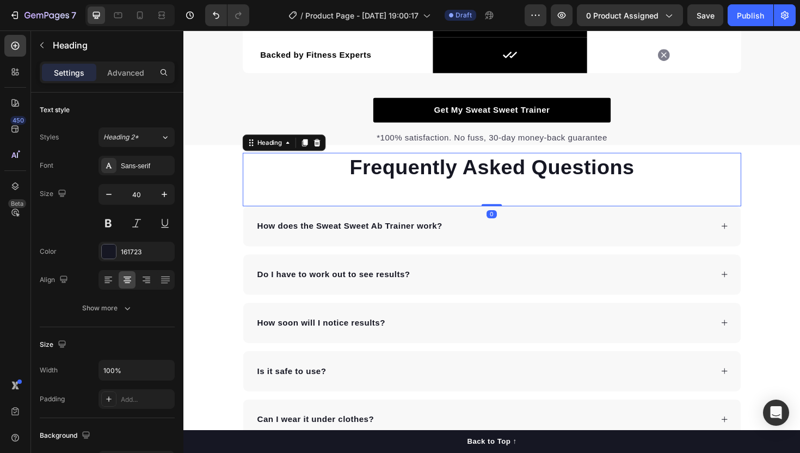
click at [118, 83] on div "Settings Advanced" at bounding box center [107, 72] width 135 height 22
click at [119, 77] on p "Advanced" at bounding box center [125, 72] width 37 height 11
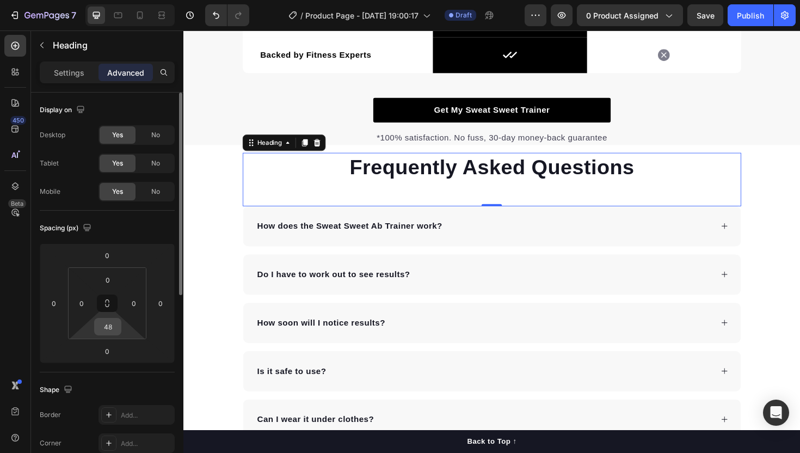
click at [109, 331] on input "48" at bounding box center [108, 326] width 22 height 16
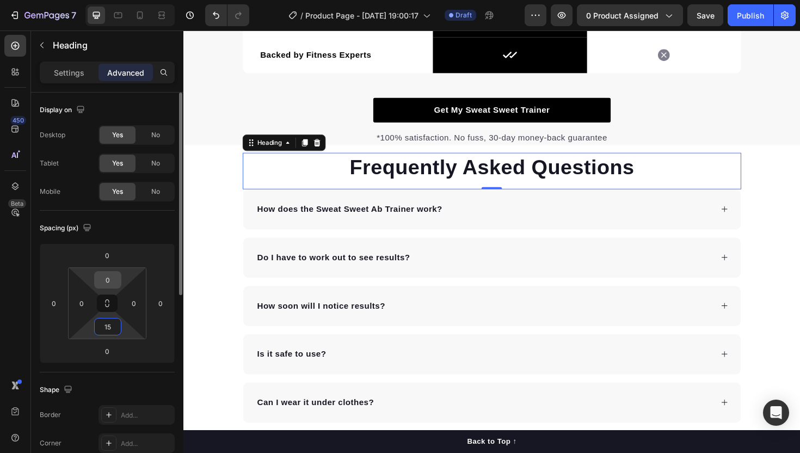
type input "15"
click at [106, 277] on input "0" at bounding box center [108, 280] width 22 height 16
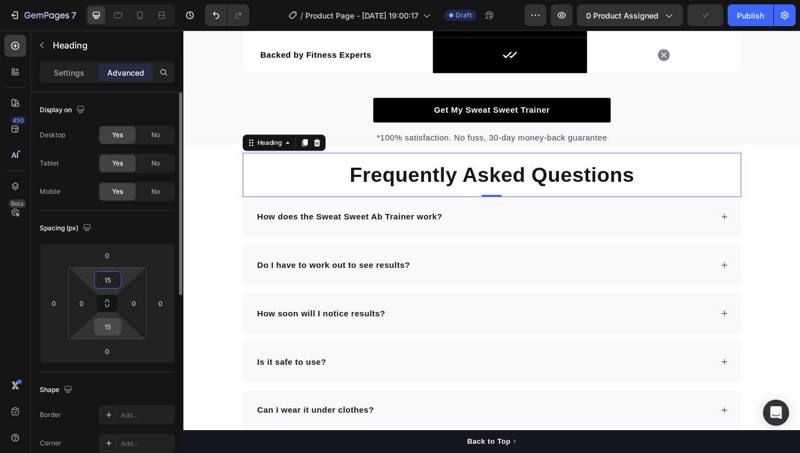
type input "15"
click at [104, 324] on input "15" at bounding box center [108, 326] width 22 height 16
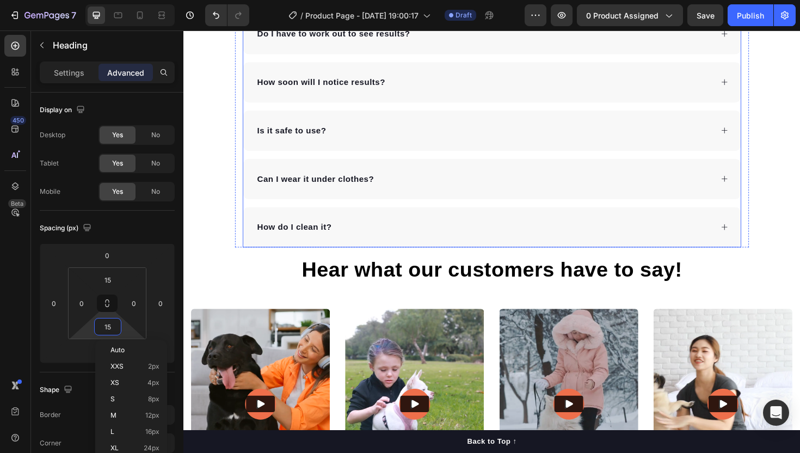
scroll to position [1955, 0]
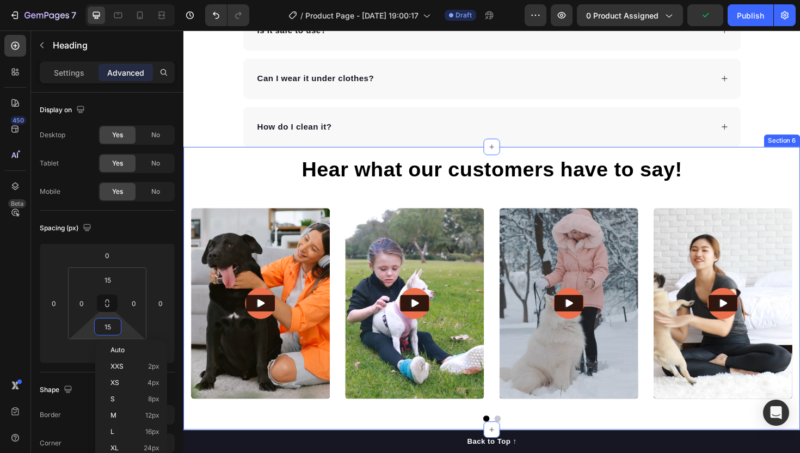
click at [432, 187] on h2 "Hear what our customers have to say!" at bounding box center [510, 177] width 637 height 30
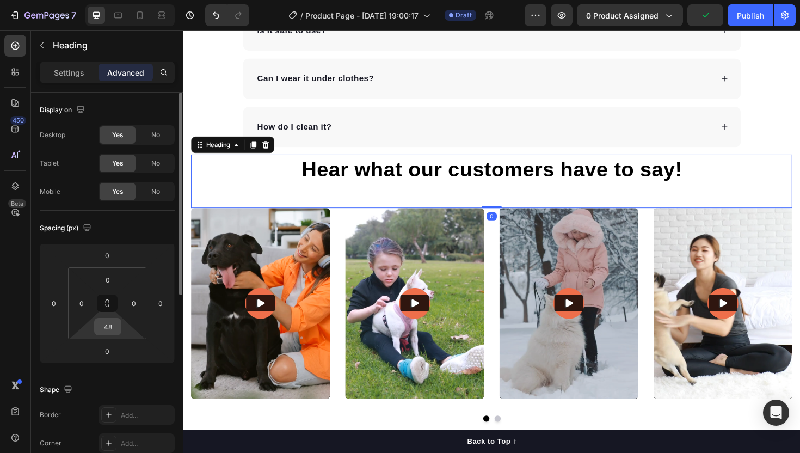
click at [109, 324] on input "48" at bounding box center [108, 326] width 22 height 16
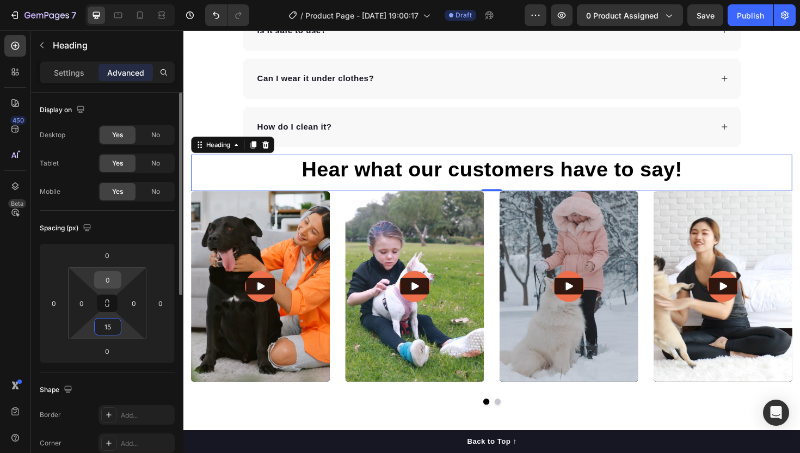
type input "15"
click at [106, 283] on input "0" at bounding box center [108, 280] width 22 height 16
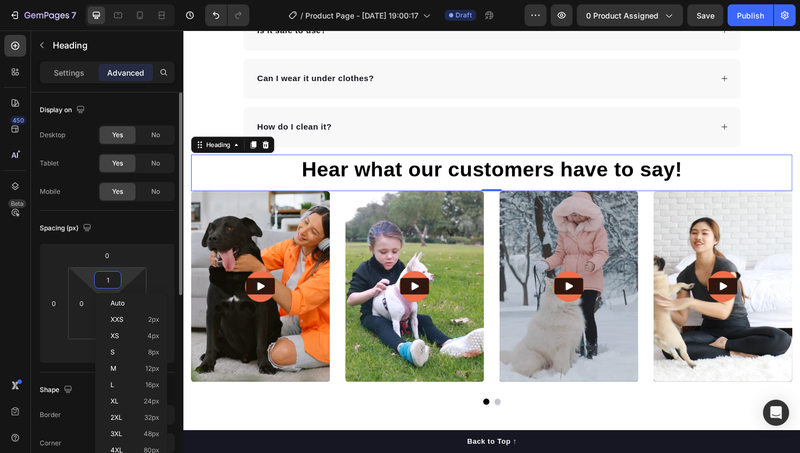
type input "15"
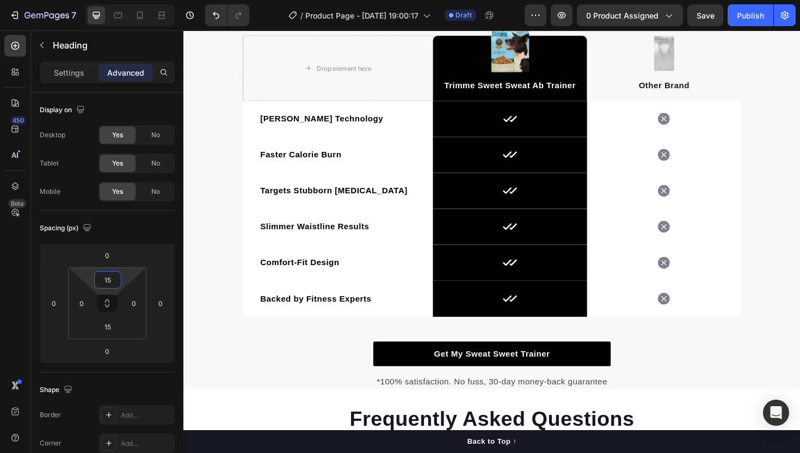
scroll to position [1289, 0]
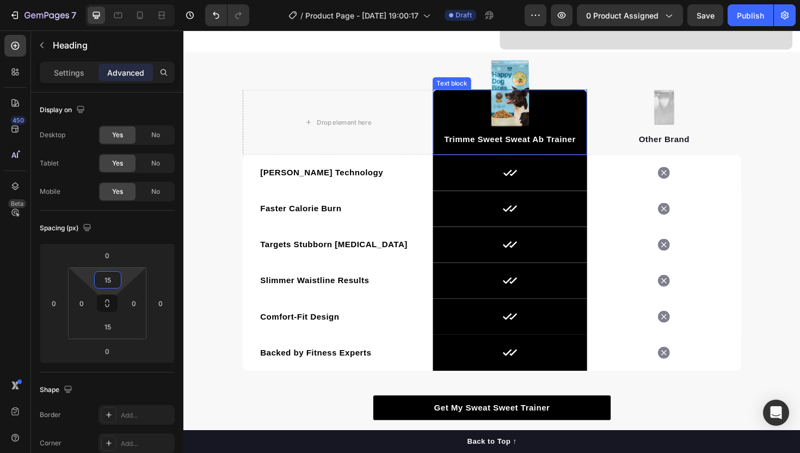
click at [539, 95] on div "Trimme Sweet Sweat Ab Trainer Text block" at bounding box center [528, 127] width 163 height 69
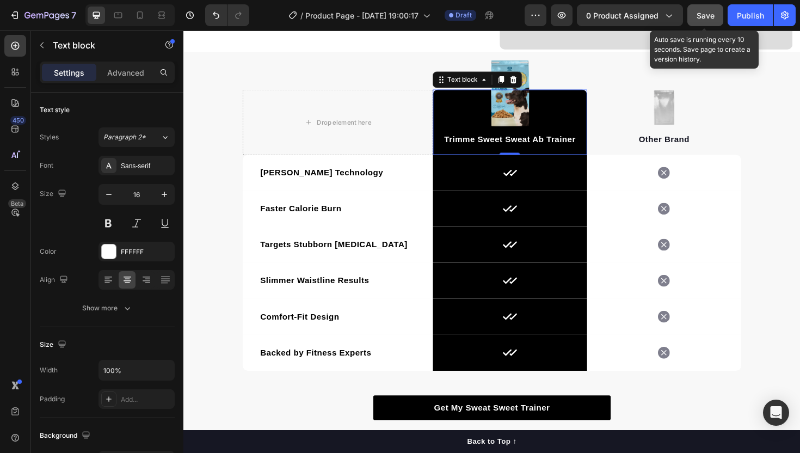
click at [709, 19] on span "Save" at bounding box center [706, 15] width 18 height 9
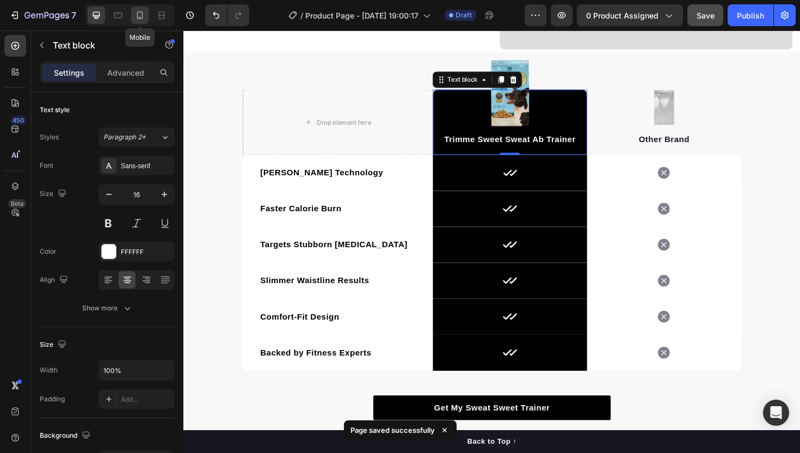
click at [137, 20] on icon at bounding box center [139, 15] width 11 height 11
type input "14"
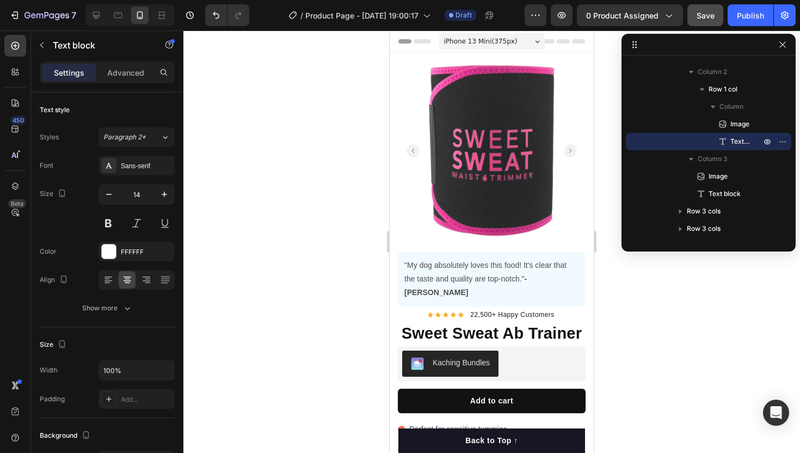
click at [494, 44] on span "iPhone 13 Mini ( 375 px)" at bounding box center [480, 41] width 73 height 11
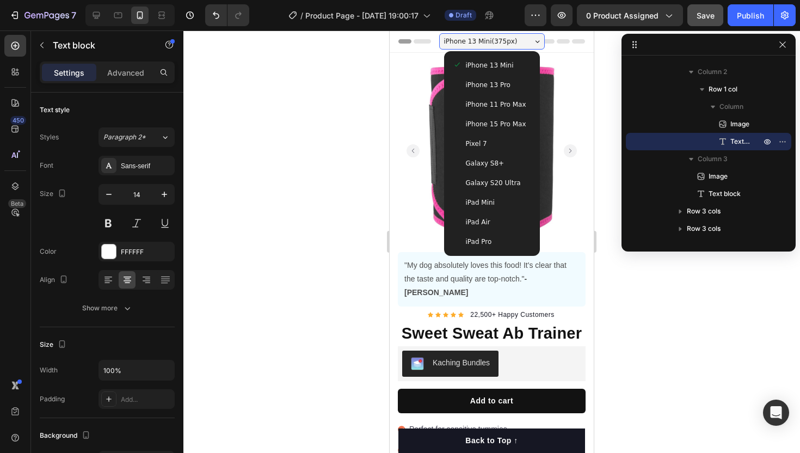
click at [507, 88] on span "iPhone 13 Pro" at bounding box center [488, 84] width 45 height 11
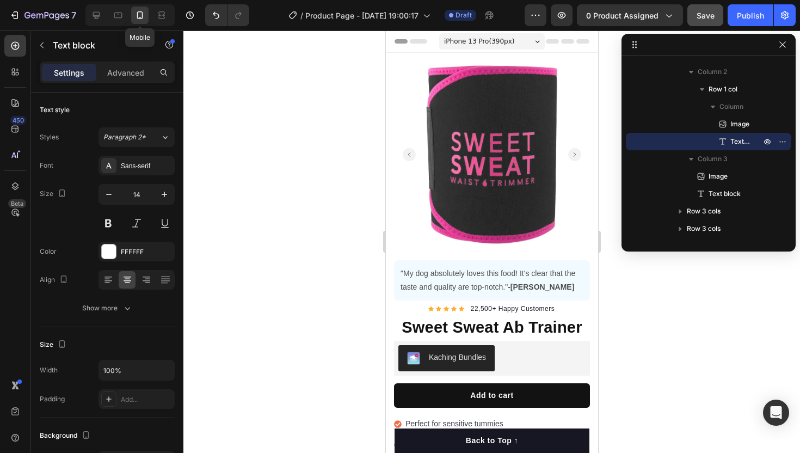
click at [143, 19] on icon at bounding box center [139, 15] width 11 height 11
click at [466, 46] on span "iPhone 13 Pro ( 390 px)" at bounding box center [479, 41] width 70 height 11
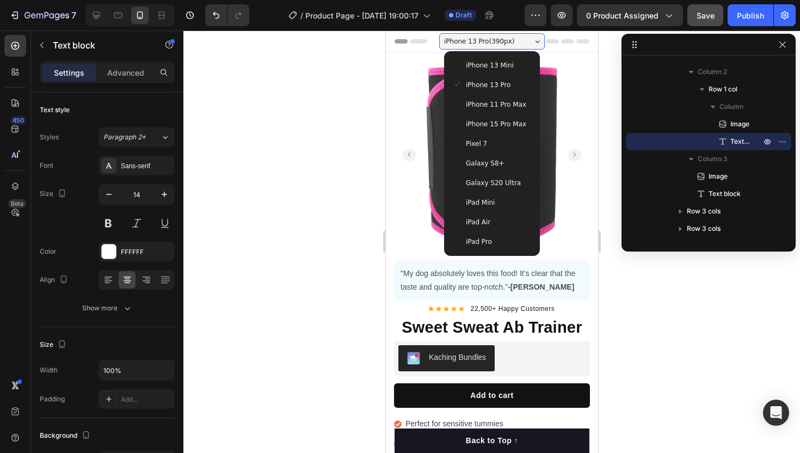
click at [515, 108] on span "iPhone 11 Pro Max" at bounding box center [495, 104] width 60 height 11
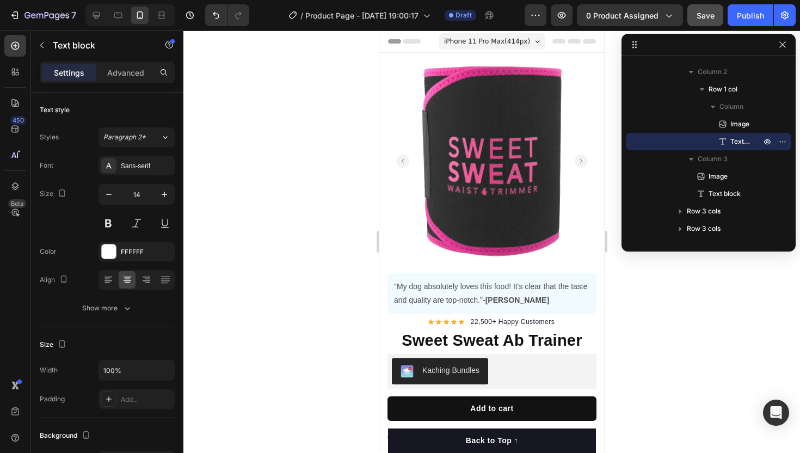
click at [517, 46] on span "iPhone 11 Pro Max ( 414 px)" at bounding box center [487, 41] width 86 height 11
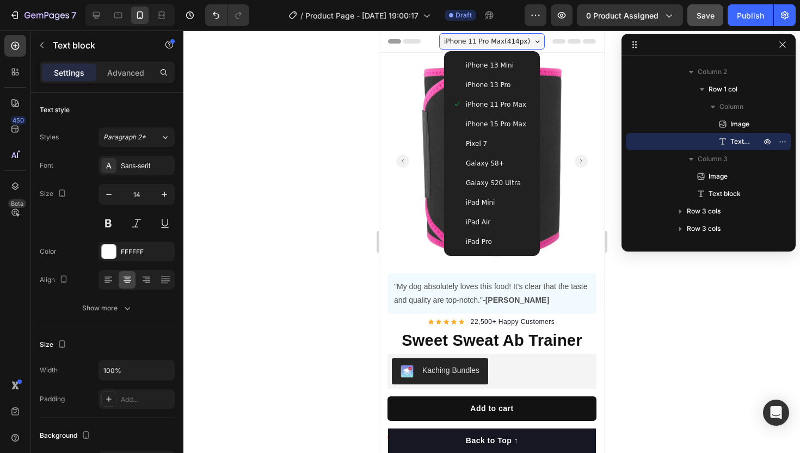
click at [491, 118] on div "iPhone 15 Pro Max" at bounding box center [491, 124] width 87 height 20
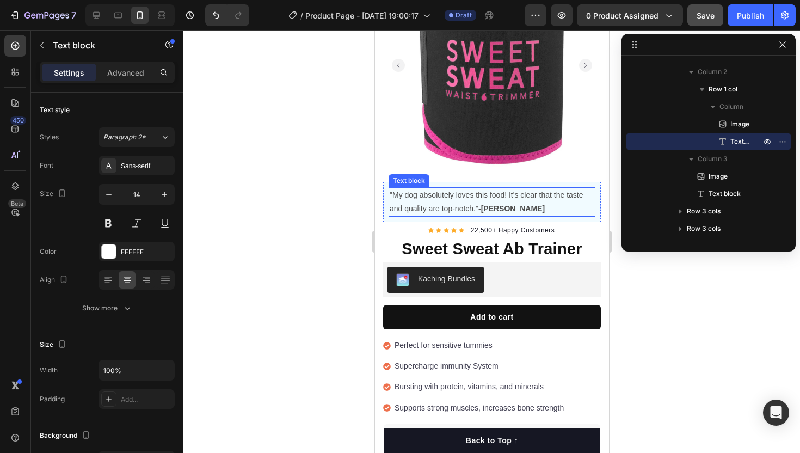
scroll to position [102, 0]
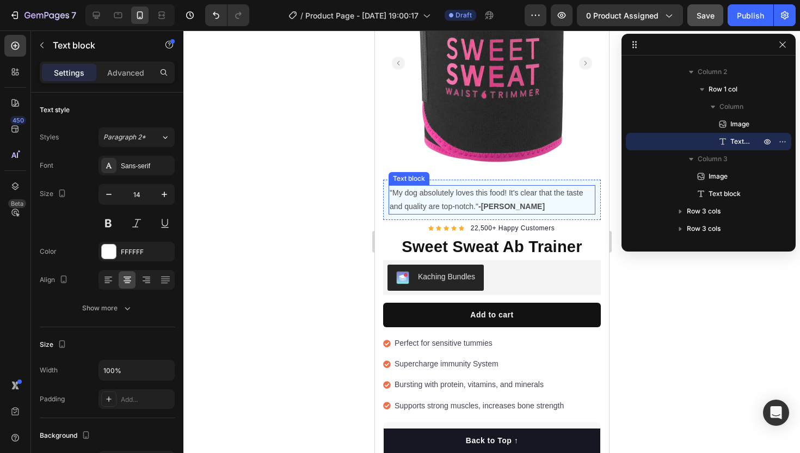
click at [490, 195] on p ""My dog absolutely loves this food! It's clear that the taste and quality are t…" at bounding box center [491, 199] width 205 height 27
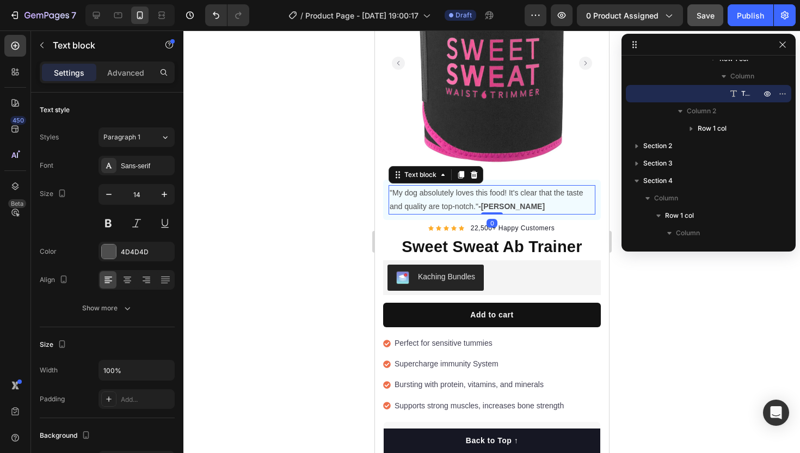
click at [490, 195] on p ""My dog absolutely loves this food! It's clear that the taste and quality are t…" at bounding box center [491, 199] width 205 height 27
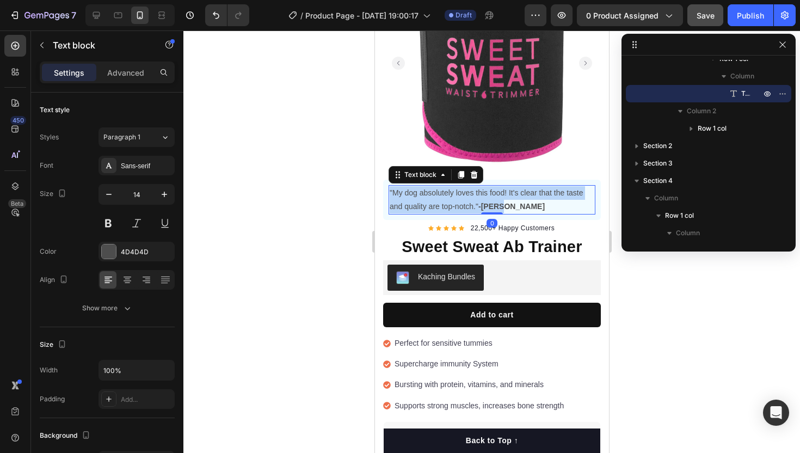
click at [490, 195] on p ""My dog absolutely loves this food! It's clear that the taste and quality are t…" at bounding box center [491, 199] width 205 height 27
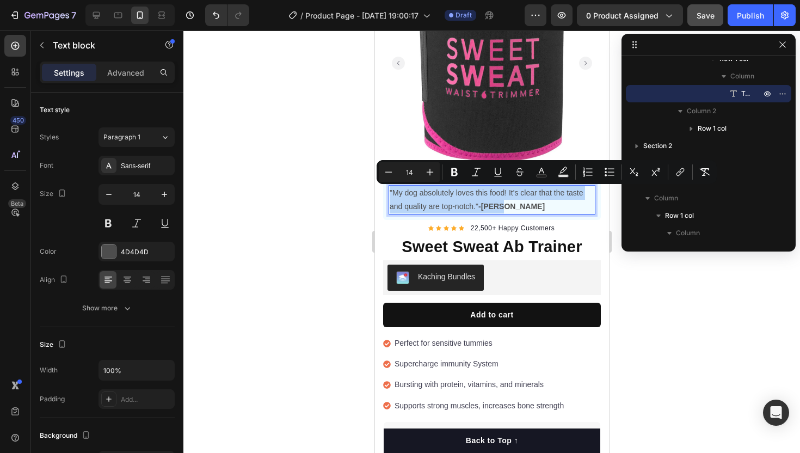
click at [416, 208] on p ""My dog absolutely loves this food! It's clear that the taste and quality are t…" at bounding box center [491, 199] width 205 height 27
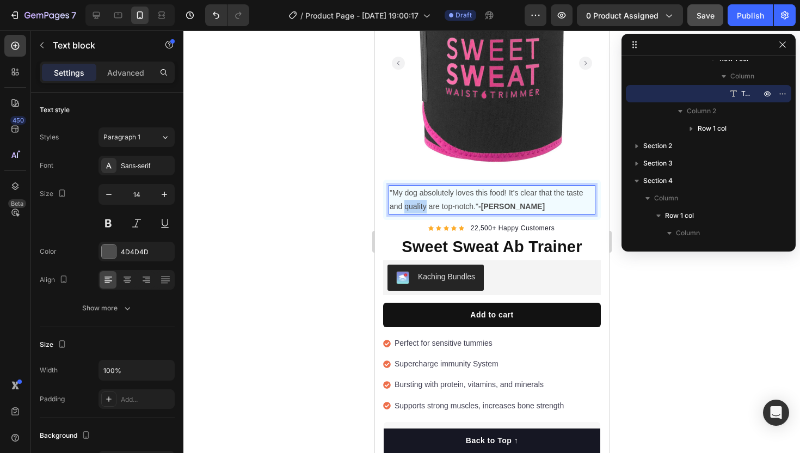
click at [416, 208] on p ""My dog absolutely loves this food! It's clear that the taste and quality are t…" at bounding box center [491, 199] width 205 height 27
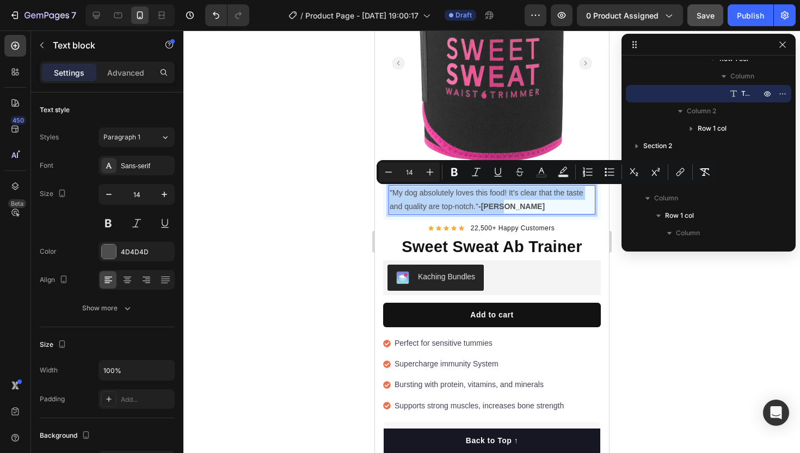
click at [416, 208] on p ""My dog absolutely loves this food! It's clear that the taste and quality are t…" at bounding box center [491, 199] width 205 height 27
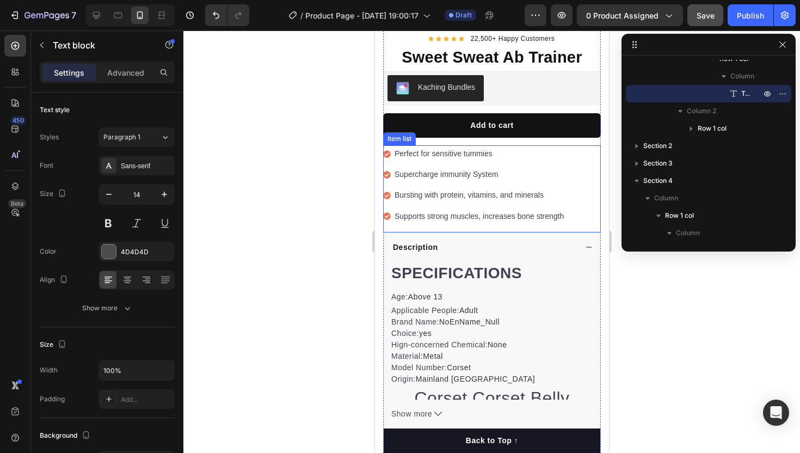
scroll to position [300, 0]
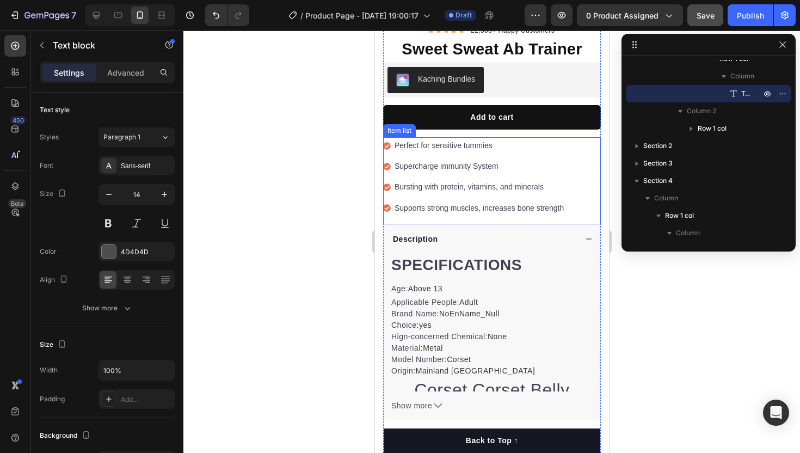
click at [470, 220] on div "Perfect for sensitive tummies Supercharge immunity System Bursting with protein…" at bounding box center [492, 180] width 218 height 87
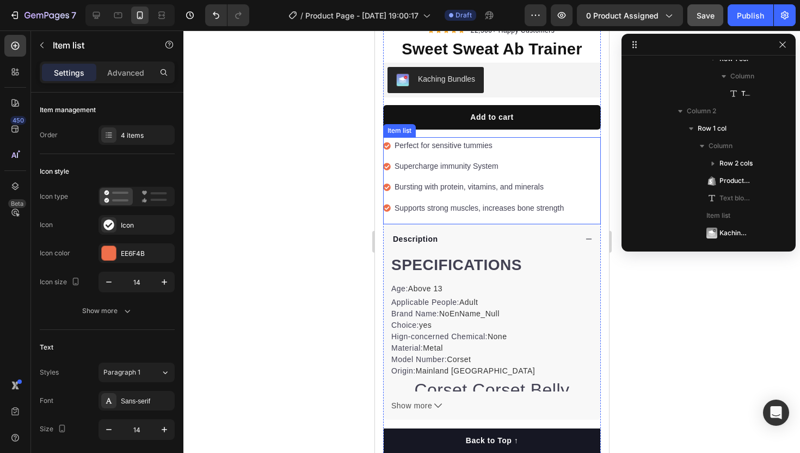
scroll to position [293, 0]
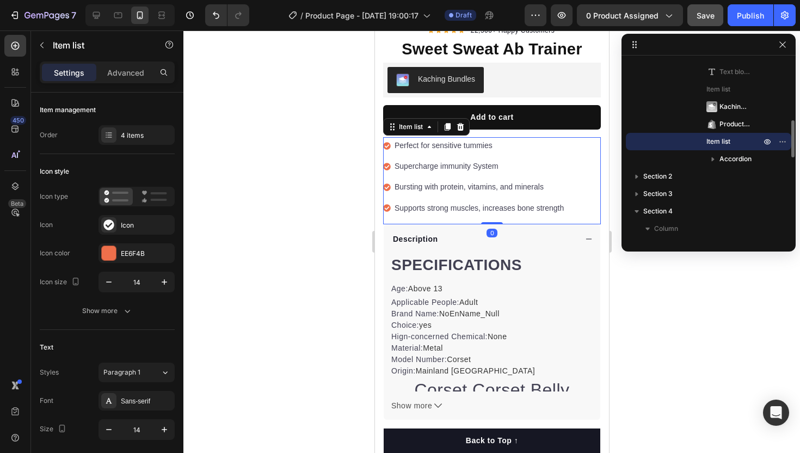
click at [437, 150] on p "Perfect for sensitive tummies" at bounding box center [478, 146] width 169 height 14
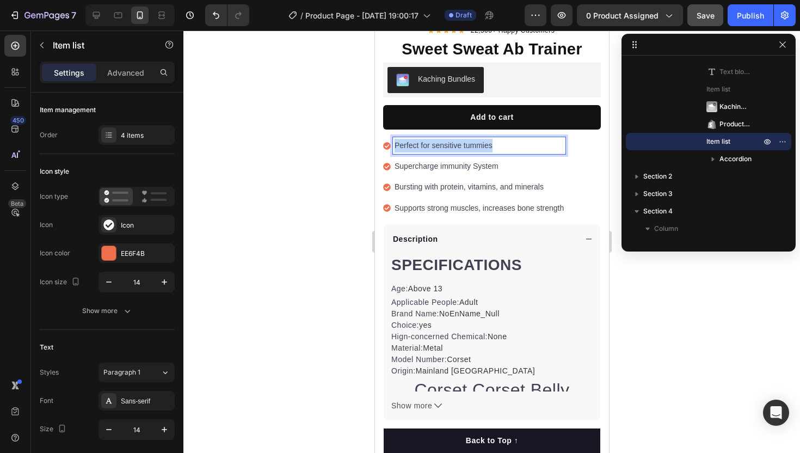
click at [437, 150] on p "Perfect for sensitive tummies" at bounding box center [478, 146] width 169 height 14
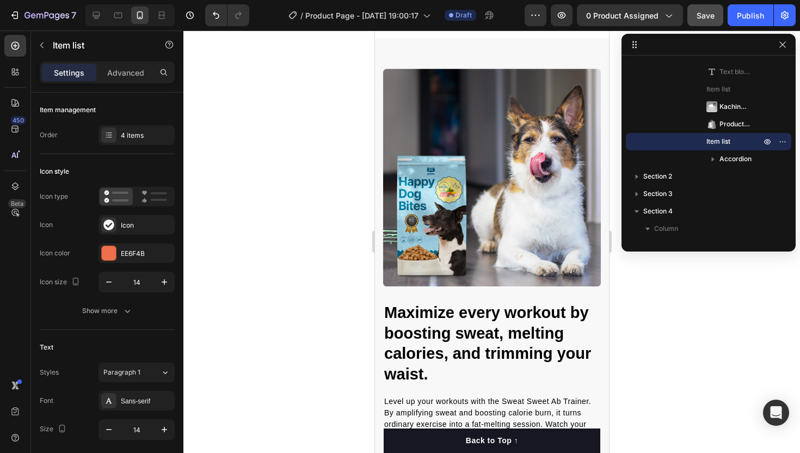
type input "16"
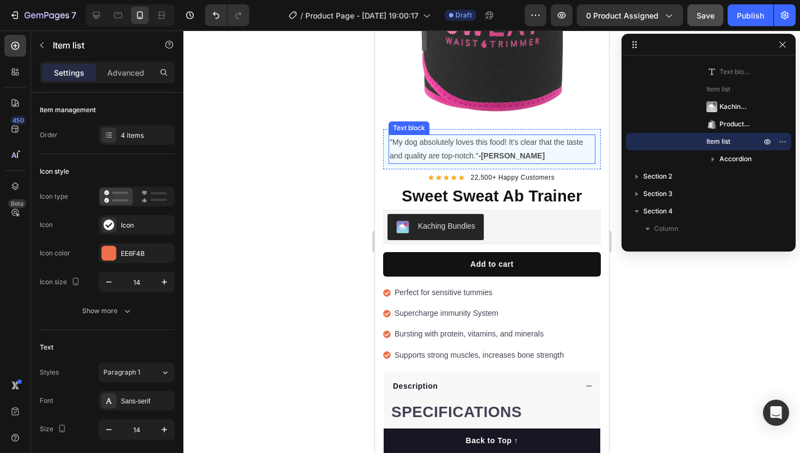
scroll to position [157, 0]
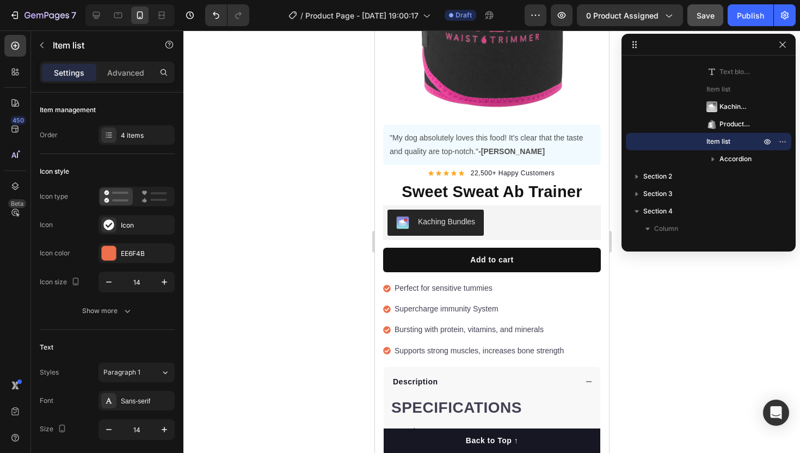
click at [418, 292] on p "Perfect for sensitive tummies" at bounding box center [478, 288] width 169 height 14
click at [96, 20] on icon at bounding box center [96, 15] width 11 height 11
type input "24"
type input "16"
type input "8"
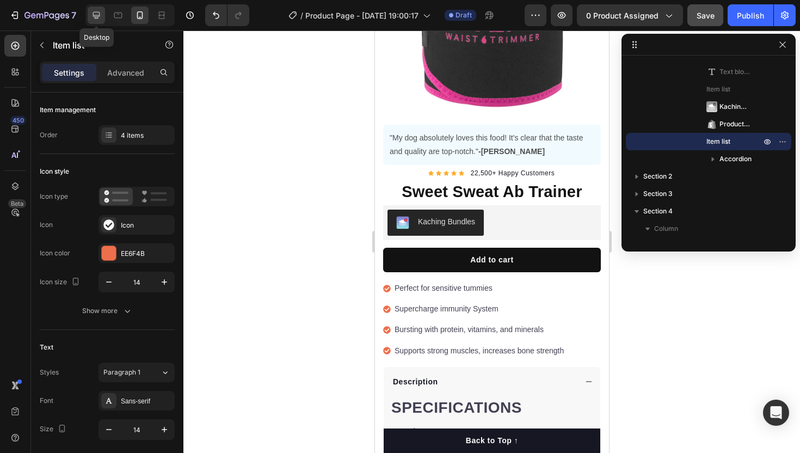
type input "8"
type input "12"
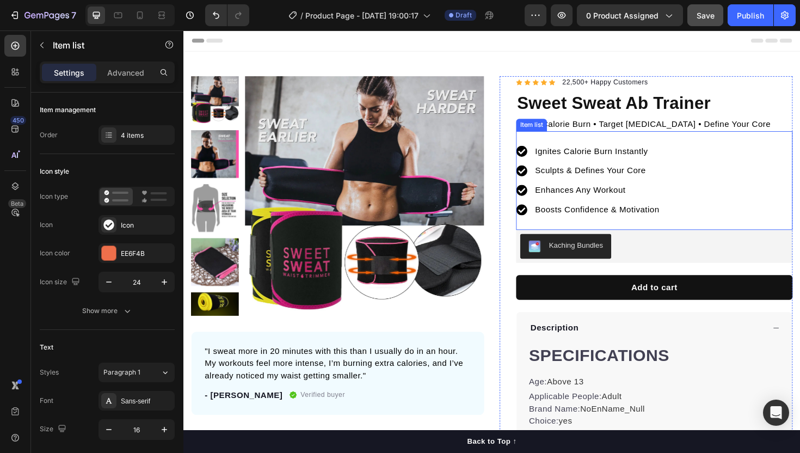
click at [619, 158] on p "Ignites Calorie Burn Instantly" at bounding box center [622, 158] width 132 height 13
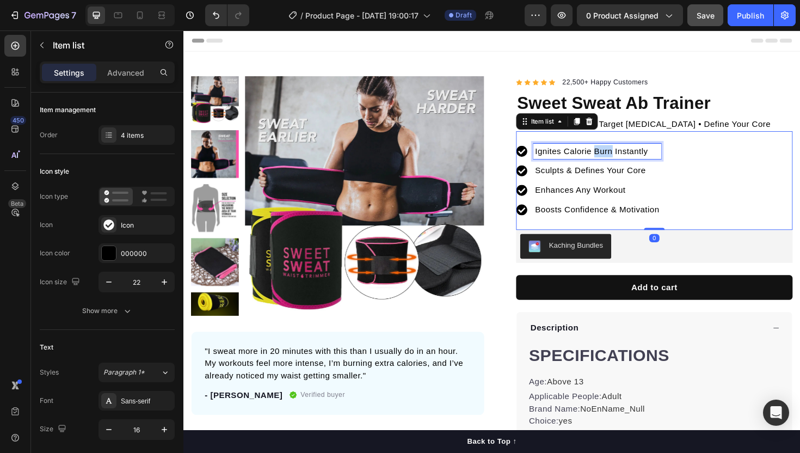
click at [619, 158] on p "Ignites Calorie Burn Instantly" at bounding box center [622, 158] width 132 height 13
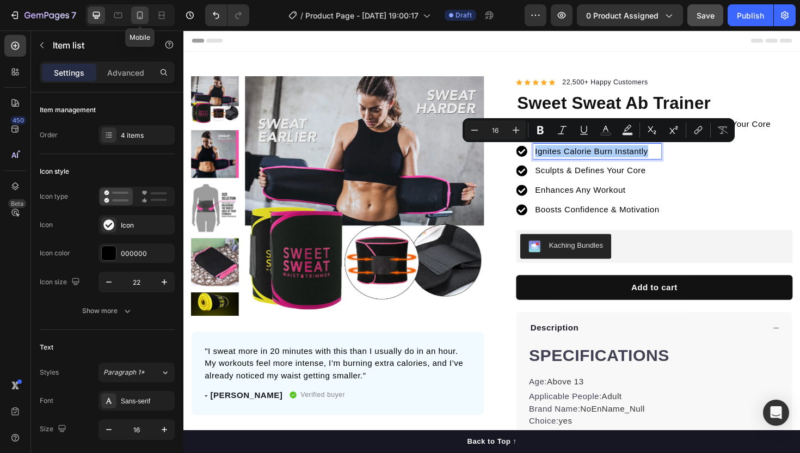
click at [136, 8] on div at bounding box center [139, 15] width 17 height 17
type input "14"
type input "16"
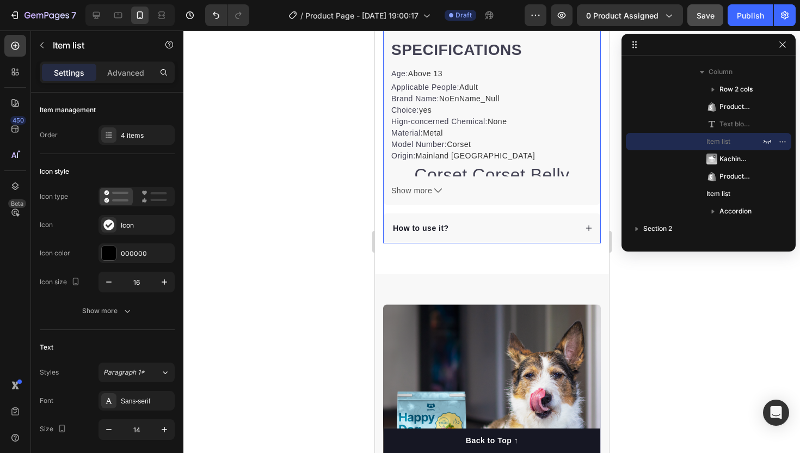
scroll to position [516, 0]
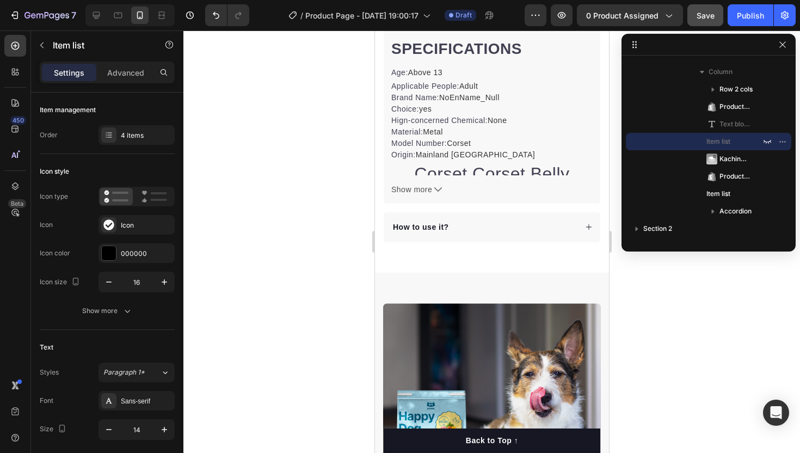
click at [787, 57] on div "Section 1 Row 1 col Column Product Column 1 Row 1 col Column 2 Row 1 col Column…" at bounding box center [709, 150] width 174 height 188
click at [783, 47] on icon "button" at bounding box center [782, 44] width 9 height 9
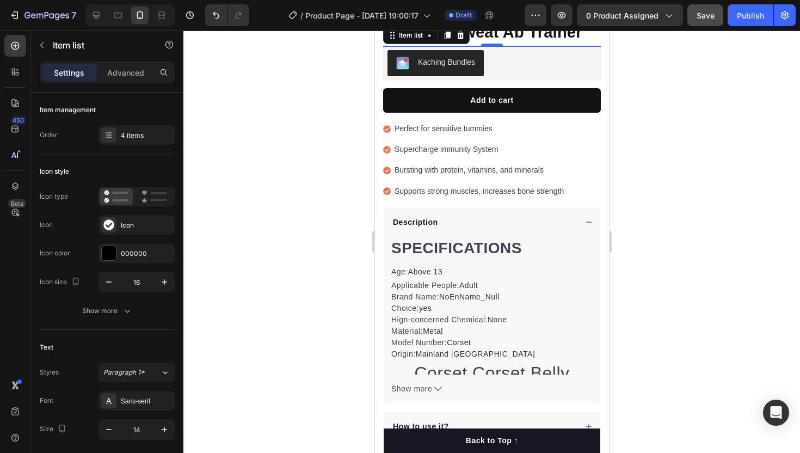
scroll to position [338, 0]
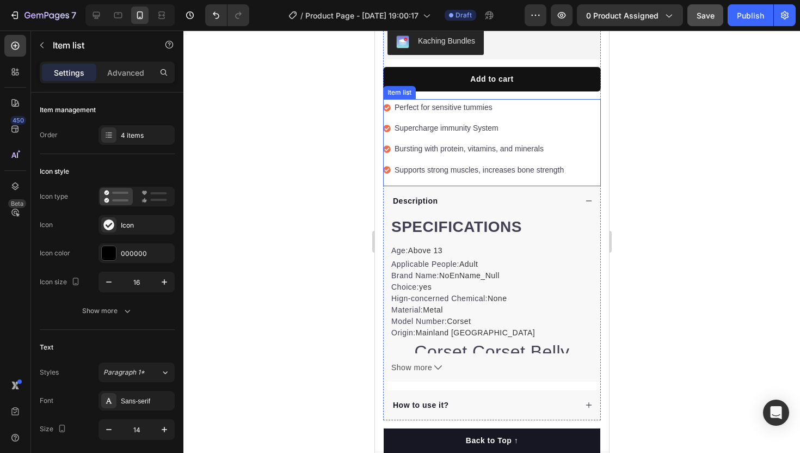
click at [448, 110] on p "Perfect for sensitive tummies" at bounding box center [478, 108] width 169 height 14
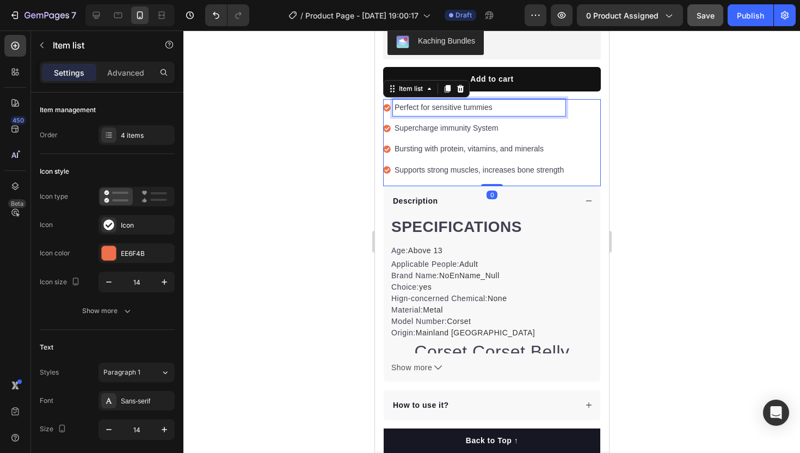
click at [448, 110] on p "Perfect for sensitive tummies" at bounding box center [478, 108] width 169 height 14
click at [101, 22] on div at bounding box center [96, 15] width 17 height 17
type input "16"
type input "8"
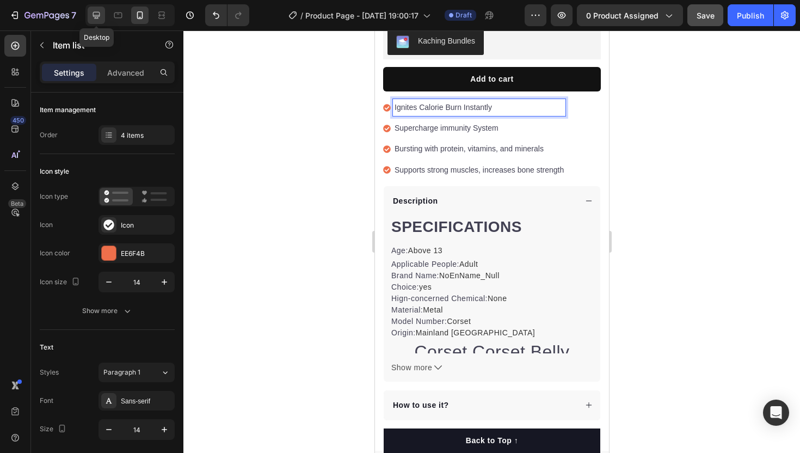
type input "12"
type input "24"
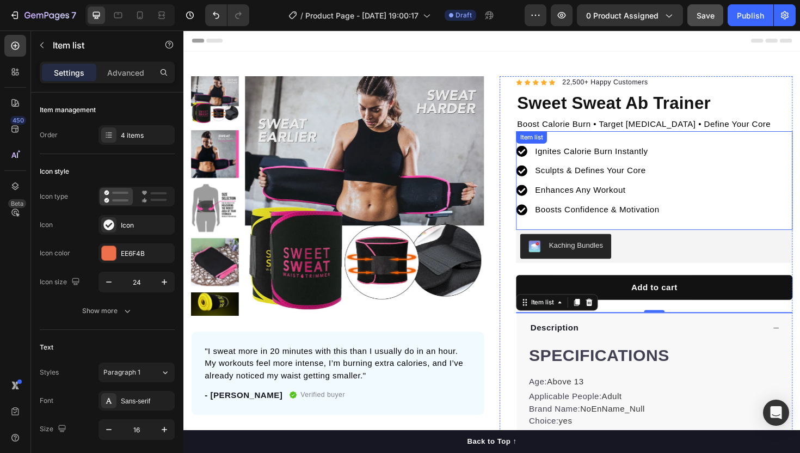
click at [596, 173] on p "Sculpts & Defines Your Core" at bounding box center [622, 179] width 132 height 13
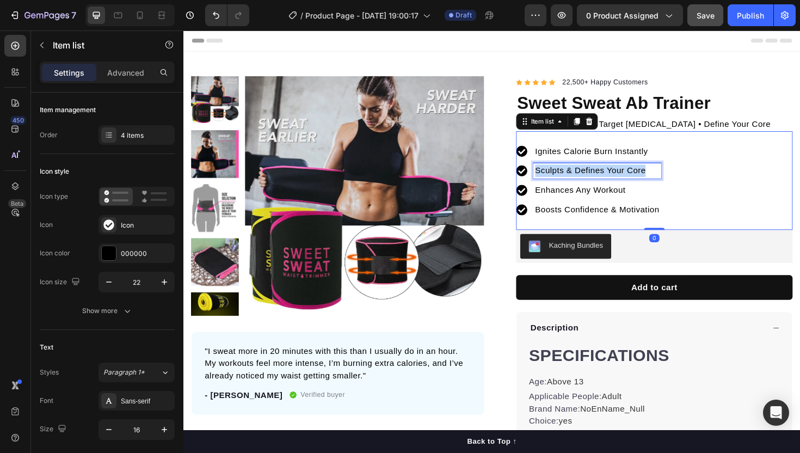
click at [596, 173] on p "Sculpts & Defines Your Core" at bounding box center [622, 179] width 132 height 13
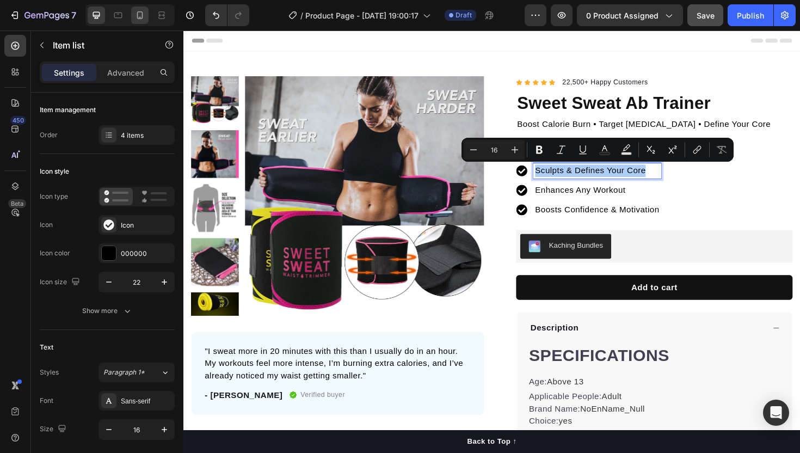
click at [143, 17] on icon at bounding box center [139, 15] width 11 height 11
type input "14"
type input "16"
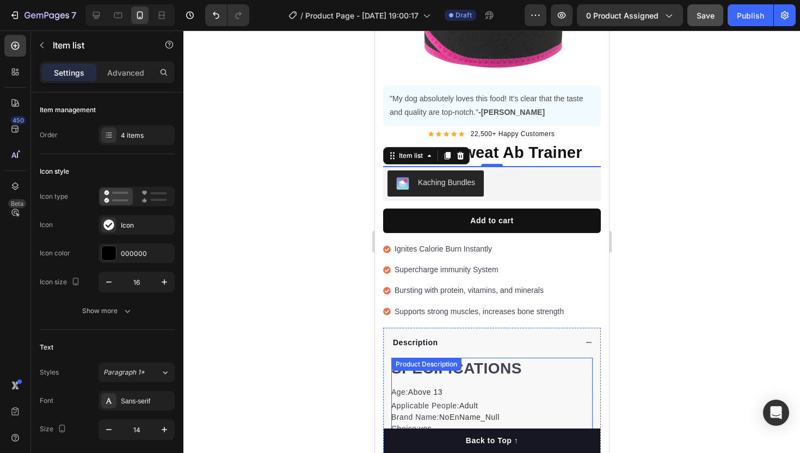
scroll to position [193, 0]
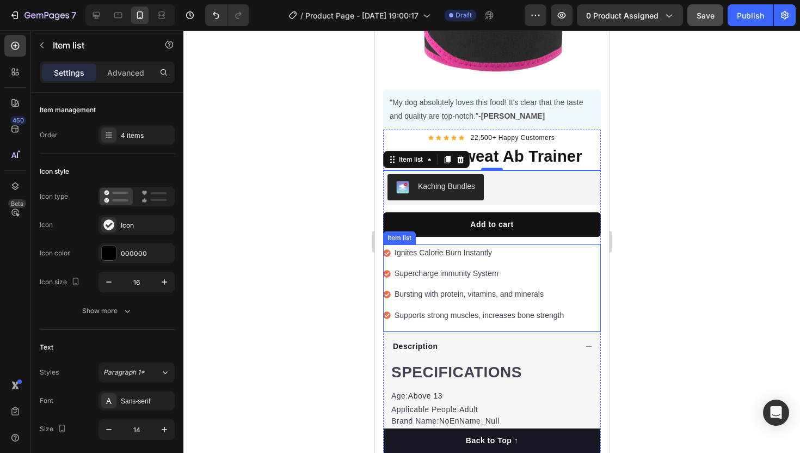
click at [426, 278] on p "Supercharge immunity System" at bounding box center [478, 274] width 169 height 14
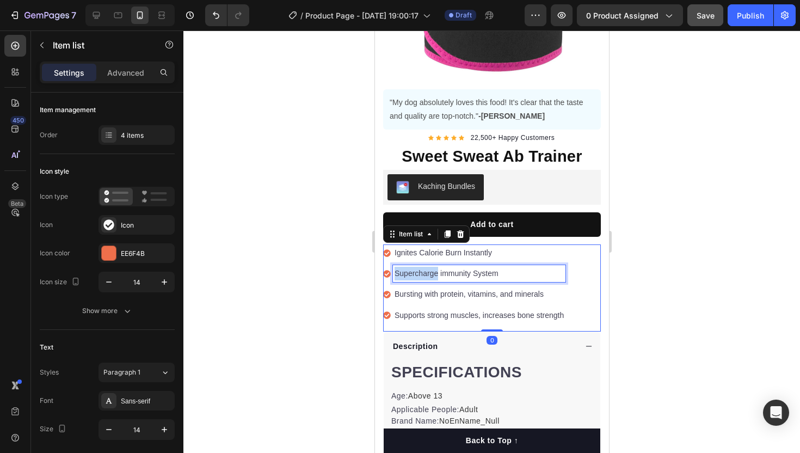
click at [426, 278] on p "Supercharge immunity System" at bounding box center [478, 274] width 169 height 14
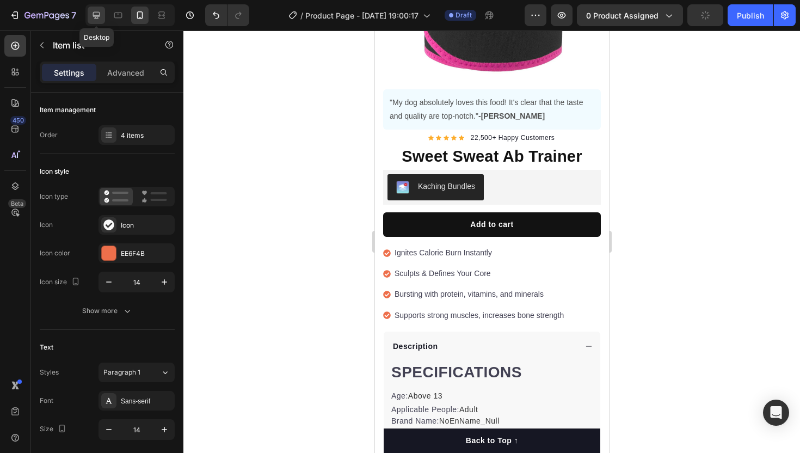
click at [96, 19] on icon at bounding box center [96, 15] width 11 height 11
type input "16"
type input "8"
type input "12"
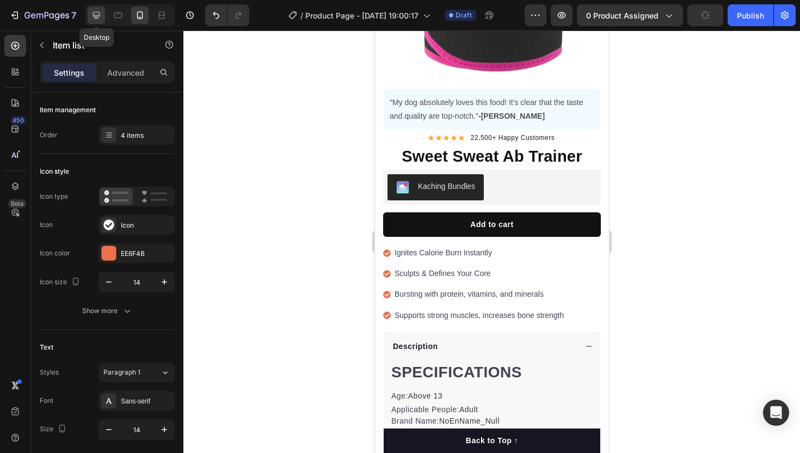
type input "12"
type input "24"
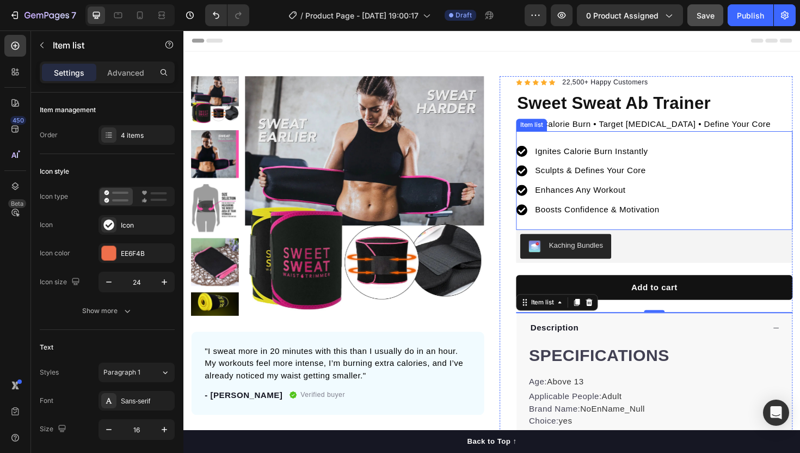
click at [590, 192] on div "Enhances Any Workout" at bounding box center [621, 200] width 135 height 16
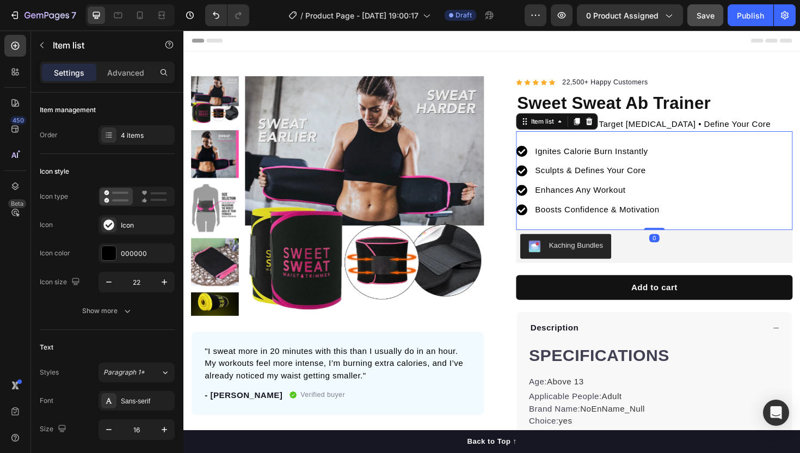
click at [590, 192] on div "Enhances Any Workout" at bounding box center [621, 200] width 135 height 16
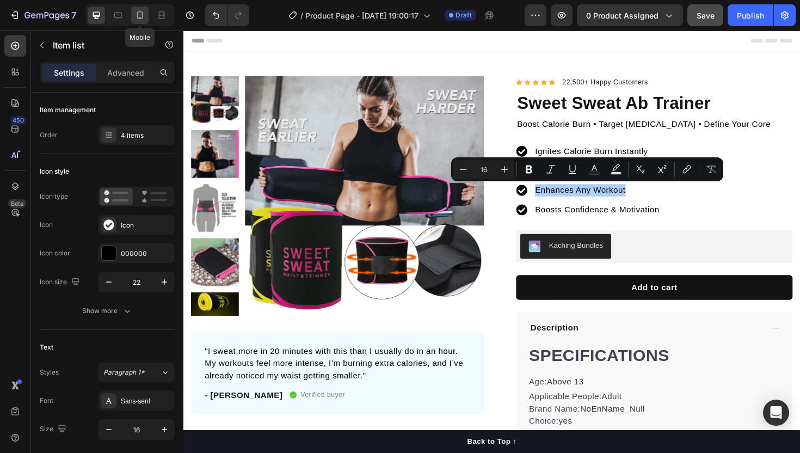
click at [141, 21] on div at bounding box center [139, 15] width 17 height 17
type input "14"
type input "16"
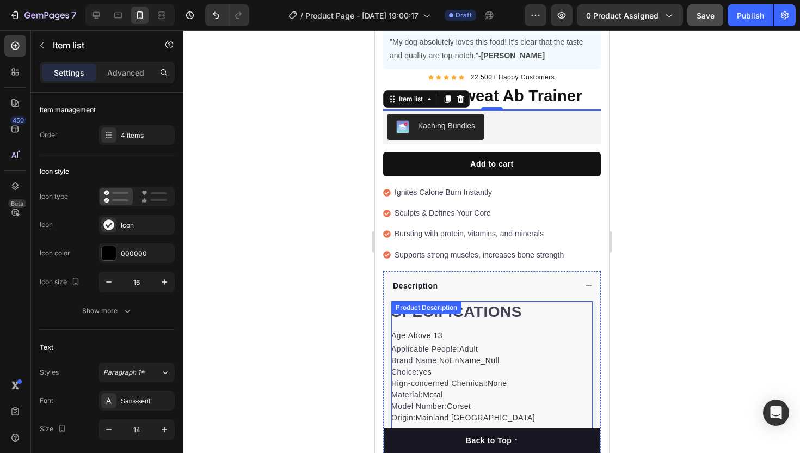
scroll to position [251, 0]
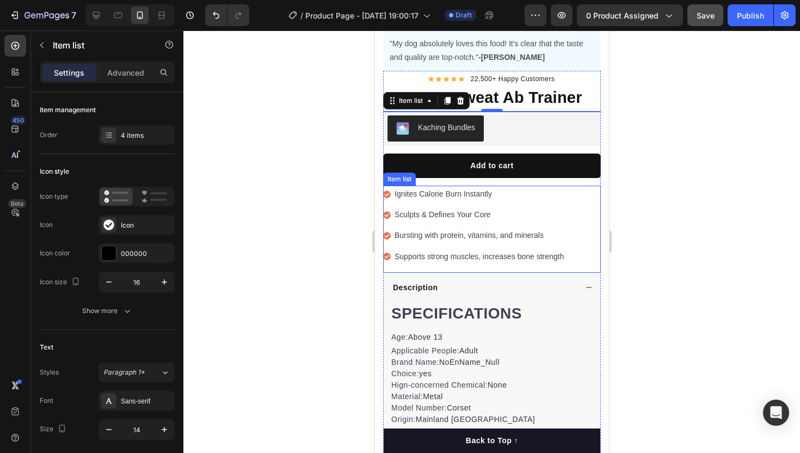
click at [422, 234] on p "Bursting with protein, vitamins, and minerals" at bounding box center [478, 236] width 169 height 14
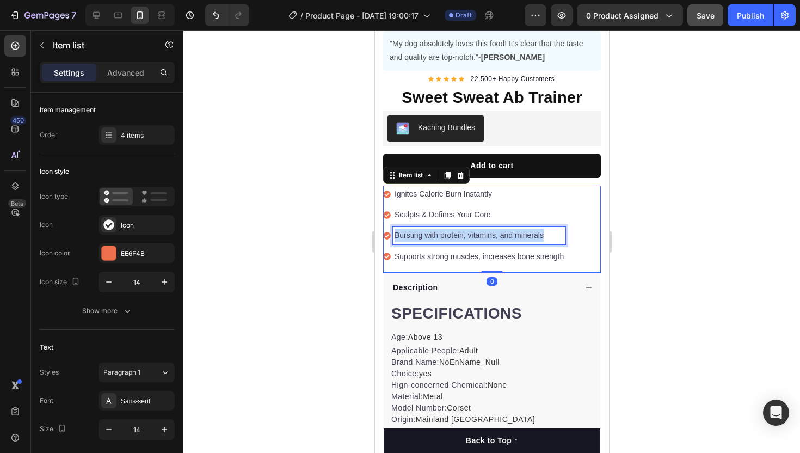
click at [422, 234] on p "Bursting with protein, vitamins, and minerals" at bounding box center [478, 236] width 169 height 14
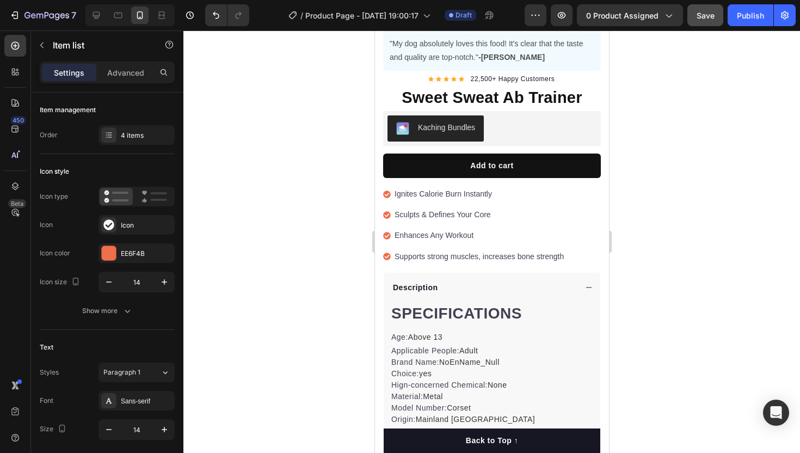
click at [96, 25] on div at bounding box center [129, 15] width 89 height 22
click at [96, 21] on div at bounding box center [96, 15] width 17 height 17
type input "16"
type input "8"
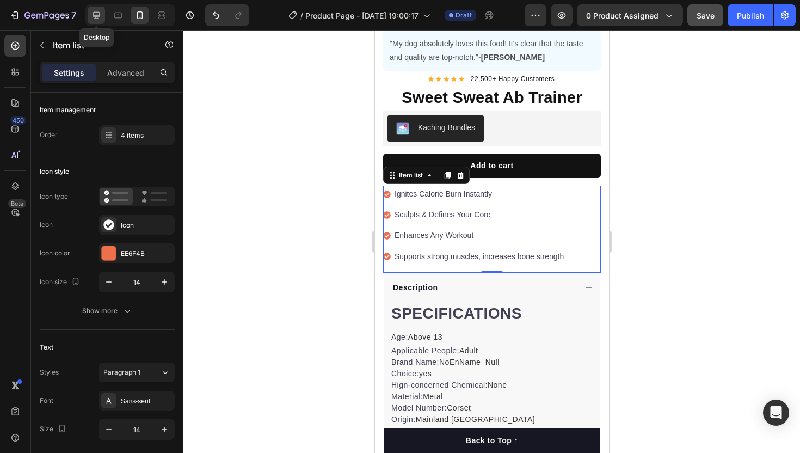
type input "12"
type input "24"
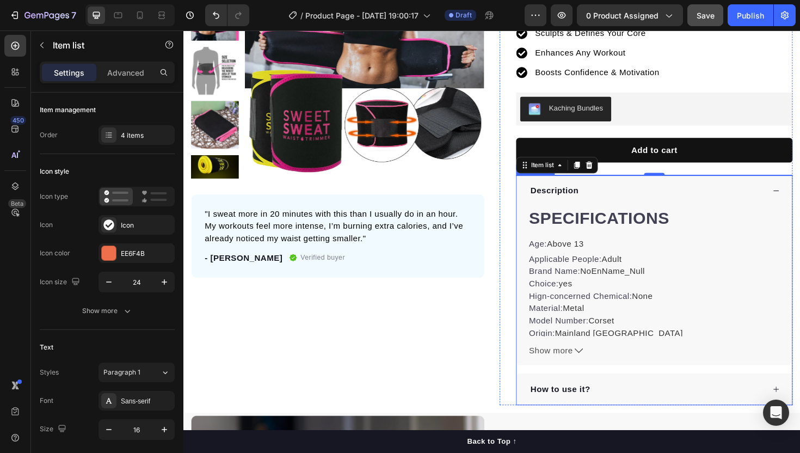
scroll to position [114, 0]
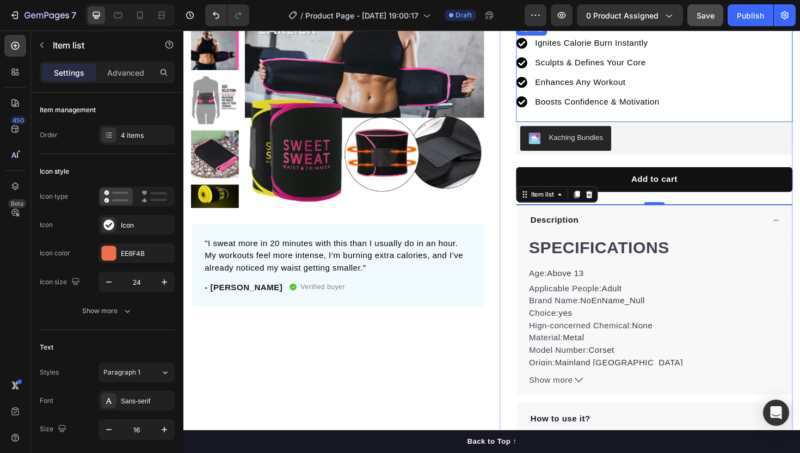
click at [615, 107] on p "Boosts Confidence & Motivation" at bounding box center [622, 106] width 132 height 13
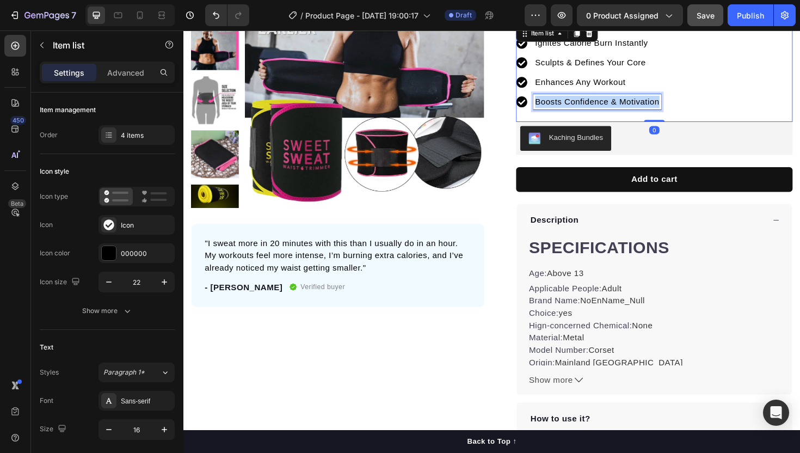
click at [615, 107] on p "Boosts Confidence & Motivation" at bounding box center [622, 106] width 132 height 13
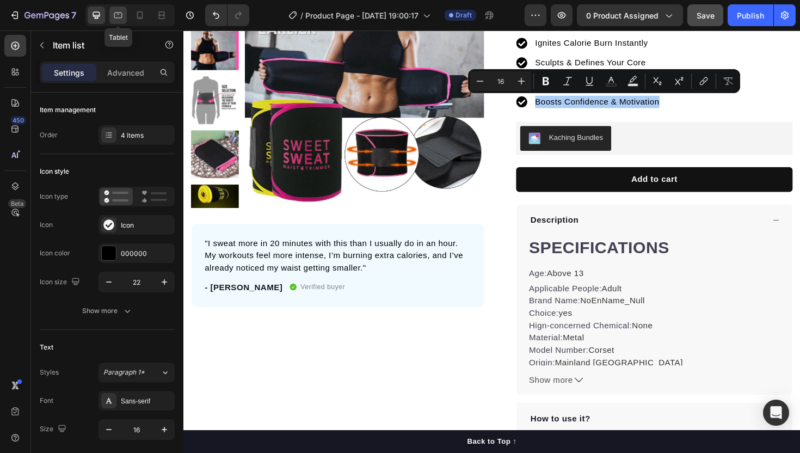
click at [124, 13] on icon at bounding box center [118, 15] width 11 height 11
type input "16"
click at [151, 21] on div "Tablet" at bounding box center [129, 15] width 89 height 22
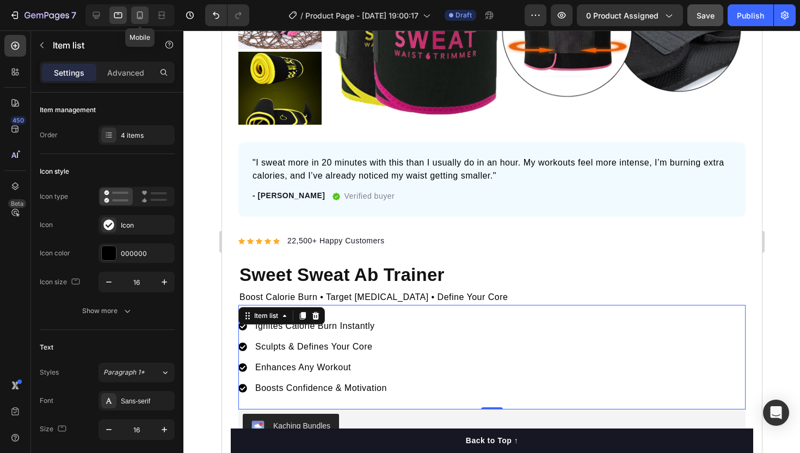
click at [145, 18] on icon at bounding box center [139, 15] width 11 height 11
type input "14"
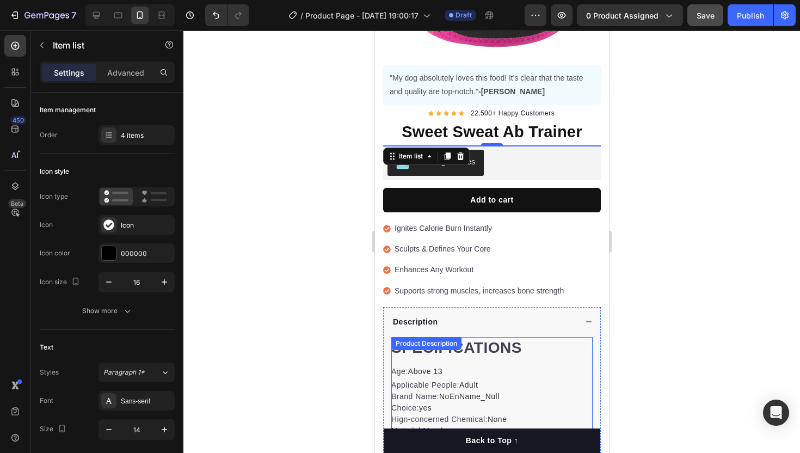
scroll to position [213, 0]
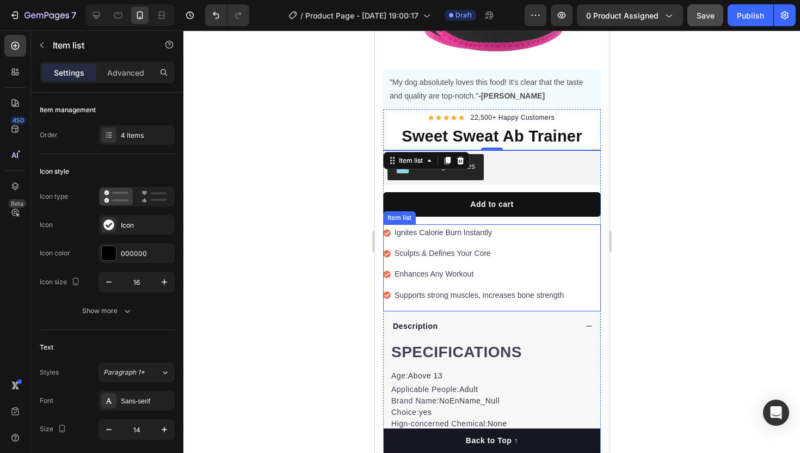
click at [423, 299] on p "Supports strong muscles, increases bone strength" at bounding box center [478, 295] width 169 height 14
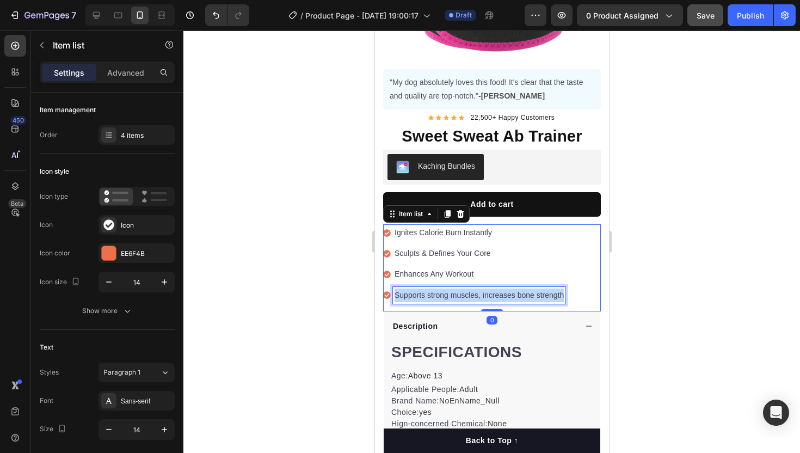
click at [423, 299] on p "Supports strong muscles, increases bone strength" at bounding box center [478, 295] width 169 height 14
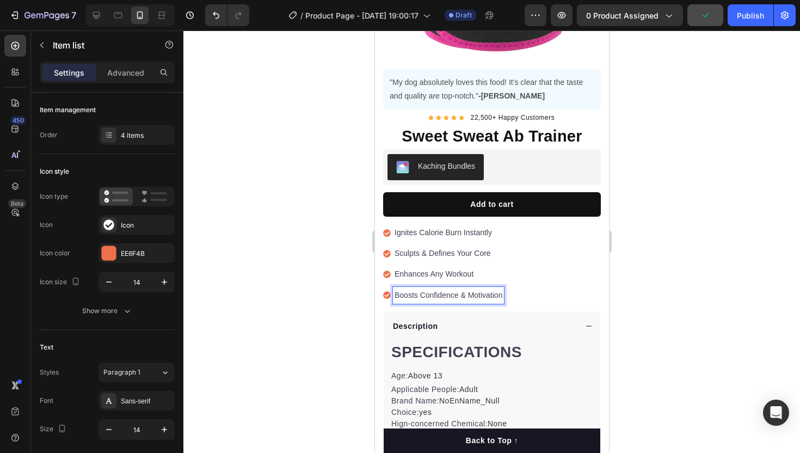
click at [385, 233] on icon at bounding box center [387, 233] width 8 height 8
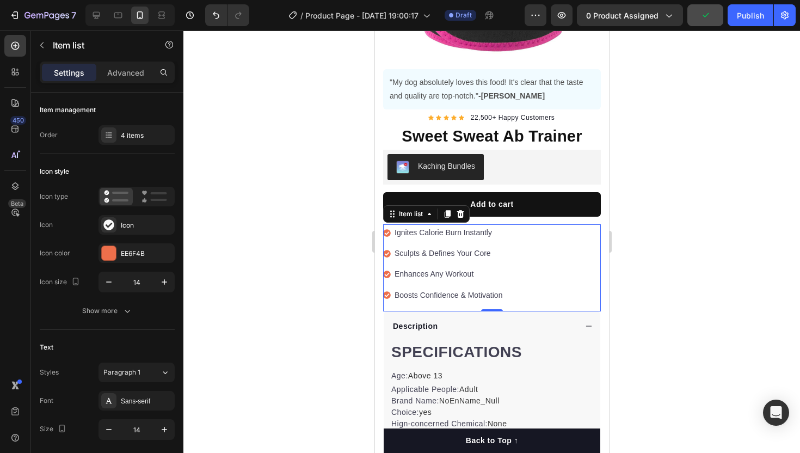
click at [385, 233] on icon at bounding box center [387, 233] width 8 height 8
click at [128, 231] on div "Icon" at bounding box center [137, 225] width 76 height 20
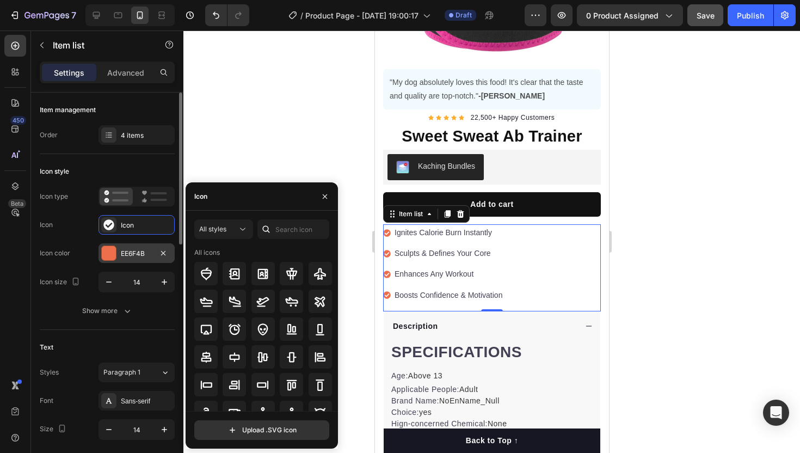
click at [130, 249] on div "EE6F4B" at bounding box center [137, 254] width 32 height 10
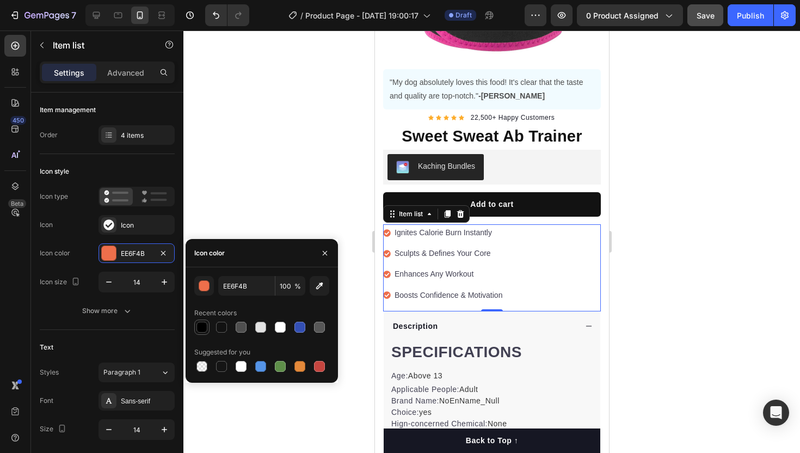
click at [202, 330] on div at bounding box center [201, 327] width 11 height 11
type input "000000"
click at [238, 182] on div at bounding box center [491, 241] width 617 height 422
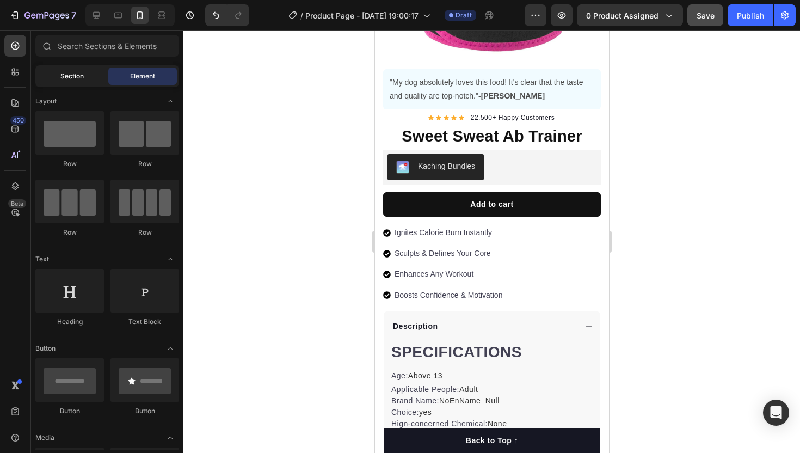
click at [73, 75] on span "Section" at bounding box center [71, 76] width 23 height 10
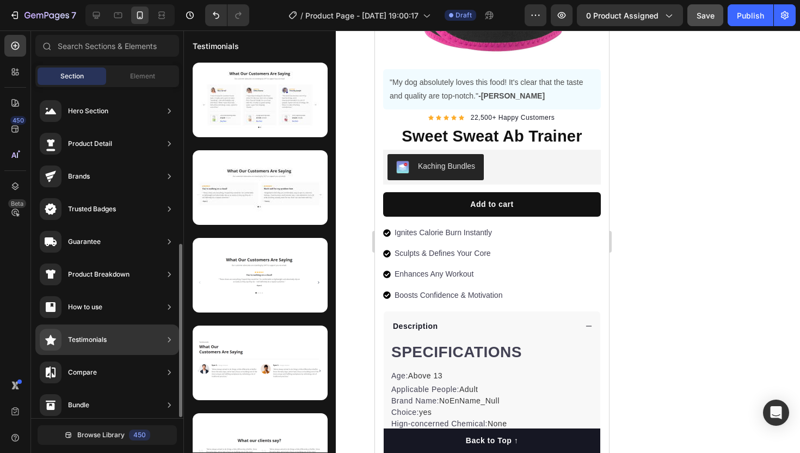
scroll to position [300, 0]
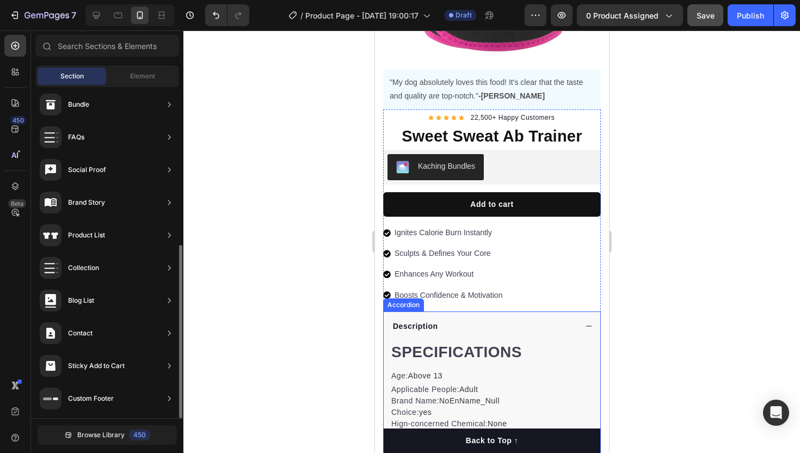
click at [423, 302] on div "Accordion" at bounding box center [403, 304] width 41 height 13
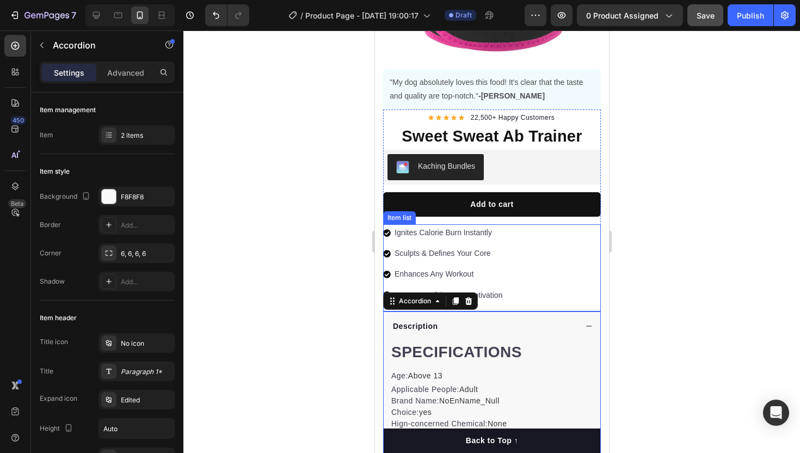
click at [440, 278] on p "Enhances Any Workout" at bounding box center [448, 274] width 108 height 14
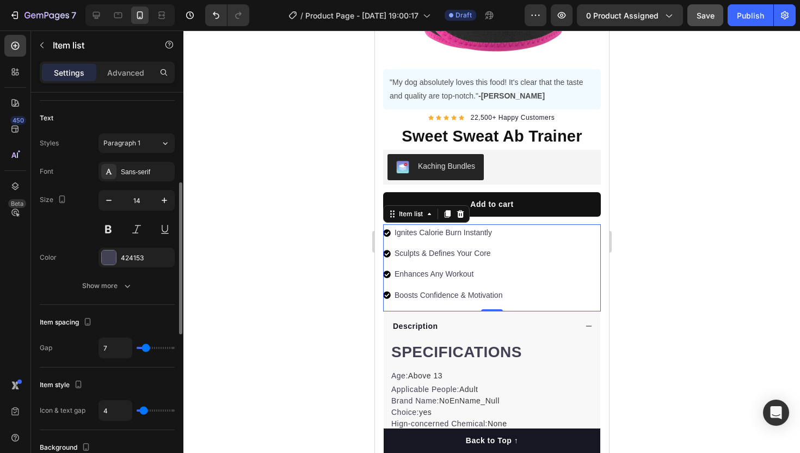
scroll to position [216, 0]
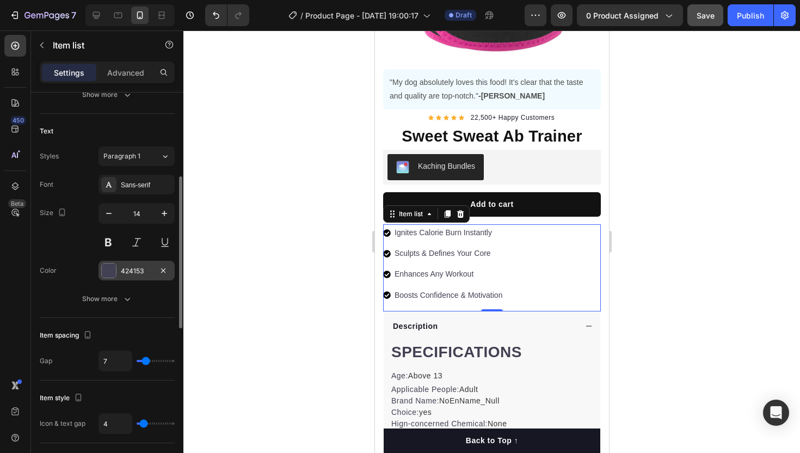
click at [122, 262] on div "424153" at bounding box center [137, 271] width 76 height 20
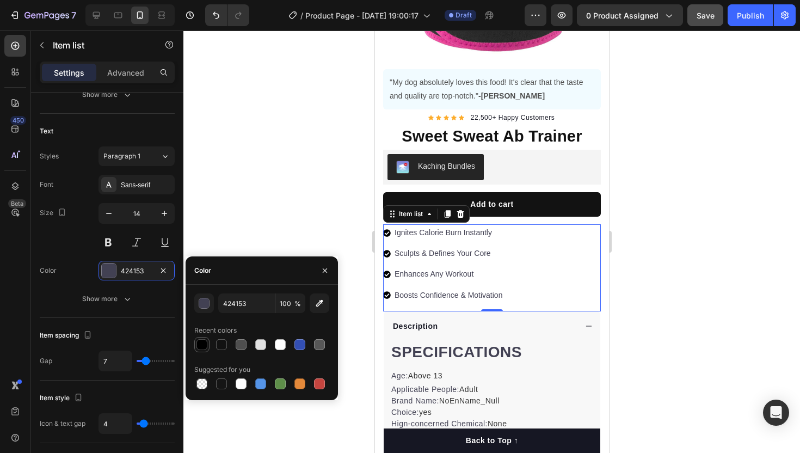
click at [200, 341] on div at bounding box center [201, 344] width 11 height 11
type input "000000"
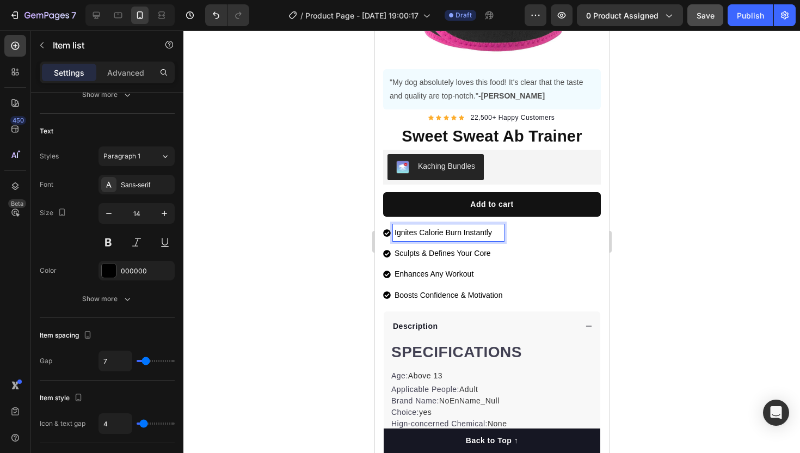
click at [427, 254] on p "Sculpts & Defines Your Core" at bounding box center [448, 254] width 108 height 14
click at [453, 276] on p "Enhances Any Workout" at bounding box center [448, 274] width 108 height 14
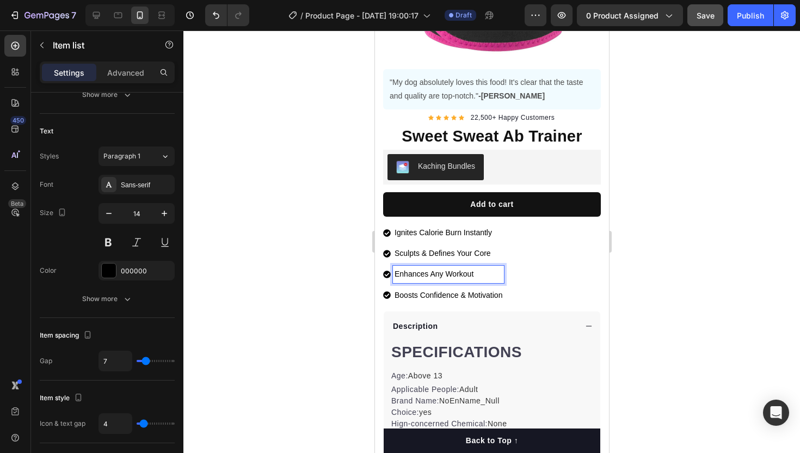
click at [452, 292] on p "Boosts Confidence & Motivation" at bounding box center [448, 295] width 108 height 14
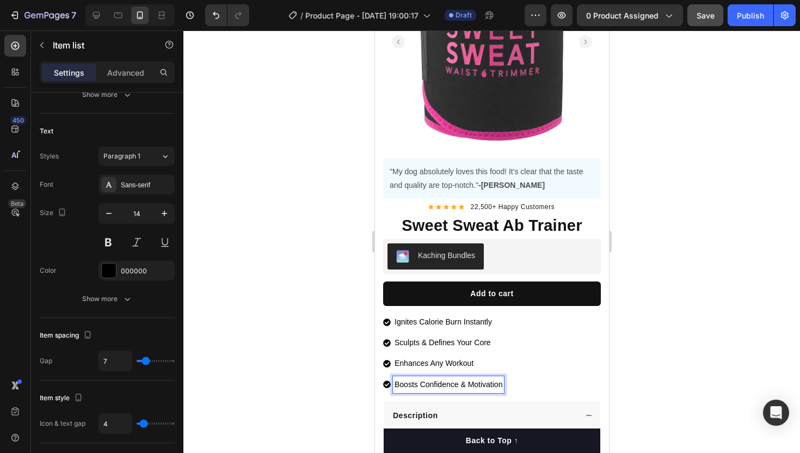
scroll to position [110, 0]
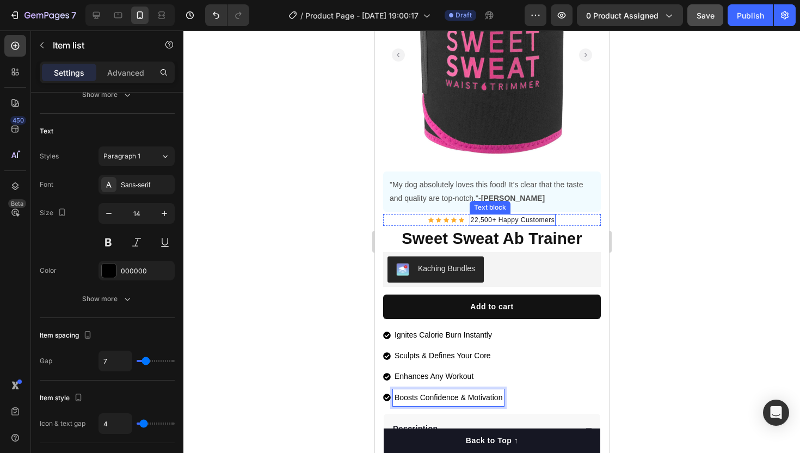
click at [547, 184] on p ""My dog absolutely loves this food! It's clear that the taste and quality are t…" at bounding box center [491, 191] width 205 height 27
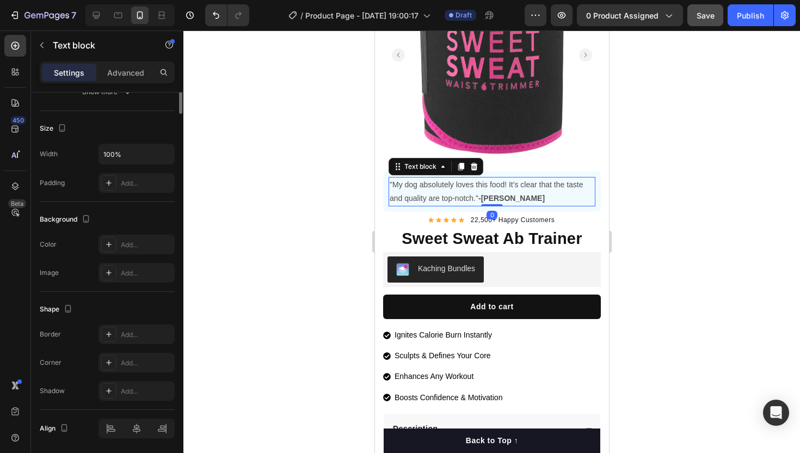
click at [547, 184] on p ""My dog absolutely loves this food! It's clear that the taste and quality are t…" at bounding box center [491, 191] width 205 height 27
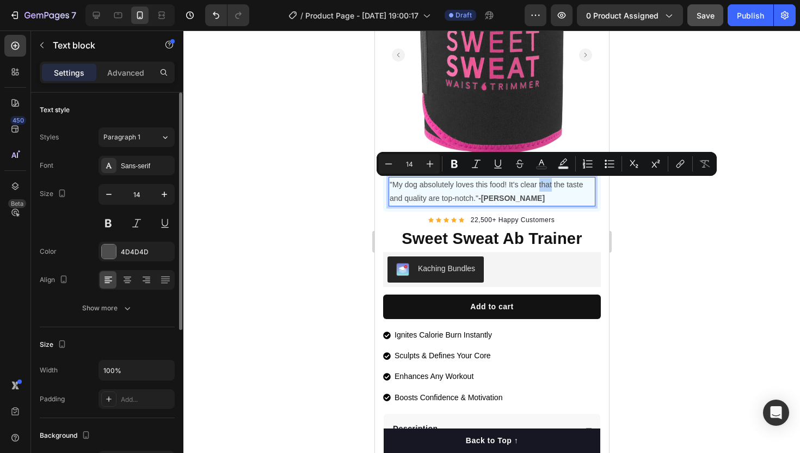
click at [528, 176] on div ""My dog absolutely loves this food! It's clear that the taste and quality are t…" at bounding box center [492, 191] width 218 height 40
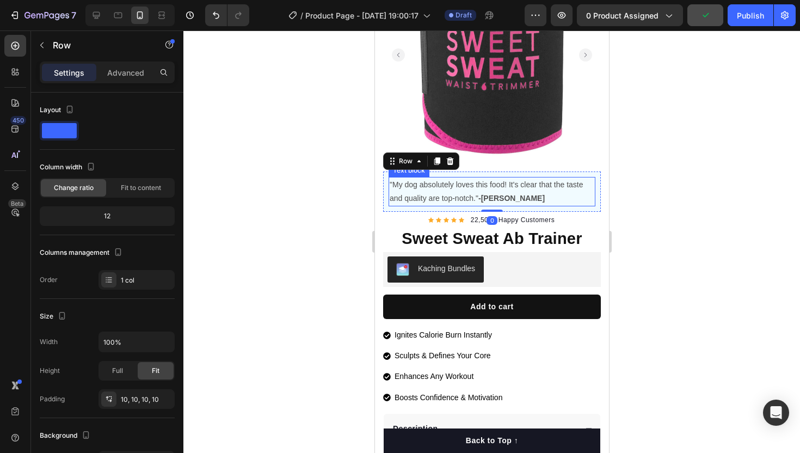
click at [428, 189] on p ""My dog absolutely loves this food! It's clear that the taste and quality are t…" at bounding box center [491, 191] width 205 height 27
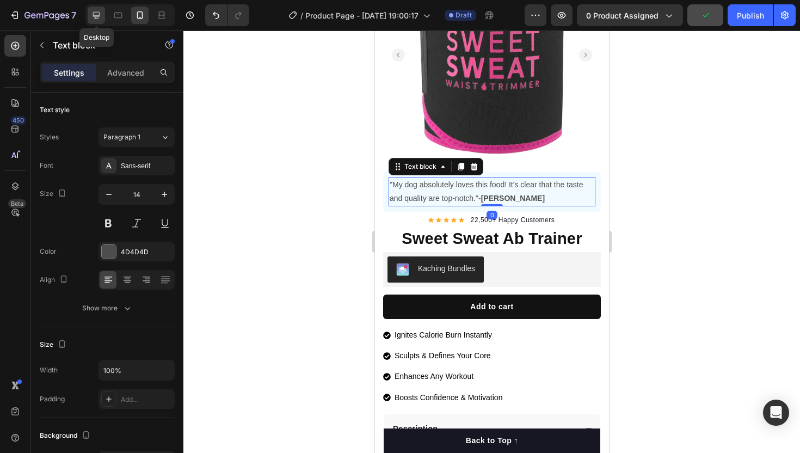
click at [101, 12] on icon at bounding box center [96, 15] width 11 height 11
type input "16"
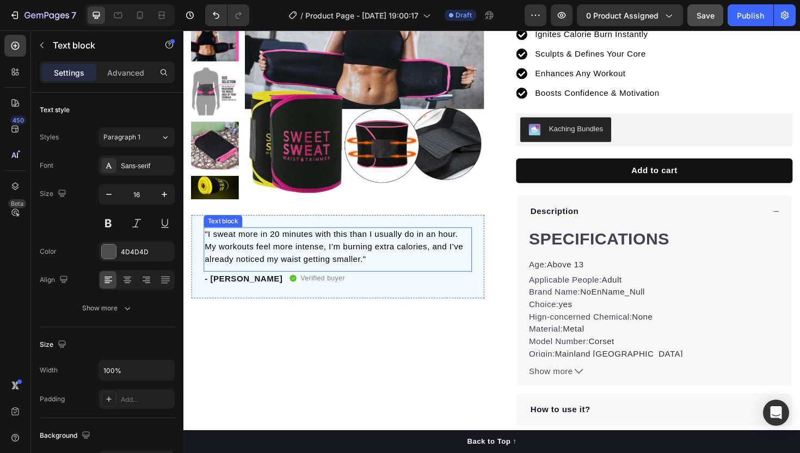
scroll to position [119, 0]
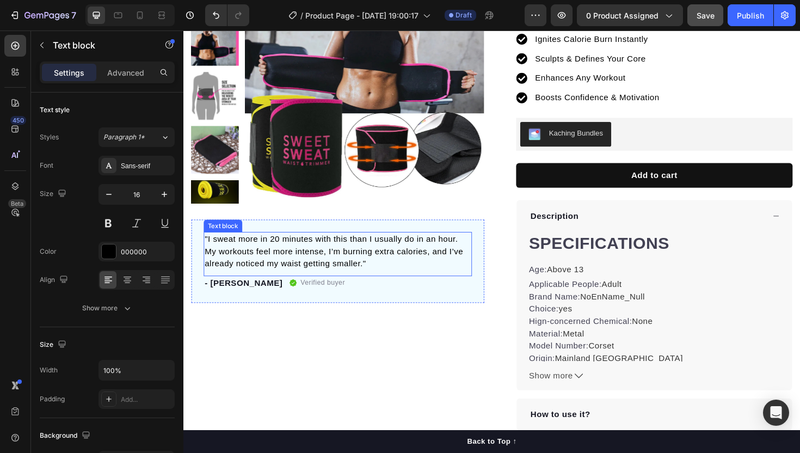
click at [291, 256] on p ""I sweat more in 20 minutes with this than I usually do in an hour. My workouts…" at bounding box center [347, 264] width 282 height 39
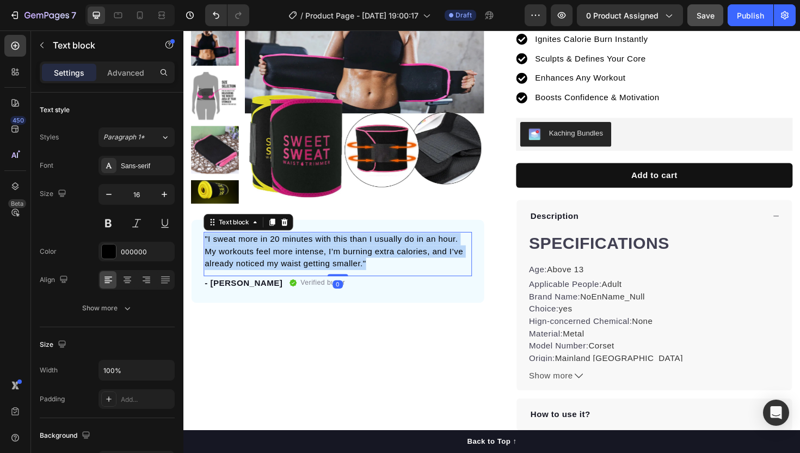
click at [291, 256] on p ""I sweat more in 20 minutes with this than I usually do in an hour. My workouts…" at bounding box center [347, 264] width 282 height 39
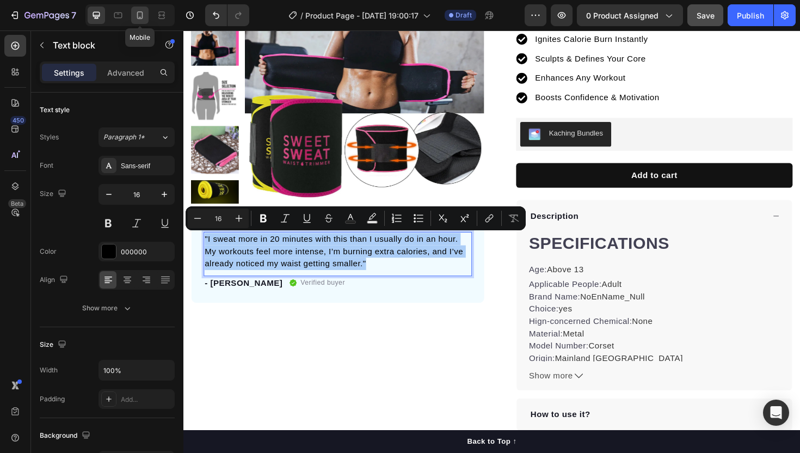
click at [141, 16] on icon at bounding box center [139, 15] width 11 height 11
type input "14"
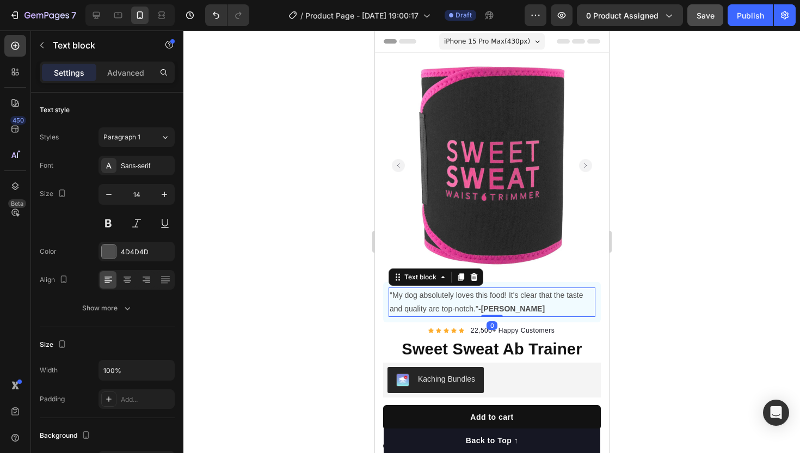
click at [456, 299] on p ""My dog absolutely loves this food! It's clear that the taste and quality are t…" at bounding box center [491, 301] width 205 height 27
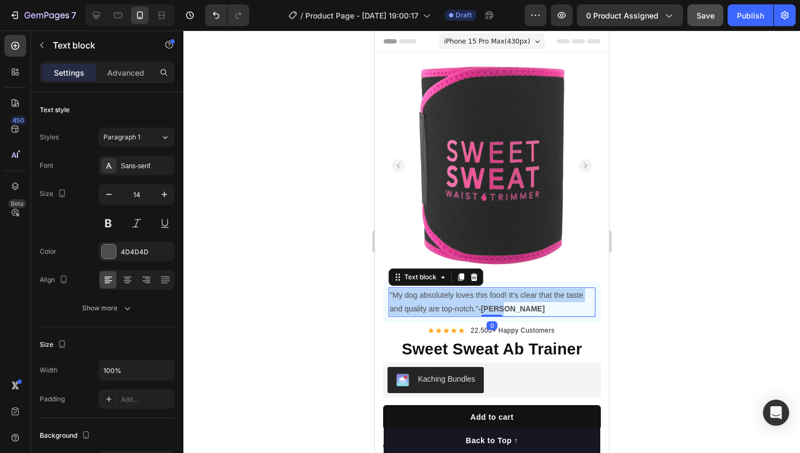
click at [456, 299] on p ""My dog absolutely loves this food! It's clear that the taste and quality are t…" at bounding box center [491, 301] width 205 height 27
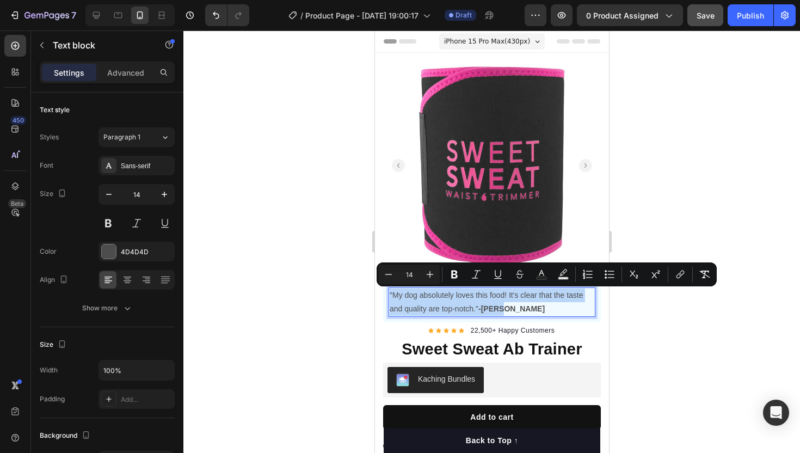
click at [419, 300] on p ""My dog absolutely loves this food! It's clear that the taste and quality are t…" at bounding box center [491, 301] width 205 height 27
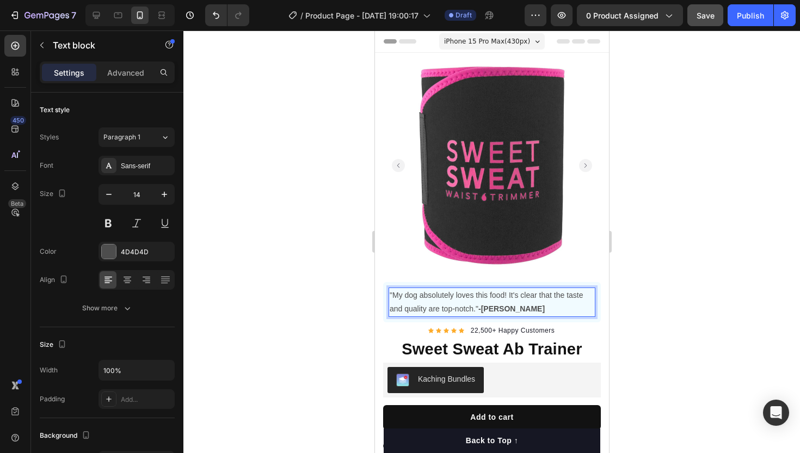
click at [397, 297] on p ""My dog absolutely loves this food! It's clear that the taste and quality are t…" at bounding box center [491, 301] width 205 height 27
click at [393, 295] on p ""My dog absolutely loves this food! It's clear that the taste and quality are t…" at bounding box center [491, 301] width 205 height 27
click at [391, 294] on p ""My dog absolutely loves this food! It's clear that the taste and quality are t…" at bounding box center [491, 301] width 205 height 27
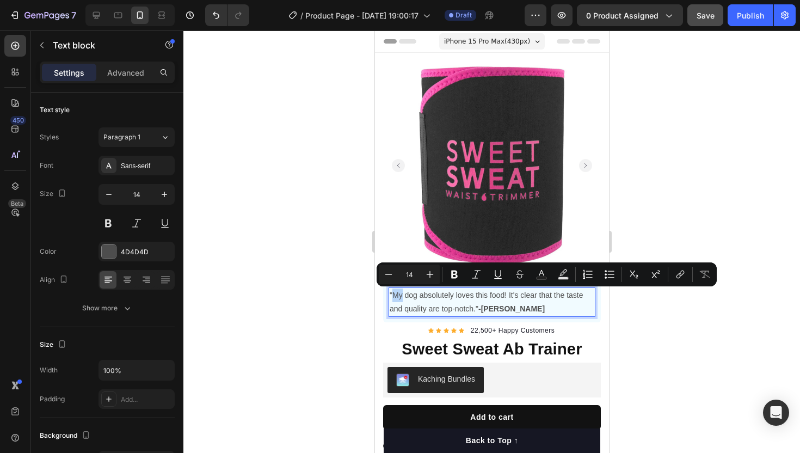
click at [391, 294] on p ""My dog absolutely loves this food! It's clear that the taste and quality are t…" at bounding box center [491, 301] width 205 height 27
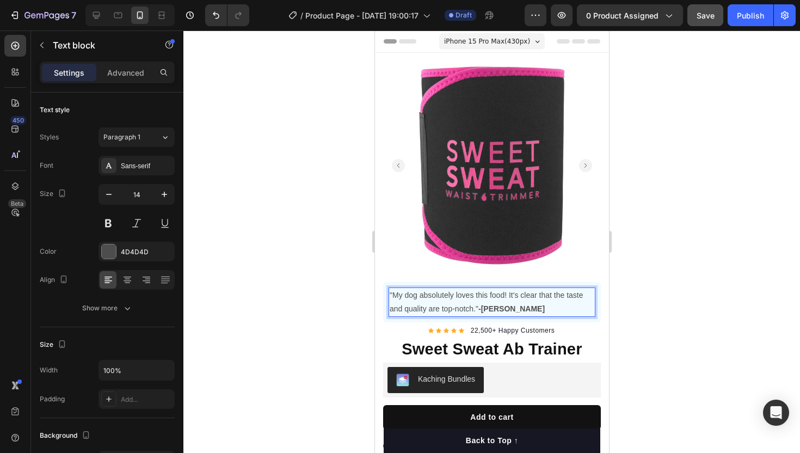
click at [391, 294] on p ""My dog absolutely loves this food! It's clear that the taste and quality are t…" at bounding box center [491, 301] width 205 height 27
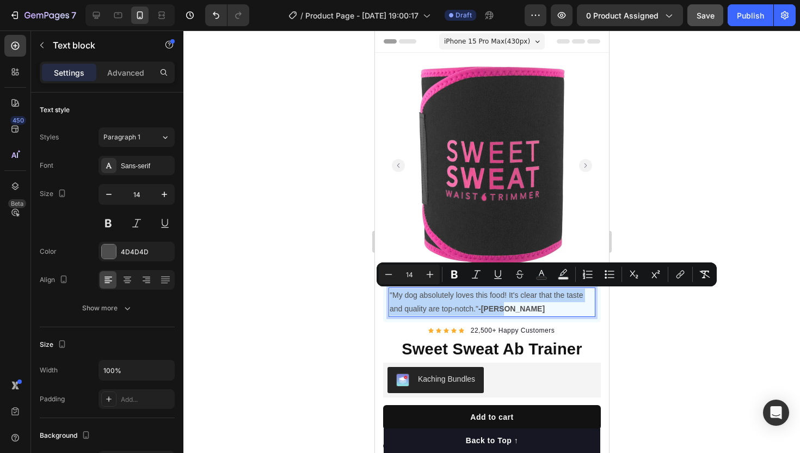
drag, startPoint x: 391, startPoint y: 294, endPoint x: 414, endPoint y: 310, distance: 27.5
click at [414, 310] on p ""My dog absolutely loves this food! It's clear that the taste and quality are t…" at bounding box center [491, 301] width 205 height 27
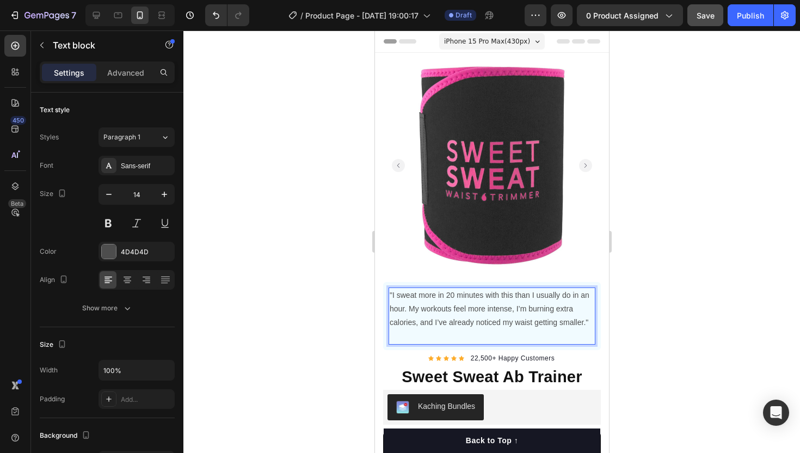
click at [439, 288] on p ""I sweat more in 20 minutes with this than I usually do in an hour. My workouts…" at bounding box center [491, 308] width 205 height 41
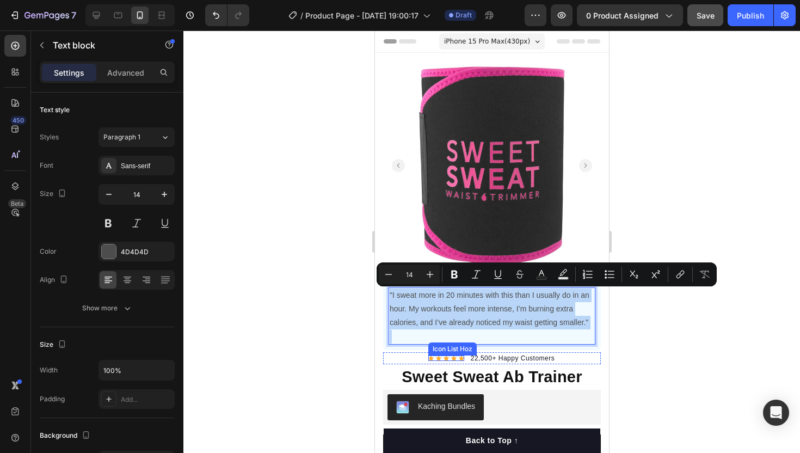
drag, startPoint x: 439, startPoint y: 288, endPoint x: 430, endPoint y: 342, distance: 54.6
click at [430, 342] on div ""I sweat more in 20 minutes with this than I usually do in an hour. My workouts…" at bounding box center [491, 315] width 207 height 57
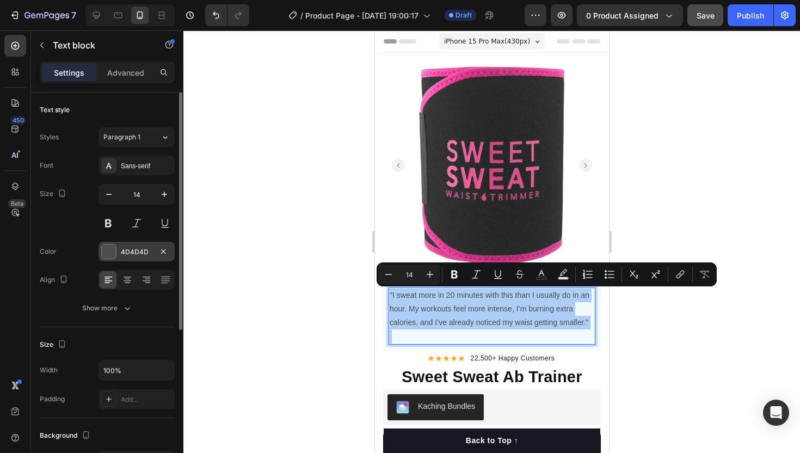
click at [133, 250] on div "4D4D4D" at bounding box center [137, 252] width 32 height 10
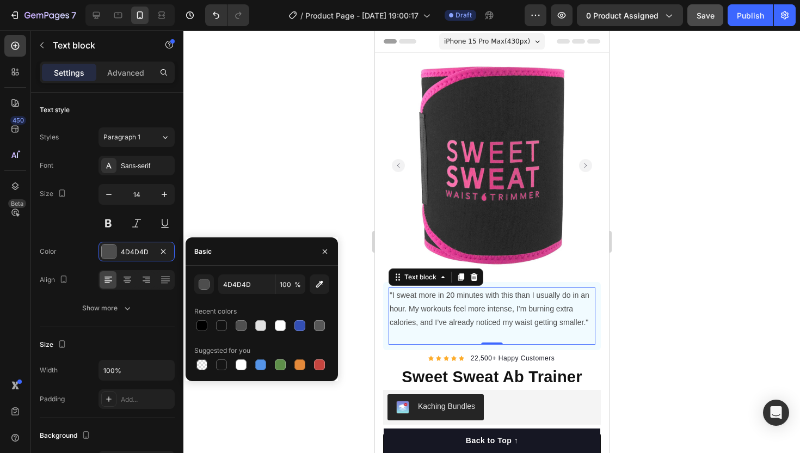
click at [201, 335] on div "4D4D4D 100 % Recent colors Suggested for you" at bounding box center [261, 323] width 135 height 98
click at [201, 331] on div at bounding box center [201, 325] width 13 height 13
type input "000000"
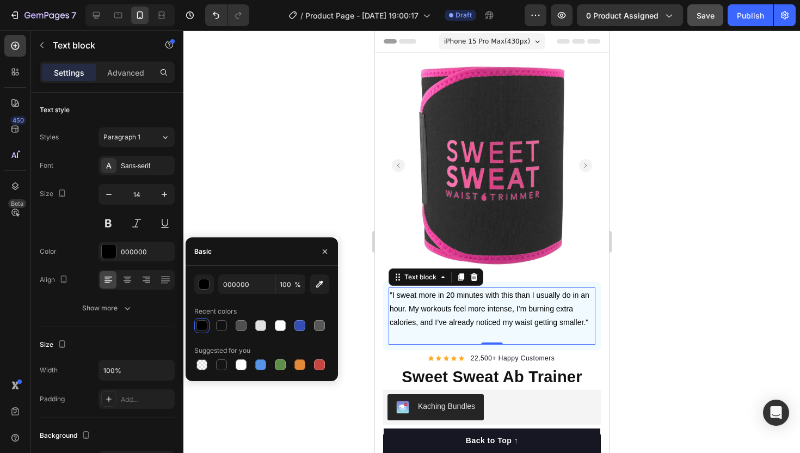
click at [242, 176] on div at bounding box center [491, 241] width 617 height 422
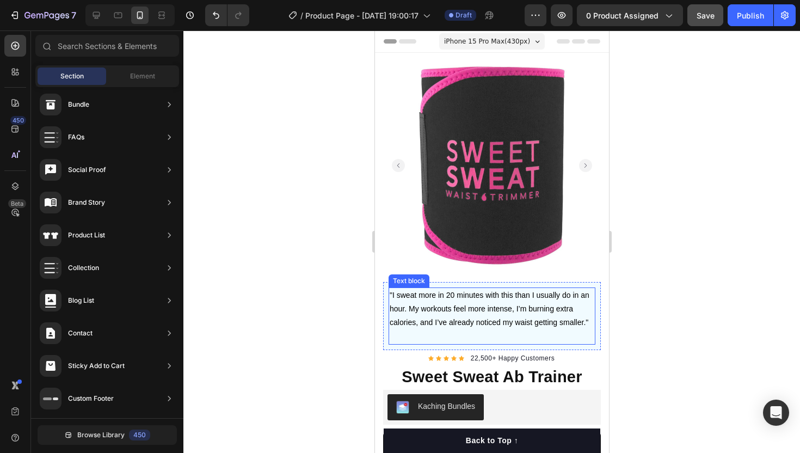
click at [405, 344] on div ""I sweat more in 20 minutes with this than I usually do in an hour. My workouts…" at bounding box center [492, 316] width 218 height 68
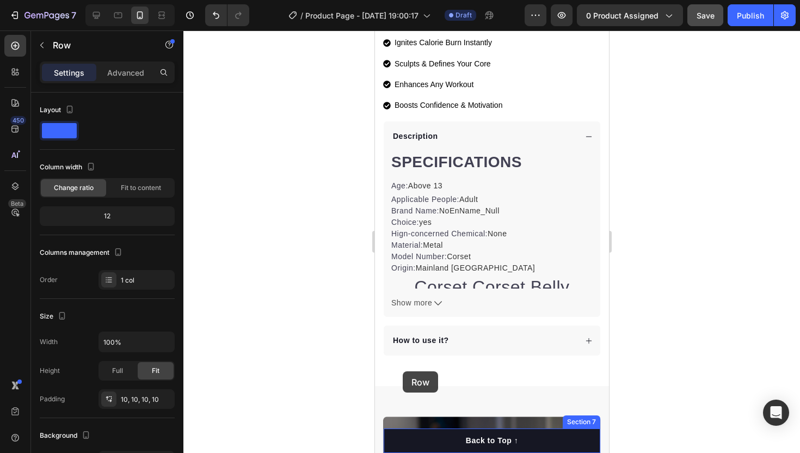
scroll to position [487, 0]
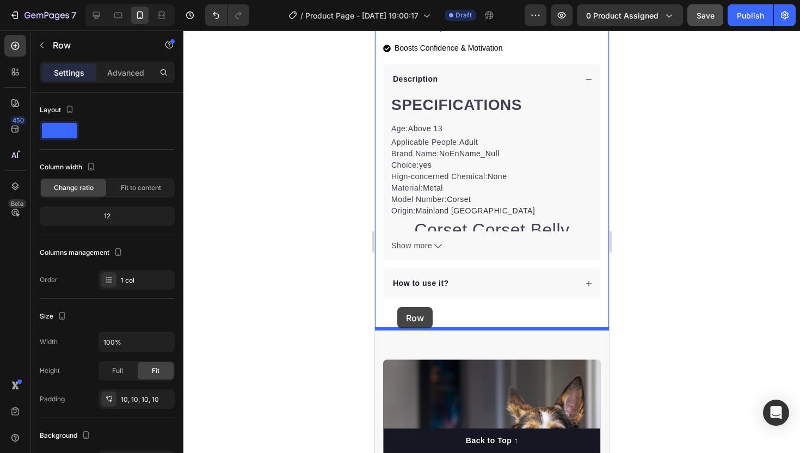
drag, startPoint x: 390, startPoint y: 346, endPoint x: 397, endPoint y: 311, distance: 35.4
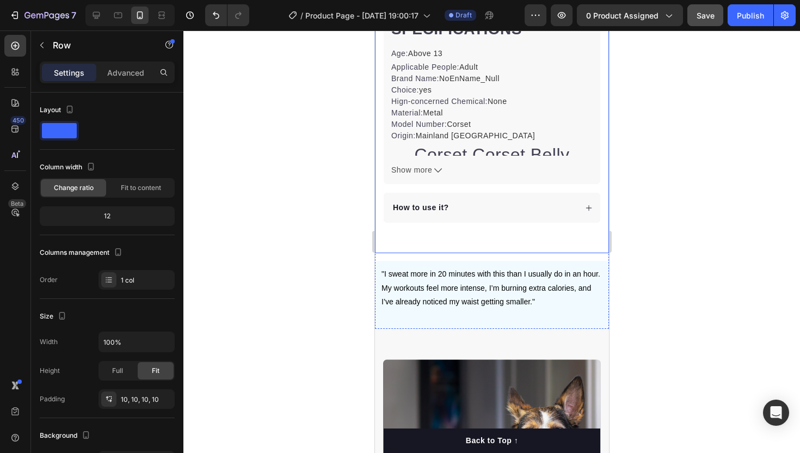
scroll to position [411, 0]
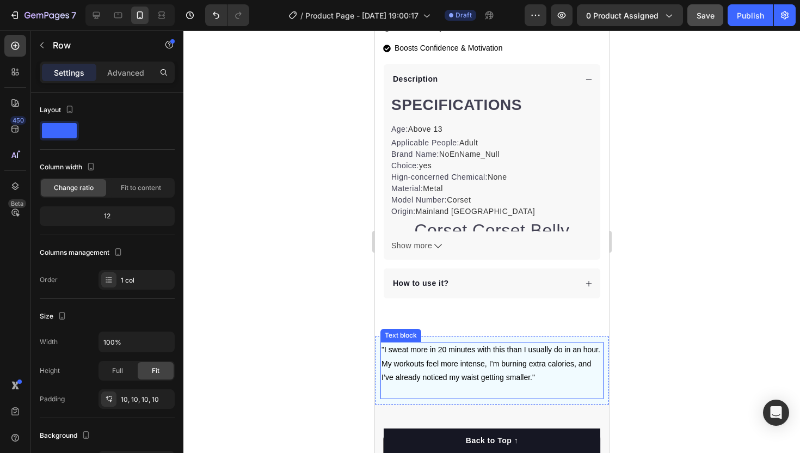
click at [422, 356] on p ""I sweat more in 20 minutes with this than I usually do in an hour. My workouts…" at bounding box center [491, 363] width 221 height 41
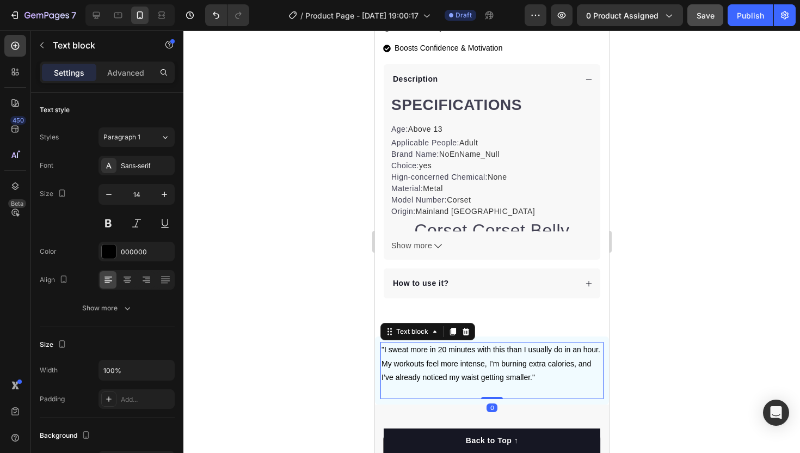
click at [462, 391] on p at bounding box center [491, 391] width 221 height 14
click at [98, 5] on div at bounding box center [129, 15] width 89 height 22
click at [100, 14] on icon at bounding box center [96, 15] width 11 height 11
type input "16"
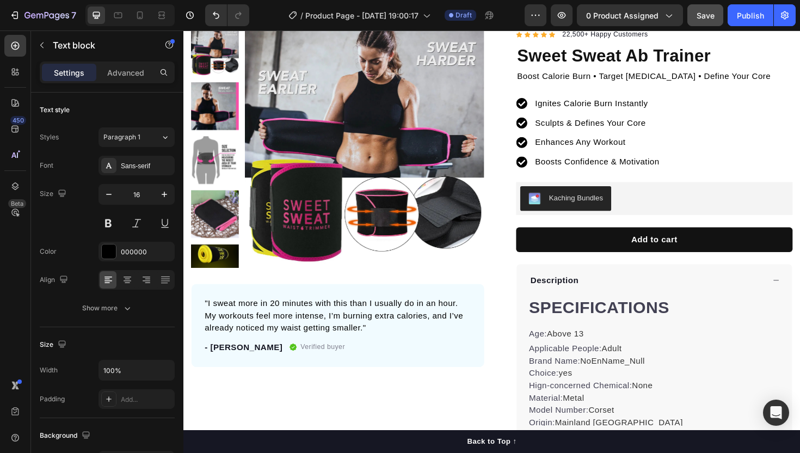
scroll to position [37, 0]
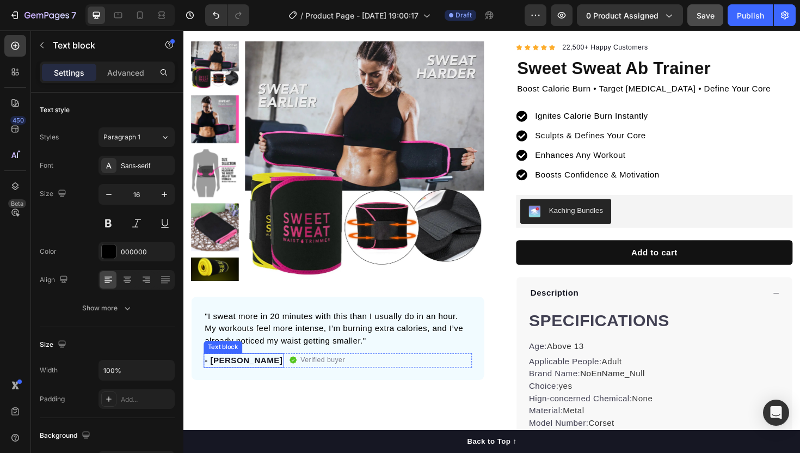
click at [221, 383] on p "- [PERSON_NAME]" at bounding box center [247, 379] width 83 height 13
click at [204, 381] on div ""I sweat more in 20 minutes with this than I usually do in an hour. My workouts…" at bounding box center [347, 356] width 310 height 88
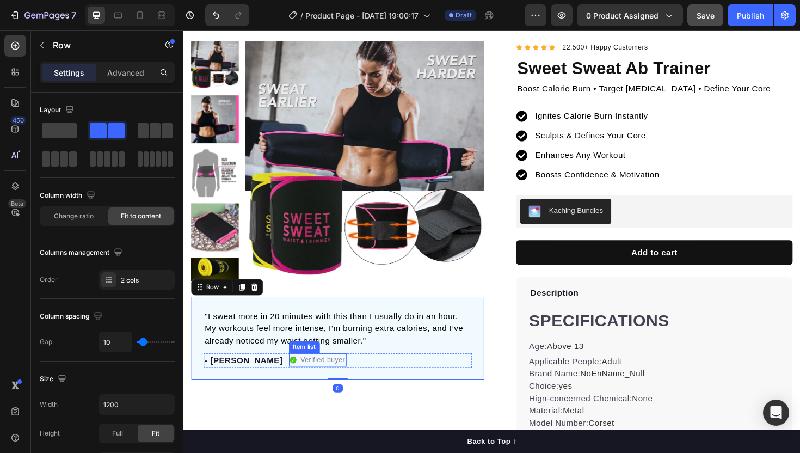
click at [316, 376] on div "- [PERSON_NAME] Text block Verified buyer Item list Row" at bounding box center [347, 379] width 284 height 15
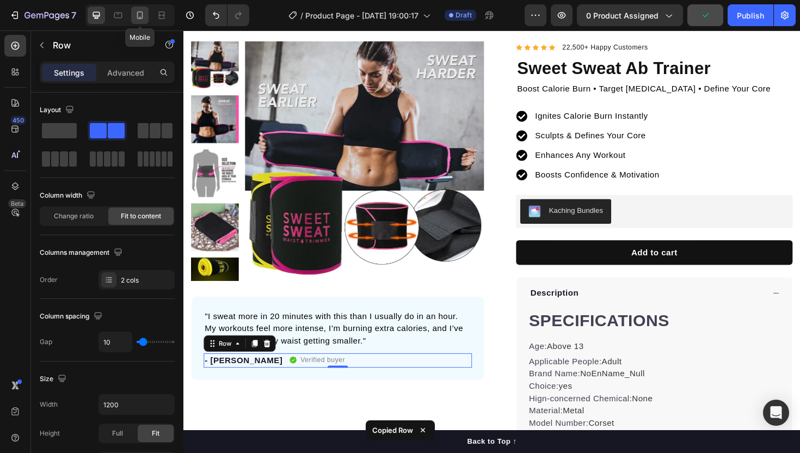
click at [144, 12] on icon at bounding box center [139, 15] width 11 height 11
type input "0"
type input "100%"
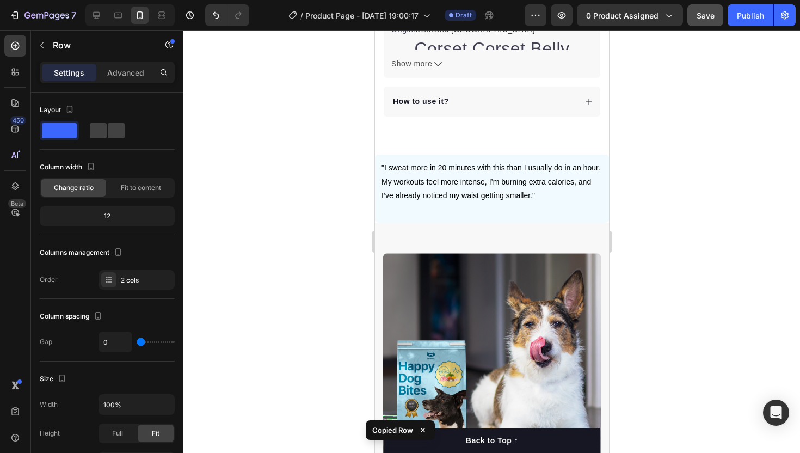
scroll to position [593, 0]
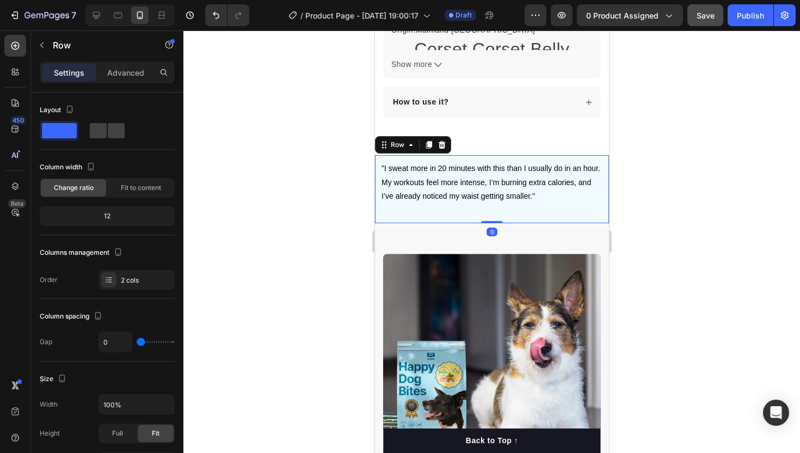
click at [490, 219] on div ""I sweat more in 20 minutes with this than I usually do in an hour. My workouts…" at bounding box center [491, 189] width 234 height 68
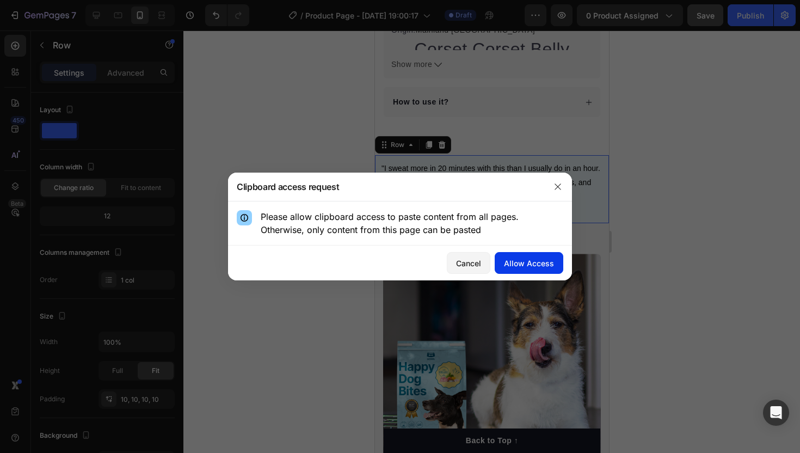
click at [529, 264] on div "Allow Access" at bounding box center [529, 262] width 50 height 11
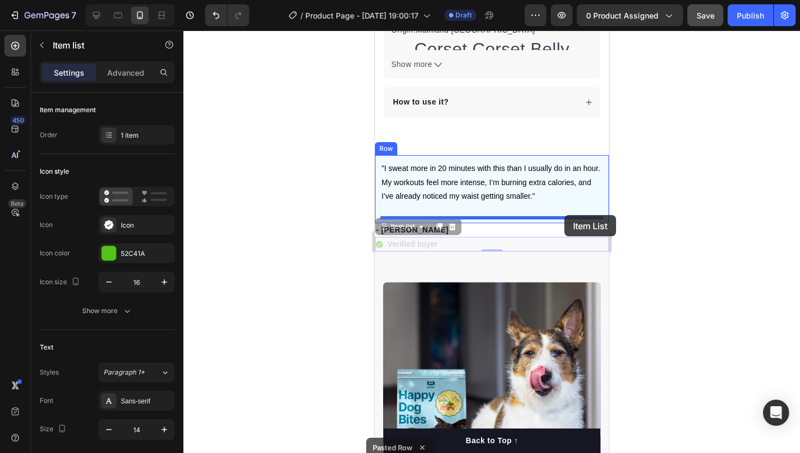
drag, startPoint x: 572, startPoint y: 248, endPoint x: 564, endPoint y: 215, distance: 34.2
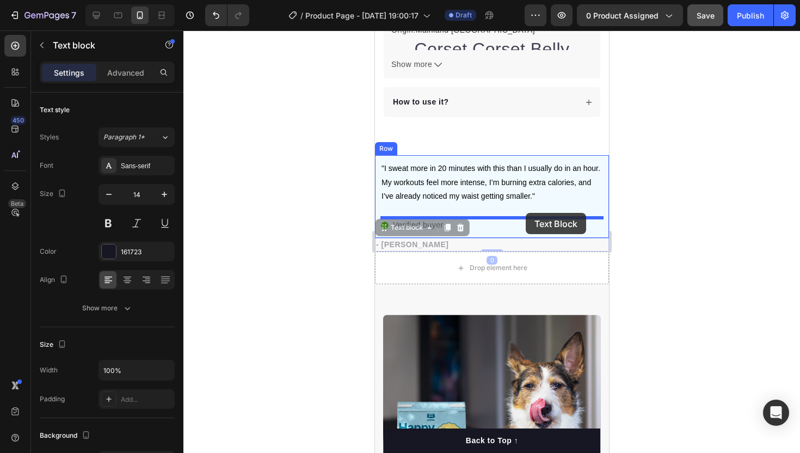
drag, startPoint x: 528, startPoint y: 249, endPoint x: 525, endPoint y: 213, distance: 36.6
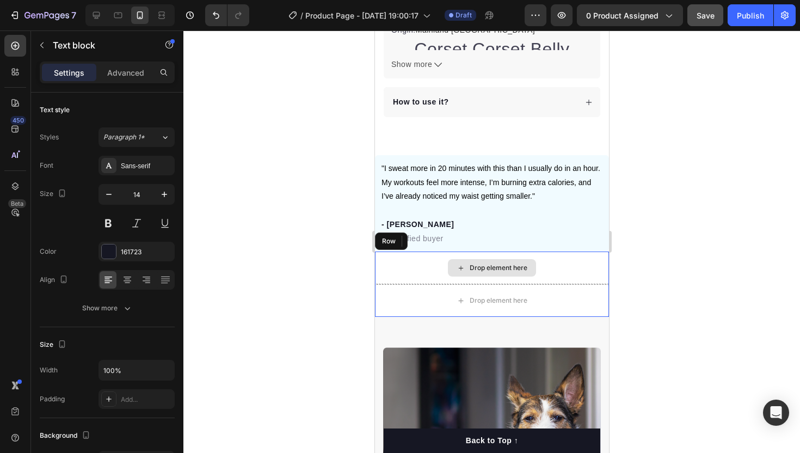
click at [419, 261] on div "Drop element here" at bounding box center [491, 267] width 234 height 33
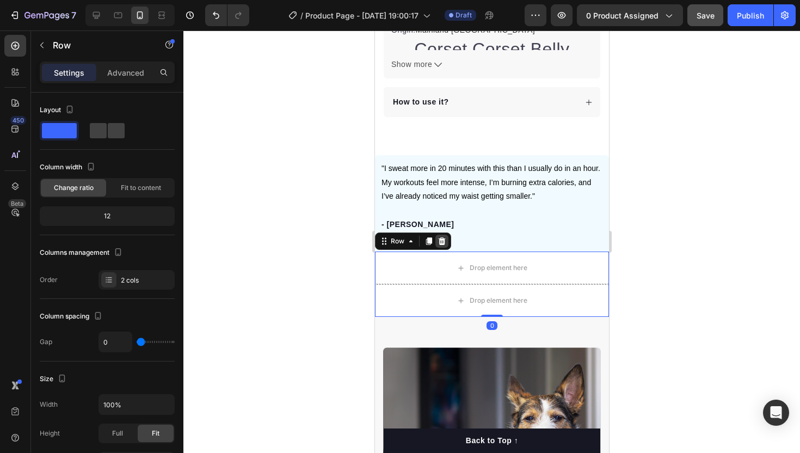
click at [441, 237] on icon at bounding box center [441, 241] width 9 height 9
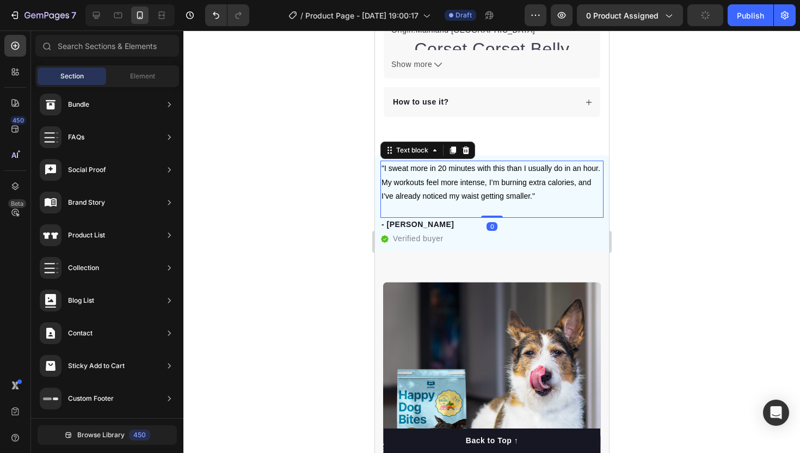
click at [395, 206] on p "Rich Text Editor. Editing area: main" at bounding box center [491, 210] width 221 height 14
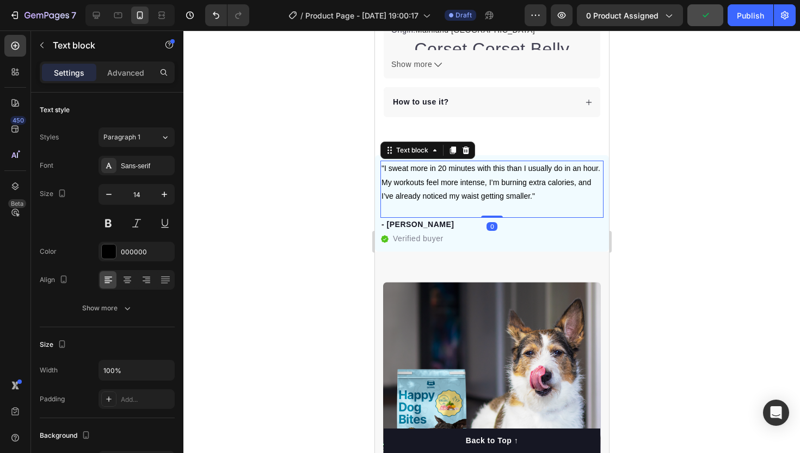
click at [112, 82] on div "Settings Advanced" at bounding box center [107, 72] width 135 height 22
click at [112, 81] on div "Settings Advanced" at bounding box center [107, 72] width 135 height 22
click at [118, 72] on p "Advanced" at bounding box center [125, 72] width 37 height 11
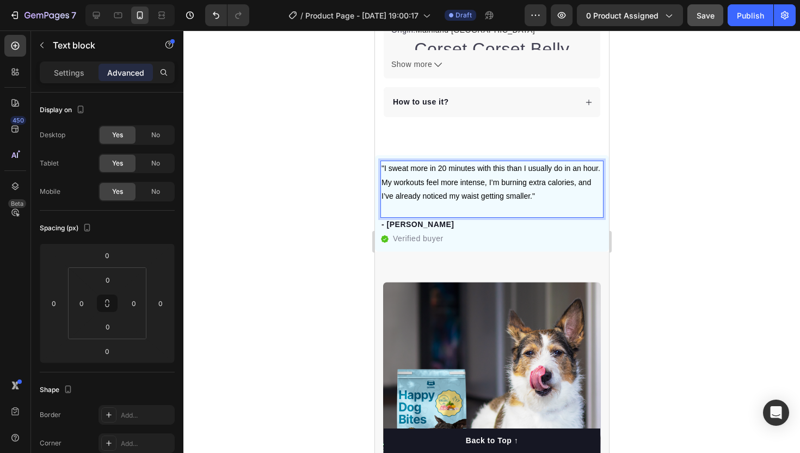
click at [393, 221] on p "- [PERSON_NAME]" at bounding box center [491, 224] width 221 height 11
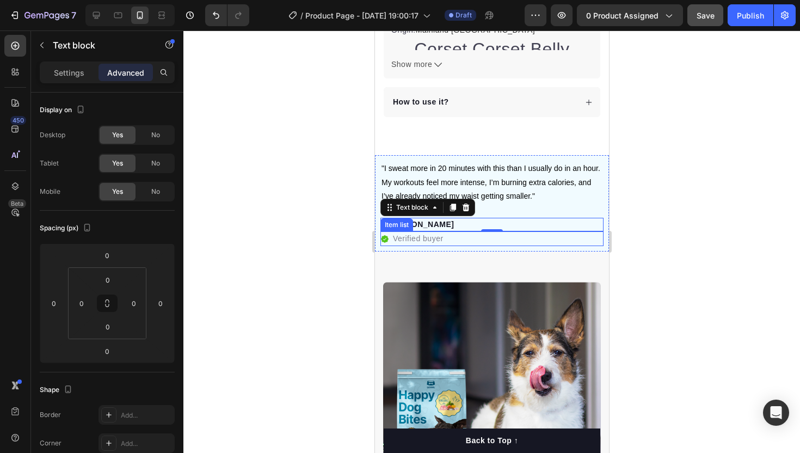
click at [418, 243] on p "Verified buyer" at bounding box center [417, 238] width 51 height 11
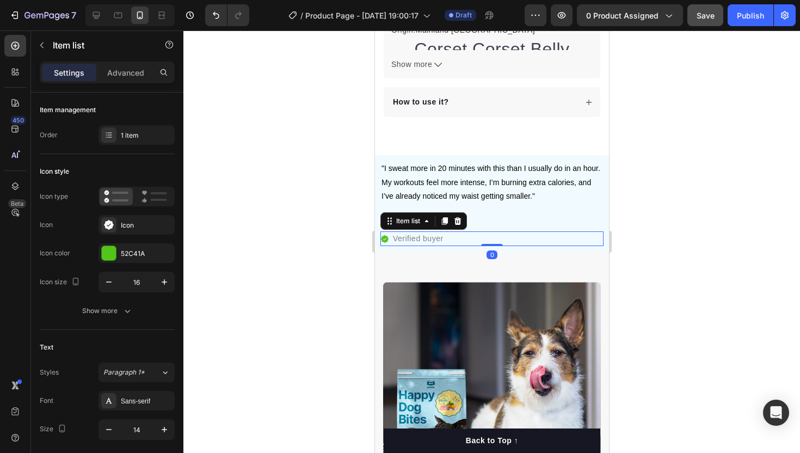
click at [347, 251] on div at bounding box center [491, 241] width 617 height 422
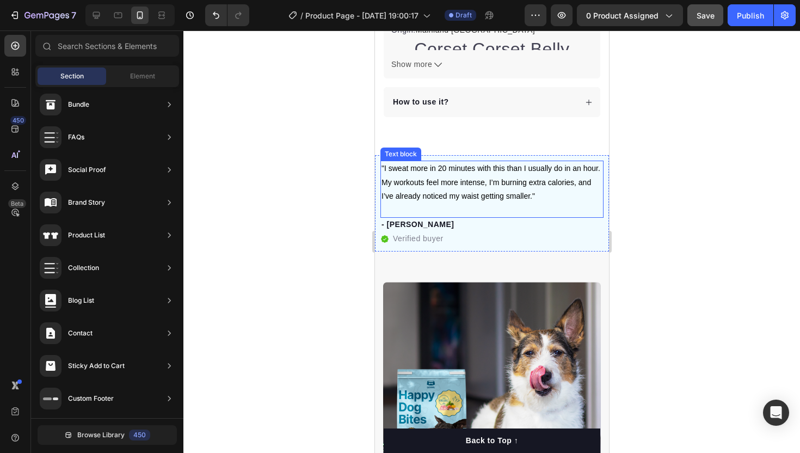
click at [453, 205] on p "Rich Text Editor. Editing area: main" at bounding box center [491, 210] width 221 height 14
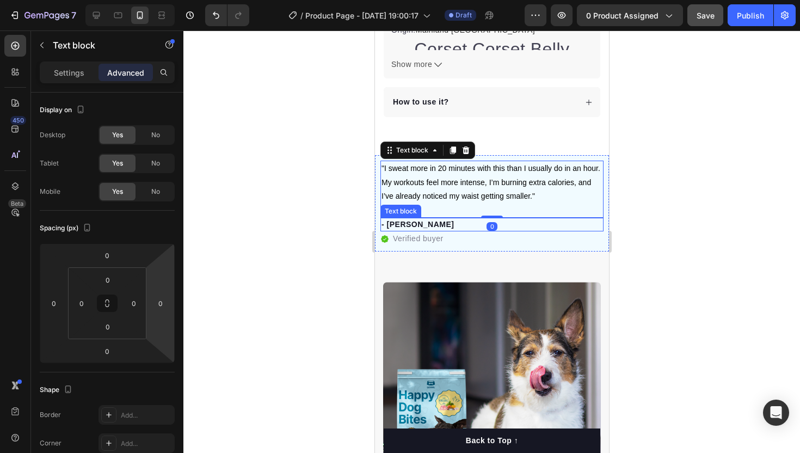
click at [424, 220] on p "- [PERSON_NAME]" at bounding box center [491, 224] width 221 height 11
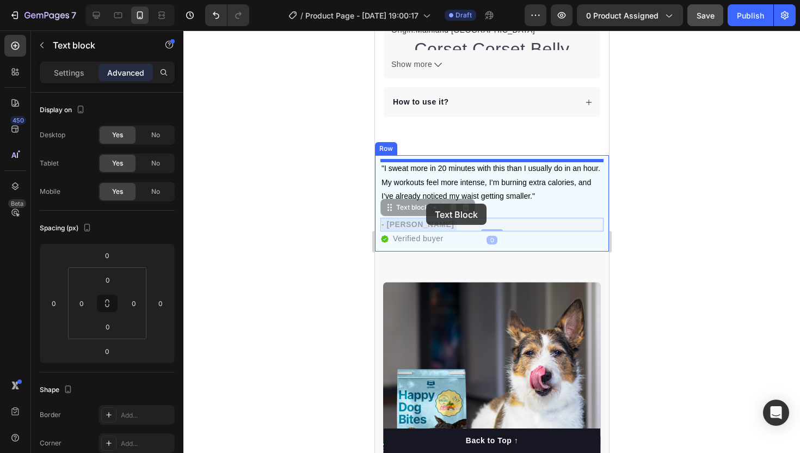
drag, startPoint x: 424, startPoint y: 220, endPoint x: 426, endPoint y: 204, distance: 15.8
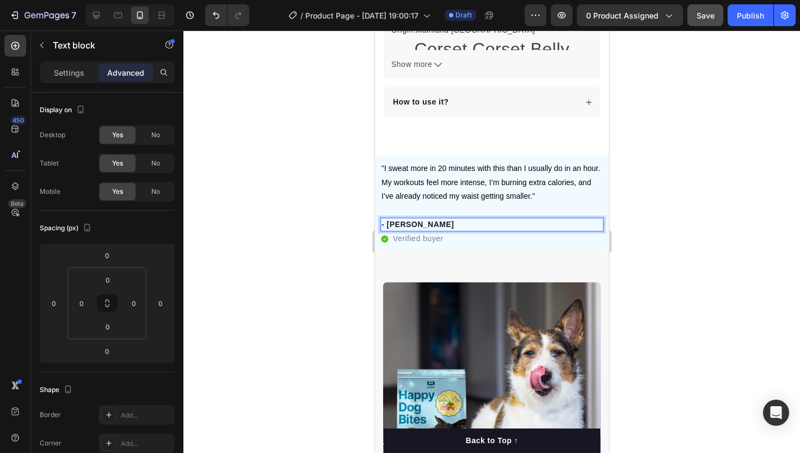
drag, startPoint x: 442, startPoint y: 228, endPoint x: 447, endPoint y: 219, distance: 10.5
click at [423, 208] on p "Rich Text Editor. Editing area: main" at bounding box center [491, 210] width 221 height 14
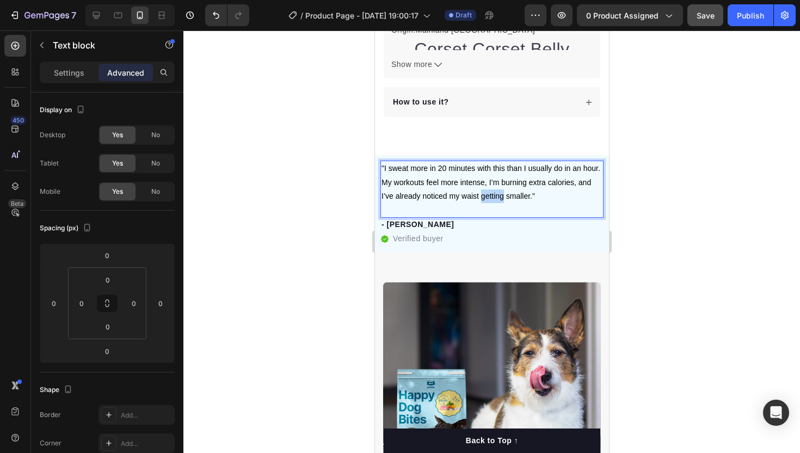
click at [488, 201] on p ""I sweat more in 20 minutes with this than I usually do in an hour. My workouts…" at bounding box center [491, 182] width 221 height 41
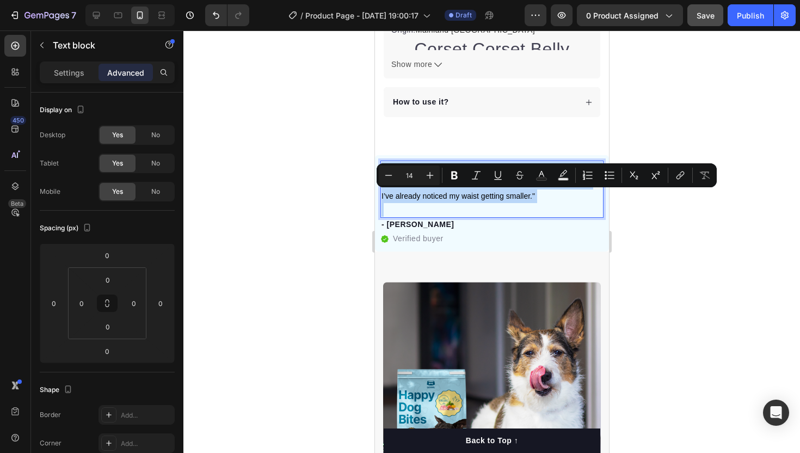
click at [488, 201] on p ""I sweat more in 20 minutes with this than I usually do in an hour. My workouts…" at bounding box center [491, 182] width 221 height 41
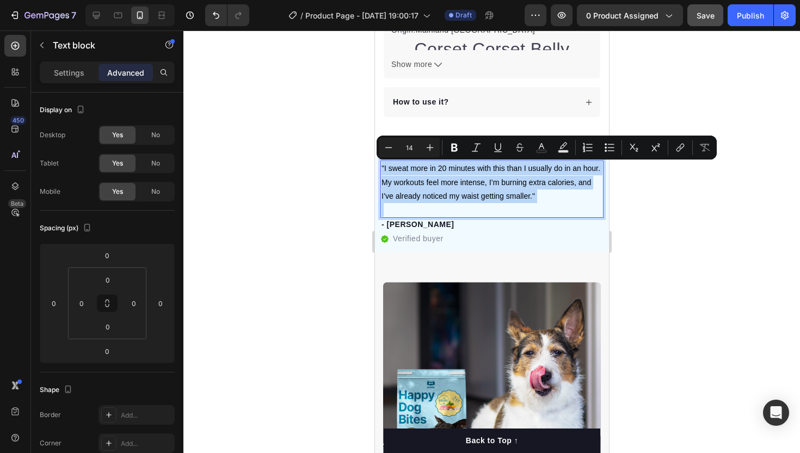
click at [507, 210] on p "Rich Text Editor. Editing area: main" at bounding box center [491, 210] width 221 height 14
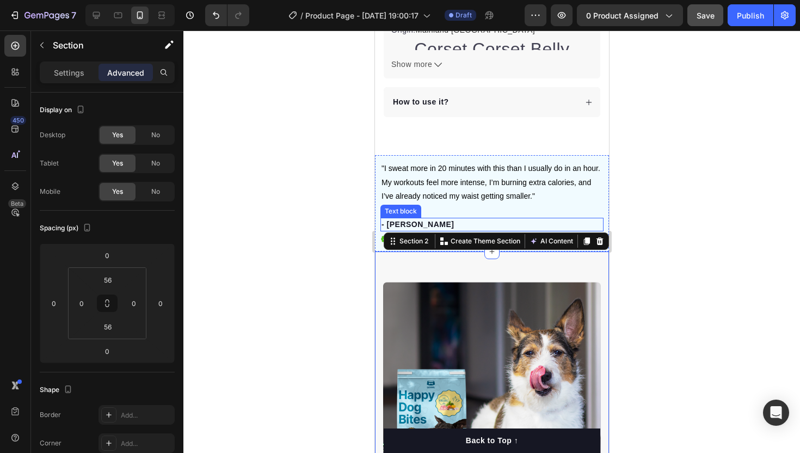
click at [493, 215] on p "Rich Text Editor. Editing area: main" at bounding box center [491, 210] width 221 height 14
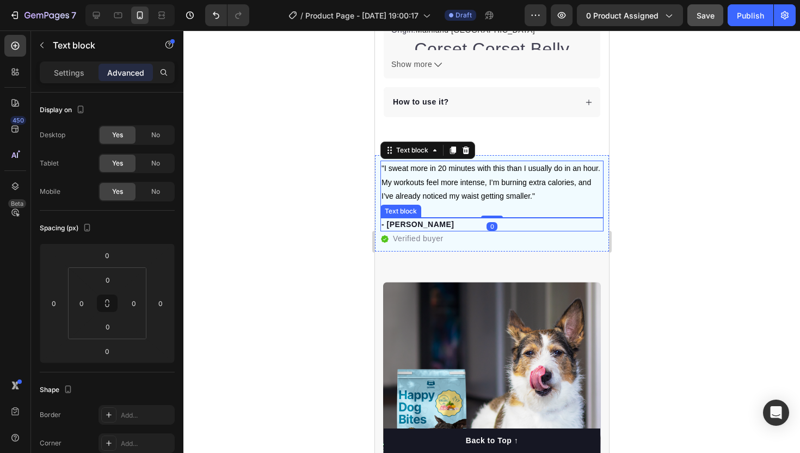
click at [483, 224] on p "- [PERSON_NAME]" at bounding box center [491, 224] width 221 height 11
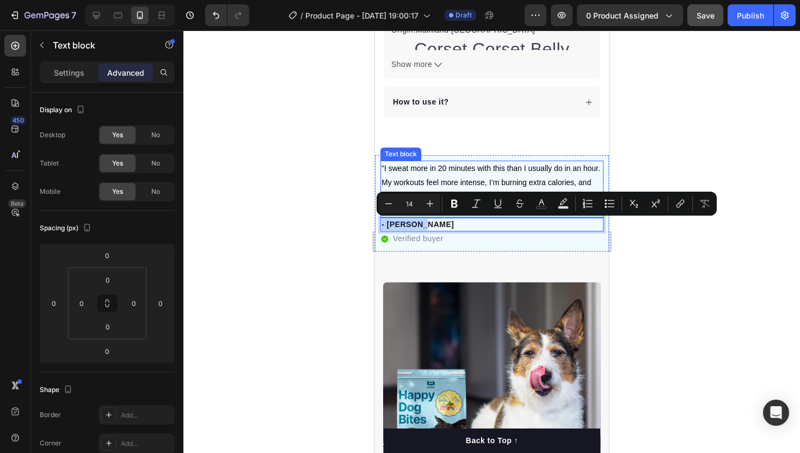
drag, startPoint x: 446, startPoint y: 229, endPoint x: 445, endPoint y: 206, distance: 22.3
click at [434, 237] on p "Verified buyer" at bounding box center [417, 238] width 51 height 11
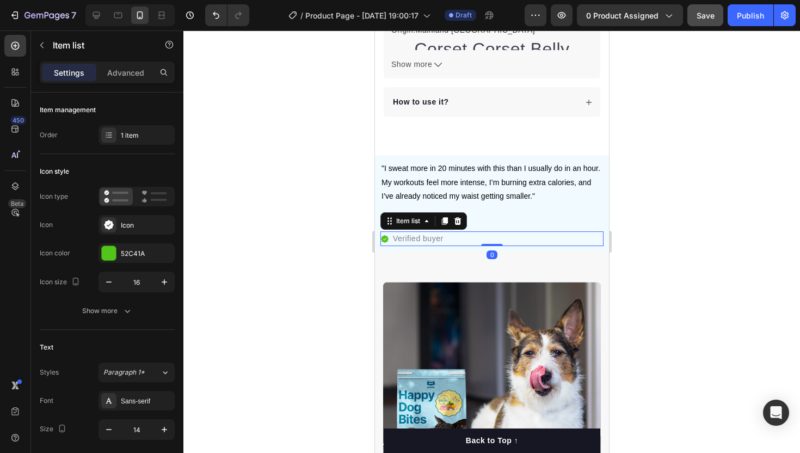
click at [479, 221] on p "- [PERSON_NAME]" at bounding box center [491, 224] width 221 height 11
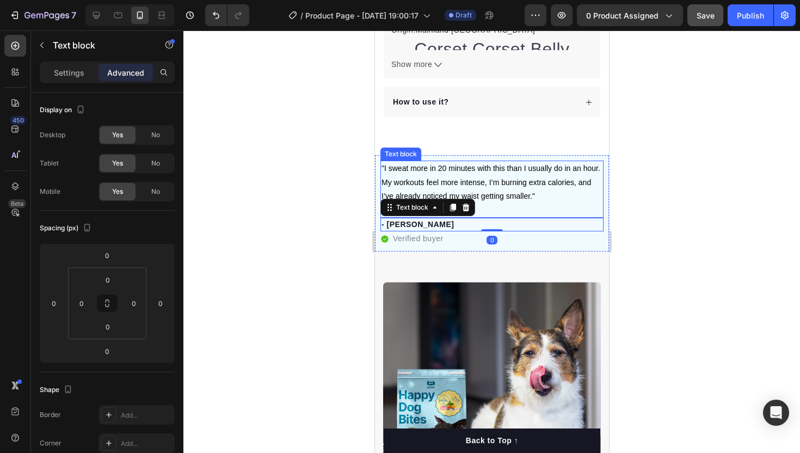
click at [502, 211] on p "Rich Text Editor. Editing area: main" at bounding box center [491, 210] width 221 height 14
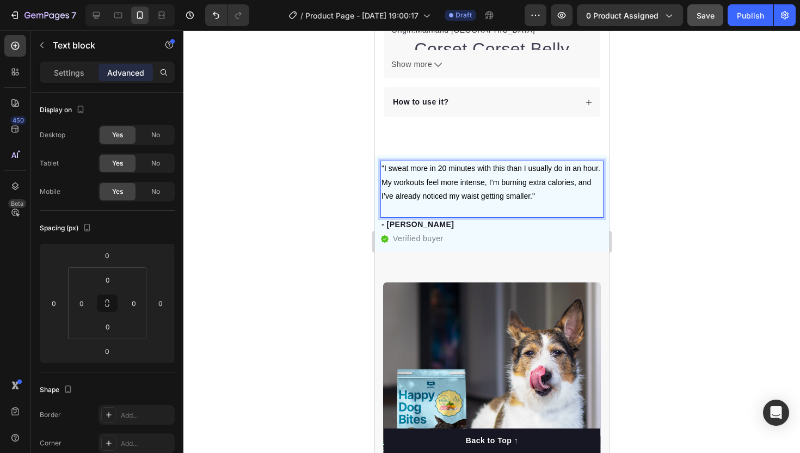
click at [457, 214] on p "Rich Text Editor. Editing area: main" at bounding box center [491, 210] width 221 height 14
click at [381, 166] on p ""I sweat more in 20 minutes with this than I usually do in an hour. My workouts…" at bounding box center [491, 182] width 221 height 41
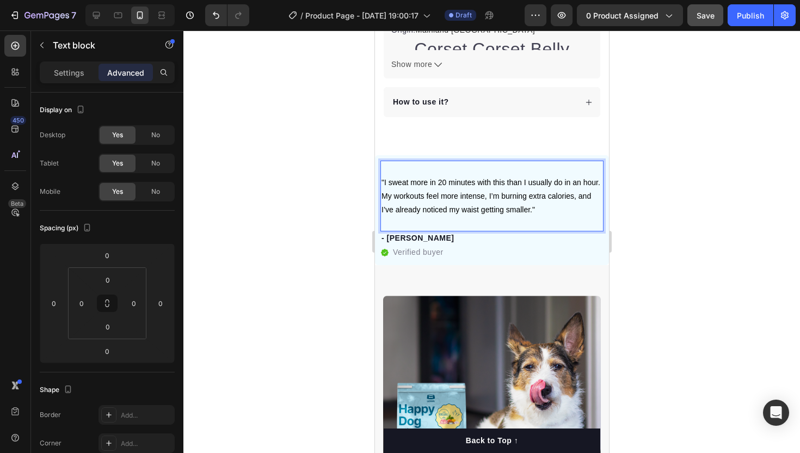
click at [398, 219] on p "Rich Text Editor. Editing area: main" at bounding box center [491, 224] width 221 height 14
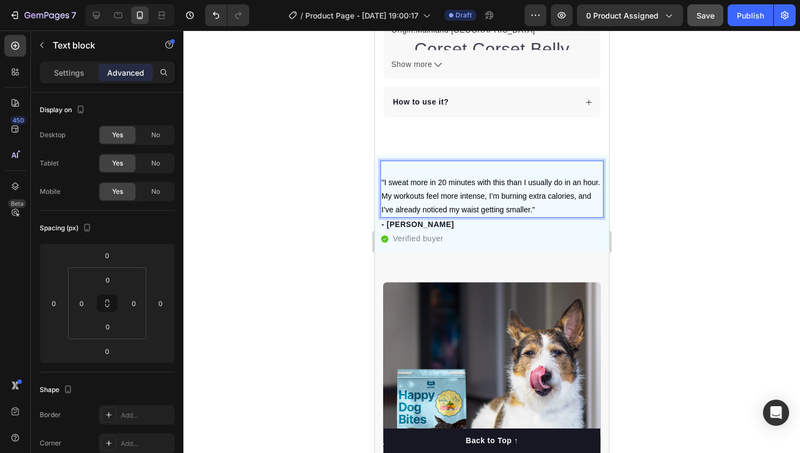
click at [382, 179] on p ""I sweat more in 20 minutes with this than I usually do in an hour. My workouts…" at bounding box center [491, 196] width 221 height 41
click at [380, 183] on div ""I sweat more in 20 minutes with this than I usually do in an hour. My workouts…" at bounding box center [491, 189] width 223 height 57
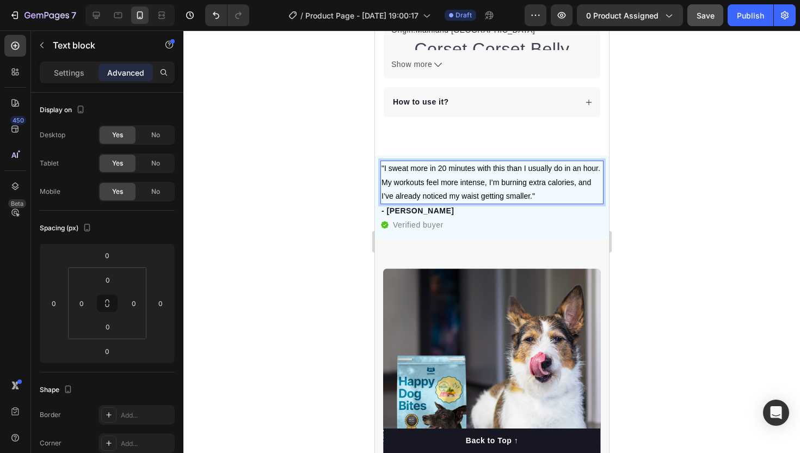
click at [319, 218] on div at bounding box center [491, 241] width 617 height 422
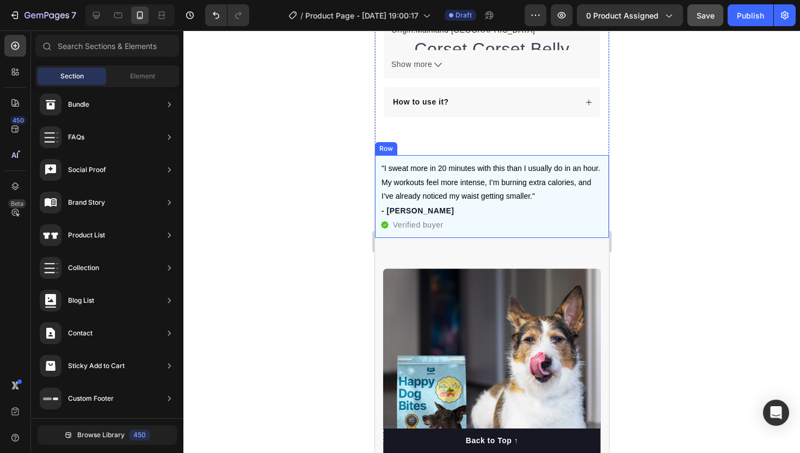
click at [521, 235] on div ""I sweat more in 20 minutes with this than I usually do in an hour. My workouts…" at bounding box center [491, 196] width 234 height 83
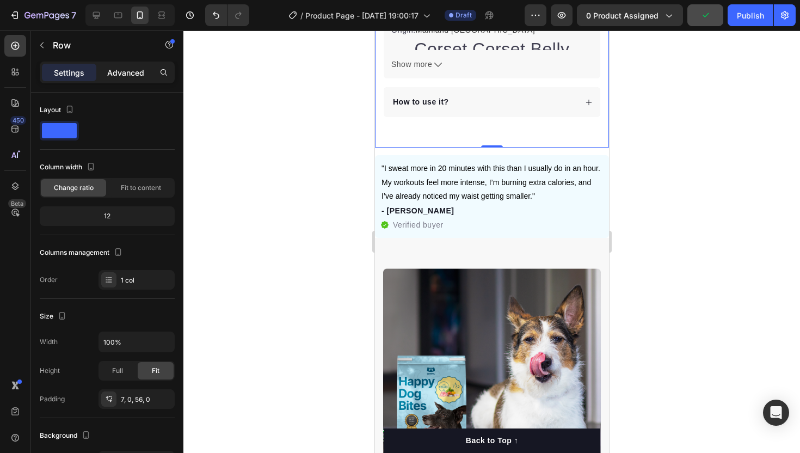
click at [122, 78] on div "Advanced" at bounding box center [126, 72] width 54 height 17
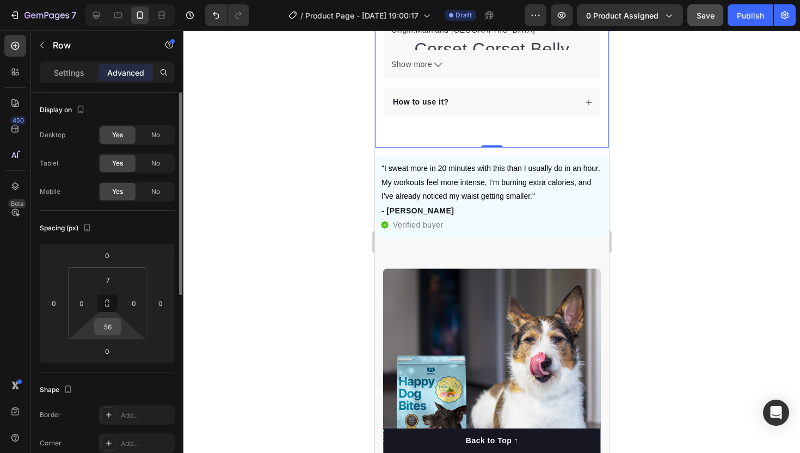
click at [107, 331] on input "56" at bounding box center [108, 326] width 22 height 16
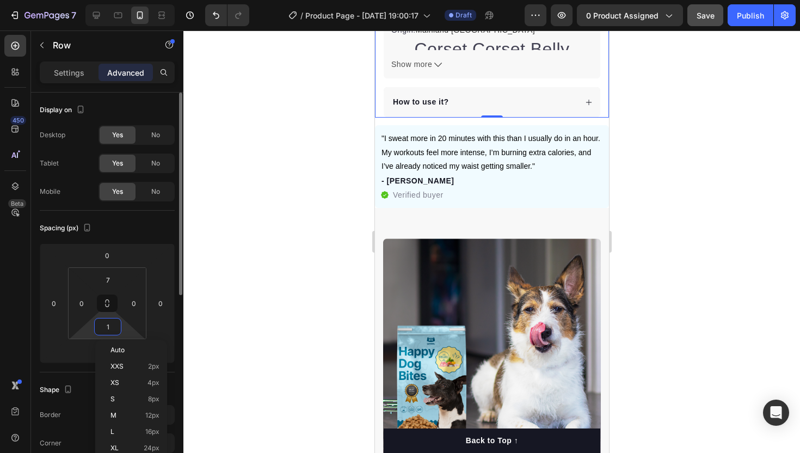
type input "15"
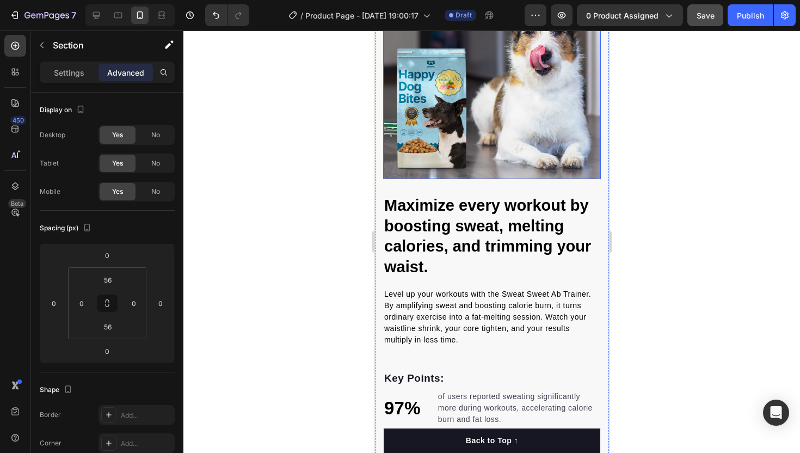
scroll to position [890, 0]
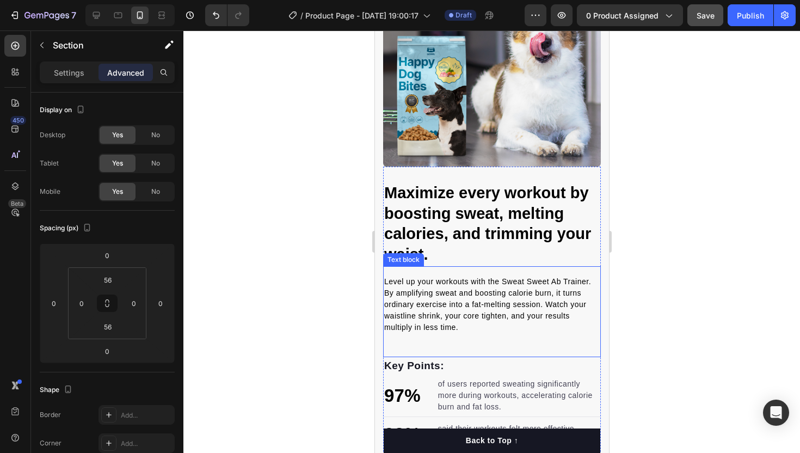
click at [469, 278] on p "Level up your workouts with the Sweat Sweet Ab Trainer. By amplifying sweat and…" at bounding box center [492, 304] width 216 height 57
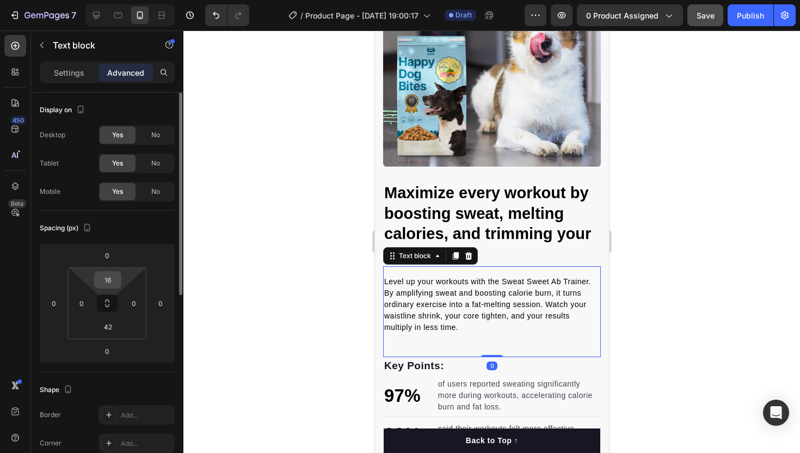
click at [108, 284] on input "16" at bounding box center [108, 280] width 22 height 16
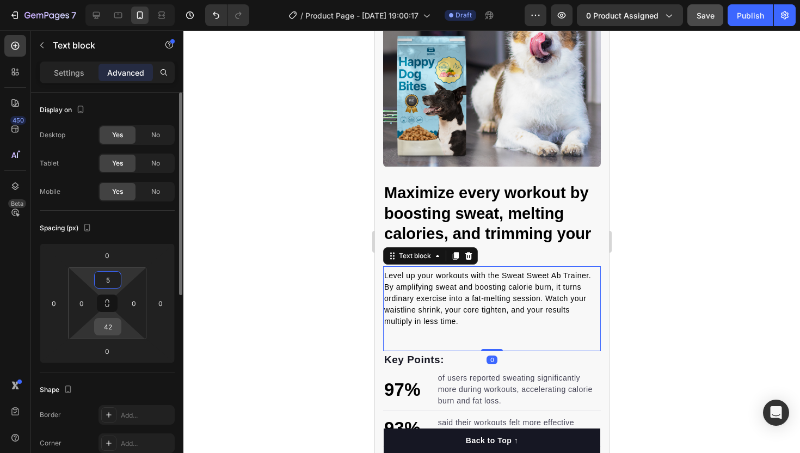
type input "5"
click at [111, 328] on input "42" at bounding box center [108, 326] width 22 height 16
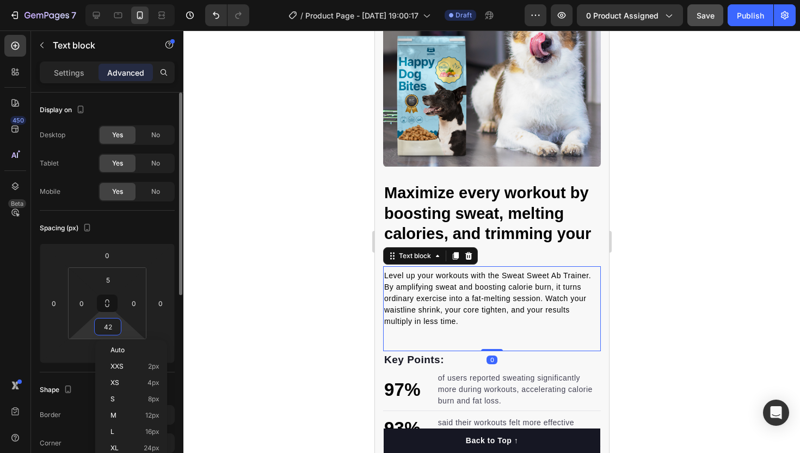
type input "5"
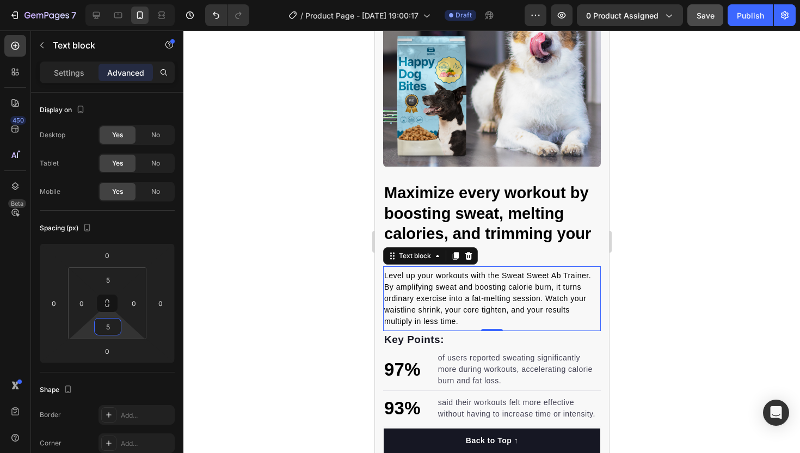
click at [487, 332] on p "Key Points:" at bounding box center [492, 340] width 216 height 16
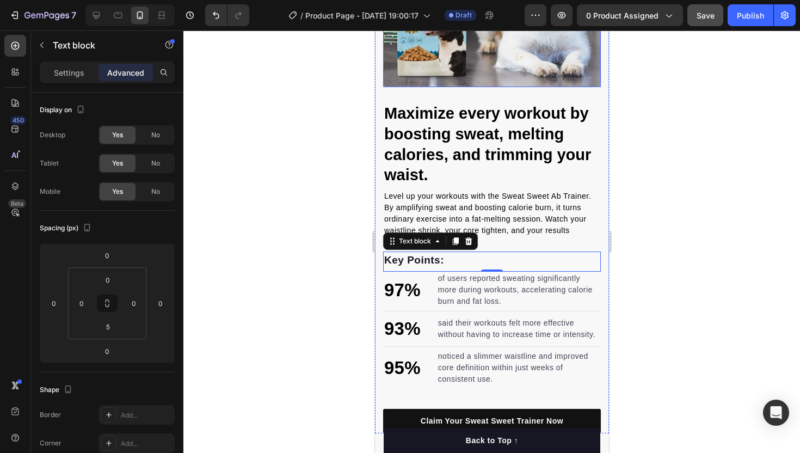
scroll to position [437, 0]
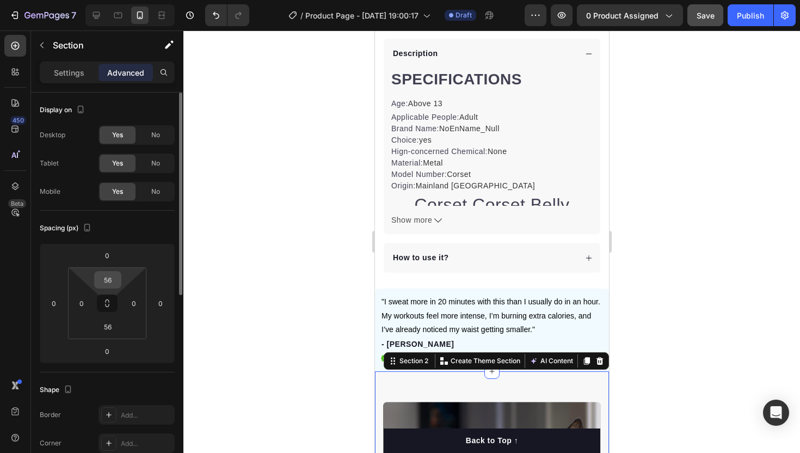
click at [107, 284] on input "56" at bounding box center [108, 280] width 22 height 16
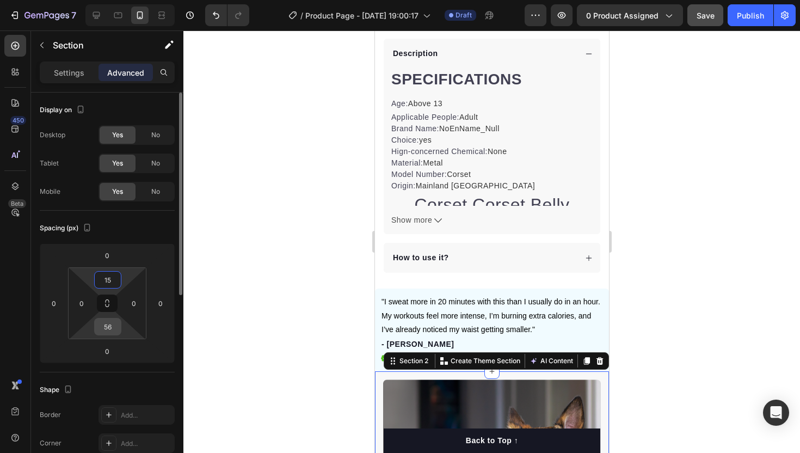
type input "15"
click at [110, 328] on input "56" at bounding box center [108, 326] width 22 height 16
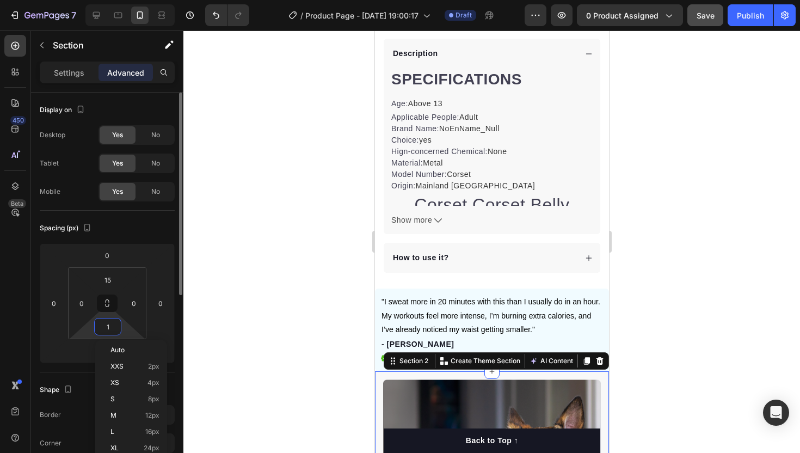
type input "15"
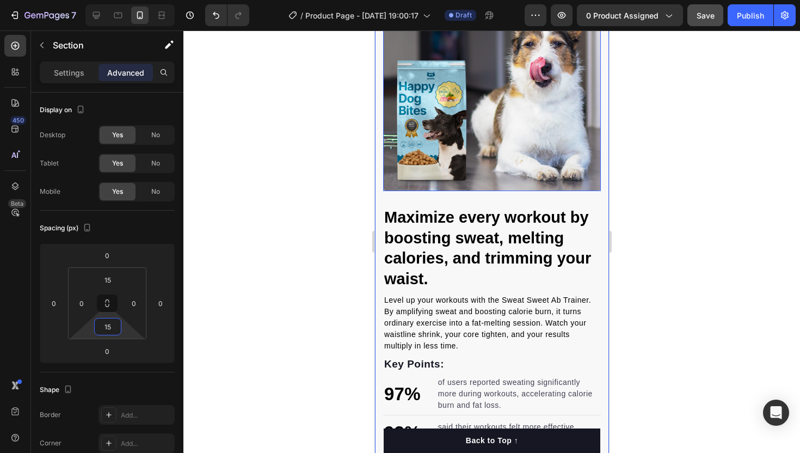
scroll to position [884, 0]
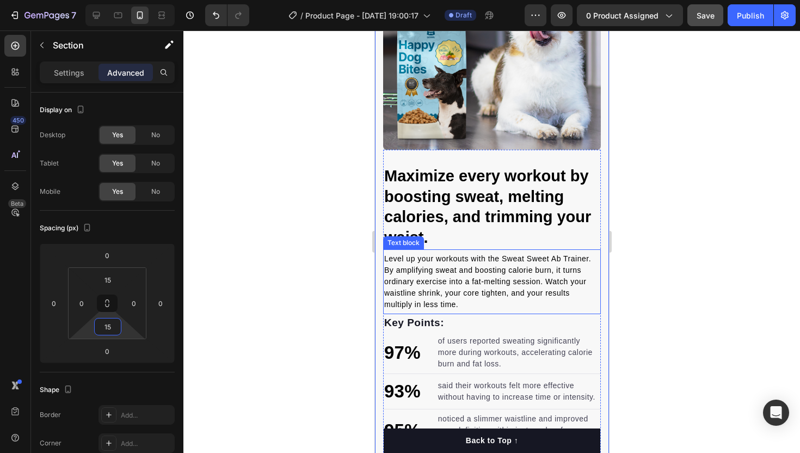
click at [488, 275] on p "Level up your workouts with the Sweat Sweet Ab Trainer. By amplifying sweat and…" at bounding box center [492, 281] width 216 height 57
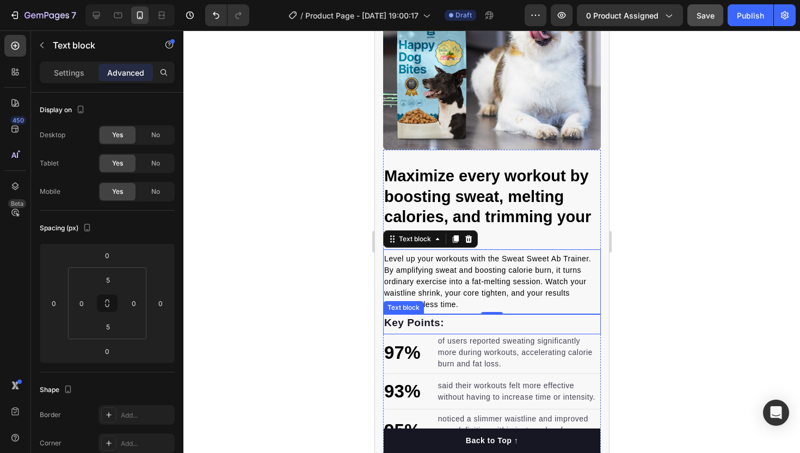
click at [455, 327] on p "Key Points:" at bounding box center [492, 323] width 216 height 16
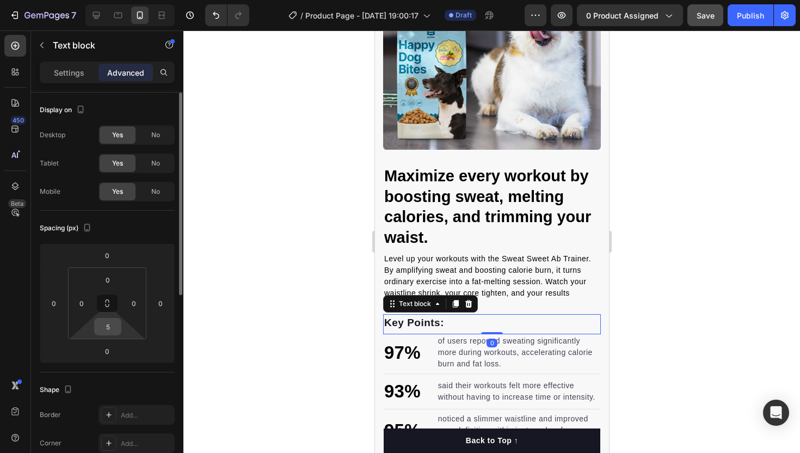
click at [105, 326] on input "5" at bounding box center [108, 326] width 22 height 16
type input "0"
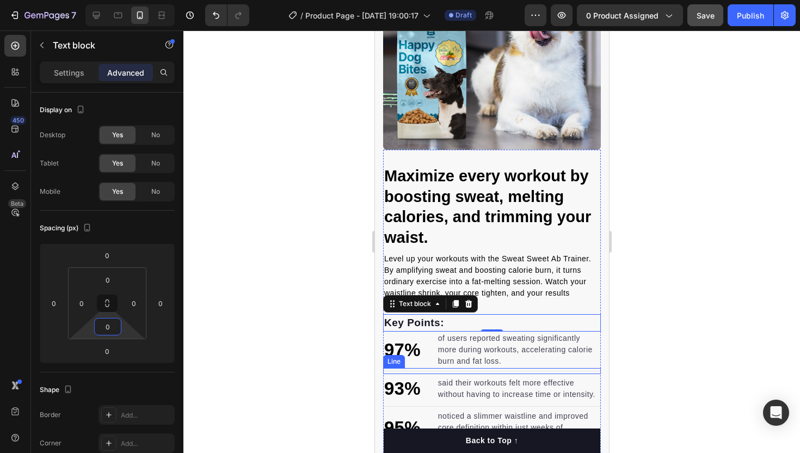
click at [423, 370] on div "Title Line" at bounding box center [492, 371] width 218 height 6
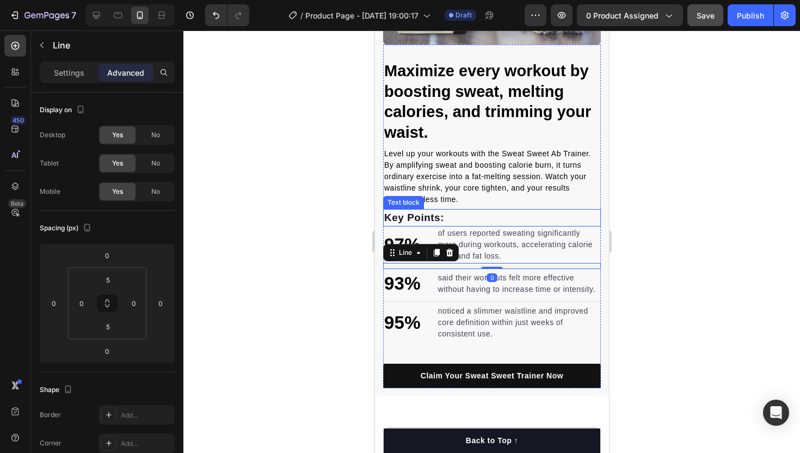
scroll to position [999, 0]
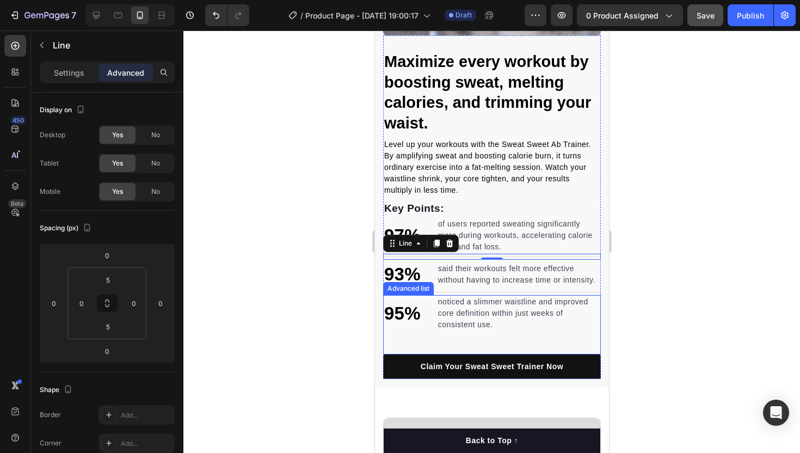
click at [508, 336] on div "95% Text block noticed a slimmer waistline and improved core definition within …" at bounding box center [492, 324] width 218 height 59
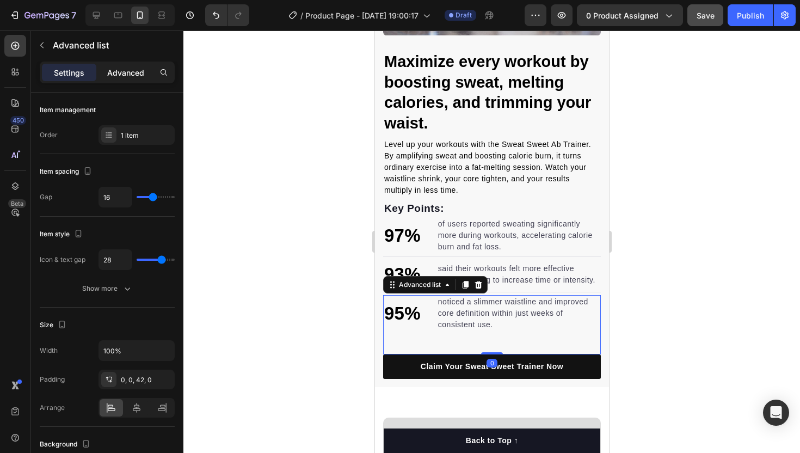
click at [127, 78] on div "Advanced" at bounding box center [126, 72] width 54 height 17
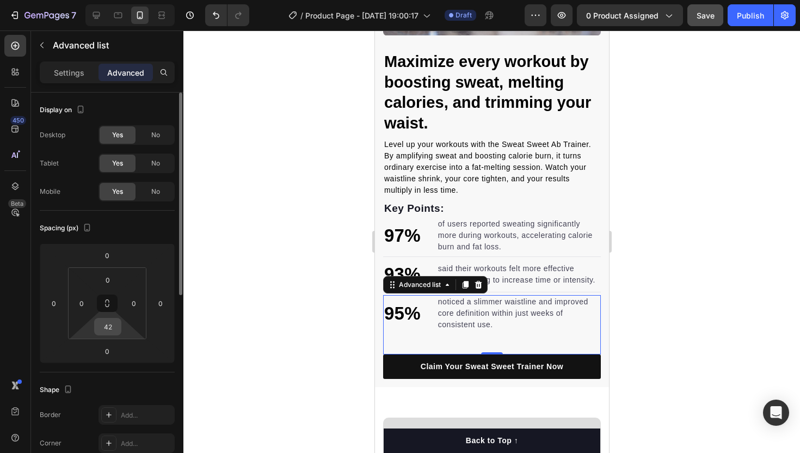
click at [107, 325] on input "42" at bounding box center [108, 326] width 22 height 16
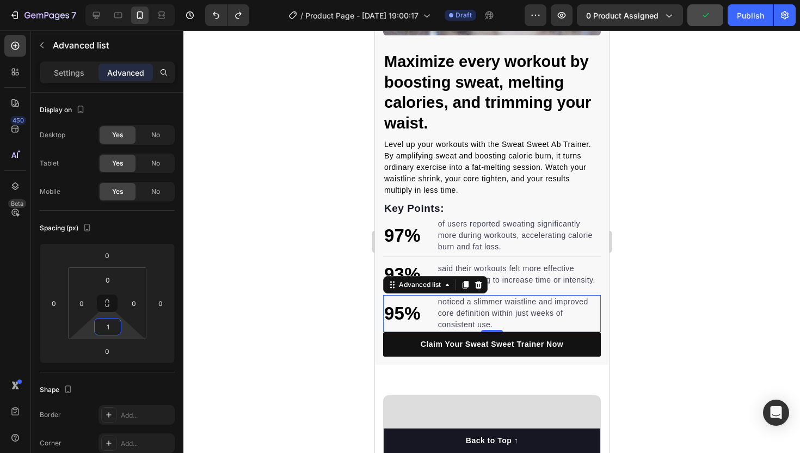
type input "15"
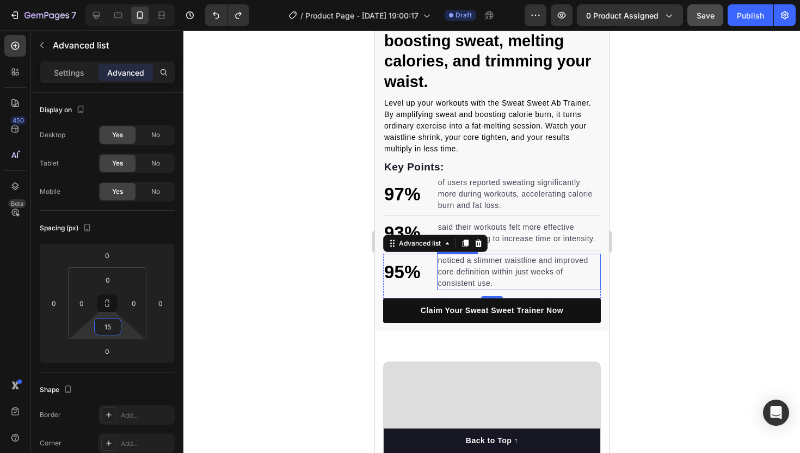
scroll to position [1056, 0]
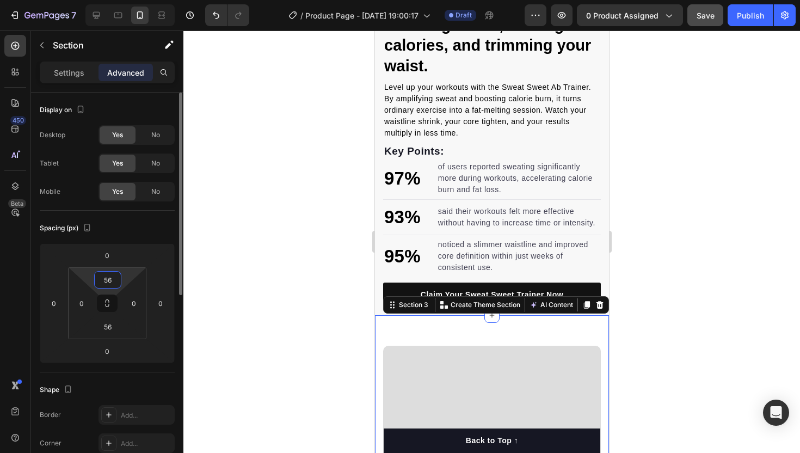
click at [103, 278] on input "56" at bounding box center [108, 280] width 22 height 16
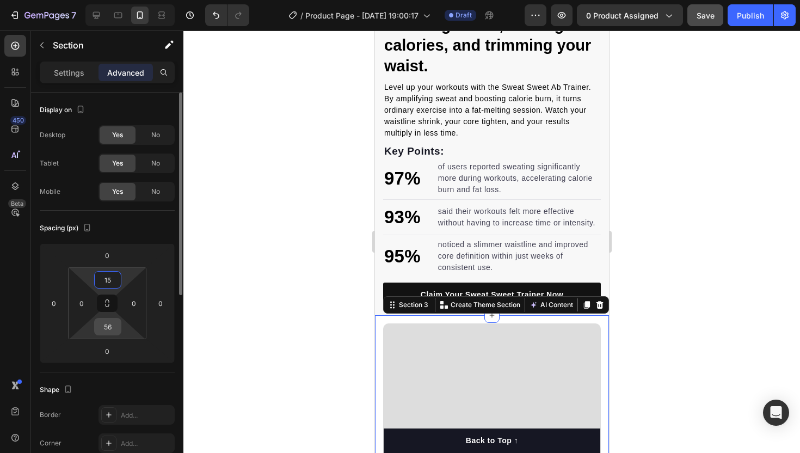
type input "15"
click at [103, 330] on input "56" at bounding box center [108, 326] width 22 height 16
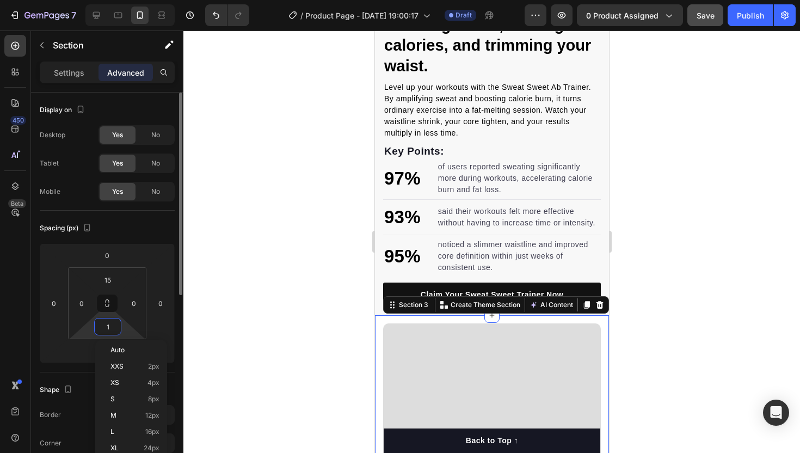
type input "15"
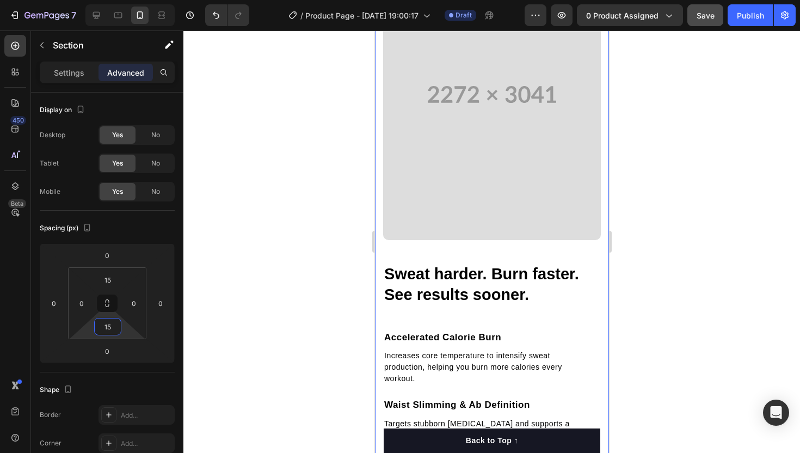
scroll to position [1434, 0]
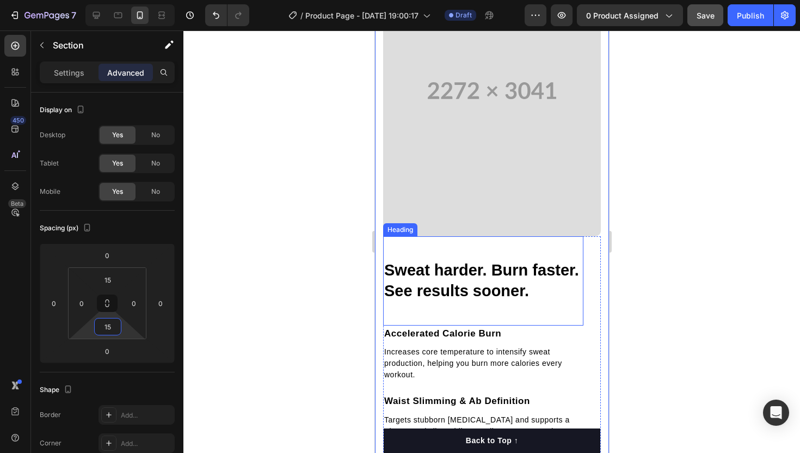
click at [429, 253] on div "Sweat harder. Burn faster. See results sooner. Heading" at bounding box center [483, 280] width 200 height 89
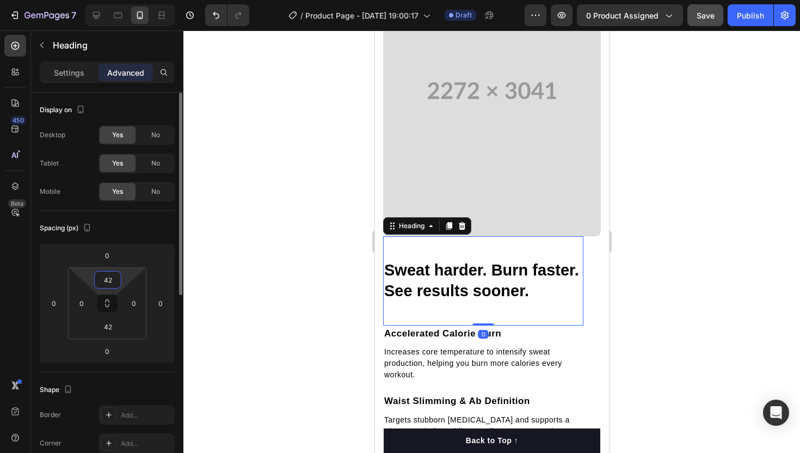
click at [112, 281] on input "42" at bounding box center [108, 280] width 22 height 16
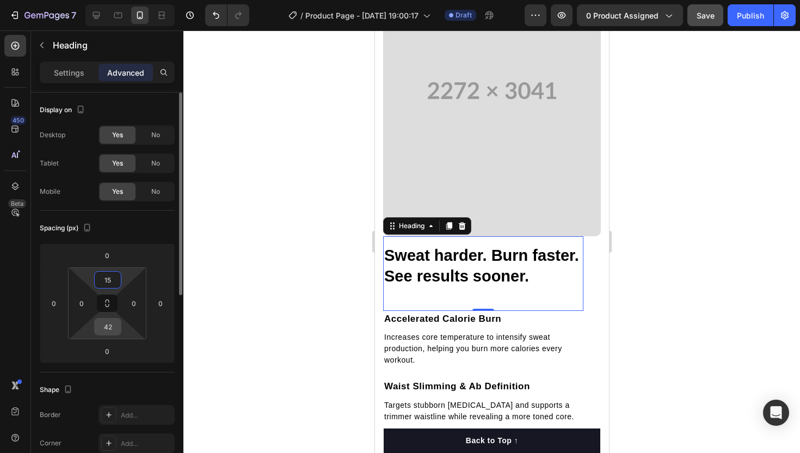
type input "15"
click at [109, 330] on input "42" at bounding box center [108, 326] width 22 height 16
type input "5"
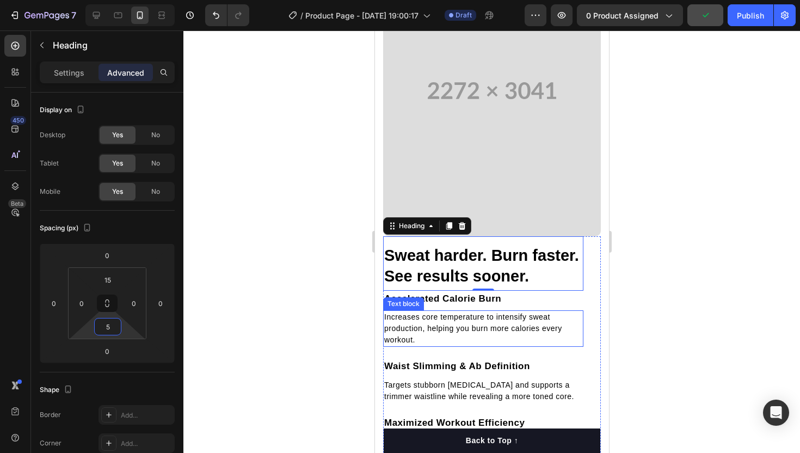
scroll to position [1435, 0]
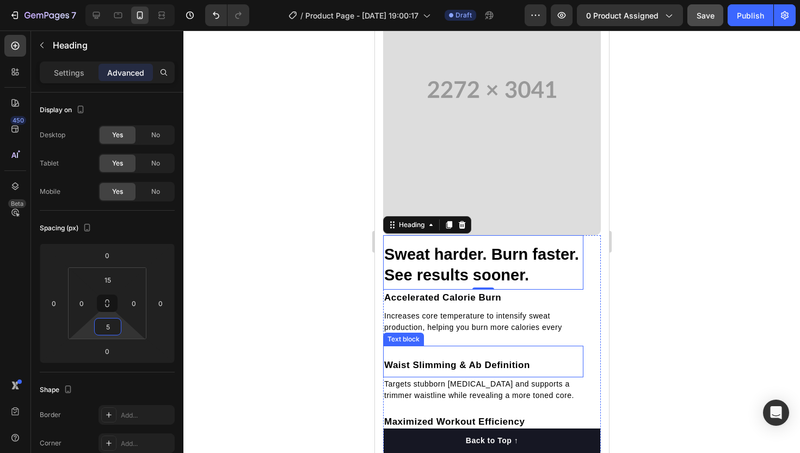
click at [442, 354] on div "Waist Slimming & Ab Definition Text block" at bounding box center [483, 362] width 200 height 32
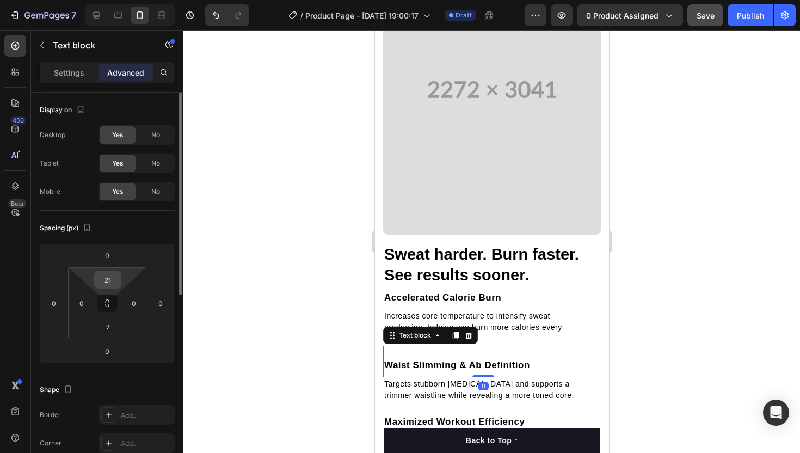
click at [111, 280] on input "21" at bounding box center [108, 280] width 22 height 16
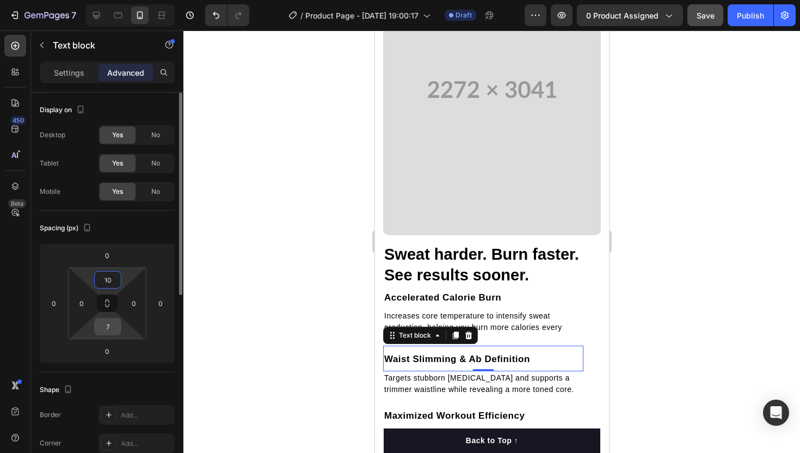
type input "10"
click at [103, 330] on input "7" at bounding box center [108, 326] width 22 height 16
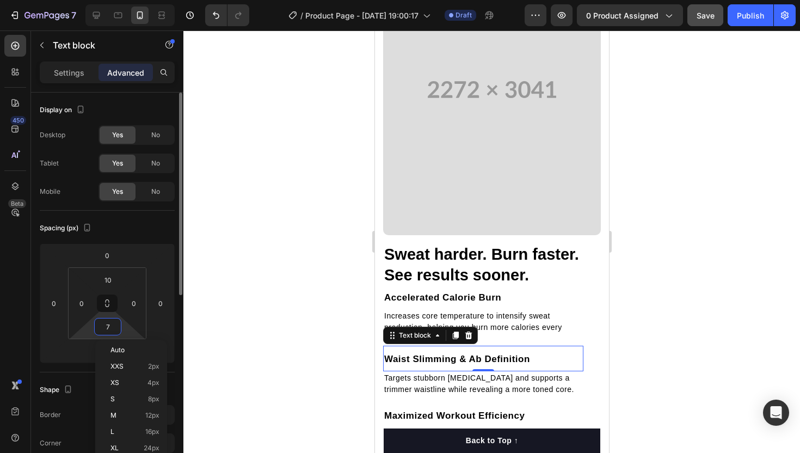
type input "5"
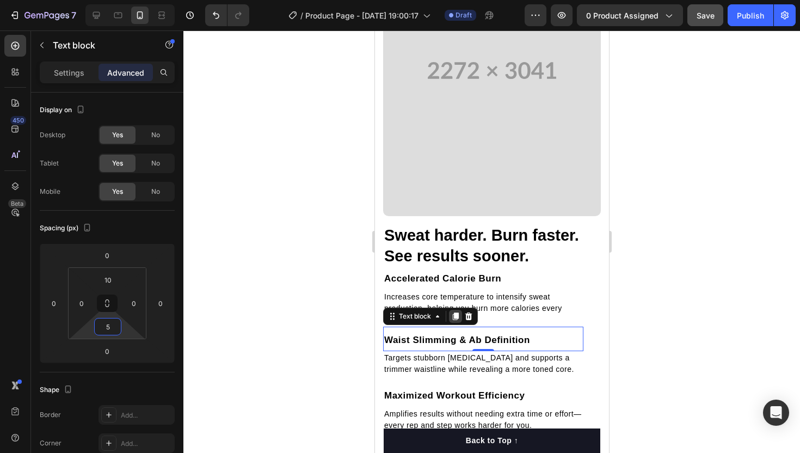
scroll to position [1492, 0]
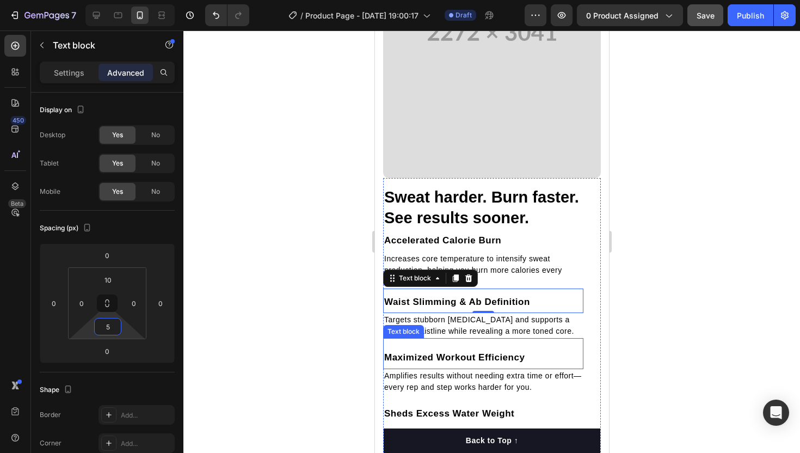
click at [436, 353] on p "Maximized Workout Efficiency" at bounding box center [483, 357] width 198 height 14
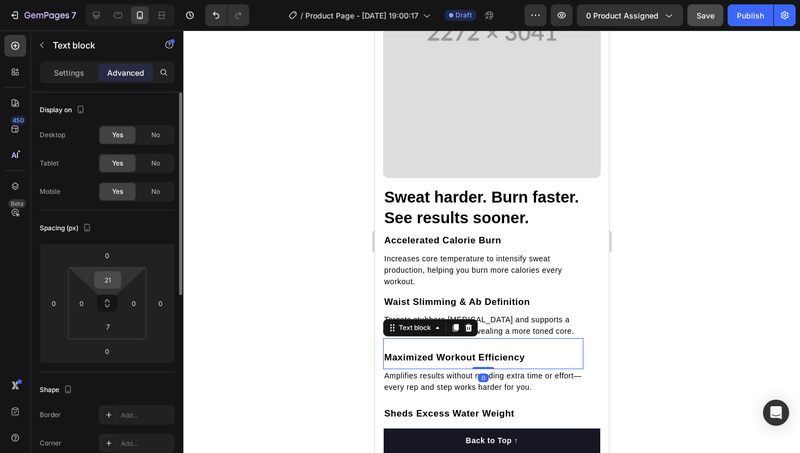
click at [110, 286] on input "21" at bounding box center [108, 280] width 22 height 16
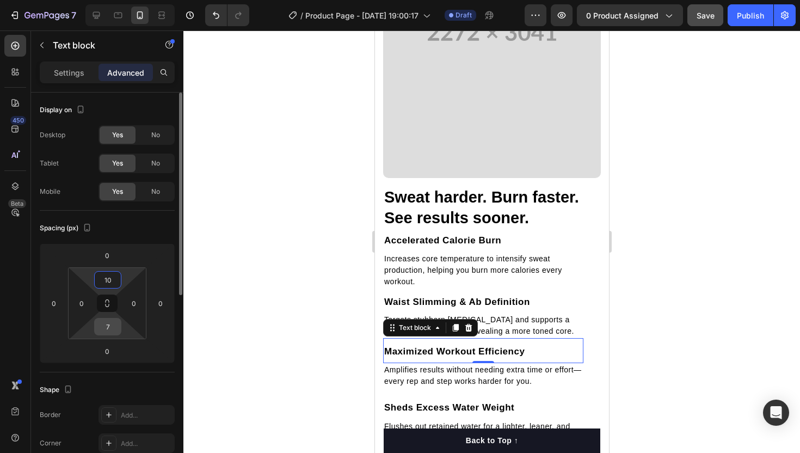
type input "10"
click at [107, 328] on input "7" at bounding box center [108, 326] width 22 height 16
type input "57"
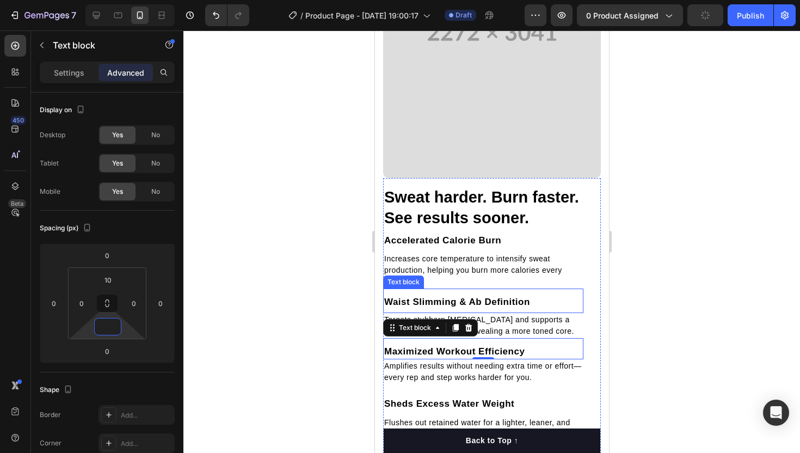
type input "4"
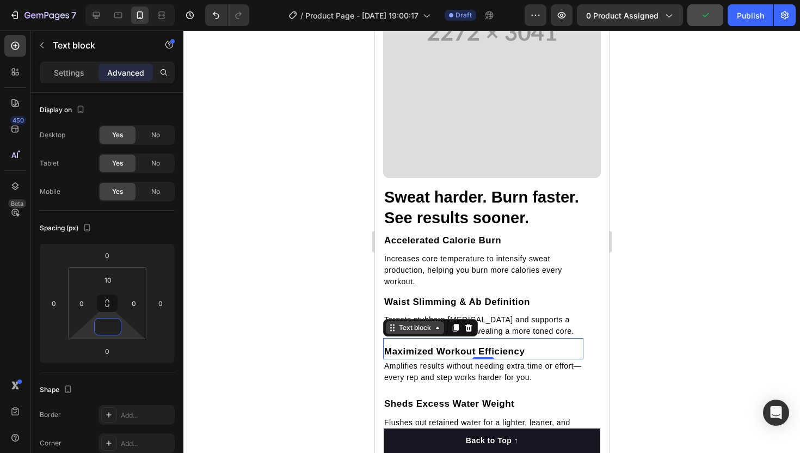
type input "5"
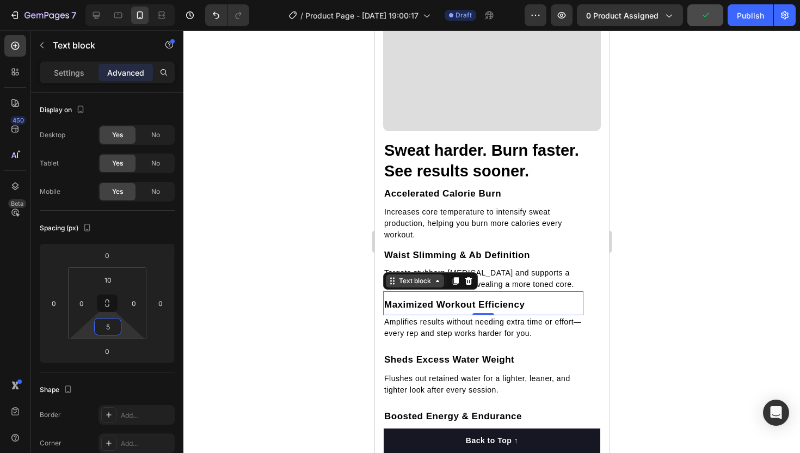
scroll to position [1545, 0]
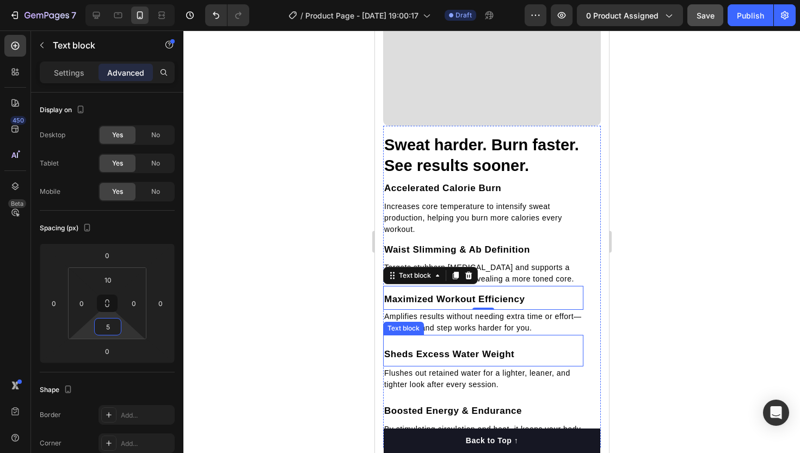
click at [434, 348] on p "Sheds Excess Water Weight" at bounding box center [483, 354] width 198 height 14
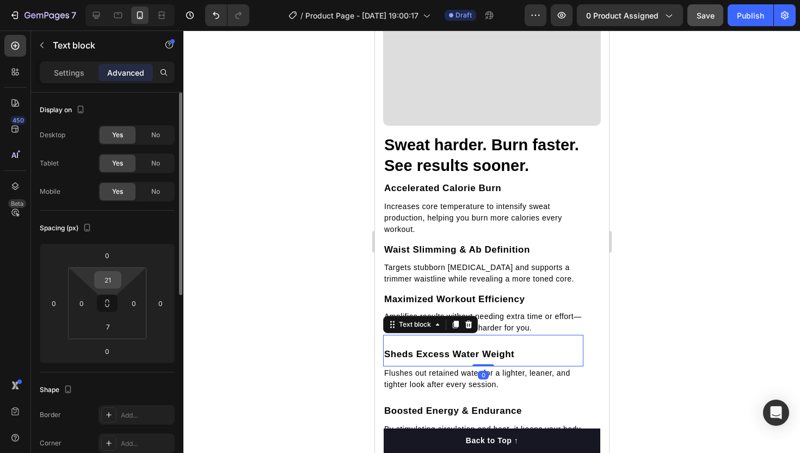
click at [111, 279] on input "21" at bounding box center [108, 280] width 22 height 16
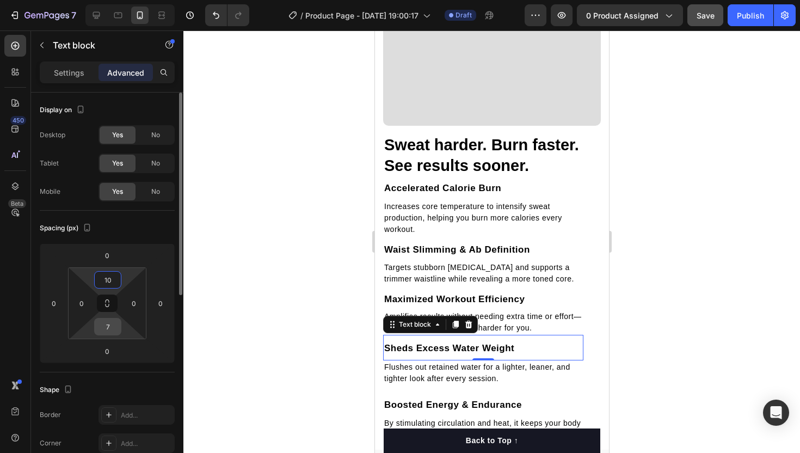
type input "10"
click at [109, 323] on input "7" at bounding box center [108, 326] width 22 height 16
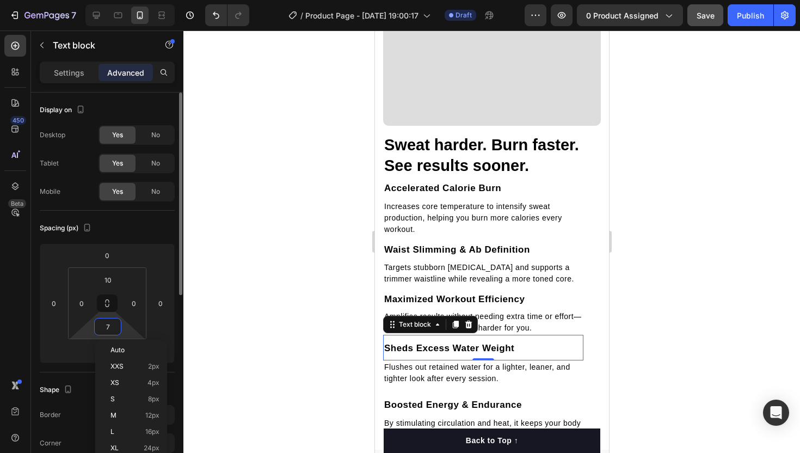
type input "5"
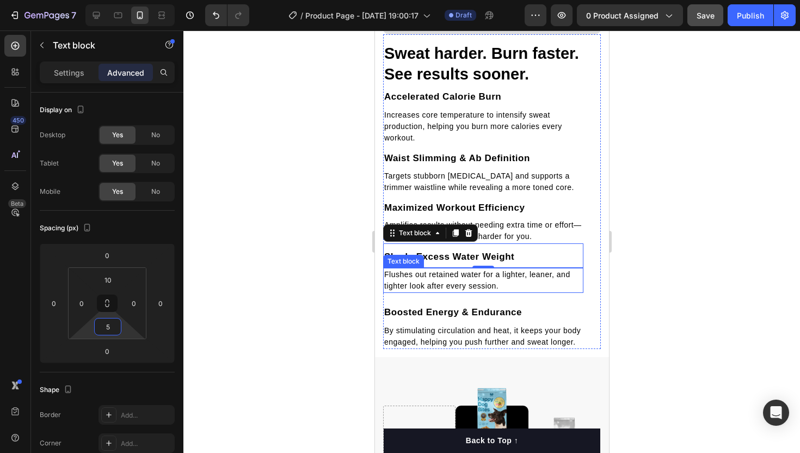
scroll to position [1639, 0]
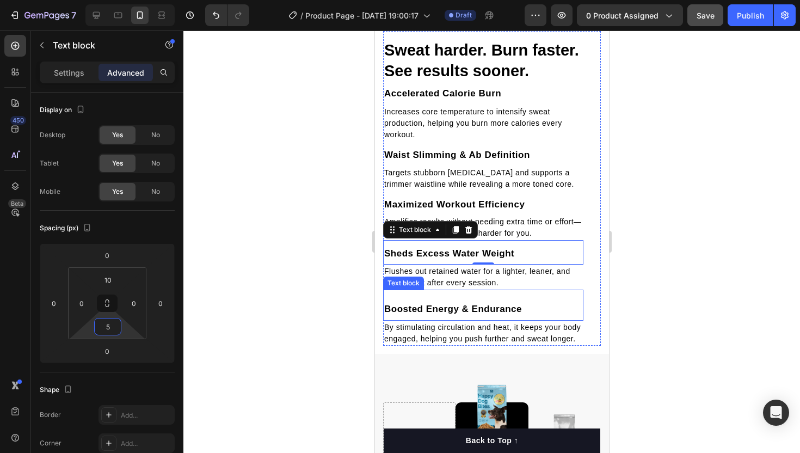
click at [424, 297] on div "Boosted Energy & Endurance Text block" at bounding box center [483, 306] width 200 height 32
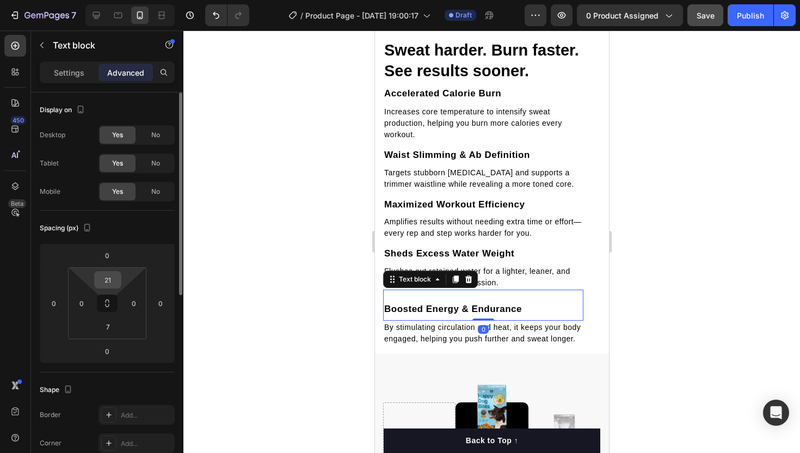
click at [106, 280] on input "21" at bounding box center [108, 280] width 22 height 16
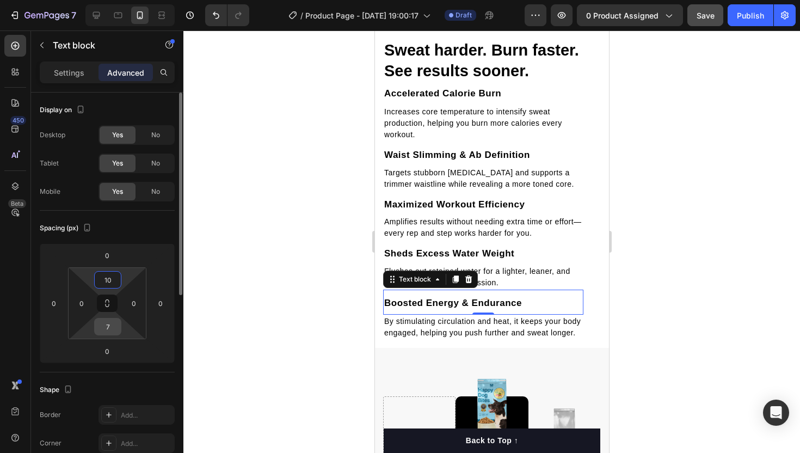
type input "10"
click at [112, 324] on input "7" at bounding box center [108, 326] width 22 height 16
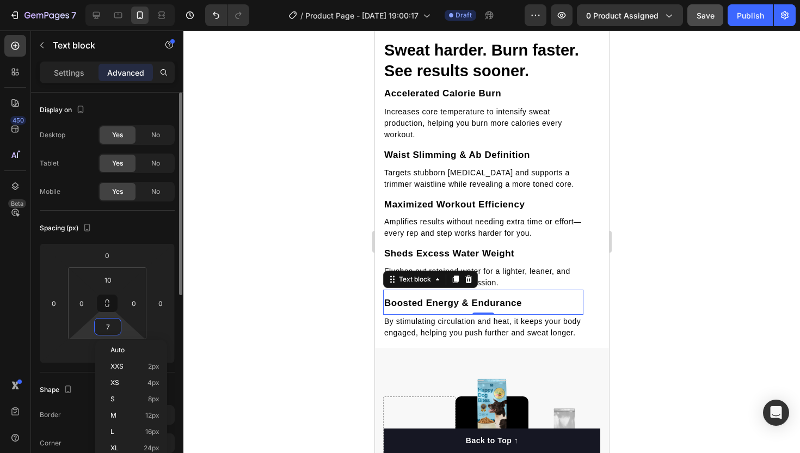
type input "5"
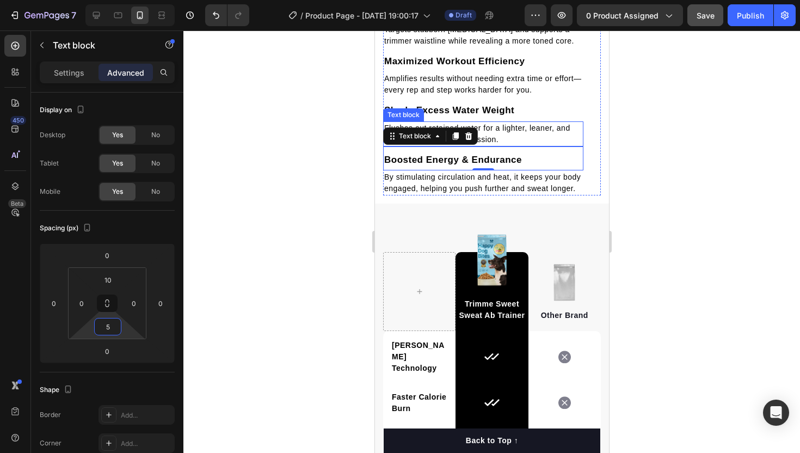
scroll to position [1794, 0]
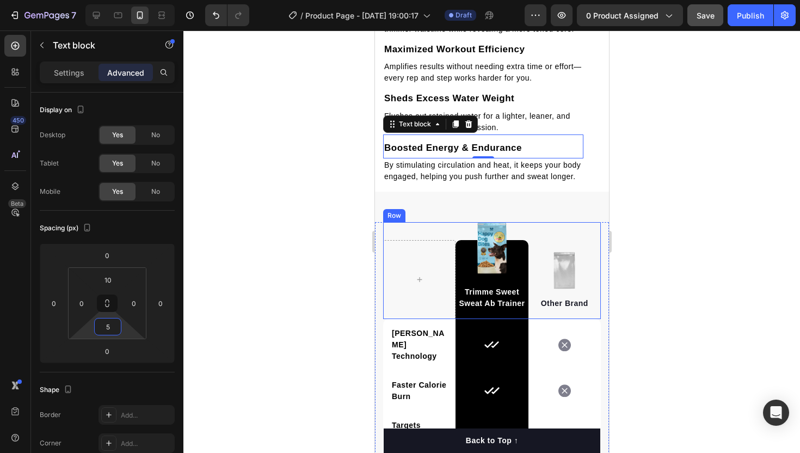
click at [528, 209] on div "Image Trimme Sweet Sweat Ab Trainer Text block Row Image Other Brand Text block…" at bounding box center [491, 461] width 234 height 538
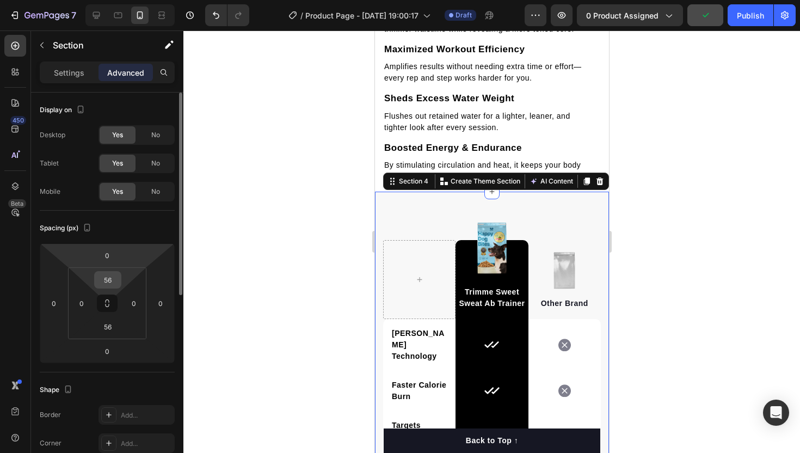
click at [105, 284] on input "56" at bounding box center [108, 280] width 22 height 16
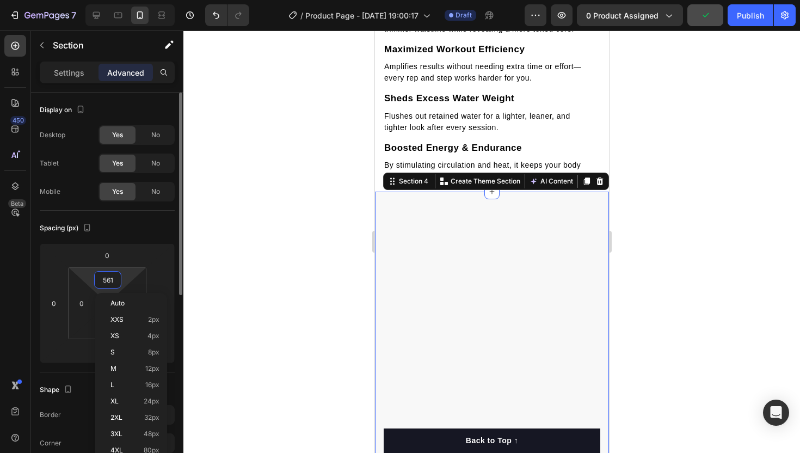
type input "5"
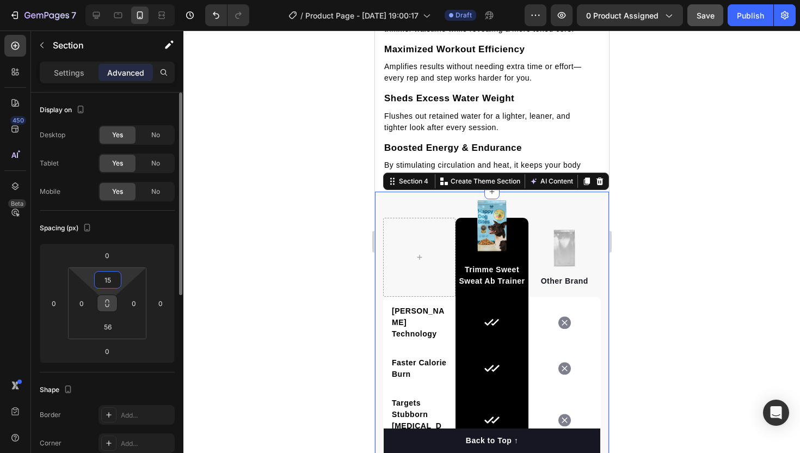
type input "1"
type input "15"
click at [111, 0] on html "7 / Product Page - [DATE] 19:00:17 Draft Preview 0 product assigned Save Publis…" at bounding box center [400, 0] width 800 height 0
type input "15"
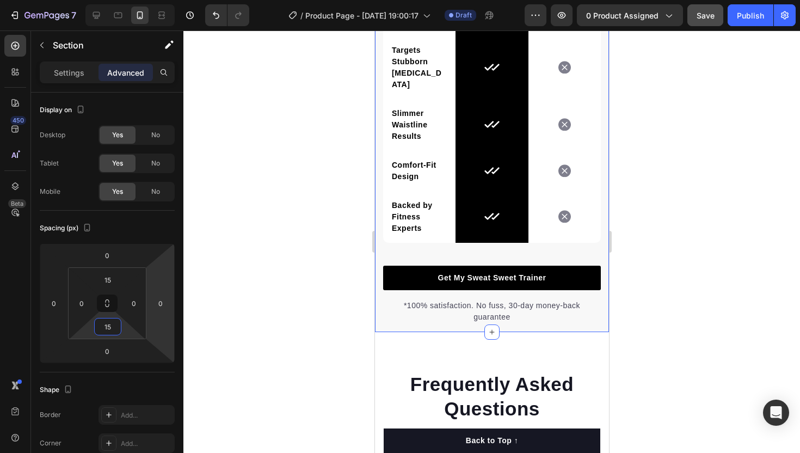
scroll to position [2151, 0]
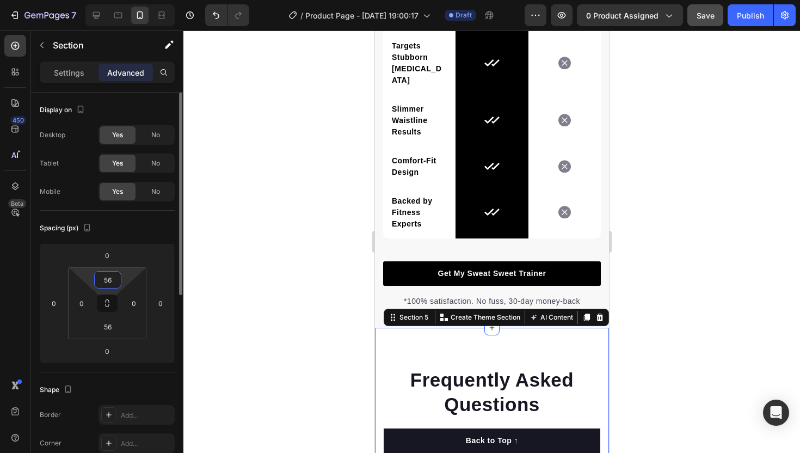
click at [112, 286] on input "56" at bounding box center [108, 280] width 22 height 16
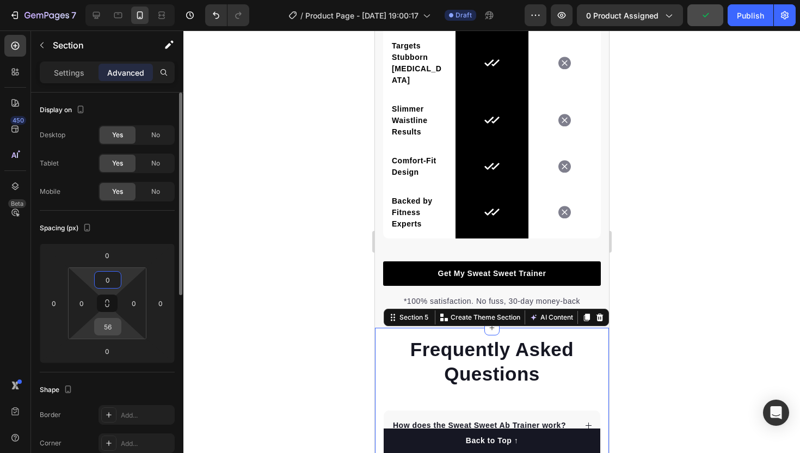
type input "0"
click at [106, 322] on input "56" at bounding box center [108, 326] width 22 height 16
type input "15"
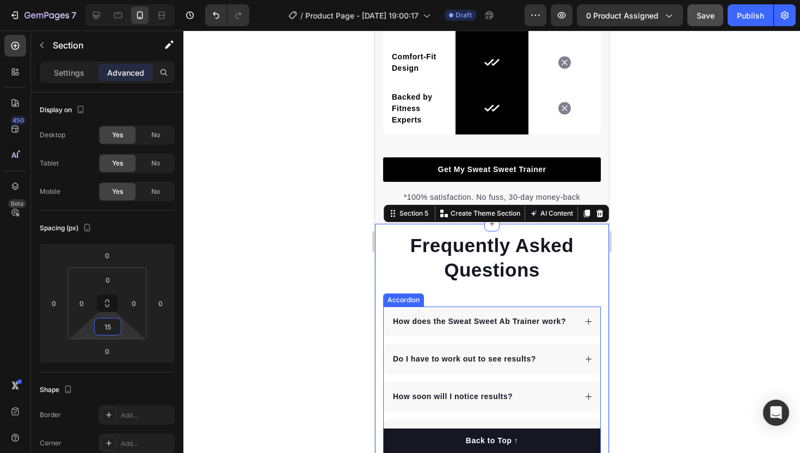
scroll to position [2279, 0]
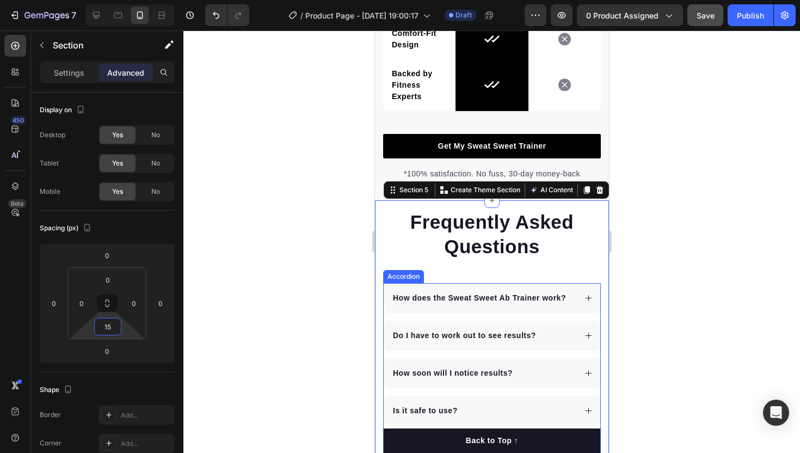
click at [486, 235] on p "Frequently Asked Questions" at bounding box center [492, 235] width 216 height 50
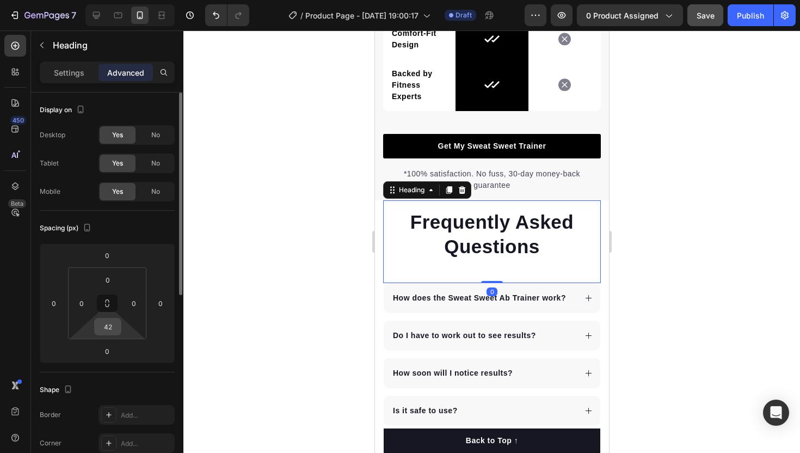
click at [104, 329] on input "42" at bounding box center [108, 326] width 22 height 16
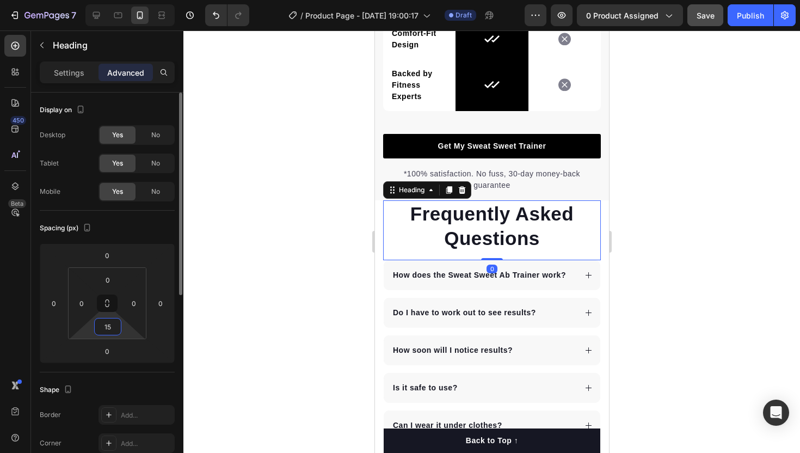
type input "1"
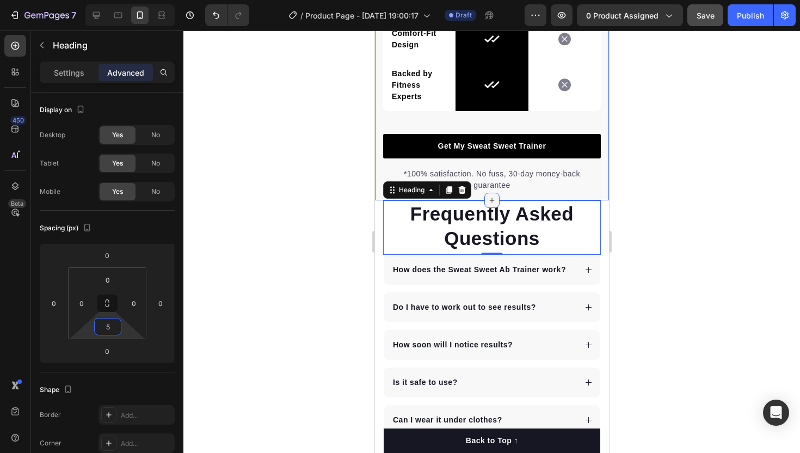
type input "5"
click at [490, 196] on icon at bounding box center [491, 200] width 9 height 9
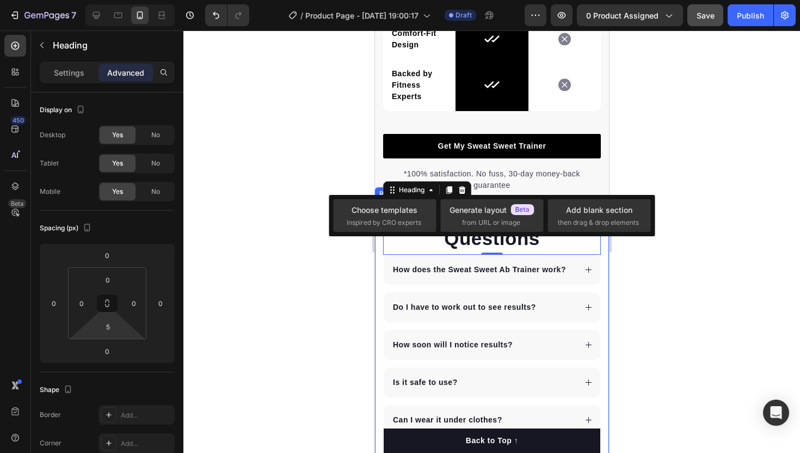
click at [375, 200] on div "Frequently Asked Questions Heading 0 How does the Sweat Sweet Ab Trainer work? …" at bounding box center [491, 336] width 234 height 272
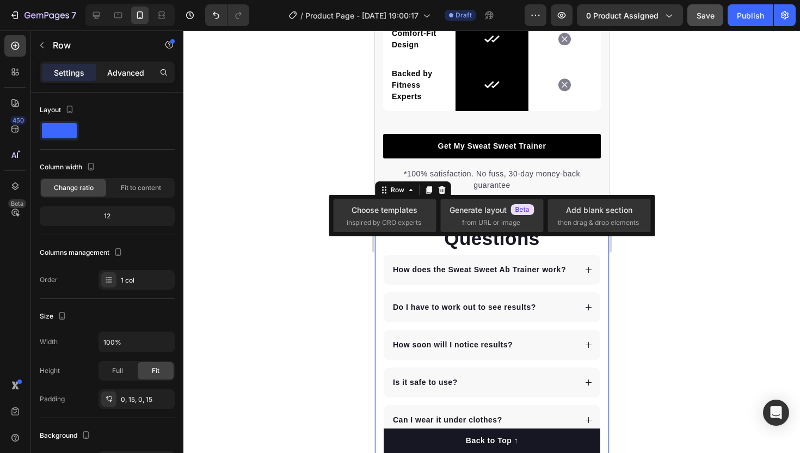
click at [136, 64] on div "Advanced" at bounding box center [126, 72] width 54 height 17
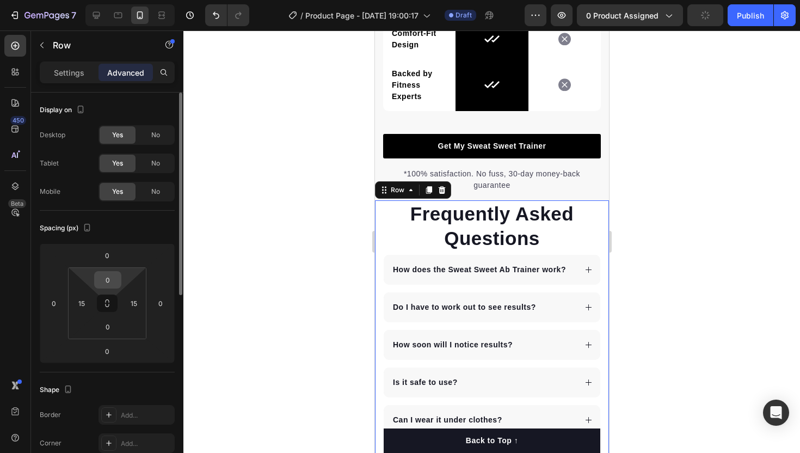
click at [103, 286] on input "0" at bounding box center [108, 280] width 22 height 16
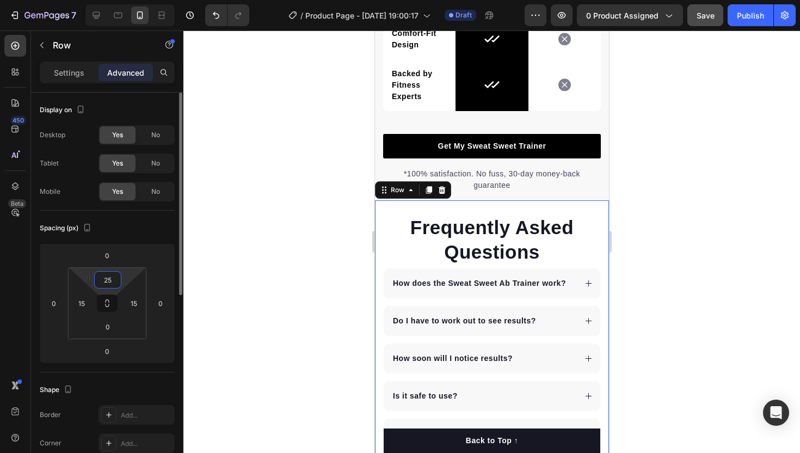
type input "2"
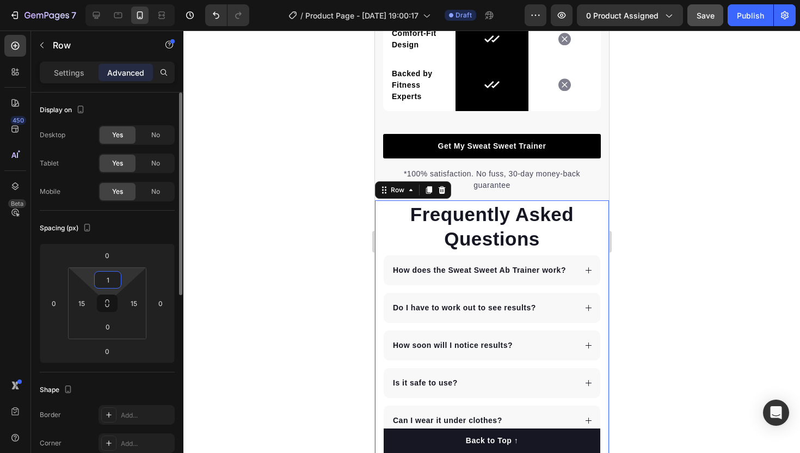
type input "15"
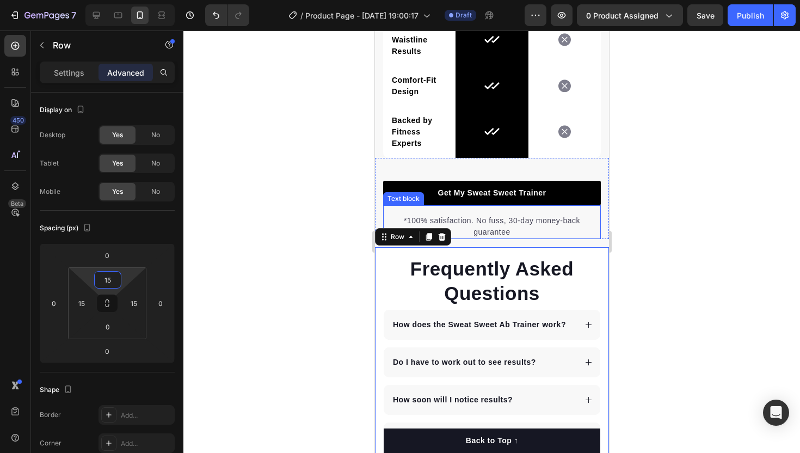
scroll to position [2230, 0]
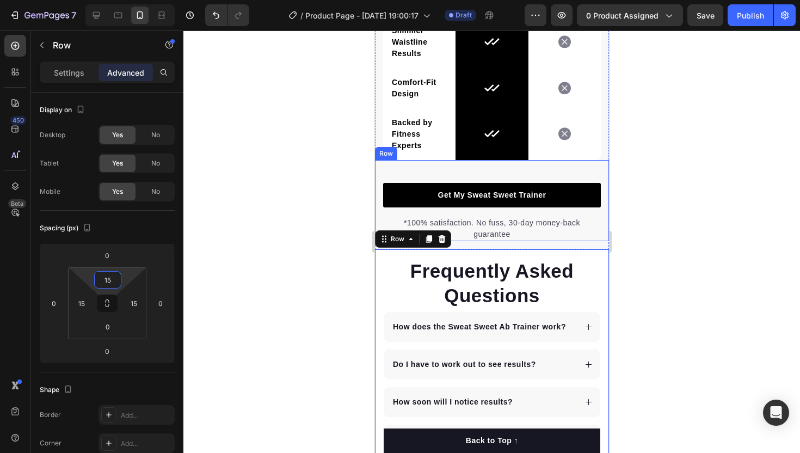
click at [562, 160] on div "Get My Sweat Sweet Trainer Button *100% satisfaction. No fuss, 30-day money-bac…" at bounding box center [491, 200] width 234 height 81
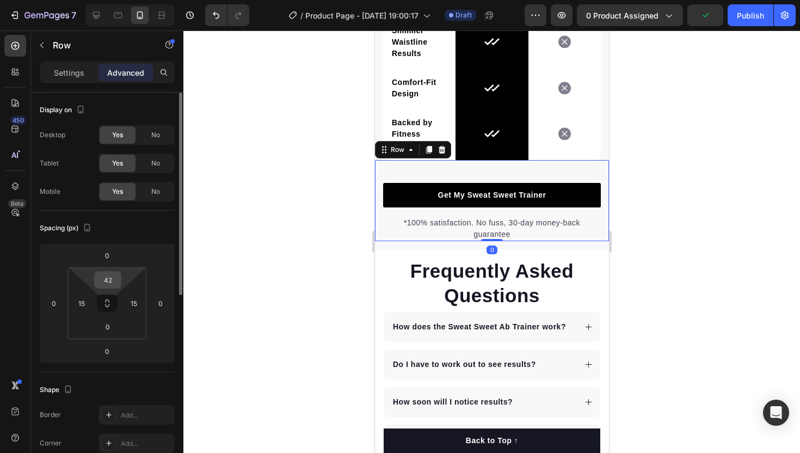
click at [105, 279] on input "42" at bounding box center [108, 280] width 22 height 16
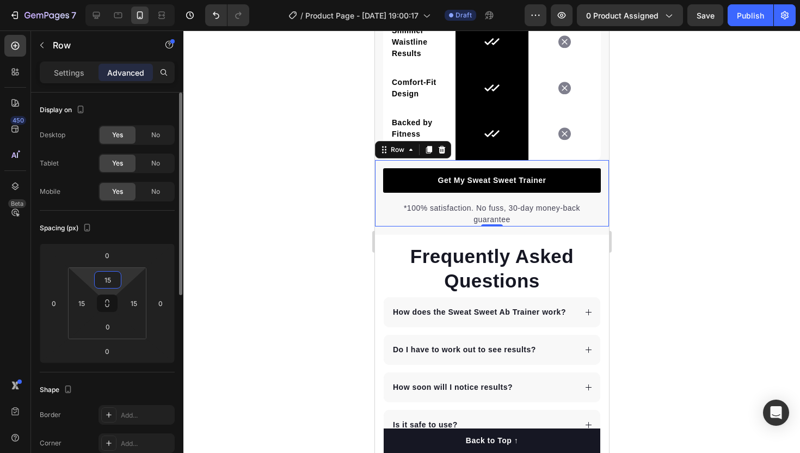
click at [110, 283] on input "15" at bounding box center [108, 280] width 22 height 16
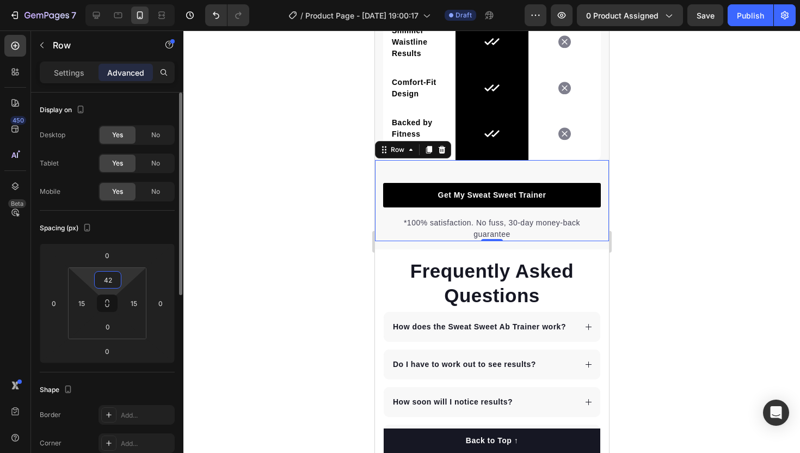
type input "4"
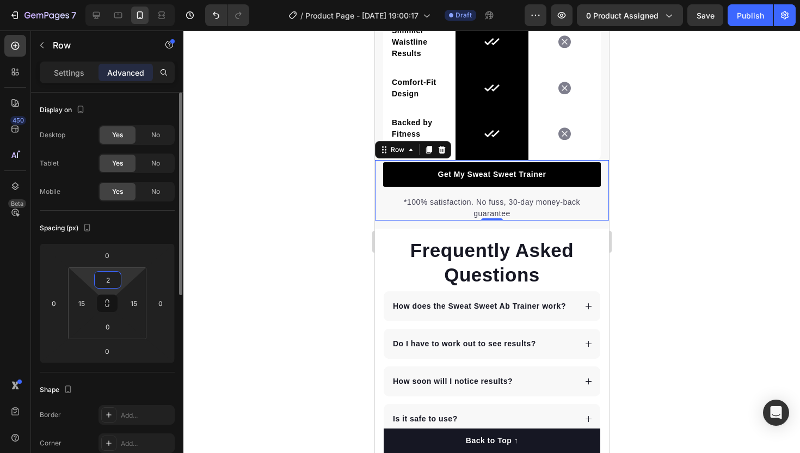
type input "25"
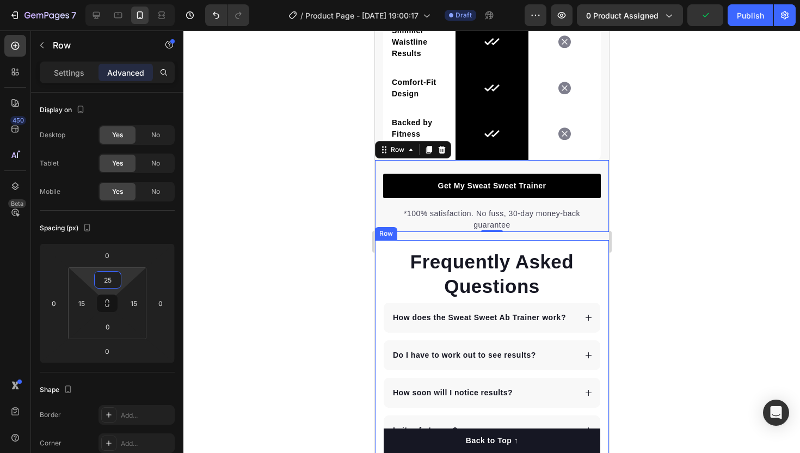
click at [378, 248] on div "Frequently Asked Questions Heading How does the Sweat Sweet Ab Trainer work? Do…" at bounding box center [491, 380] width 234 height 280
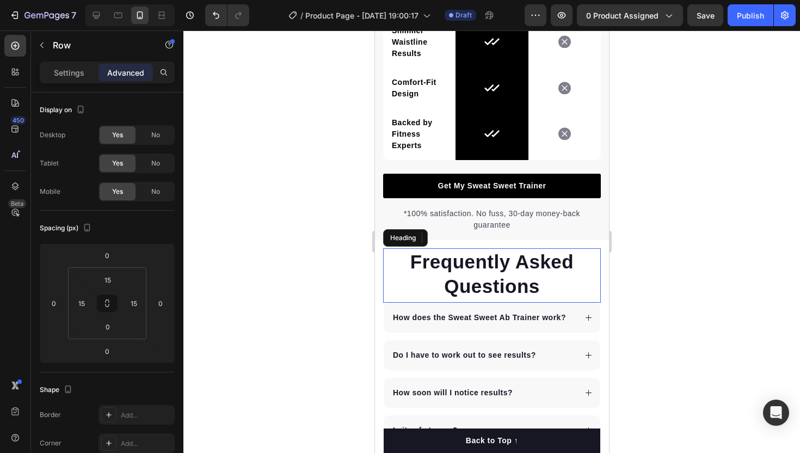
click at [426, 263] on p "Frequently Asked Questions" at bounding box center [492, 274] width 216 height 50
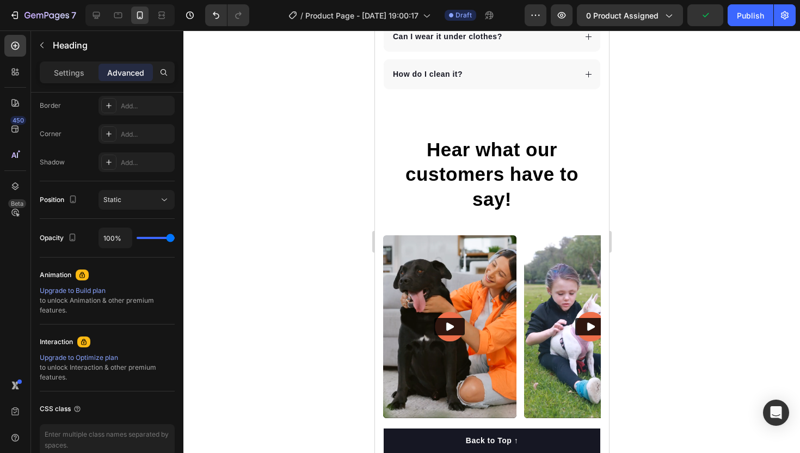
scroll to position [2669, 0]
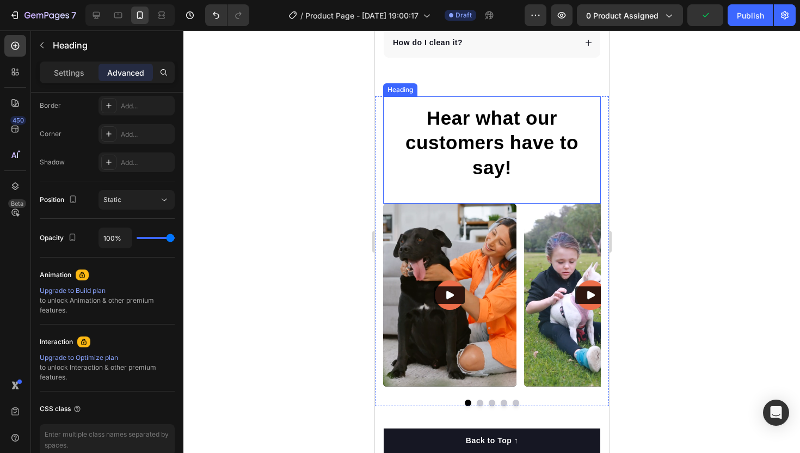
click at [454, 100] on div "Hear what our customers have to say! Heading" at bounding box center [492, 150] width 218 height 108
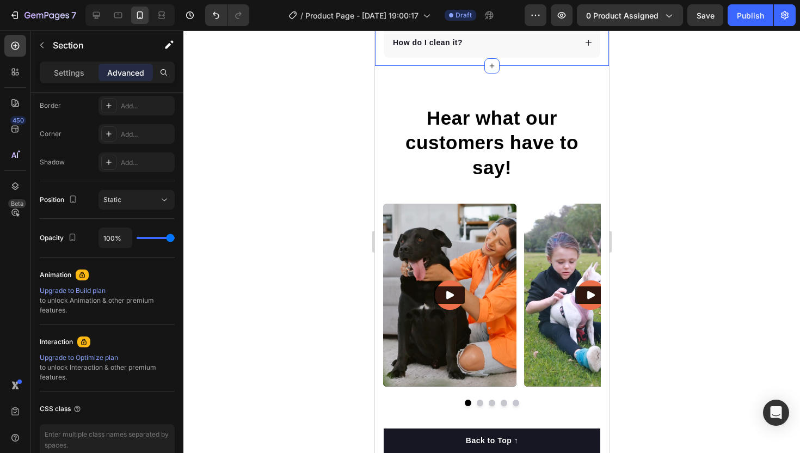
scroll to position [0, 0]
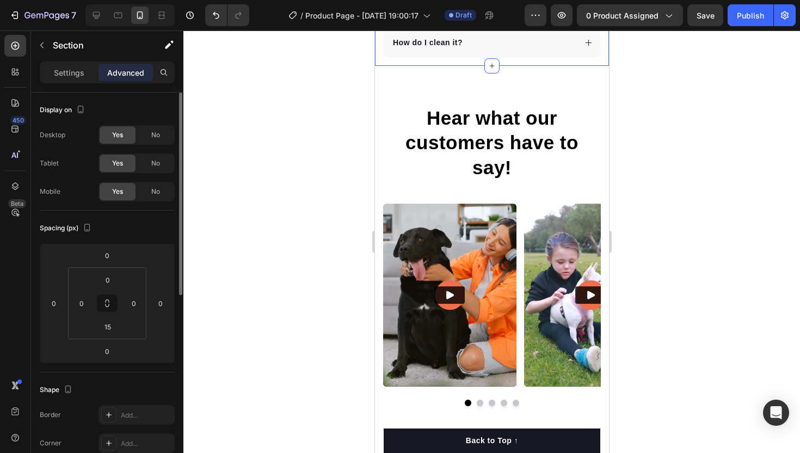
click at [476, 77] on div "Hear what our customers have to say! Heading Video Video Video Video Video Caro…" at bounding box center [491, 251] width 234 height 371
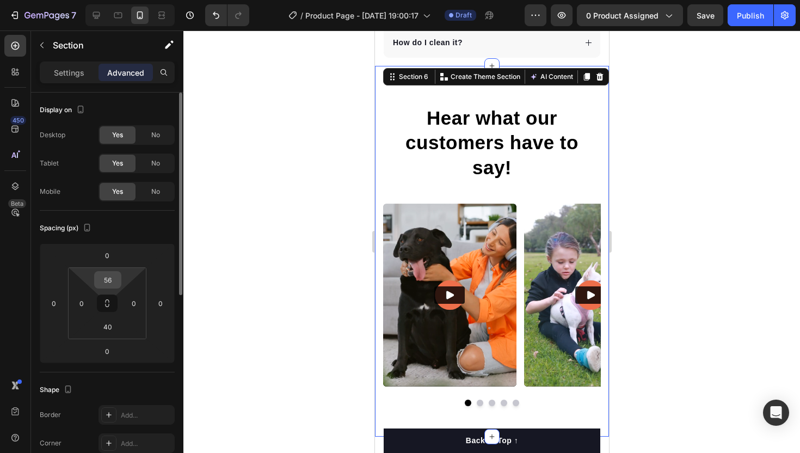
click at [111, 287] on input "56" at bounding box center [108, 280] width 22 height 16
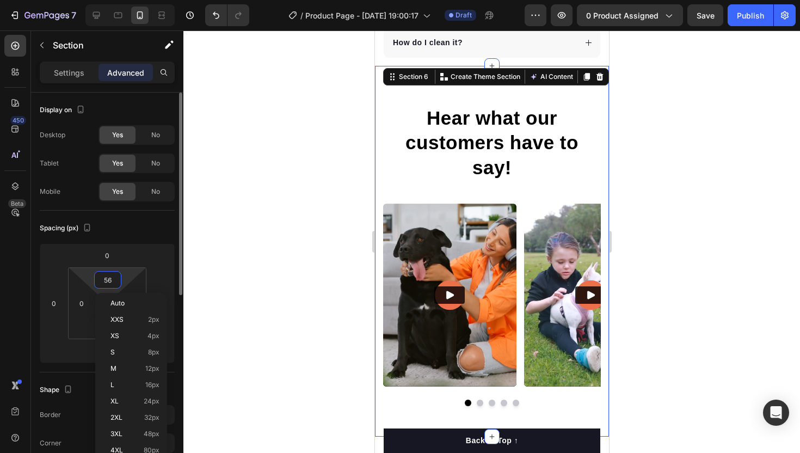
type input "5"
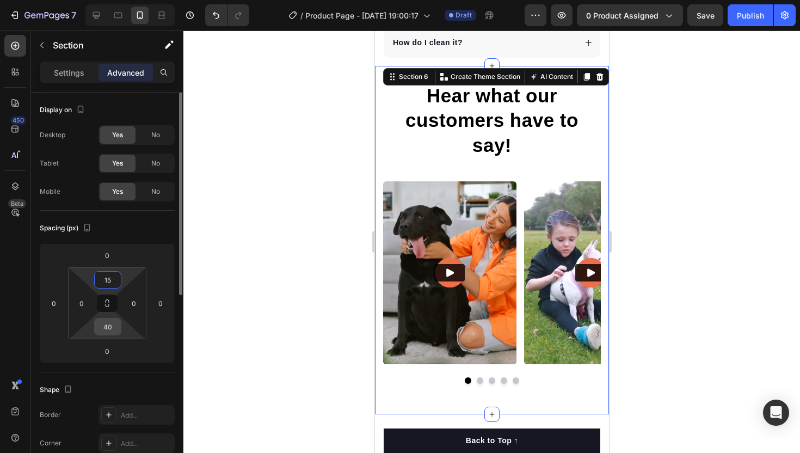
type input "15"
click at [112, 333] on input "40" at bounding box center [108, 326] width 22 height 16
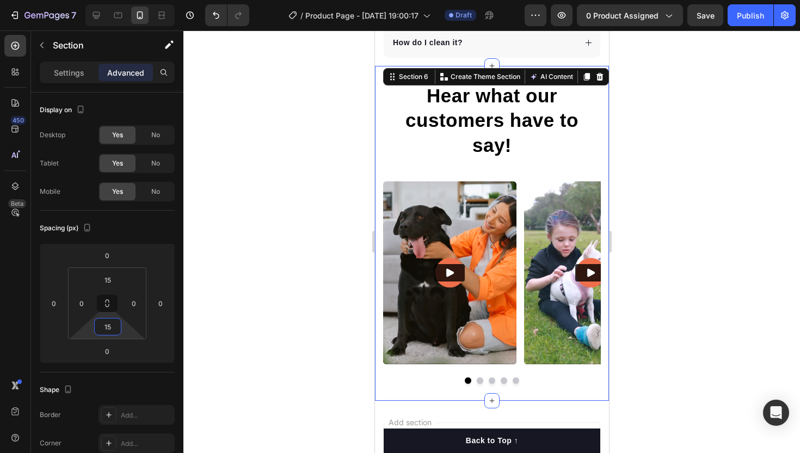
type input "1"
type input "0"
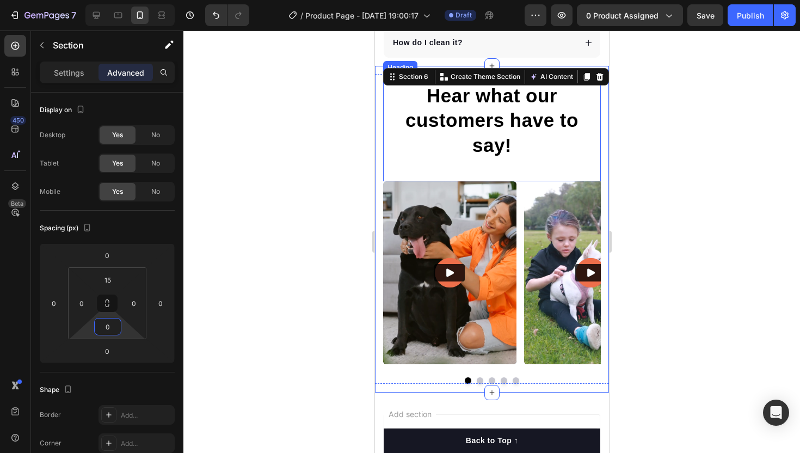
click at [483, 143] on h2 "Hear what our customers have to say!" at bounding box center [492, 120] width 218 height 77
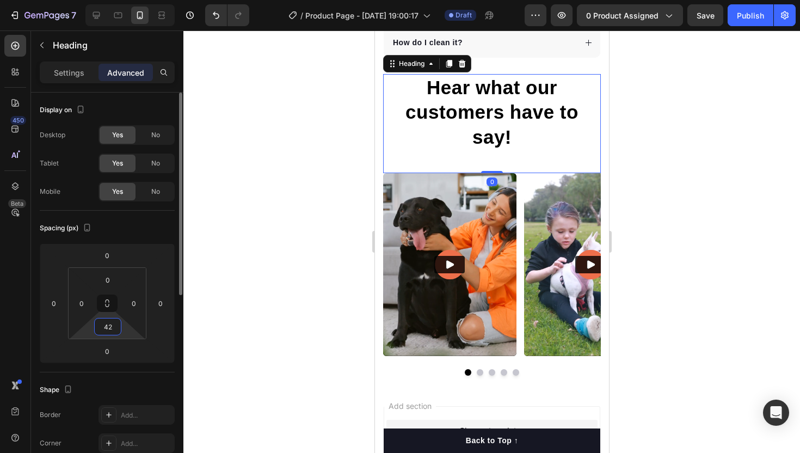
click at [109, 332] on input "42" at bounding box center [108, 326] width 22 height 16
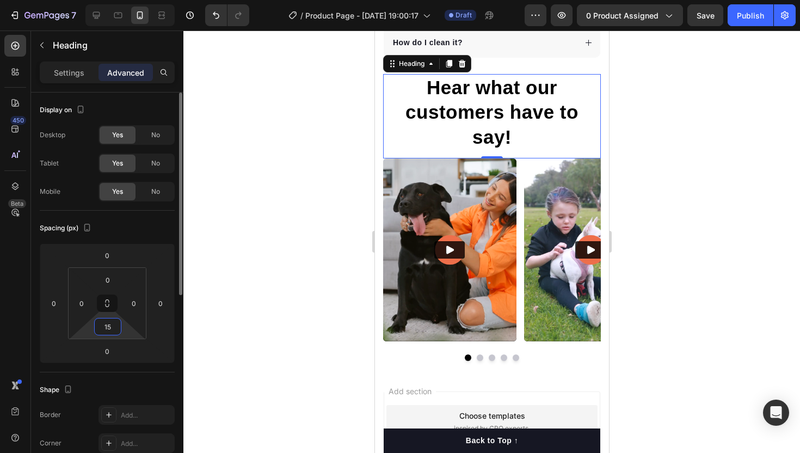
type input "1"
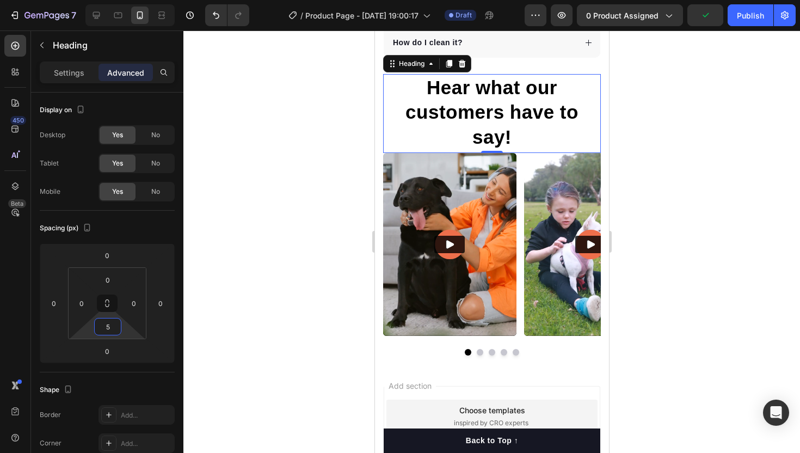
type input "5"
click at [481, 99] on h2 "Hear what our customers have to say!" at bounding box center [492, 112] width 218 height 77
click at [73, 68] on p "Settings" at bounding box center [69, 72] width 30 height 11
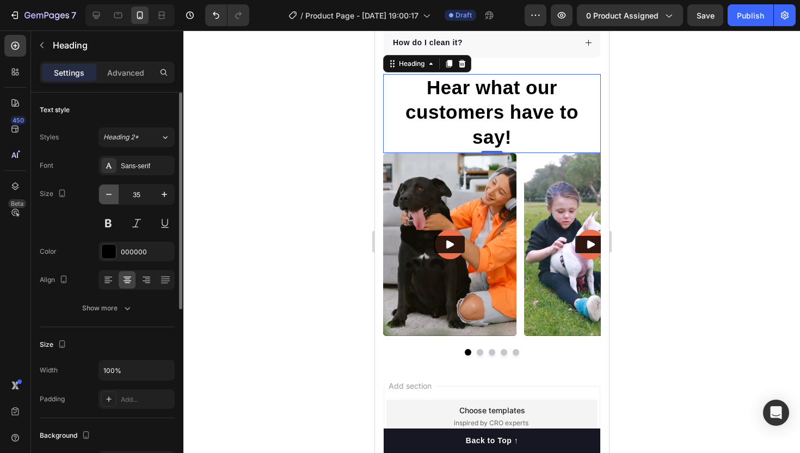
click at [114, 202] on button "button" at bounding box center [109, 194] width 20 height 20
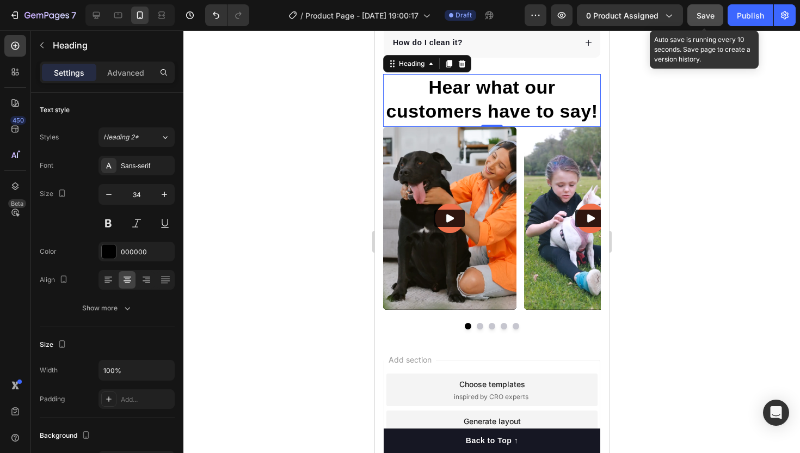
click at [708, 15] on span "Save" at bounding box center [706, 15] width 18 height 9
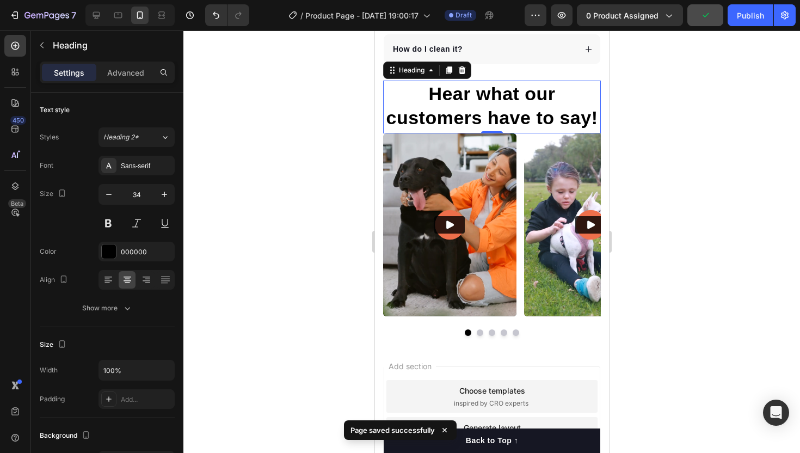
scroll to position [2401, 0]
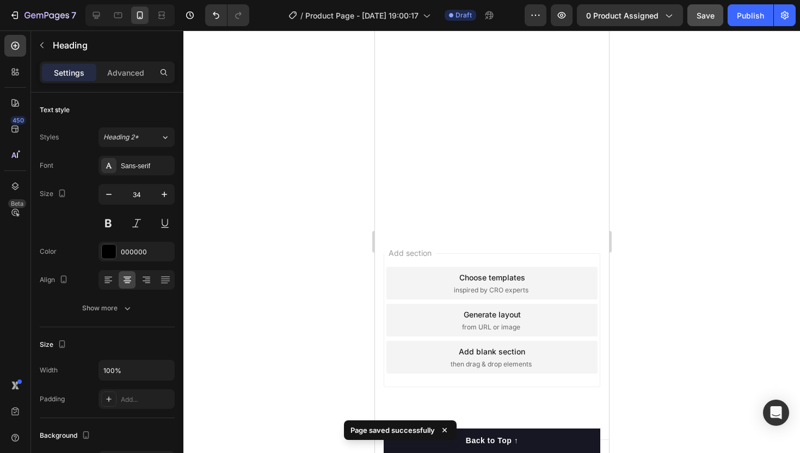
scroll to position [0, 0]
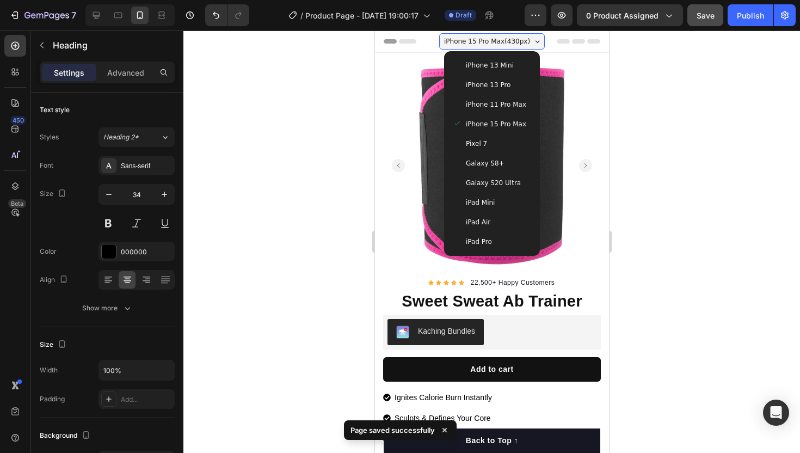
click at [483, 42] on span "iPhone 15 Pro Max ( 430 px)" at bounding box center [487, 41] width 86 height 11
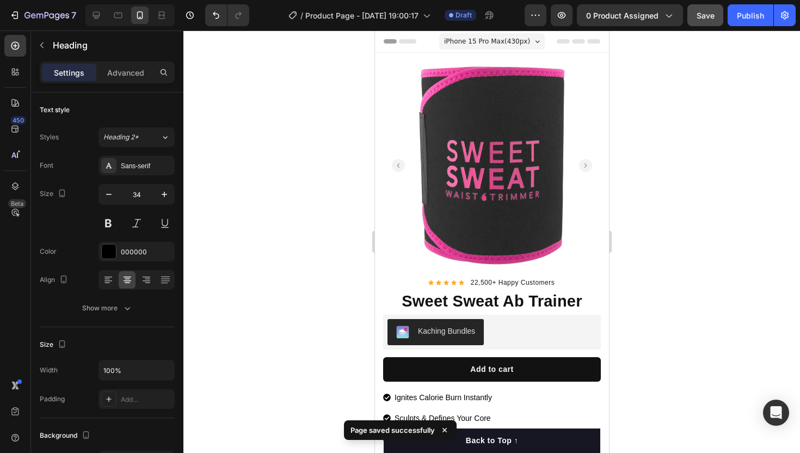
click at [483, 42] on span "iPhone 15 Pro Max ( 430 px)" at bounding box center [487, 41] width 86 height 11
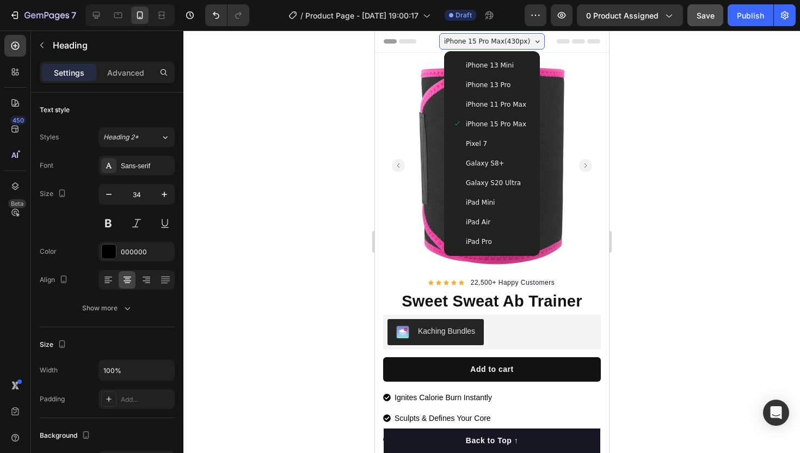
click at [501, 91] on div "iPhone 13 Pro" at bounding box center [491, 85] width 87 height 20
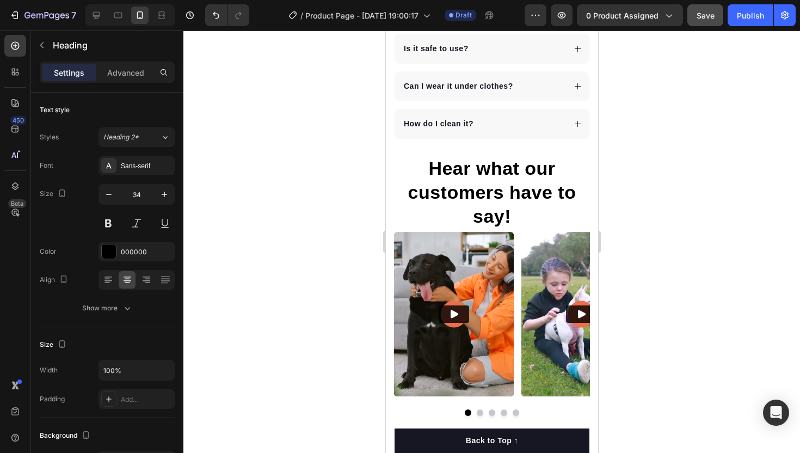
scroll to position [2602, 0]
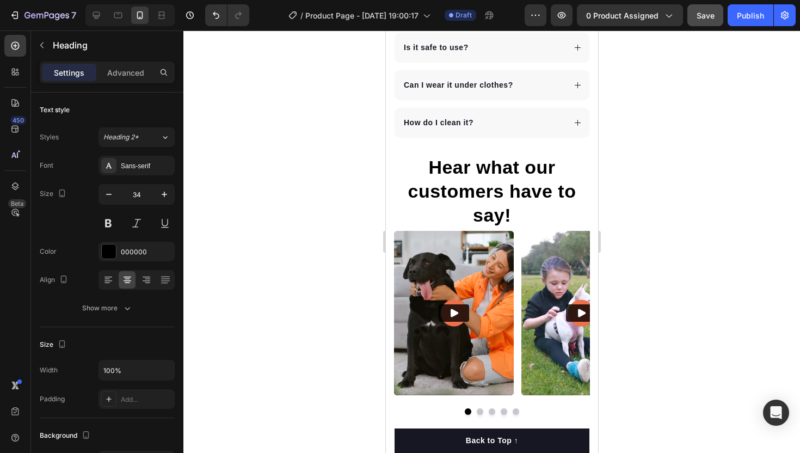
click at [479, 174] on h2 "Hear what our customers have to say!" at bounding box center [491, 191] width 196 height 75
click at [430, 194] on p "Hear what our customers have to say!" at bounding box center [492, 191] width 194 height 72
click at [417, 176] on p "Hear what our customers have to say!" at bounding box center [492, 191] width 194 height 72
click at [114, 192] on button "button" at bounding box center [109, 194] width 20 height 20
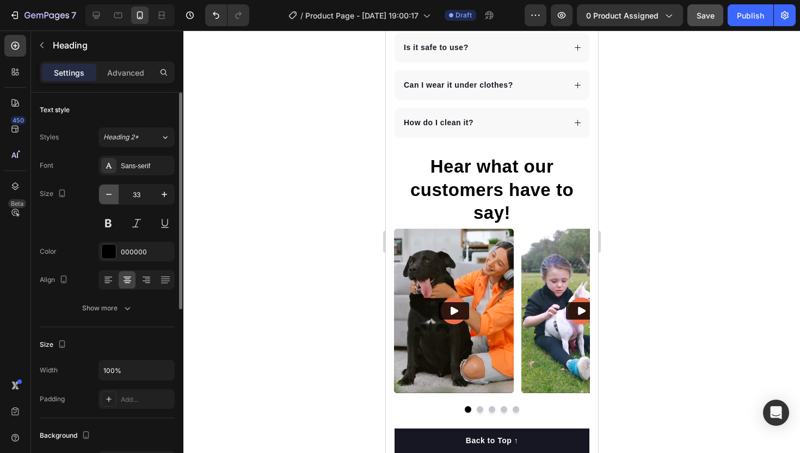
click at [114, 192] on button "button" at bounding box center [109, 194] width 20 height 20
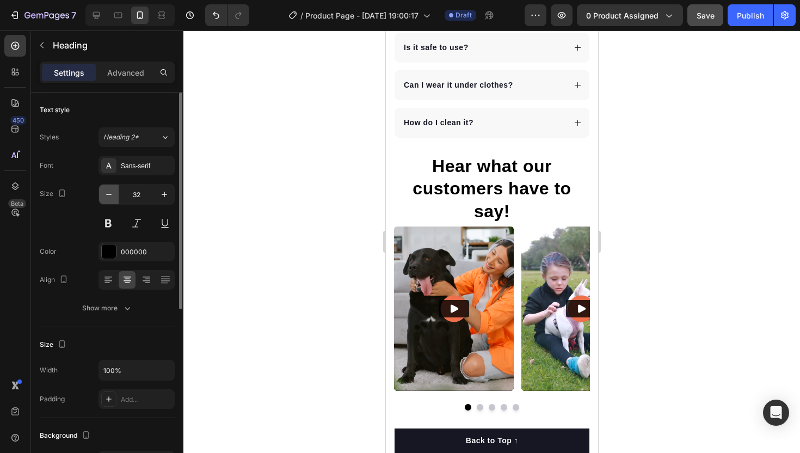
click at [114, 192] on button "button" at bounding box center [109, 194] width 20 height 20
type input "31"
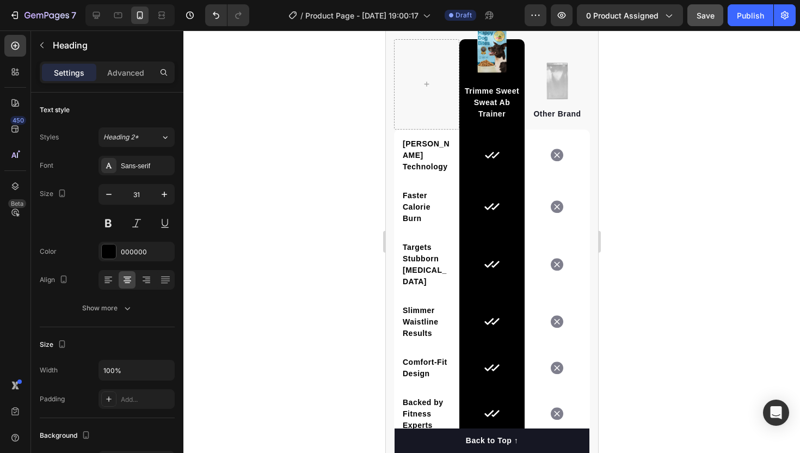
scroll to position [1783, 0]
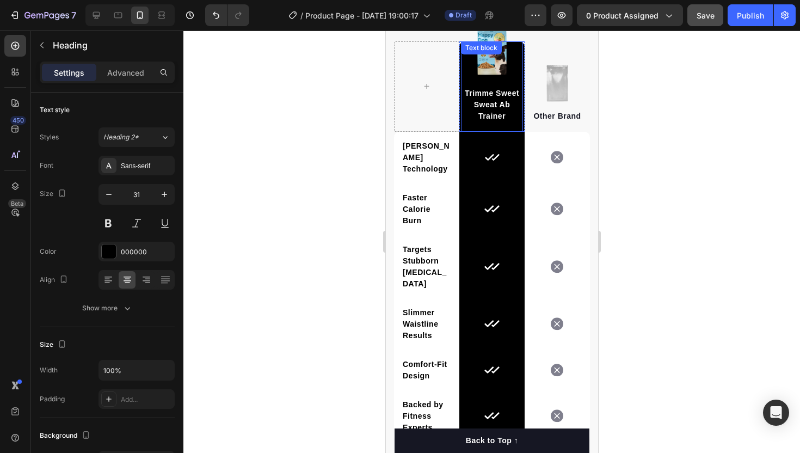
click at [492, 57] on div "Trimme Sweet Sweat Ab Trainer Text block" at bounding box center [491, 86] width 62 height 90
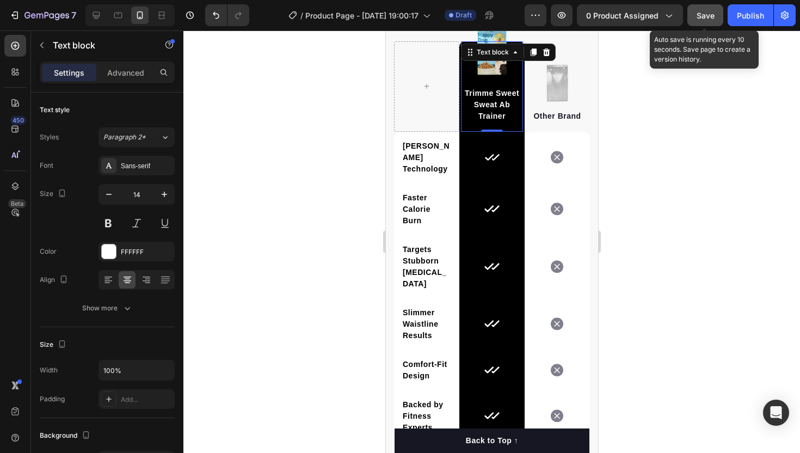
click at [705, 15] on span "Save" at bounding box center [706, 15] width 18 height 9
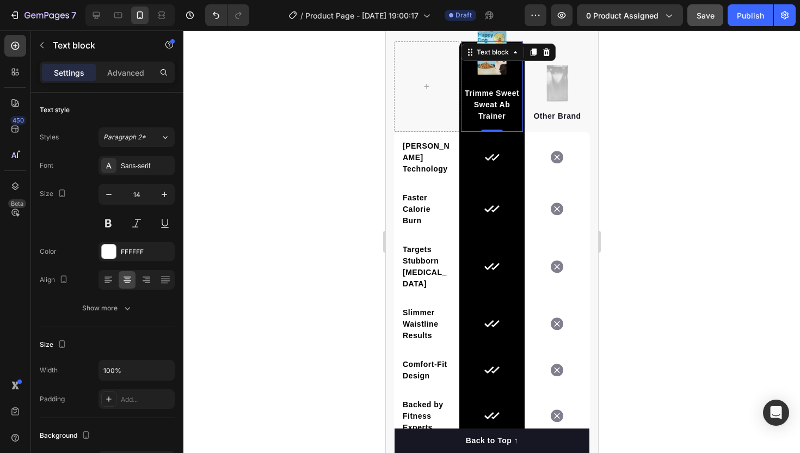
click at [655, 170] on div at bounding box center [491, 241] width 617 height 422
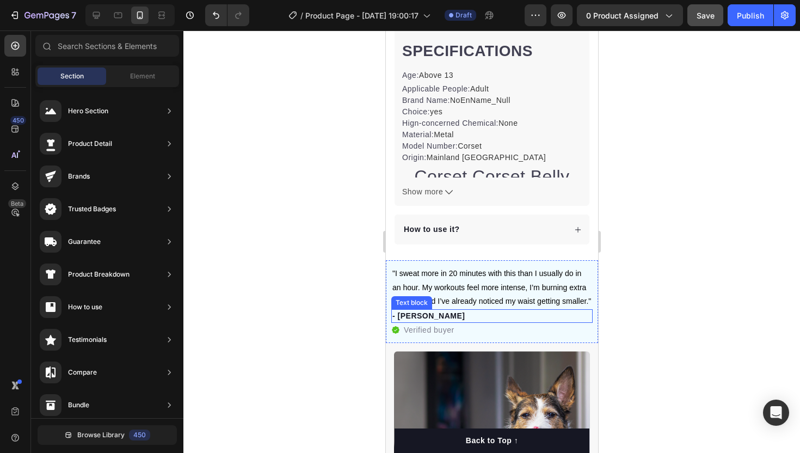
scroll to position [462, 0]
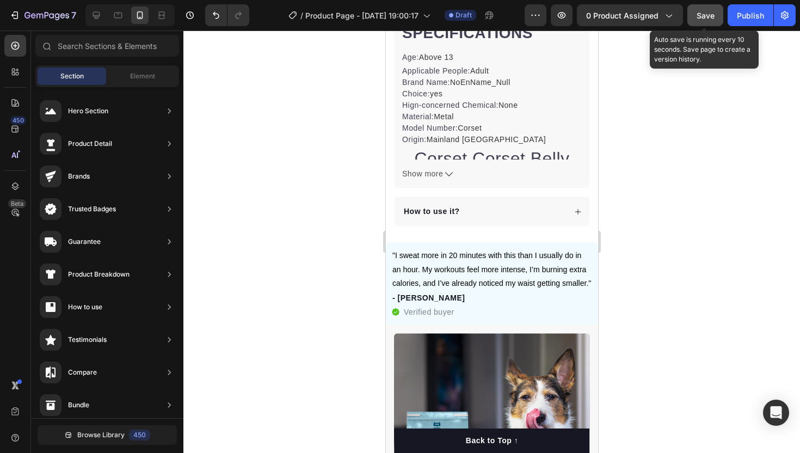
click at [705, 14] on span "Save" at bounding box center [706, 15] width 18 height 9
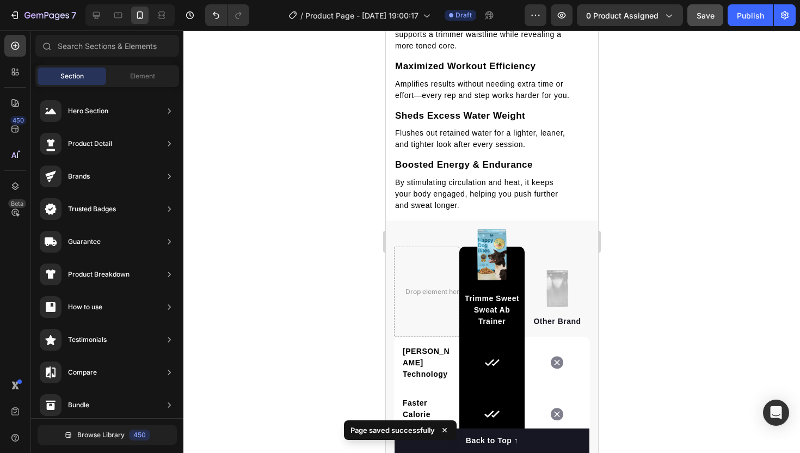
scroll to position [1915, 0]
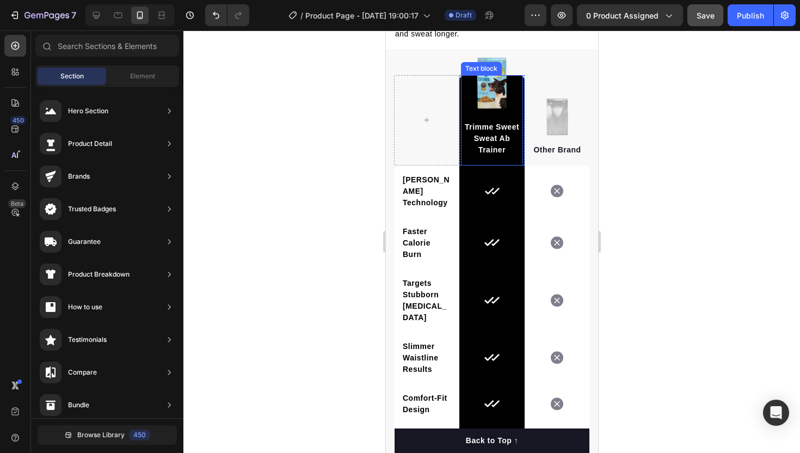
click at [487, 82] on div "Trimme Sweet Sweat Ab Trainer Text block" at bounding box center [491, 120] width 62 height 90
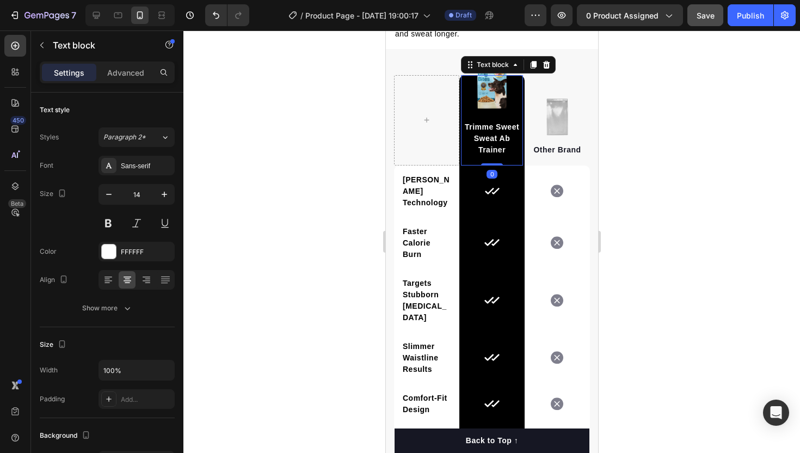
click at [495, 81] on div "Trimme Sweet Sweat Ab Trainer Text block 0" at bounding box center [491, 120] width 62 height 90
click at [277, 128] on div at bounding box center [491, 241] width 617 height 422
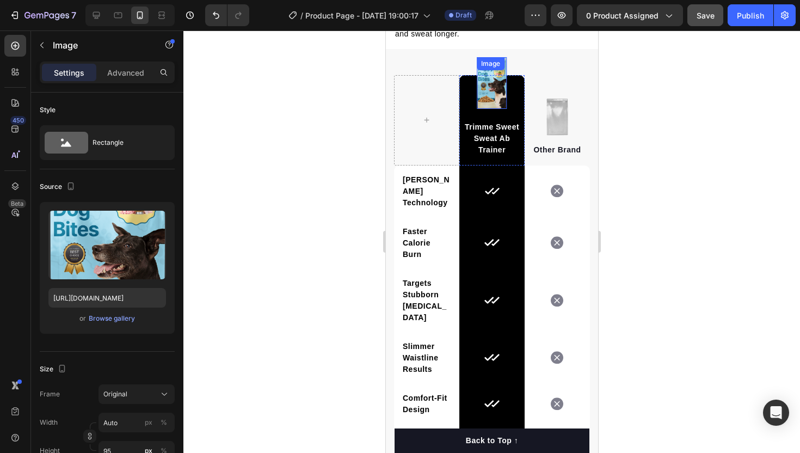
click at [501, 69] on div "Image" at bounding box center [490, 63] width 28 height 13
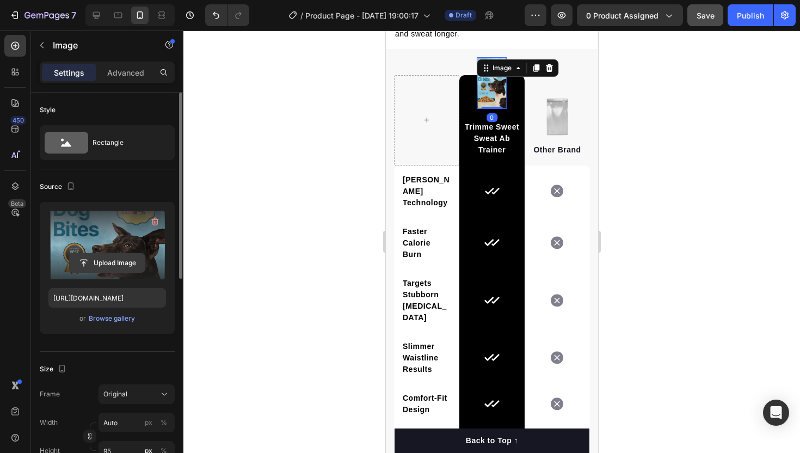
click at [107, 267] on input "file" at bounding box center [107, 263] width 75 height 19
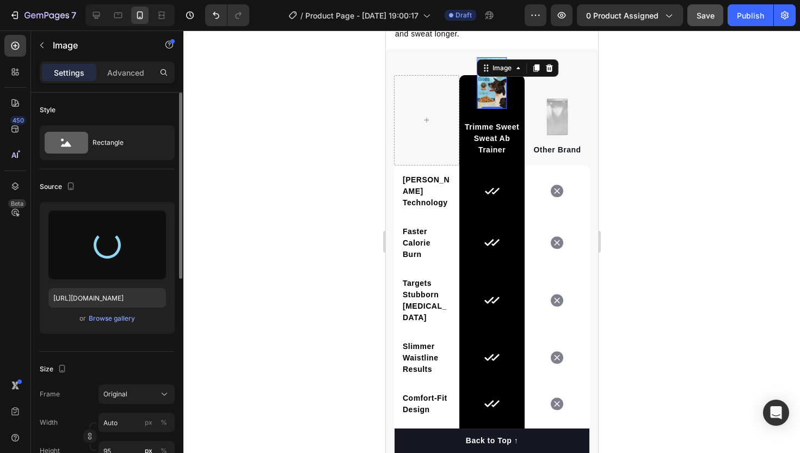
click at [115, 257] on div at bounding box center [107, 245] width 118 height 69
type input "https://cdn.shopify.com/s/files/1/0778/4624/9690/files/gempages_581716764249817…"
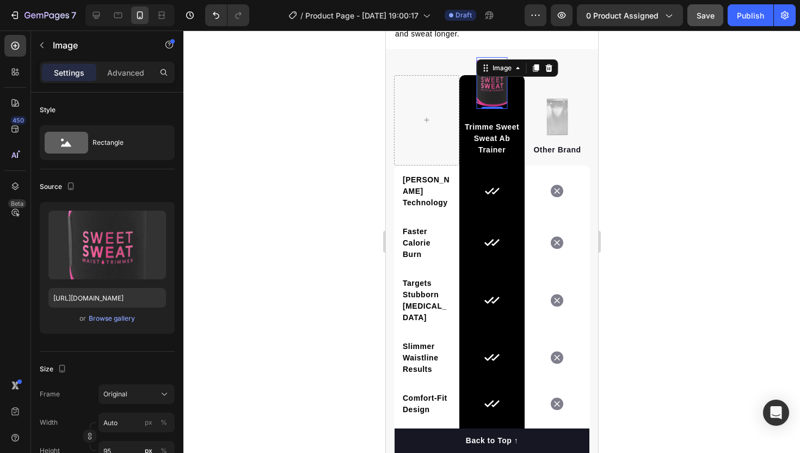
click at [373, 102] on div at bounding box center [491, 241] width 617 height 422
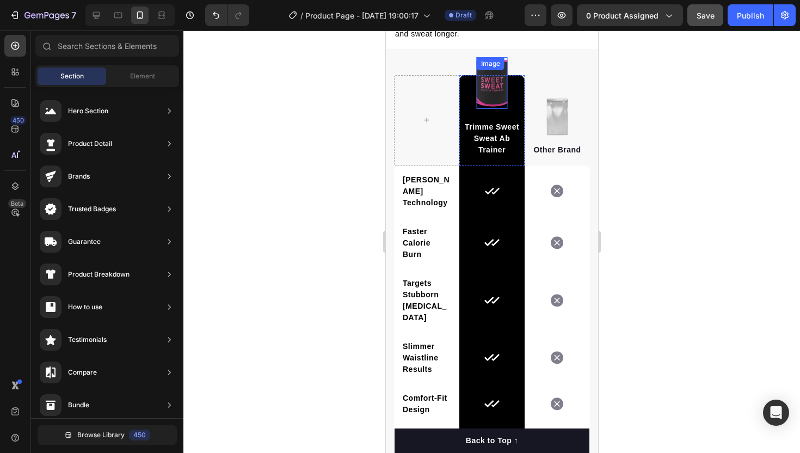
click at [499, 65] on div "Image" at bounding box center [489, 64] width 23 height 10
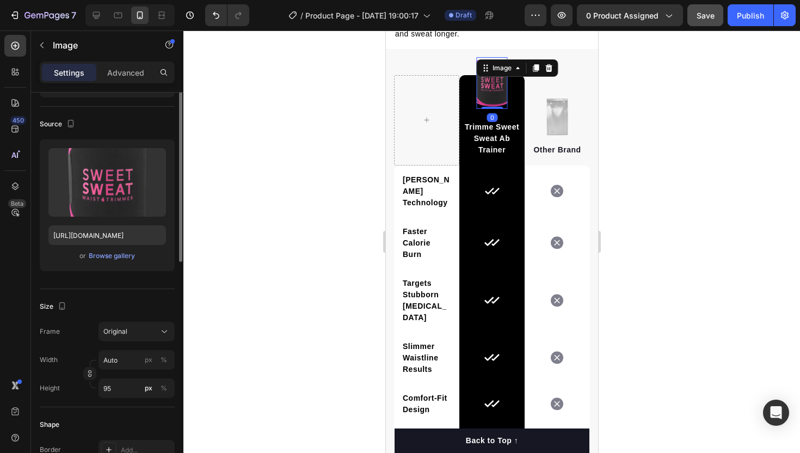
scroll to position [100, 0]
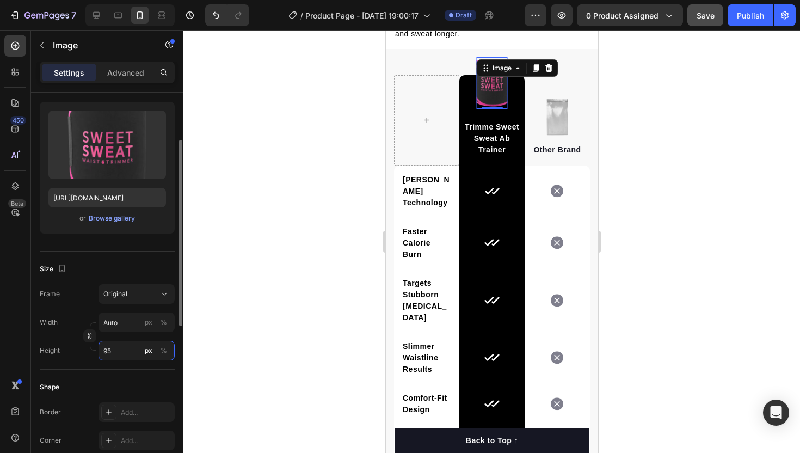
click at [116, 356] on input "95" at bounding box center [137, 351] width 76 height 20
type input "9"
type input "100"
click at [223, 381] on div at bounding box center [491, 241] width 617 height 422
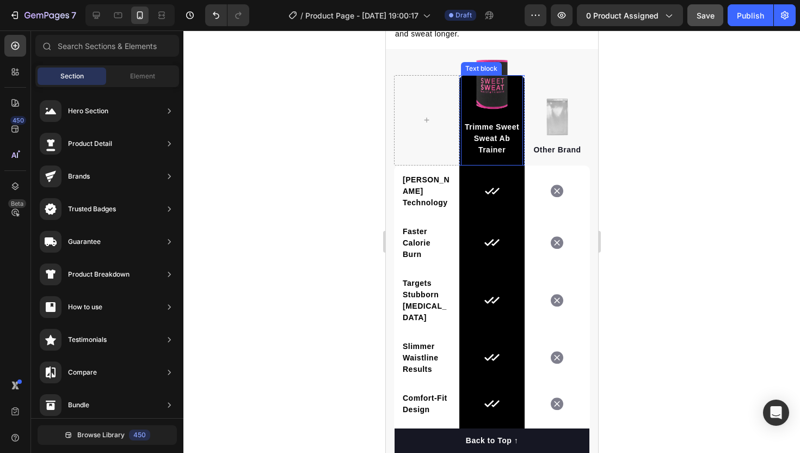
click at [517, 103] on div "Trimme Sweet Sweat Ab Trainer Text block" at bounding box center [491, 120] width 62 height 90
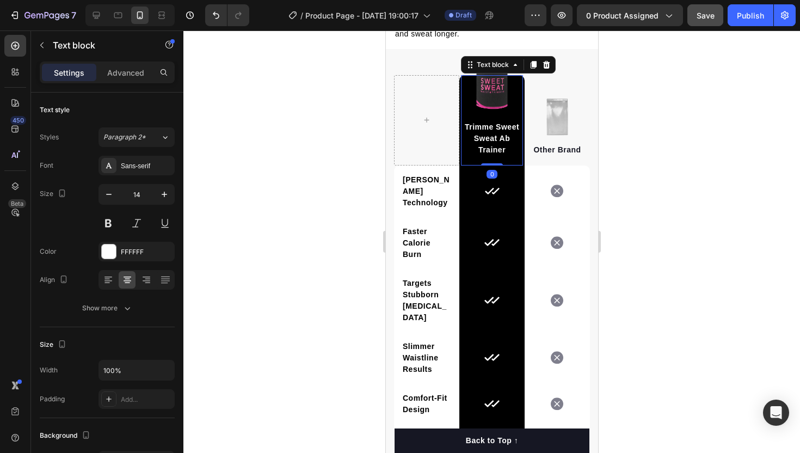
click at [336, 155] on div at bounding box center [491, 241] width 617 height 422
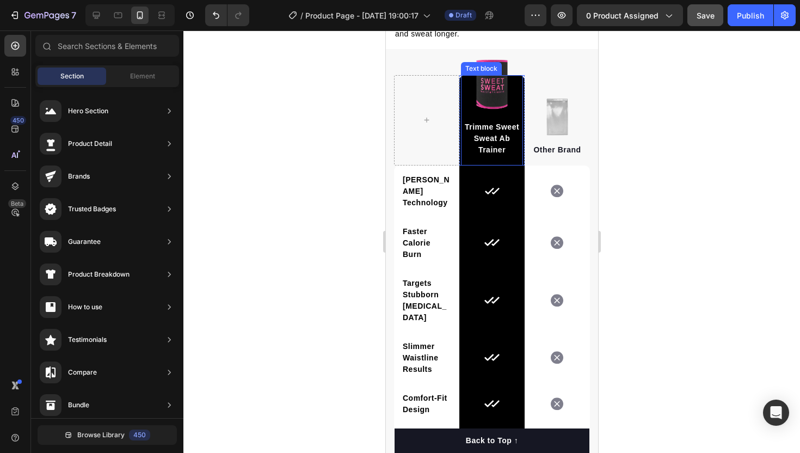
click at [488, 125] on p "Trimme Sweet Sweat Ab Trainer" at bounding box center [492, 138] width 60 height 34
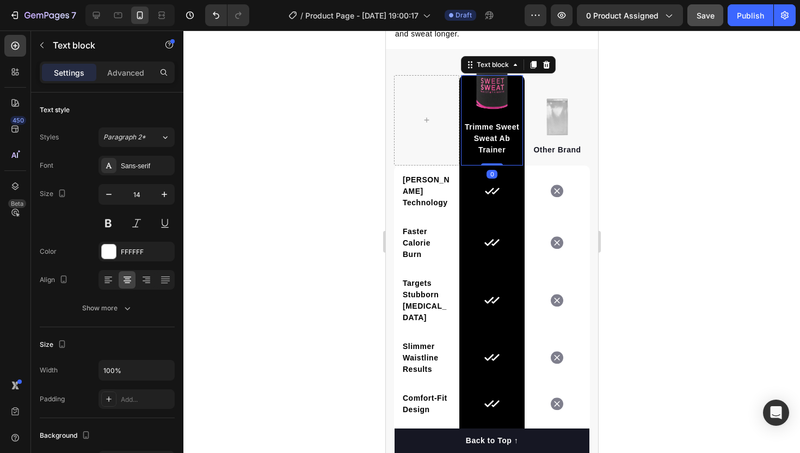
click at [498, 100] on div "Trimme Sweet Sweat Ab Trainer Text block 0" at bounding box center [491, 120] width 62 height 90
click at [128, 83] on div "Settings Advanced" at bounding box center [107, 76] width 152 height 31
click at [128, 77] on p "Advanced" at bounding box center [125, 72] width 37 height 11
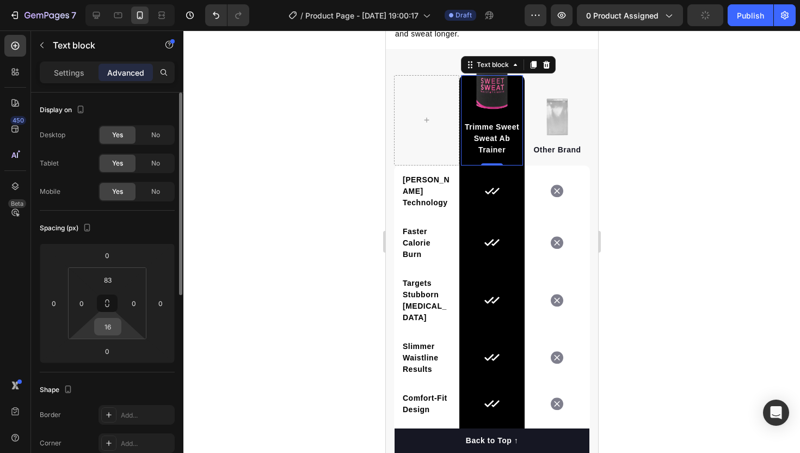
click at [110, 324] on input "16" at bounding box center [108, 326] width 22 height 16
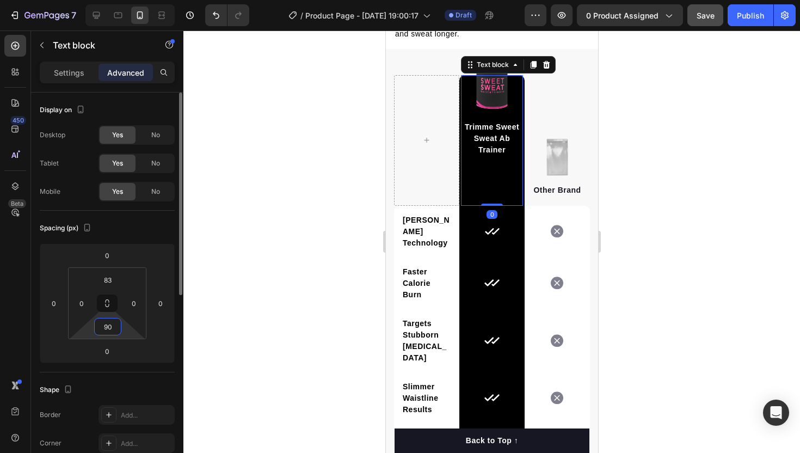
type input "9"
type input "16"
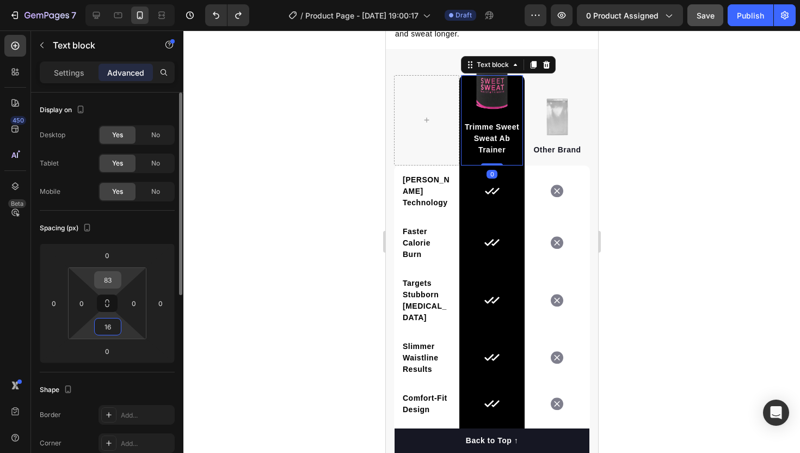
click at [109, 282] on input "83" at bounding box center [108, 280] width 22 height 16
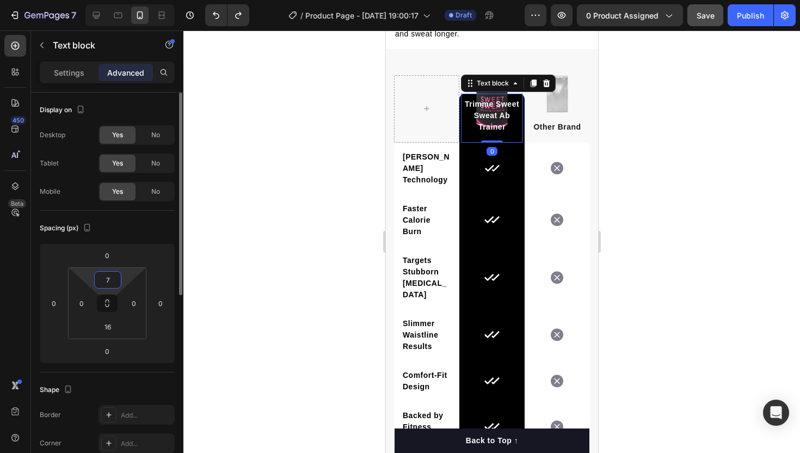
type input "75"
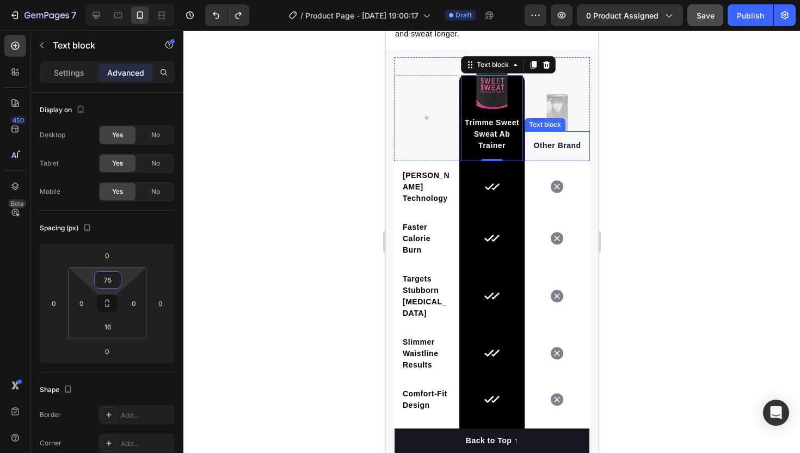
click at [581, 153] on div "Other Brand Text block" at bounding box center [556, 146] width 65 height 30
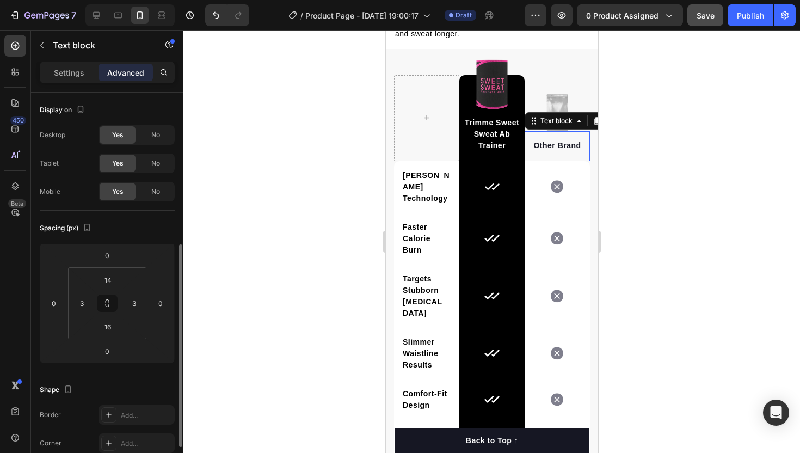
click at [581, 143] on p "Other Brand" at bounding box center [557, 145] width 60 height 11
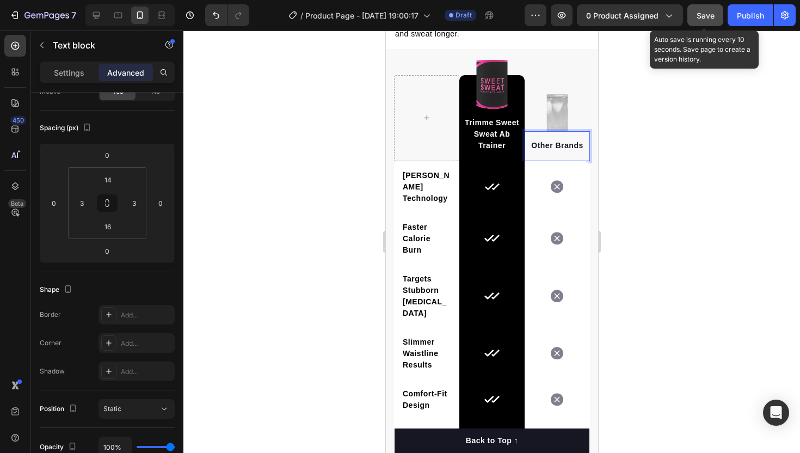
click at [714, 16] on span "Save" at bounding box center [706, 15] width 18 height 9
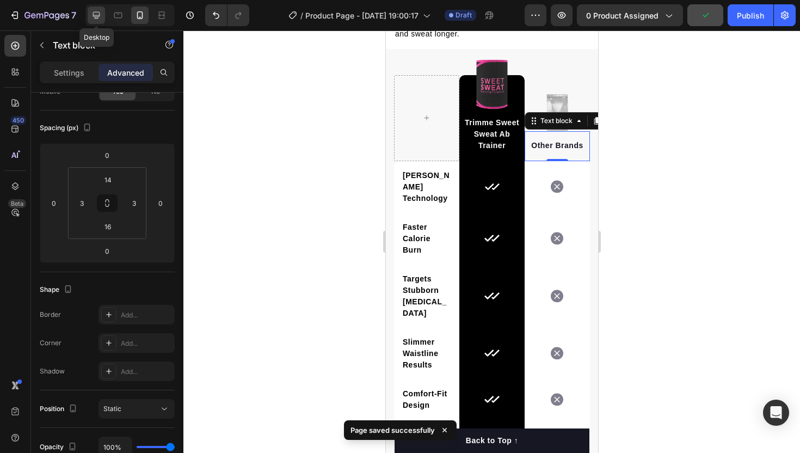
click at [95, 20] on icon at bounding box center [96, 15] width 11 height 11
type input "0"
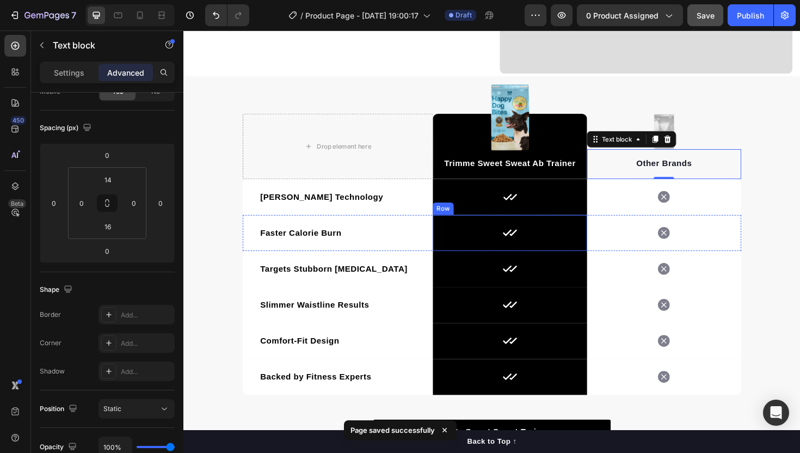
scroll to position [1668, 0]
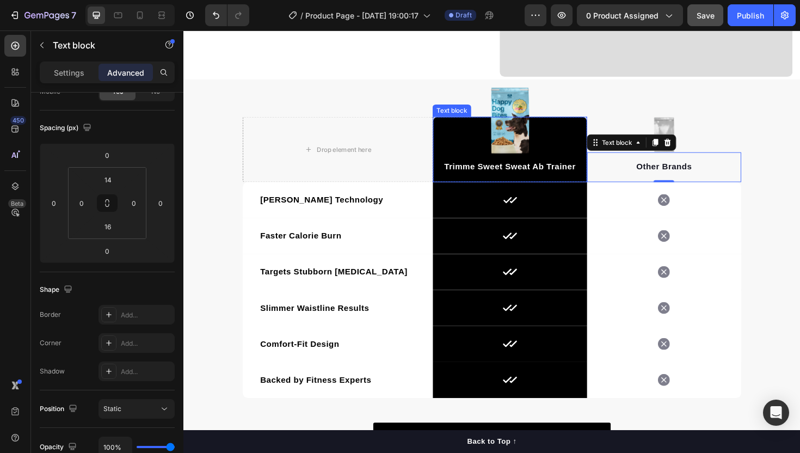
click at [533, 125] on div "Trimme Sweet Sweat Ab Trainer Text block" at bounding box center [528, 156] width 163 height 69
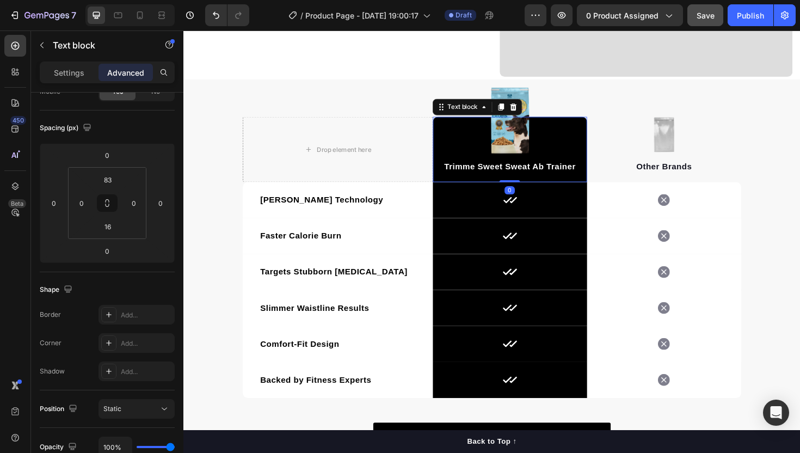
click at [529, 140] on div "Trimme Sweet Sweat Ab Trainer Text block 0" at bounding box center [528, 156] width 163 height 69
click at [540, 91] on img at bounding box center [528, 125] width 41 height 71
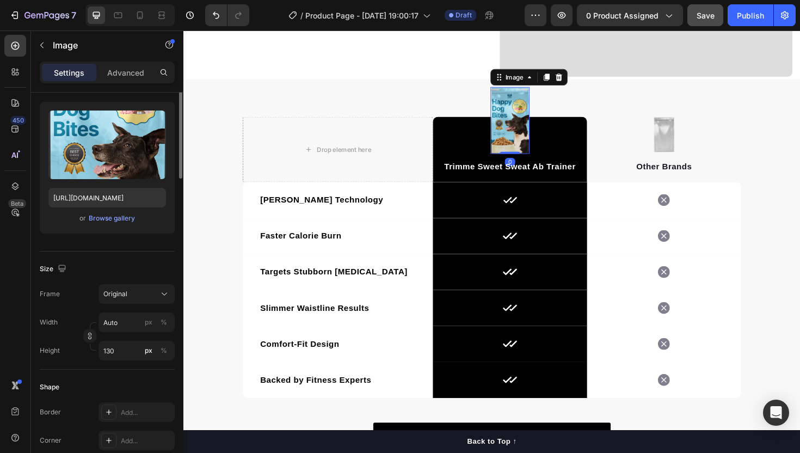
scroll to position [0, 0]
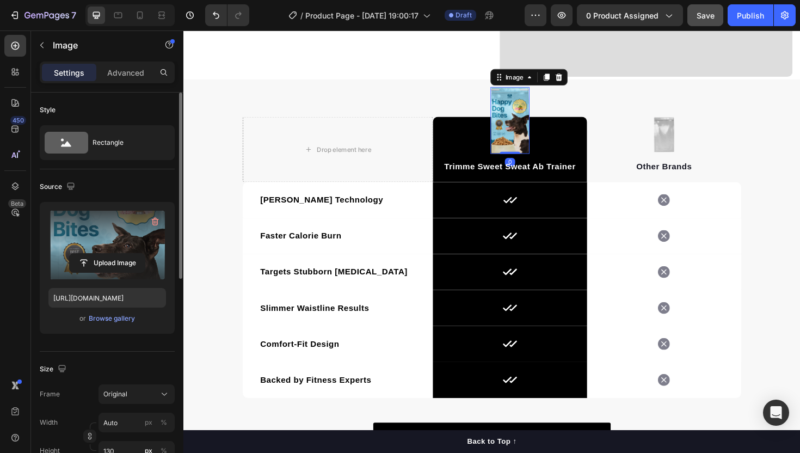
click at [102, 247] on label at bounding box center [107, 245] width 118 height 69
click at [102, 254] on input "file" at bounding box center [107, 263] width 75 height 19
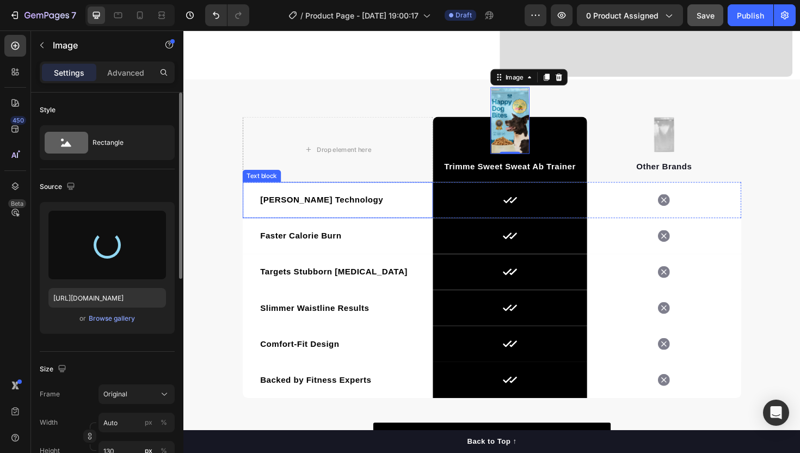
type input "https://cdn.shopify.com/s/files/1/0778/4624/9690/files/gempages_581716764249817…"
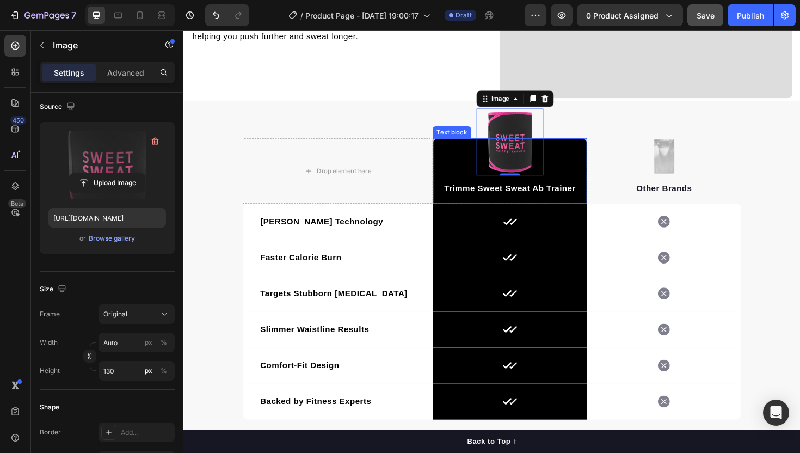
scroll to position [1642, 0]
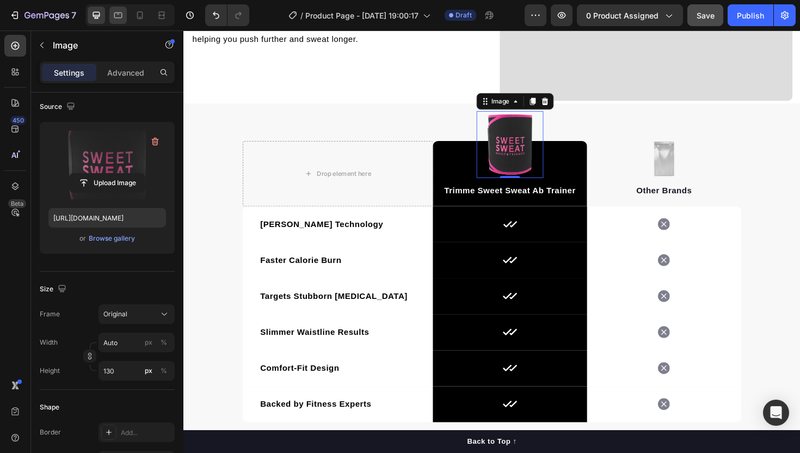
click at [115, 16] on icon at bounding box center [118, 15] width 11 height 11
type input "176"
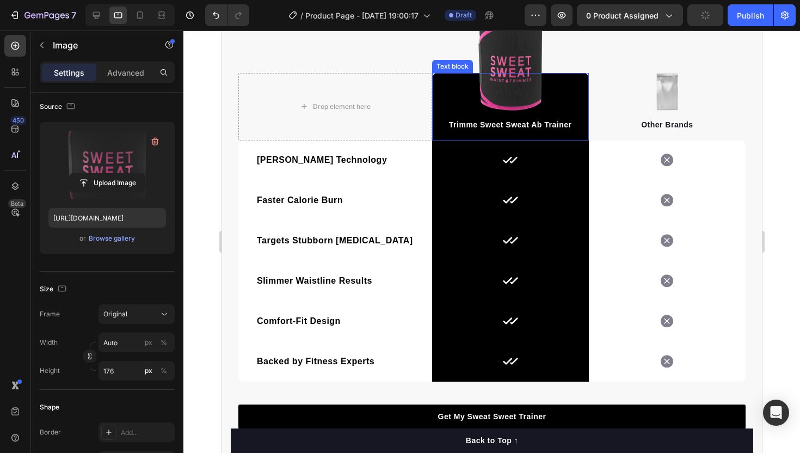
scroll to position [2256, 0]
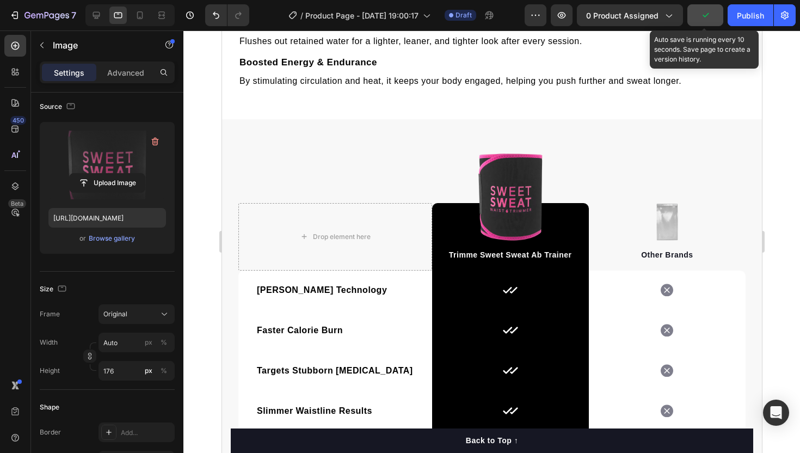
click at [706, 19] on icon "button" at bounding box center [705, 15] width 11 height 11
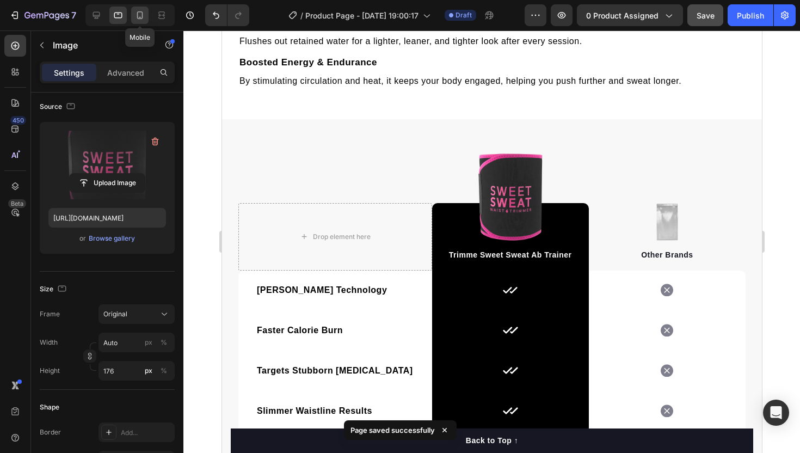
click at [139, 17] on icon at bounding box center [140, 15] width 6 height 8
type input "100"
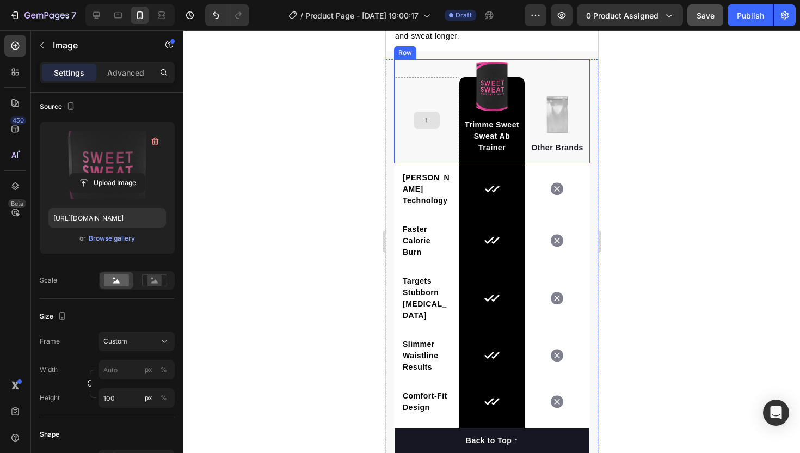
scroll to position [1838, 0]
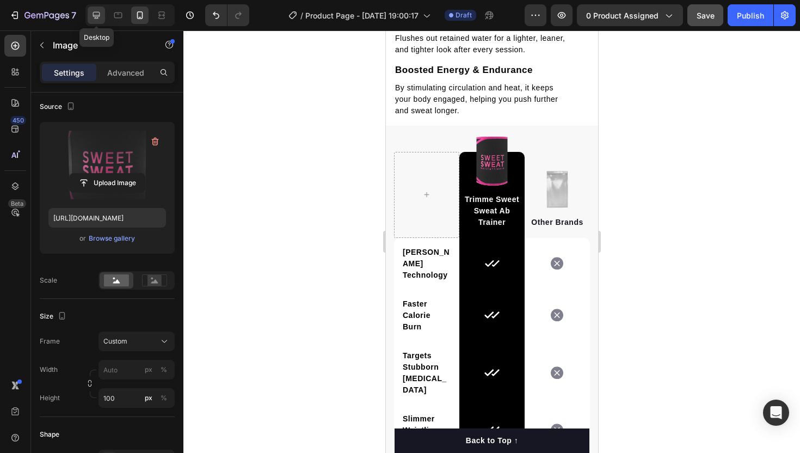
click at [96, 16] on icon at bounding box center [96, 15] width 11 height 11
type input "Auto"
type input "130"
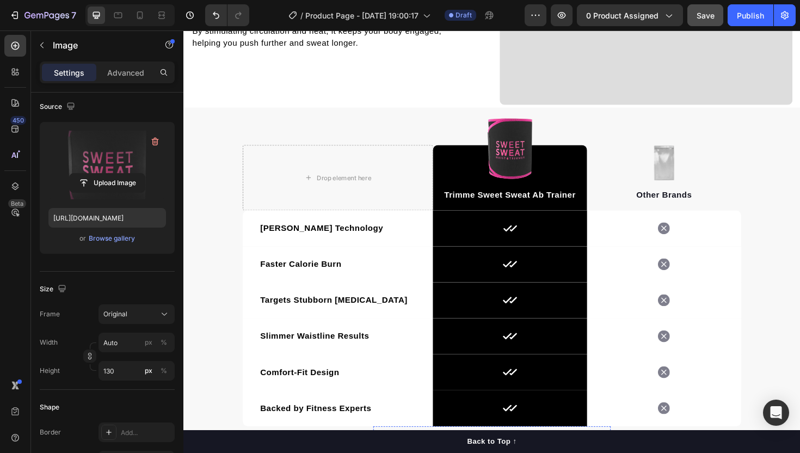
scroll to position [1637, 0]
click at [138, 15] on icon at bounding box center [139, 15] width 11 height 11
type input "100"
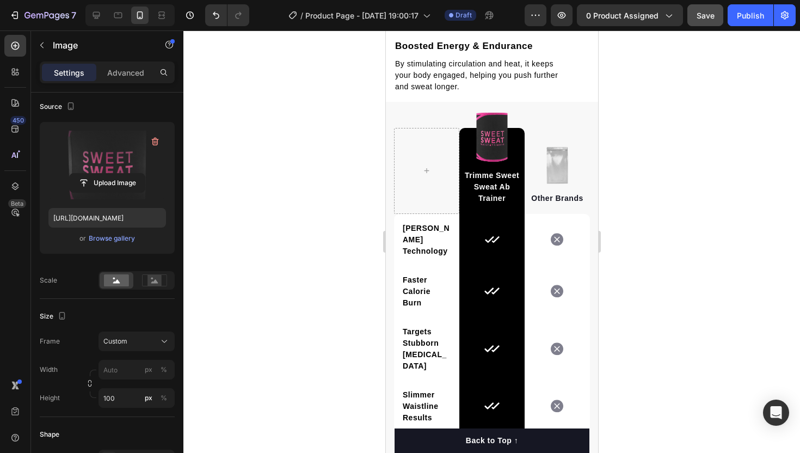
scroll to position [1864, 0]
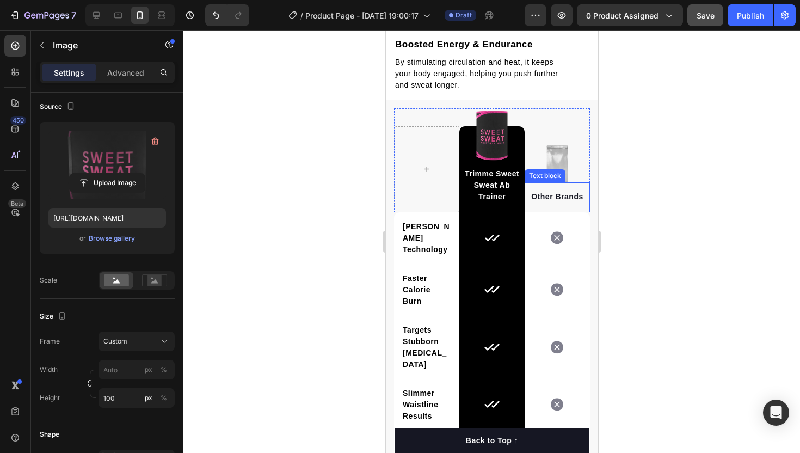
click at [550, 166] on img at bounding box center [556, 164] width 23 height 38
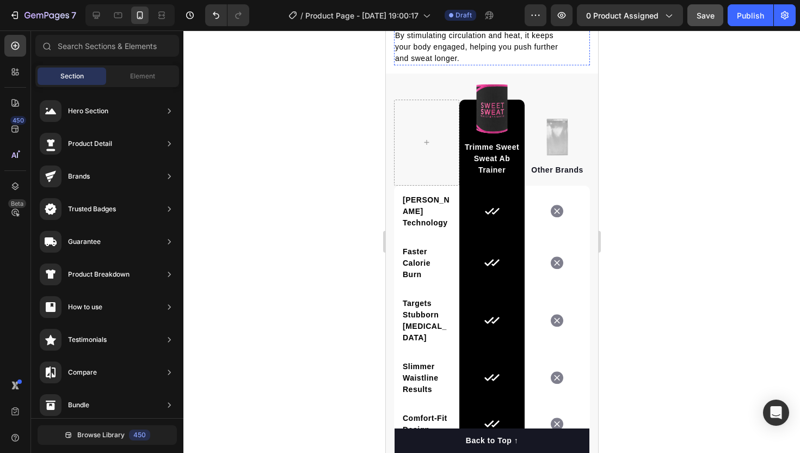
scroll to position [1909, 0]
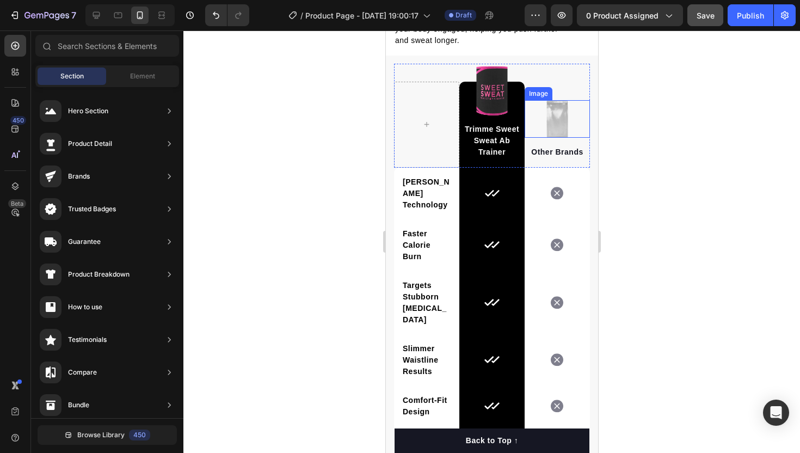
click at [569, 112] on div at bounding box center [556, 119] width 65 height 38
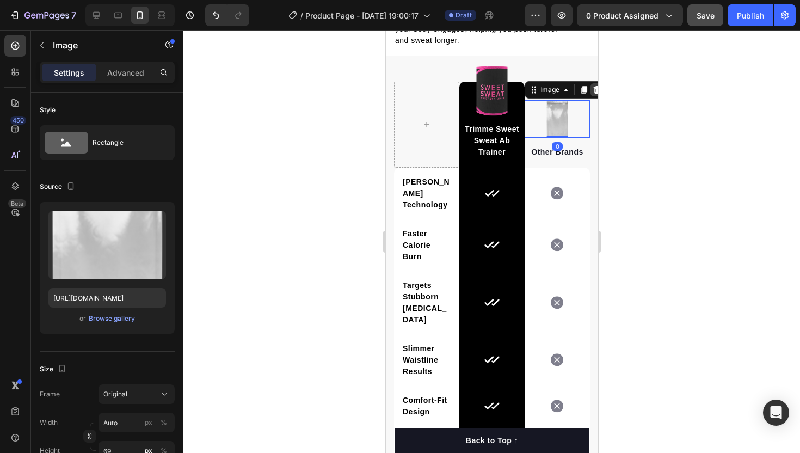
click at [594, 88] on icon at bounding box center [596, 89] width 9 height 9
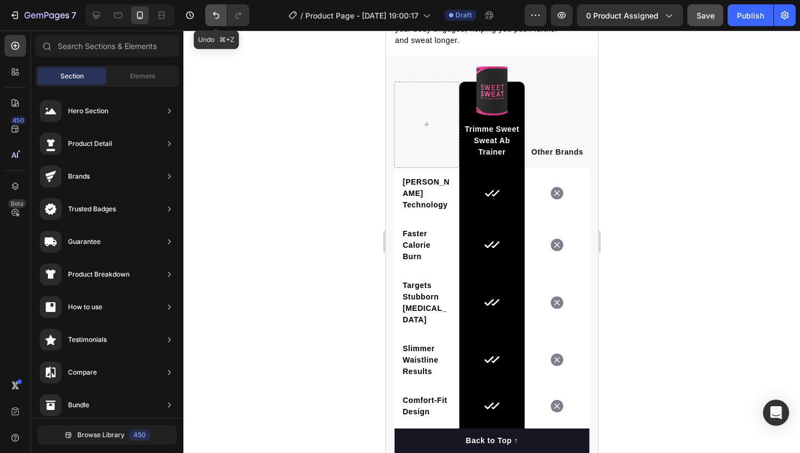
click at [215, 17] on icon "Undo/Redo" at bounding box center [216, 15] width 11 height 11
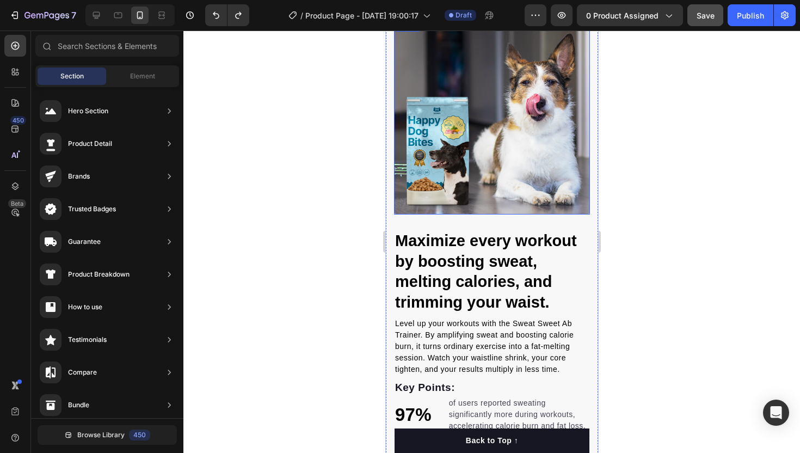
scroll to position [784, 0]
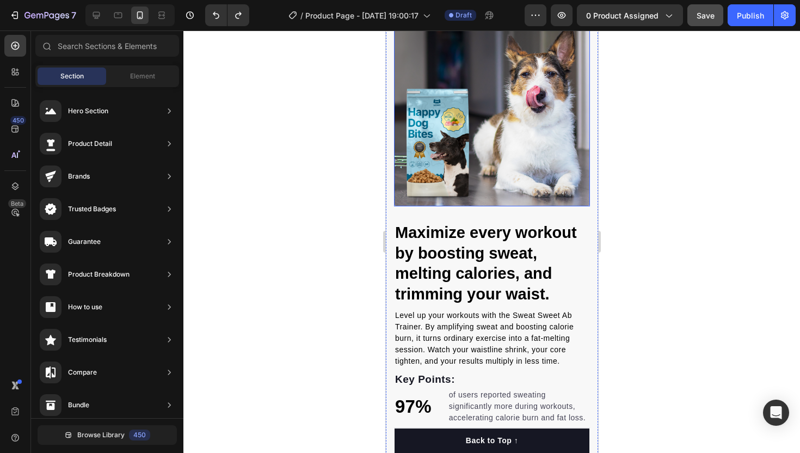
click at [491, 173] on img at bounding box center [491, 108] width 196 height 196
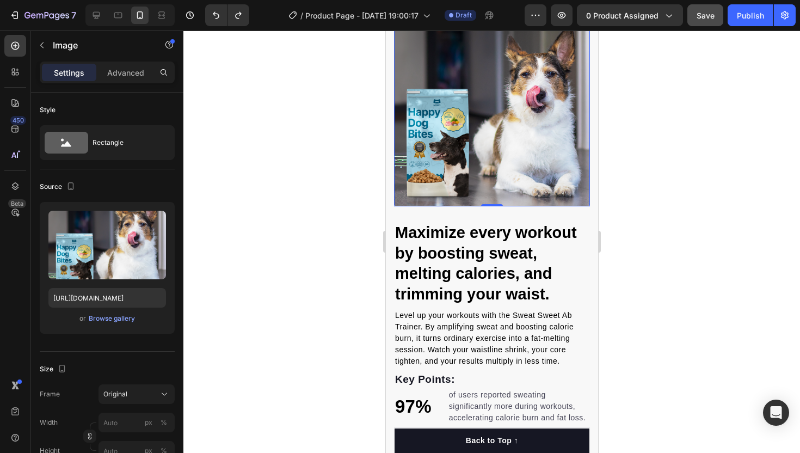
click at [502, 161] on img at bounding box center [491, 108] width 196 height 196
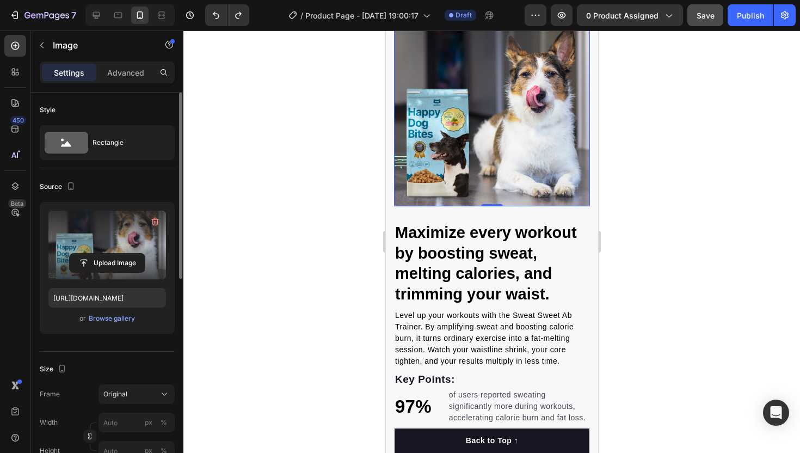
click at [127, 247] on label at bounding box center [107, 245] width 118 height 69
click at [127, 254] on input "file" at bounding box center [107, 263] width 75 height 19
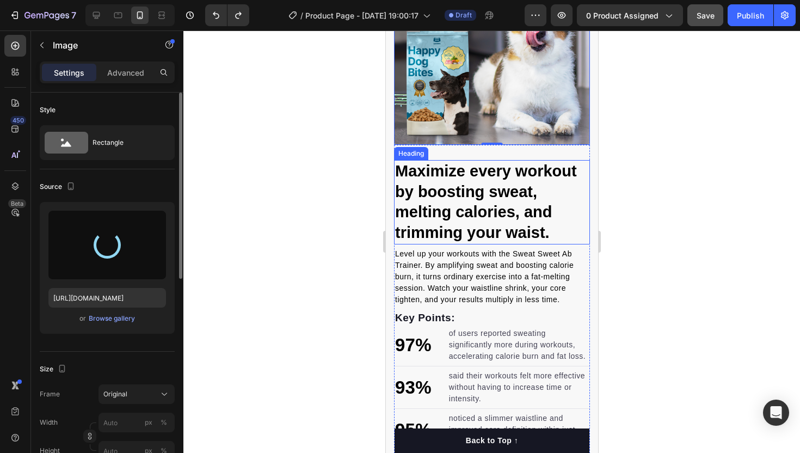
scroll to position [638, 0]
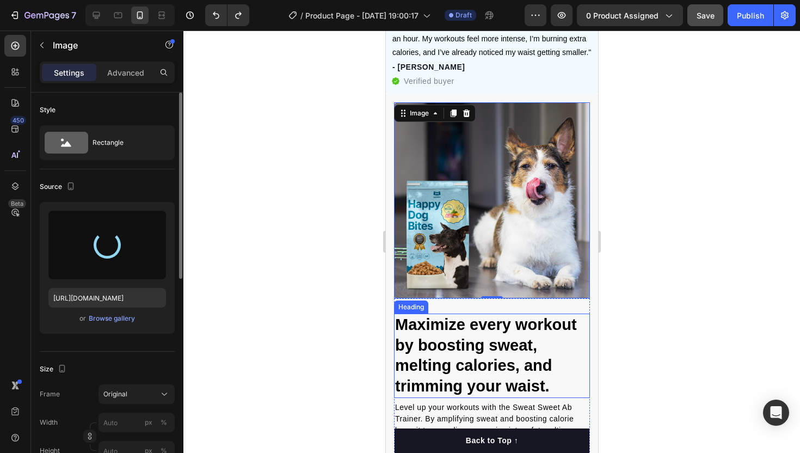
type input "https://cdn.shopify.com/s/files/1/0778/4624/9690/files/gempages_581716764249817…"
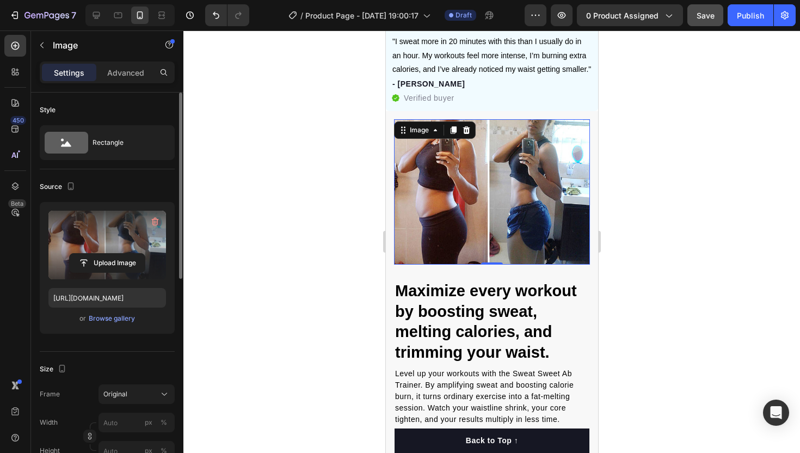
scroll to position [692, 0]
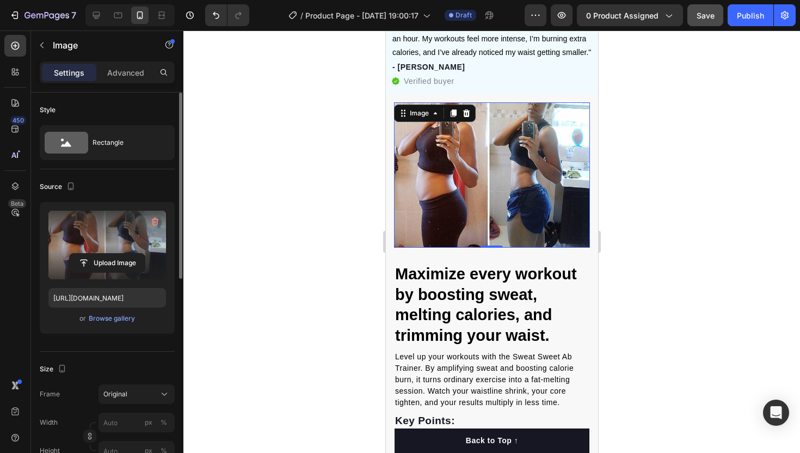
click at [684, 138] on div at bounding box center [491, 241] width 617 height 422
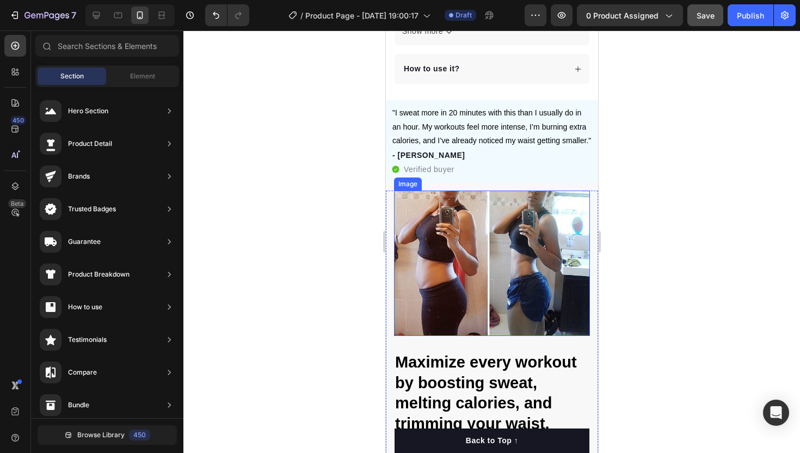
scroll to position [591, 0]
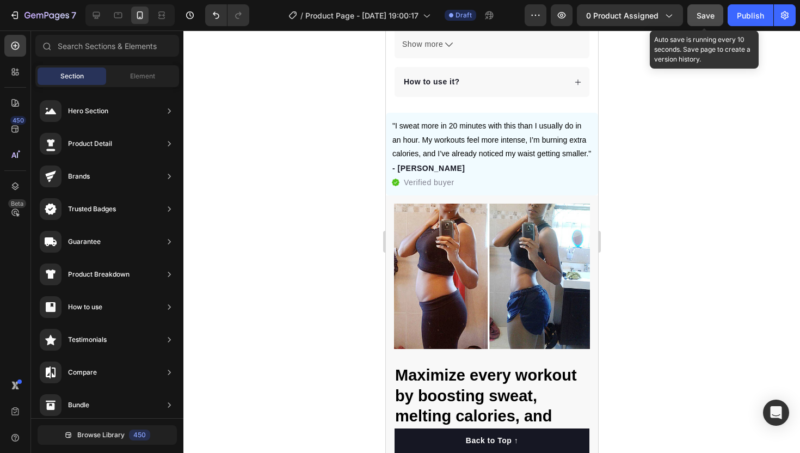
click at [705, 15] on span "Save" at bounding box center [706, 15] width 18 height 9
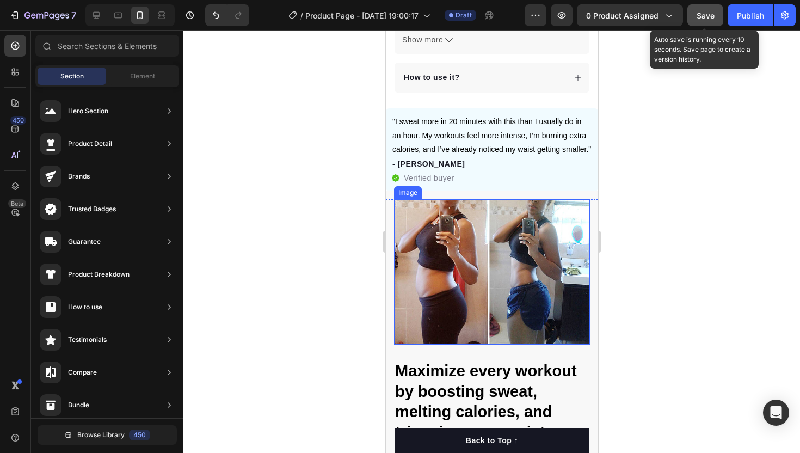
scroll to position [594, 0]
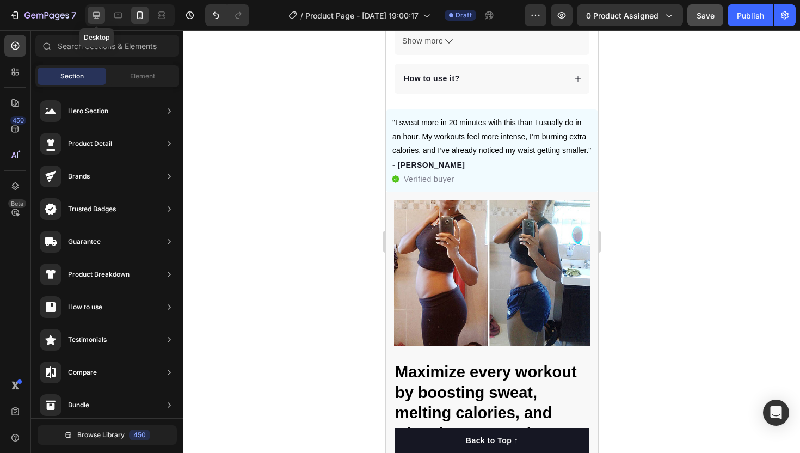
click at [98, 16] on icon at bounding box center [96, 15] width 7 height 7
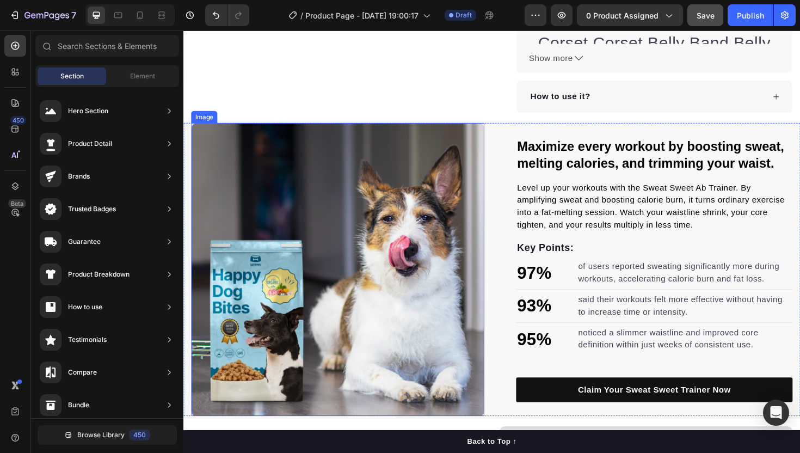
click at [426, 184] on img at bounding box center [347, 283] width 310 height 310
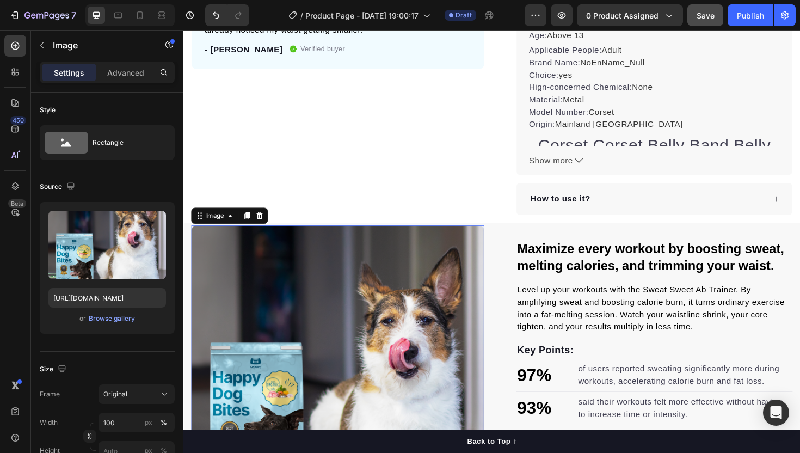
scroll to position [405, 0]
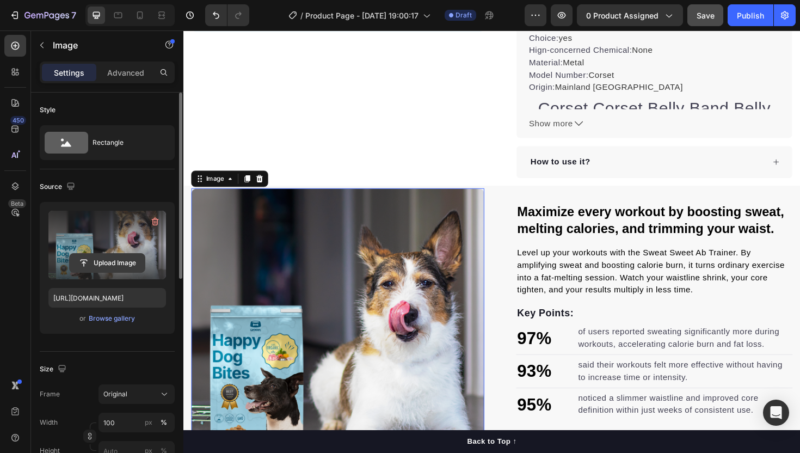
click at [96, 254] on input "file" at bounding box center [107, 263] width 75 height 19
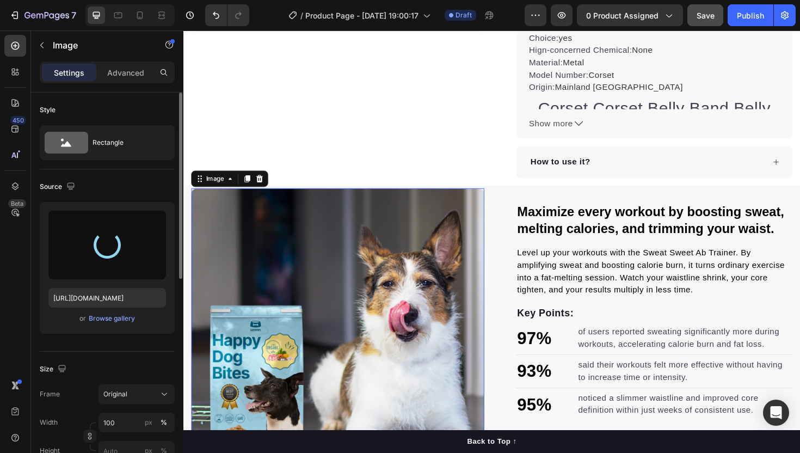
type input "https://cdn.shopify.com/s/files/1/0778/4624/9690/files/gempages_581716764249817…"
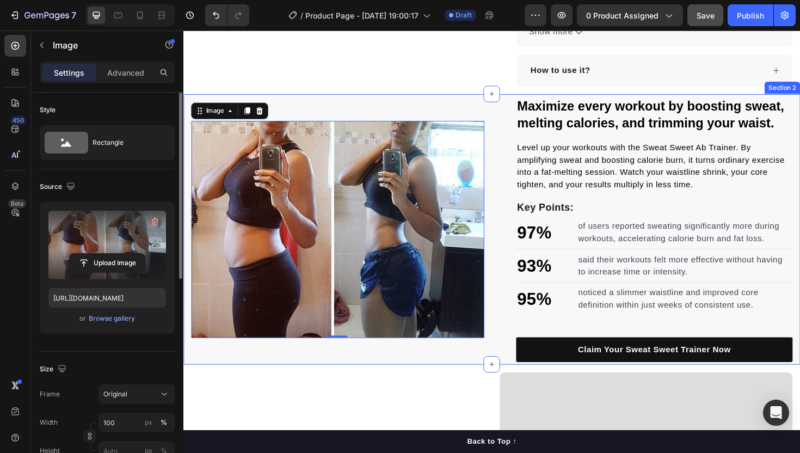
scroll to position [511, 0]
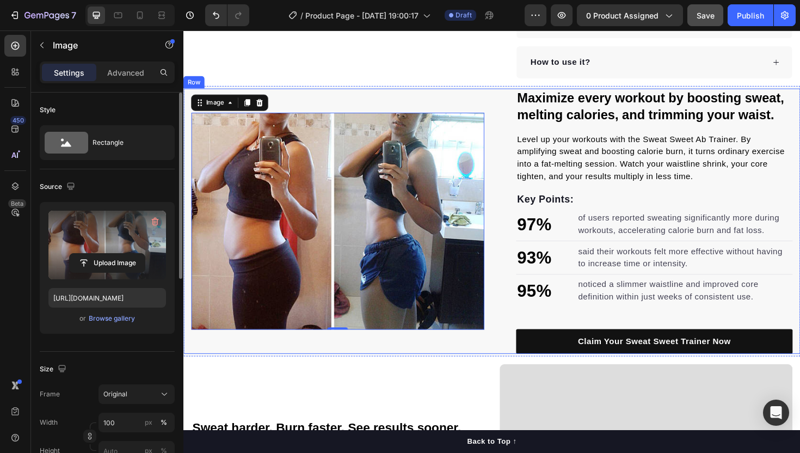
click at [483, 96] on div "Image 0 Image" at bounding box center [347, 232] width 310 height 281
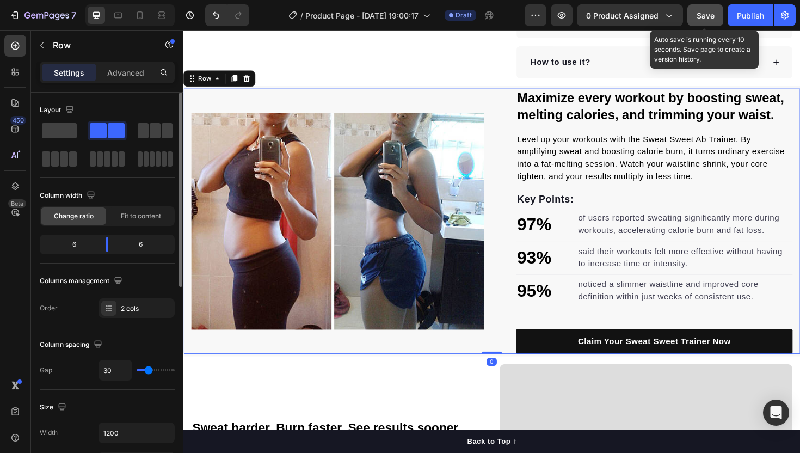
click at [706, 17] on span "Save" at bounding box center [706, 15] width 18 height 9
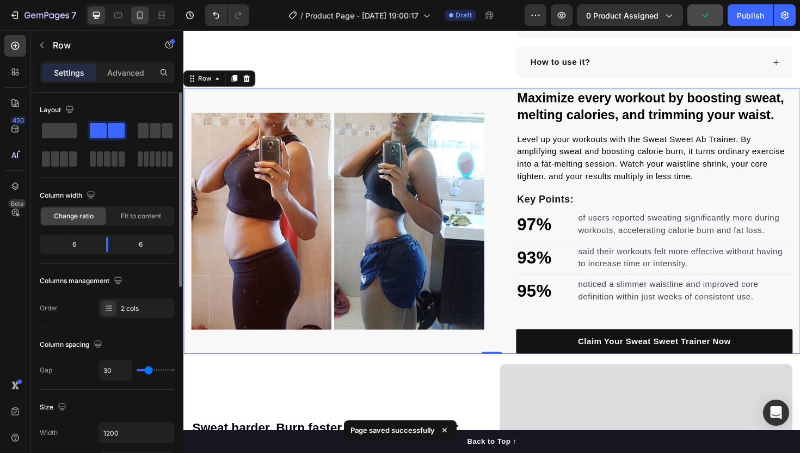
click at [133, 16] on div at bounding box center [139, 15] width 17 height 17
type input "0"
type input "100%"
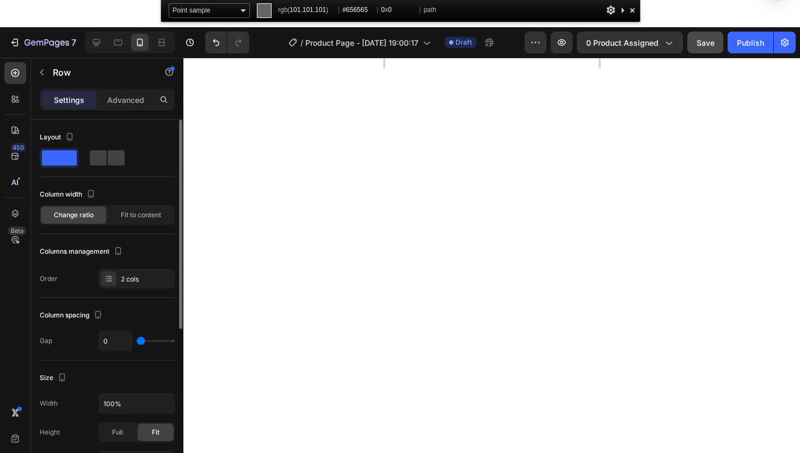
click at [632, 10] on div at bounding box center [632, 10] width 11 height 14
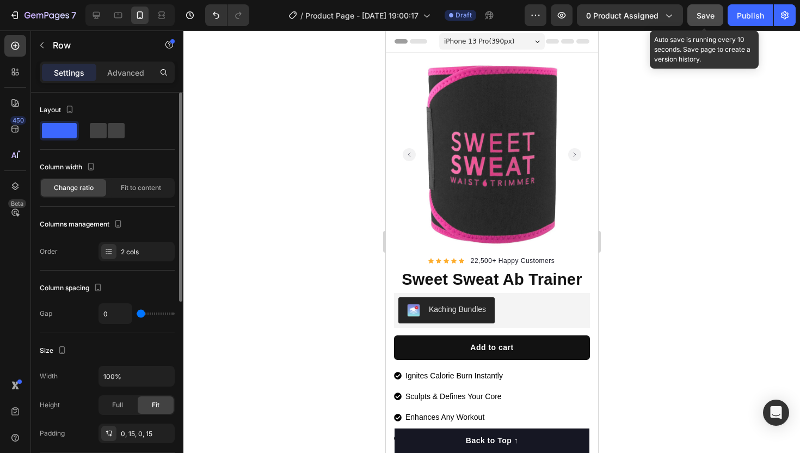
click at [703, 20] on div "Save" at bounding box center [706, 15] width 18 height 11
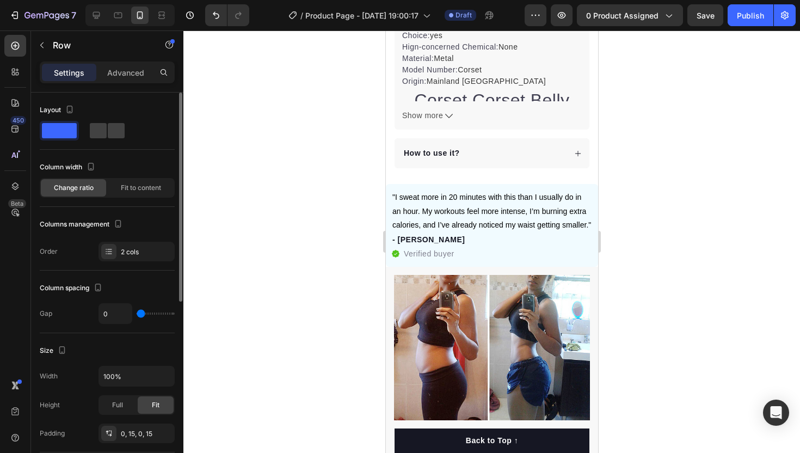
scroll to position [576, 0]
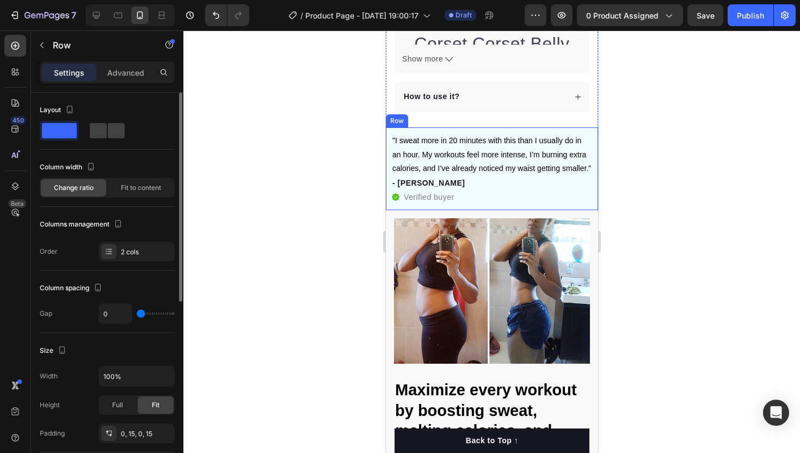
click at [593, 138] on div ""I sweat more in 20 minutes with this than I usually do in an hour. My workouts…" at bounding box center [491, 168] width 212 height 83
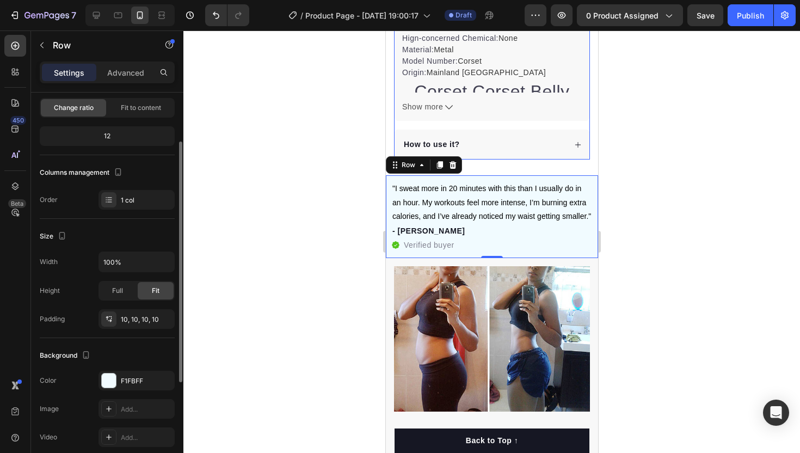
scroll to position [370, 0]
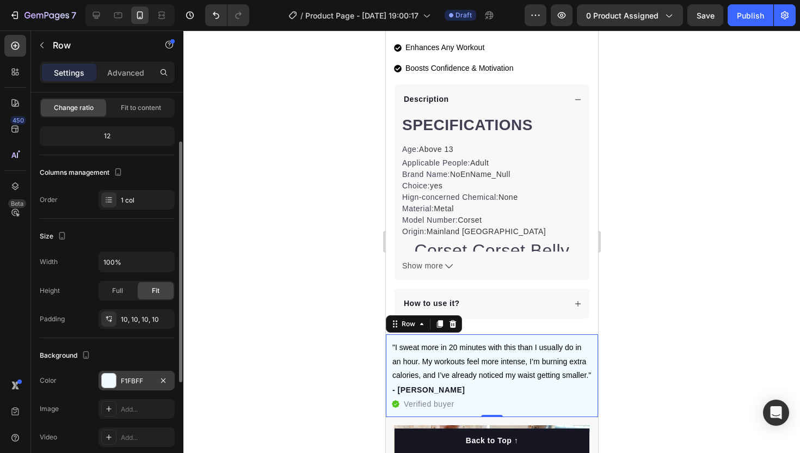
click at [126, 377] on div "F1FBFF" at bounding box center [137, 381] width 32 height 10
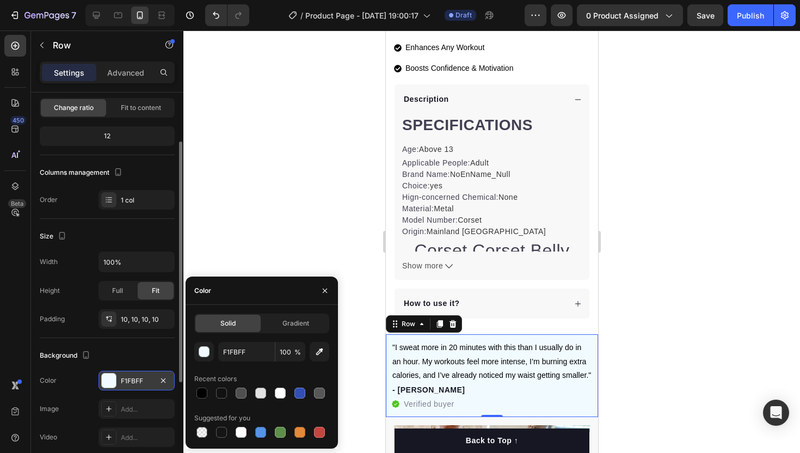
click at [126, 377] on div "F1FBFF" at bounding box center [137, 381] width 32 height 10
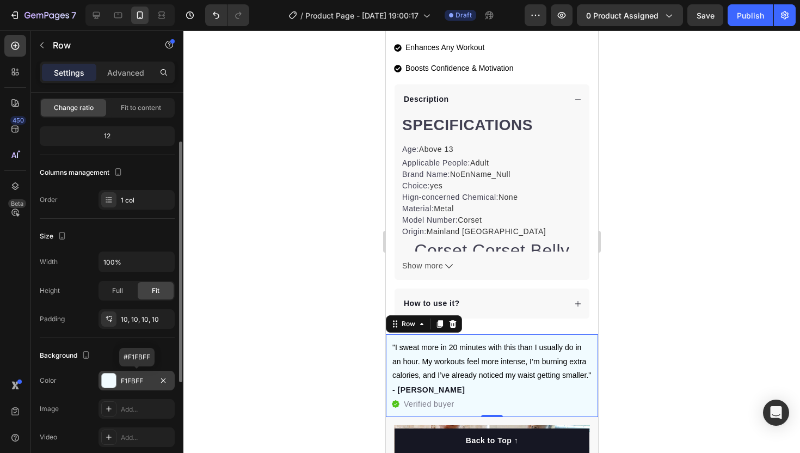
click at [126, 377] on div "F1FBFF" at bounding box center [137, 381] width 32 height 10
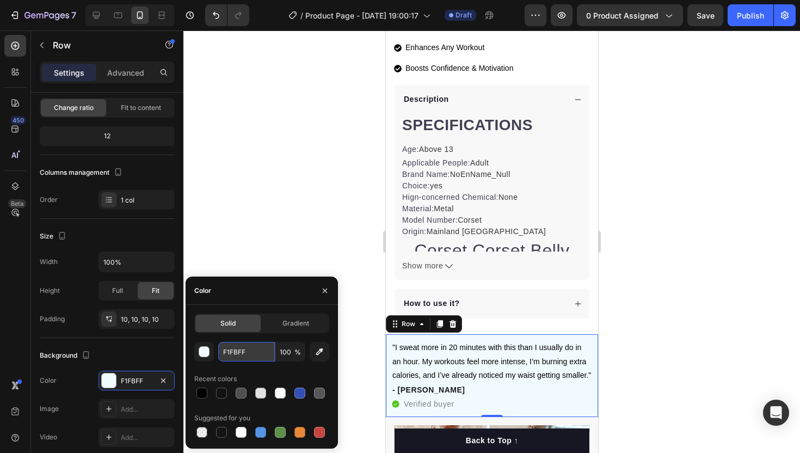
click at [244, 352] on input "F1FBFF" at bounding box center [246, 352] width 57 height 20
paste input "#fcb6d7"
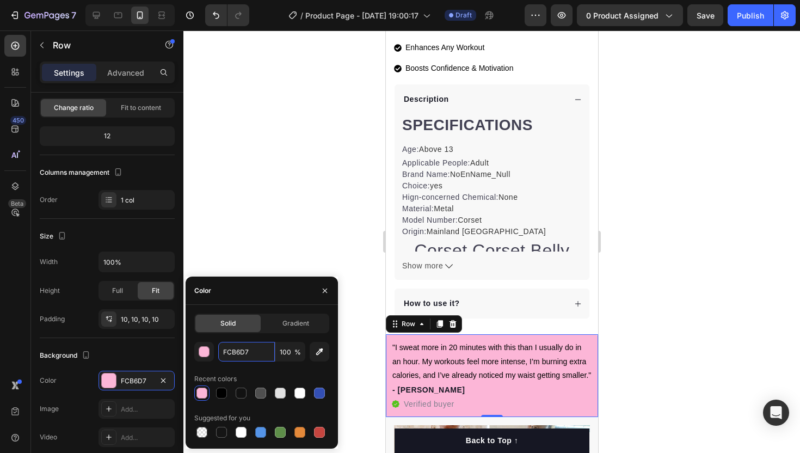
paste input "#fee7f2"
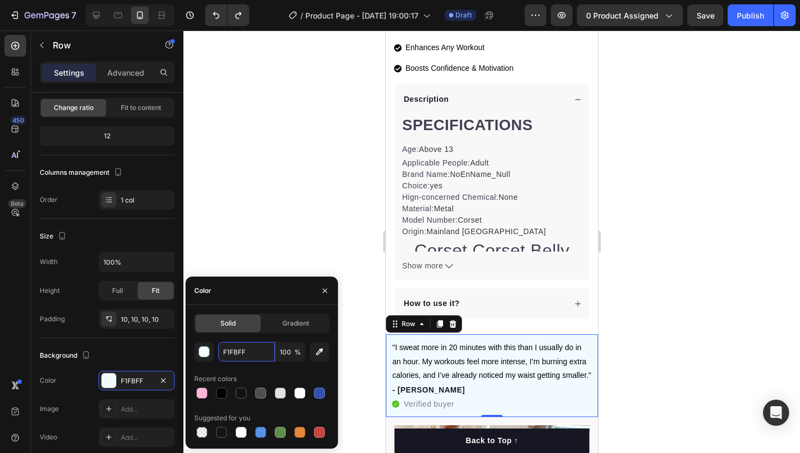
paste input "#fee7f2"
paste input "text"
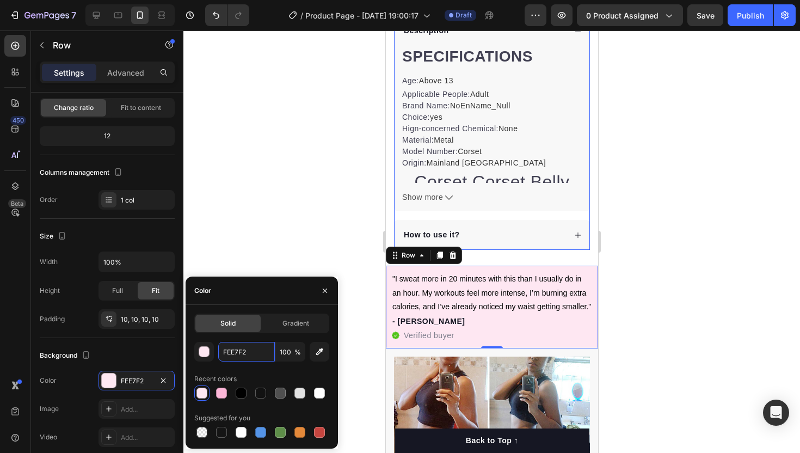
scroll to position [476, 0]
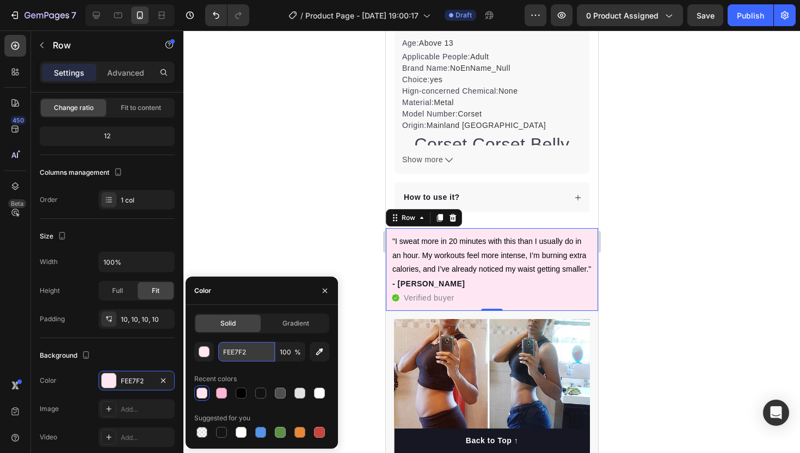
paste input "#fcb6d7"
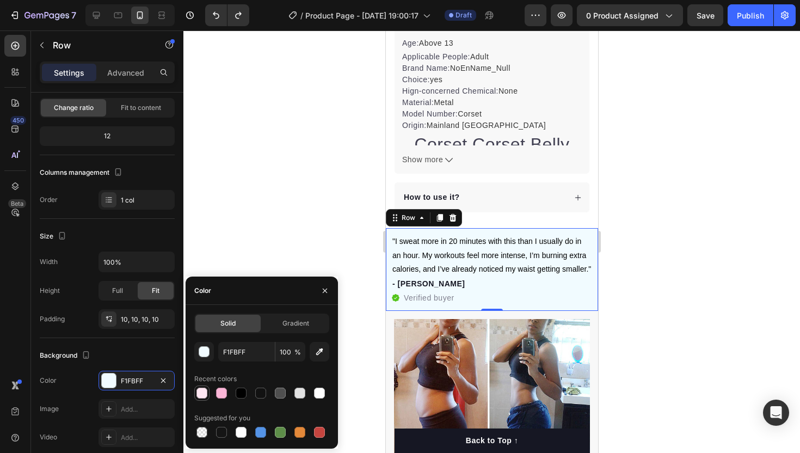
click at [201, 389] on div at bounding box center [201, 392] width 11 height 11
type input "FEE7F2"
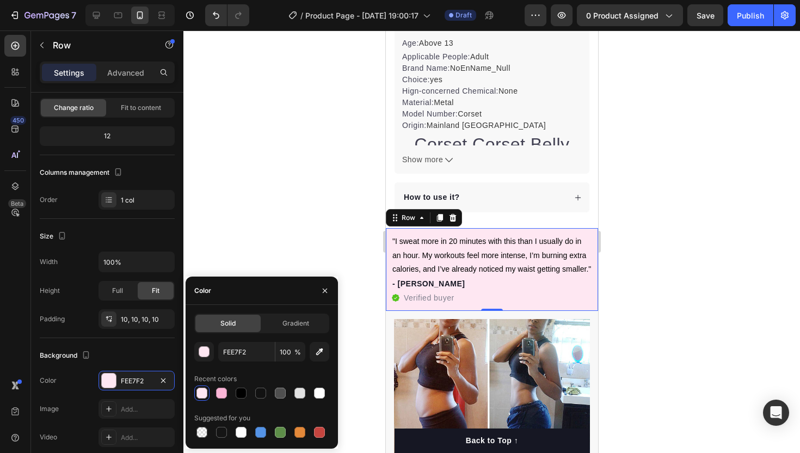
click at [267, 259] on div at bounding box center [491, 241] width 617 height 422
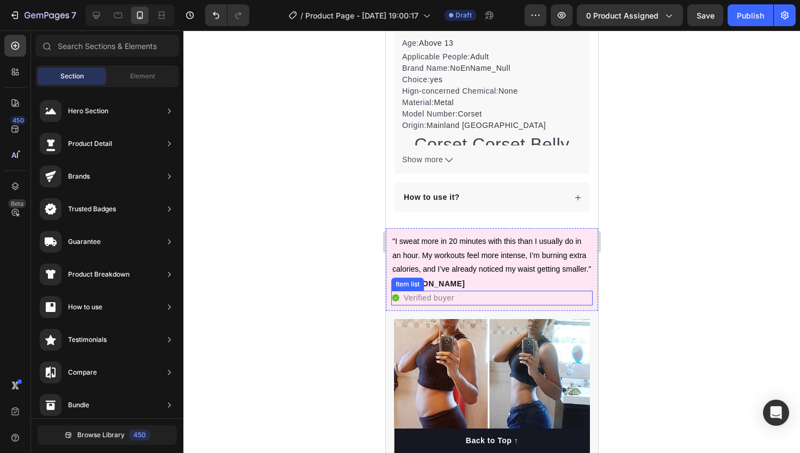
click at [397, 298] on icon at bounding box center [395, 298] width 8 height 8
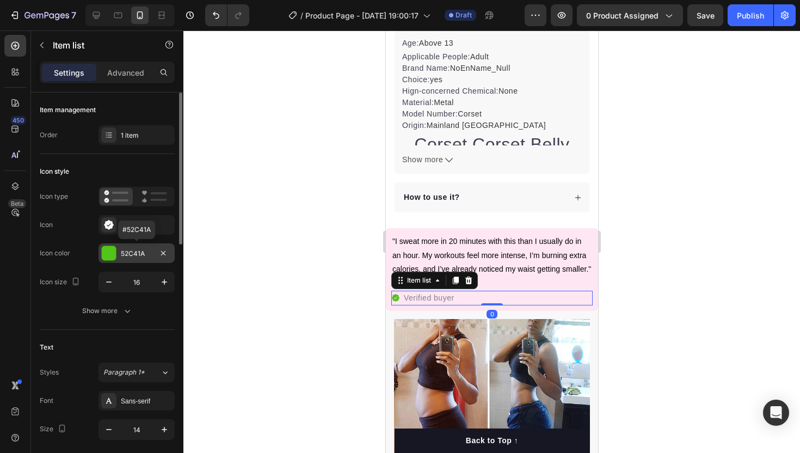
click at [136, 253] on div "52C41A" at bounding box center [137, 254] width 32 height 10
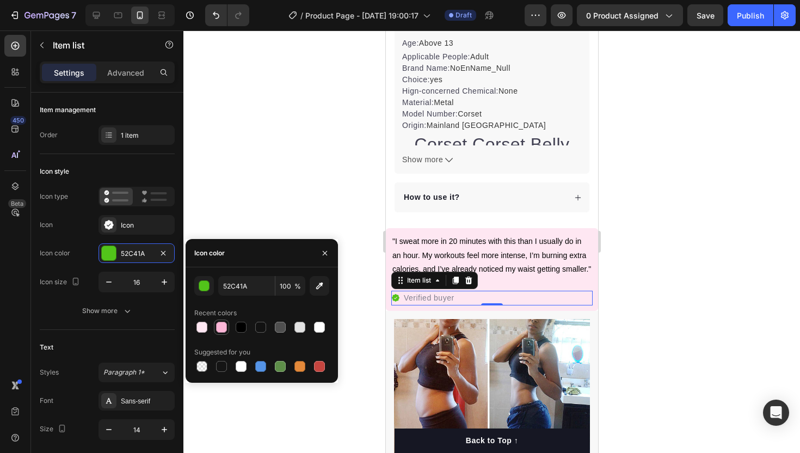
click at [220, 328] on div at bounding box center [221, 327] width 11 height 11
click at [251, 279] on input "FCB6D7" at bounding box center [246, 286] width 57 height 20
paste input "#7a063d"
type input "#7a063d"
click at [271, 217] on div at bounding box center [491, 241] width 617 height 422
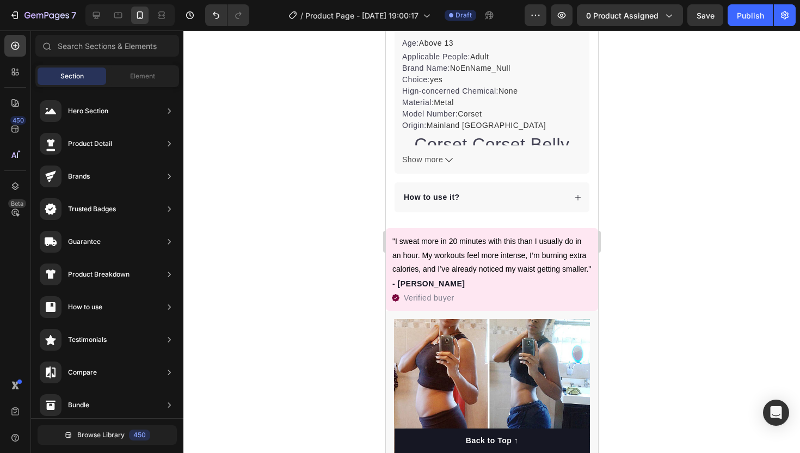
click at [323, 311] on div at bounding box center [491, 241] width 617 height 422
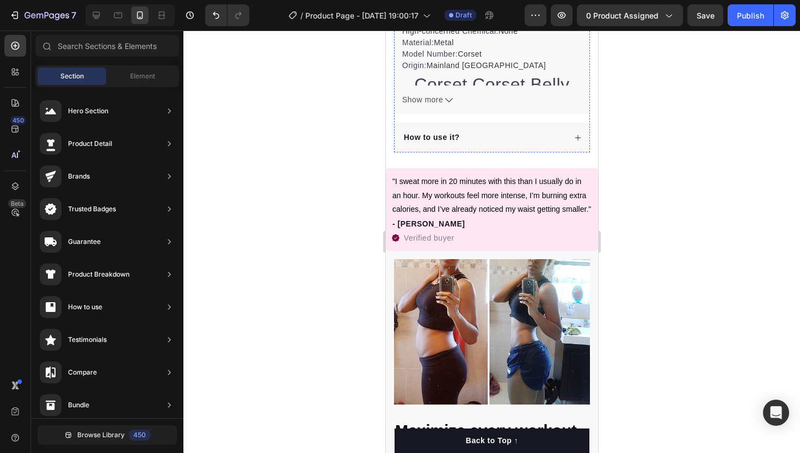
scroll to position [547, 0]
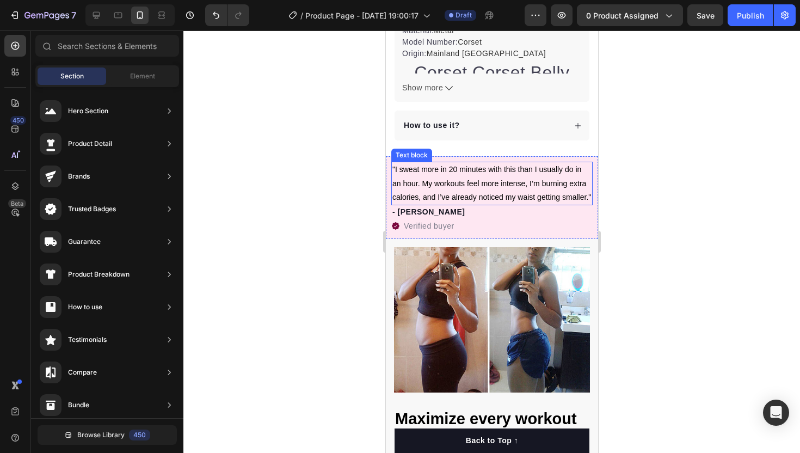
click at [469, 211] on p "- [PERSON_NAME]" at bounding box center [491, 211] width 199 height 11
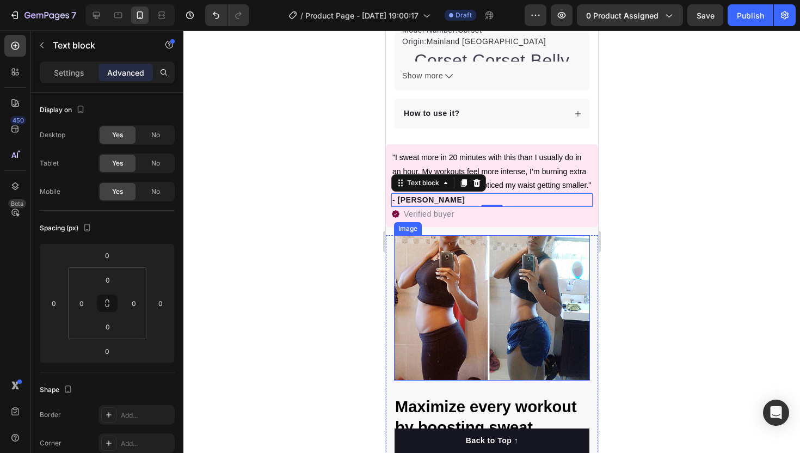
scroll to position [678, 0]
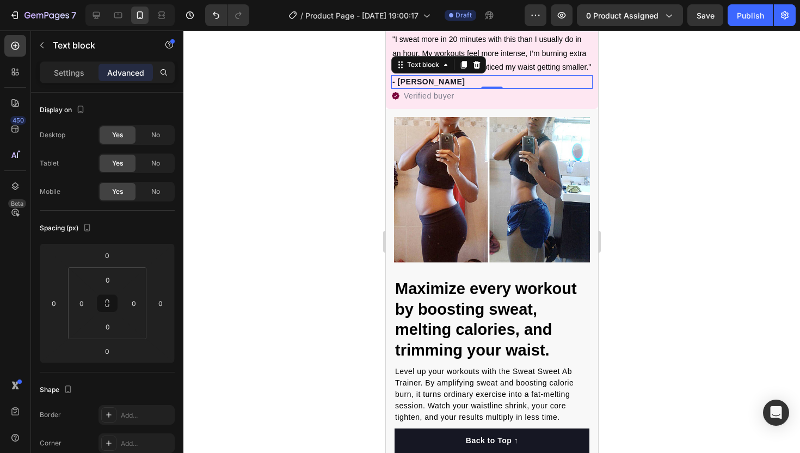
click at [693, 33] on div at bounding box center [491, 241] width 617 height 422
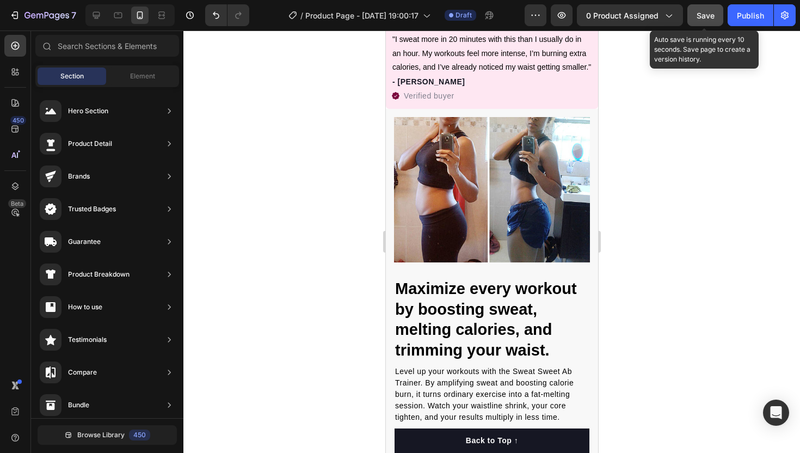
click at [701, 25] on button "Save" at bounding box center [705, 15] width 36 height 22
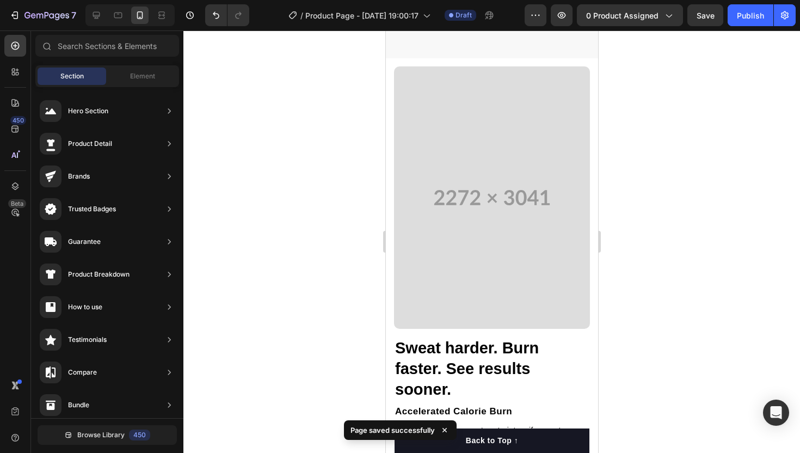
scroll to position [1420, 0]
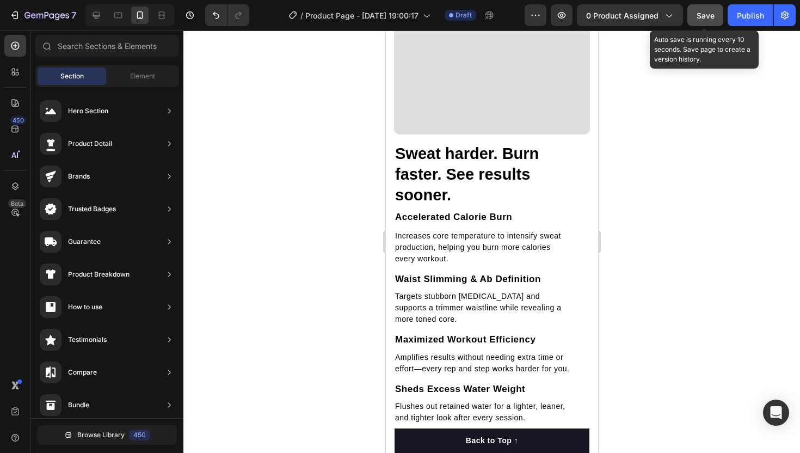
click at [719, 13] on button "Save" at bounding box center [705, 15] width 36 height 22
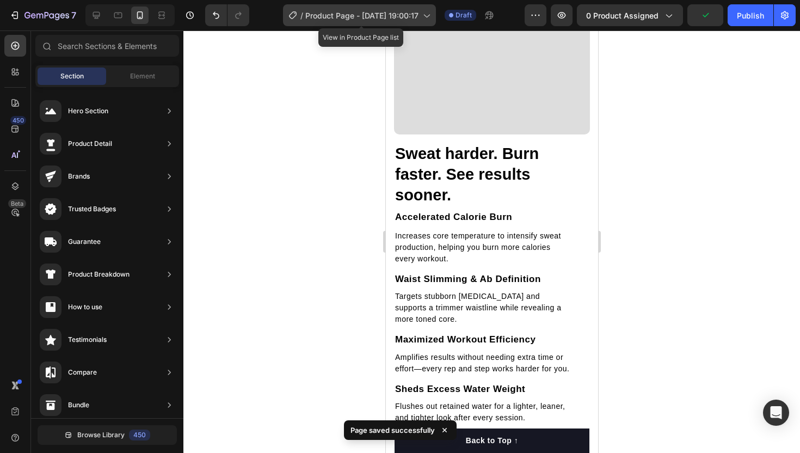
click at [367, 10] on span "Product Page - [DATE] 19:00:17" at bounding box center [361, 15] width 113 height 11
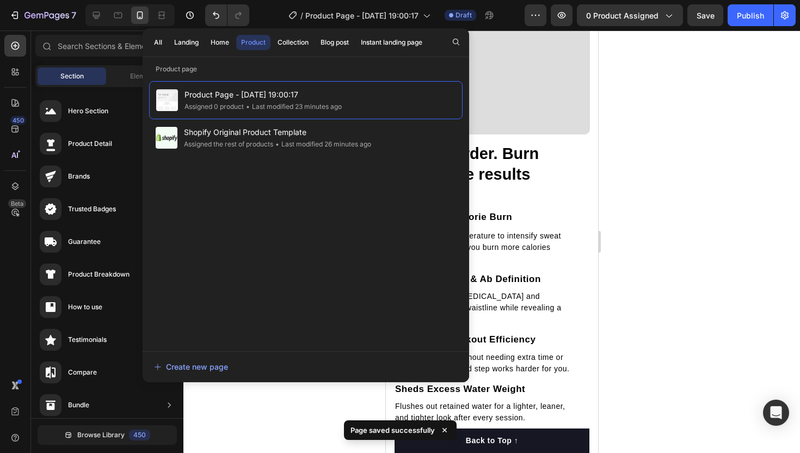
click at [747, 69] on div at bounding box center [491, 241] width 617 height 422
